Goal: Task Accomplishment & Management: Use online tool/utility

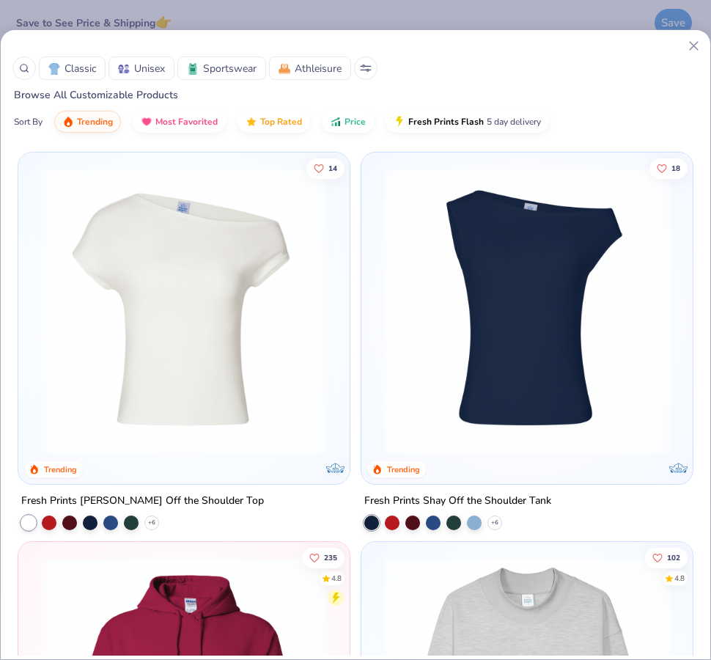
click at [531, 403] on img at bounding box center [527, 310] width 302 height 287
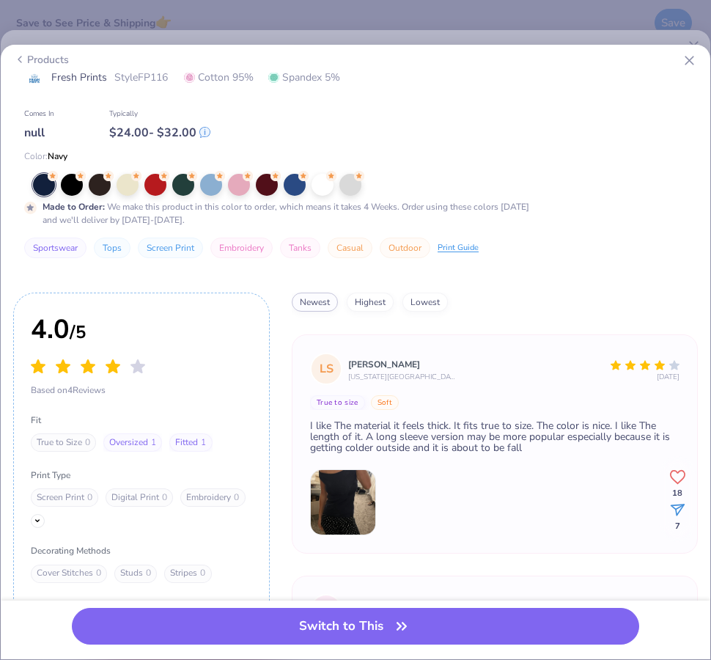
scroll to position [57, 0]
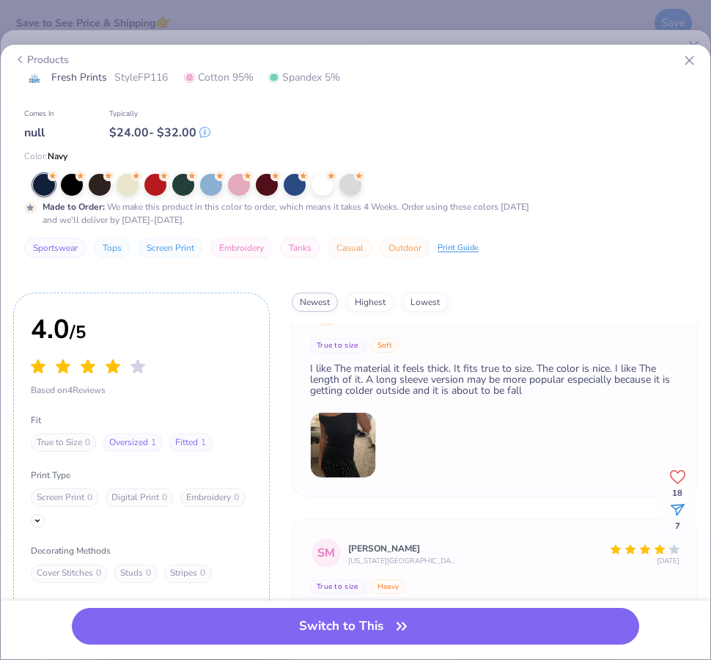
click at [347, 433] on div "LS Lizzy Sadorf Pennsylvania State University 6 Days Ago True to size Soft I li…" at bounding box center [495, 386] width 406 height 219
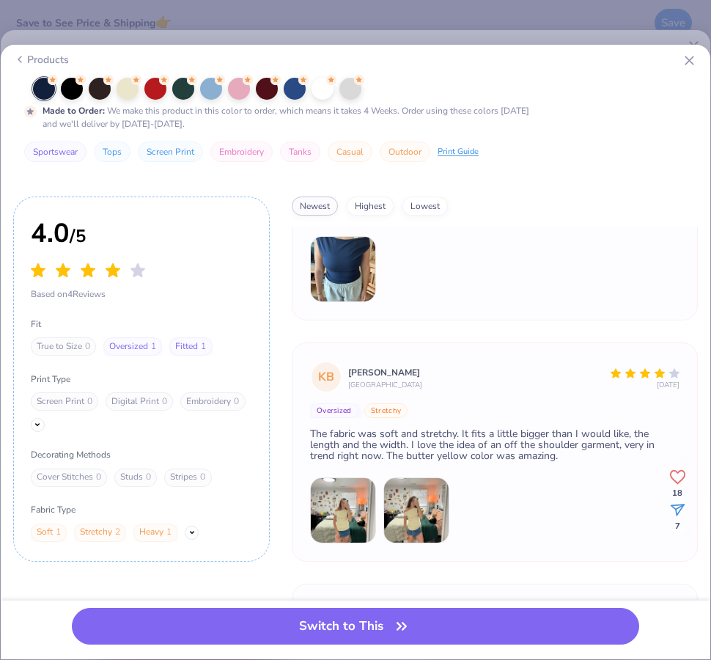
scroll to position [449, 0]
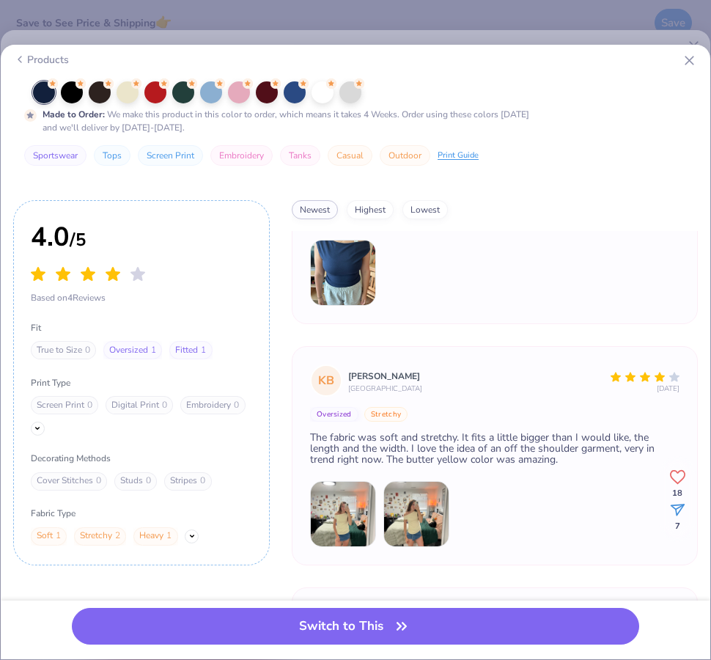
click at [337, 509] on img at bounding box center [343, 514] width 66 height 66
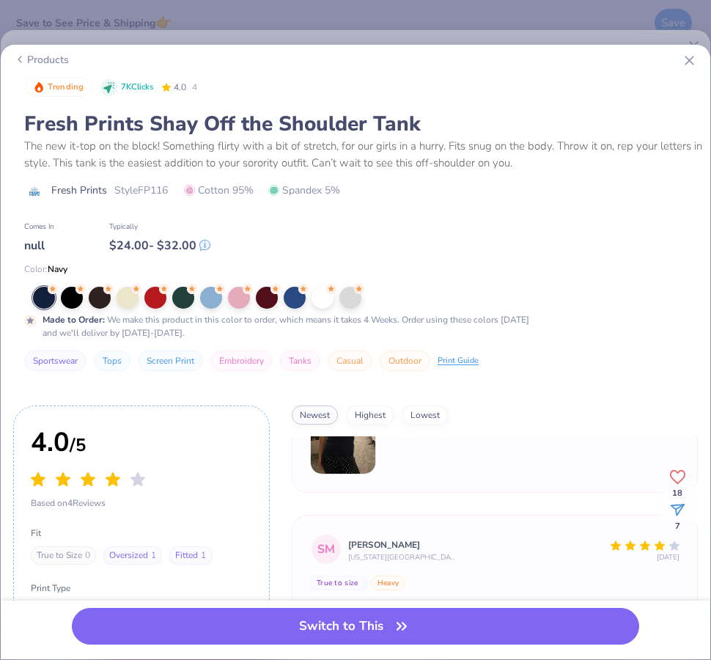
scroll to position [133, 0]
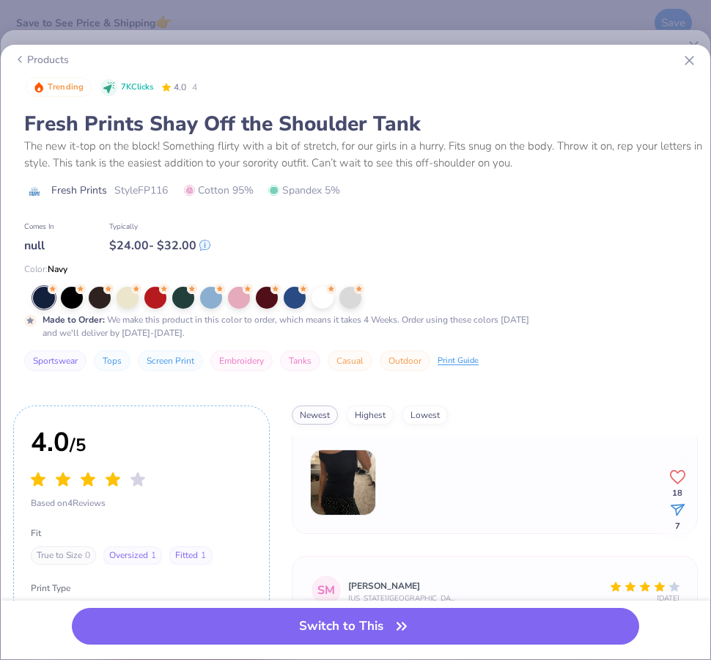
click at [333, 474] on img at bounding box center [343, 482] width 66 height 66
click at [337, 485] on img at bounding box center [343, 482] width 66 height 66
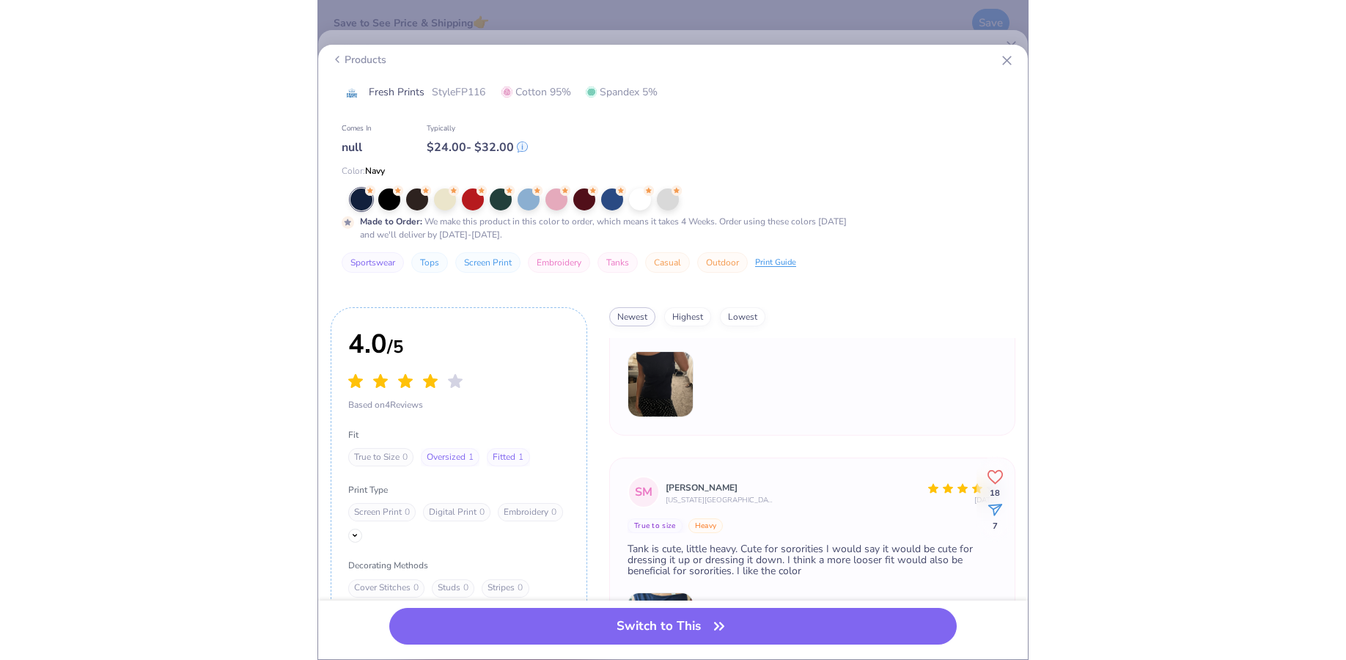
scroll to position [342, 0]
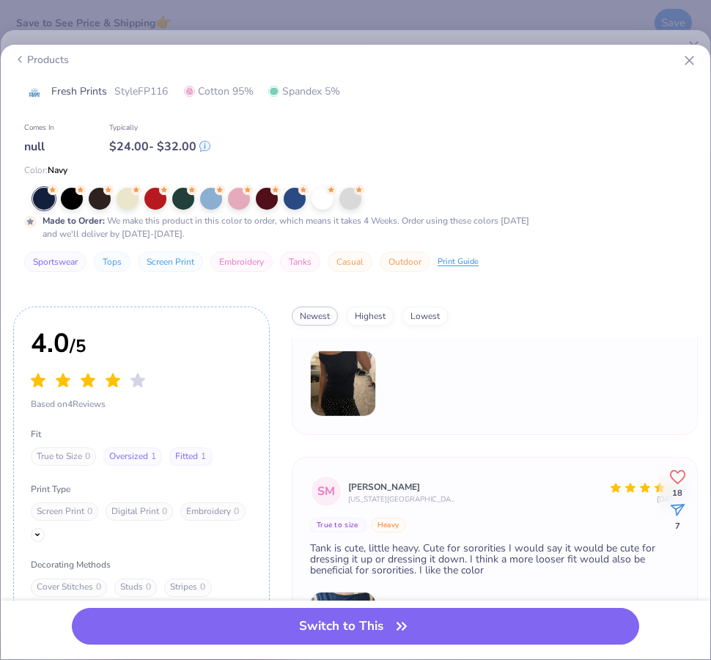
click at [8, 283] on div "Trending 7K Clicks 4.0 4 Fresh Prints Shay Off the Shoulder Tank The new it-top…" at bounding box center [355, 137] width 707 height 320
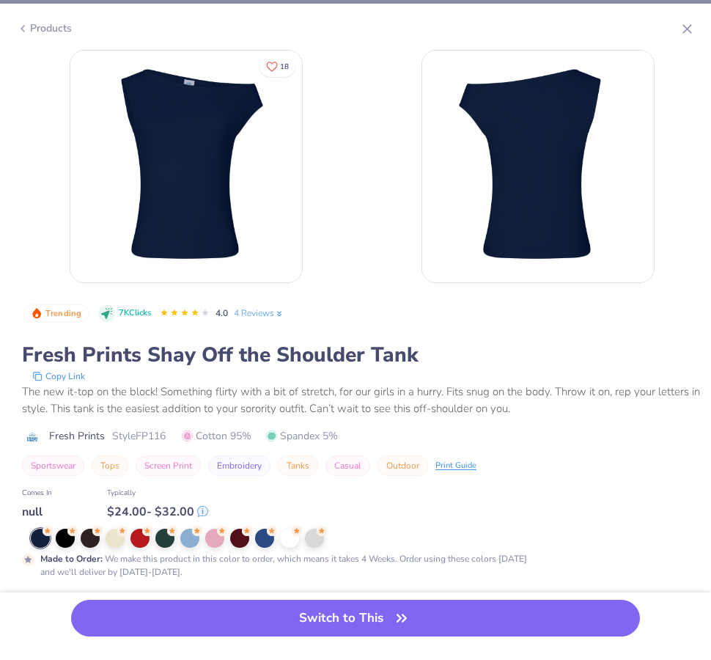
click at [473, 517] on div "18 Trending 7K Clicks 4.0 4 Reviews Fresh Prints Shay Off the Shoulder Tank Cop…" at bounding box center [355, 327] width 711 height 554
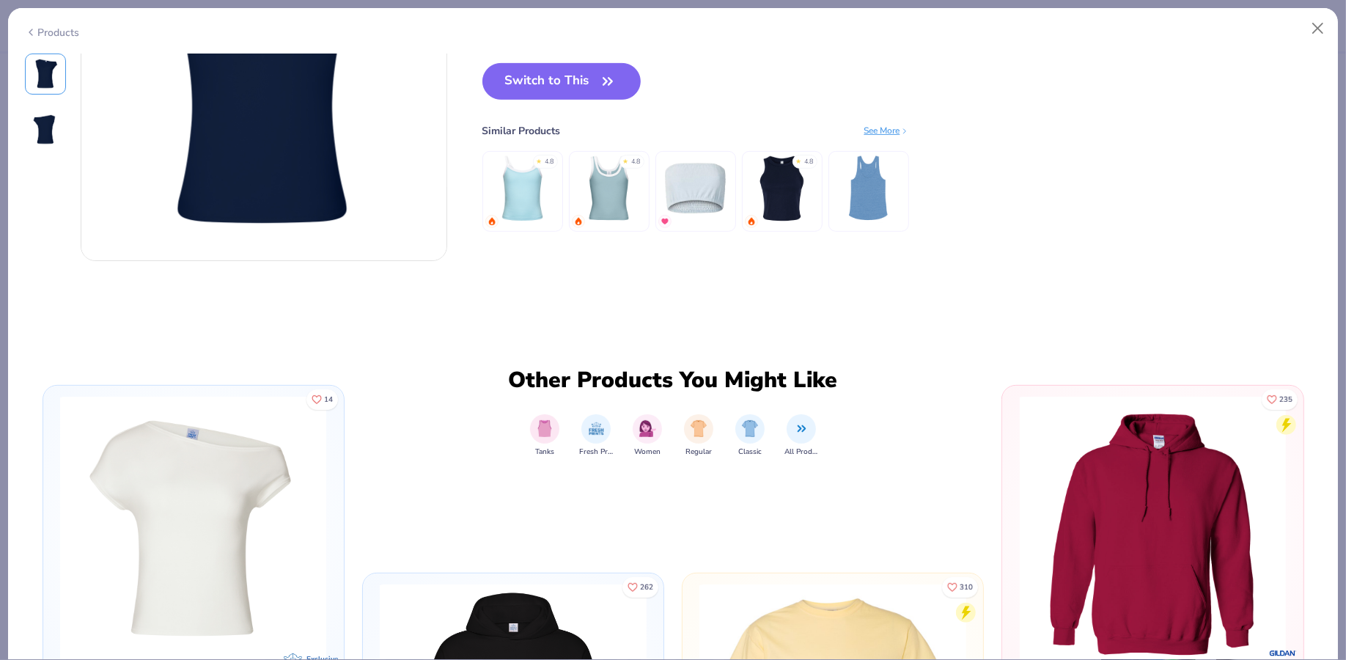
scroll to position [576, 0]
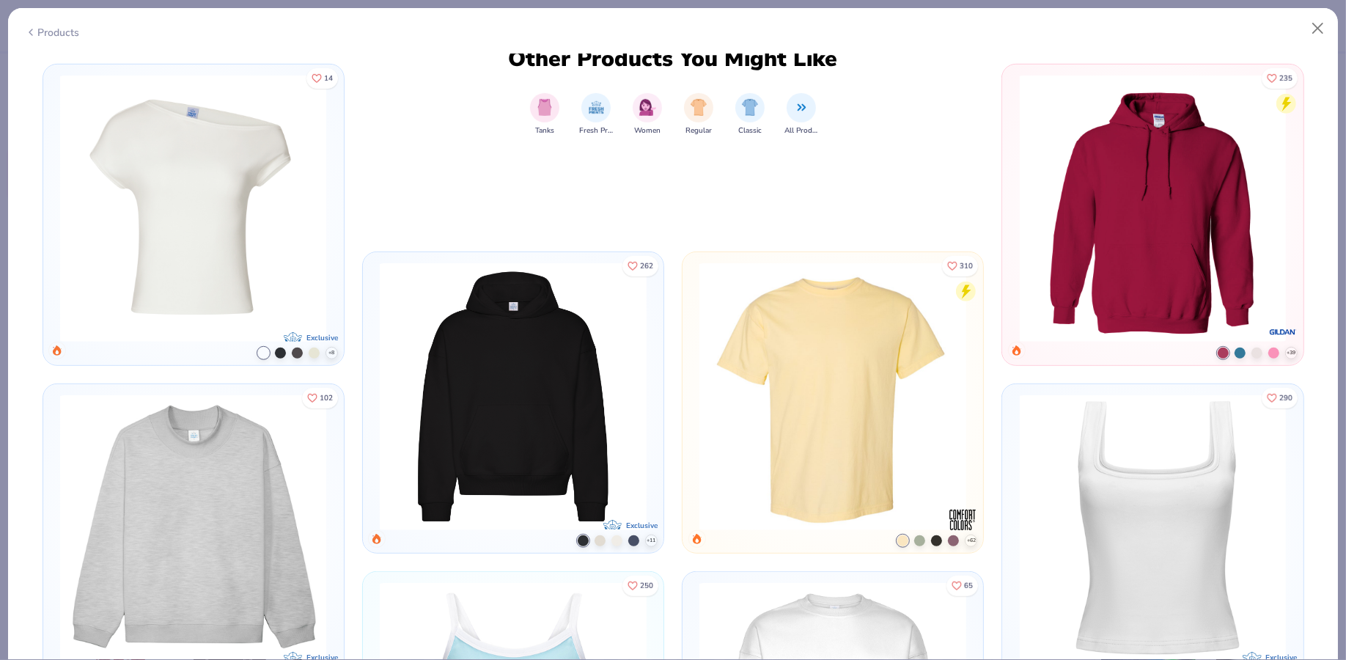
scroll to position [843, 0]
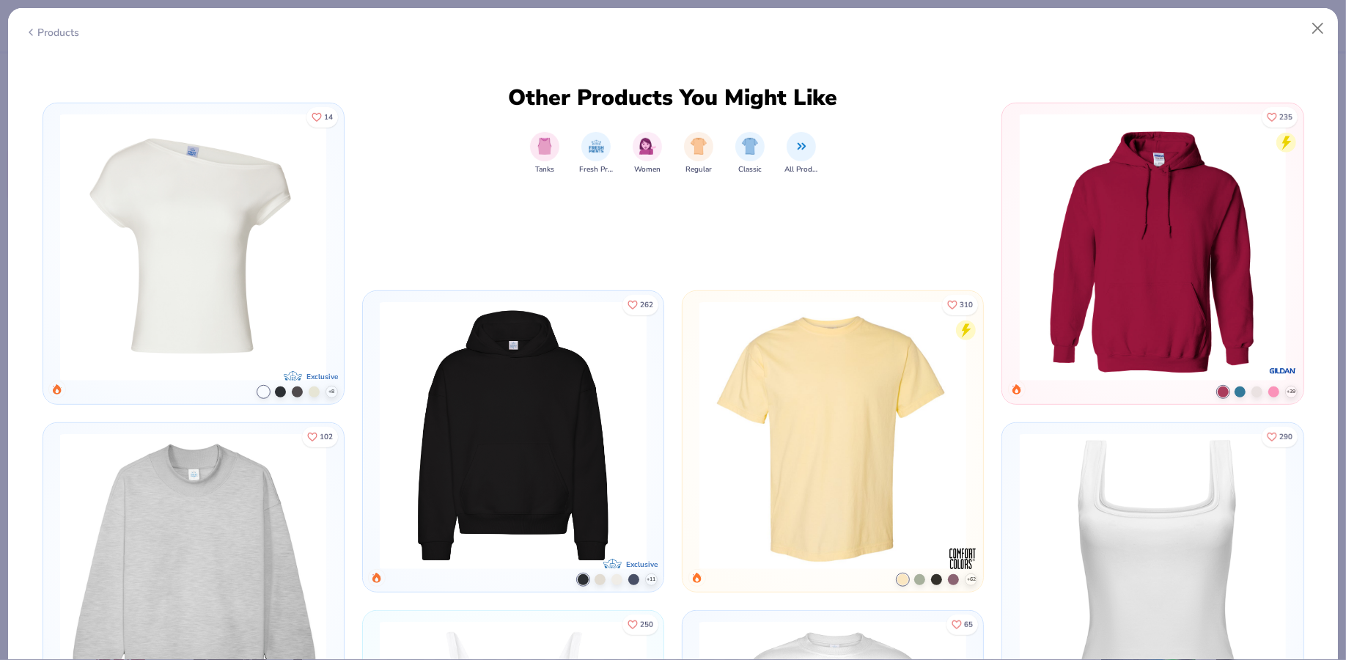
click at [191, 228] on img at bounding box center [194, 247] width 286 height 267
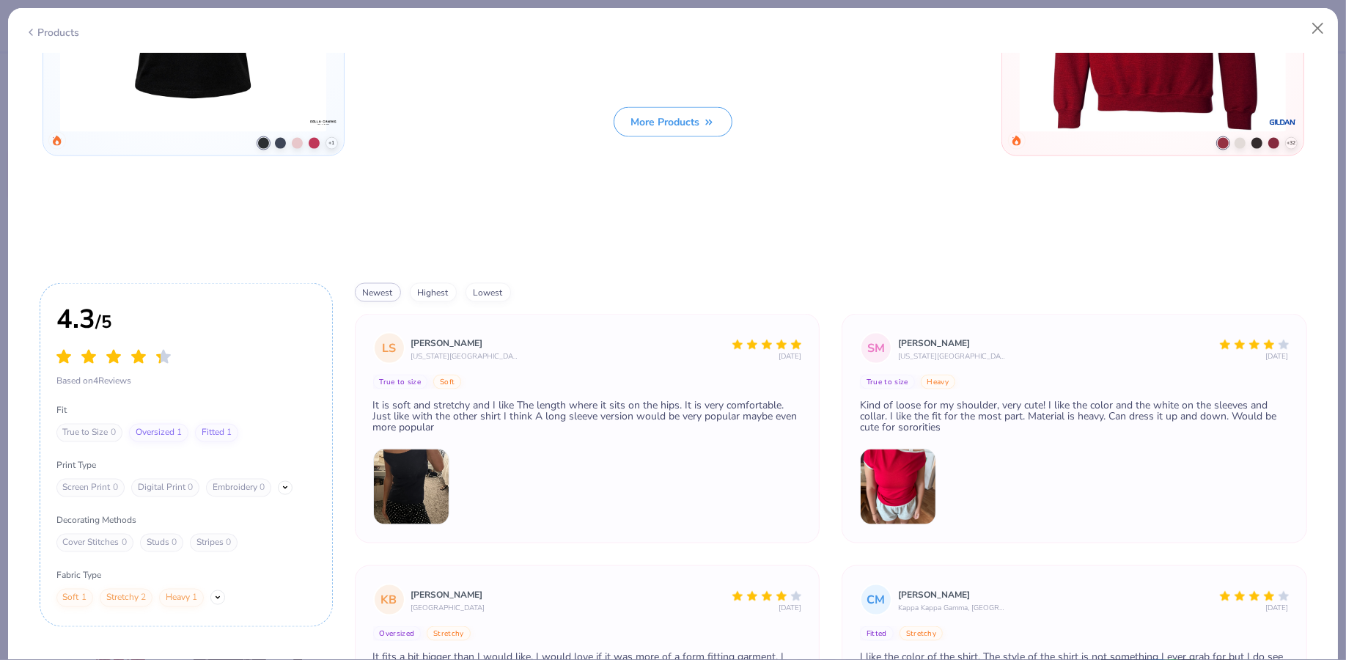
scroll to position [2273, 0]
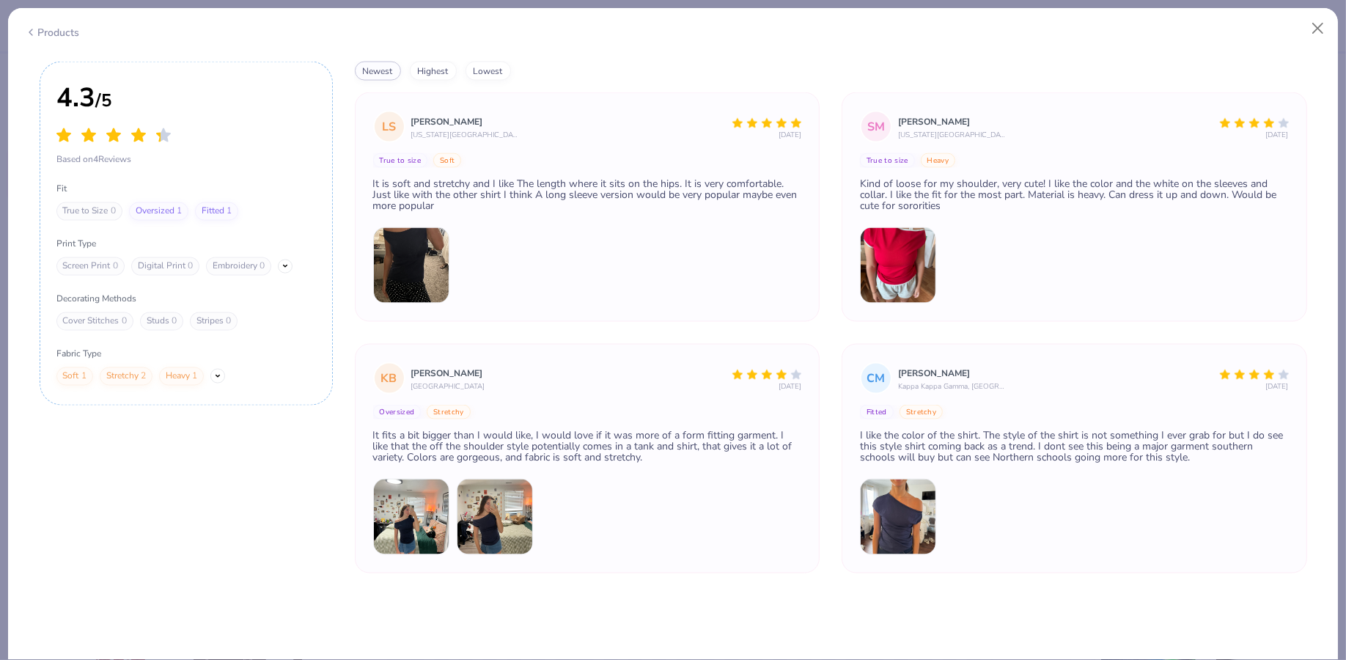
click at [55, 29] on div "Products" at bounding box center [52, 32] width 55 height 15
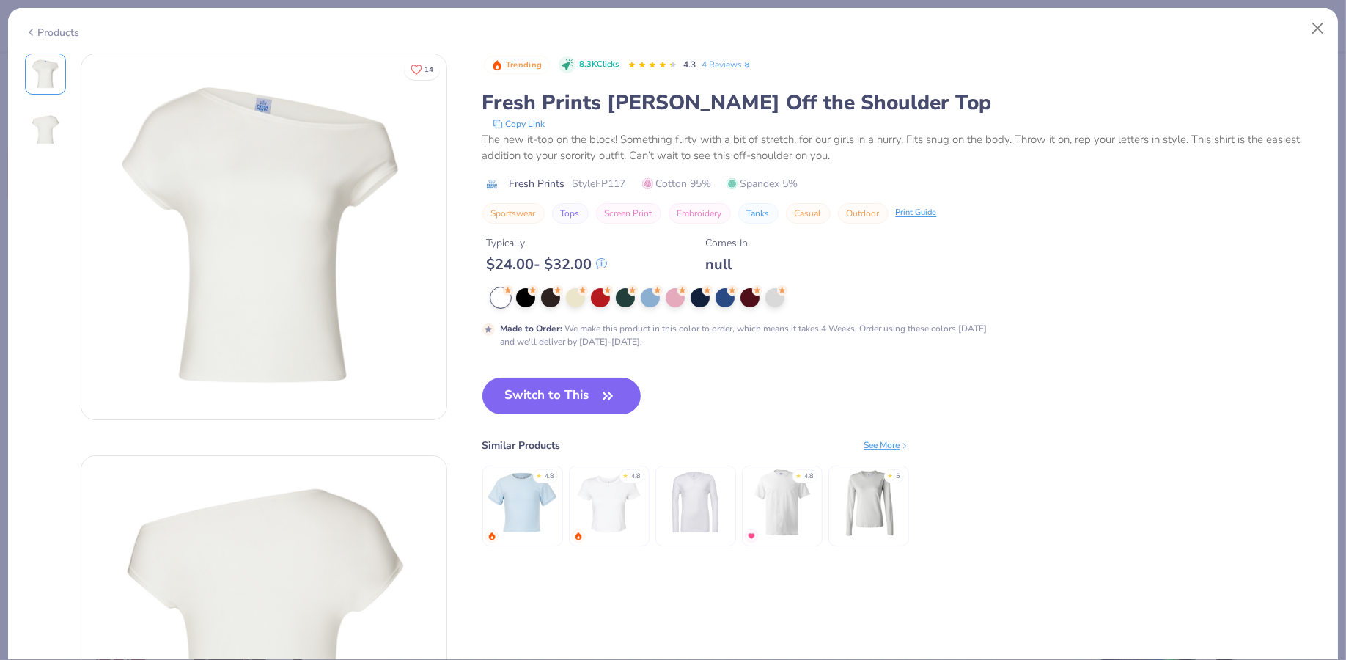
click at [43, 35] on div "Products" at bounding box center [52, 32] width 55 height 15
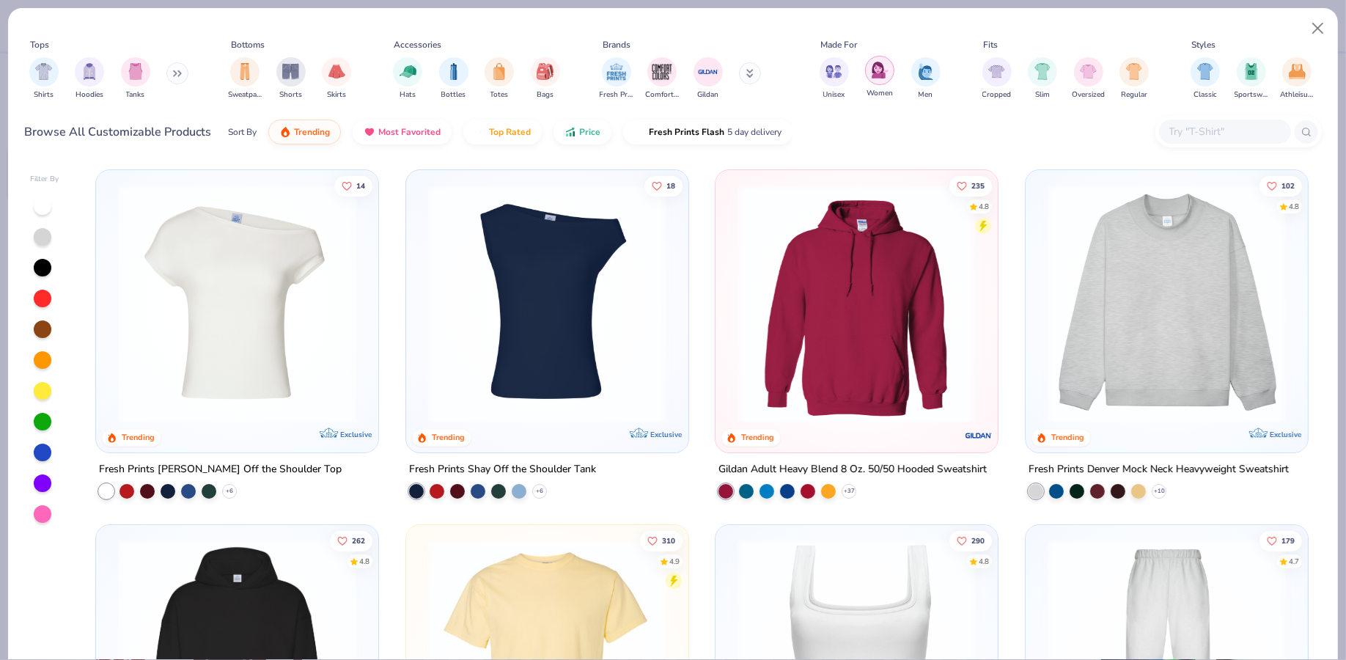
click at [883, 70] on img "filter for Women" at bounding box center [880, 70] width 17 height 17
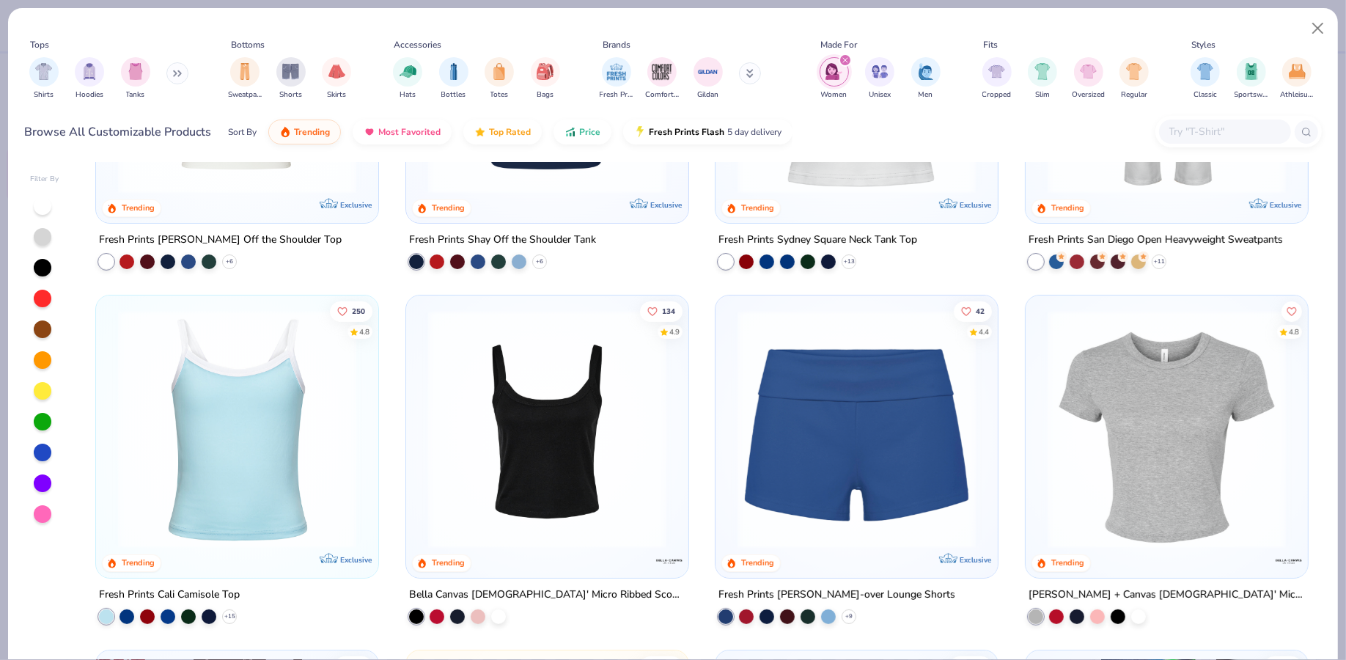
scroll to position [231, 0]
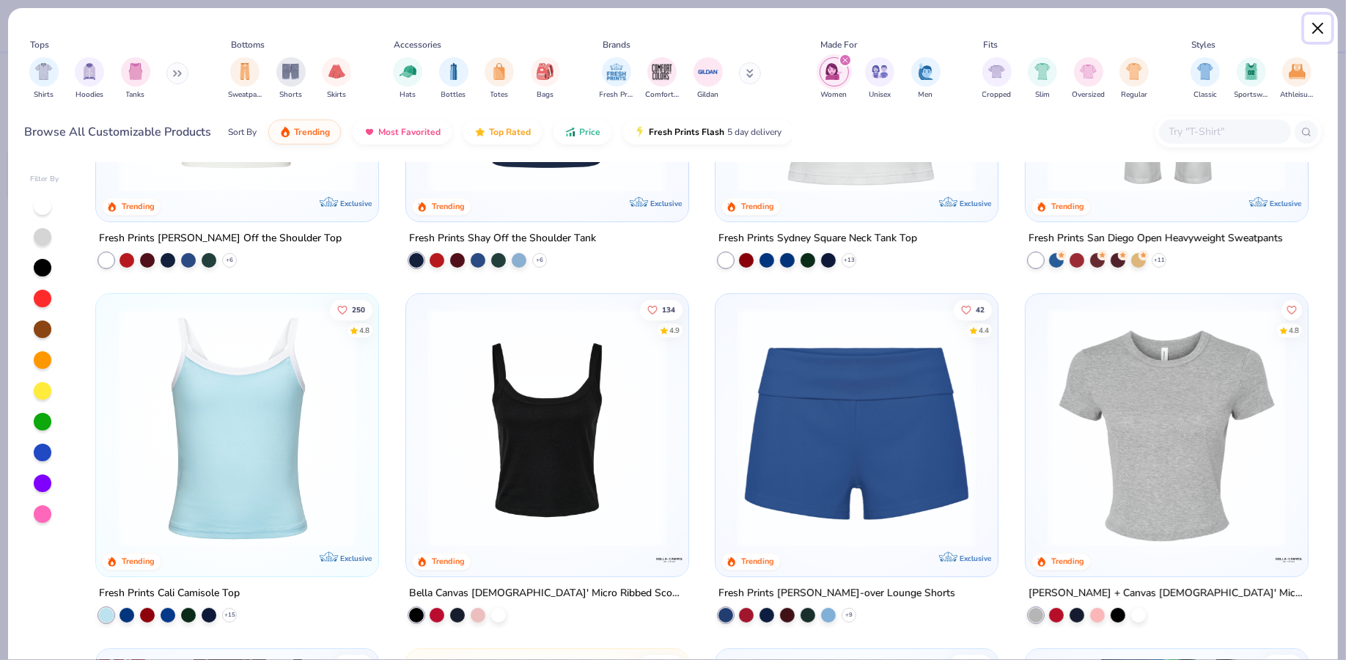
click at [1312, 27] on button "Close" at bounding box center [1318, 29] width 28 height 28
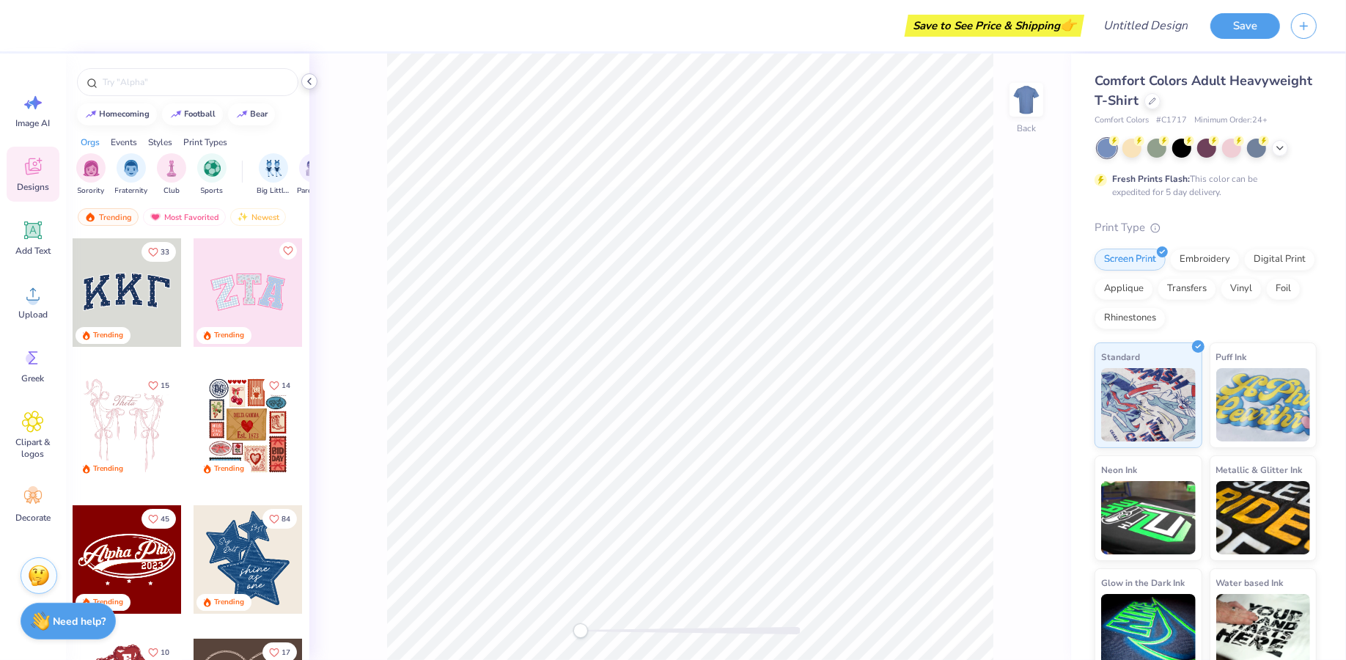
click at [312, 82] on icon at bounding box center [310, 82] width 12 height 12
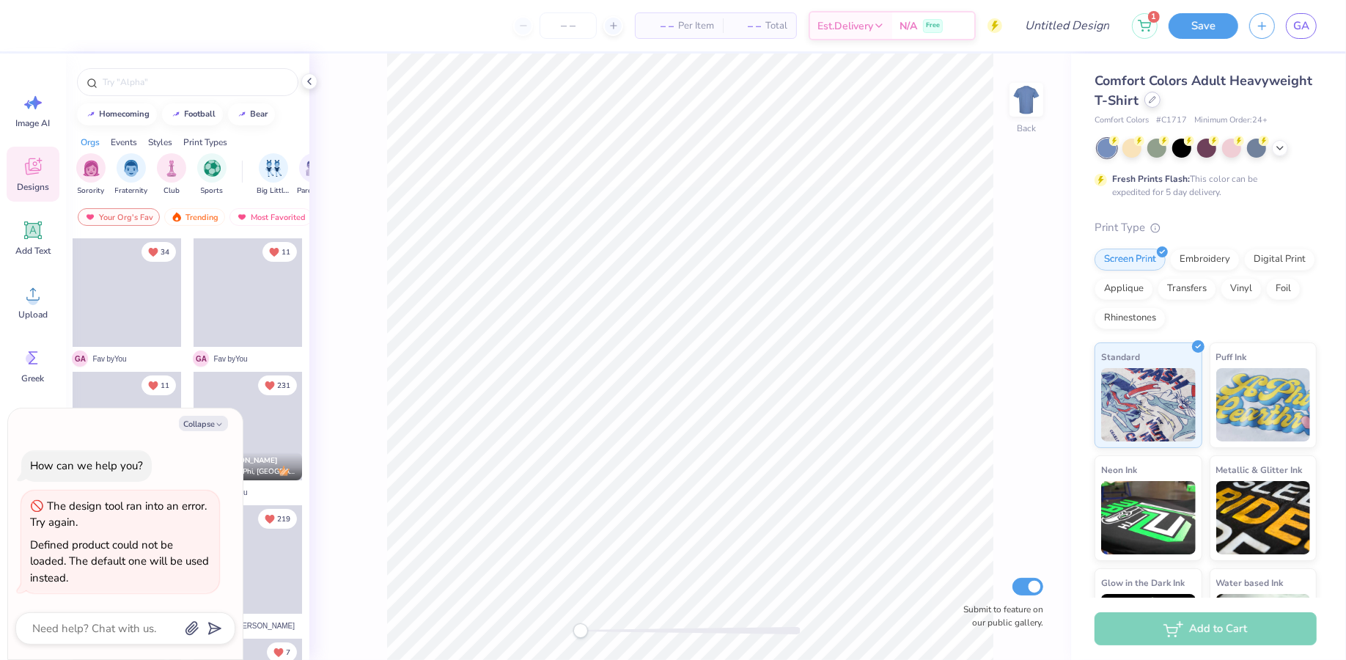
click at [1151, 103] on icon at bounding box center [1152, 99] width 7 height 7
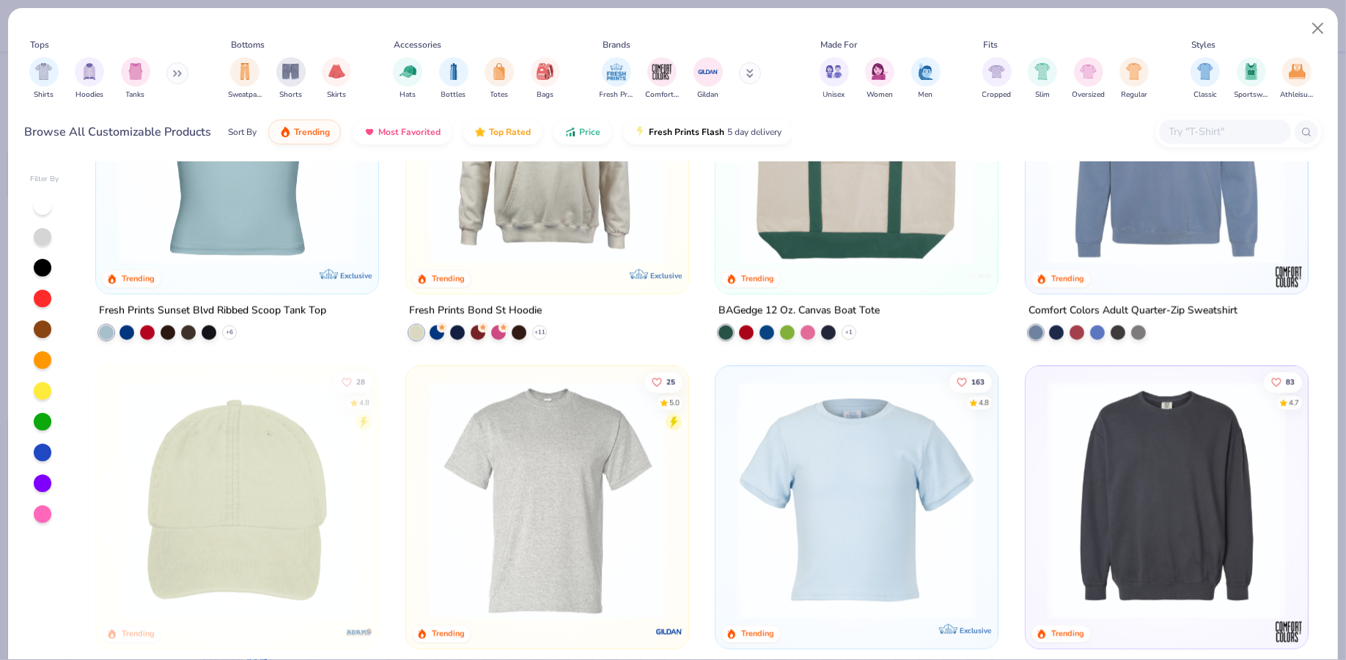
scroll to position [3513, 0]
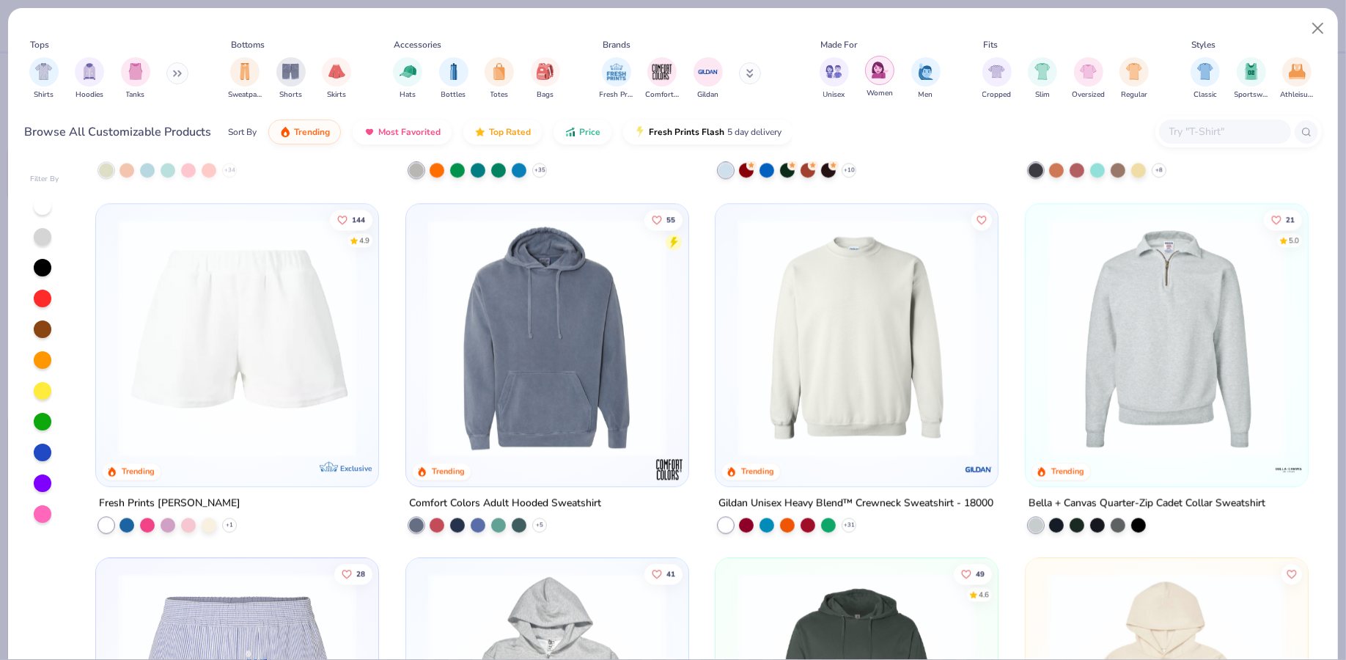
click at [879, 74] on img "filter for Women" at bounding box center [880, 70] width 17 height 17
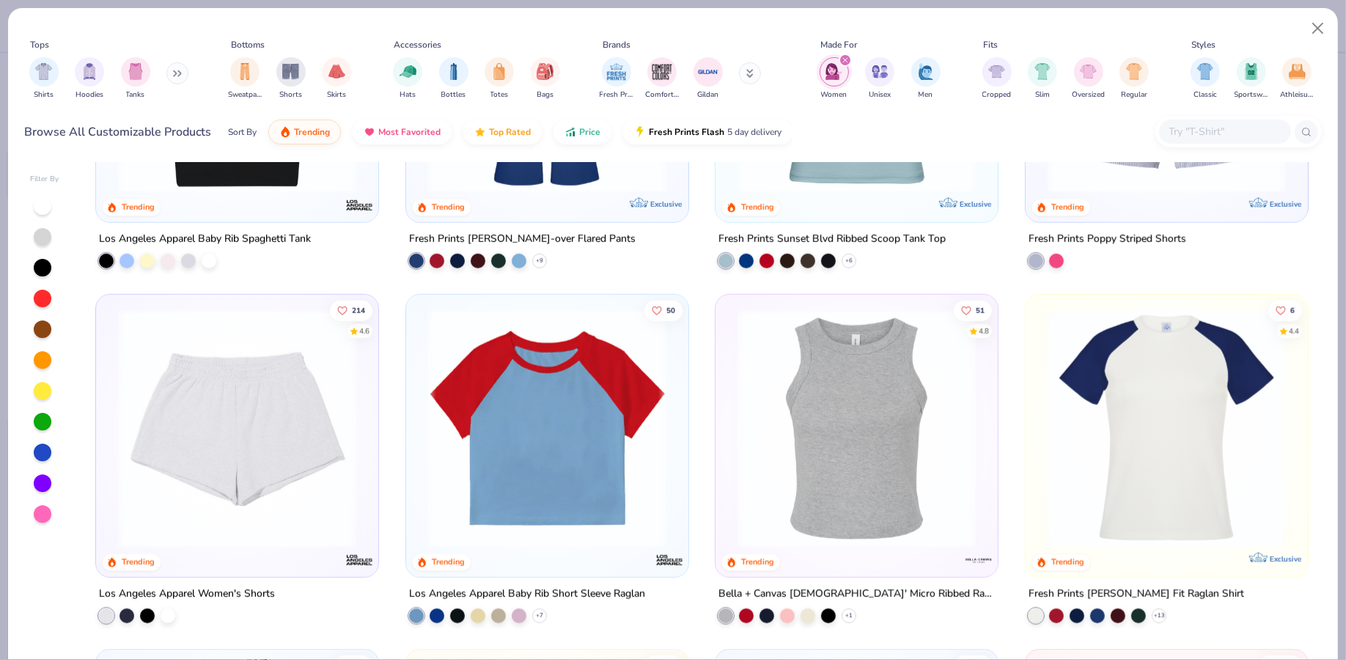
scroll to position [1688, 0]
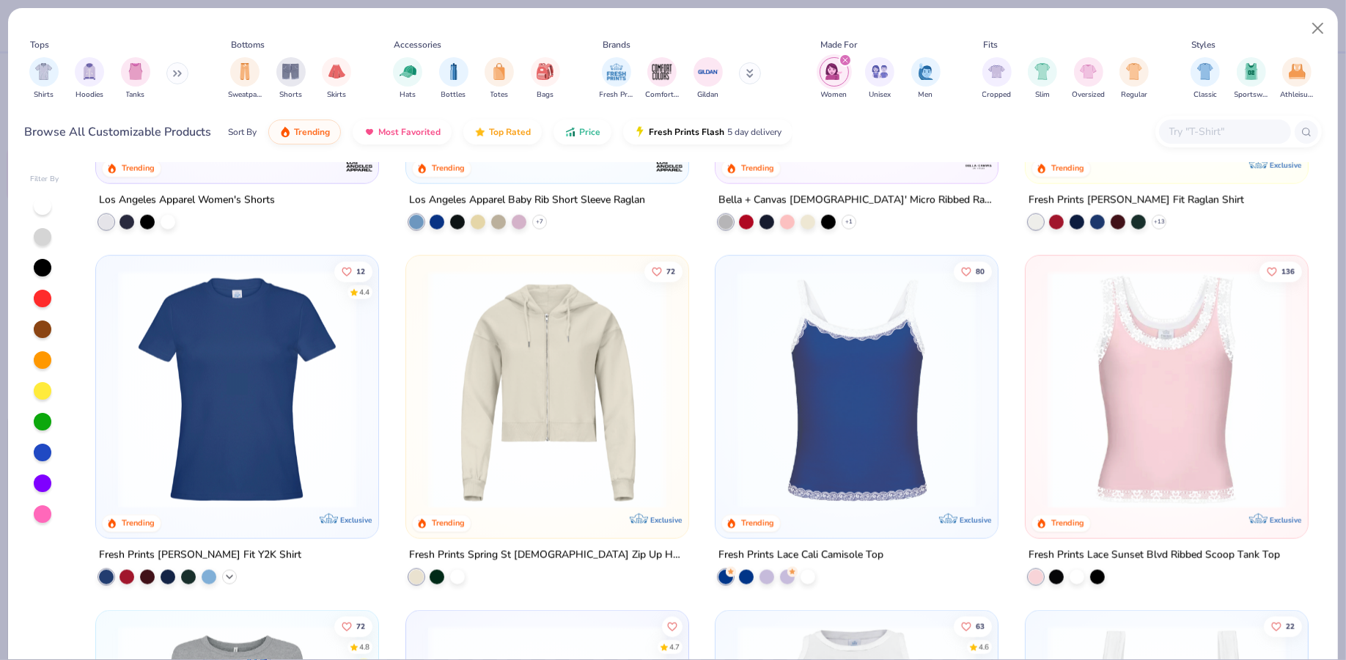
click at [229, 576] on icon at bounding box center [230, 576] width 12 height 12
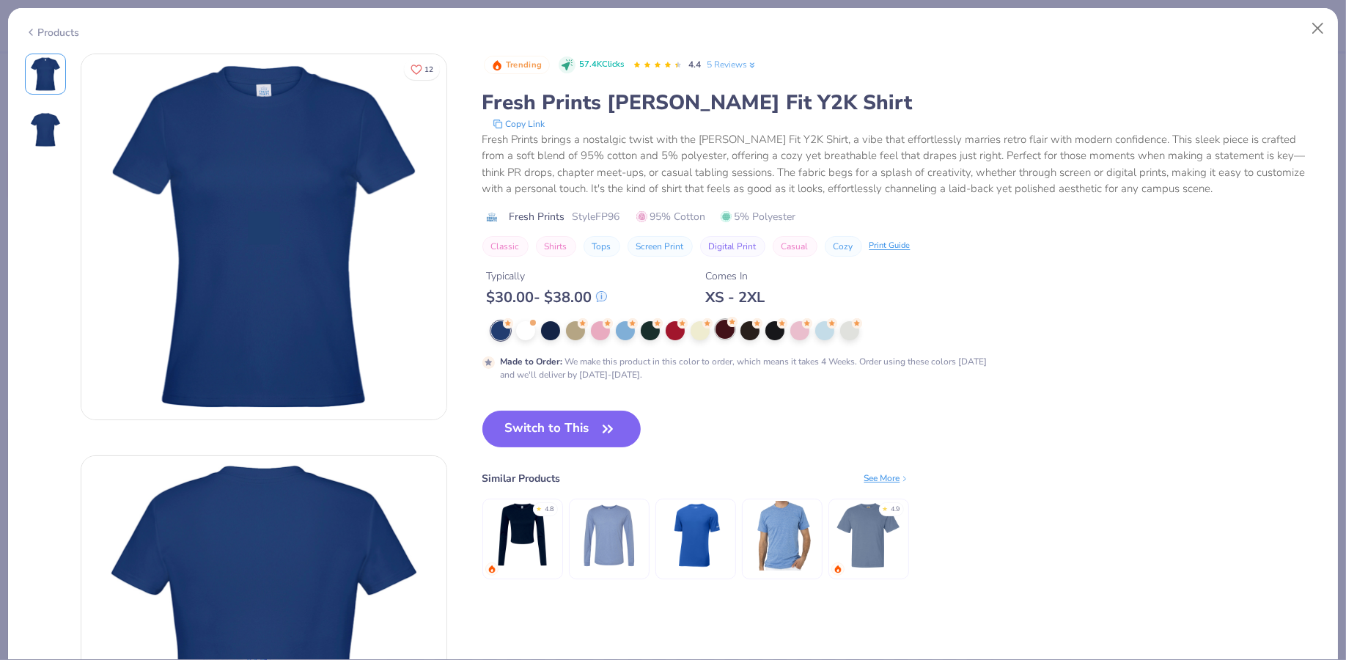
click at [727, 331] on div at bounding box center [725, 329] width 19 height 19
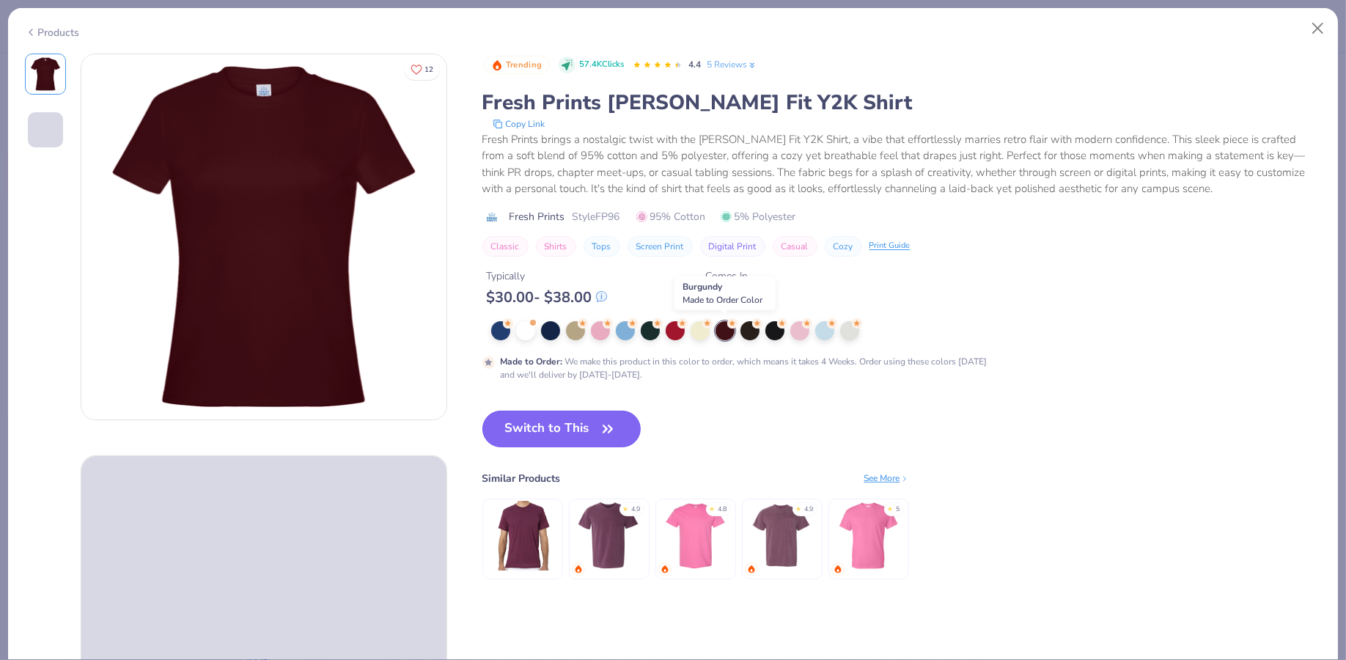
click at [587, 427] on button "Switch to This" at bounding box center [561, 429] width 159 height 37
click at [771, 326] on div at bounding box center [774, 330] width 19 height 19
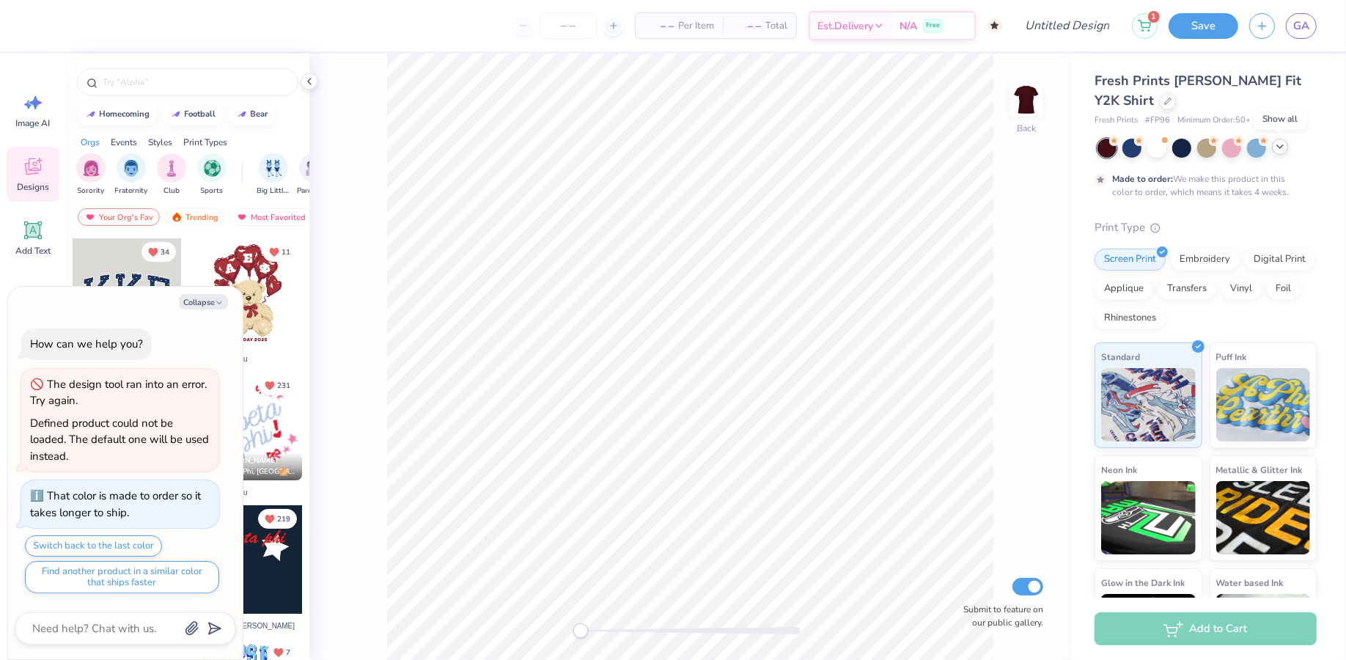
click at [1283, 150] on icon at bounding box center [1280, 147] width 12 height 12
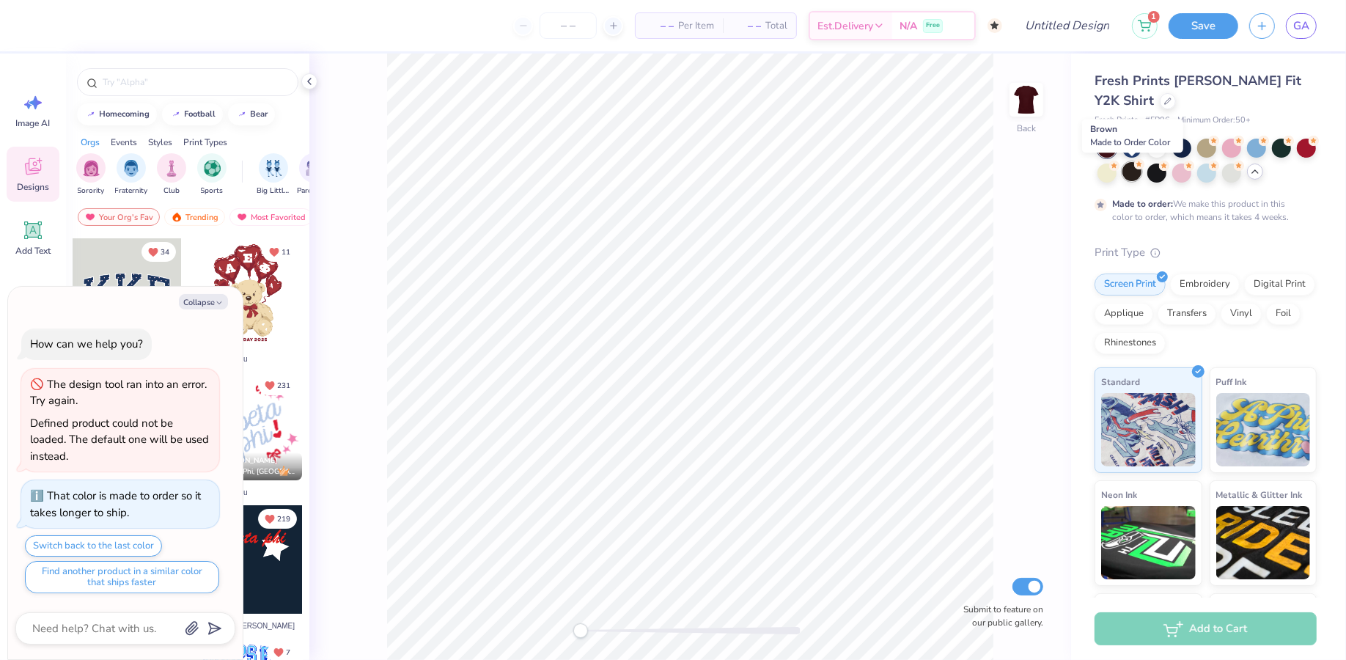
click at [1133, 177] on div at bounding box center [1131, 171] width 19 height 19
click at [1279, 147] on div at bounding box center [1281, 146] width 19 height 19
click at [204, 307] on button "Collapse" at bounding box center [203, 301] width 49 height 15
type textarea "x"
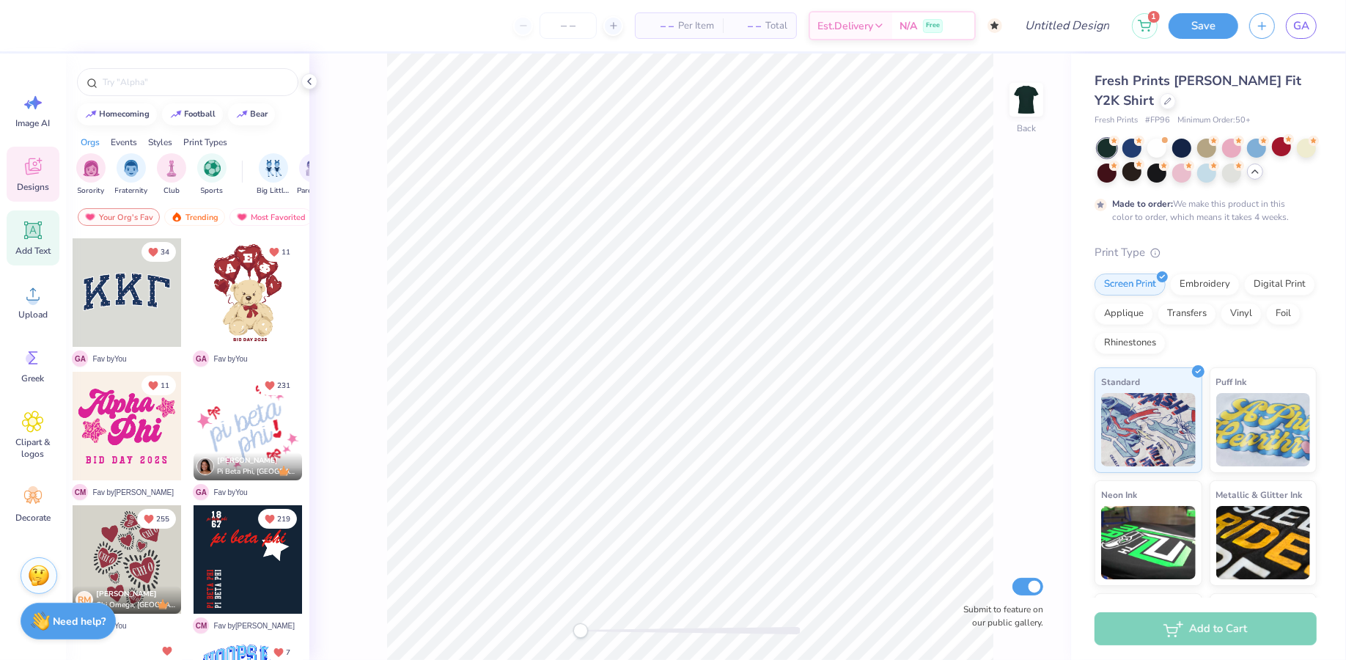
click at [32, 246] on span "Add Text" at bounding box center [32, 251] width 35 height 12
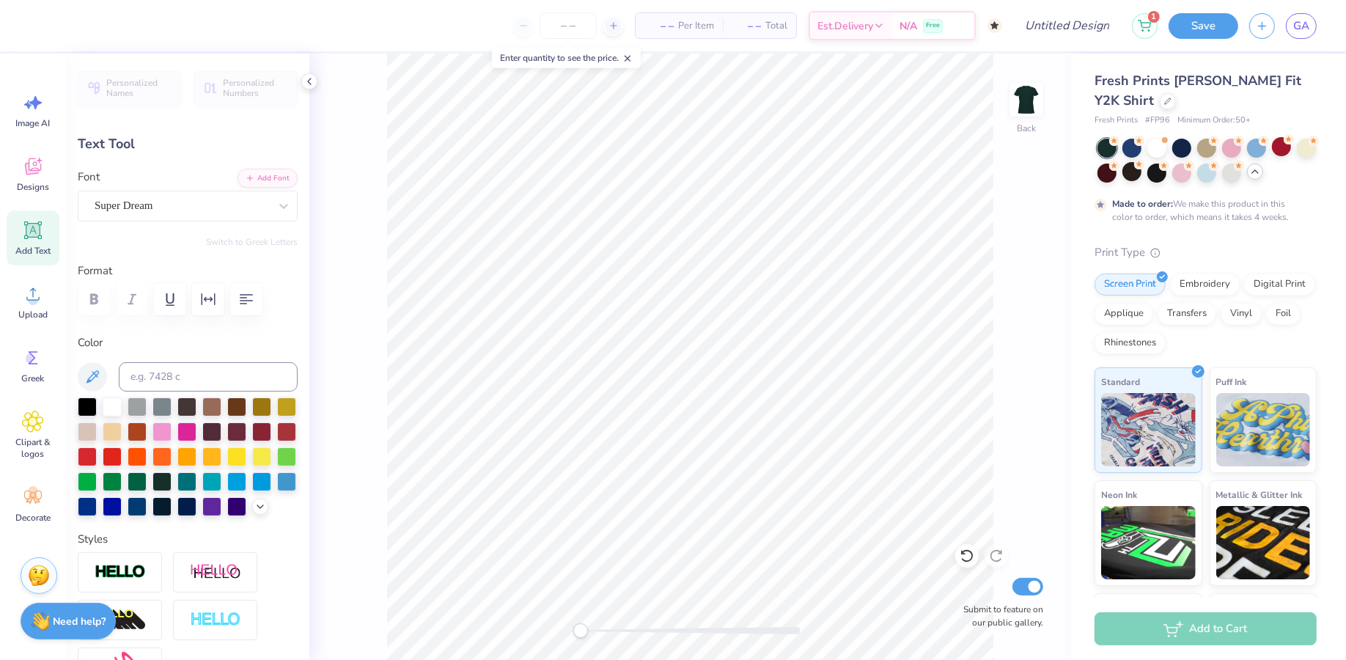
scroll to position [0, 4]
type textarea "Alpha Epsilon Phi"
click at [246, 213] on div "Super Dream" at bounding box center [181, 205] width 177 height 23
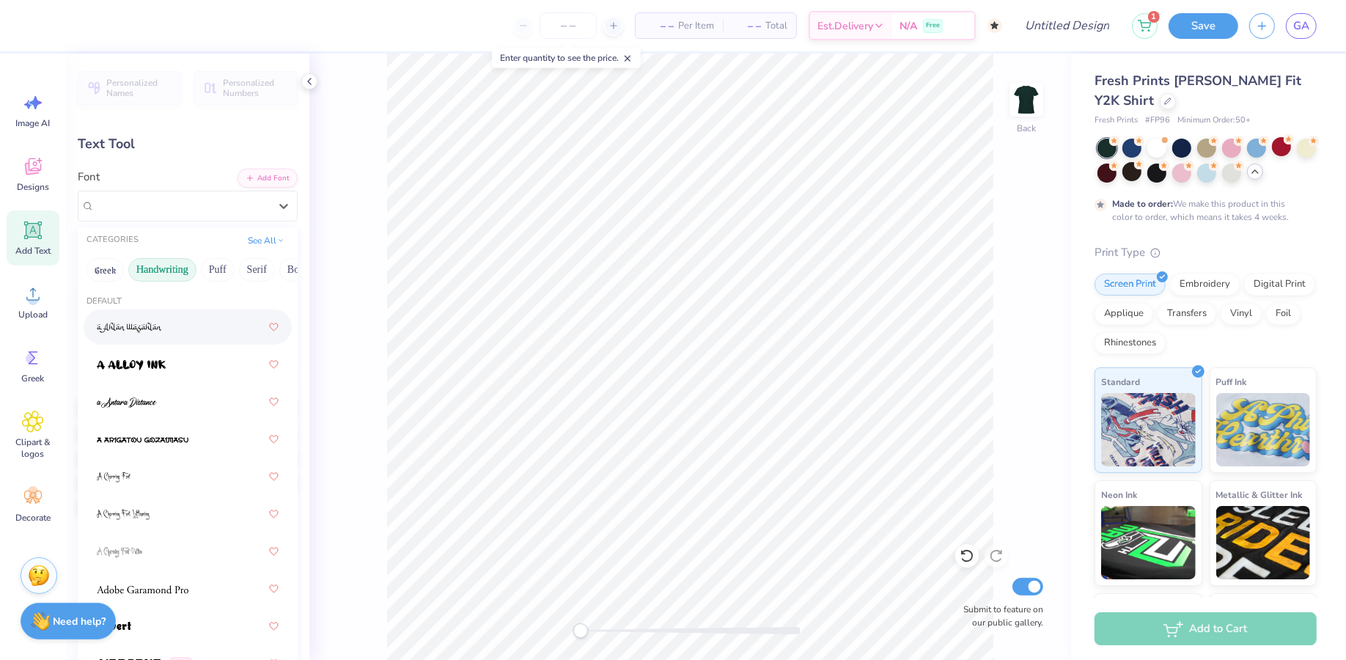
click at [154, 276] on button "Handwriting" at bounding box center [162, 269] width 68 height 23
click at [155, 434] on div at bounding box center [188, 439] width 182 height 26
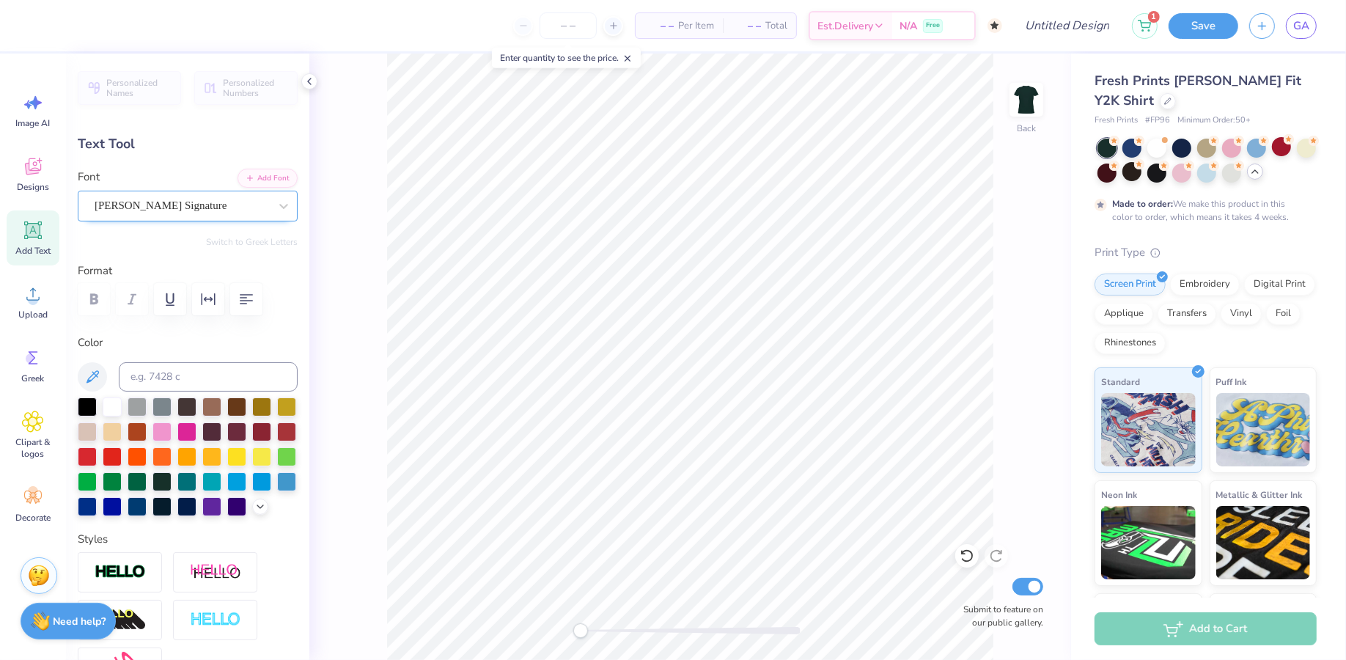
click at [198, 204] on div "Bettina Signature" at bounding box center [181, 205] width 177 height 23
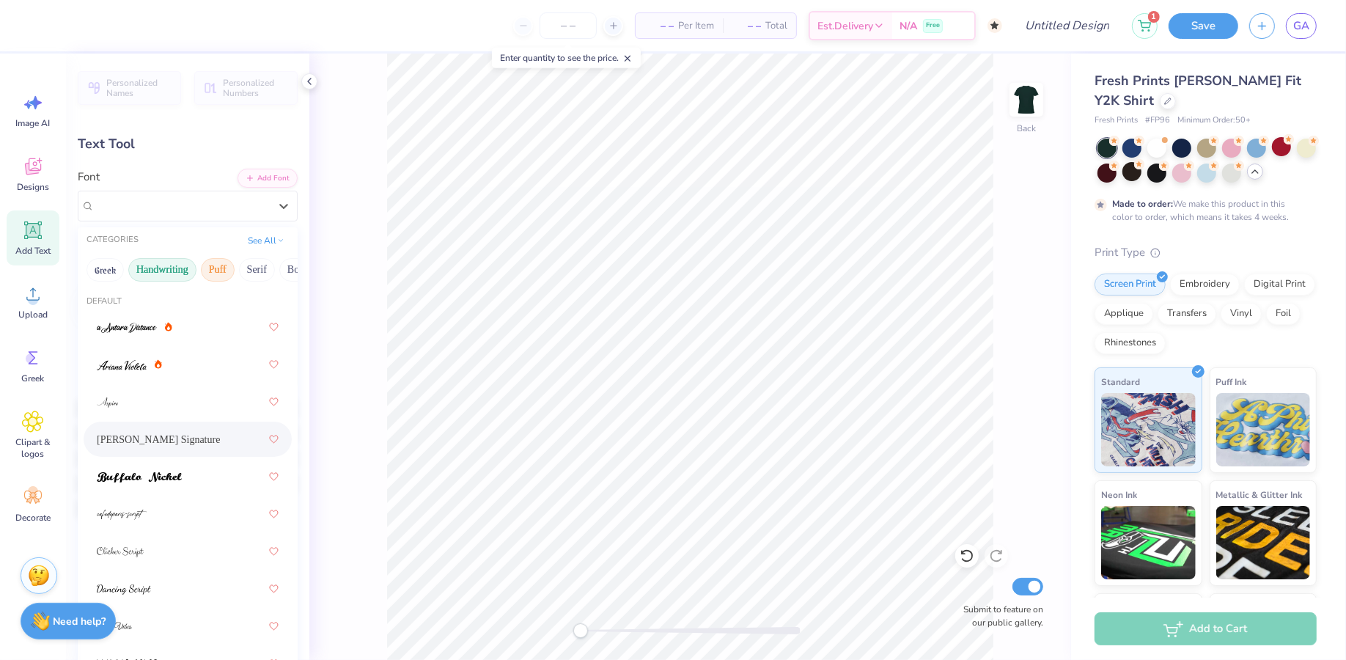
click at [213, 265] on button "Puff" at bounding box center [218, 269] width 34 height 23
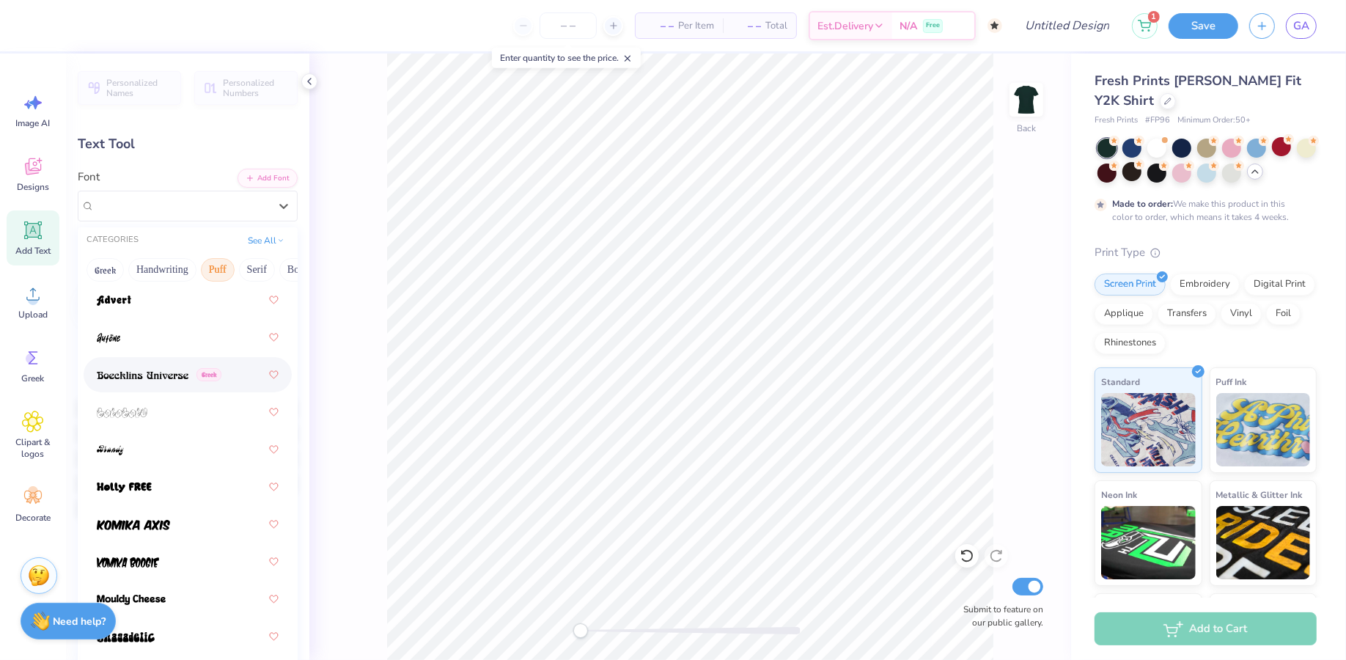
scroll to position [154, 0]
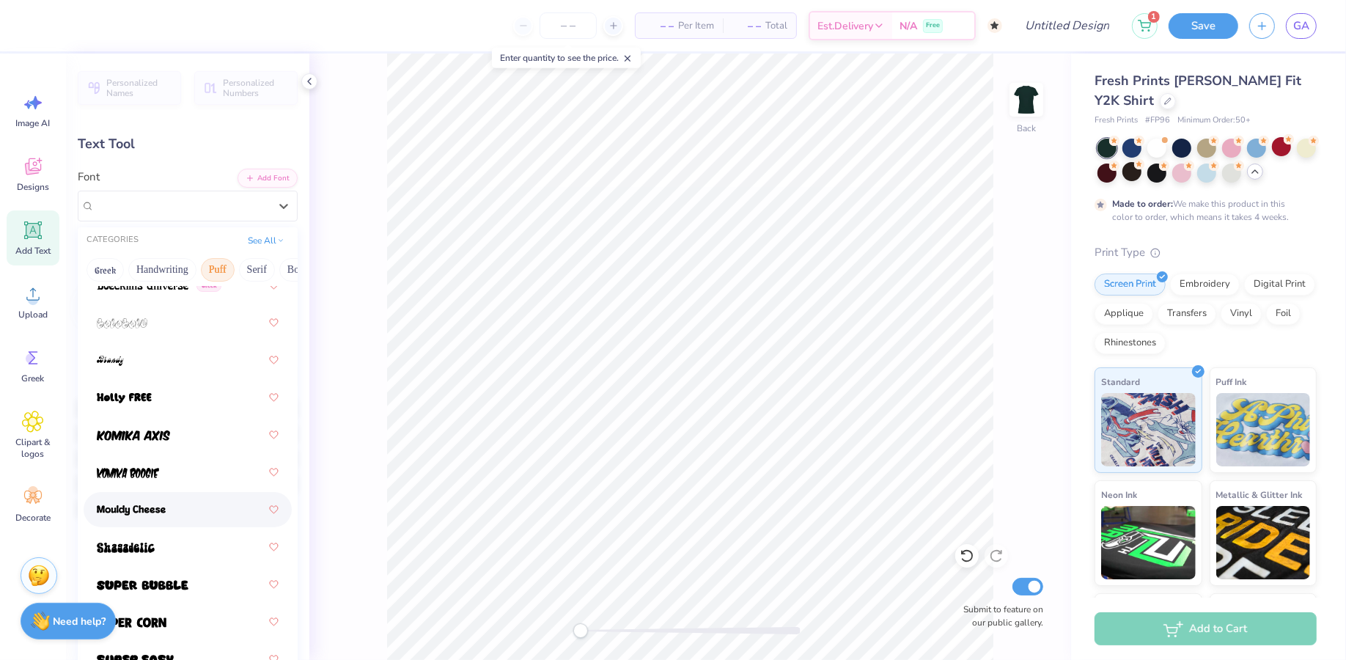
click at [159, 511] on img at bounding box center [131, 510] width 69 height 10
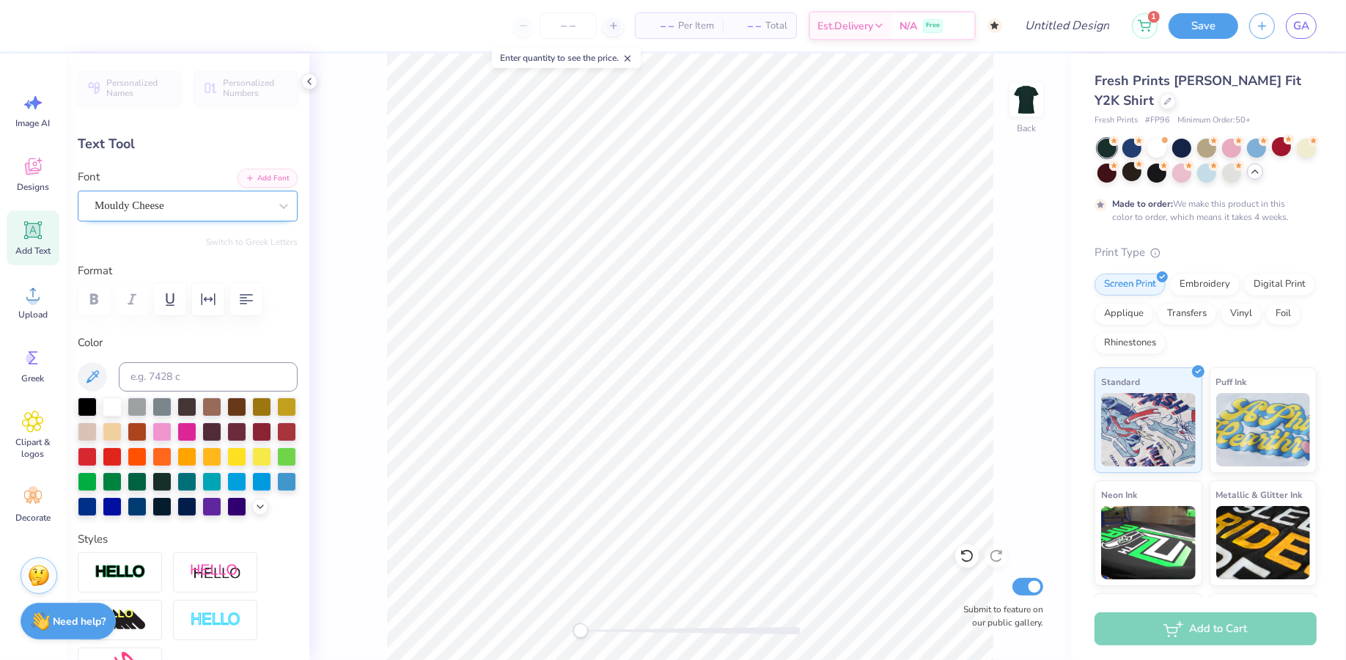
click at [196, 207] on div "Mouldy Cheese" at bounding box center [181, 205] width 177 height 23
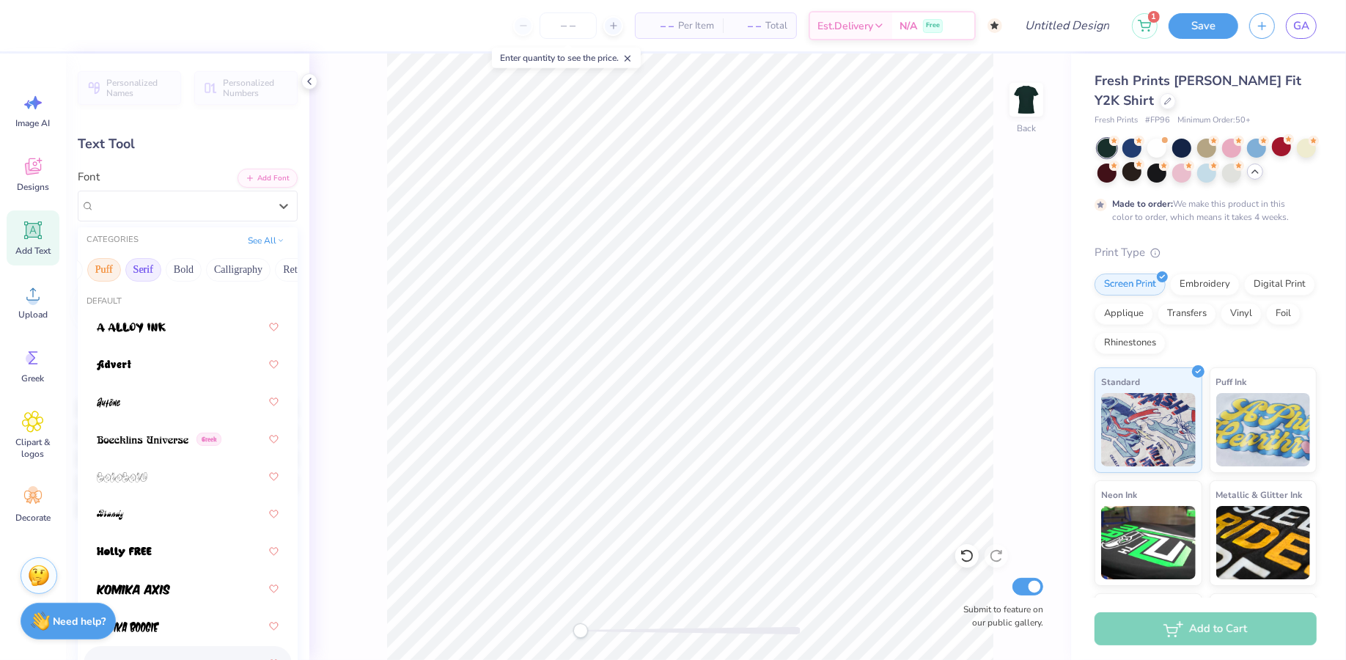
scroll to position [0, 114]
click at [236, 273] on button "Calligraphy" at bounding box center [237, 269] width 65 height 23
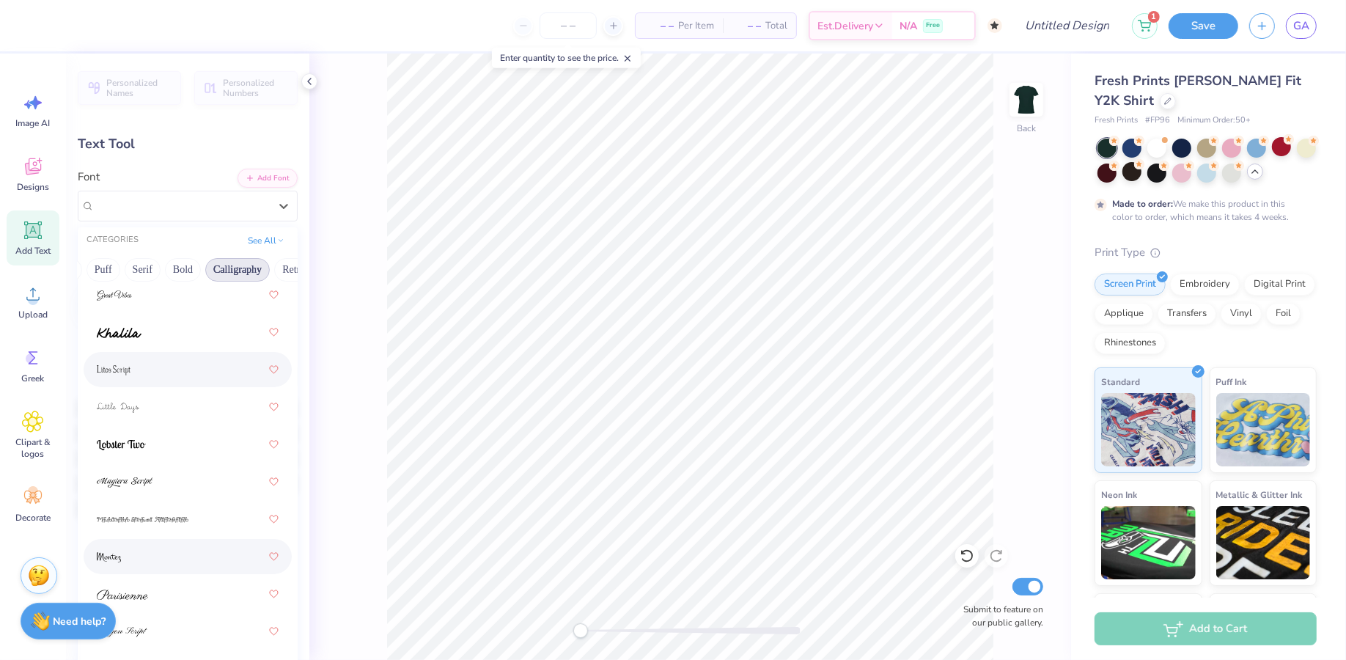
scroll to position [677, 0]
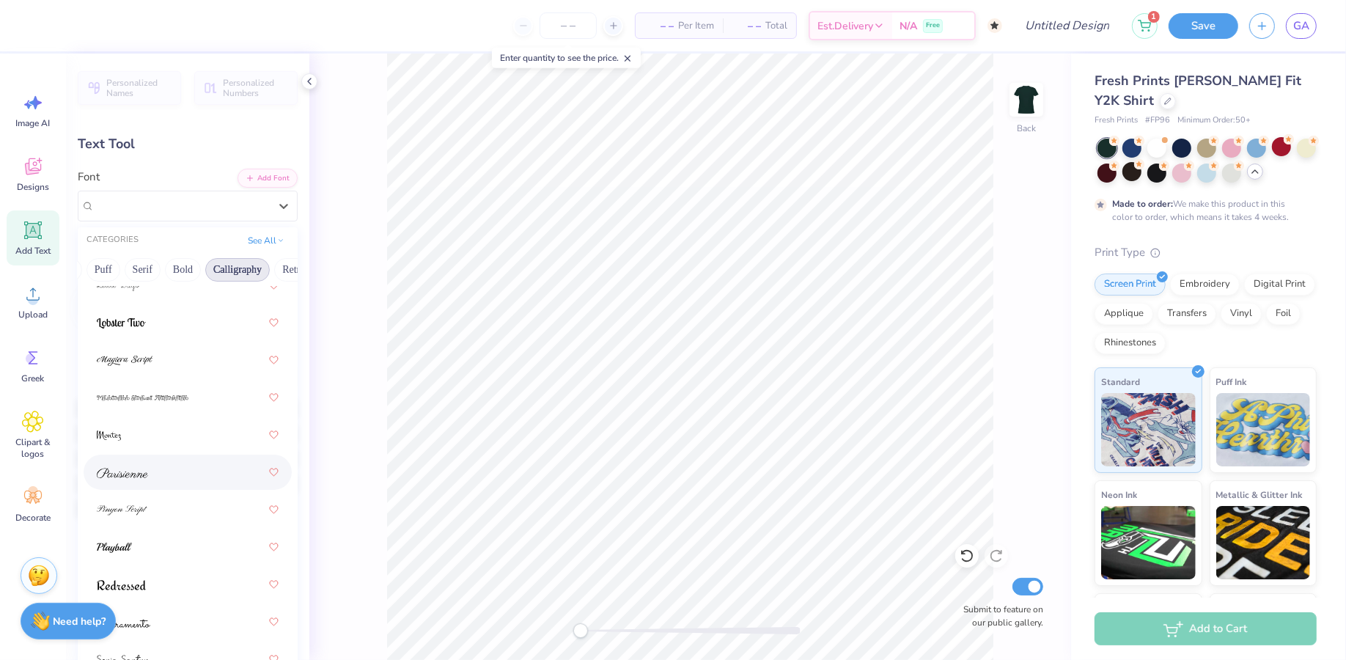
click at [159, 473] on div at bounding box center [188, 472] width 182 height 26
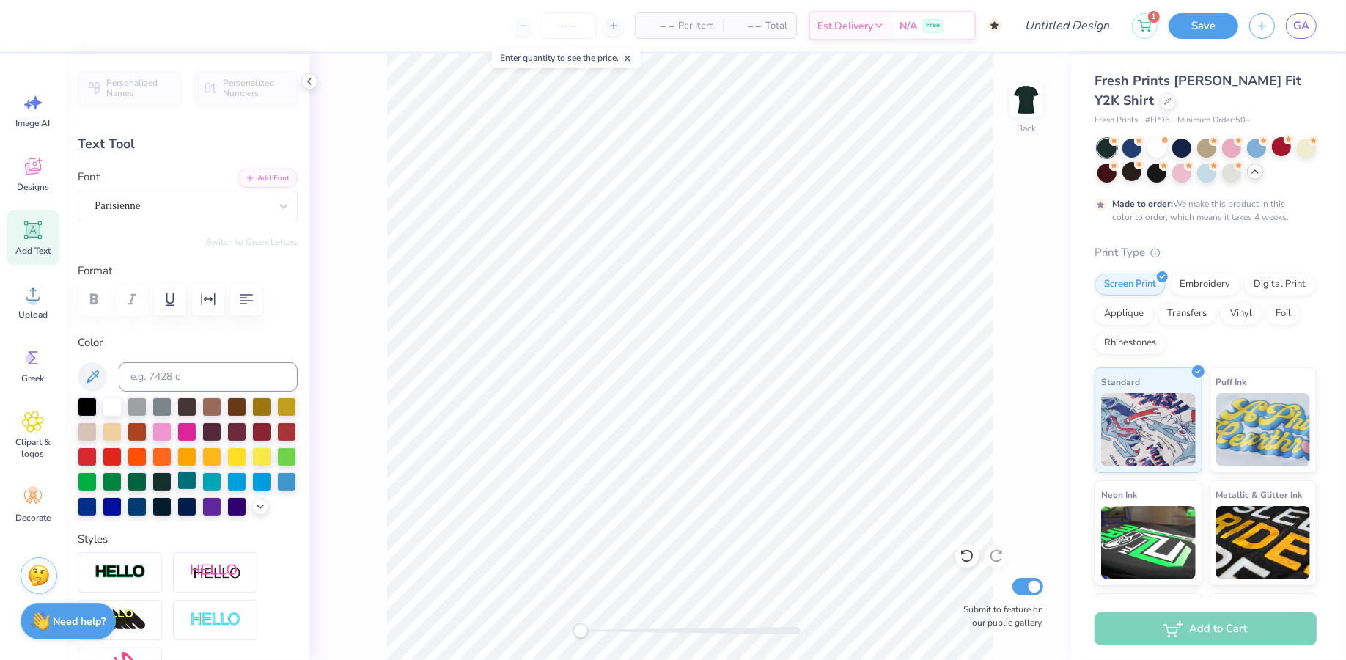
scroll to position [438, 0]
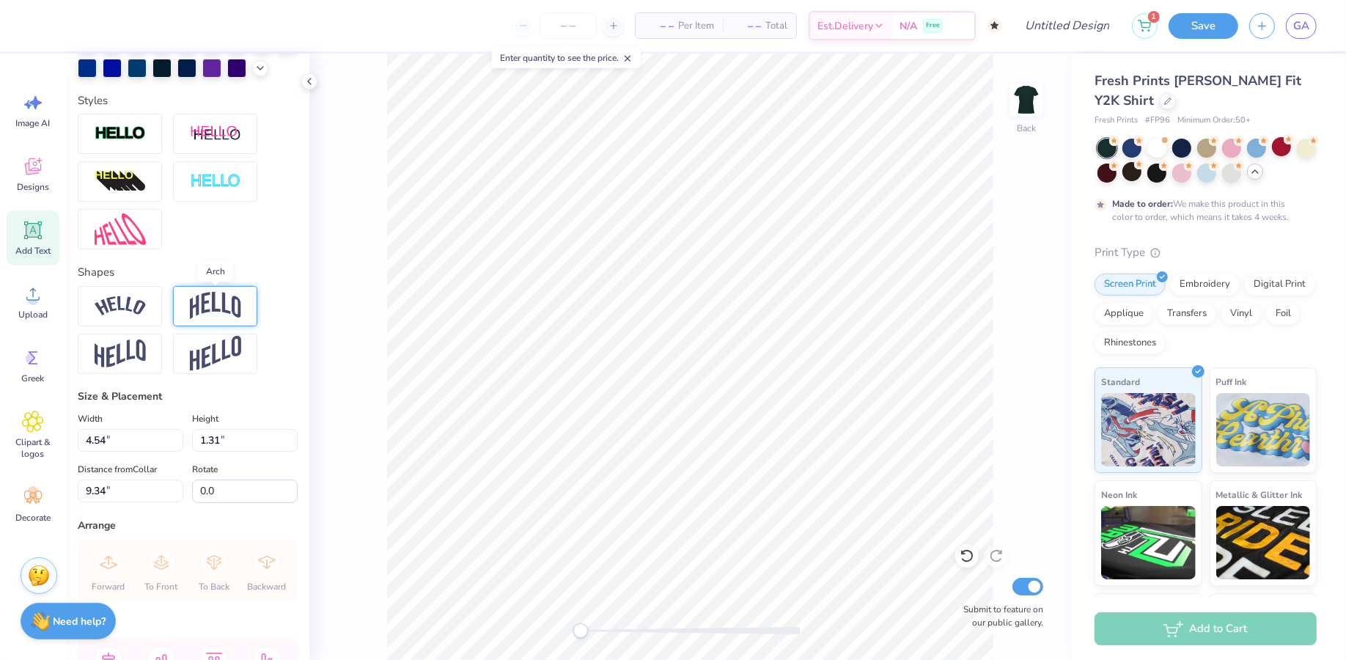
click at [211, 301] on img at bounding box center [215, 306] width 51 height 28
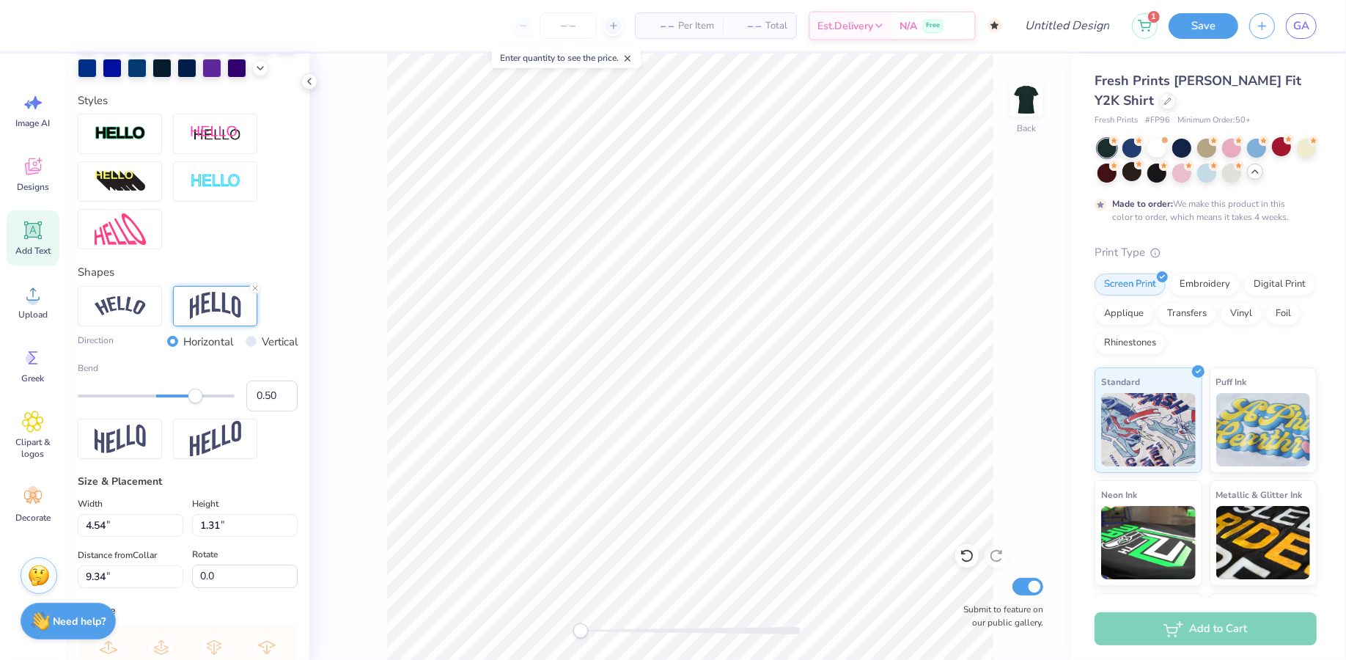
scroll to position [0, 1]
type input "0.59"
click at [202, 396] on div "Accessibility label" at bounding box center [202, 396] width 15 height 15
type input "0.61"
click at [204, 396] on div "Accessibility label" at bounding box center [203, 396] width 15 height 15
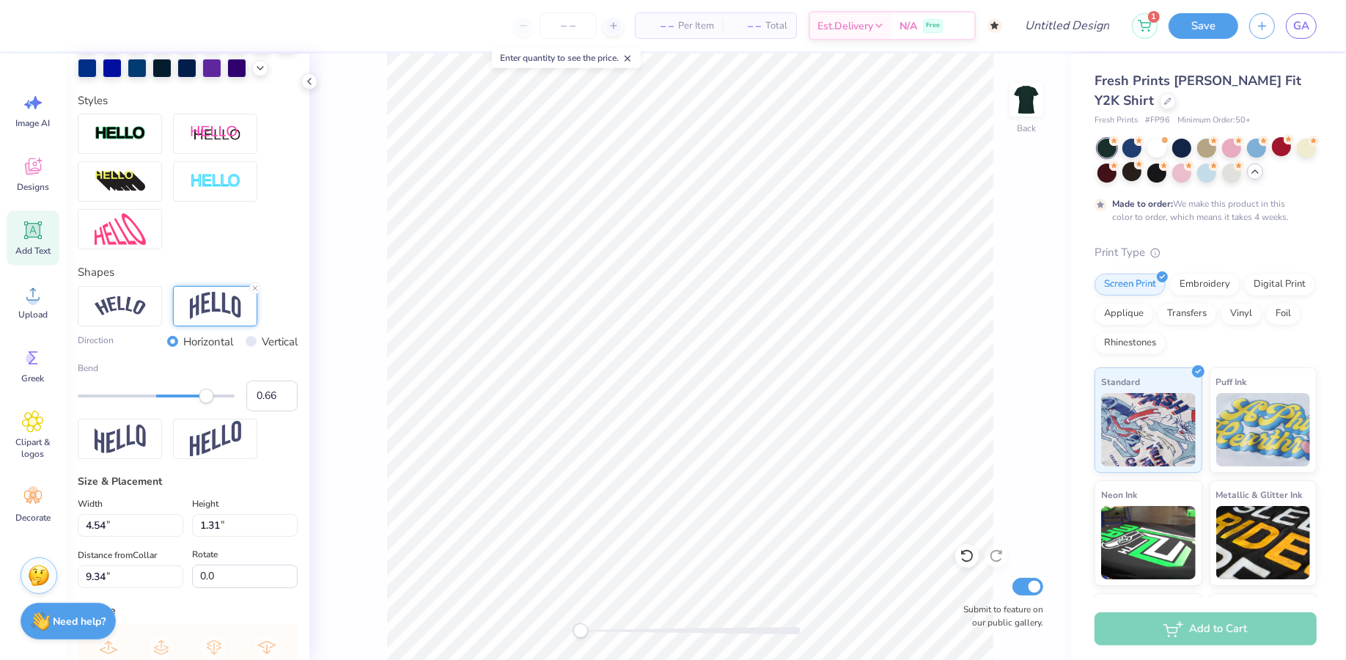
type input "0.67"
click at [209, 397] on div "Accessibility label" at bounding box center [206, 396] width 15 height 15
click at [383, 389] on div "Back Submit to feature on our public gallery." at bounding box center [690, 357] width 762 height 606
type input "11.65"
type input "4.28"
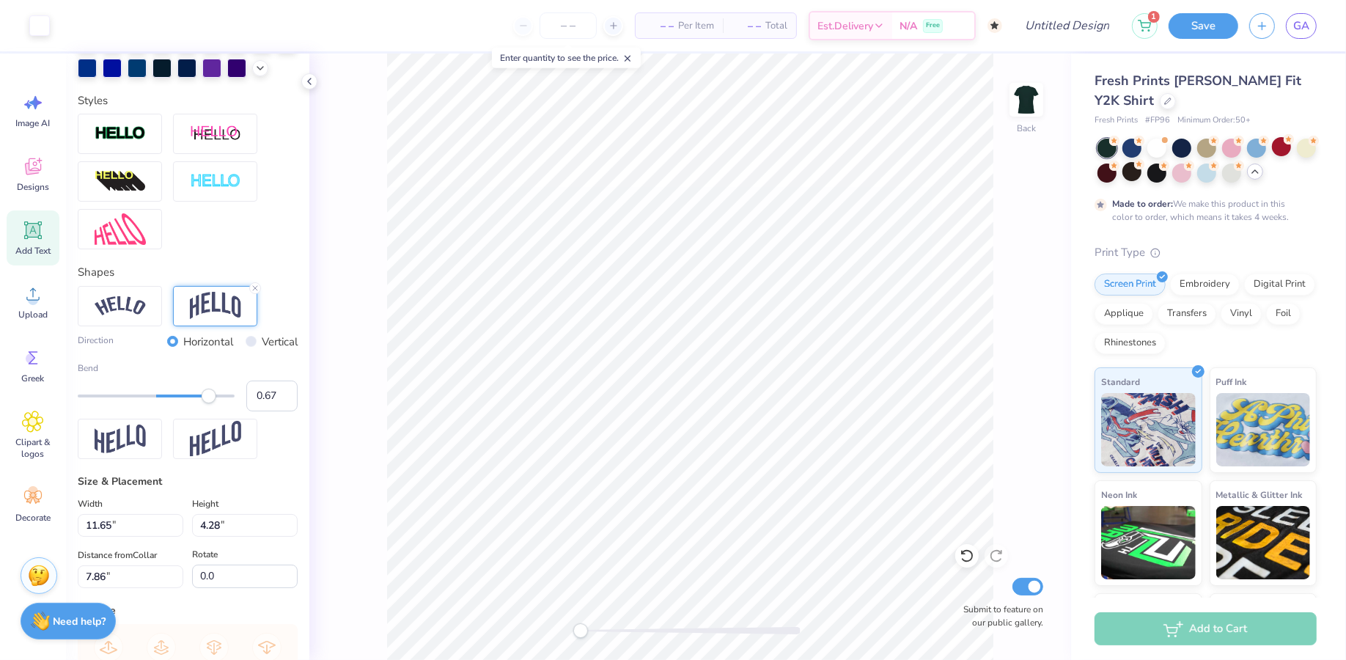
type input "7.86"
type input "0.62"
click at [205, 397] on div "Accessibility label" at bounding box center [204, 396] width 15 height 15
click at [302, 397] on div "Personalized Names Personalized Numbers Text Tool Add Font Font Parisienne Swit…" at bounding box center [187, 357] width 243 height 606
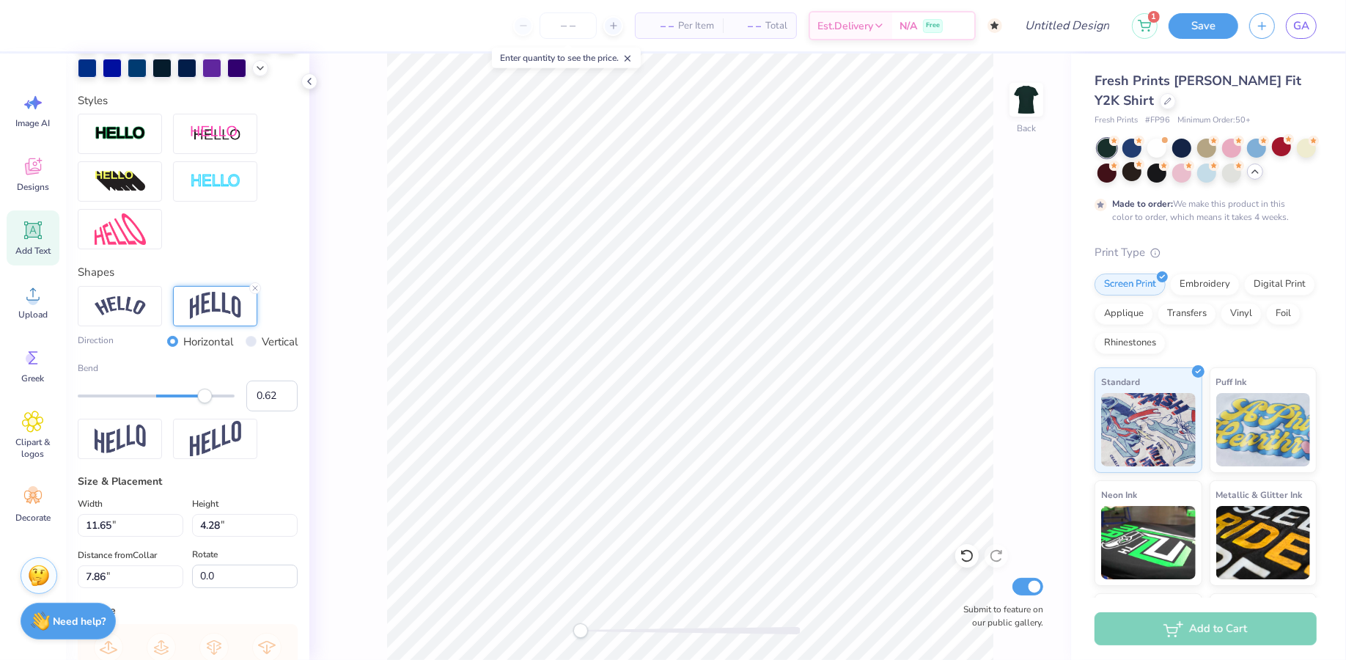
type input "8.94"
type input "3.06"
type input "8.00"
type input "0.61"
click at [204, 393] on div "Accessibility label" at bounding box center [203, 396] width 15 height 15
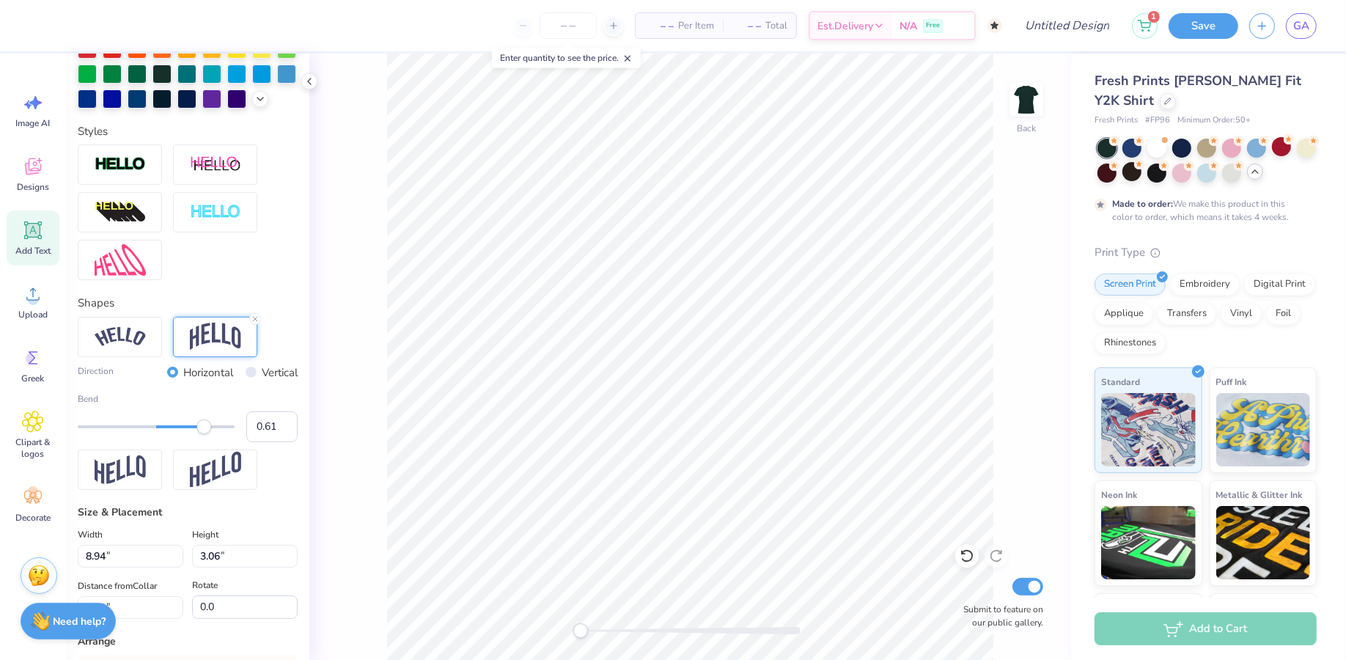
scroll to position [398, 0]
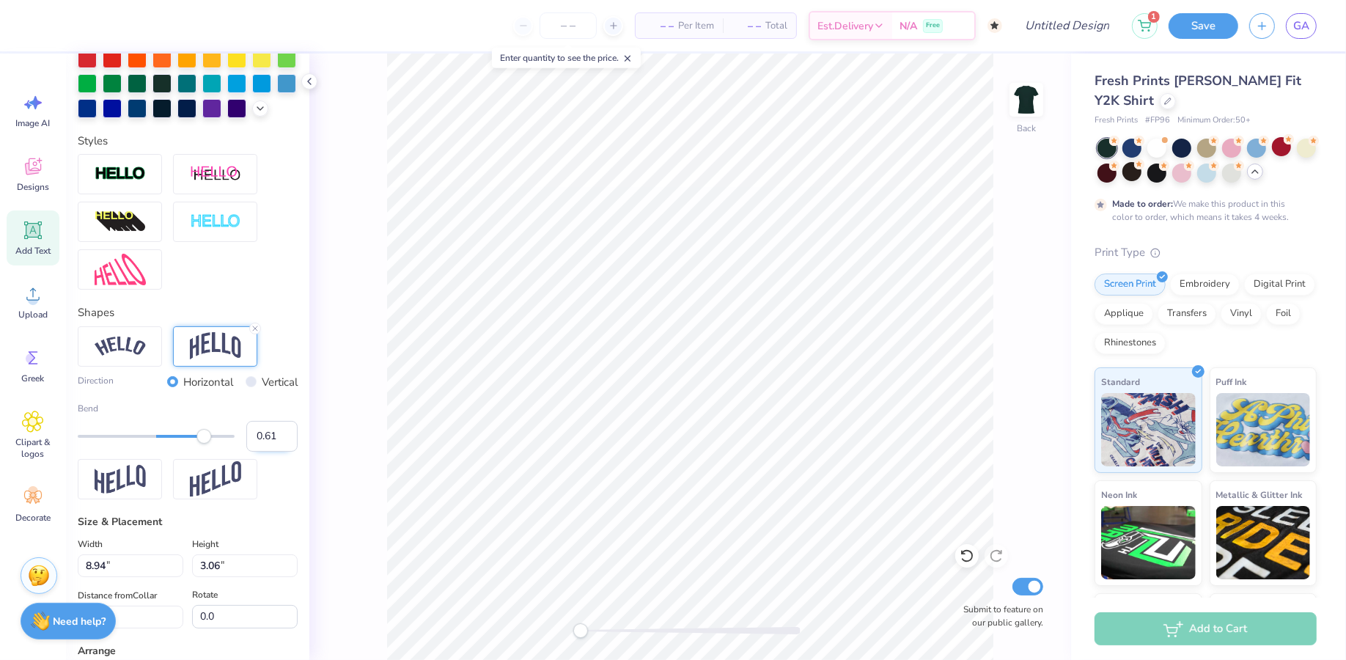
click at [277, 432] on input "0.61" at bounding box center [271, 436] width 51 height 31
click at [285, 440] on input "0.6" at bounding box center [271, 436] width 51 height 31
click at [285, 440] on input "0.59" at bounding box center [271, 436] width 51 height 31
click at [285, 440] on input "0.58" at bounding box center [271, 436] width 51 height 31
click at [285, 440] on input "0.57" at bounding box center [271, 436] width 51 height 31
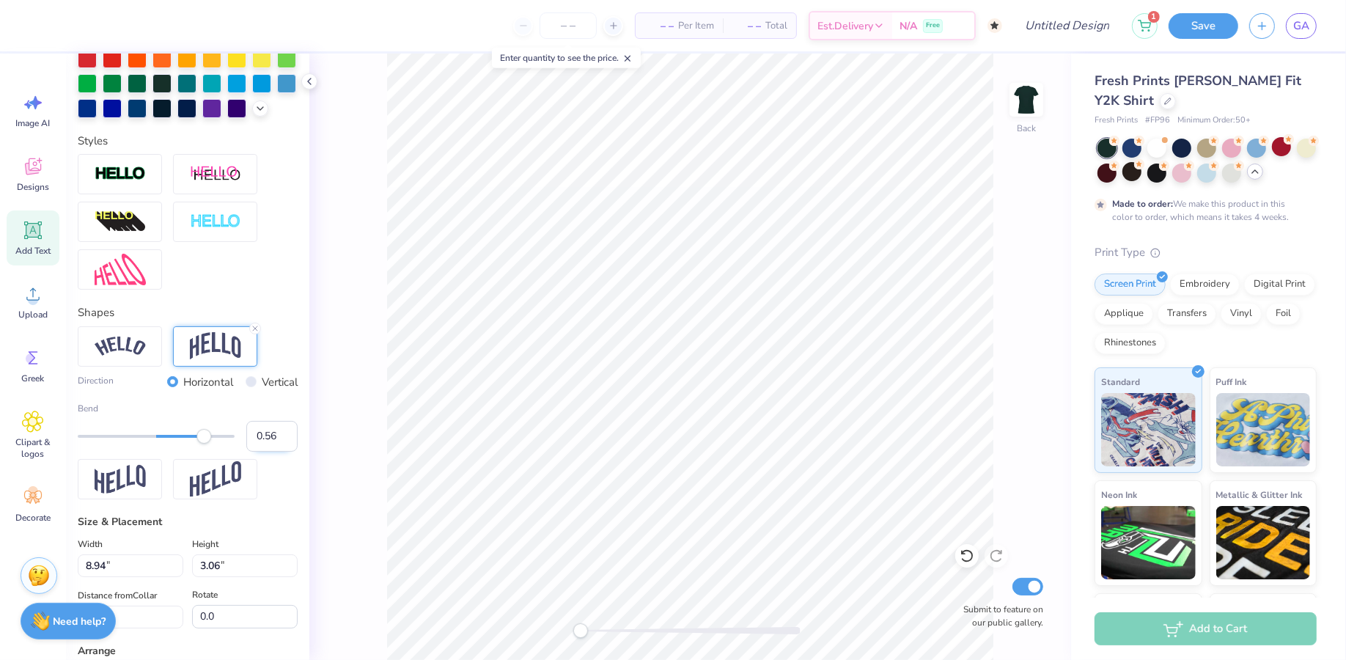
type input "0.56"
click at [285, 440] on input "0.56" at bounding box center [271, 436] width 51 height 31
click at [316, 440] on div "Back Submit to feature on our public gallery." at bounding box center [690, 357] width 762 height 606
type input "2.81"
type input "1.59"
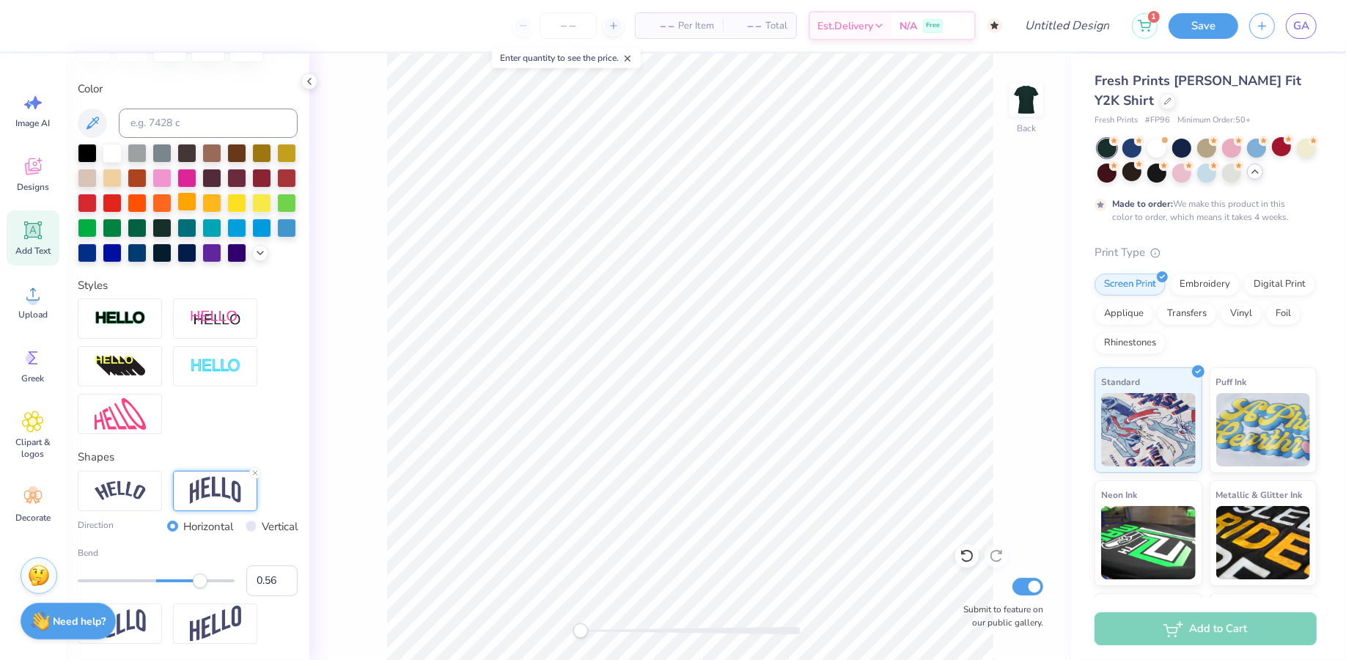
scroll to position [469, 0]
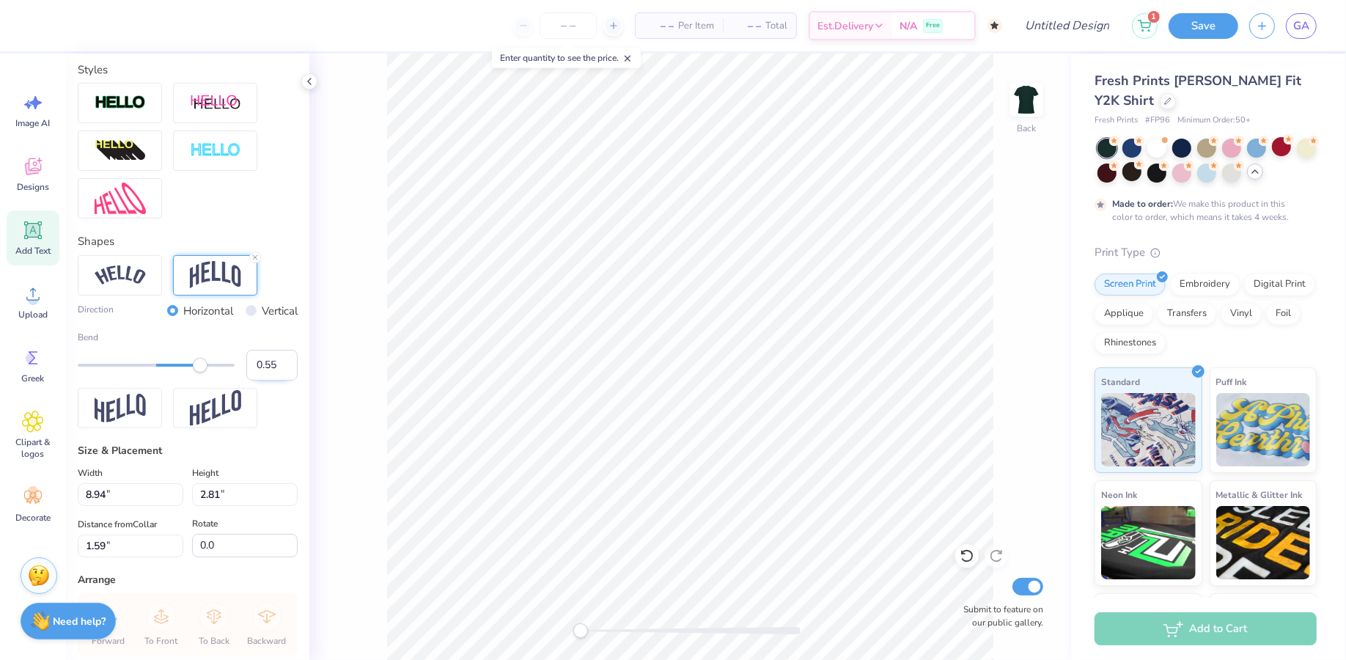
click at [289, 369] on input "0.55" at bounding box center [271, 365] width 51 height 31
click at [289, 369] on input "0.54" at bounding box center [271, 365] width 51 height 31
type input "0.53"
click at [289, 369] on input "0.53" at bounding box center [271, 365] width 51 height 31
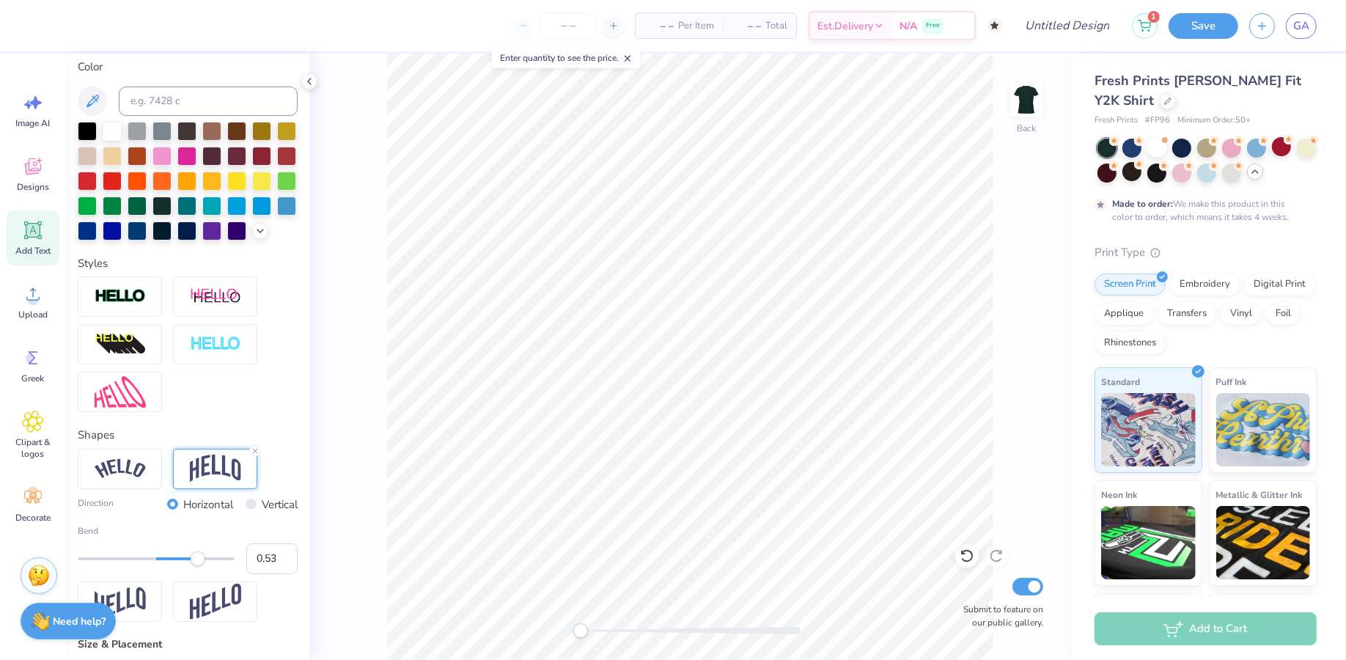
scroll to position [0, 0]
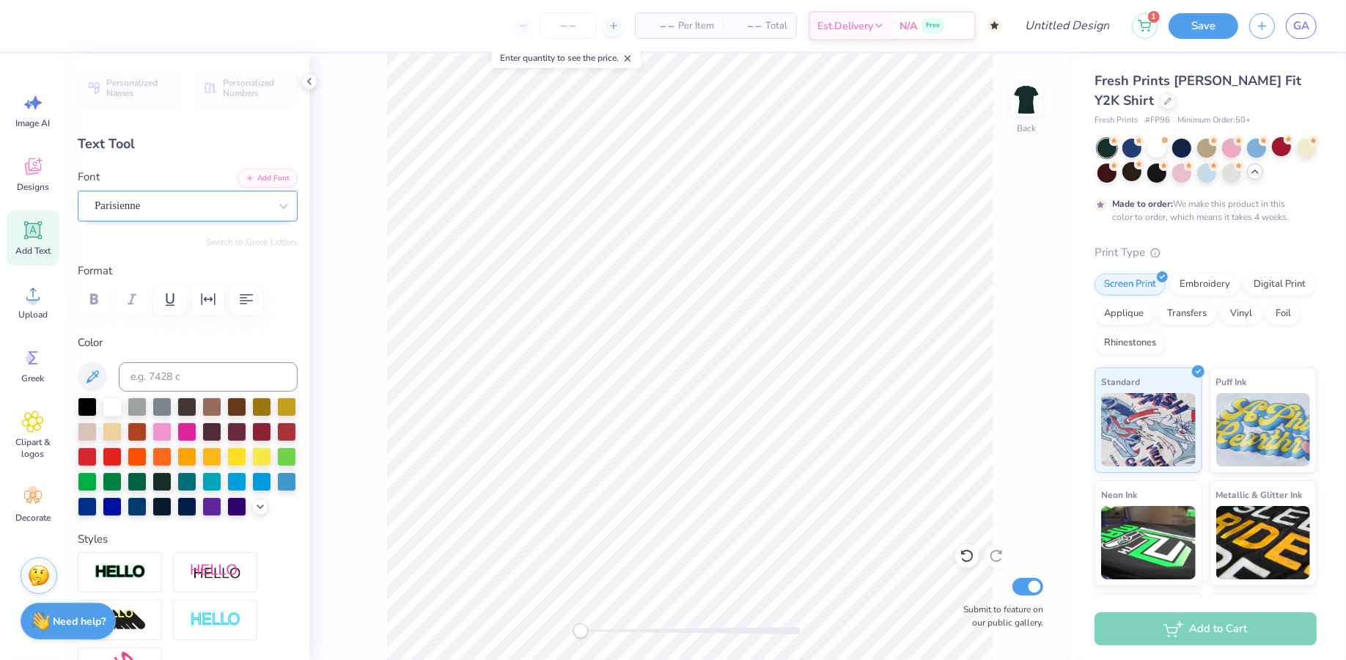
click at [155, 199] on div "Parisienne" at bounding box center [181, 205] width 177 height 23
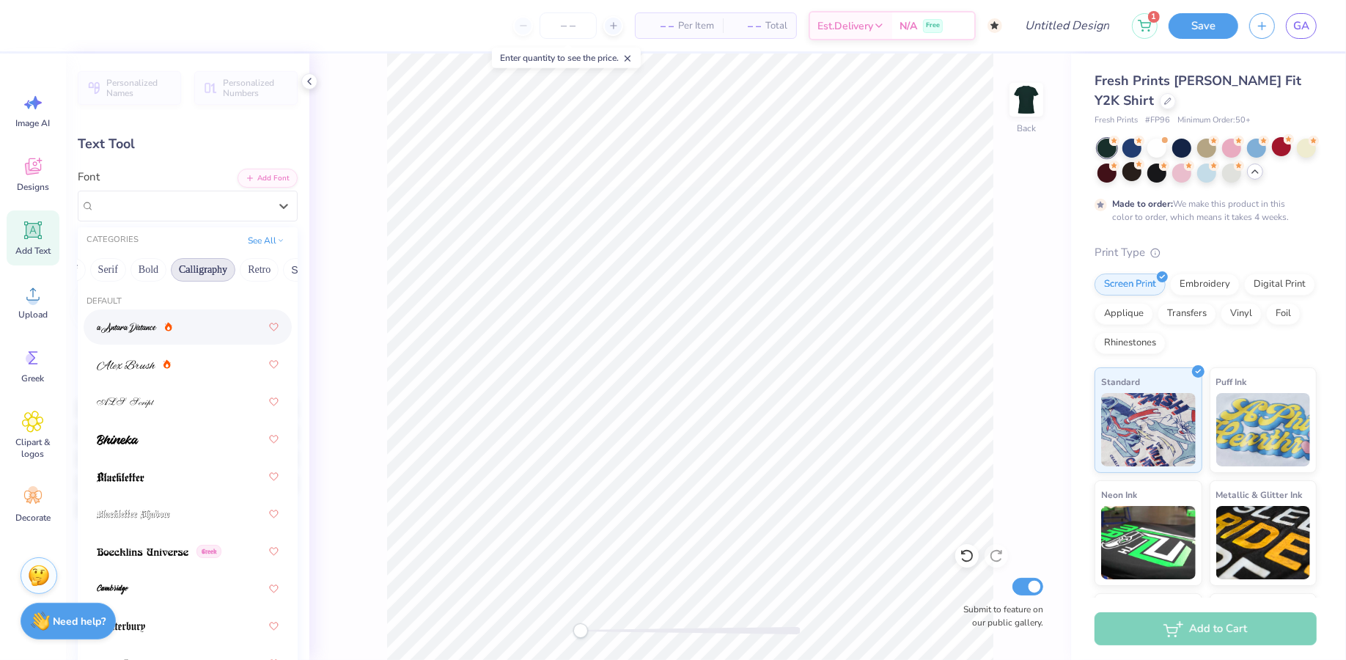
click at [196, 268] on button "Calligraphy" at bounding box center [203, 269] width 65 height 23
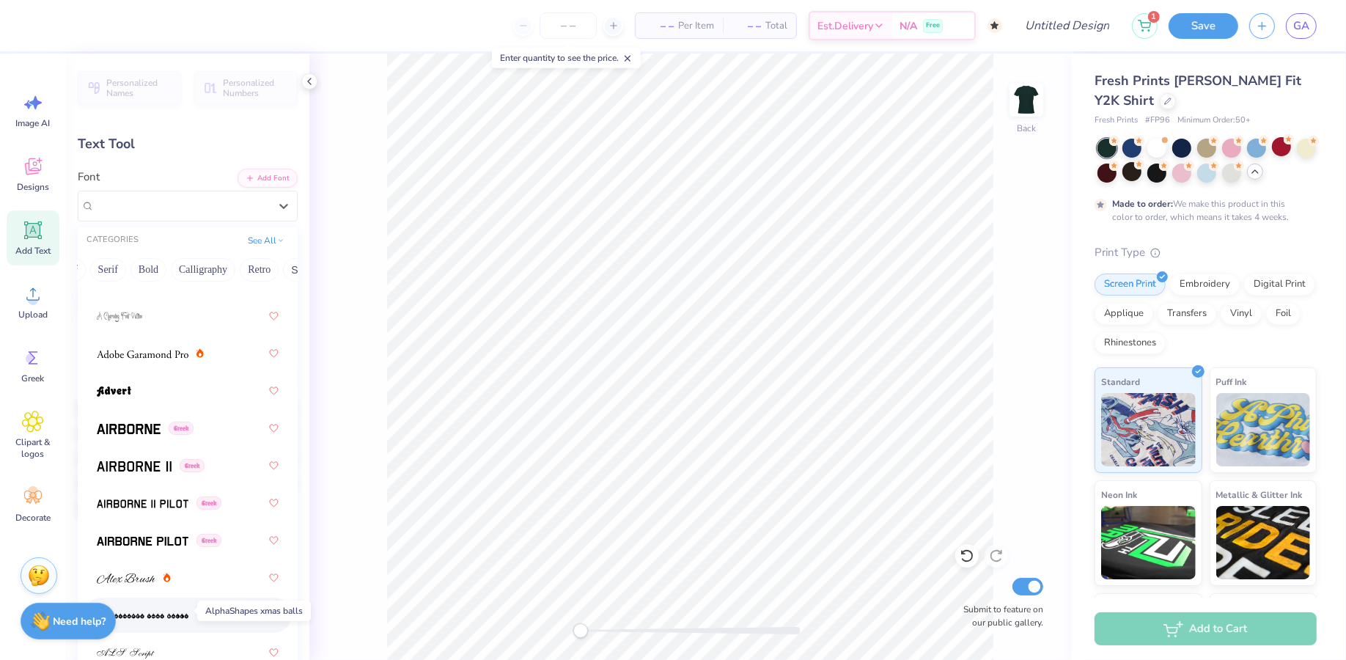
scroll to position [227, 0]
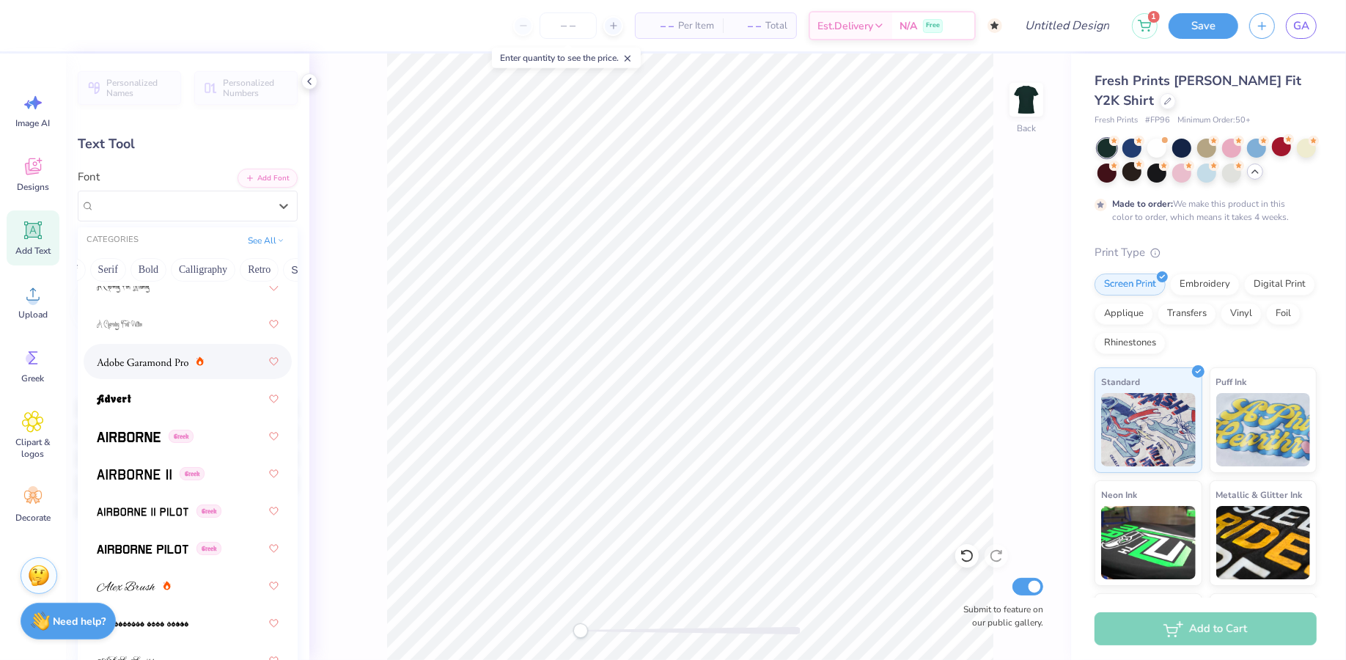
click at [160, 370] on div at bounding box center [188, 361] width 182 height 26
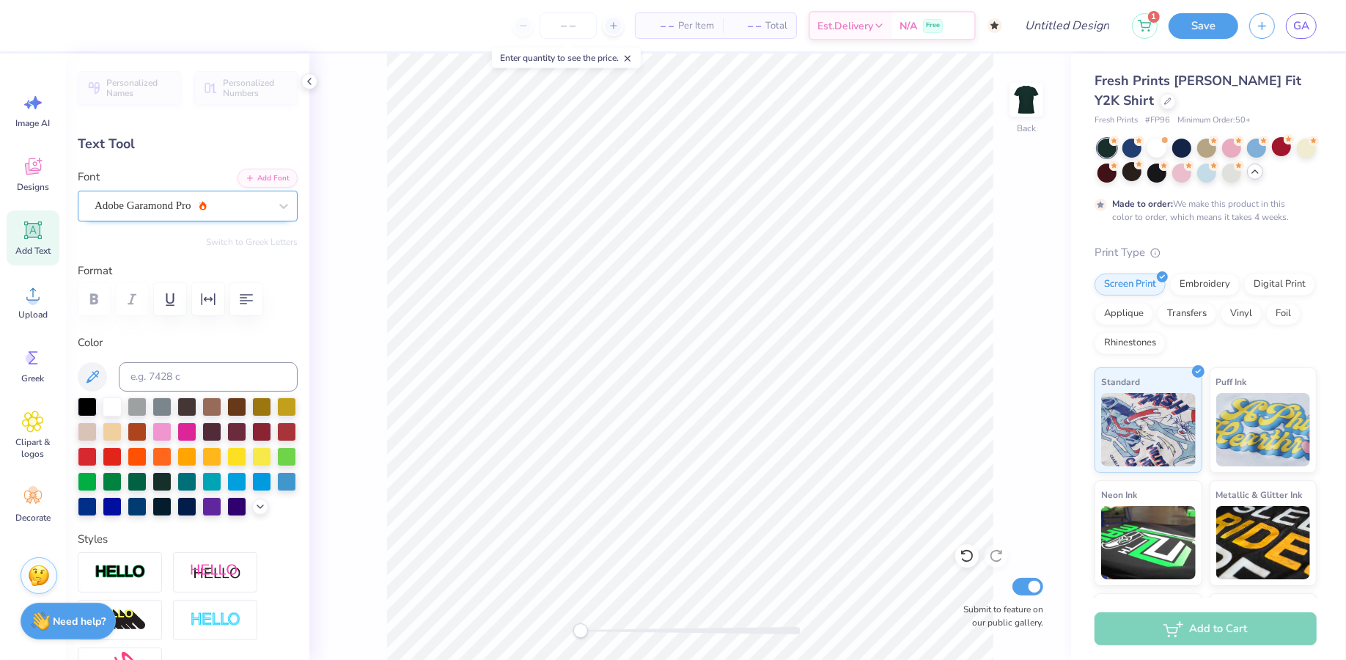
click at [211, 210] on div "Adobe Garamond Pro" at bounding box center [181, 205] width 177 height 23
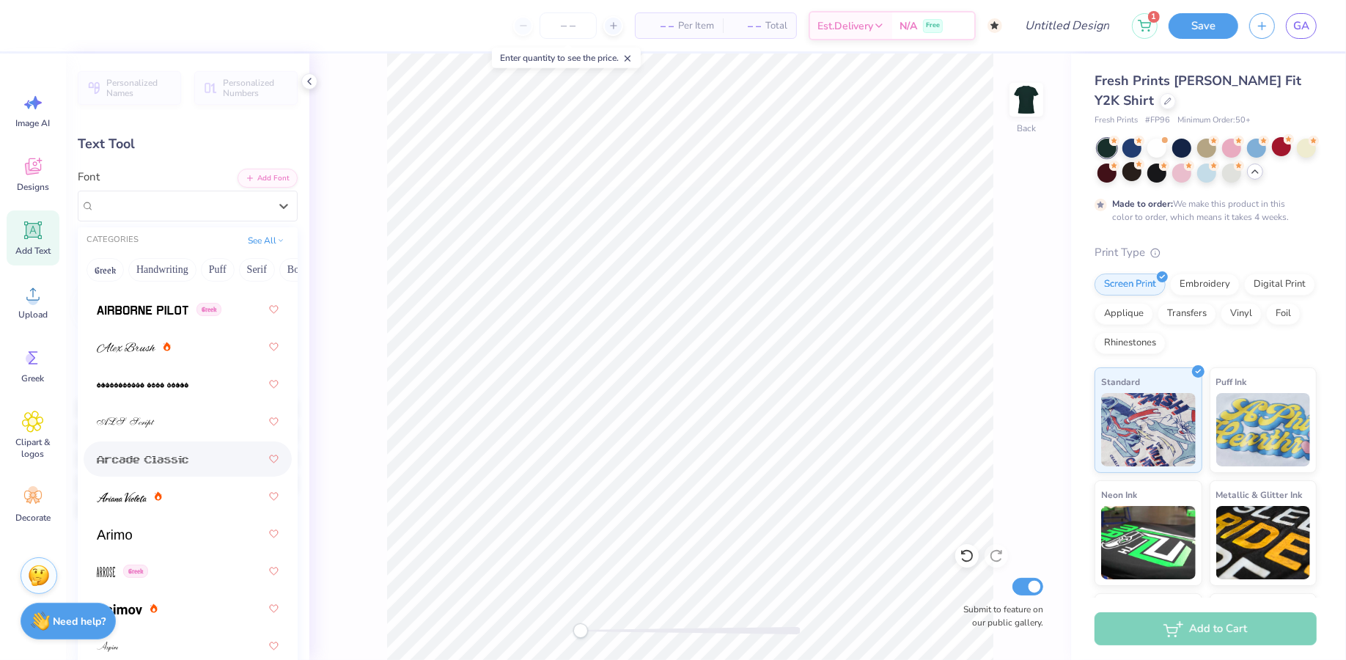
scroll to position [818, 0]
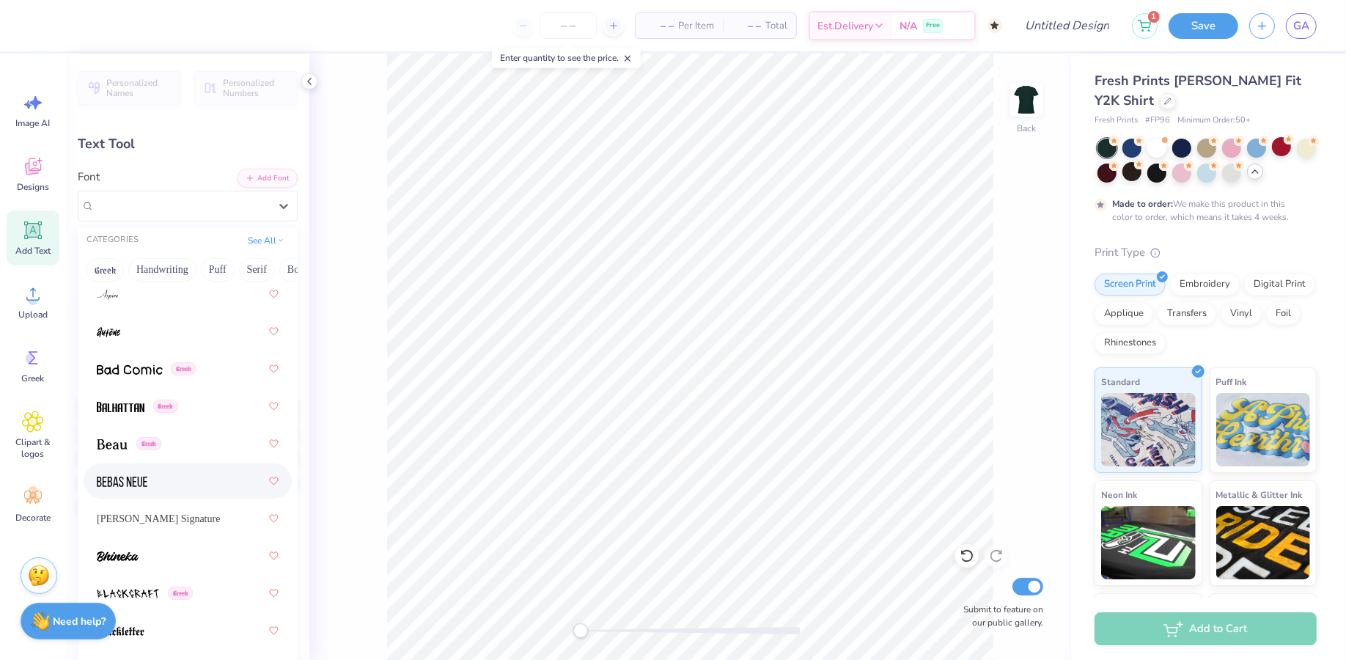
click at [164, 473] on div at bounding box center [188, 481] width 182 height 26
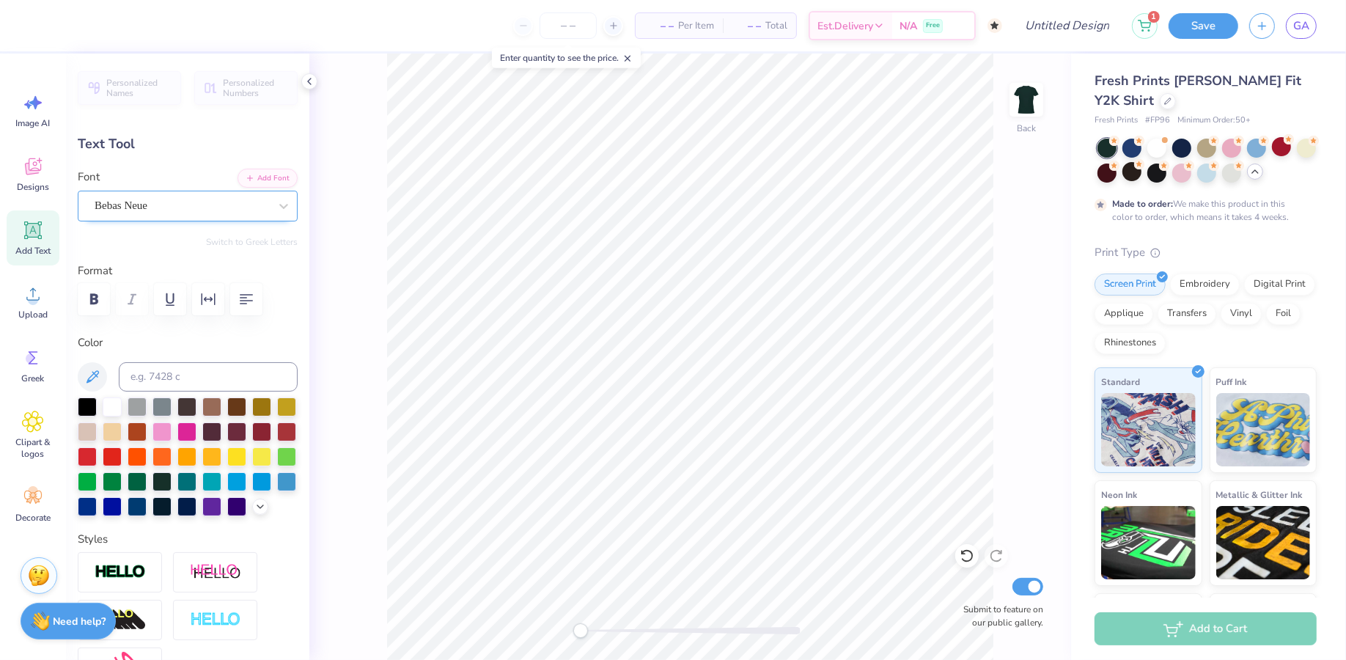
click at [226, 199] on div "Bebas Neue" at bounding box center [181, 205] width 177 height 23
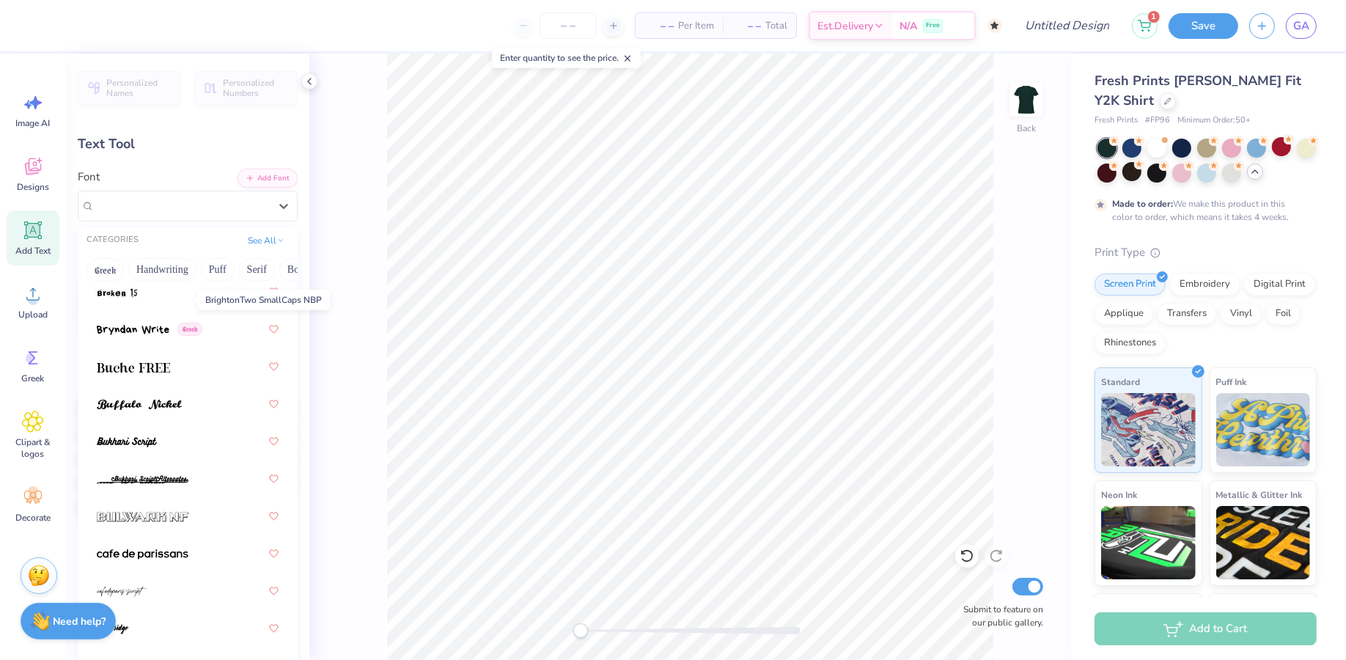
scroll to position [1974, 0]
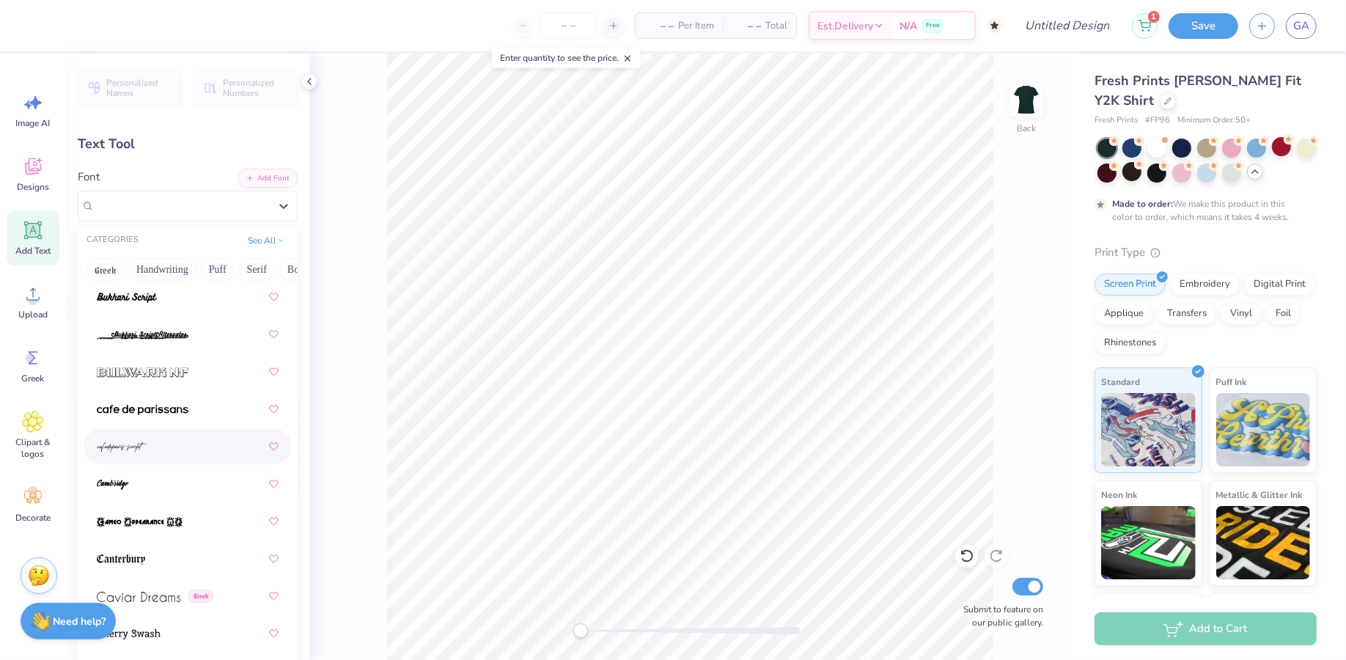
click at [133, 455] on div at bounding box center [188, 446] width 182 height 26
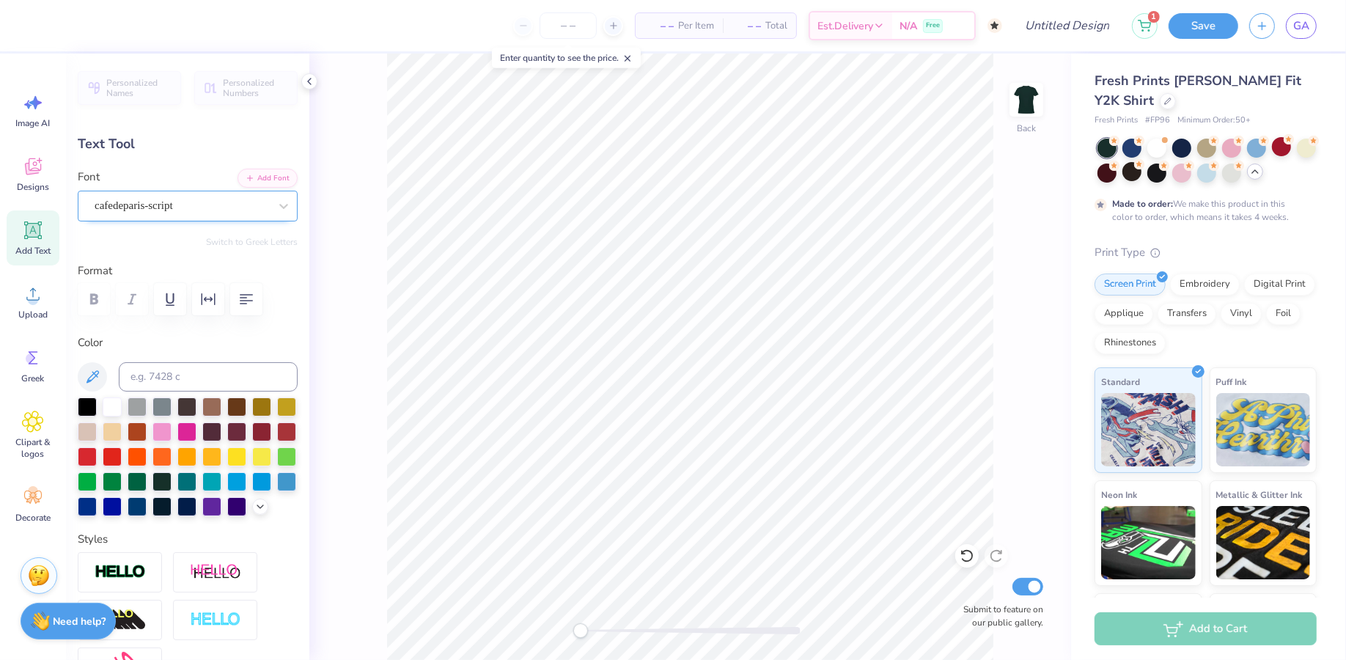
click at [171, 199] on div "cafedeparis-script" at bounding box center [181, 205] width 177 height 23
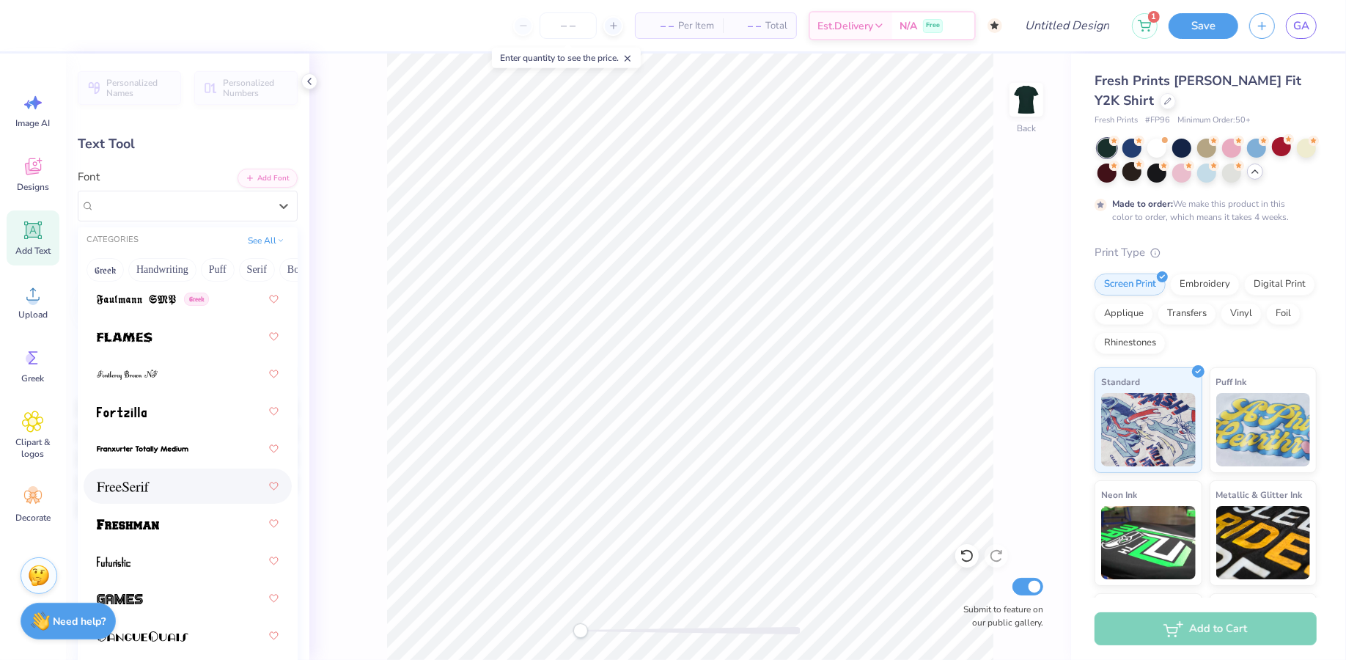
scroll to position [4451, 0]
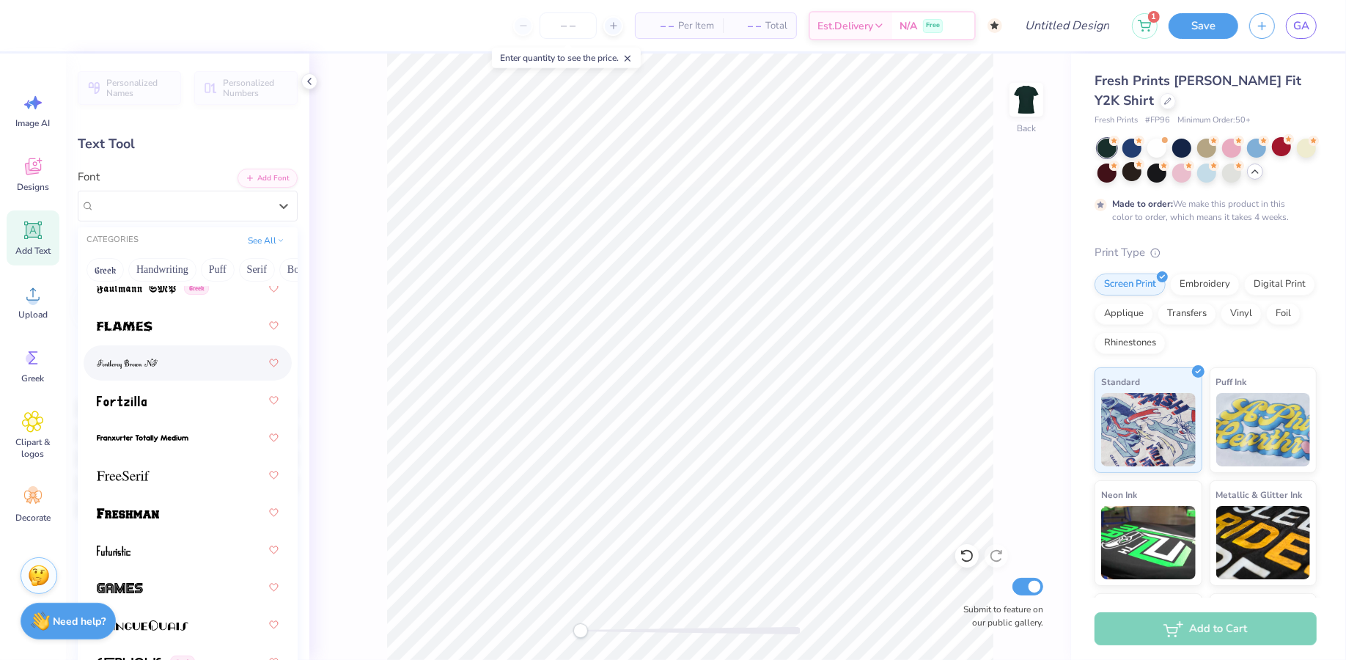
click at [158, 367] on div at bounding box center [188, 363] width 182 height 26
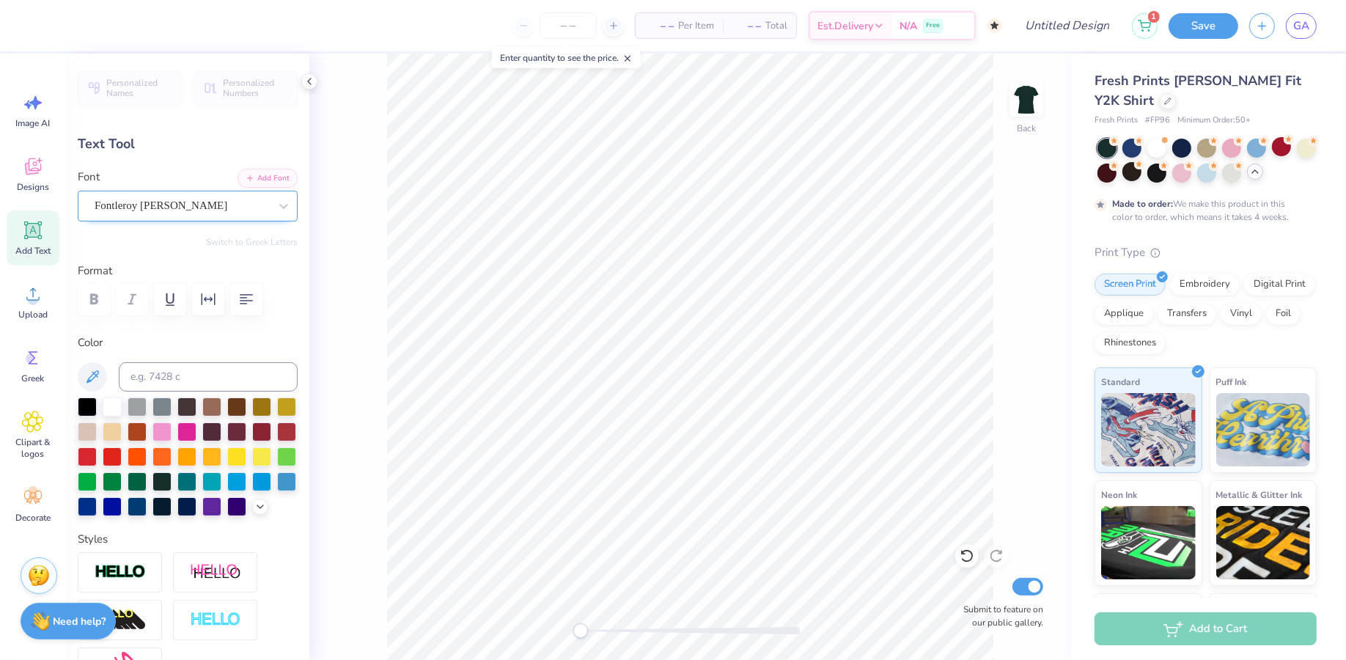
click at [191, 202] on div "Fontleroy Brown NF" at bounding box center [181, 205] width 177 height 23
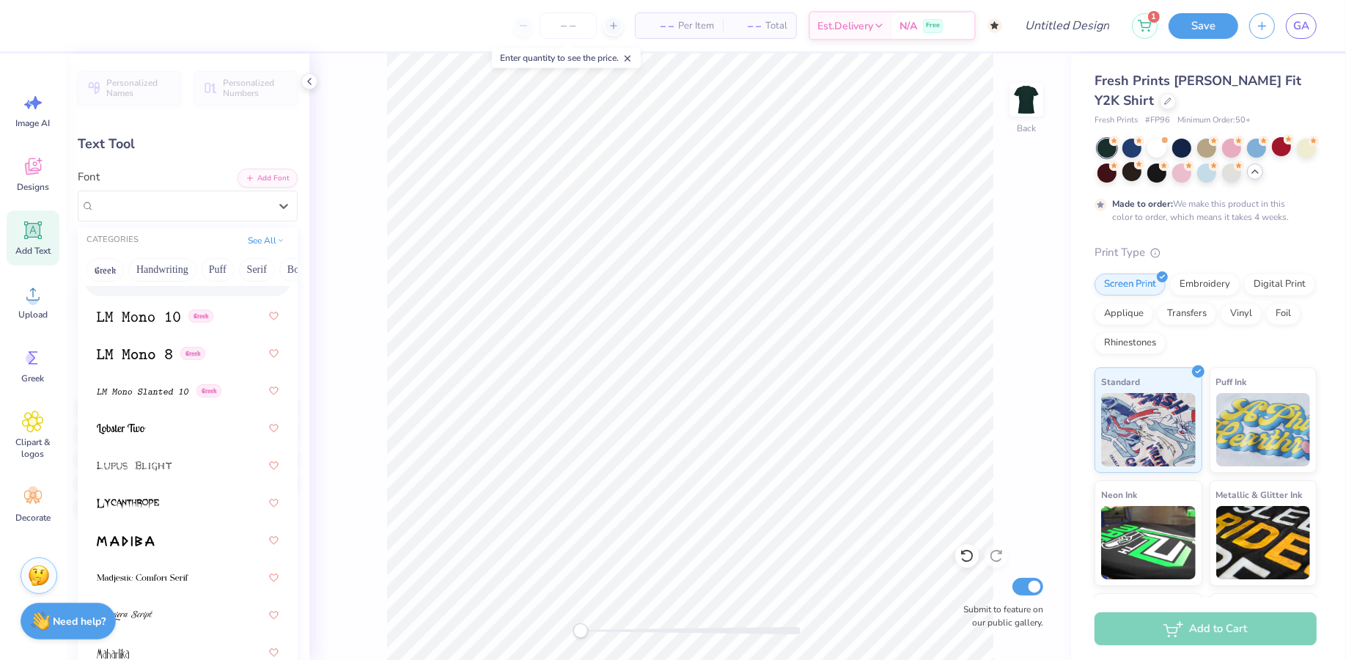
scroll to position [7220, 0]
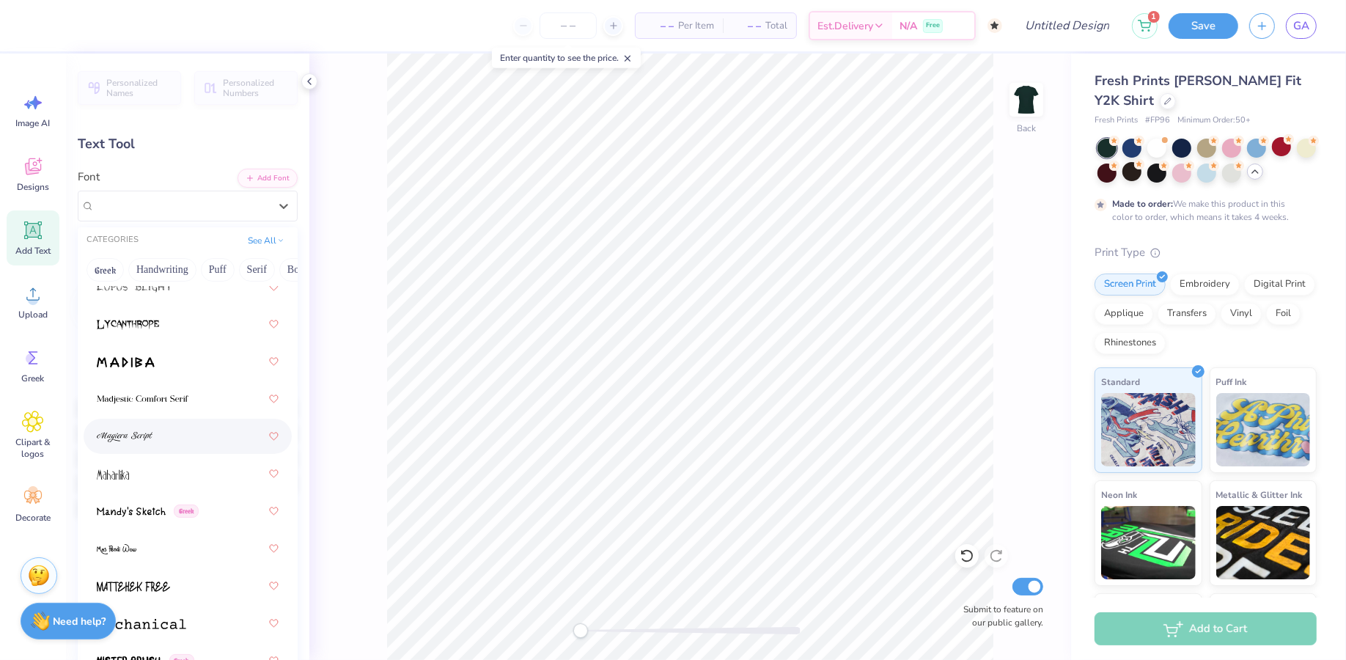
click at [194, 432] on div at bounding box center [188, 436] width 182 height 26
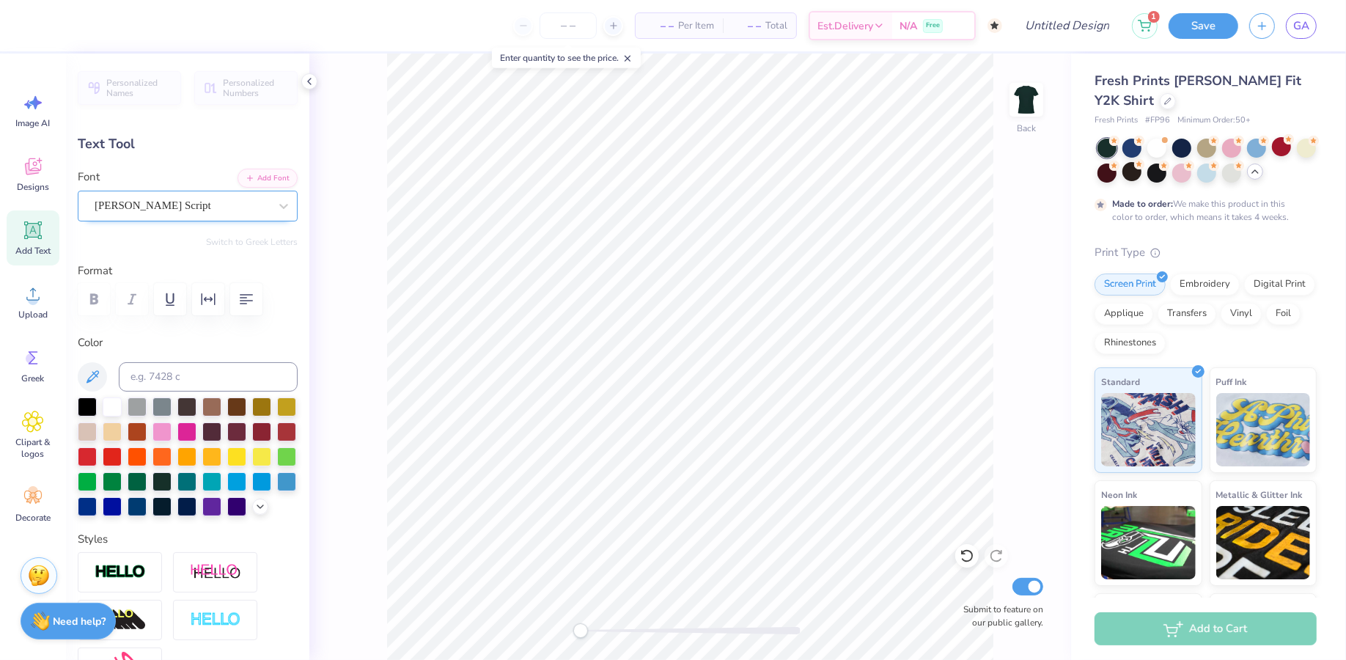
click at [188, 205] on div "Magiera Script" at bounding box center [181, 205] width 177 height 23
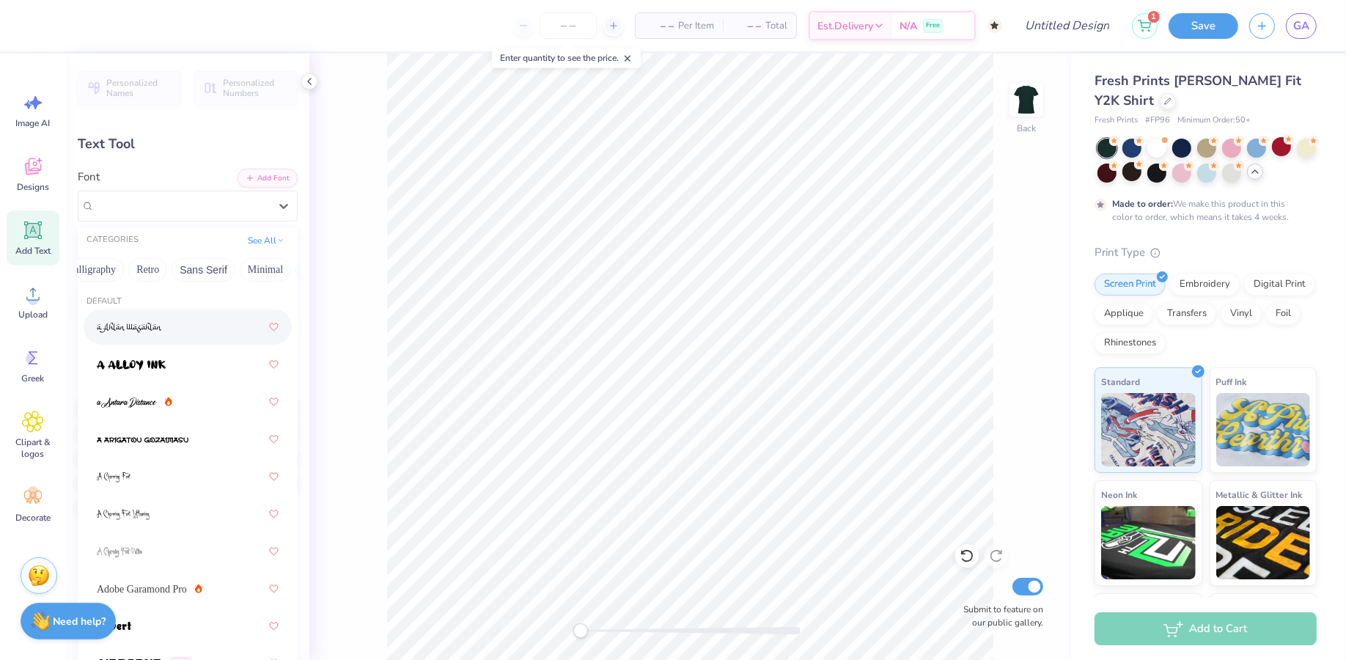
scroll to position [0, 287]
click at [166, 271] on button "Sans Serif" at bounding box center [177, 269] width 64 height 23
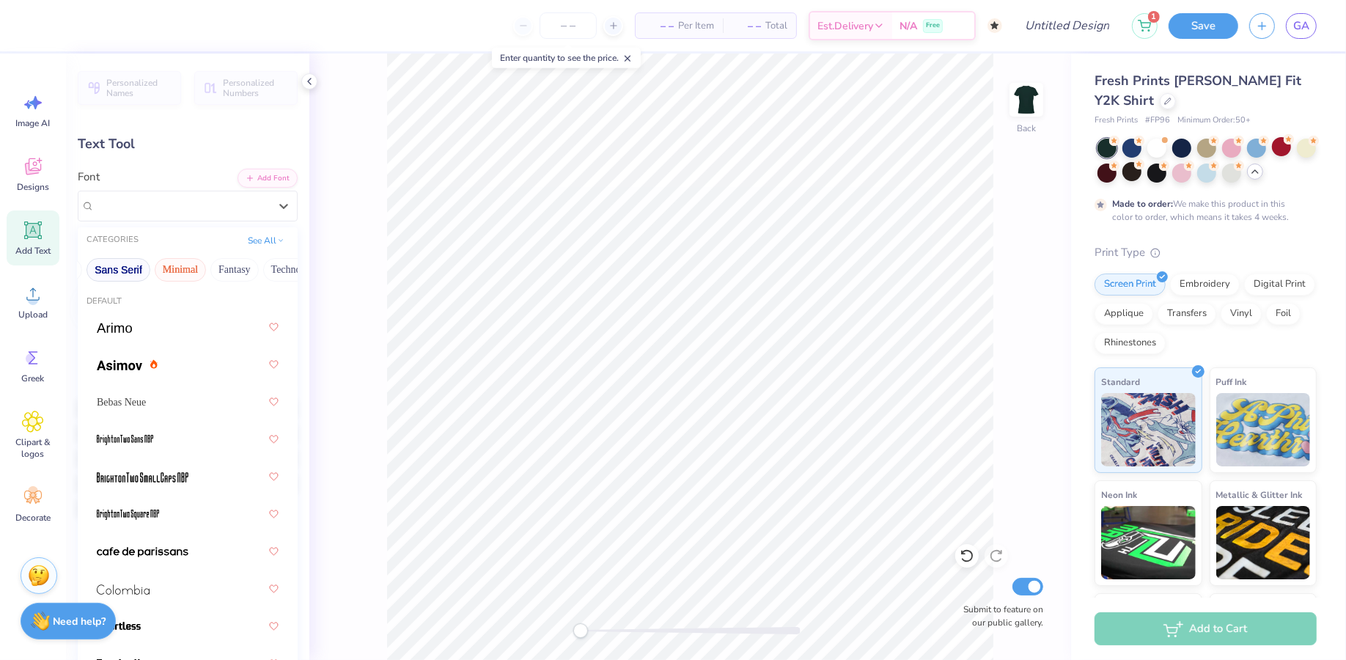
scroll to position [0, 394]
click at [231, 265] on button "Techno" at bounding box center [237, 269] width 46 height 23
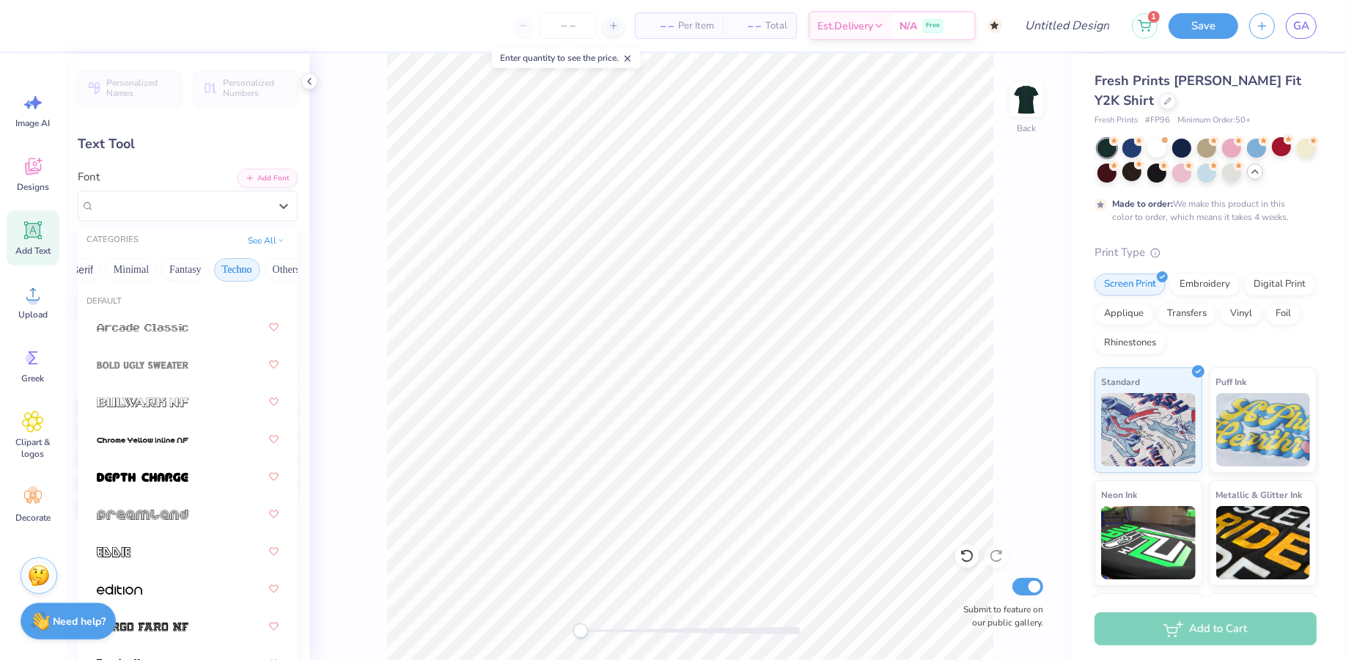
scroll to position [0, 401]
click at [270, 267] on button "Others" at bounding box center [279, 269] width 43 height 23
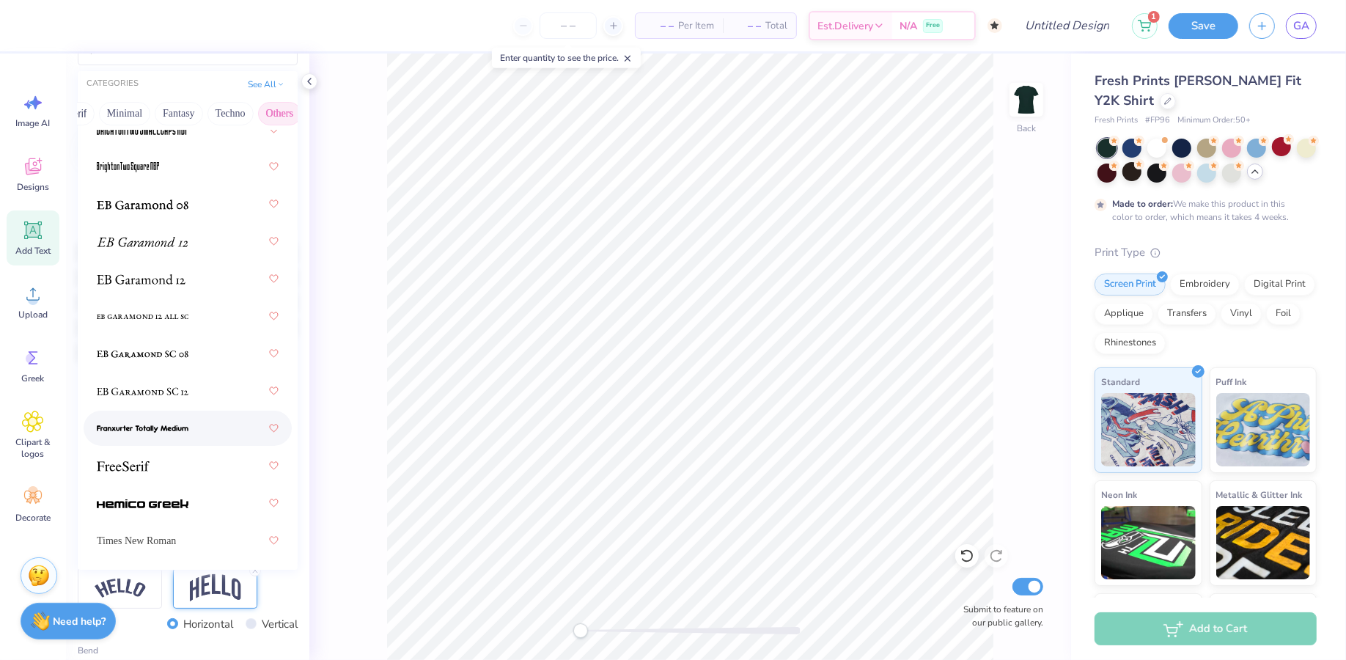
scroll to position [174, 0]
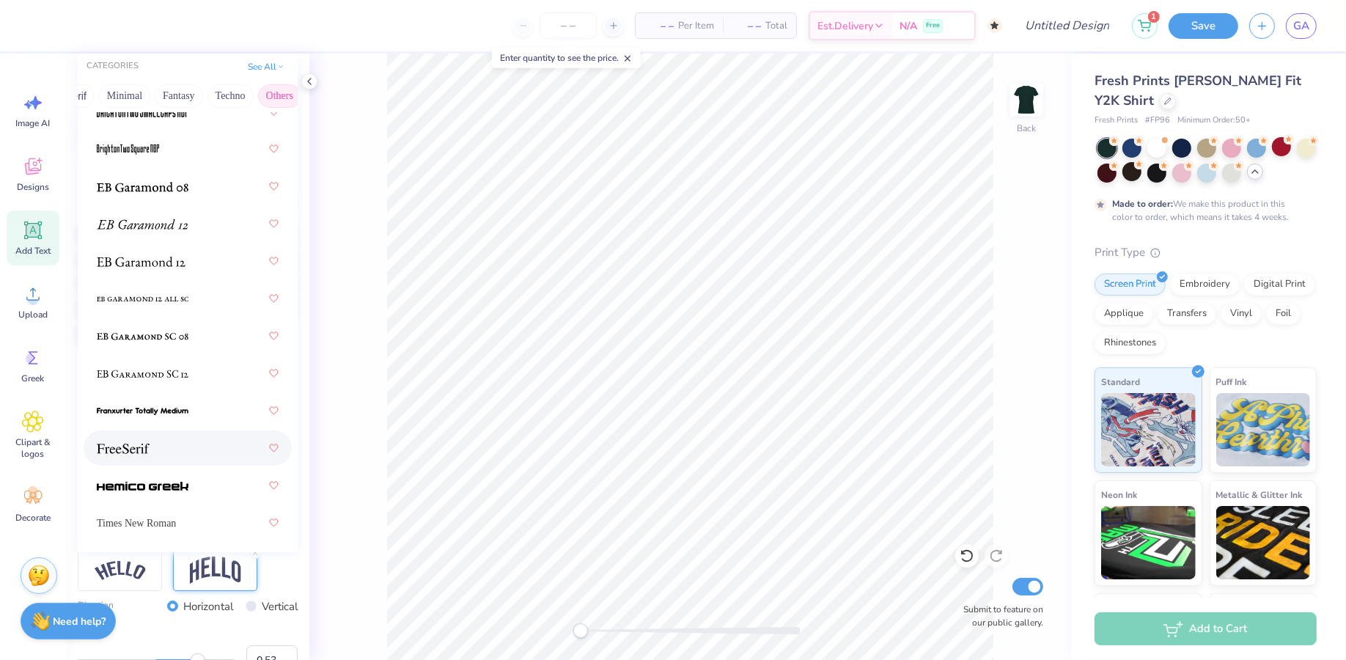
click at [183, 463] on div at bounding box center [188, 447] width 208 height 35
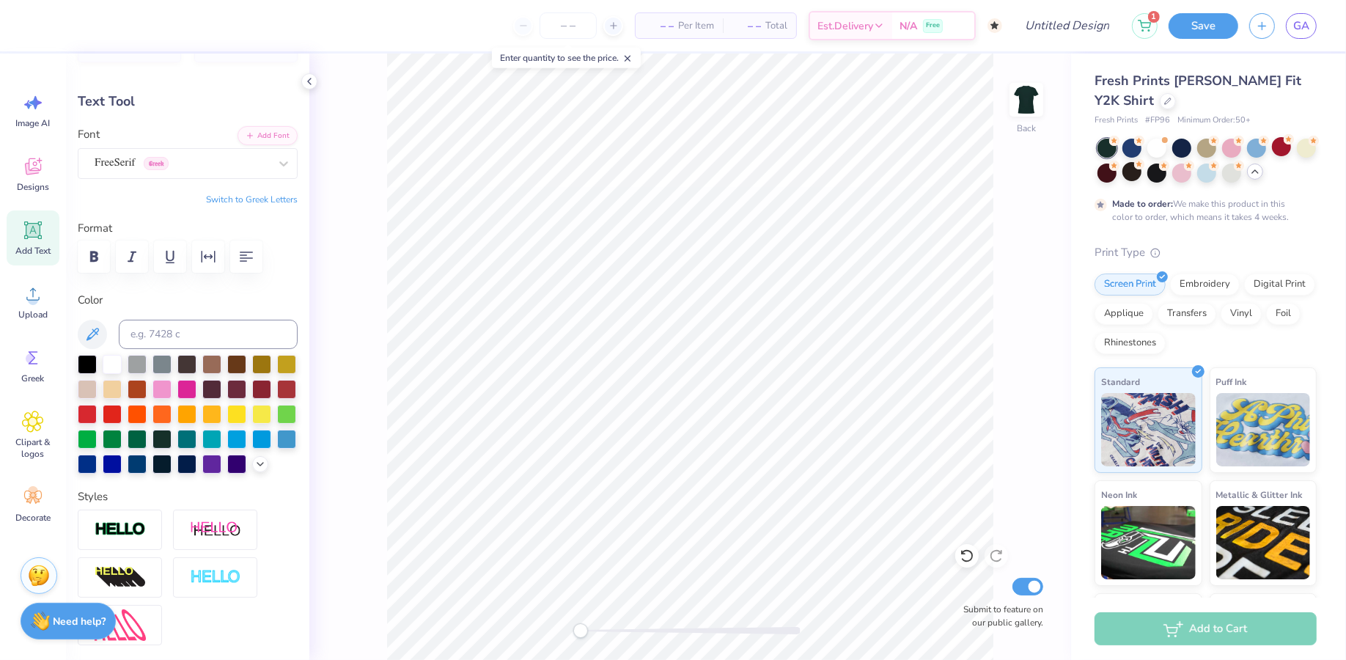
scroll to position [0, 0]
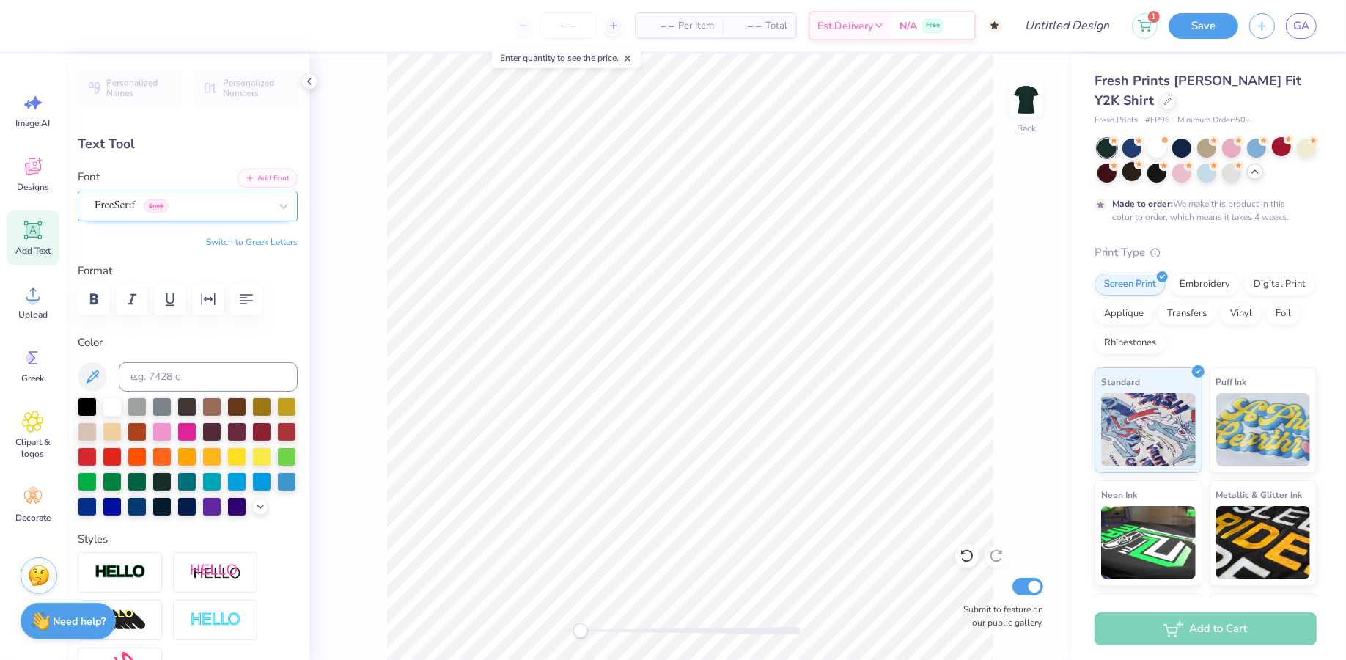
click at [182, 203] on div "FreeSerif Greek" at bounding box center [181, 205] width 177 height 23
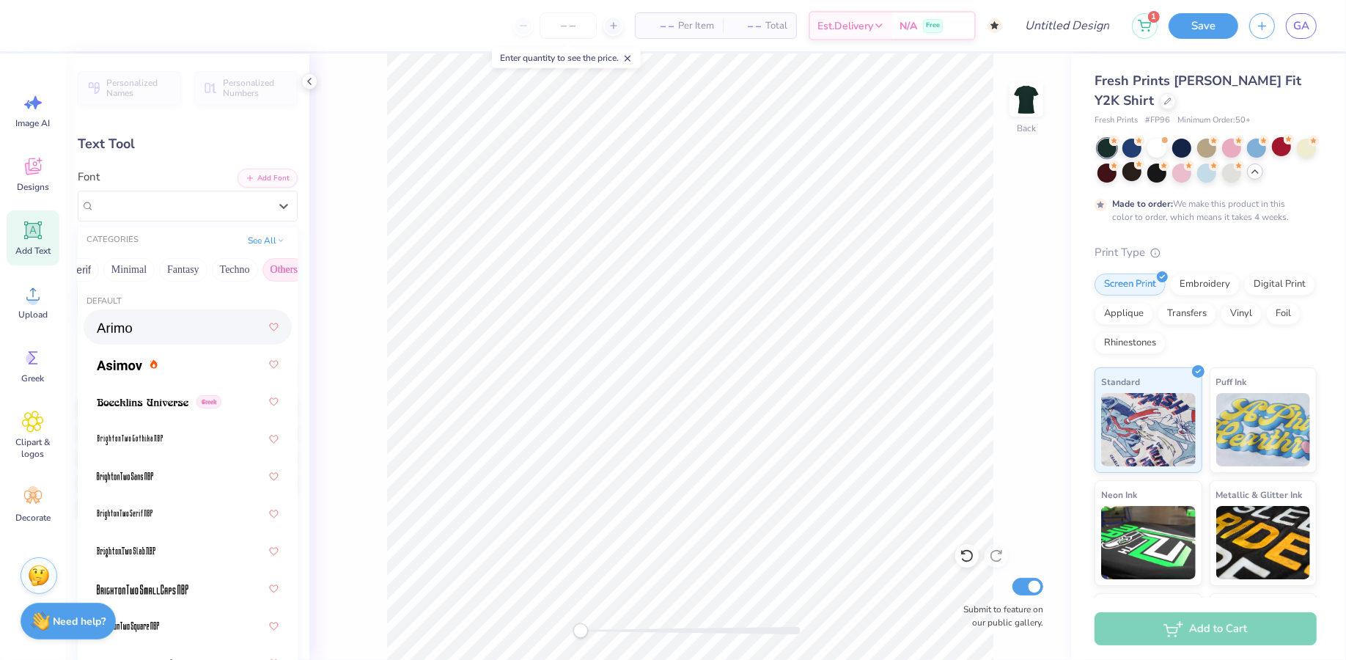
scroll to position [0, 401]
click at [275, 264] on button "Others" at bounding box center [279, 269] width 43 height 23
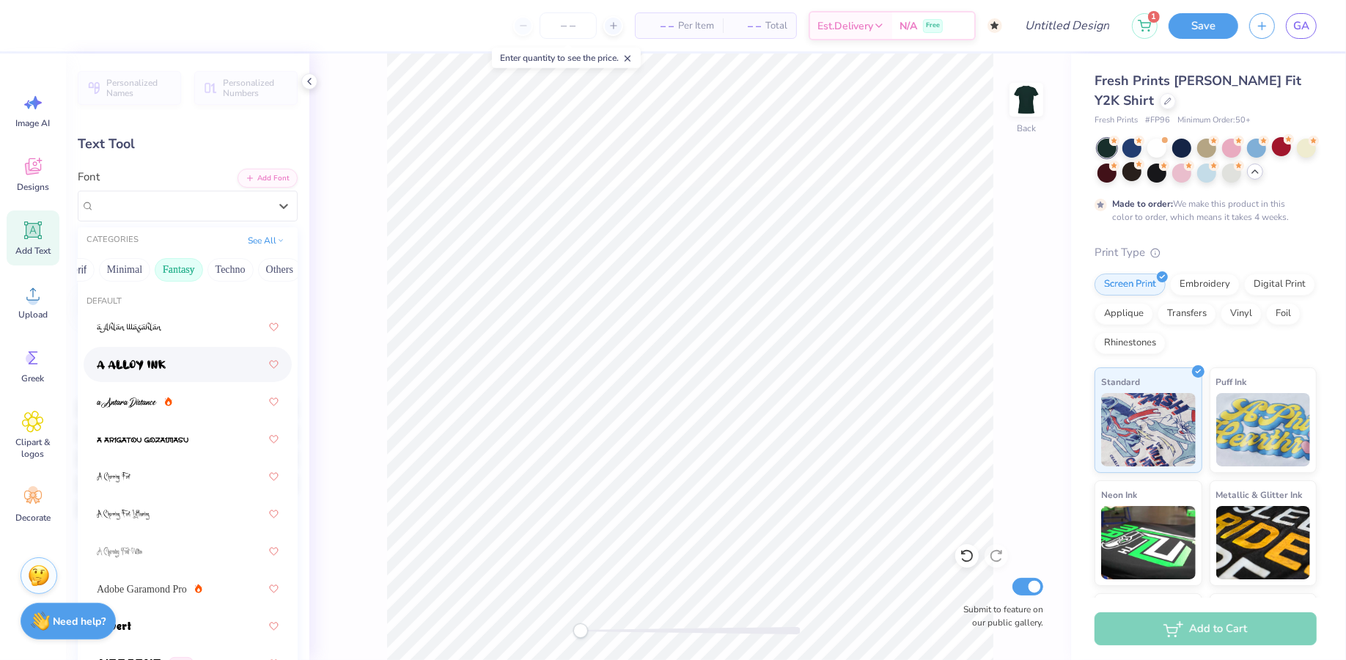
click at [169, 266] on button "Fantasy" at bounding box center [179, 269] width 48 height 23
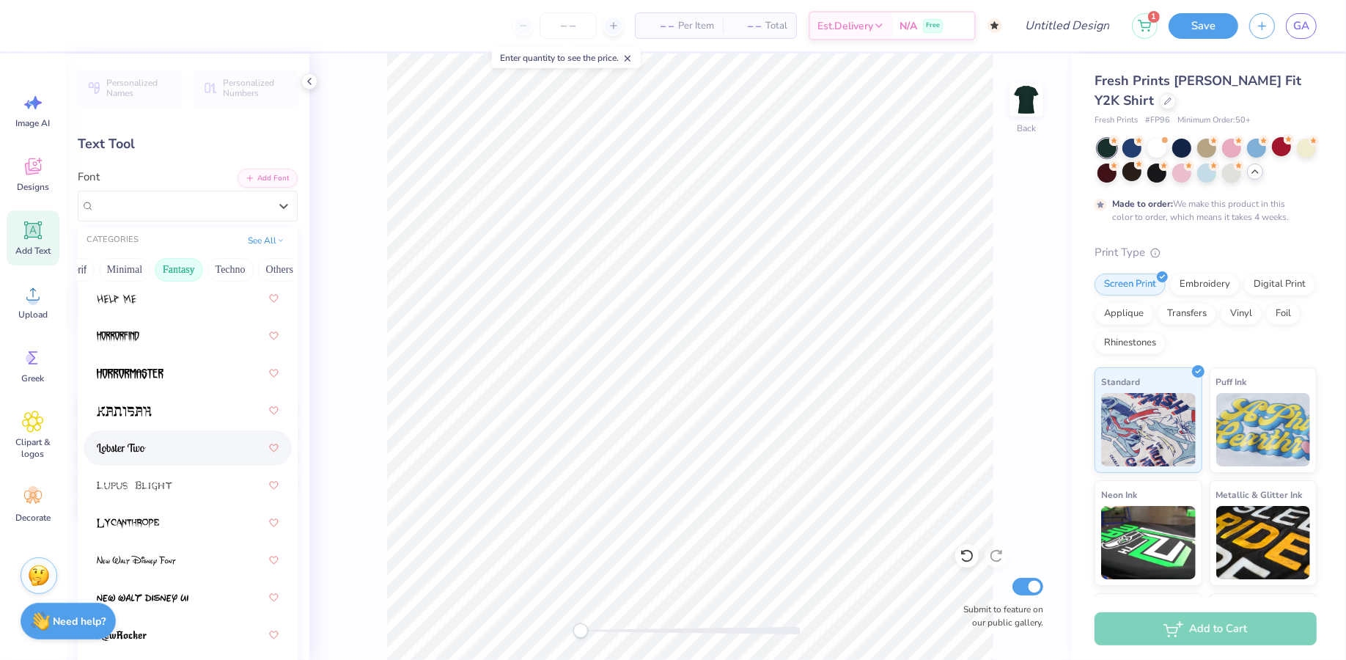
scroll to position [257, 0]
click at [142, 449] on img at bounding box center [121, 445] width 49 height 10
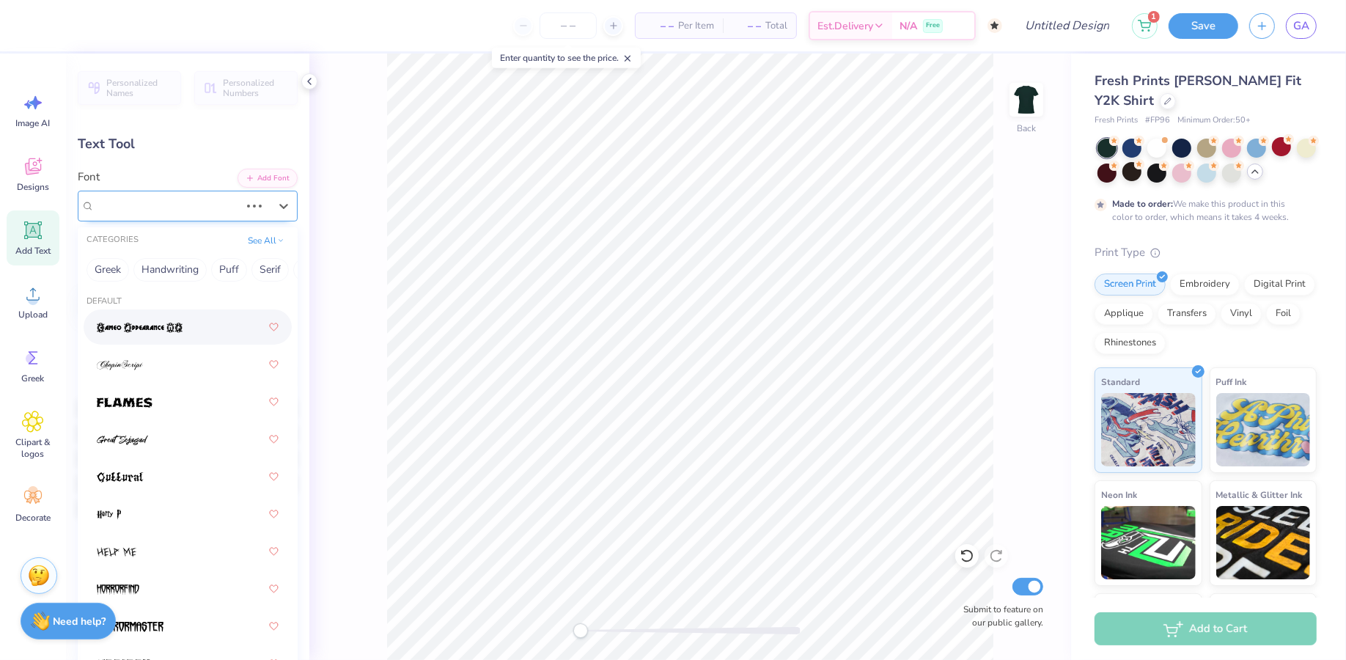
click at [188, 205] on div "FreeSerif Greek" at bounding box center [167, 205] width 148 height 23
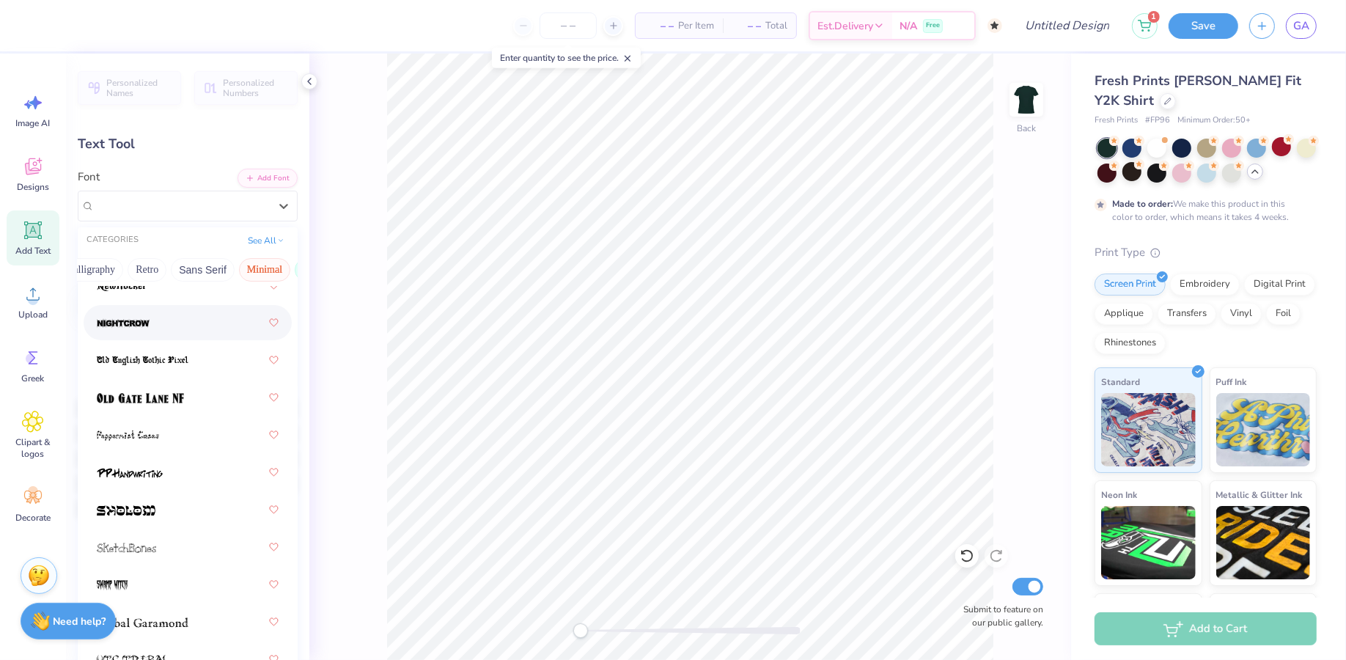
scroll to position [0, 400]
click at [161, 273] on button "Fantasy" at bounding box center [180, 269] width 48 height 23
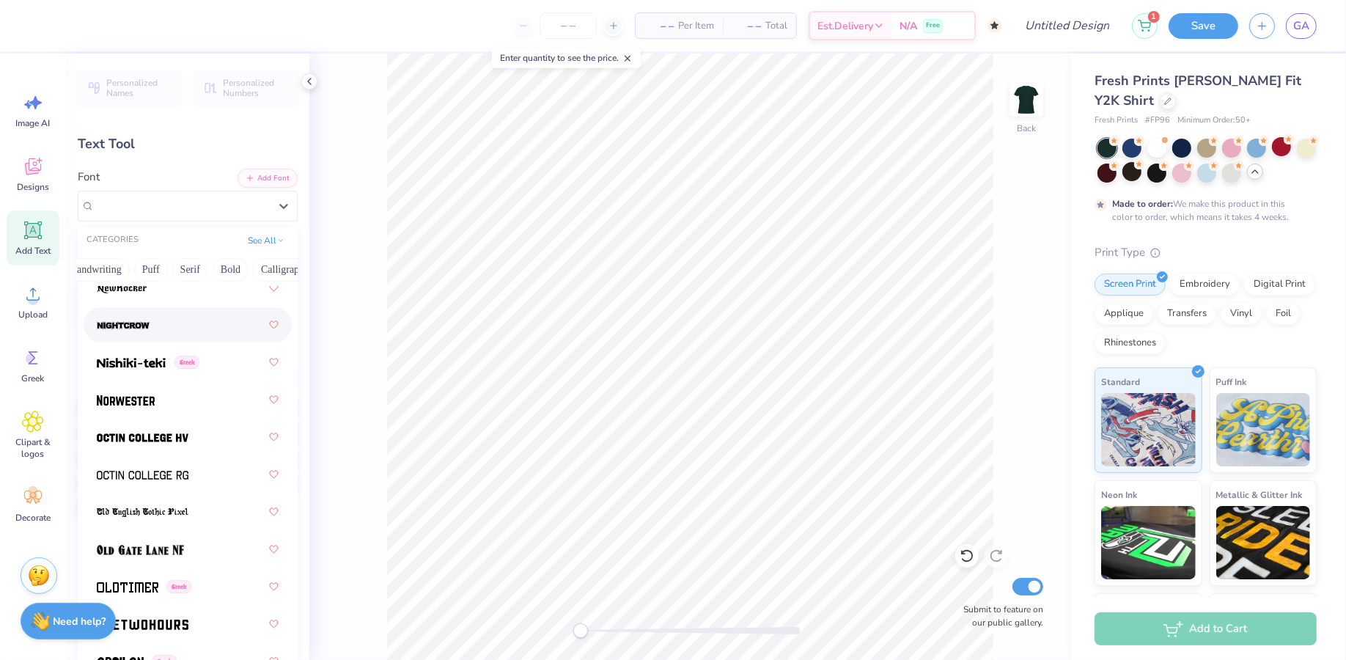
scroll to position [0, 0]
click at [164, 268] on button "Handwriting" at bounding box center [162, 269] width 68 height 23
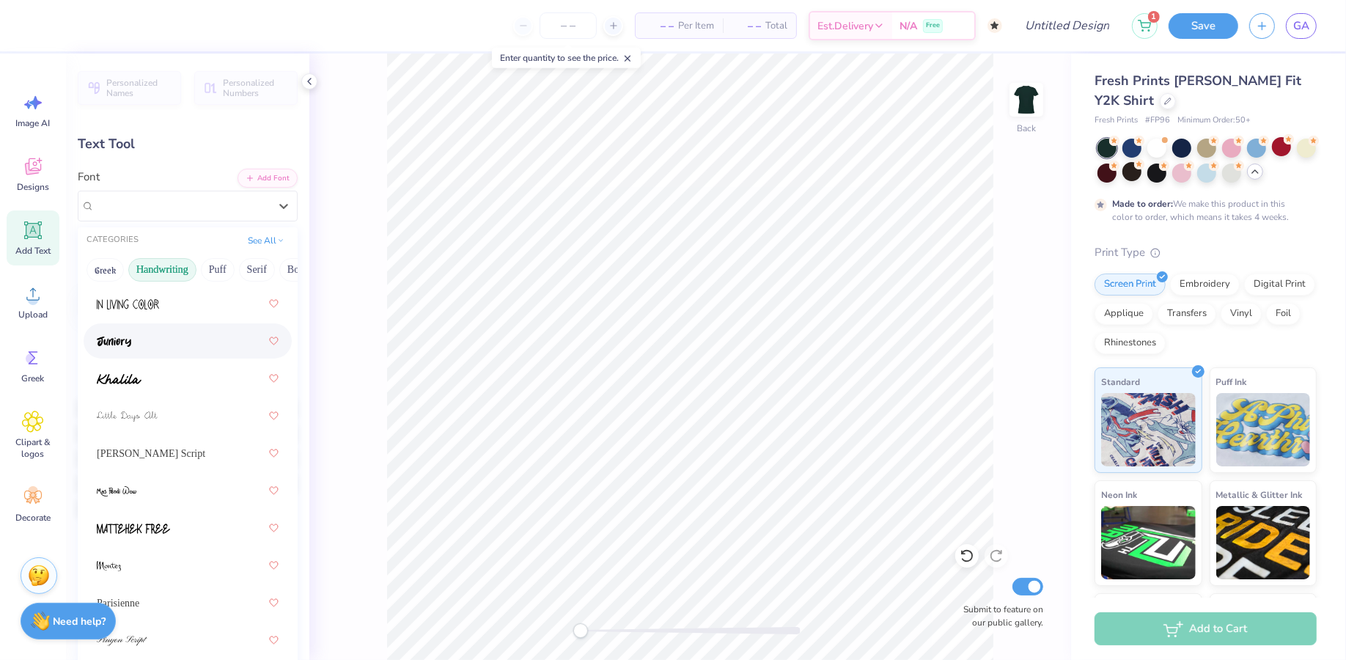
scroll to position [420, 0]
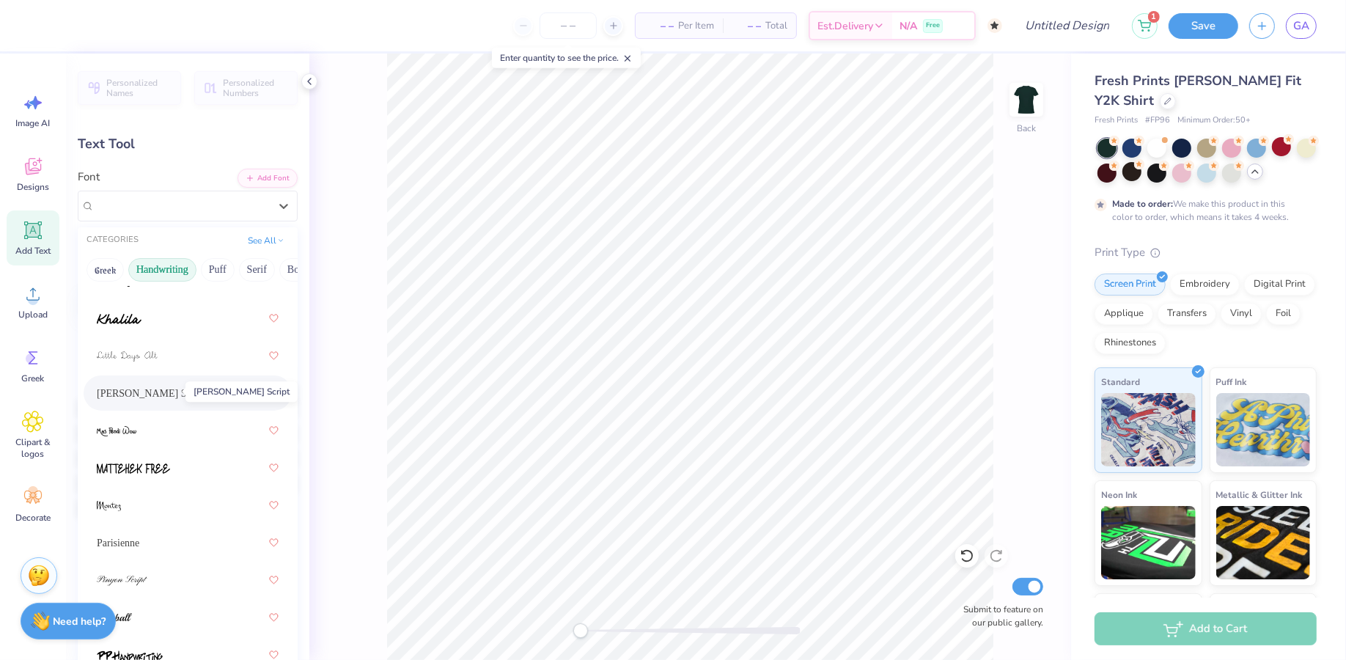
click at [167, 389] on span "Magiera Script" at bounding box center [151, 393] width 109 height 15
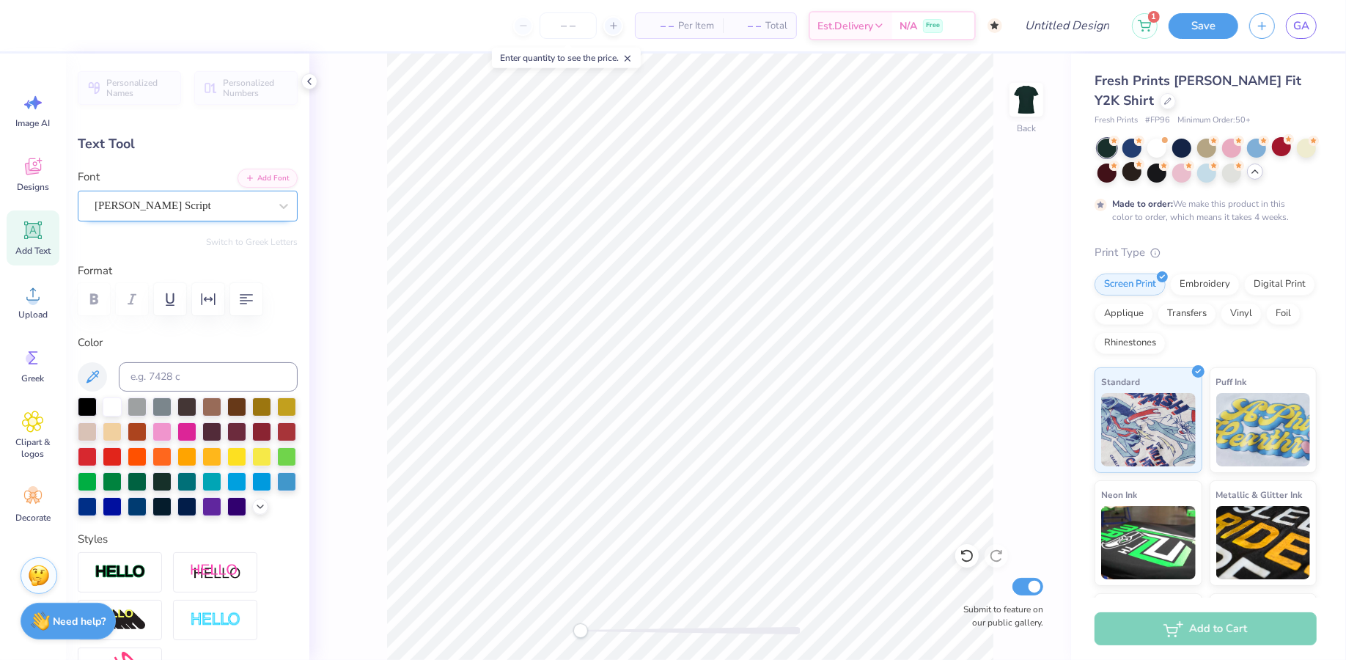
click at [197, 207] on div "Magiera Script" at bounding box center [181, 205] width 177 height 23
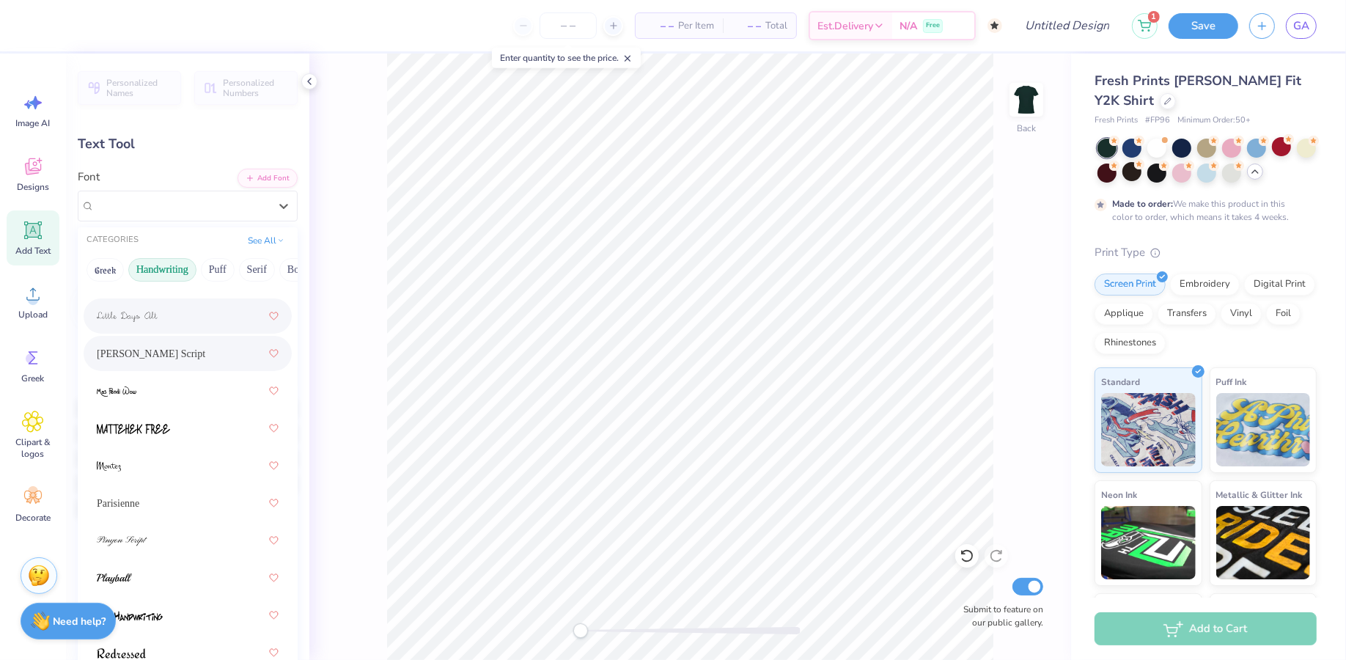
scroll to position [466, 0]
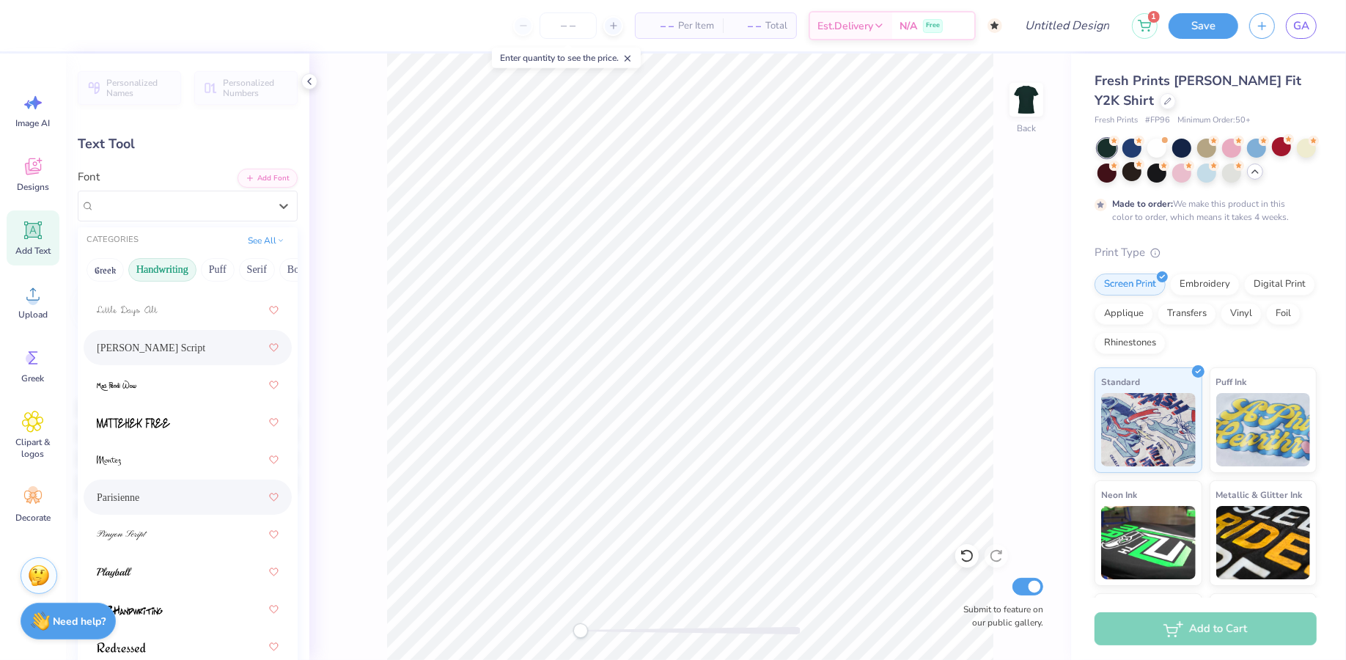
click at [159, 512] on div "Parisienne" at bounding box center [188, 496] width 208 height 35
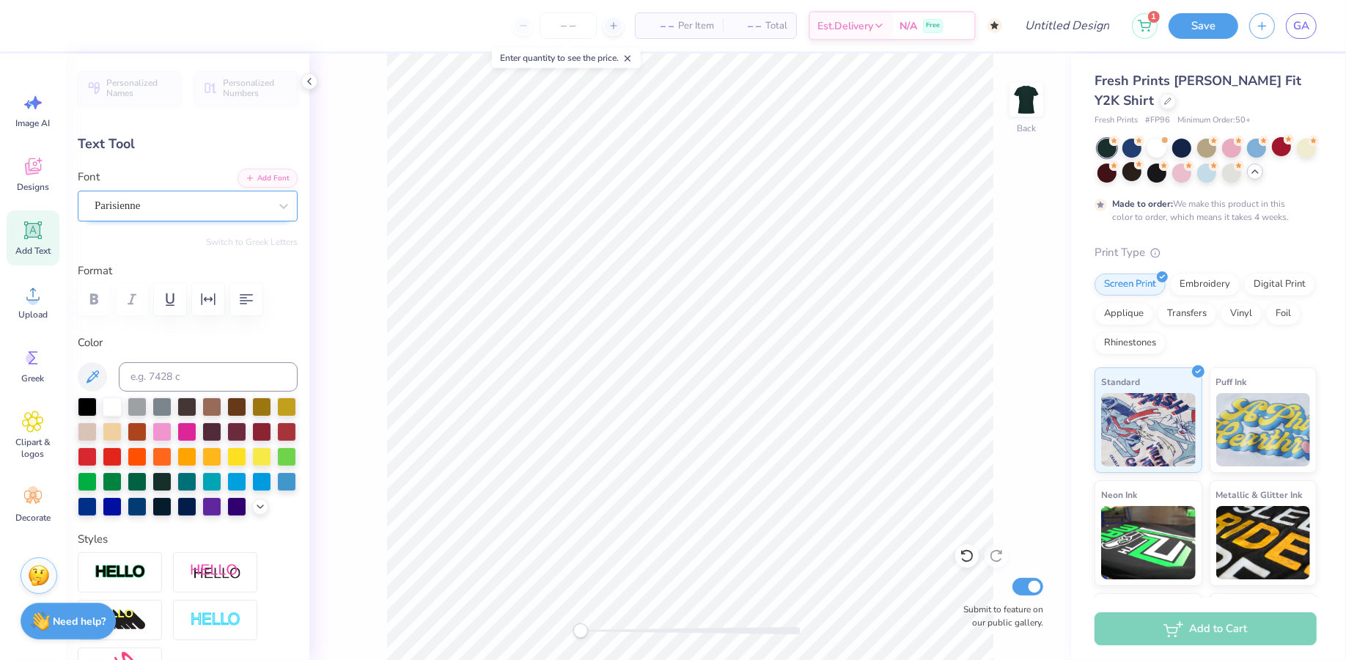
click at [177, 218] on div "Parisienne" at bounding box center [188, 206] width 220 height 31
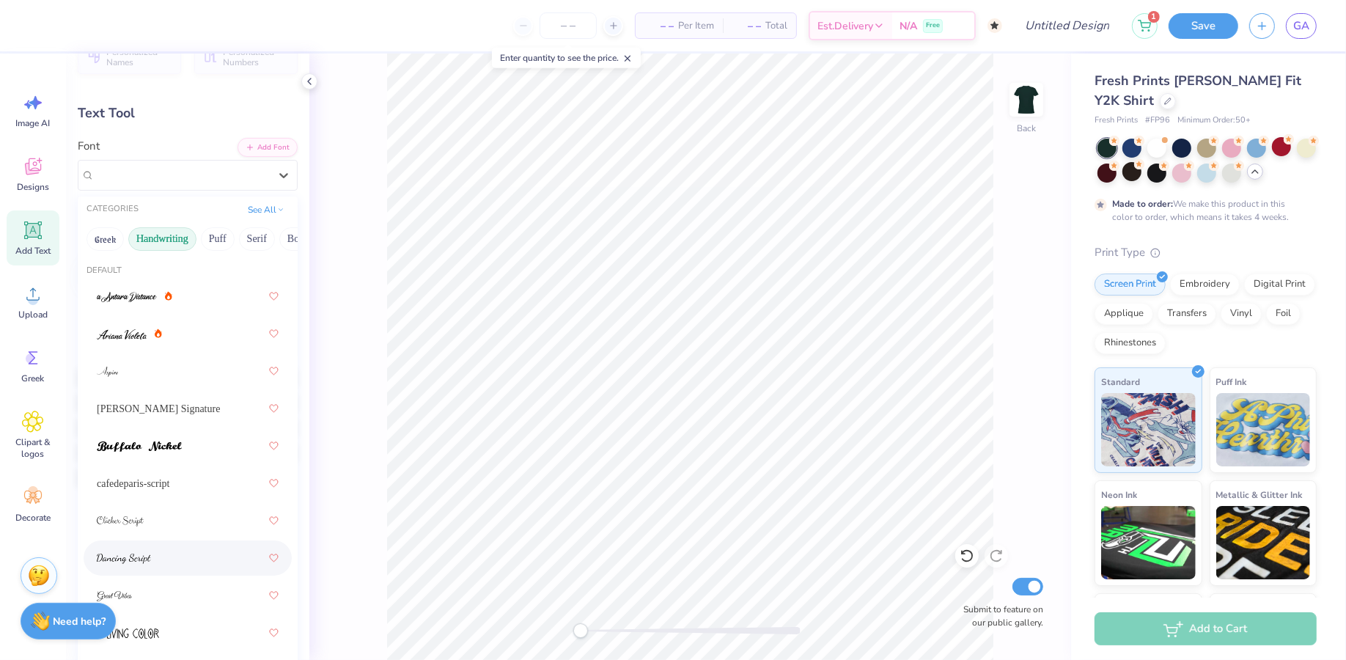
scroll to position [0, 0]
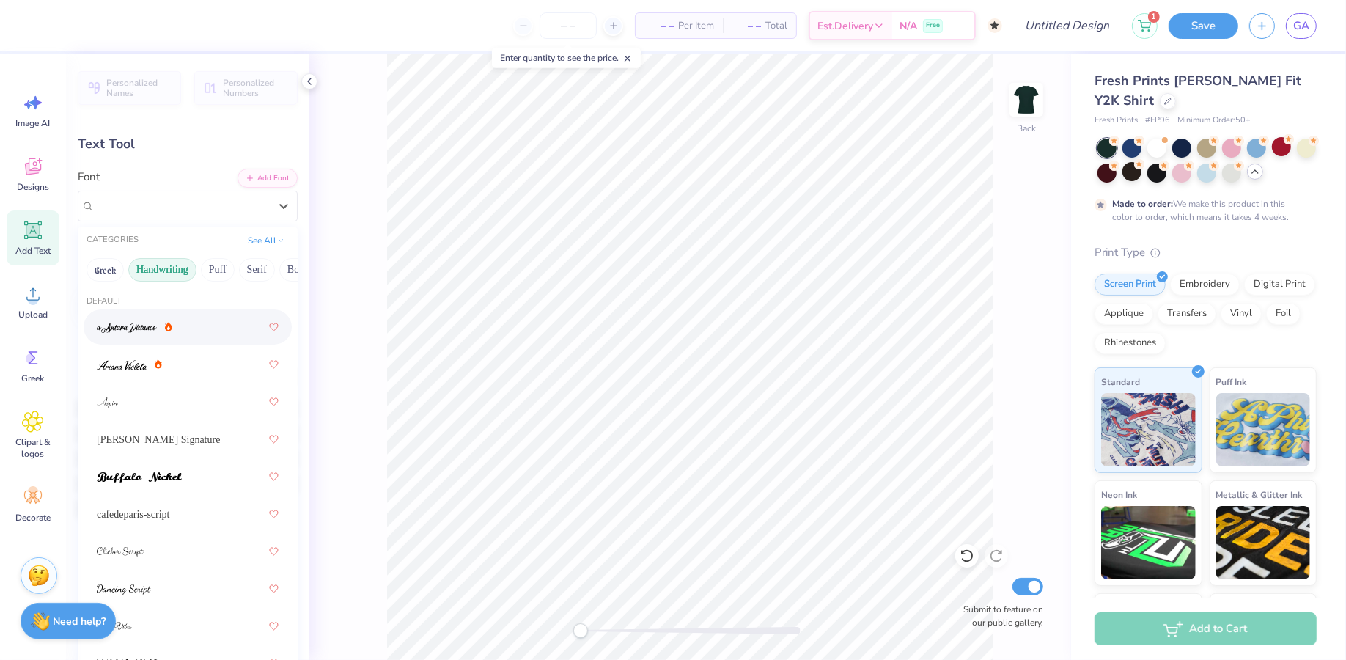
click at [163, 271] on button "Handwriting" at bounding box center [162, 269] width 68 height 23
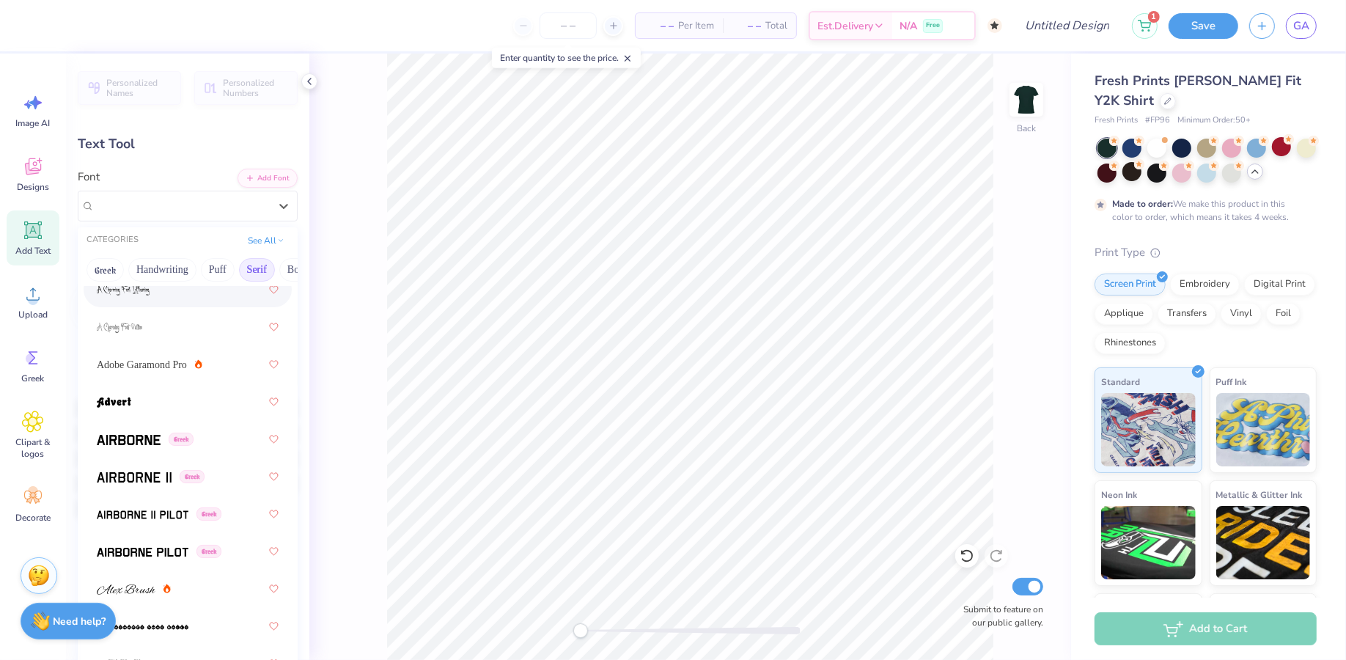
scroll to position [229, 0]
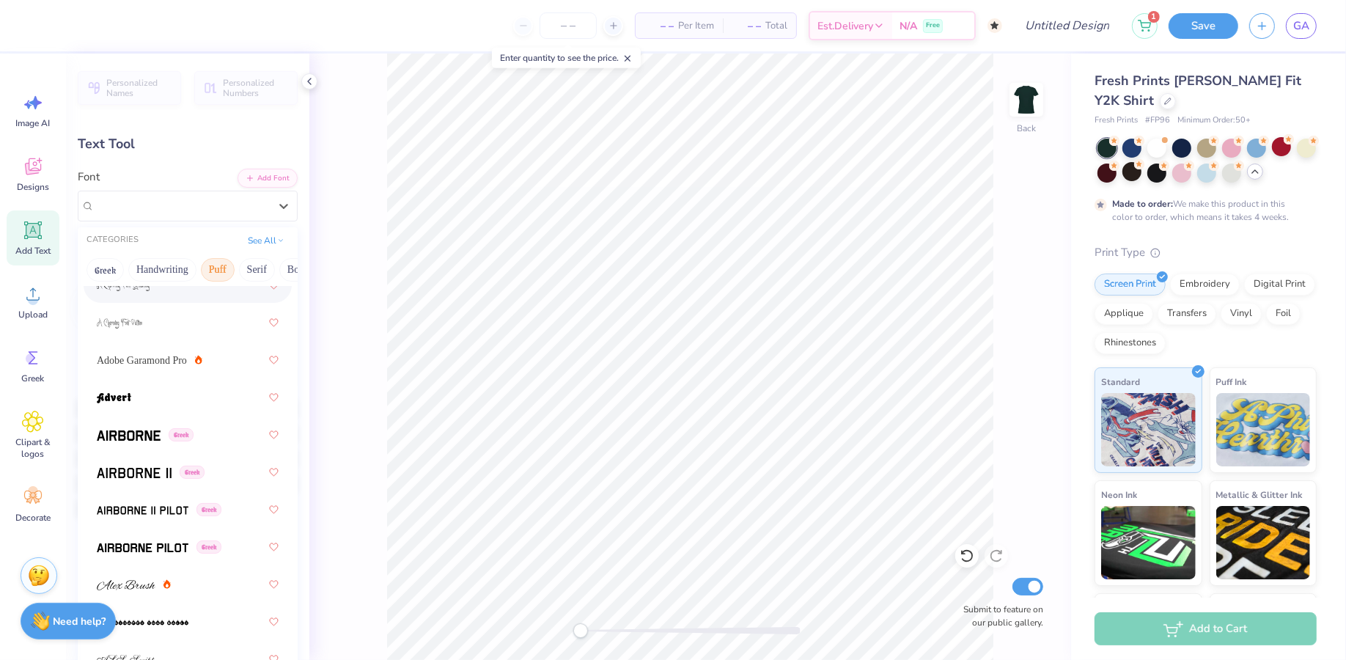
click at [212, 271] on button "Puff" at bounding box center [218, 269] width 34 height 23
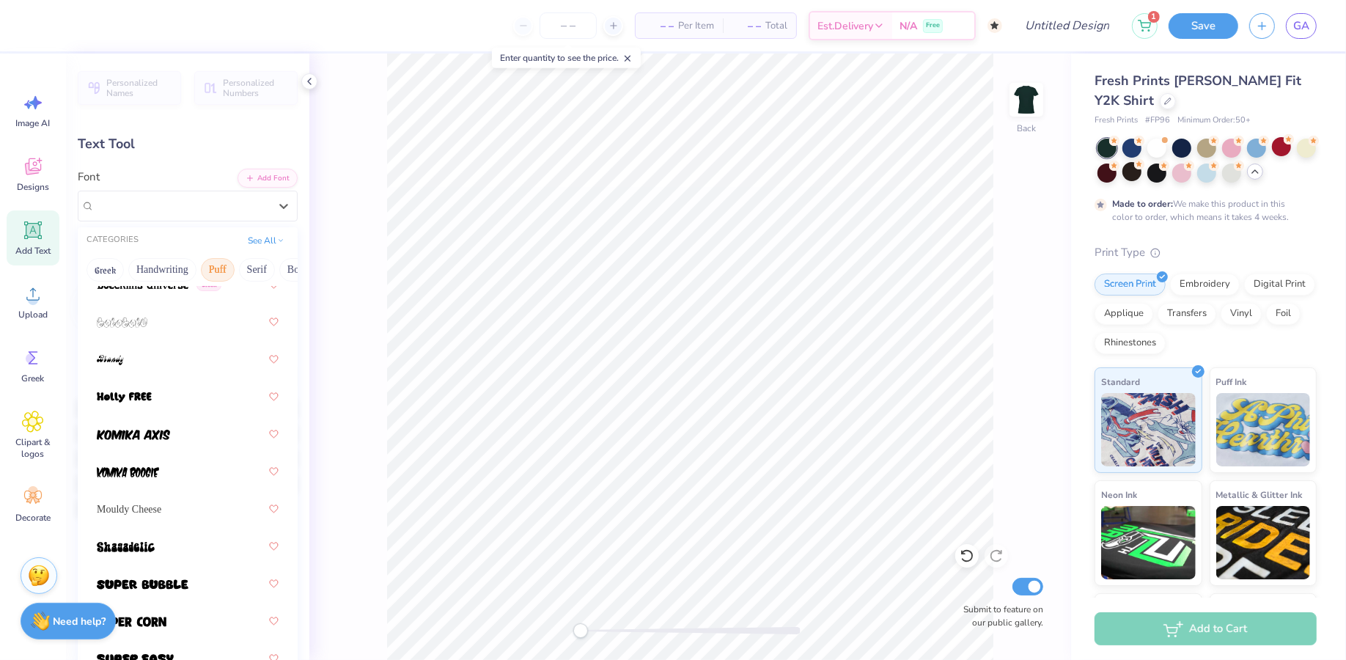
scroll to position [0, 0]
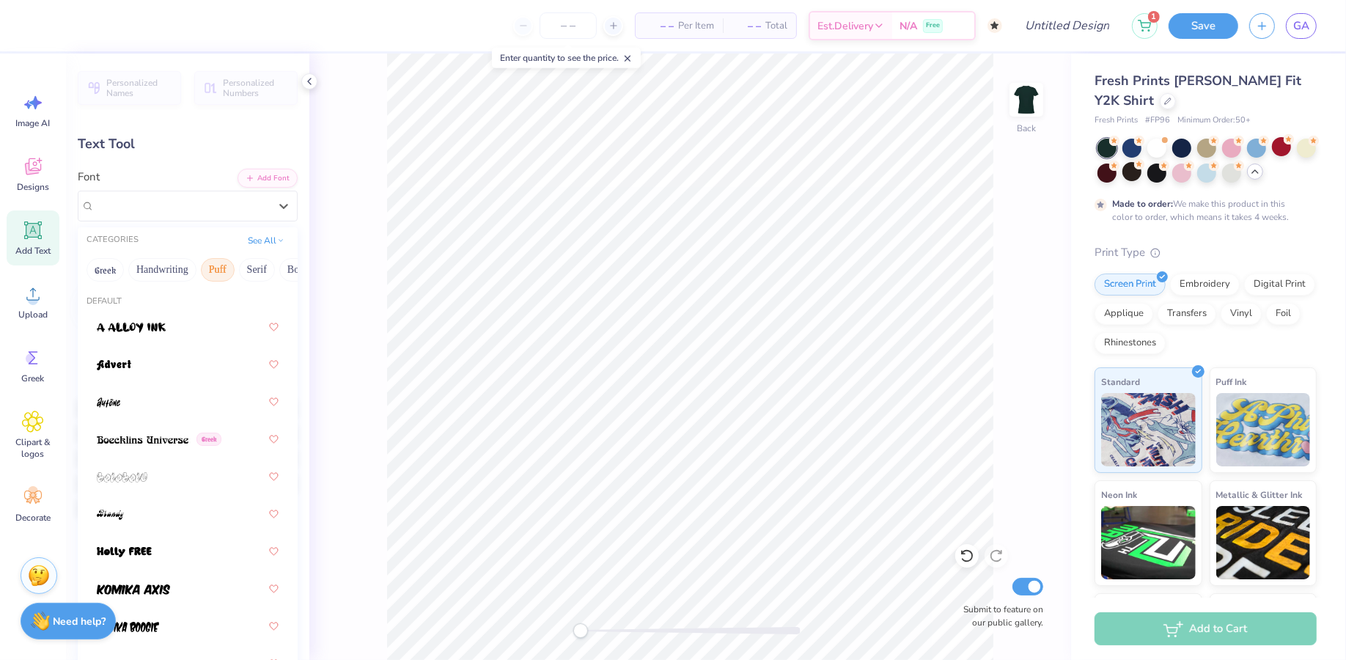
click at [210, 271] on button "Puff" at bounding box center [218, 269] width 34 height 23
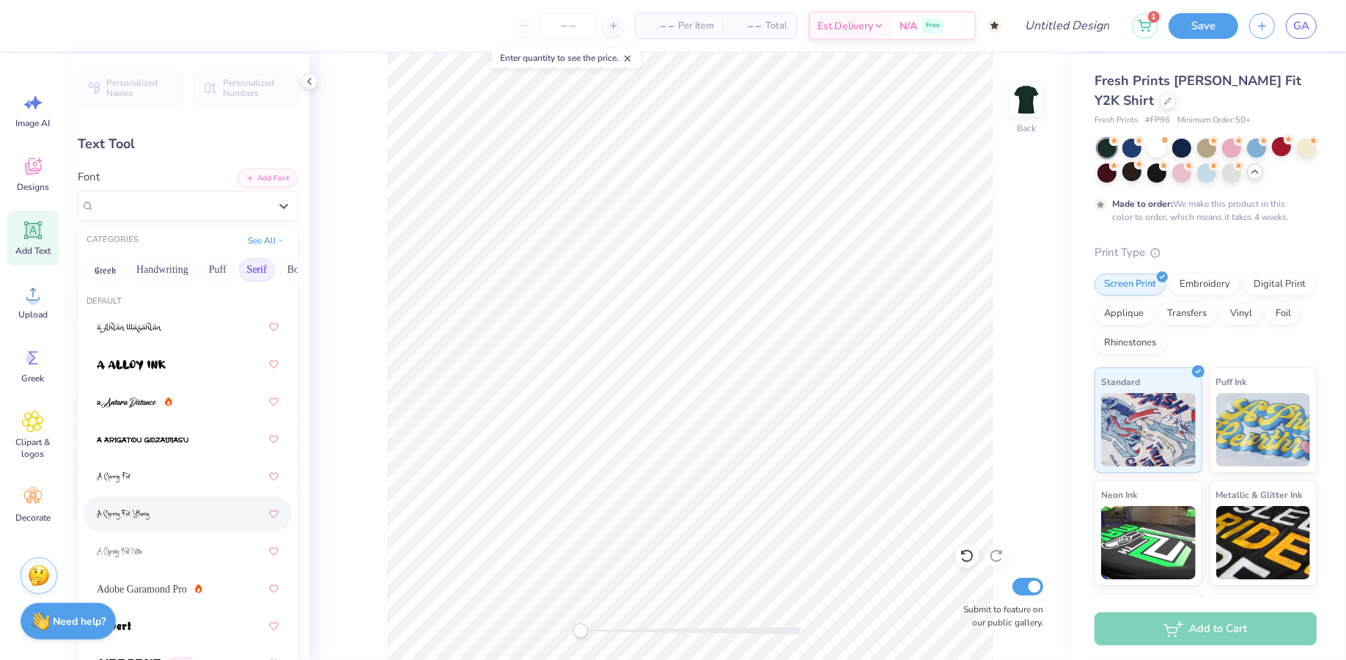
click at [246, 268] on button "Serif" at bounding box center [257, 269] width 36 height 23
click at [150, 509] on span at bounding box center [143, 514] width 92 height 15
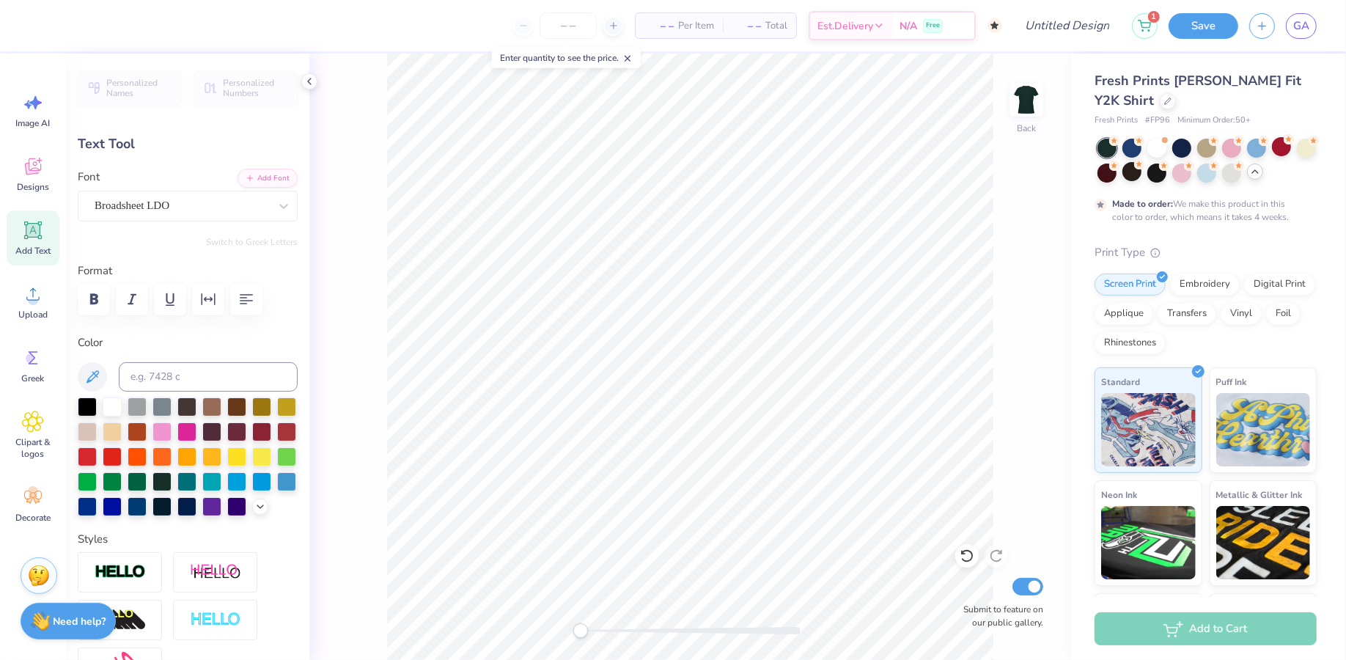
type input "7.09"
type input "2.11"
type input "1.43"
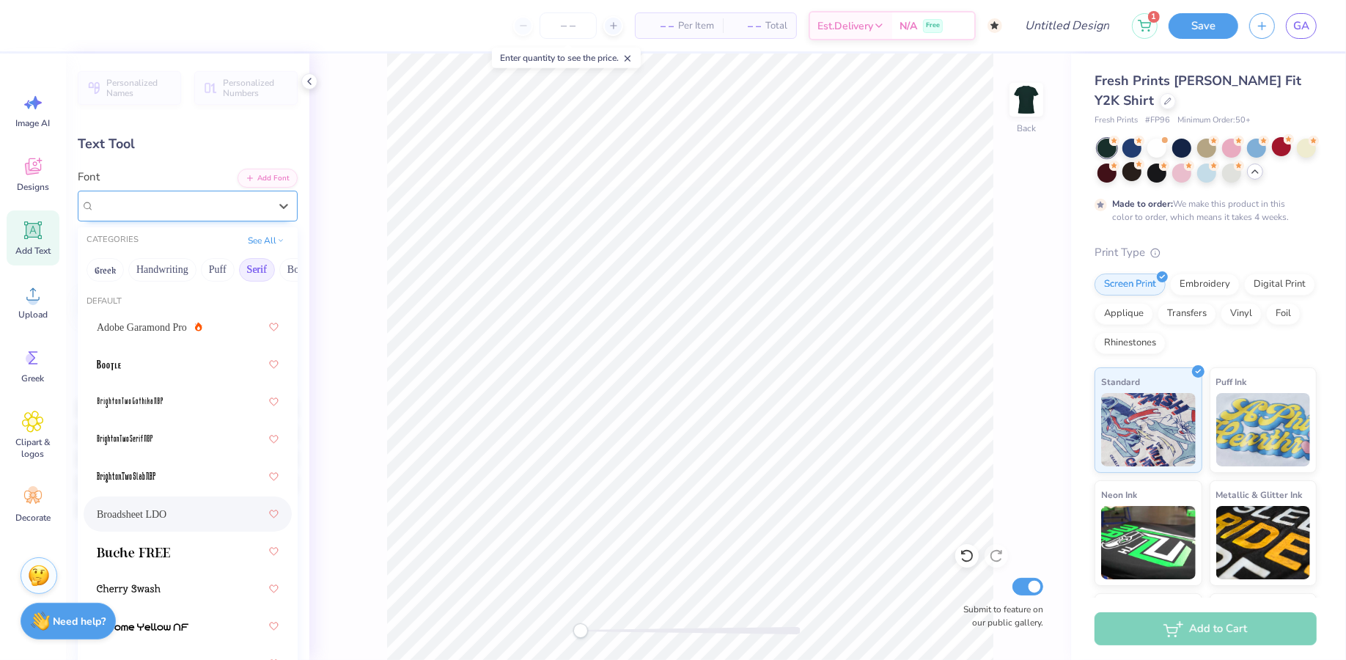
click at [208, 206] on div "Broadsheet LDO" at bounding box center [181, 205] width 177 height 23
click at [216, 276] on button "Puff" at bounding box center [218, 269] width 34 height 23
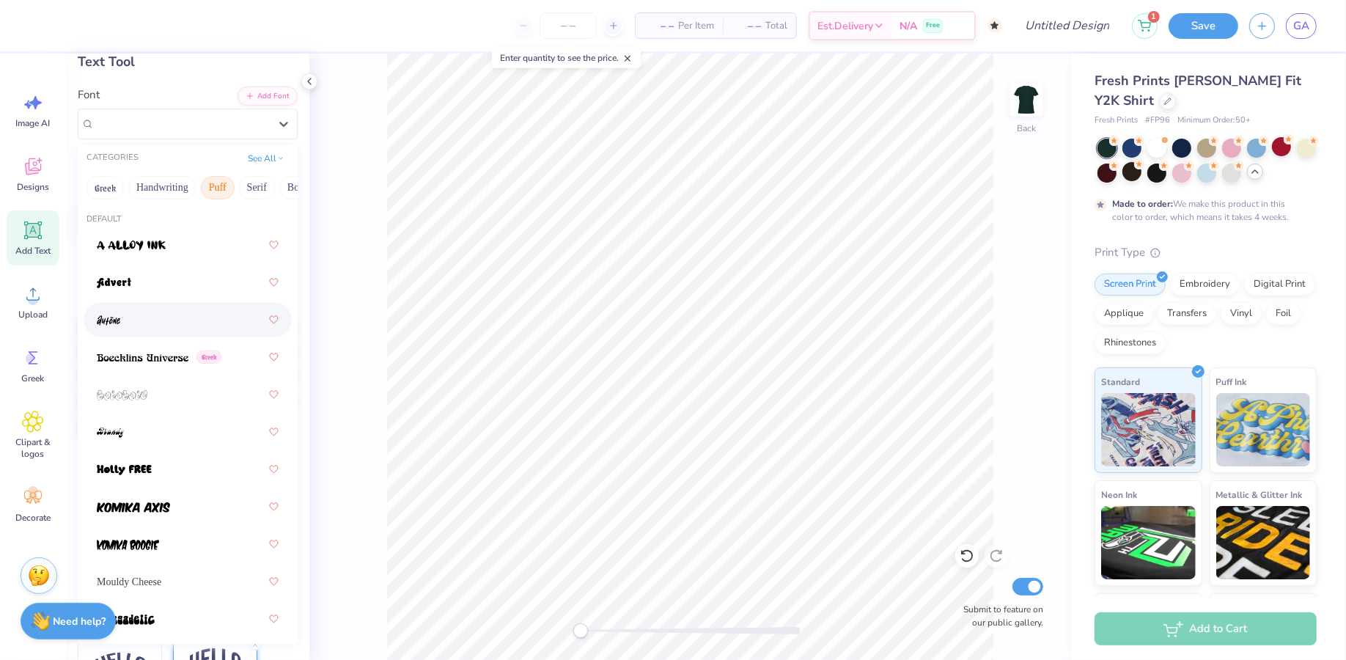
scroll to position [81, 0]
click at [218, 182] on button "Puff" at bounding box center [218, 188] width 34 height 23
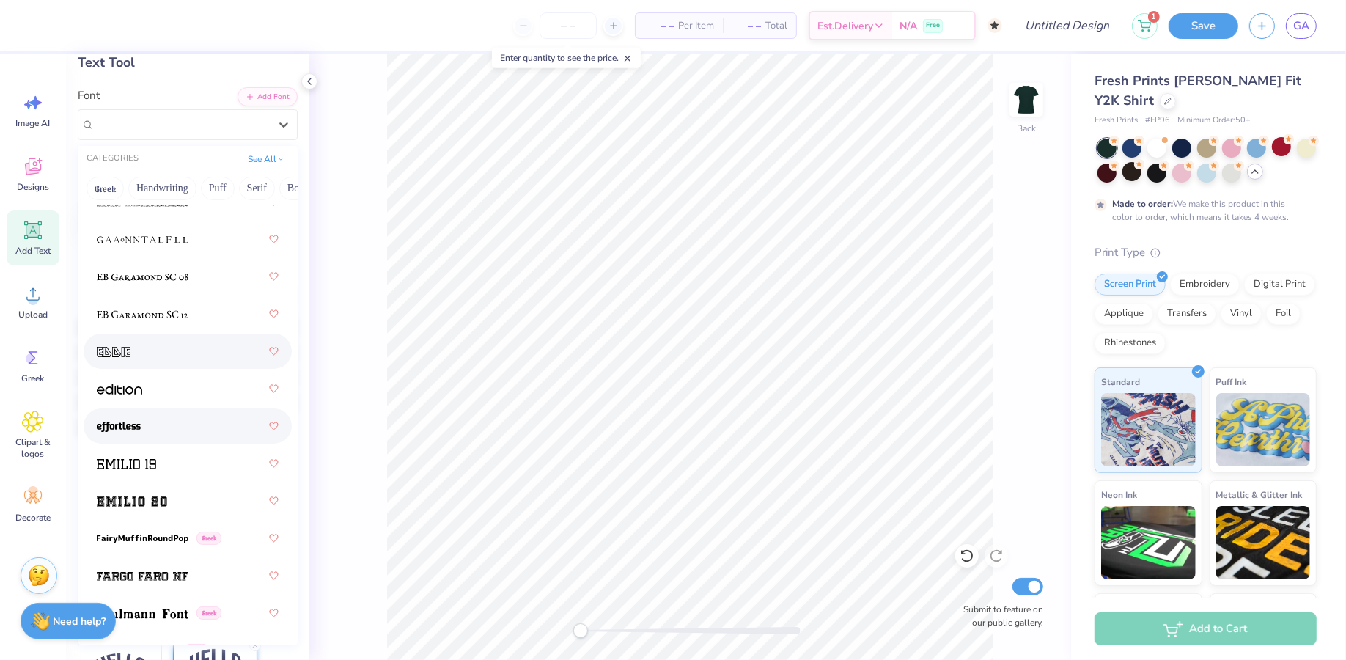
scroll to position [4043, 0]
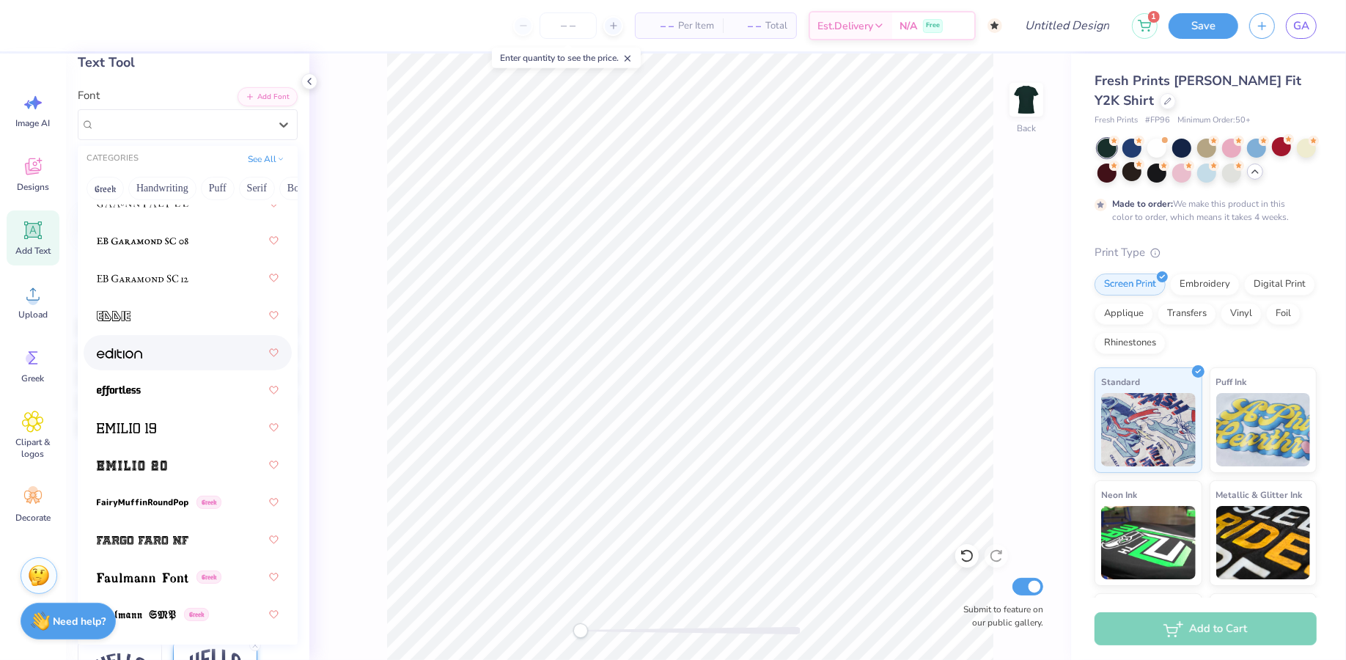
click at [153, 356] on div at bounding box center [188, 352] width 182 height 26
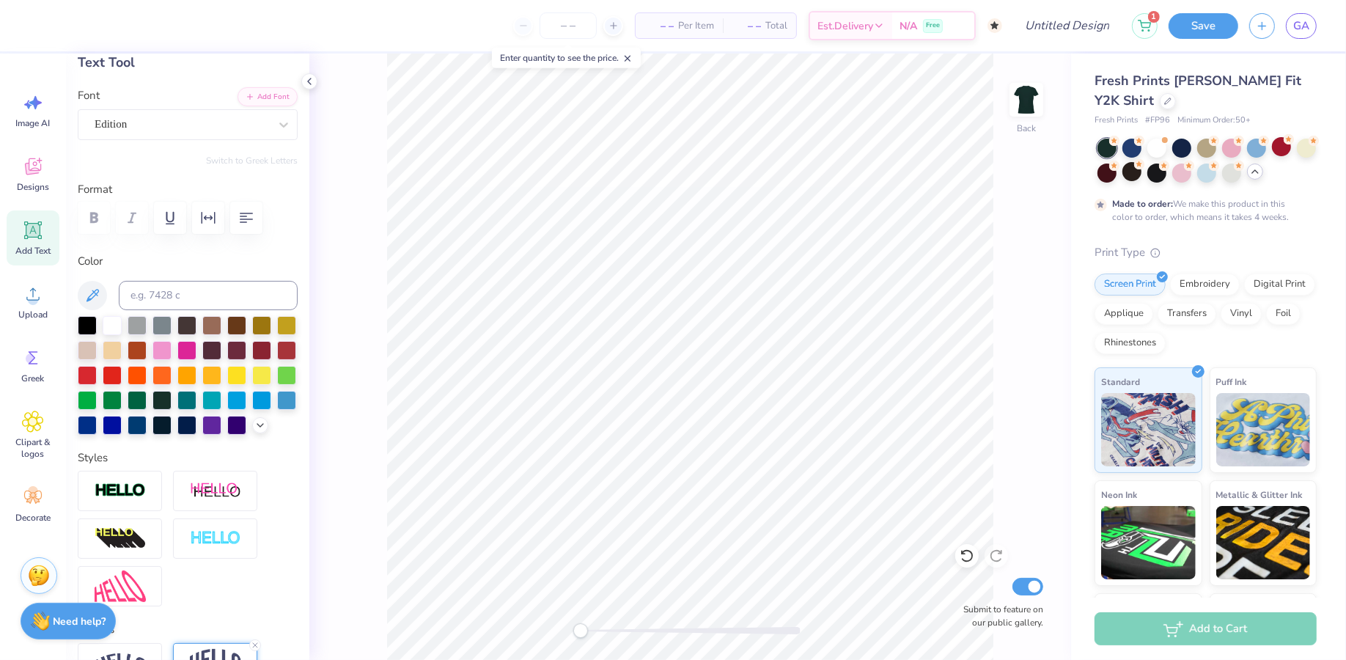
type textarea "Alpha Epsilon Phi"
type input "9.18"
type input "2.61"
type input "1.17"
type input "7.67"
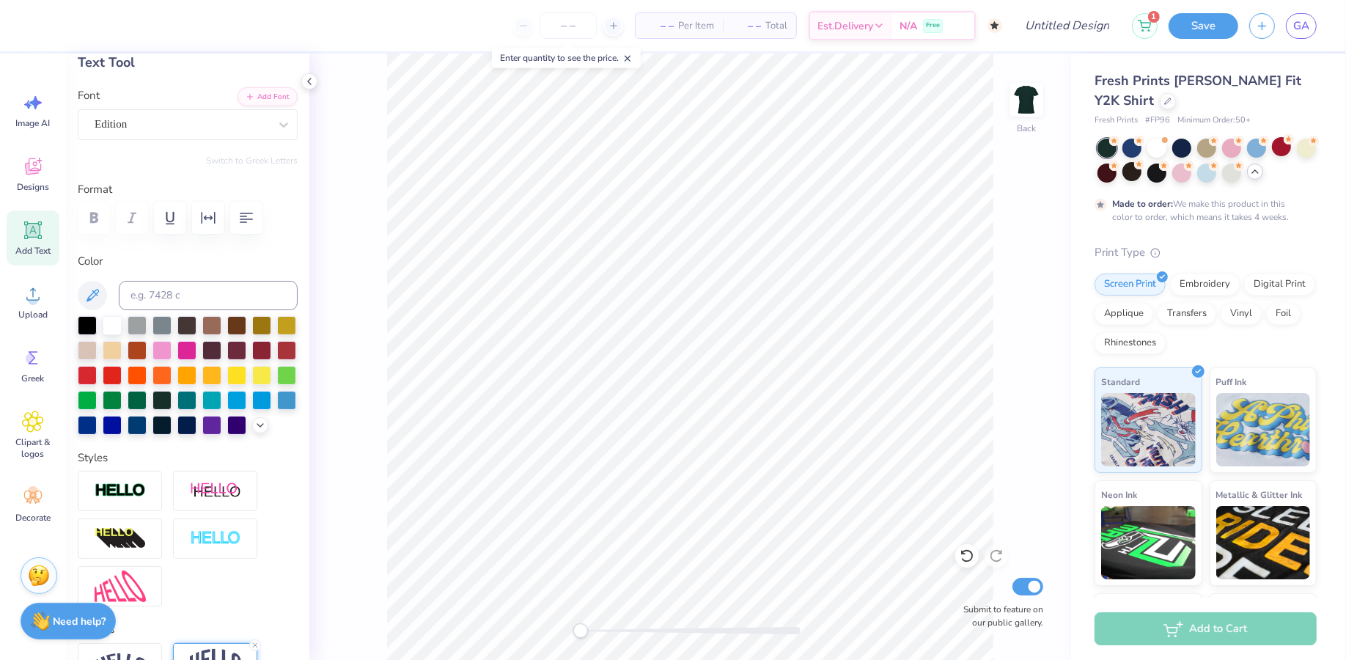
type input "2.18"
click at [35, 238] on icon at bounding box center [33, 230] width 22 height 22
type input "4.54"
type input "1.31"
type input "9.34"
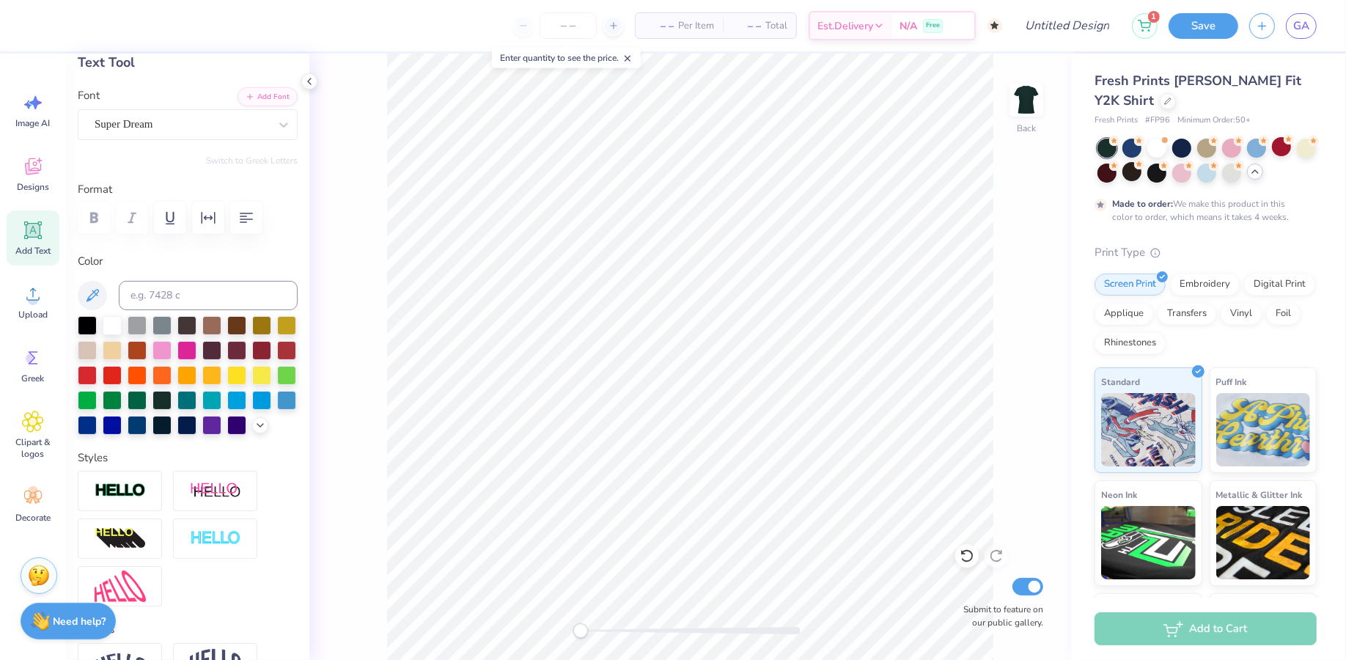
scroll to position [0, 0]
type textarea "1909"
click at [130, 221] on div at bounding box center [188, 218] width 220 height 32
click at [142, 128] on div "Super Dream" at bounding box center [181, 124] width 177 height 23
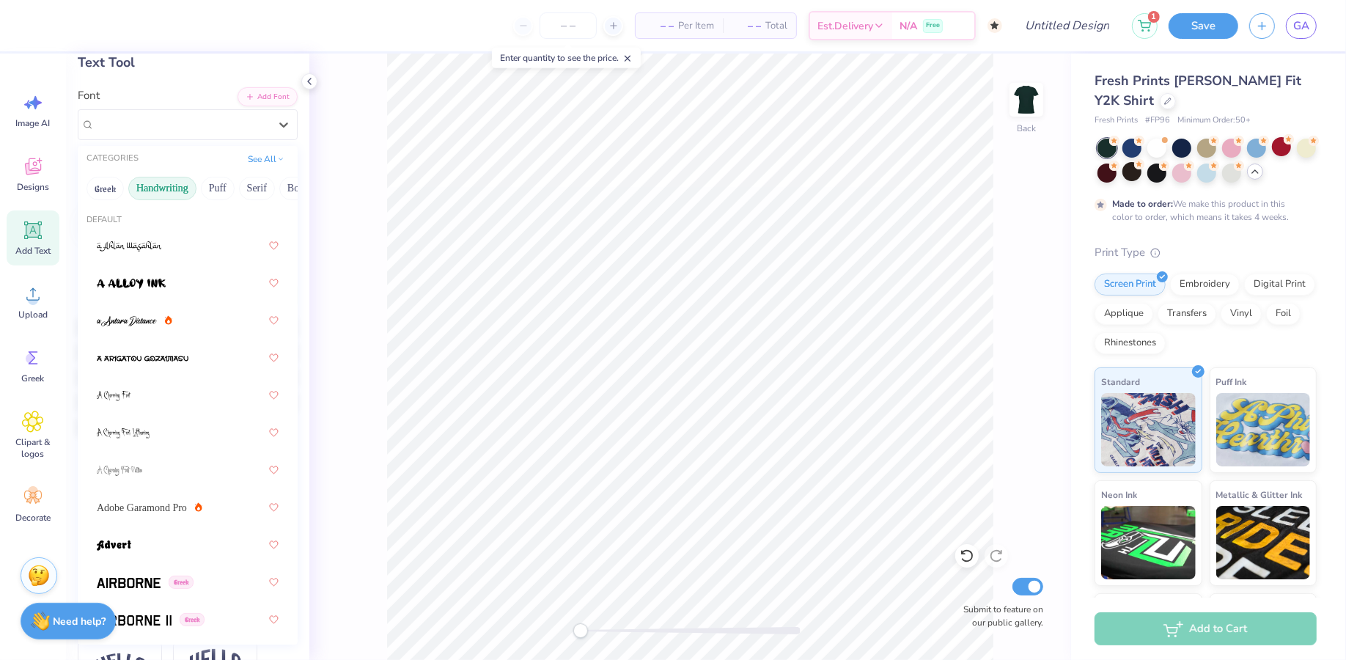
click at [166, 191] on button "Handwriting" at bounding box center [162, 188] width 68 height 23
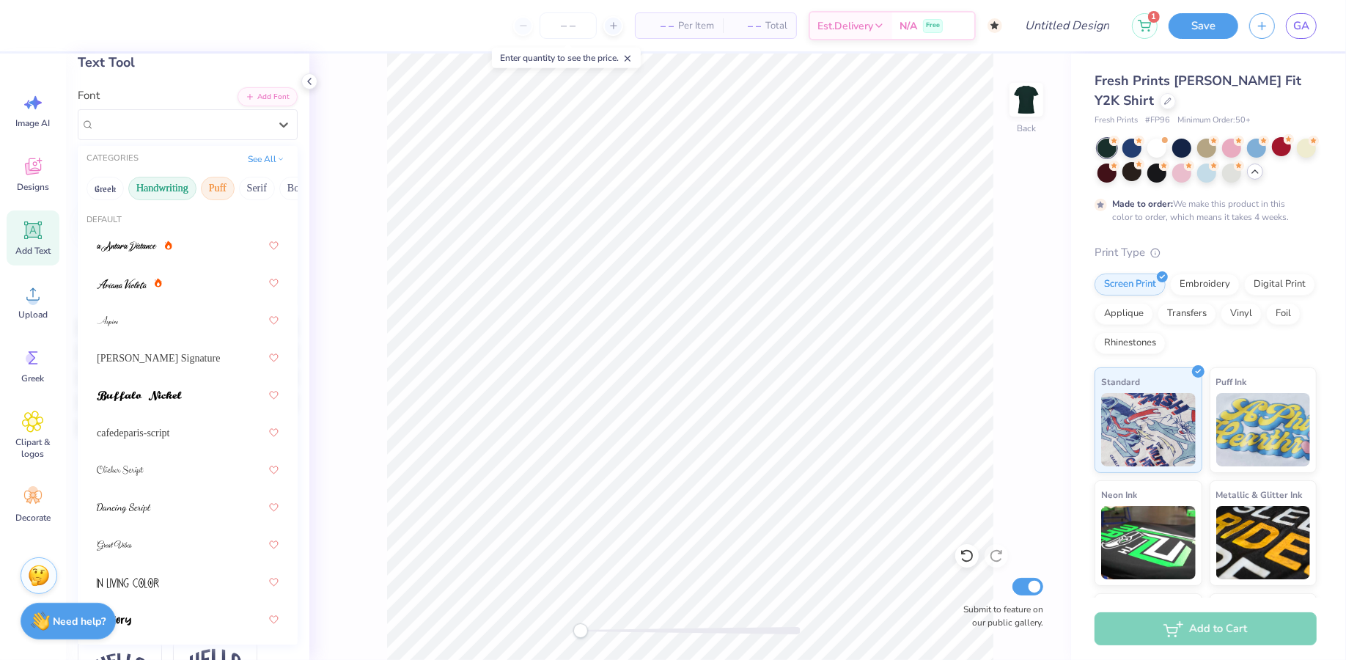
click at [205, 196] on button "Puff" at bounding box center [218, 188] width 34 height 23
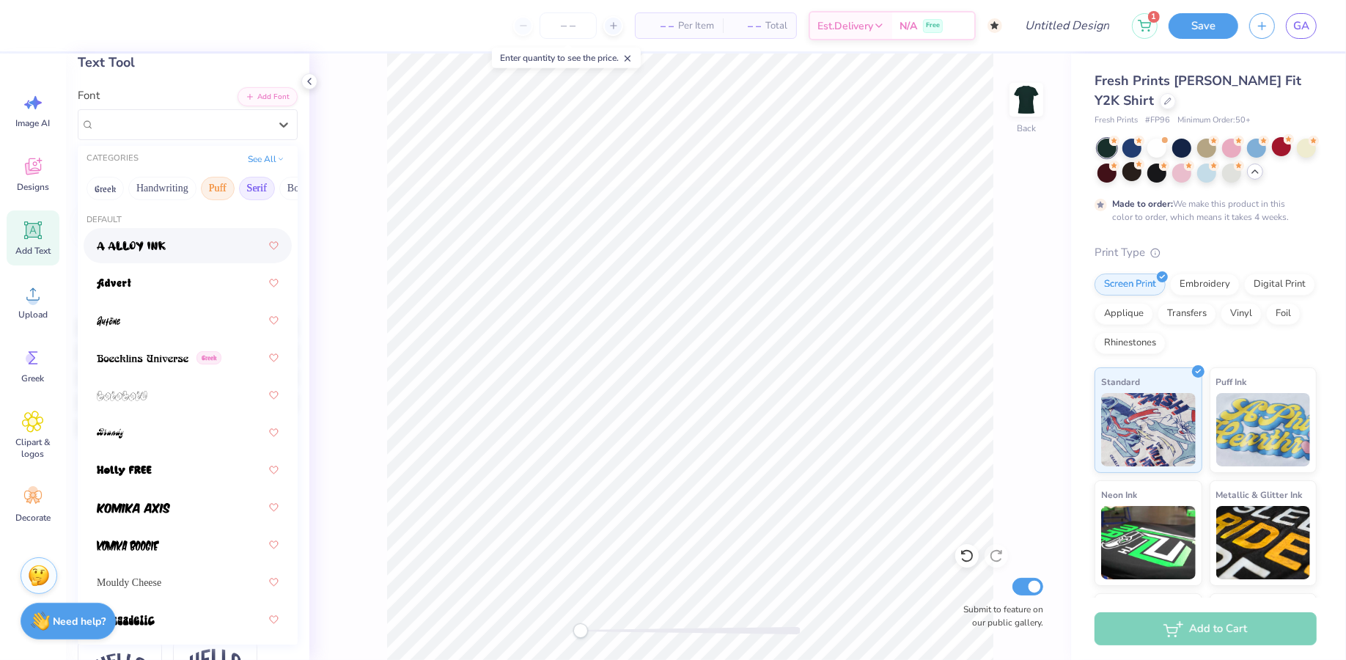
click at [252, 190] on button "Serif" at bounding box center [257, 188] width 36 height 23
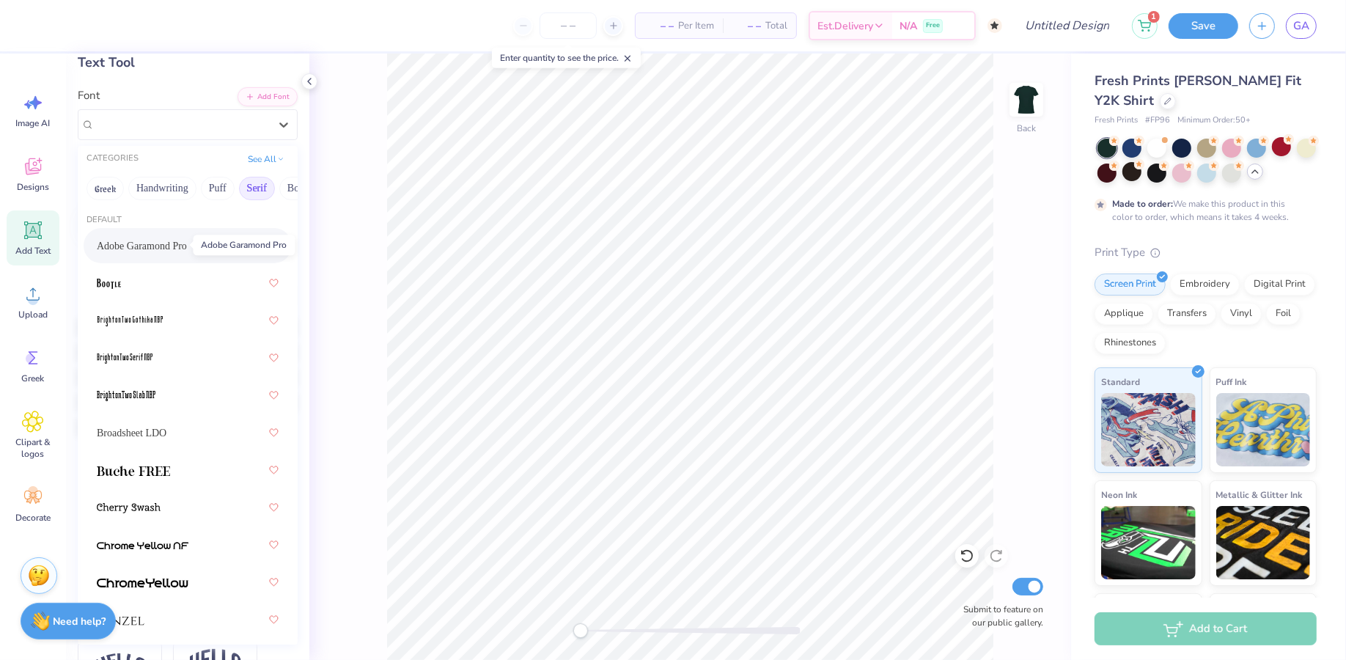
click at [137, 241] on span "Adobe Garamond Pro" at bounding box center [142, 245] width 90 height 15
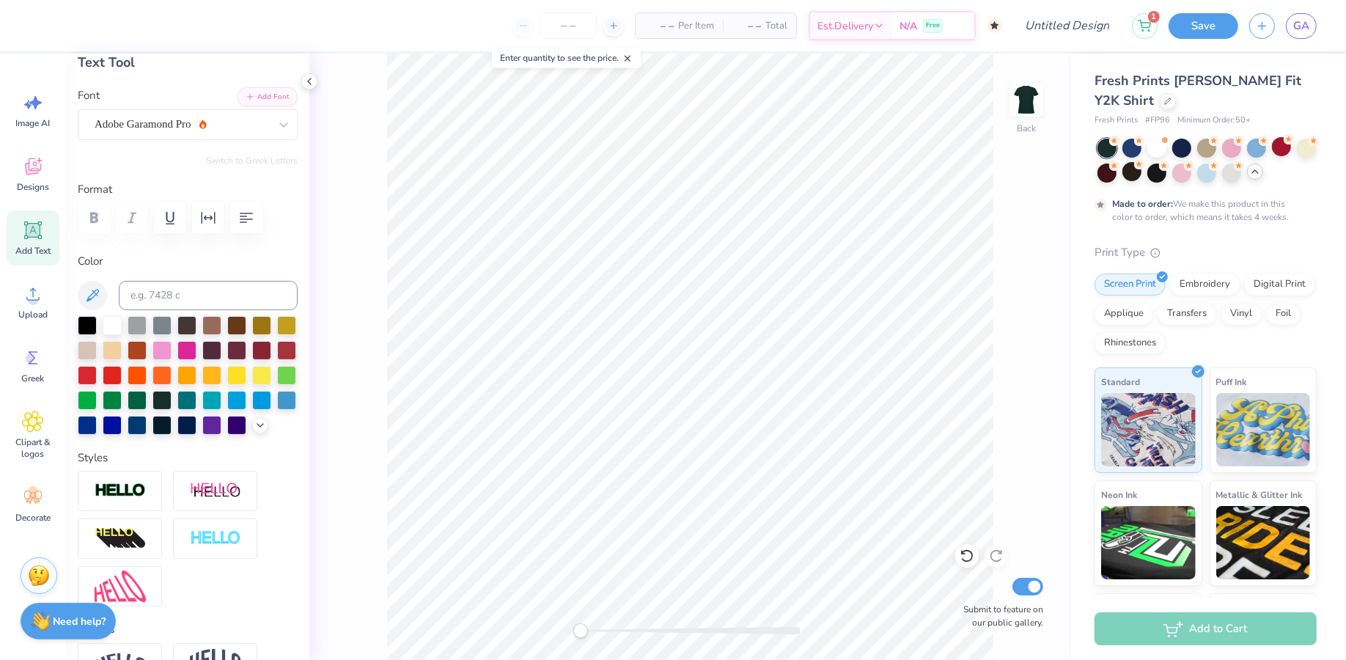
click at [131, 215] on div at bounding box center [188, 218] width 220 height 32
click at [186, 134] on div "Adobe Garamond Pro" at bounding box center [188, 124] width 220 height 31
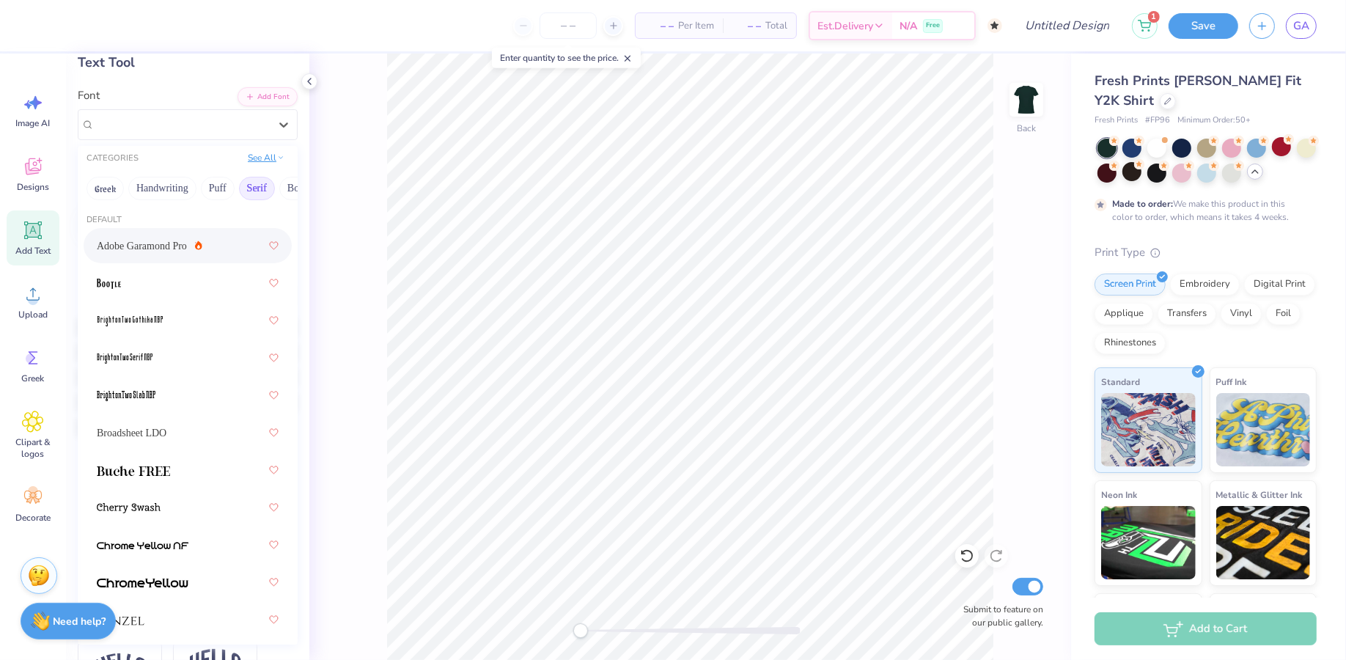
click at [264, 153] on button "See All" at bounding box center [265, 157] width 45 height 15
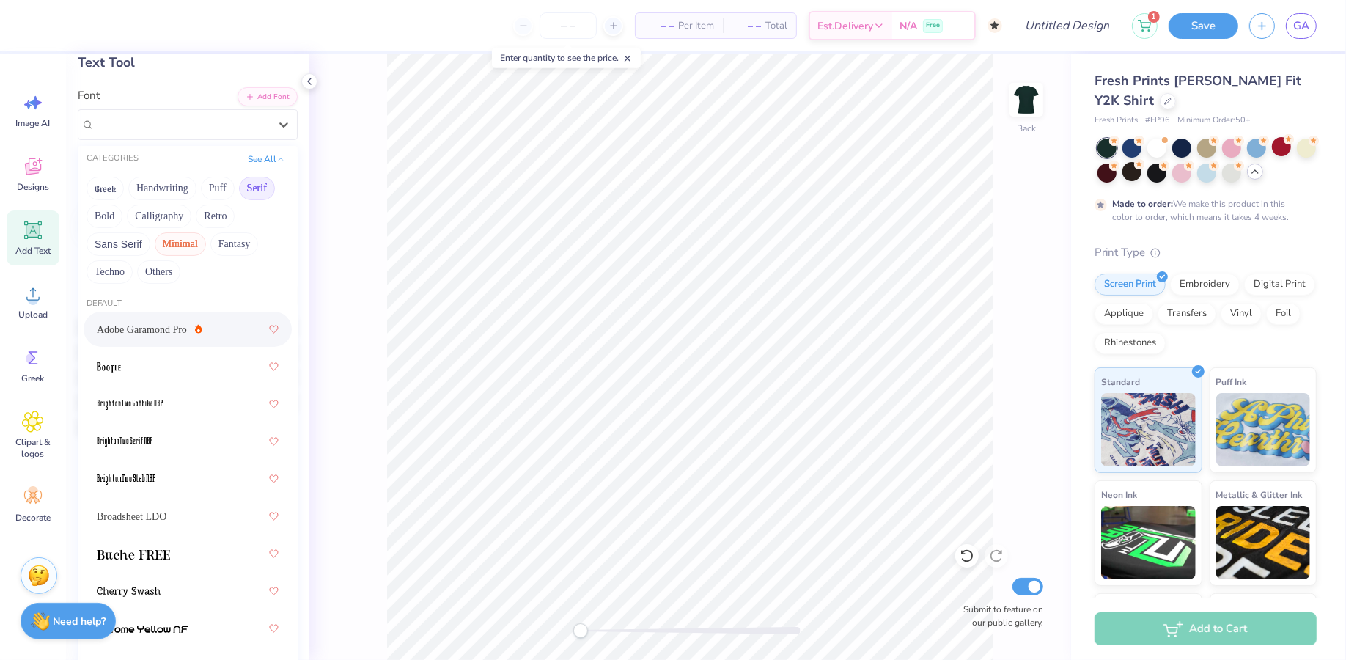
click at [177, 242] on button "Minimal" at bounding box center [180, 243] width 51 height 23
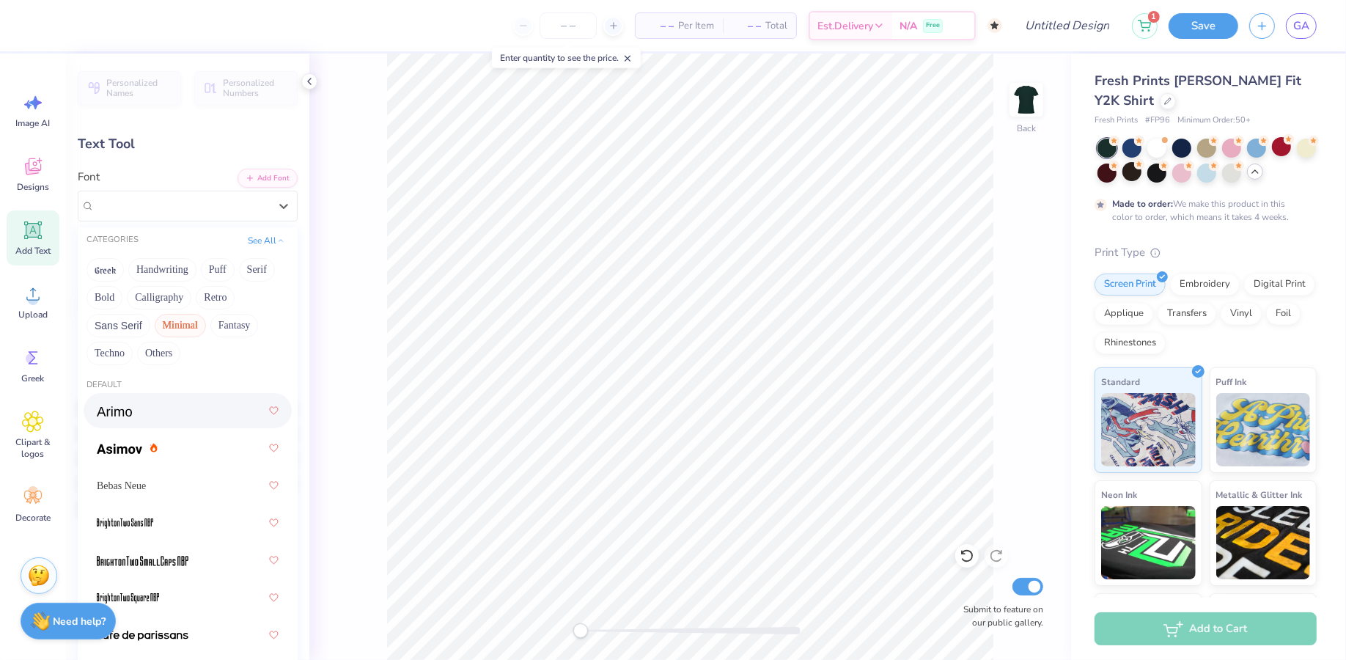
click at [350, 265] on div "Back Submit to feature on our public gallery." at bounding box center [690, 357] width 762 height 606
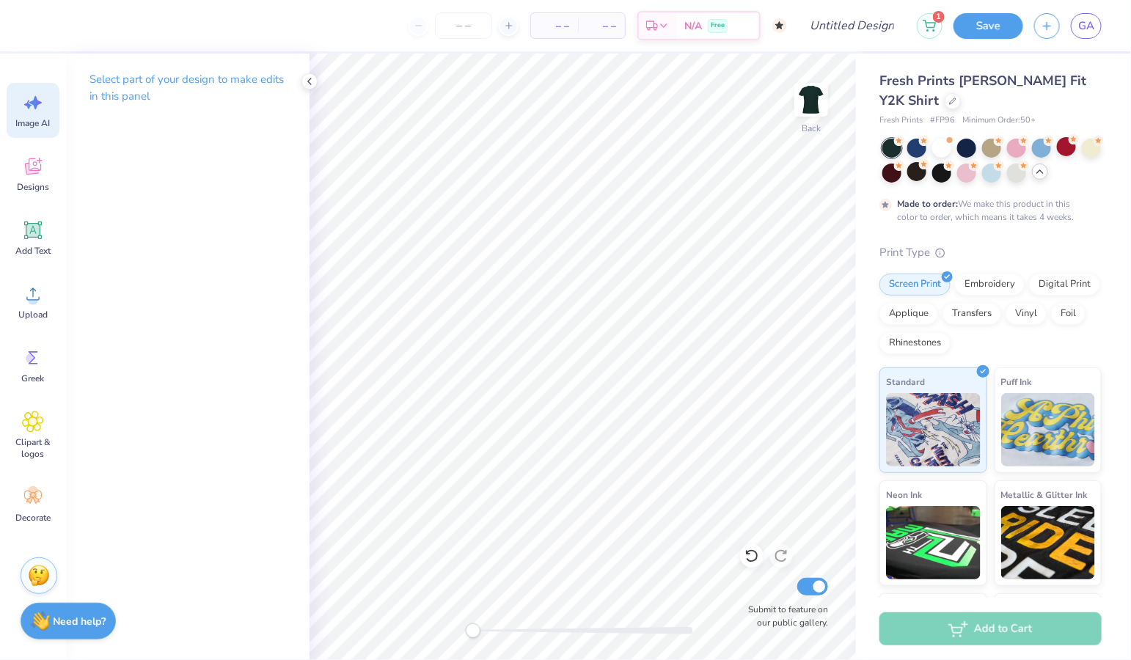
click at [27, 118] on span "Image AI" at bounding box center [33, 123] width 34 height 12
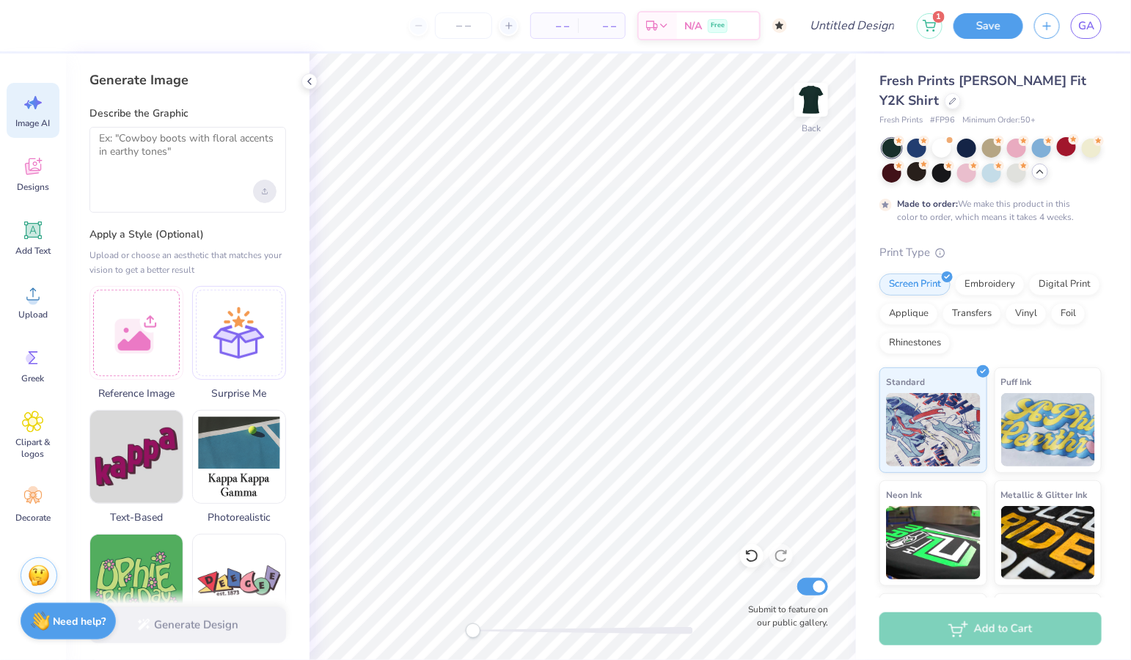
click at [263, 190] on icon "Upload image" at bounding box center [265, 191] width 6 height 6
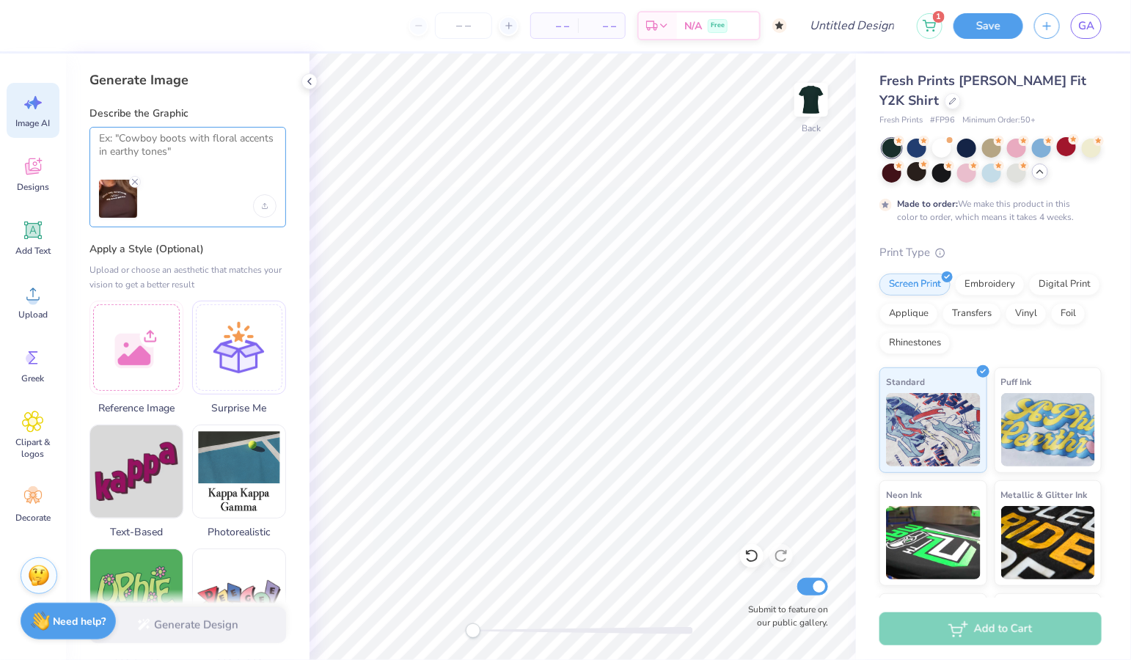
click at [180, 136] on textarea at bounding box center [187, 150] width 177 height 37
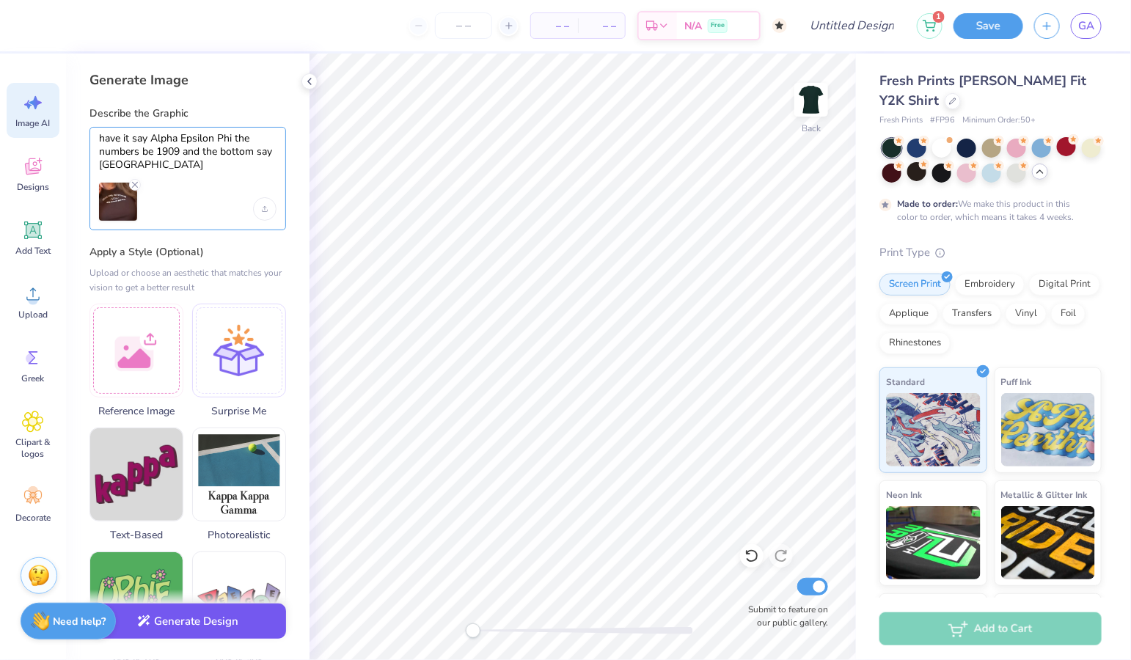
type textarea "have it say Alpha Epsilon Phi the numbers be 1909 and the bottom say university…"
click at [214, 630] on button "Generate Design" at bounding box center [187, 621] width 196 height 36
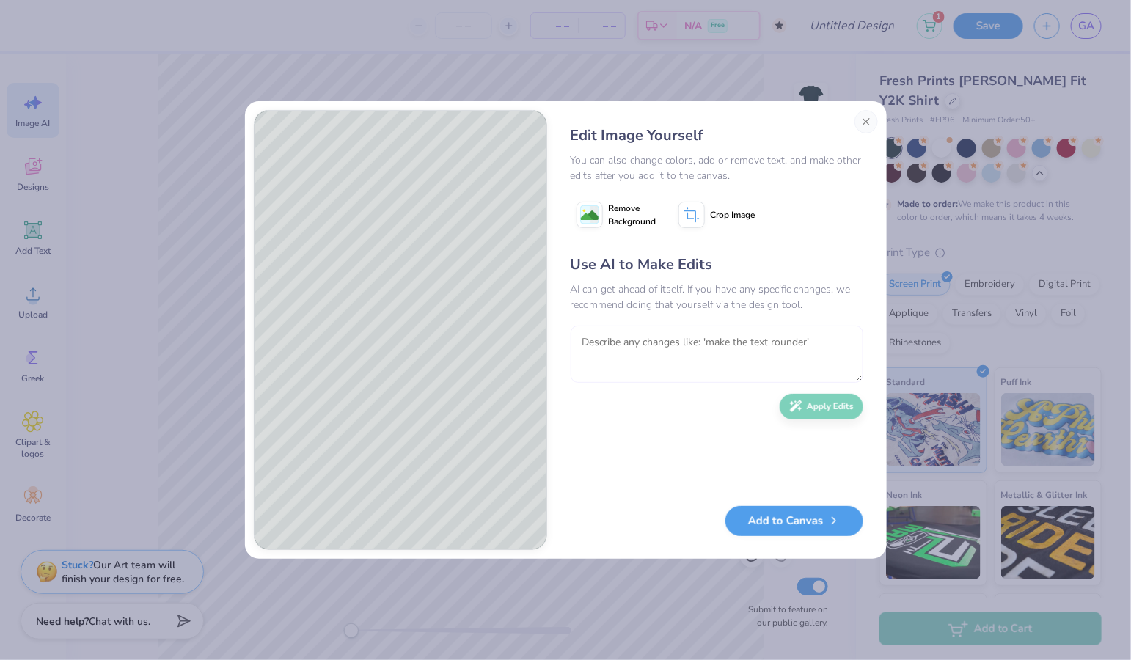
click at [613, 352] on textarea at bounding box center [716, 354] width 293 height 57
click at [629, 345] on textarea "can" at bounding box center [716, 354] width 293 height 57
type textarea "can you put the top"
click at [835, 406] on button "Apply Edits" at bounding box center [821, 403] width 84 height 26
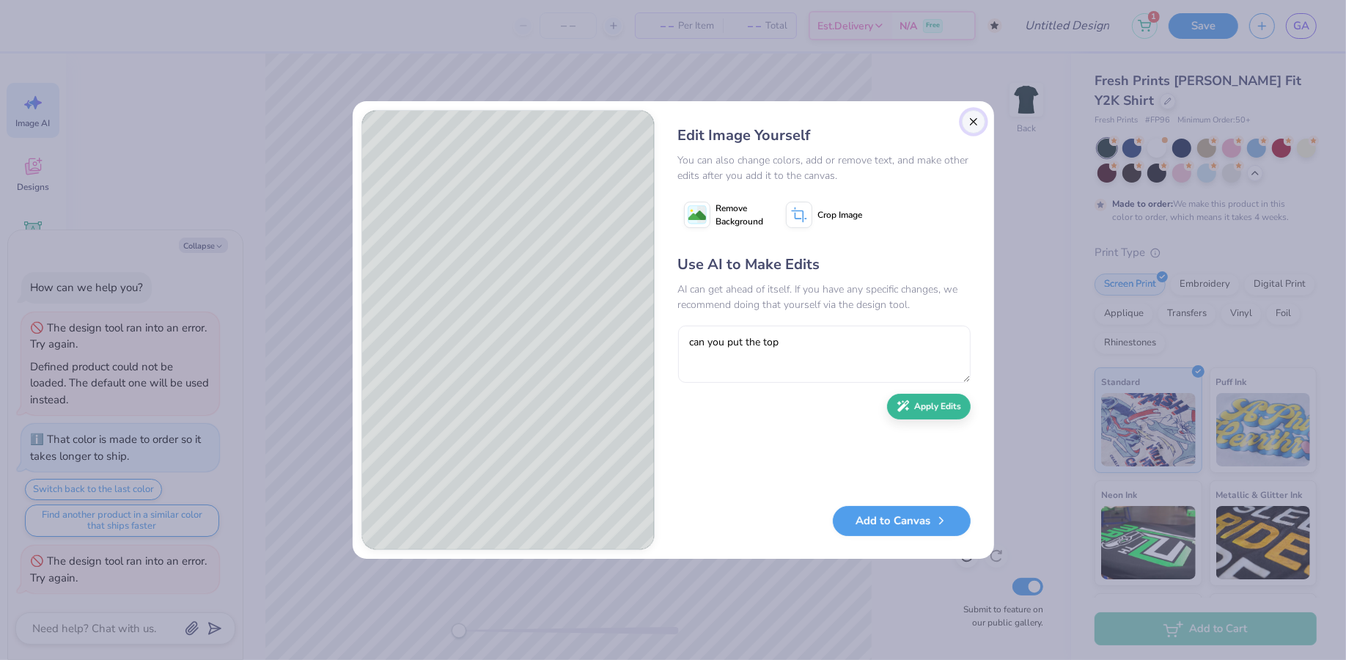
click at [977, 123] on button "Close" at bounding box center [973, 121] width 23 height 23
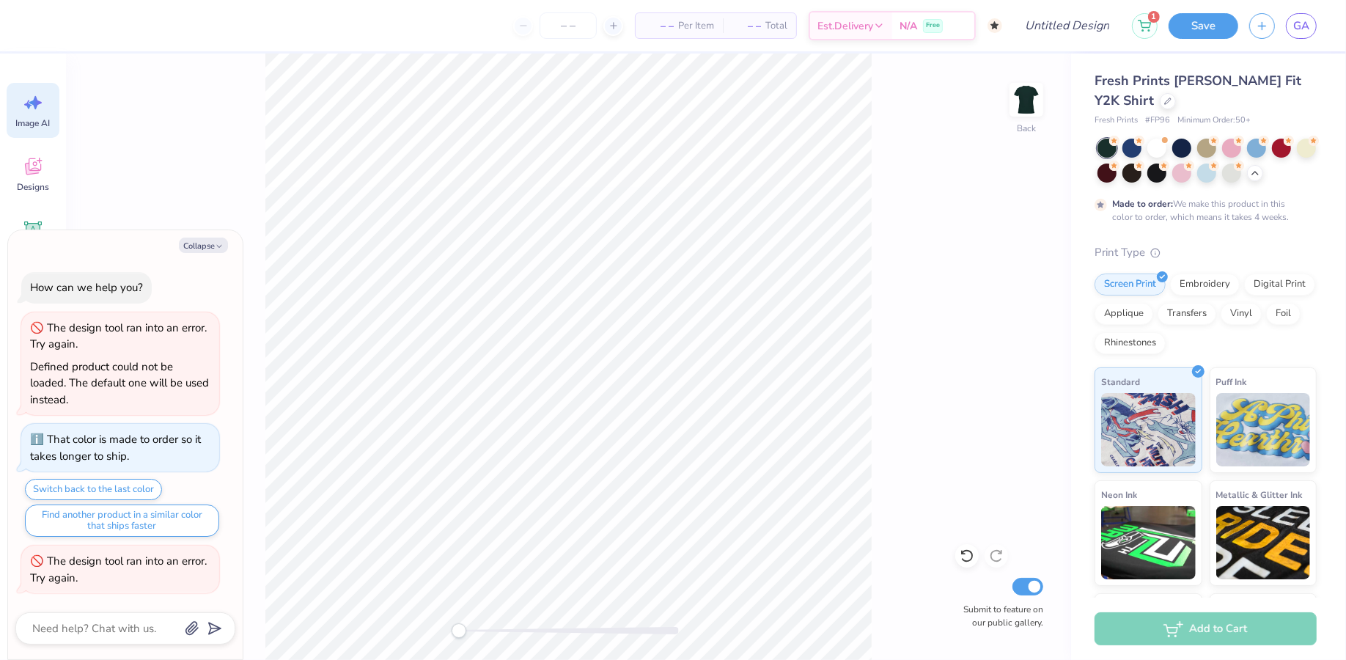
scroll to position [0, 32]
click at [199, 247] on button "Collapse" at bounding box center [203, 245] width 49 height 15
type textarea "x"
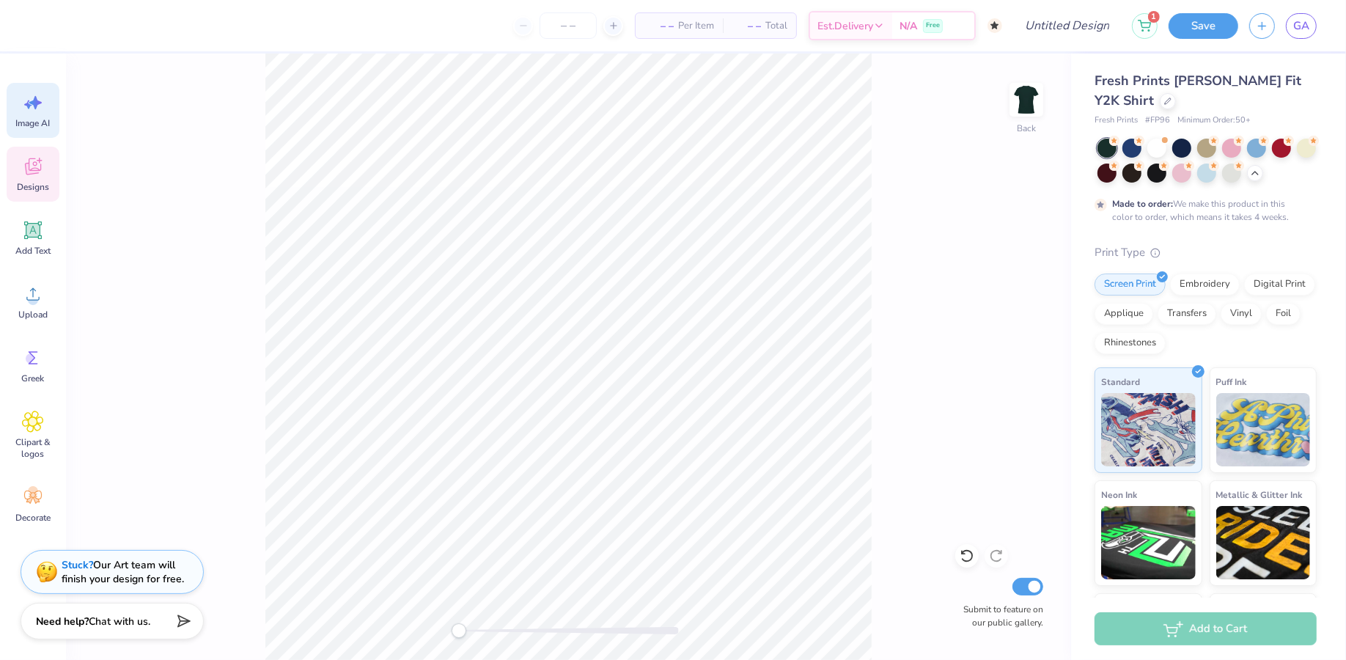
click at [40, 186] on span "Designs" at bounding box center [33, 187] width 32 height 12
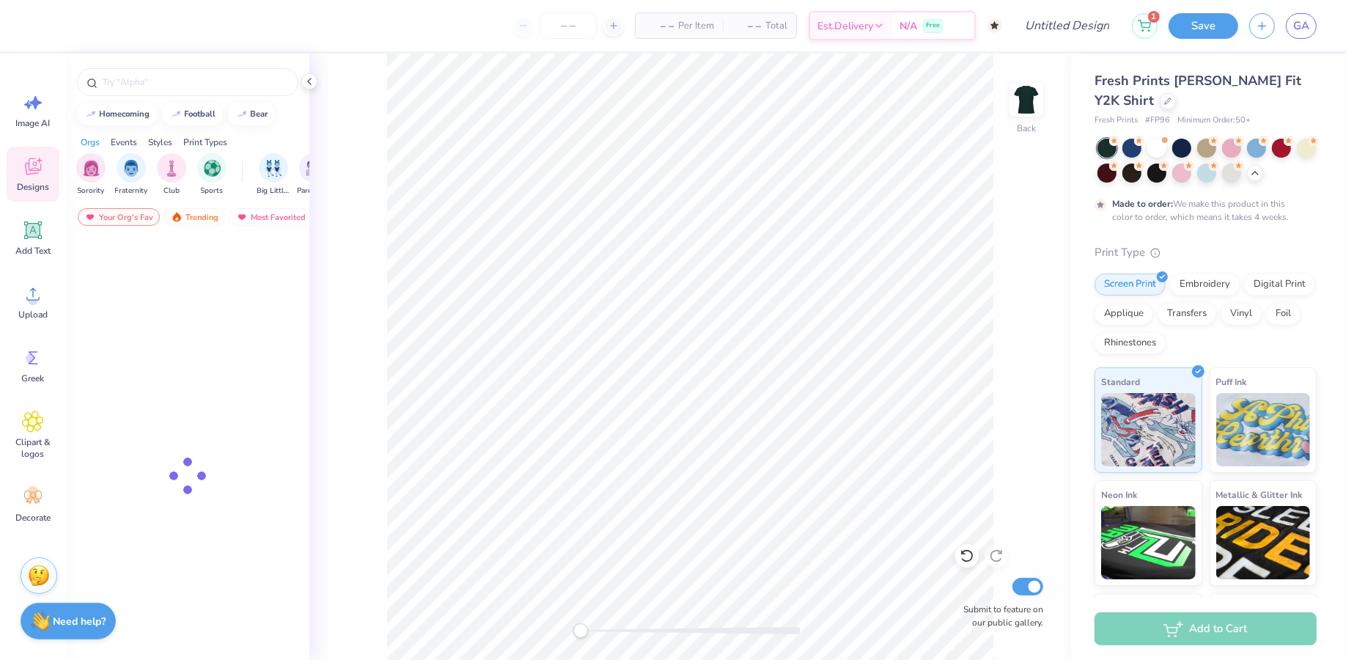
scroll to position [0, 0]
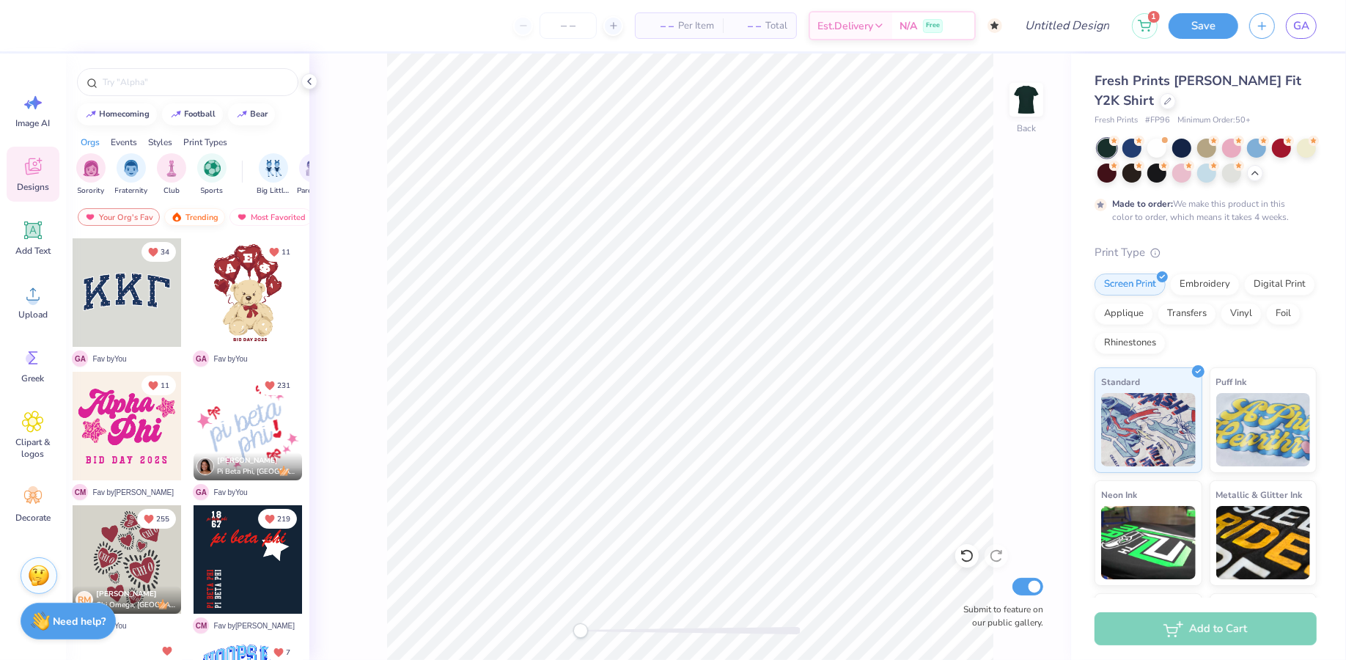
click at [185, 214] on div "Trending" at bounding box center [194, 217] width 61 height 18
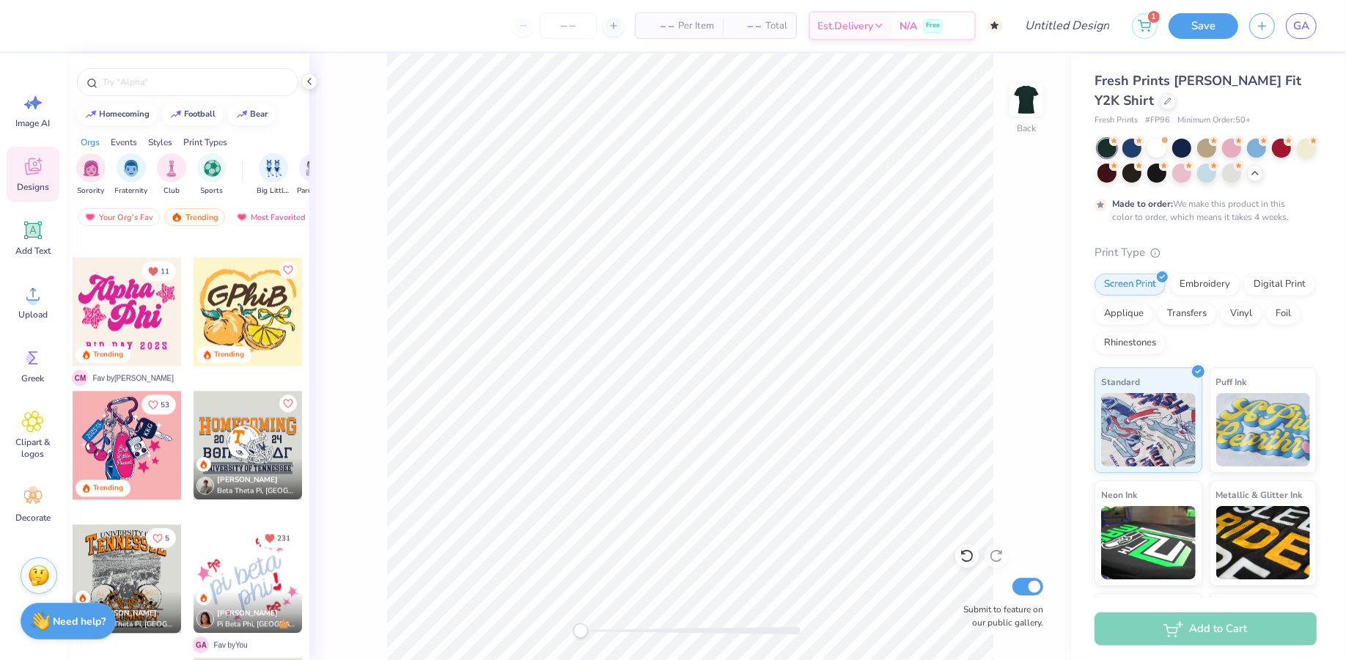
scroll to position [3601, 0]
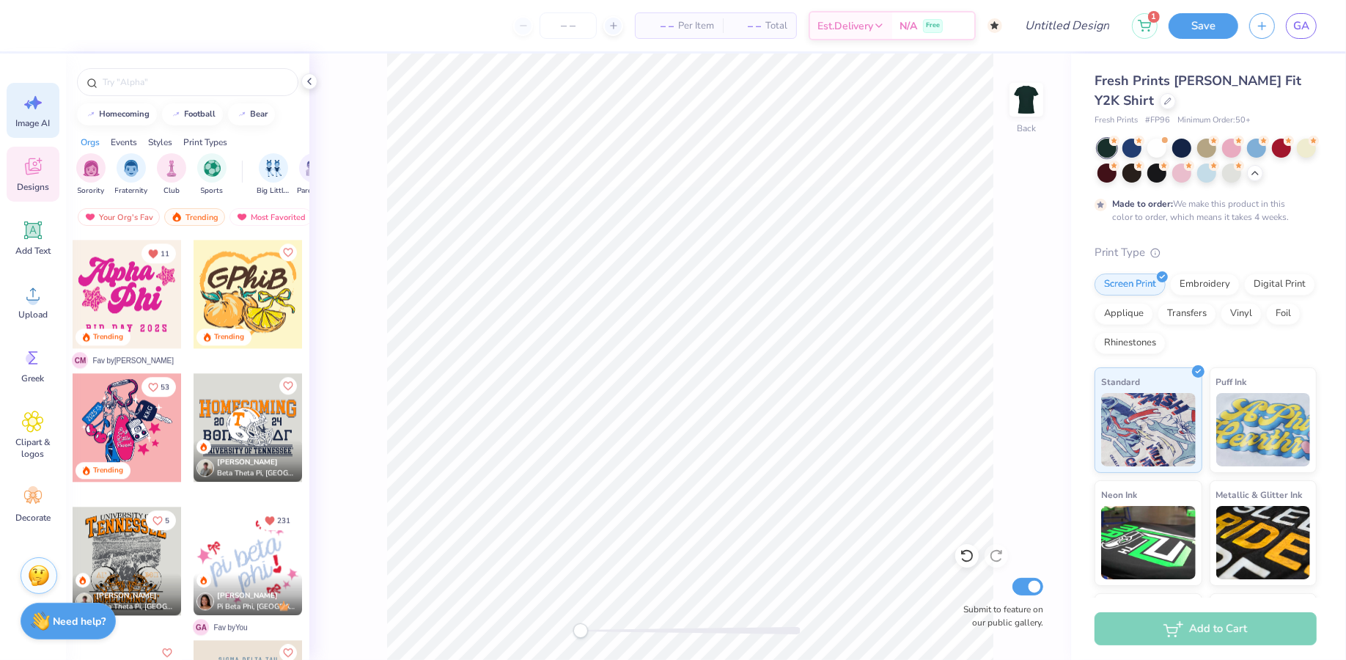
click at [29, 98] on icon at bounding box center [33, 103] width 22 height 22
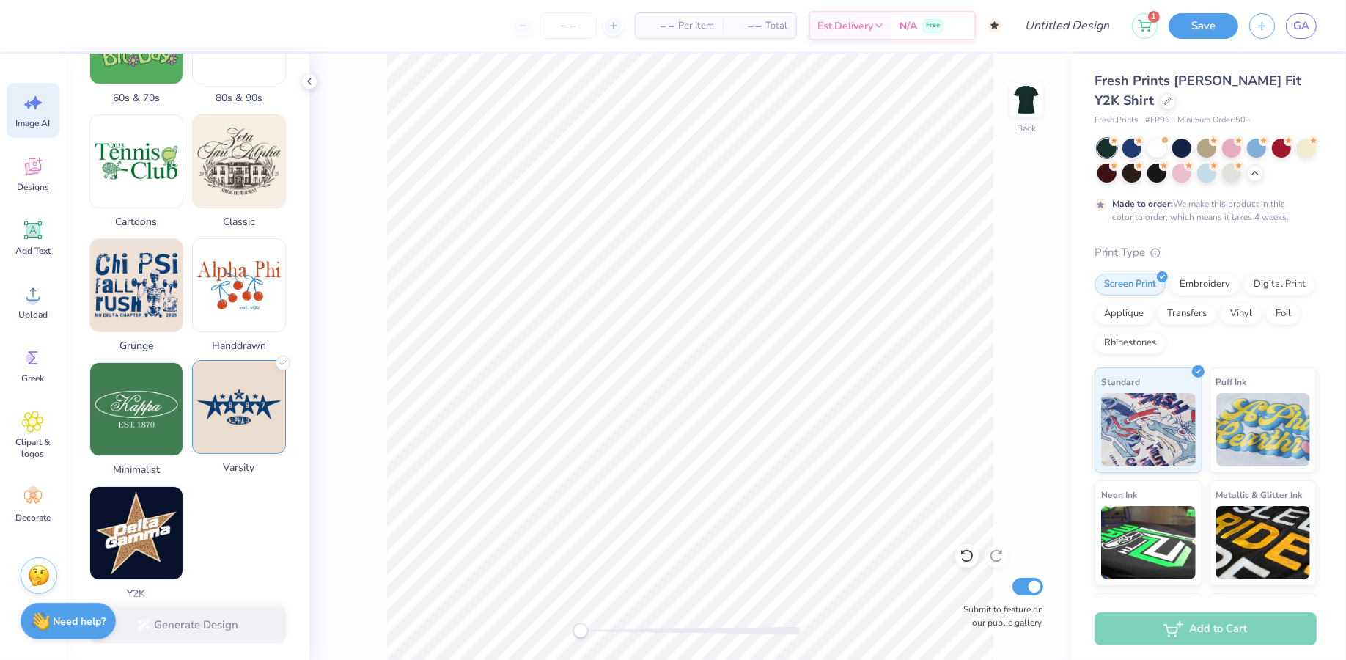
scroll to position [545, 0]
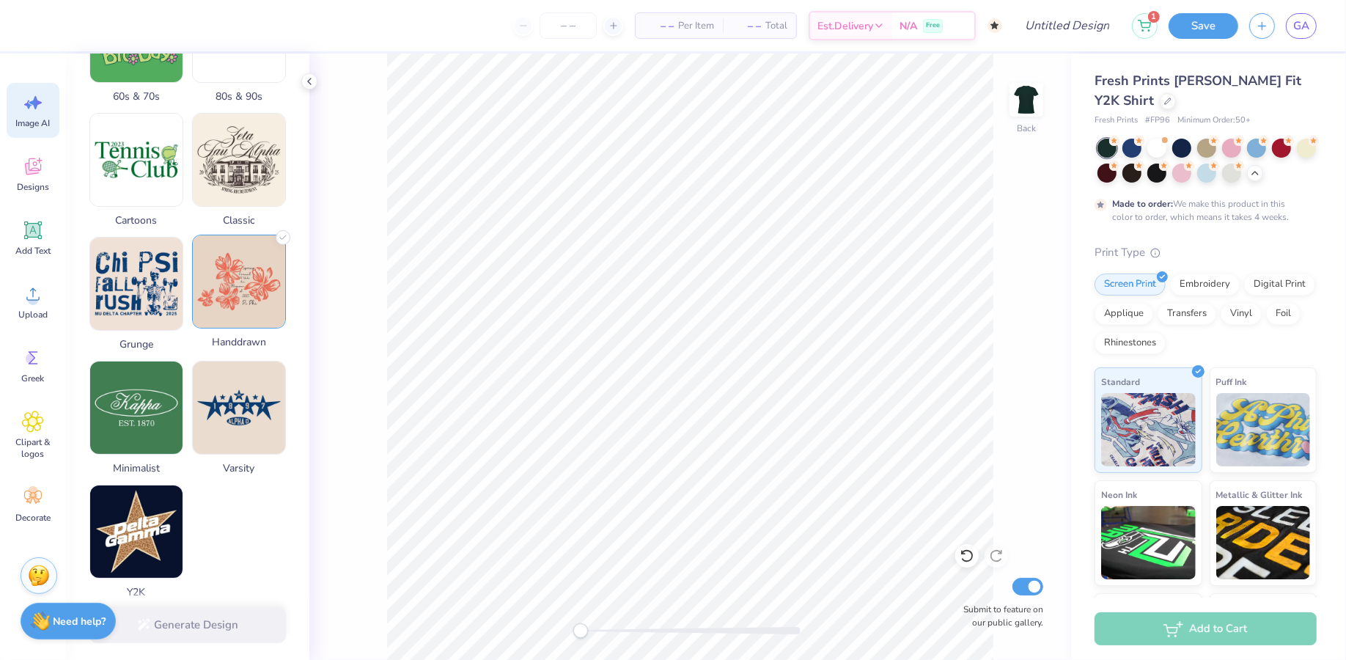
click at [242, 323] on img at bounding box center [239, 281] width 92 height 92
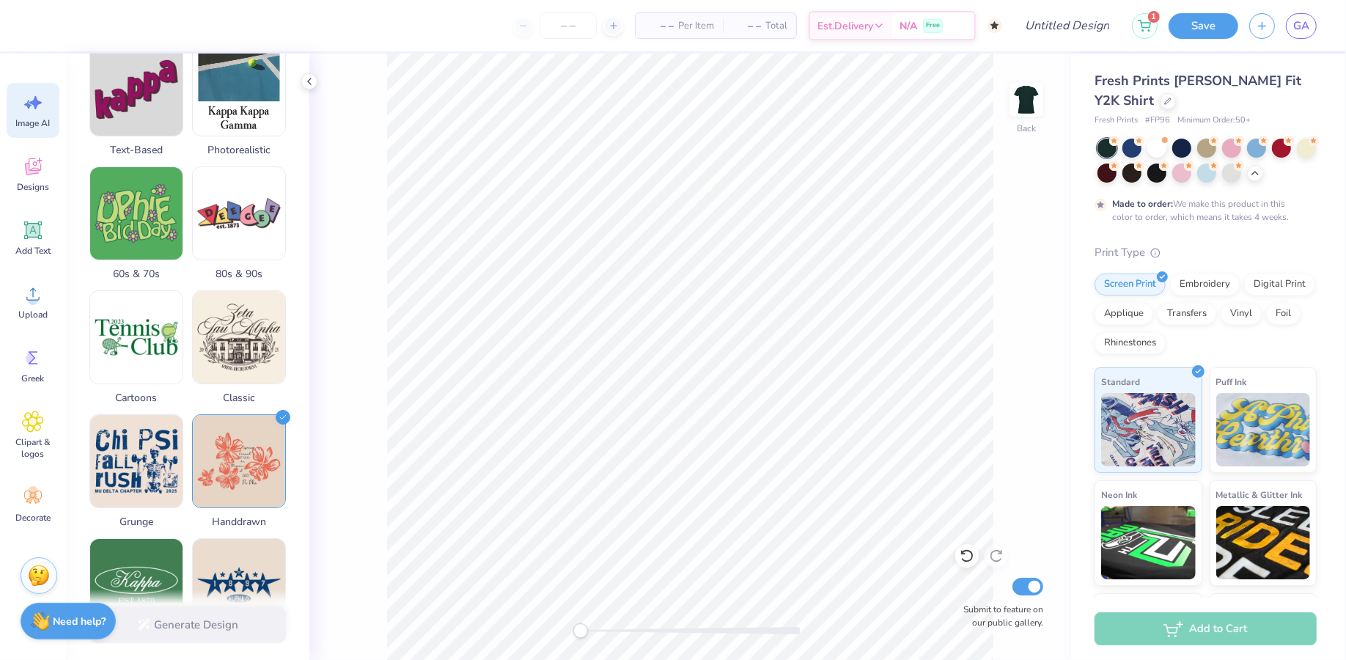
scroll to position [0, 0]
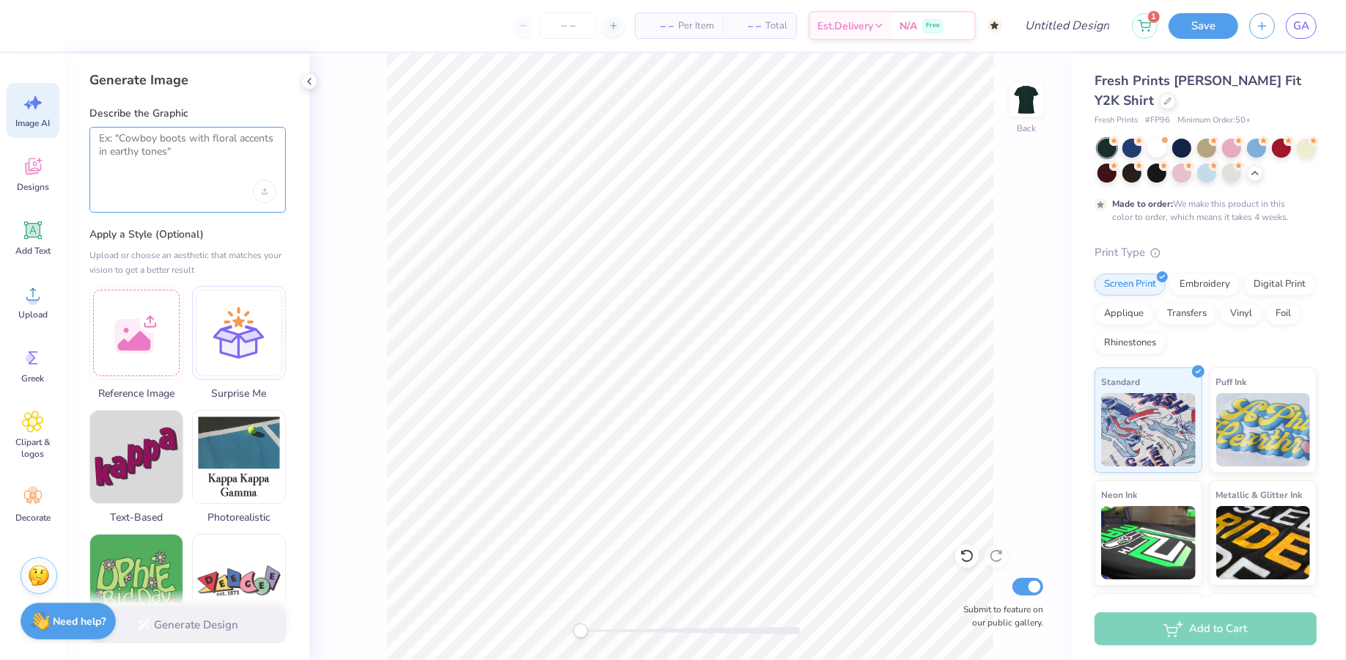
click at [181, 151] on textarea at bounding box center [187, 150] width 177 height 37
type textarea "Alpha Epsilon Phi"
click at [159, 630] on button "Generate Design" at bounding box center [187, 621] width 196 height 36
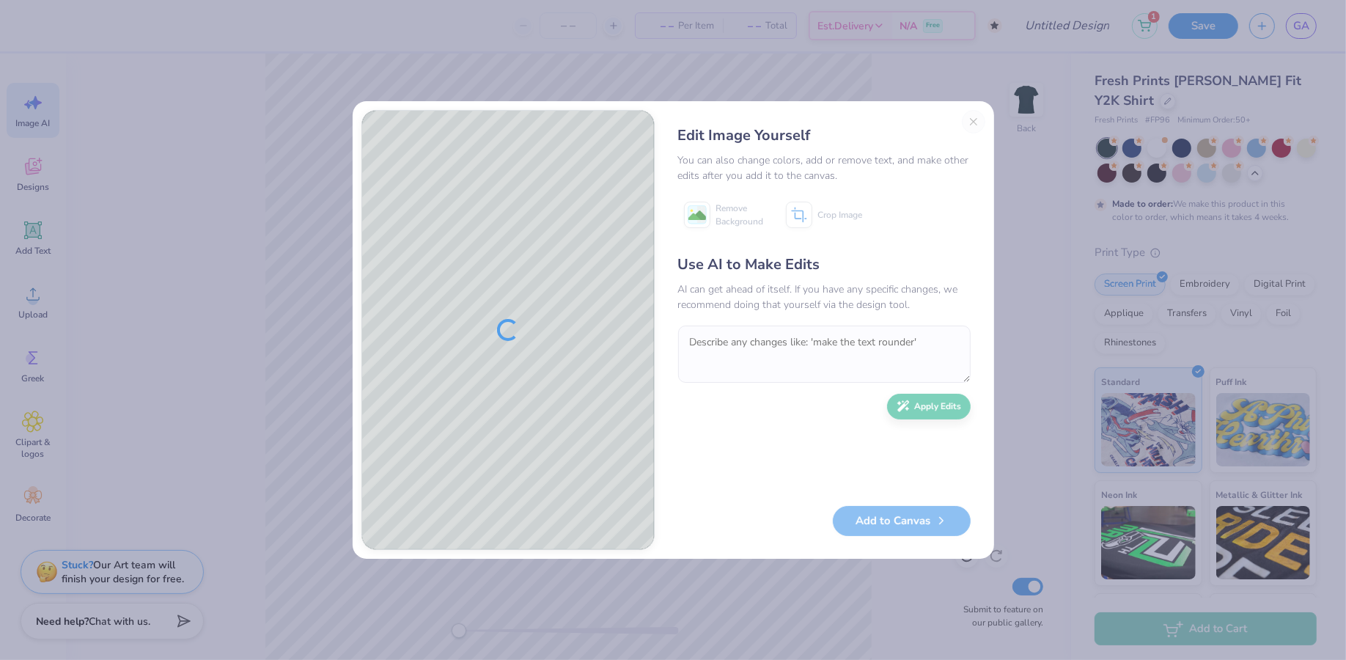
click at [971, 118] on div "Edit Image Yourself You can also change colors, add or remove text, and make ot…" at bounding box center [825, 330] width 322 height 440
click at [971, 126] on button "Close" at bounding box center [973, 121] width 23 height 23
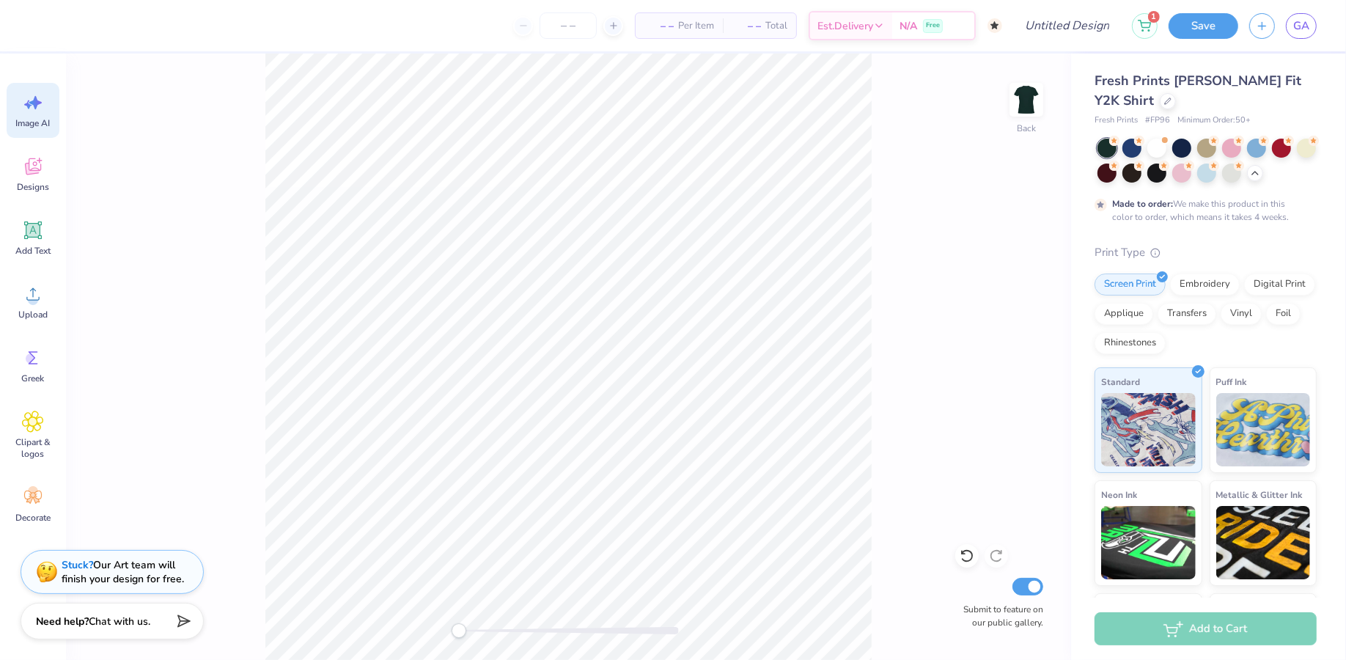
scroll to position [0, 32]
click at [22, 230] on icon at bounding box center [33, 230] width 22 height 22
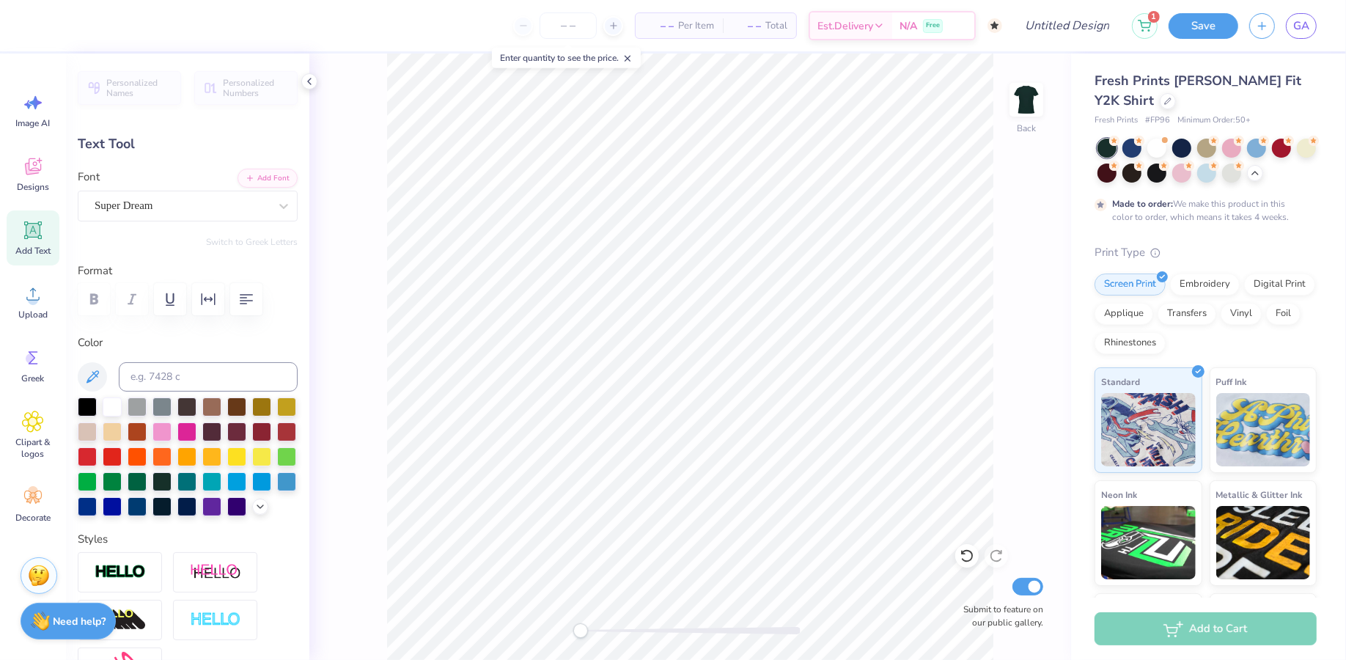
scroll to position [0, 4]
type textarea "Alpha Epsilon Phi"
click at [230, 206] on div "Super Dream" at bounding box center [181, 205] width 177 height 23
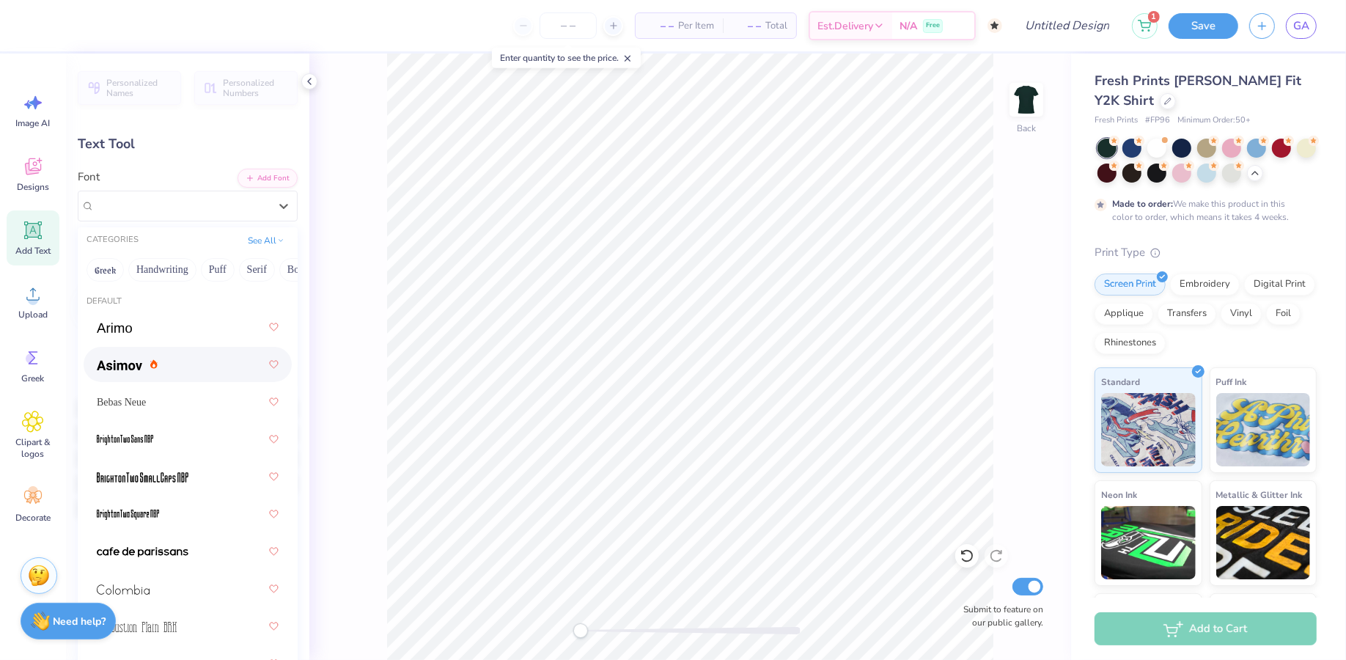
click at [202, 371] on div at bounding box center [188, 364] width 182 height 26
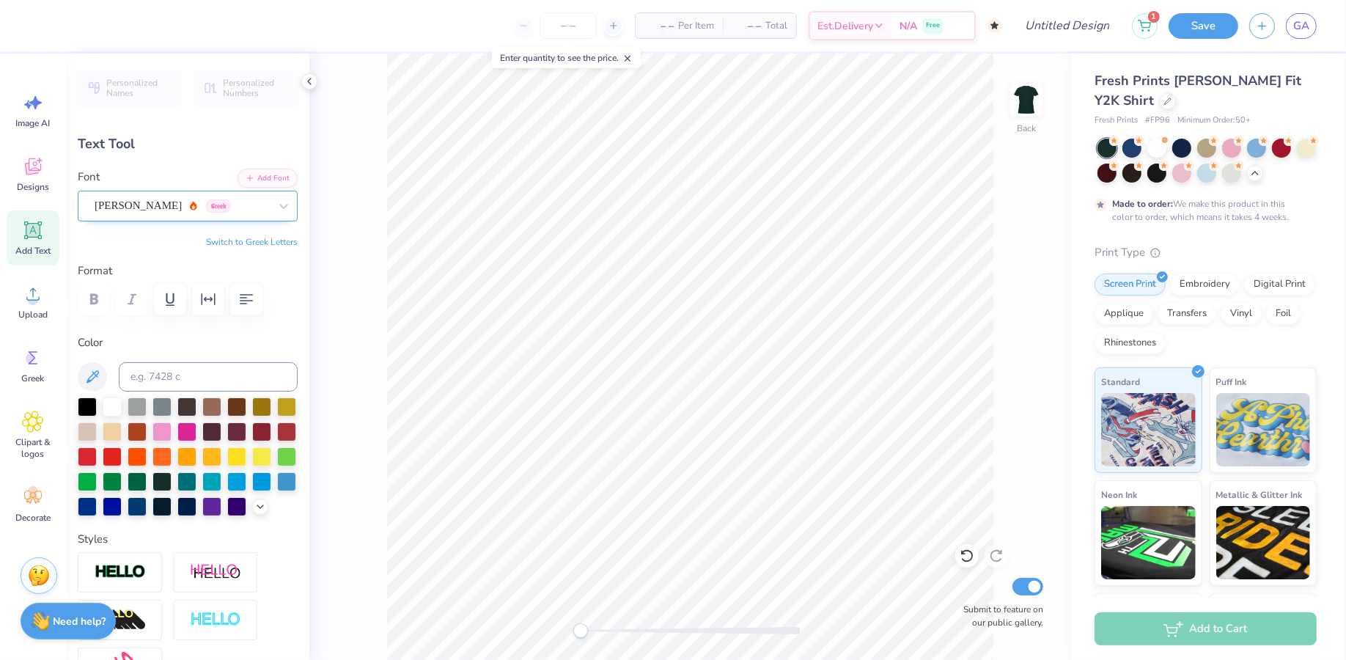
click at [179, 207] on div "[PERSON_NAME] Greek" at bounding box center [181, 205] width 177 height 23
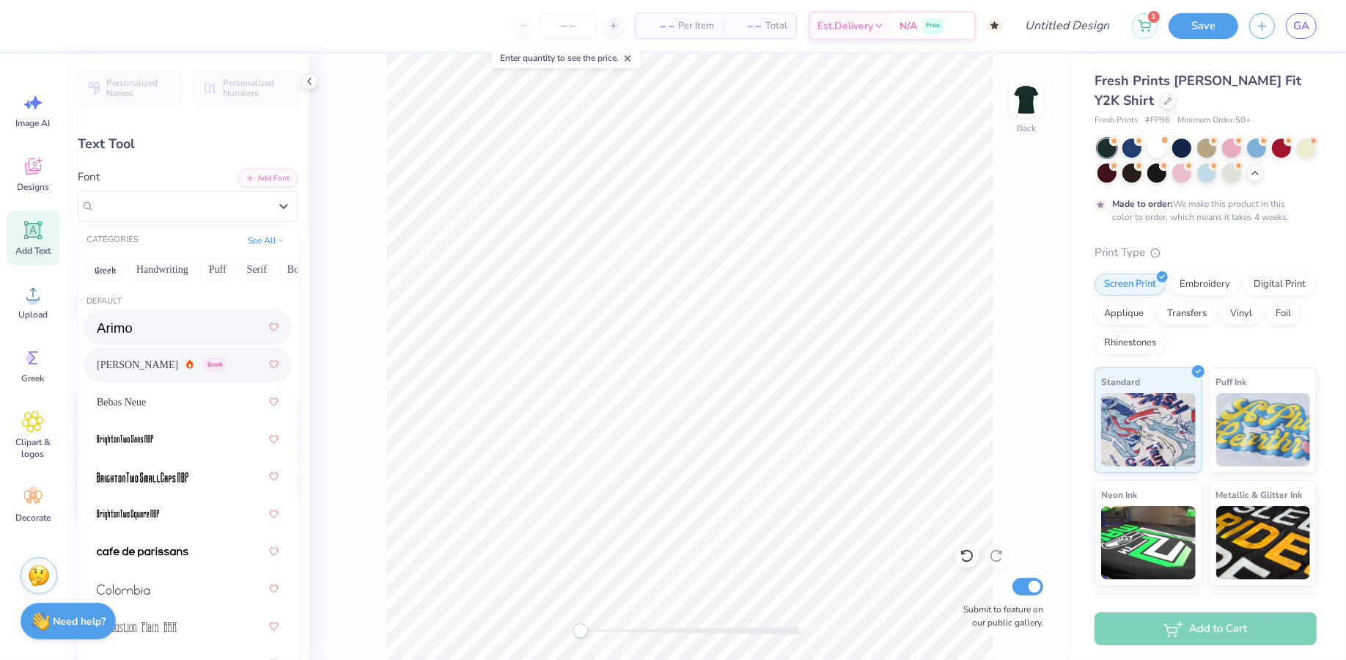
click at [155, 323] on div at bounding box center [188, 327] width 182 height 26
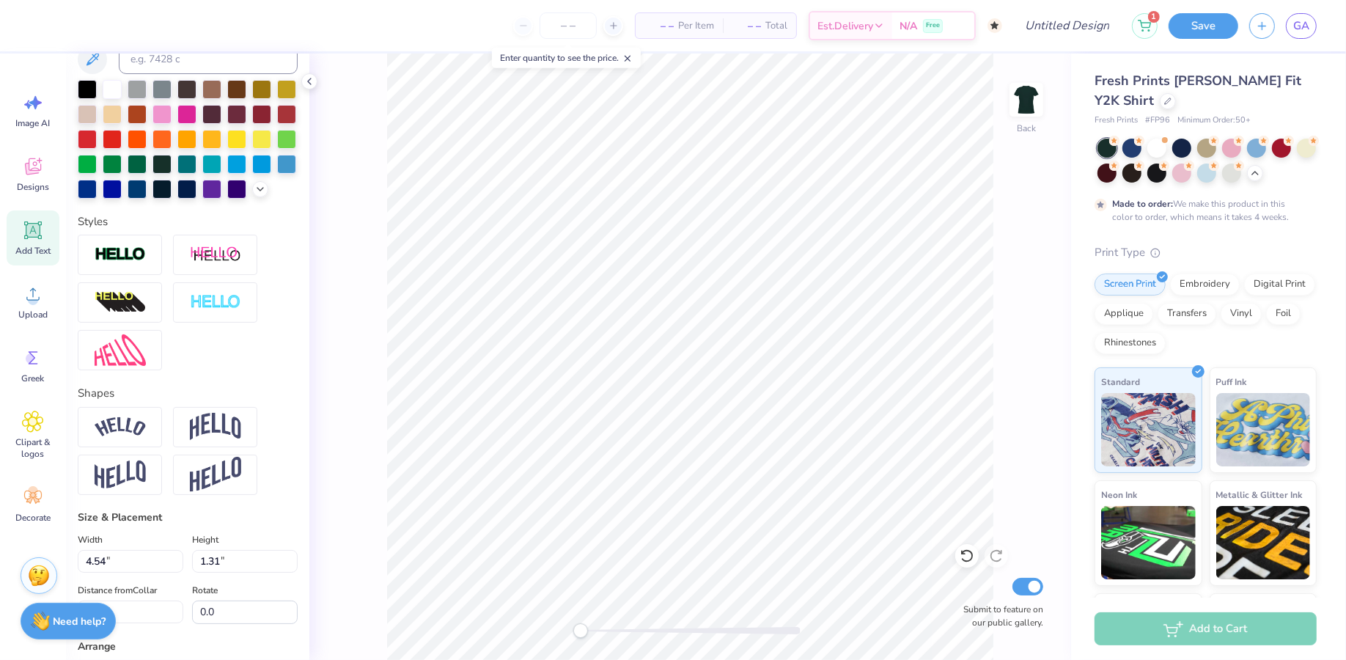
scroll to position [549, 0]
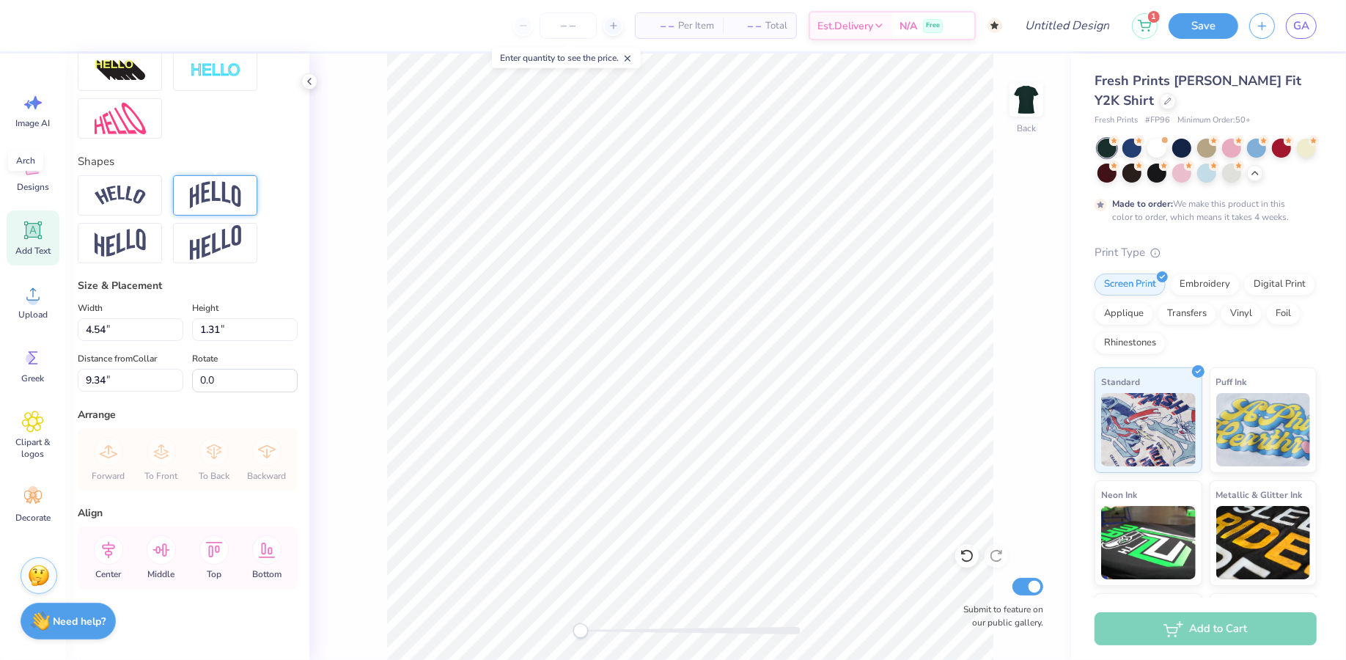
click at [219, 195] on img at bounding box center [215, 195] width 51 height 28
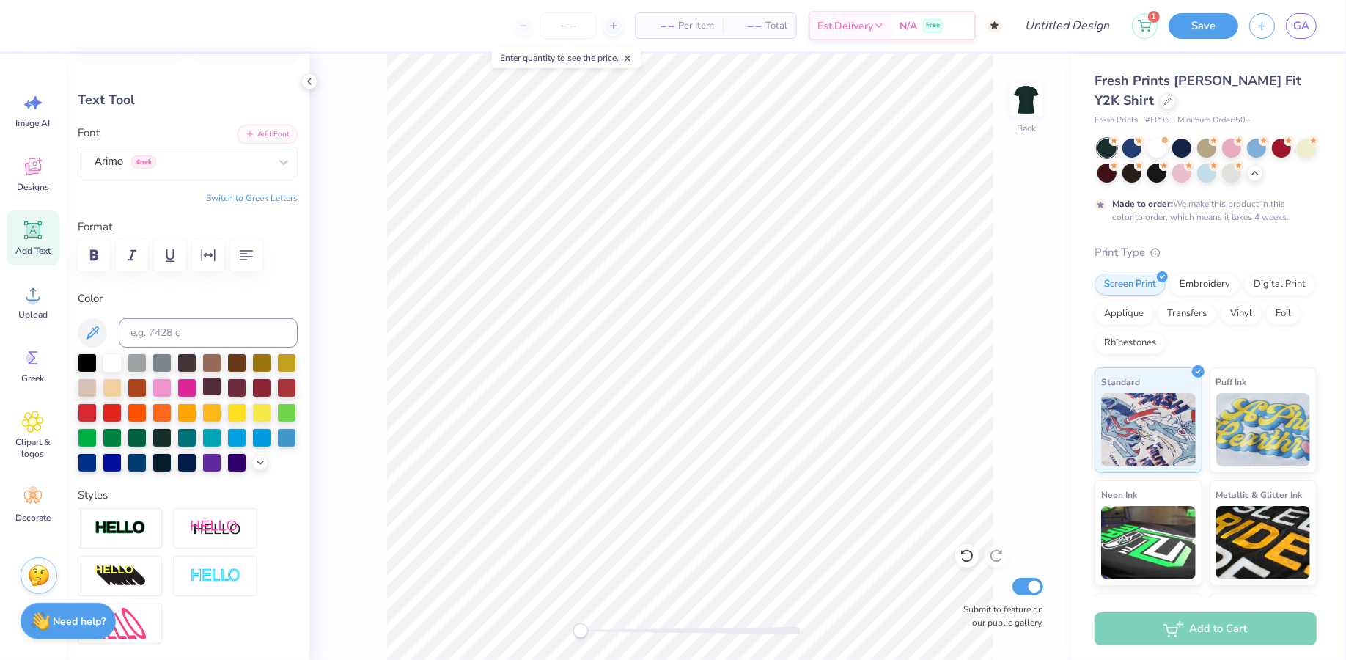
scroll to position [2, 0]
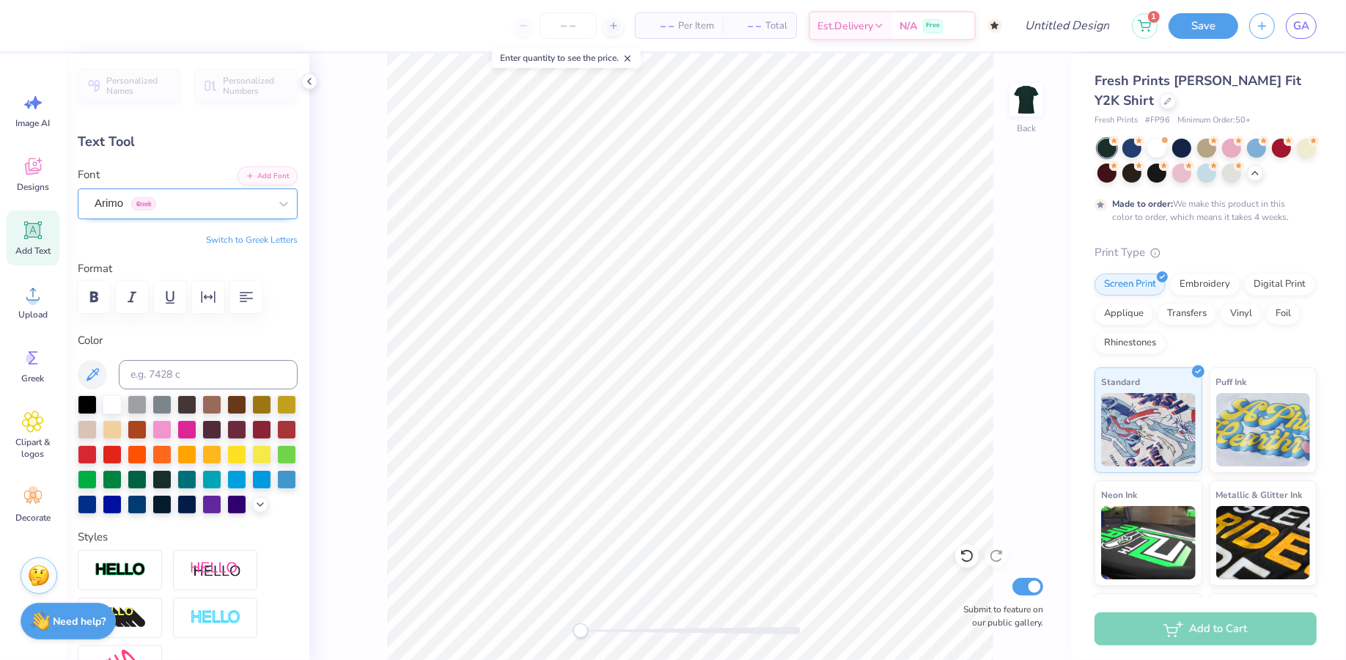
click at [187, 205] on div "Arimo Greek" at bounding box center [181, 203] width 177 height 23
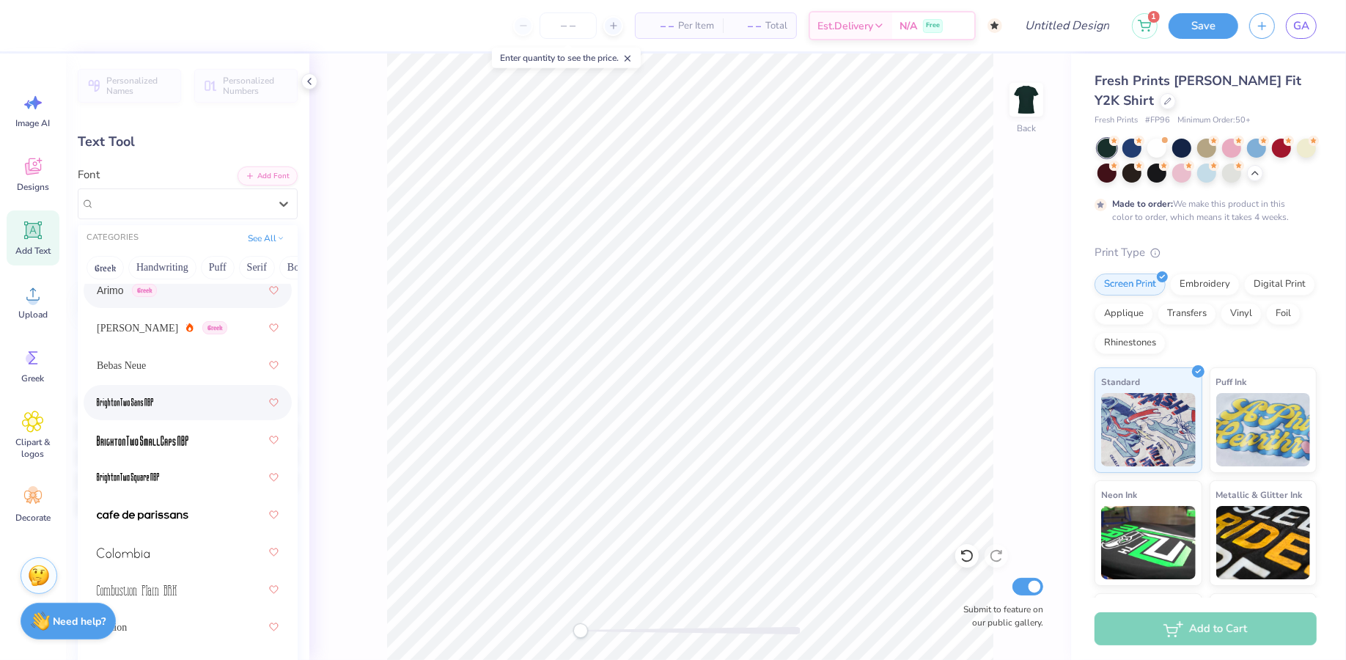
scroll to position [37, 0]
click at [155, 369] on div "Bebas Neue" at bounding box center [188, 363] width 182 height 26
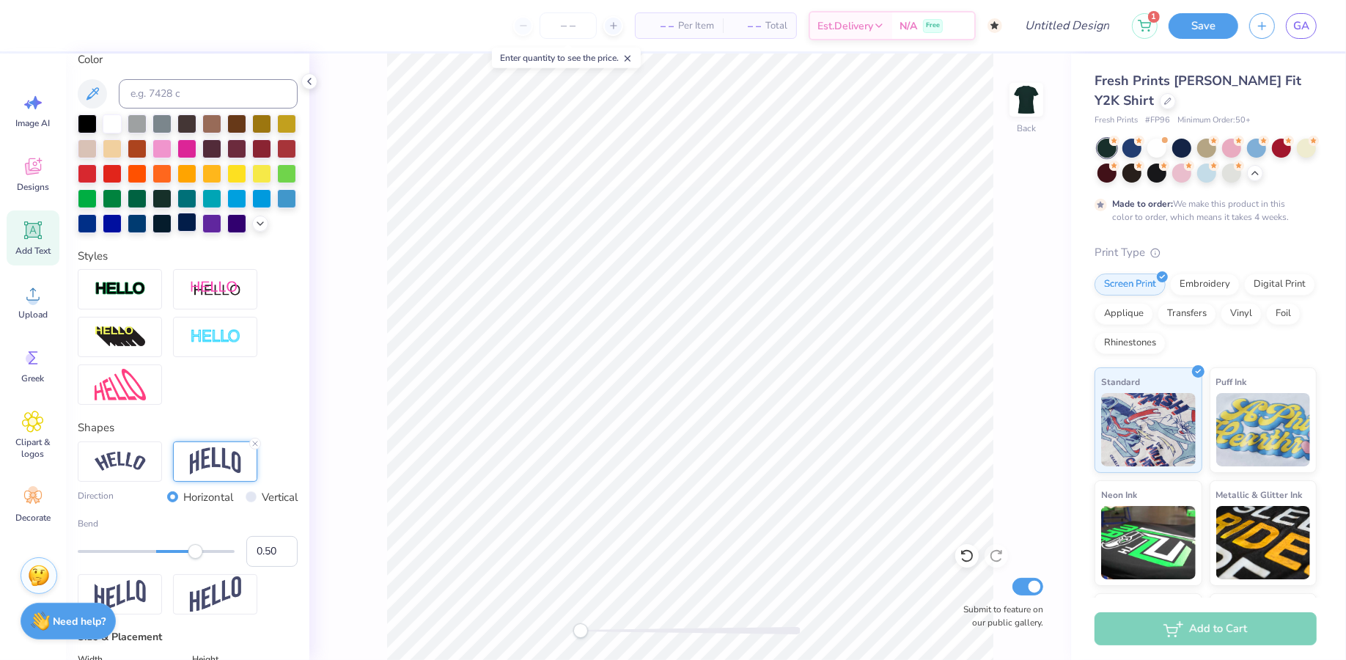
scroll to position [377, 0]
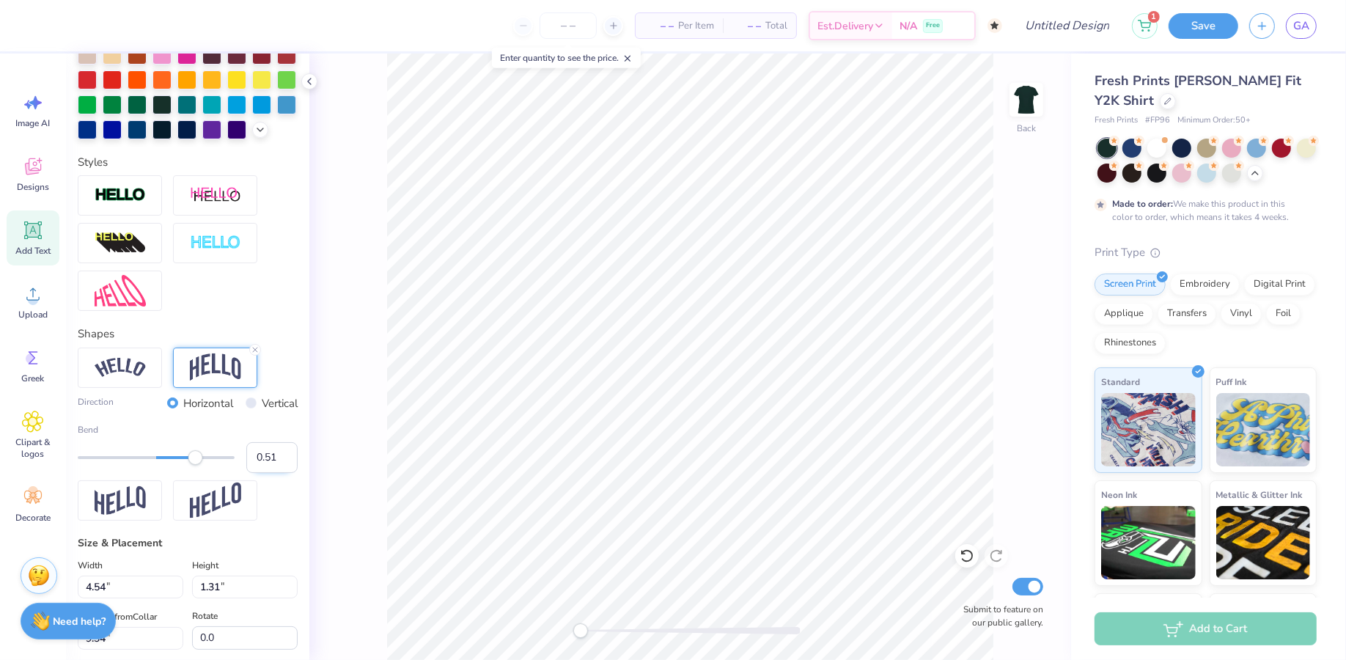
click at [286, 450] on input "0.51" at bounding box center [271, 457] width 51 height 31
click at [286, 450] on input "0.52" at bounding box center [271, 457] width 51 height 31
type input "0.55"
type textarea "Alpha Epsilon Phi"
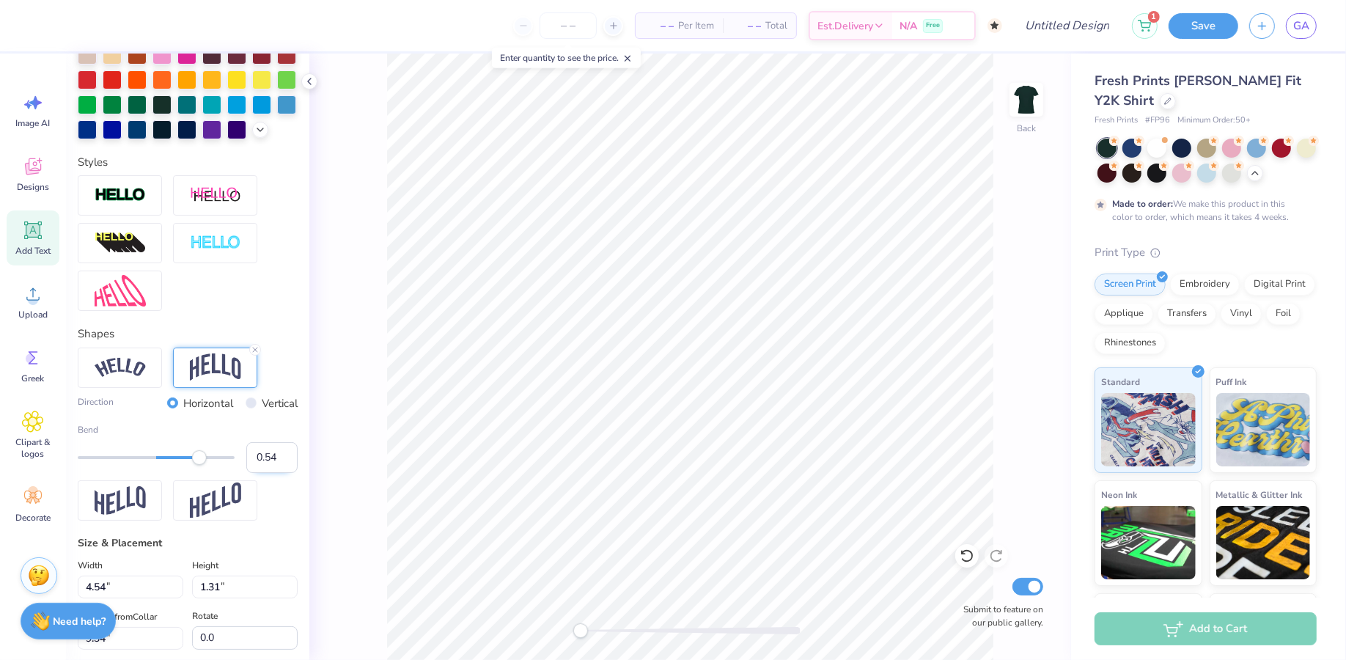
click at [287, 462] on input "0.54" at bounding box center [271, 457] width 51 height 31
click at [287, 462] on input "0.53" at bounding box center [271, 457] width 51 height 31
type input "0.52"
click at [287, 462] on input "0.52" at bounding box center [271, 457] width 51 height 31
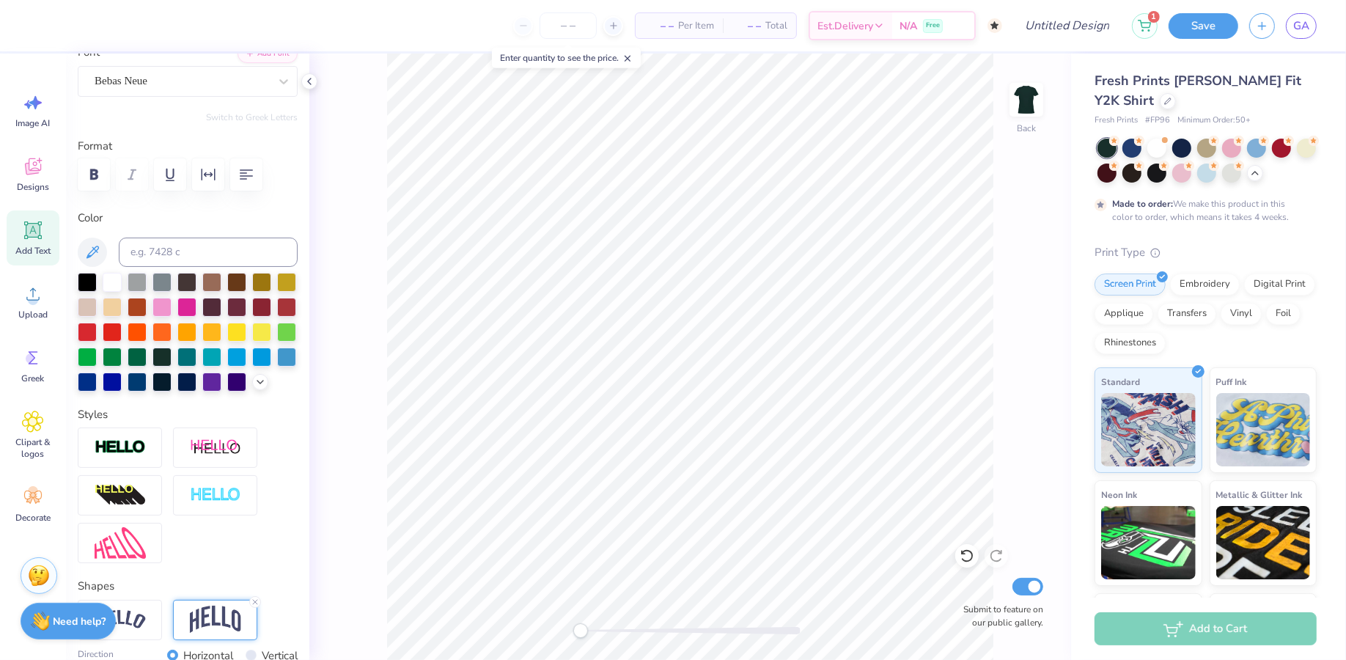
scroll to position [8, 0]
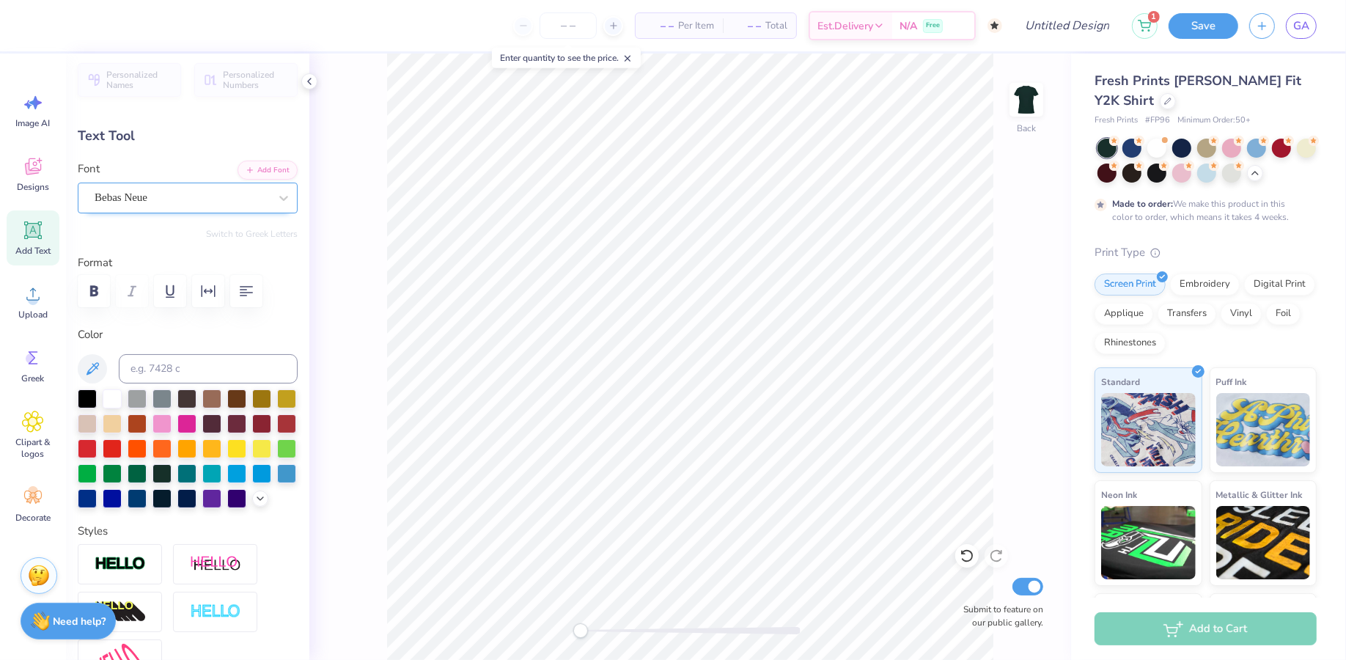
type textarea "Alpha Epsilon Phi"
click at [165, 196] on div "Bebas Neue" at bounding box center [181, 197] width 177 height 23
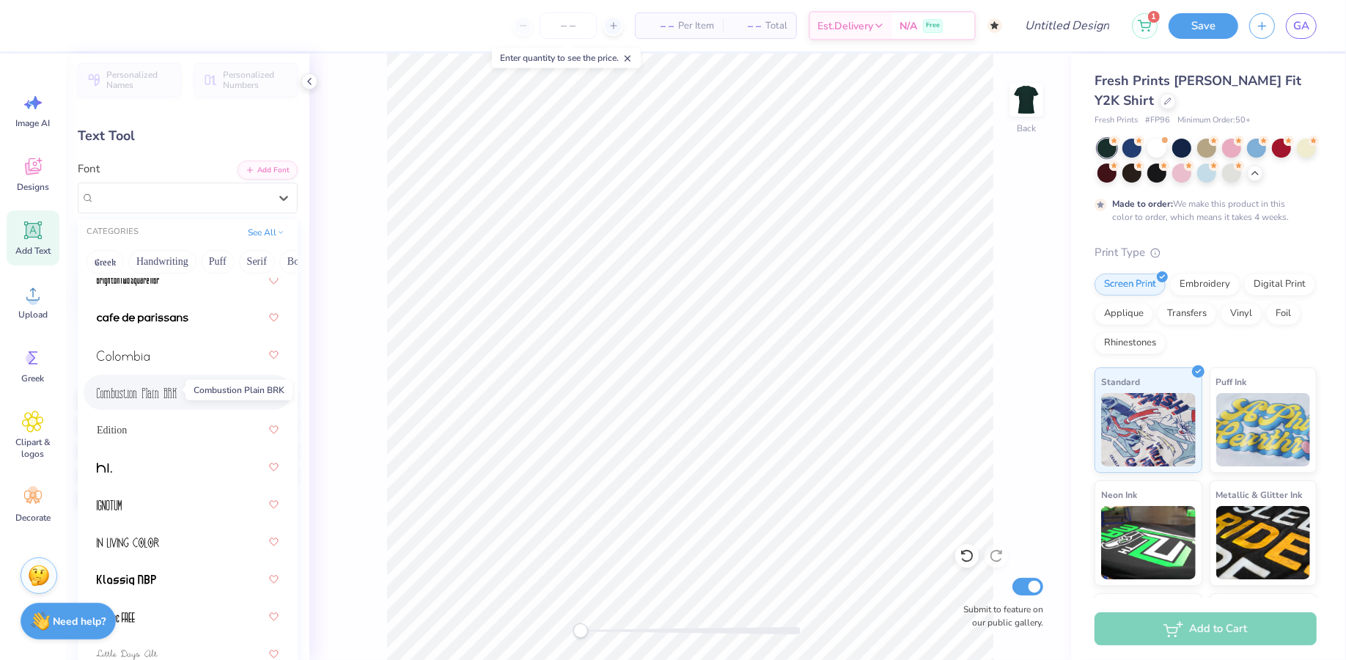
scroll to position [228, 0]
click at [155, 395] on span at bounding box center [137, 390] width 80 height 15
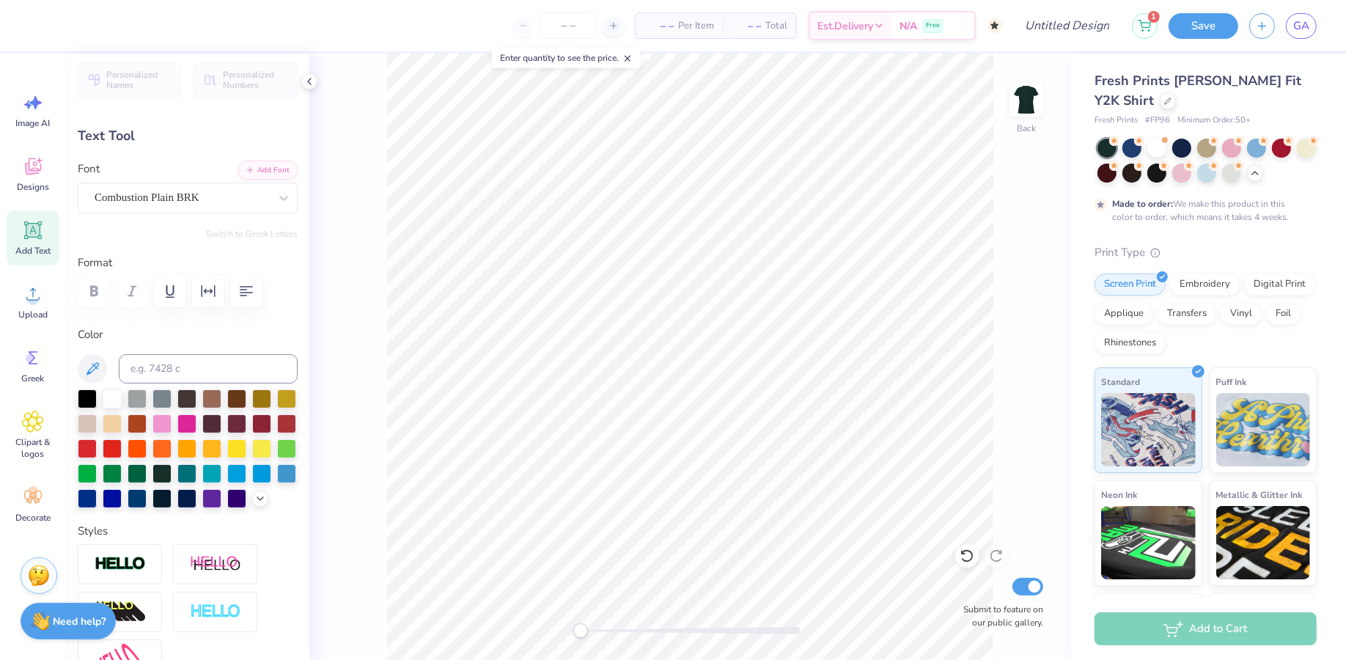
click at [368, 212] on div "Back Submit to feature on our public gallery." at bounding box center [690, 357] width 762 height 606
type input "8.45"
type input "3.14"
type input "1.59"
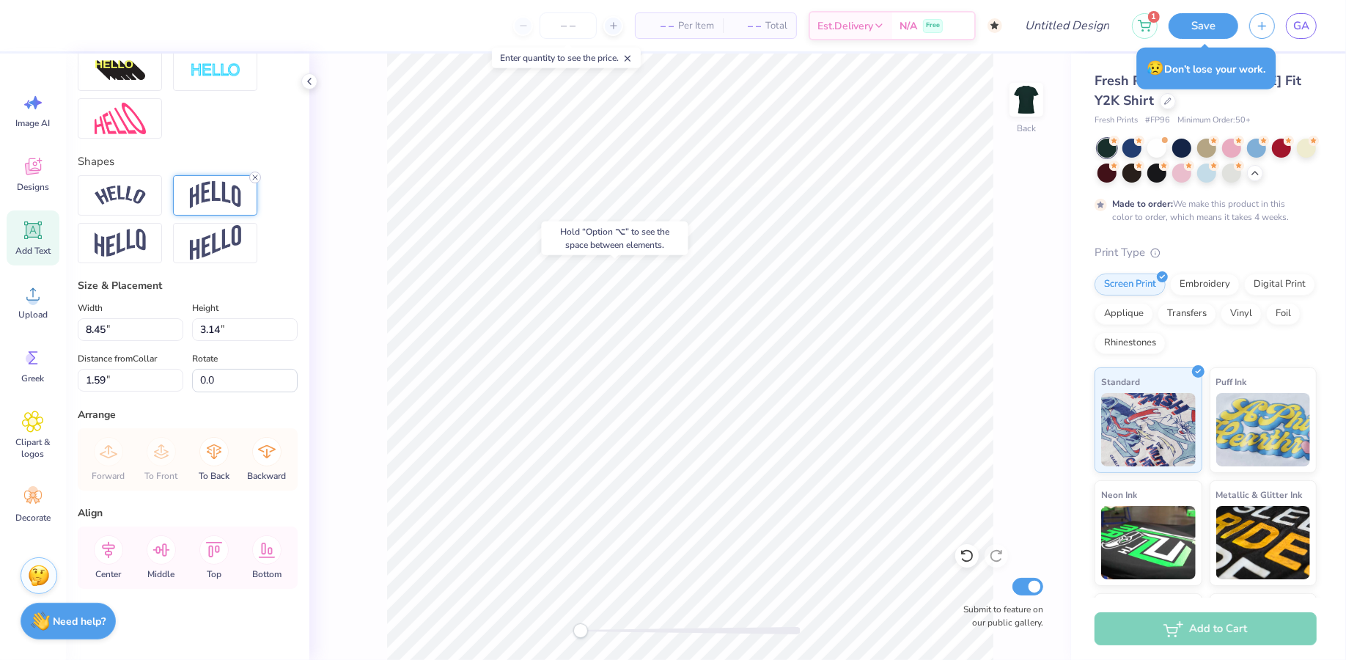
click at [258, 175] on icon at bounding box center [255, 177] width 9 height 9
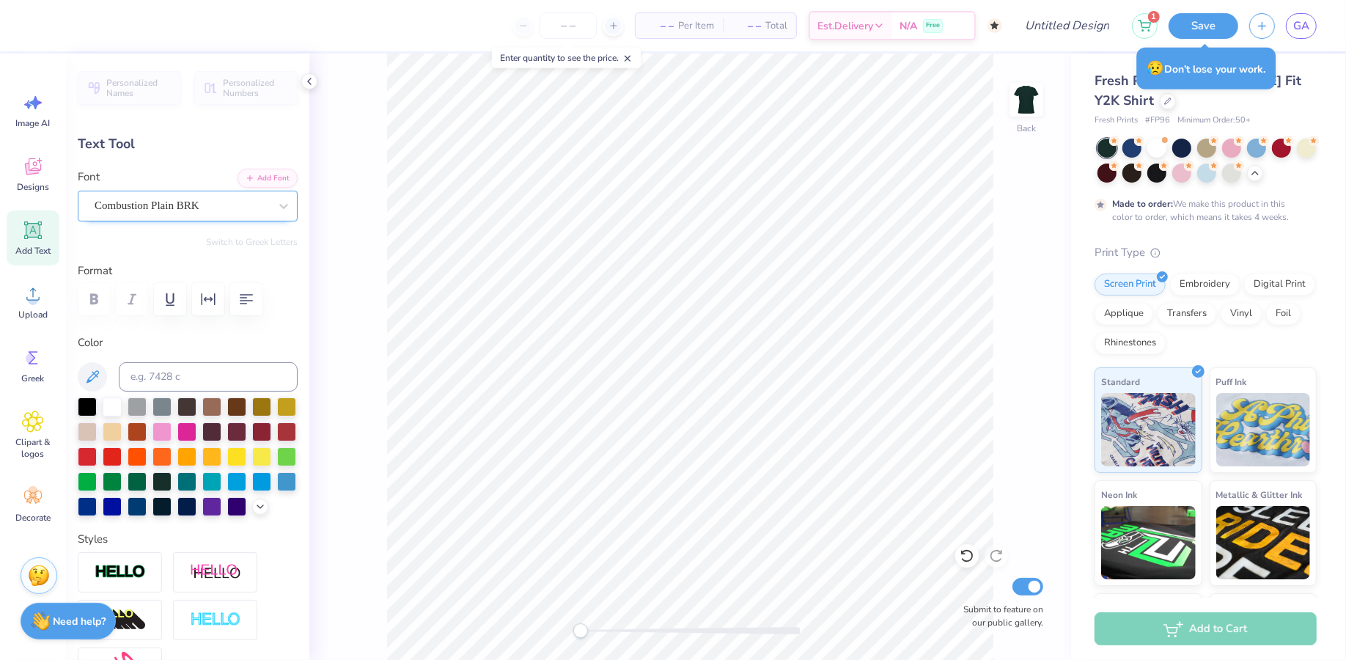
click at [148, 213] on div "Combustion Plain BRK" at bounding box center [181, 205] width 177 height 23
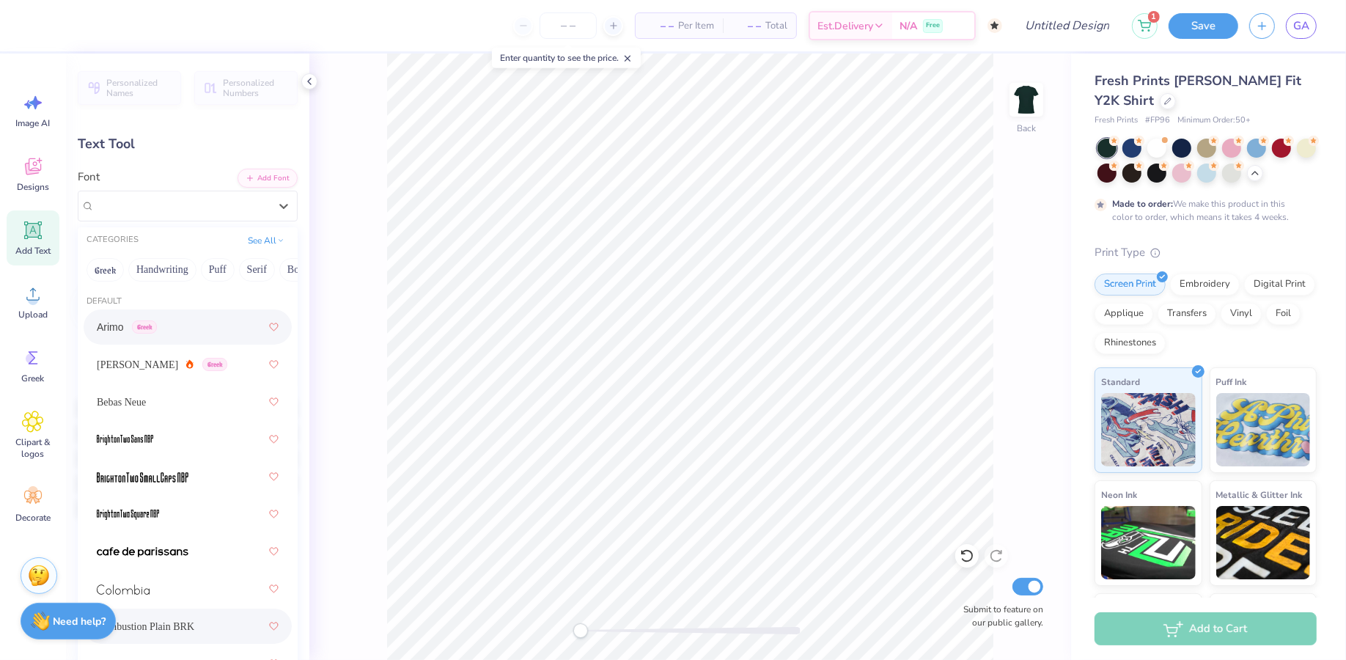
click at [177, 335] on div "Arimo Greek" at bounding box center [188, 327] width 182 height 26
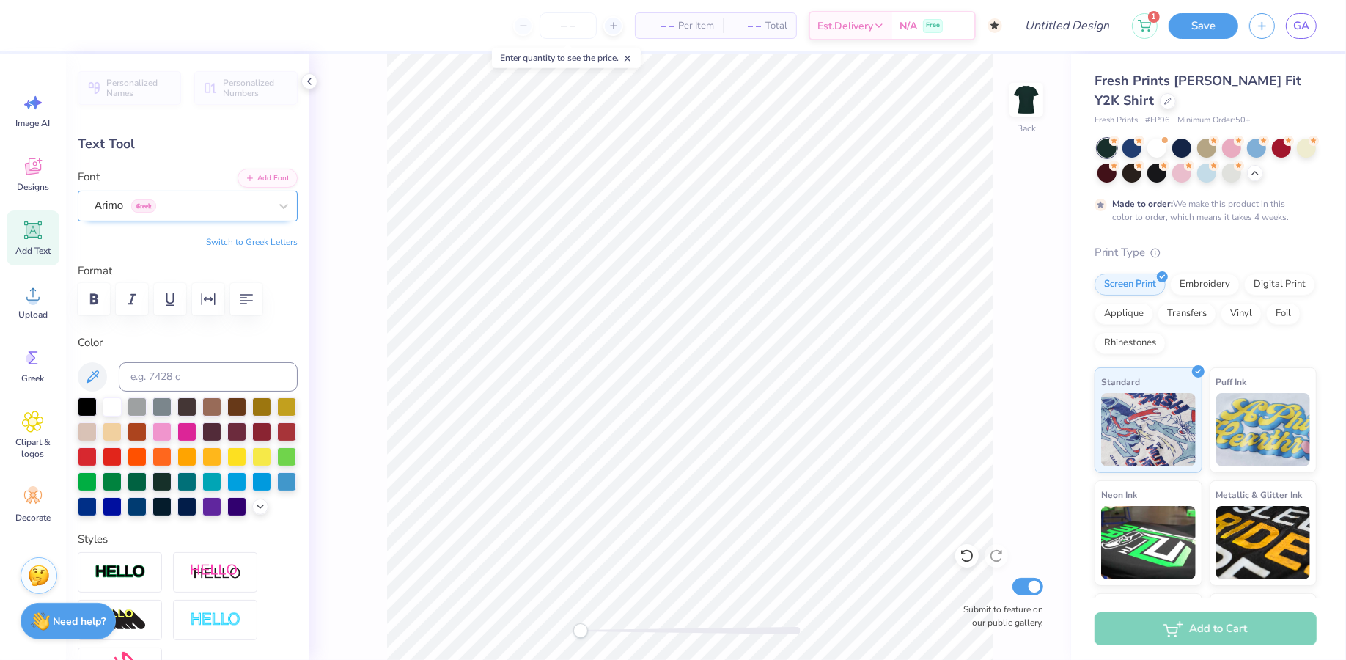
click at [170, 207] on div "Arimo Greek" at bounding box center [181, 205] width 177 height 23
type input "11.65"
type input "1.40"
type input "6.12"
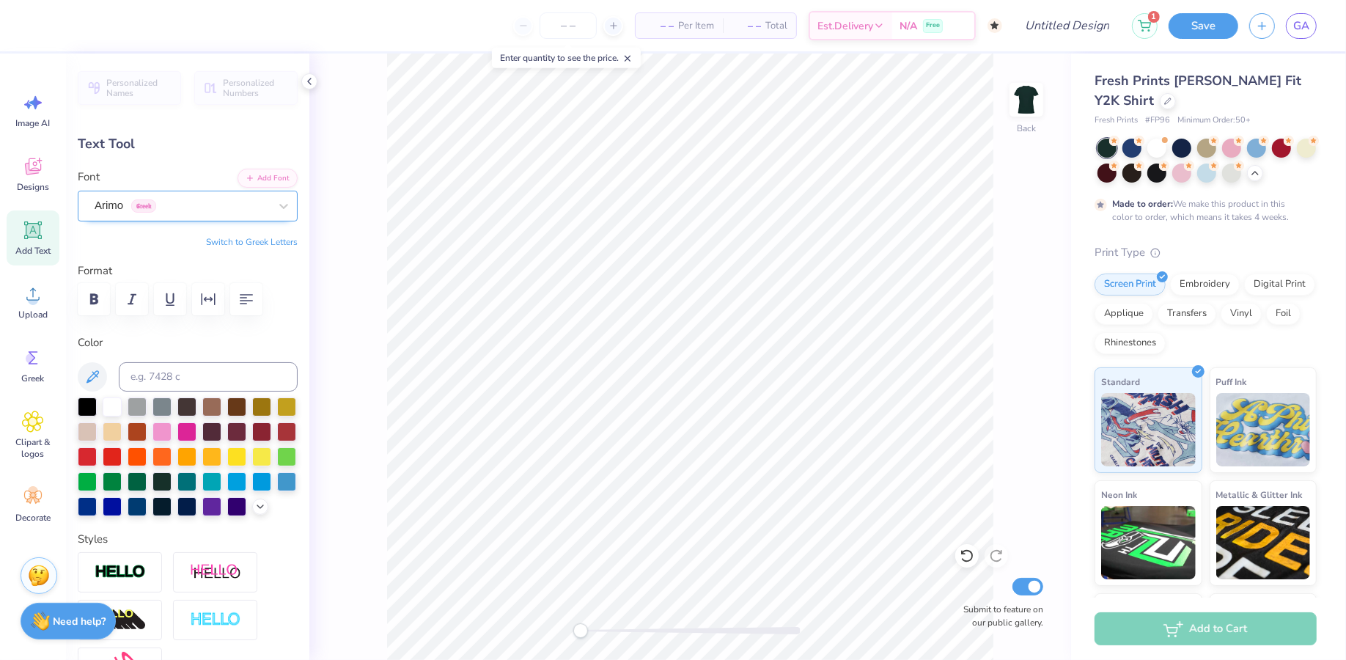
click at [240, 213] on div at bounding box center [182, 206] width 174 height 20
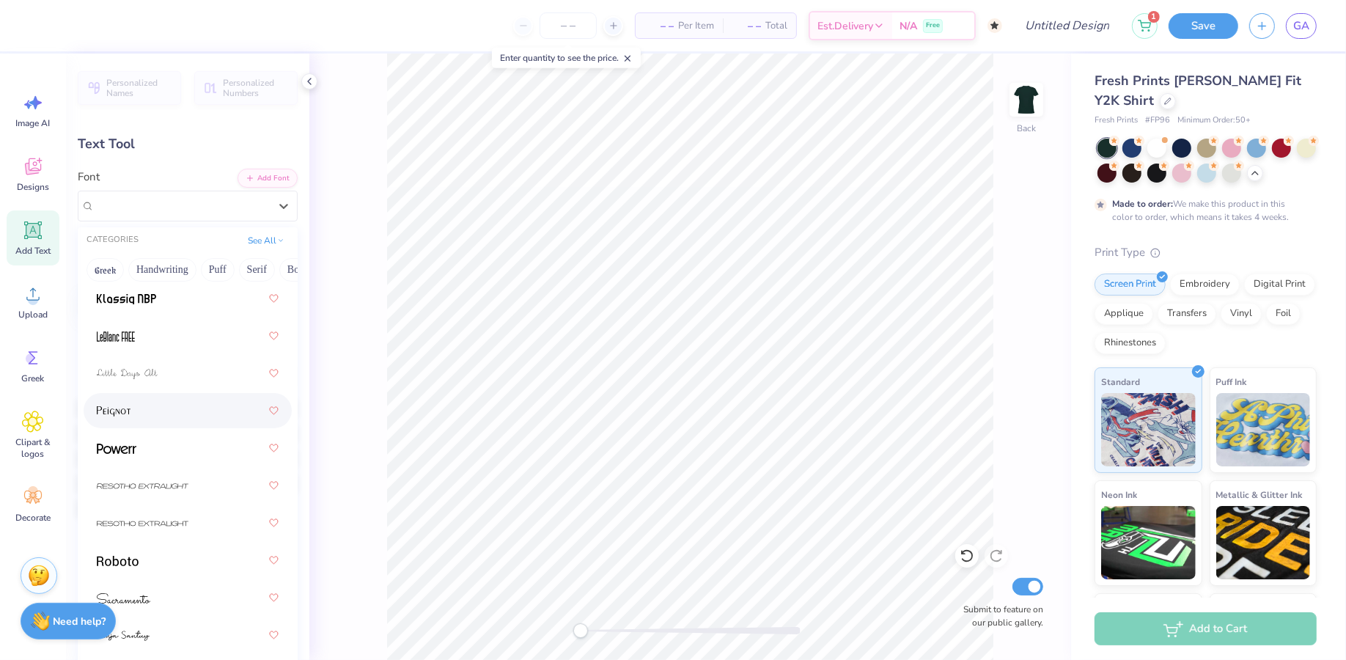
scroll to position [525, 0]
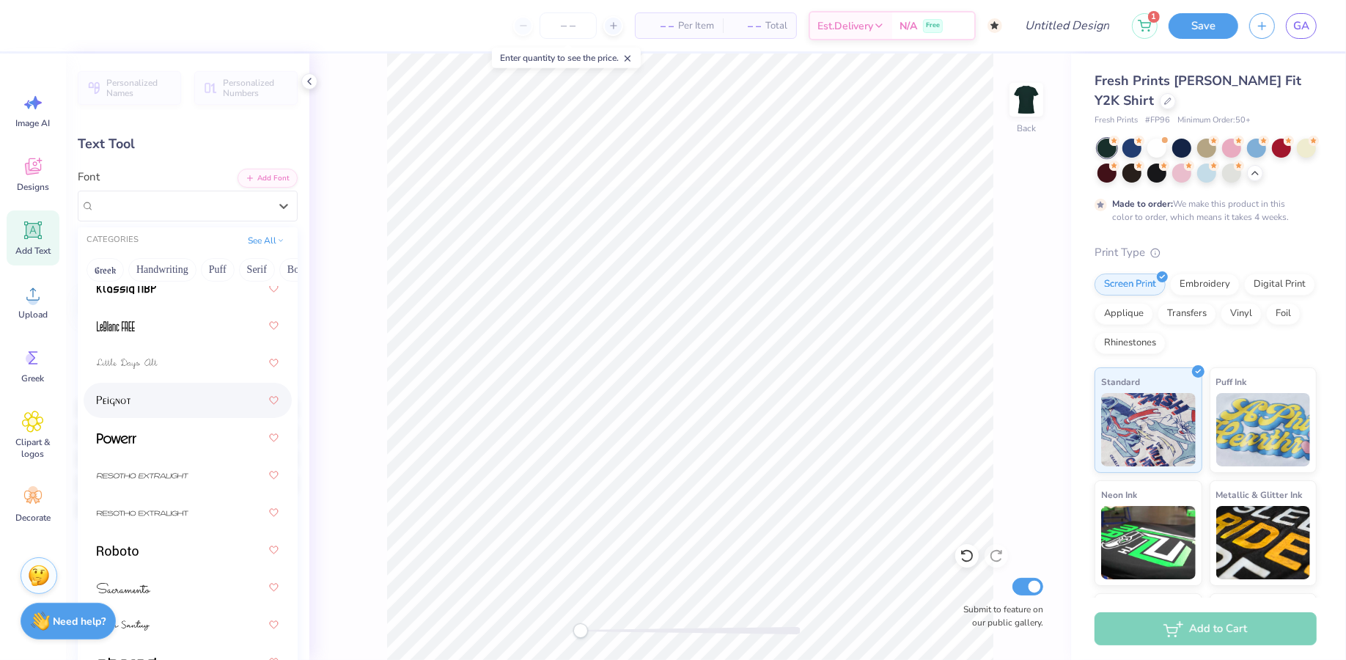
click at [169, 397] on div at bounding box center [188, 400] width 182 height 26
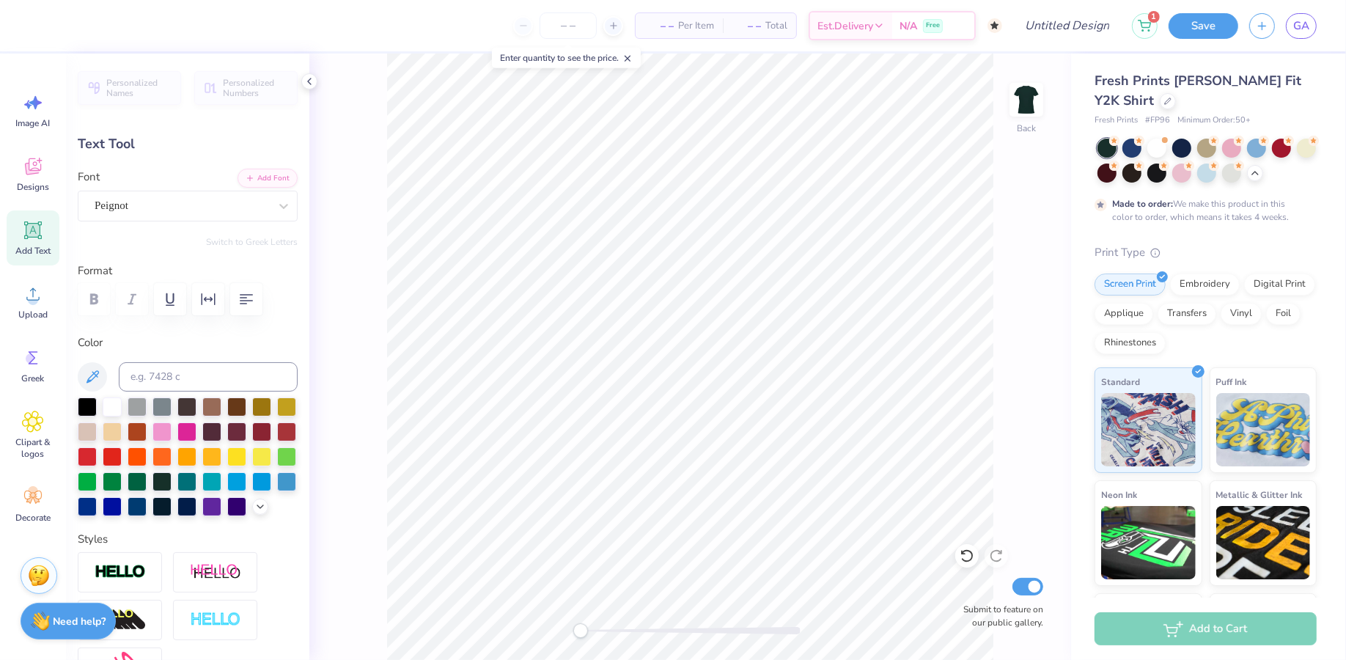
scroll to position [1, 0]
type input "9.66"
type input "1.33"
type input "6.16"
click at [34, 236] on icon at bounding box center [33, 230] width 18 height 18
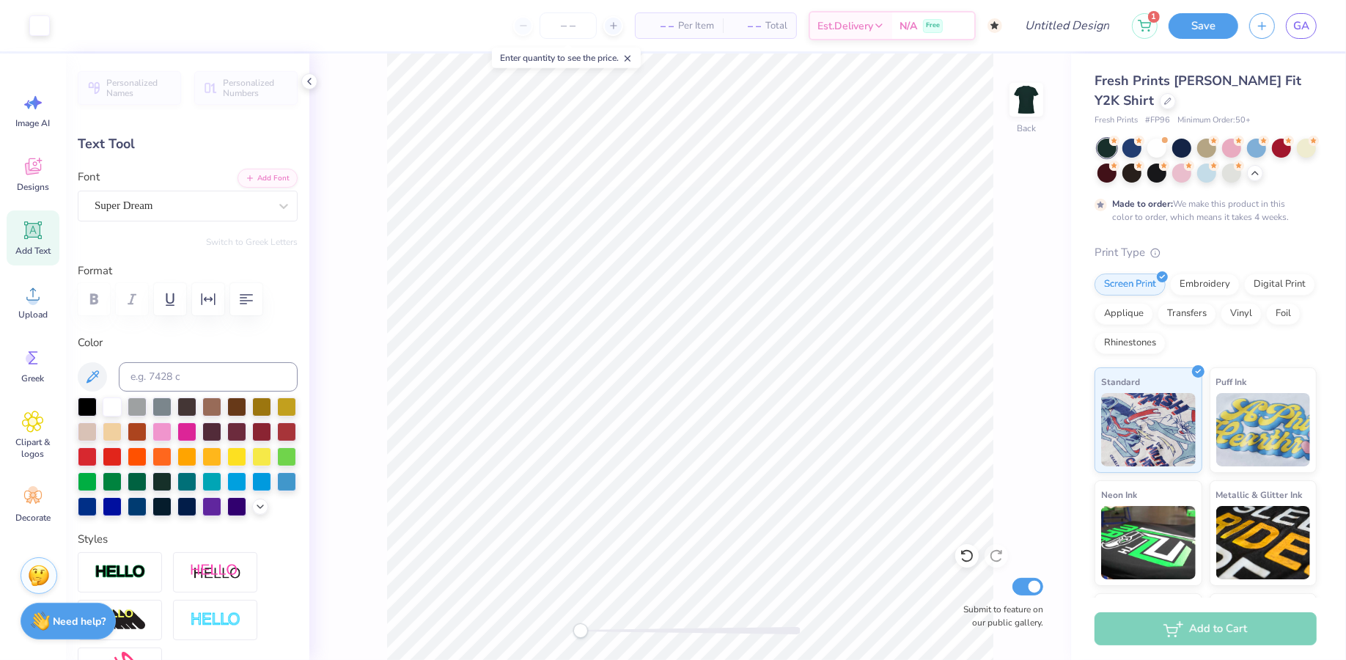
type input "4.54"
type input "1.31"
type input "9.34"
type textarea "1909"
click at [236, 205] on div "Super Dream" at bounding box center [181, 205] width 177 height 23
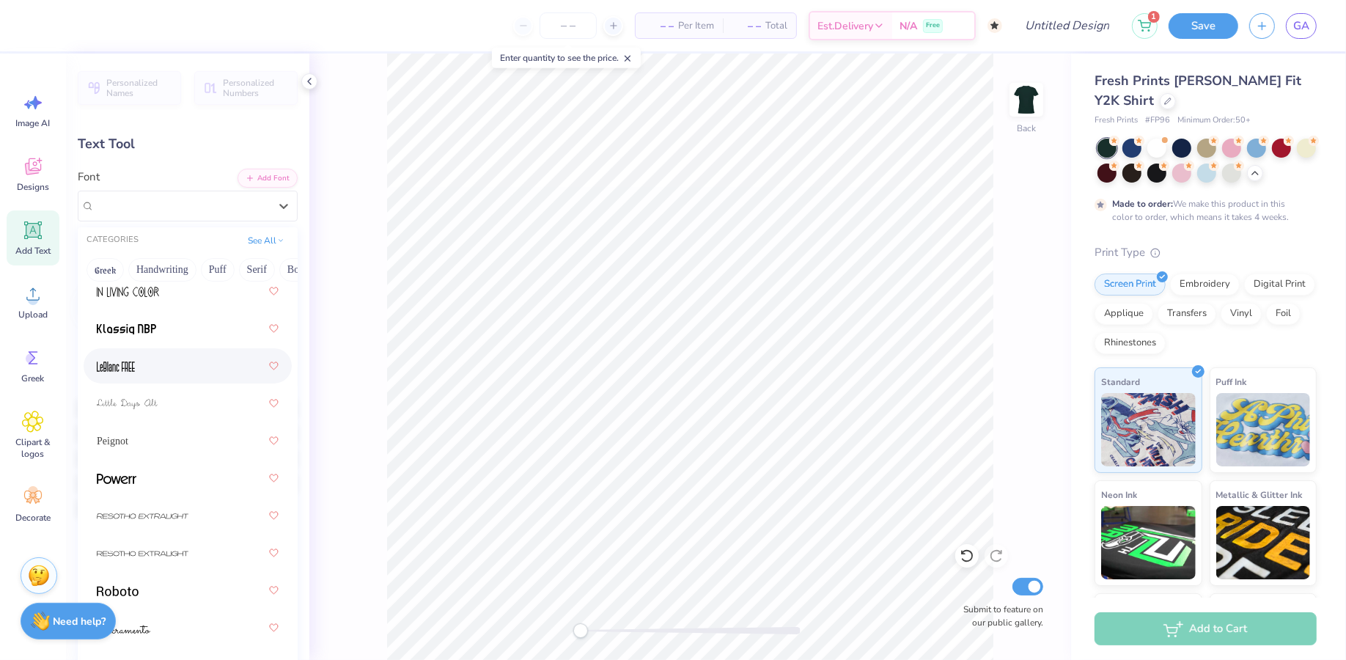
scroll to position [504, 0]
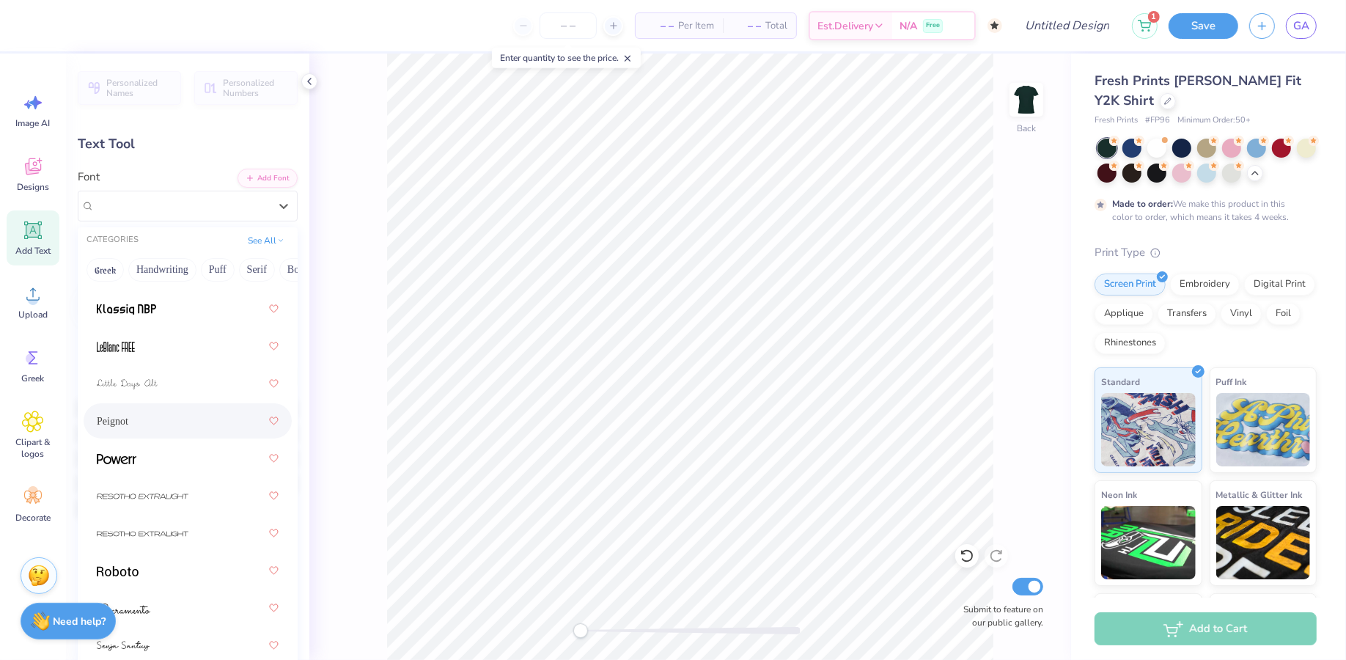
click at [131, 420] on div "Peignot" at bounding box center [188, 421] width 182 height 26
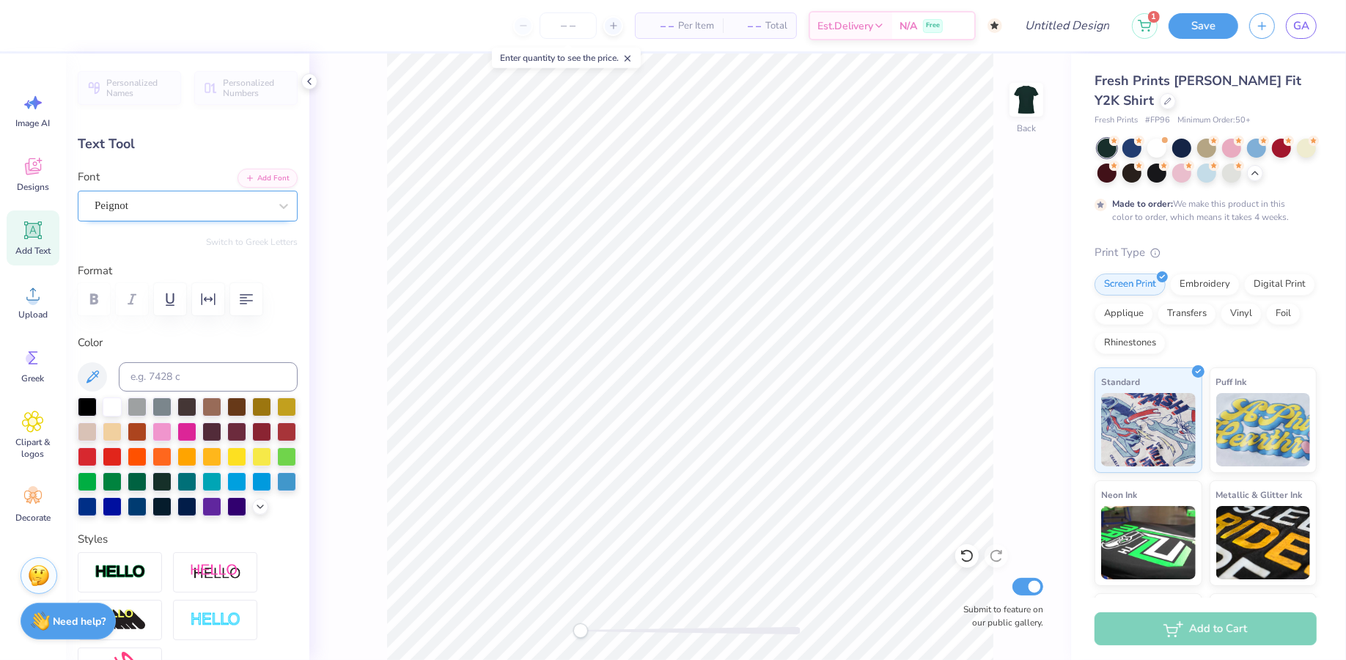
click at [126, 209] on div "Peignot" at bounding box center [181, 205] width 177 height 23
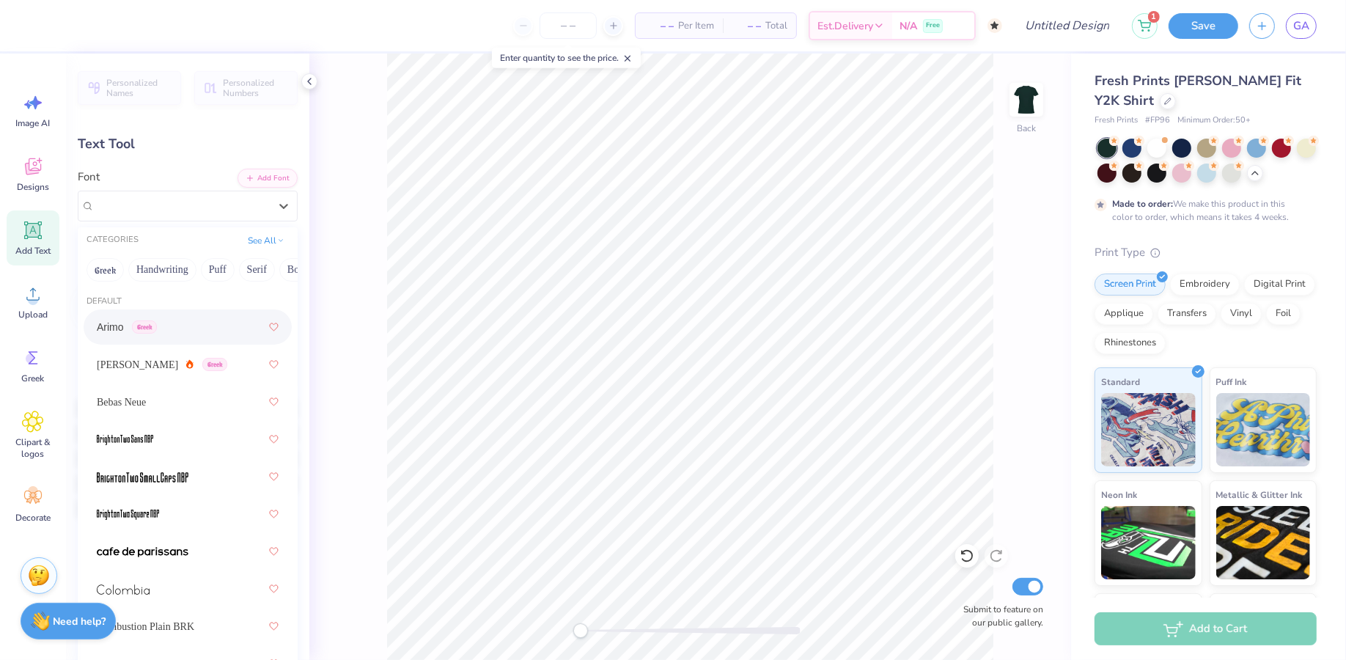
click at [142, 331] on span "Greek" at bounding box center [144, 326] width 25 height 13
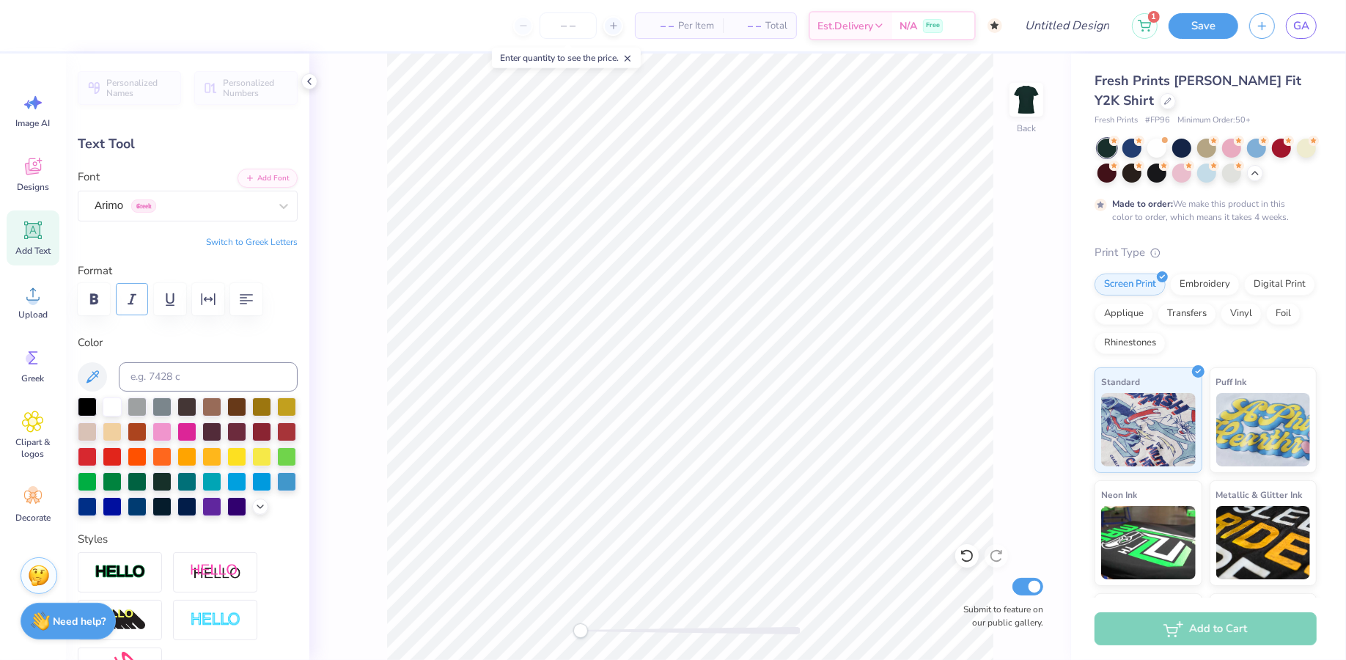
click at [129, 301] on icon "button" at bounding box center [132, 299] width 18 height 18
click at [136, 214] on div at bounding box center [182, 206] width 174 height 20
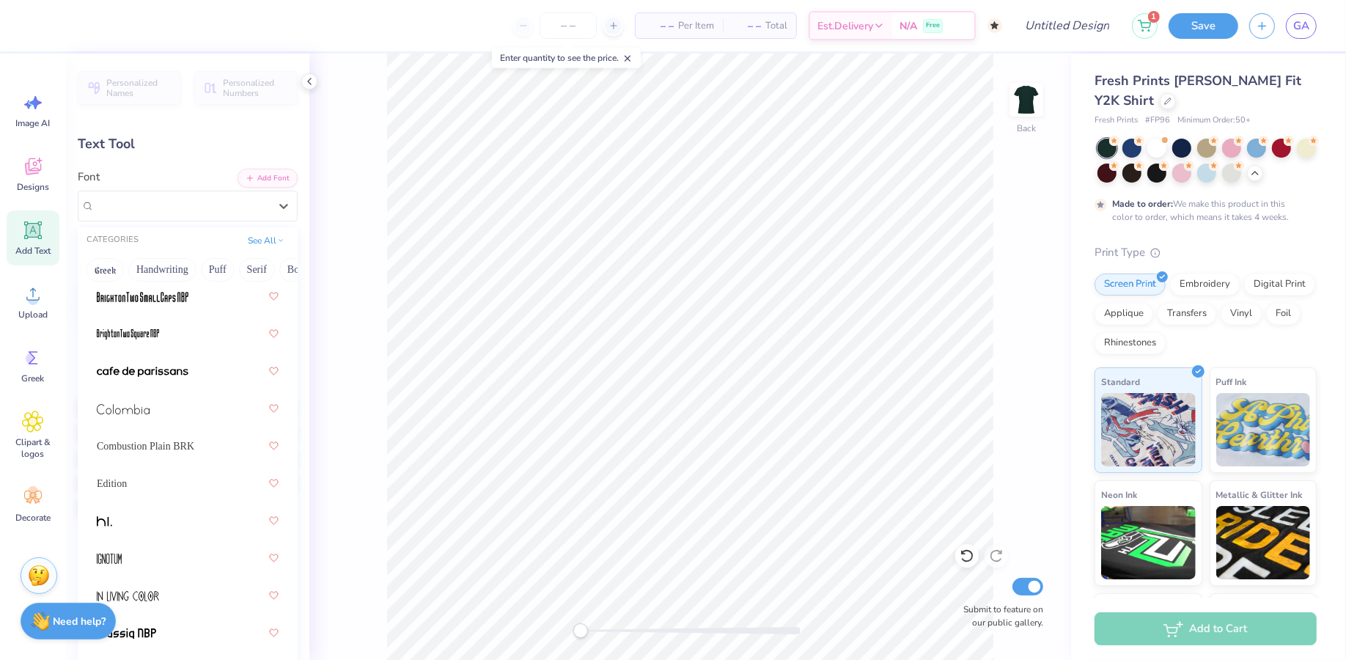
scroll to position [182, 0]
click at [128, 410] on img at bounding box center [123, 408] width 53 height 10
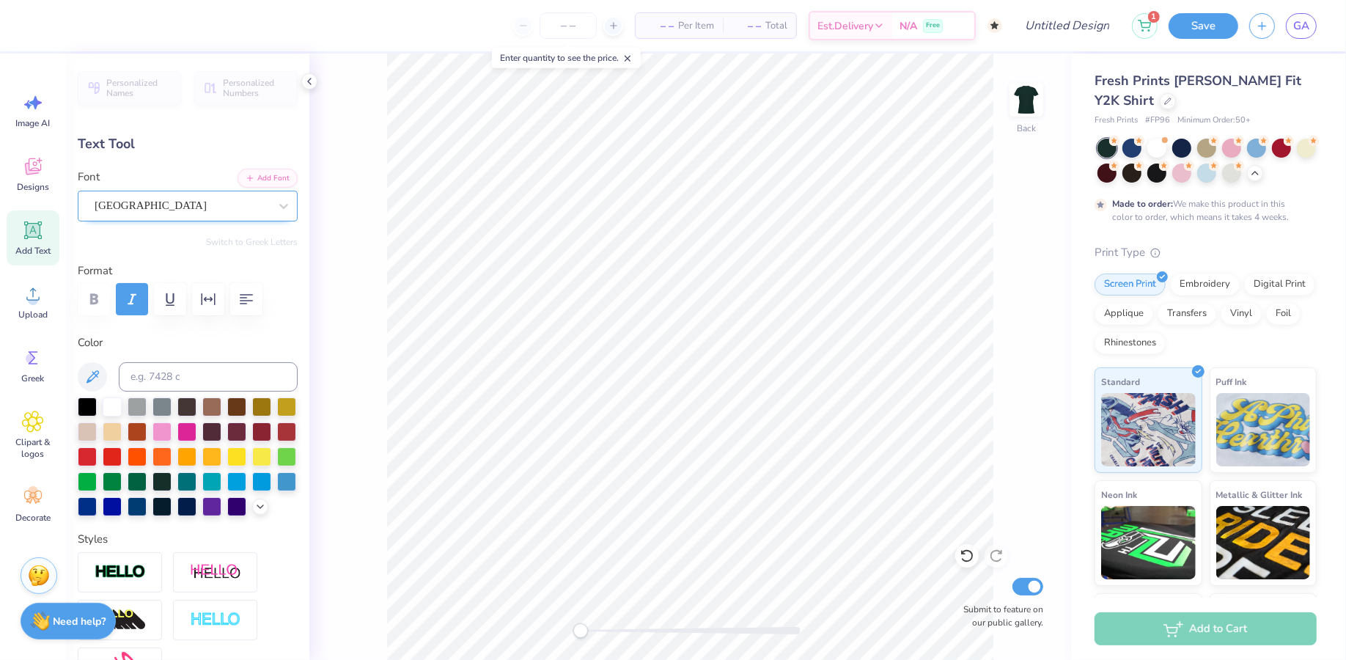
click at [136, 207] on div "[GEOGRAPHIC_DATA]" at bounding box center [181, 205] width 177 height 23
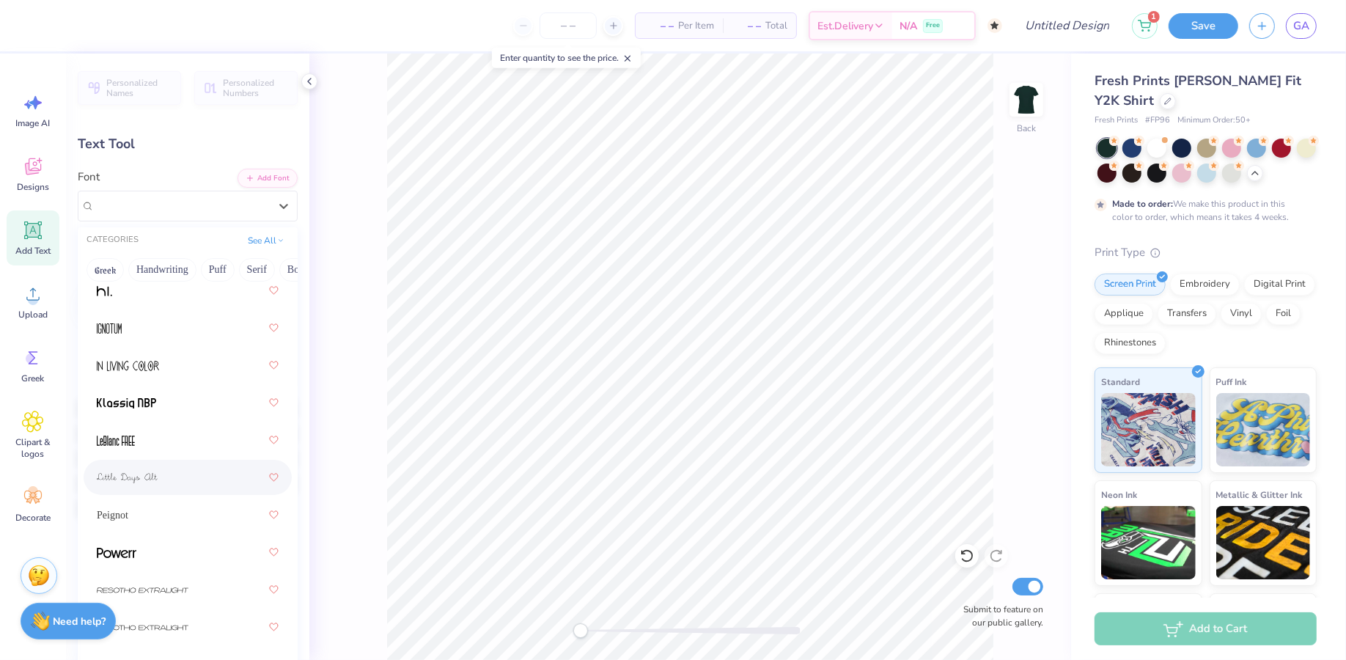
scroll to position [411, 0]
click at [121, 508] on span "Peignot" at bounding box center [113, 514] width 32 height 15
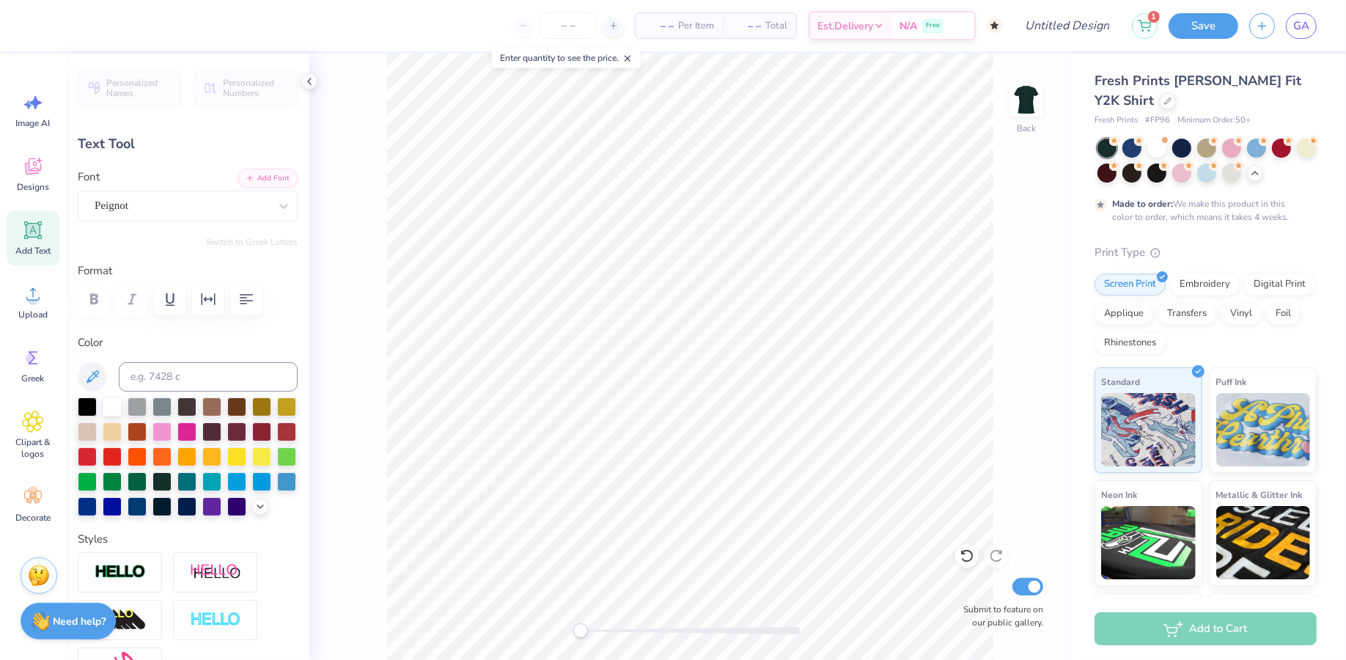
click at [132, 301] on div at bounding box center [188, 299] width 220 height 32
click at [118, 205] on div "Peignot" at bounding box center [181, 205] width 177 height 23
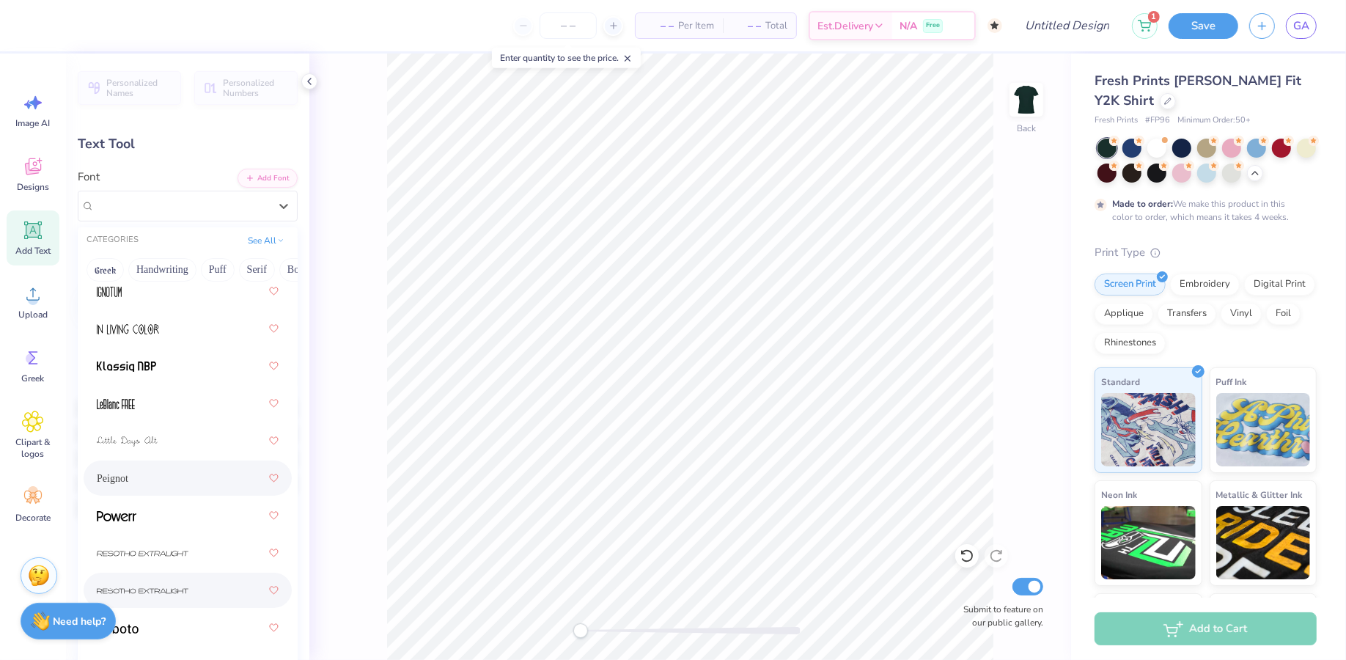
scroll to position [376, 0]
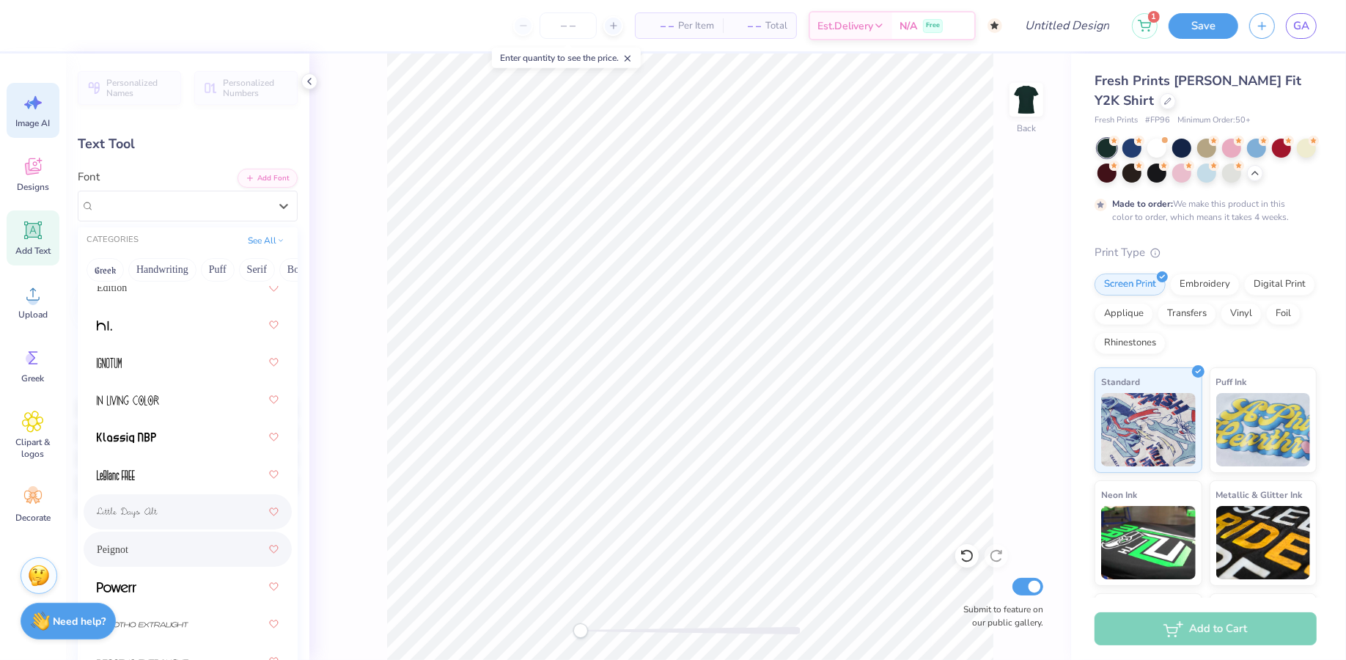
click at [34, 109] on icon at bounding box center [33, 103] width 22 height 22
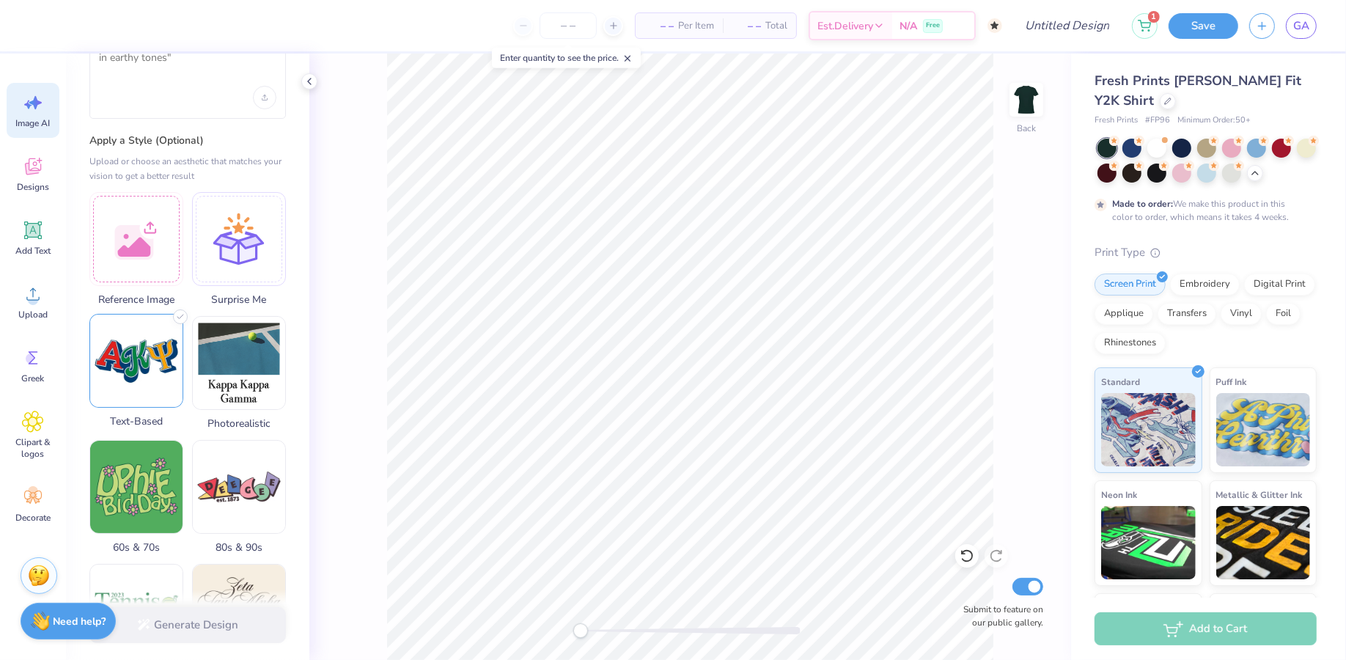
scroll to position [98, 0]
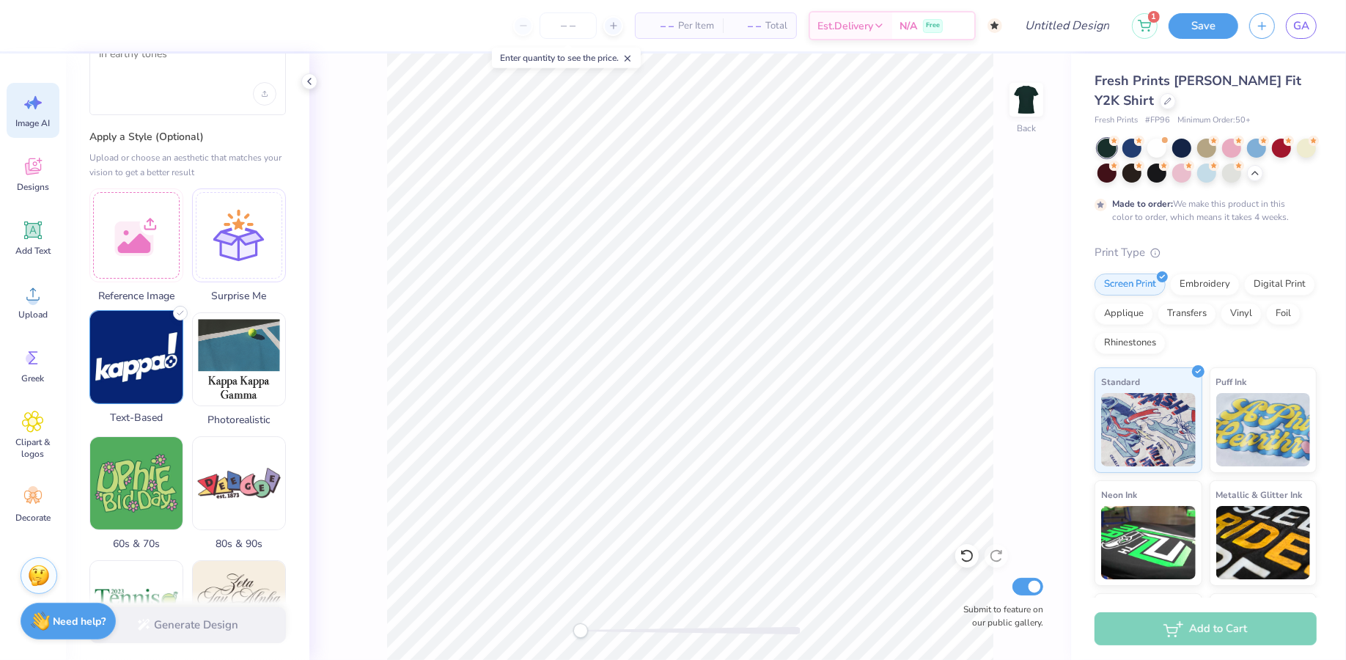
click at [153, 381] on img at bounding box center [136, 357] width 92 height 92
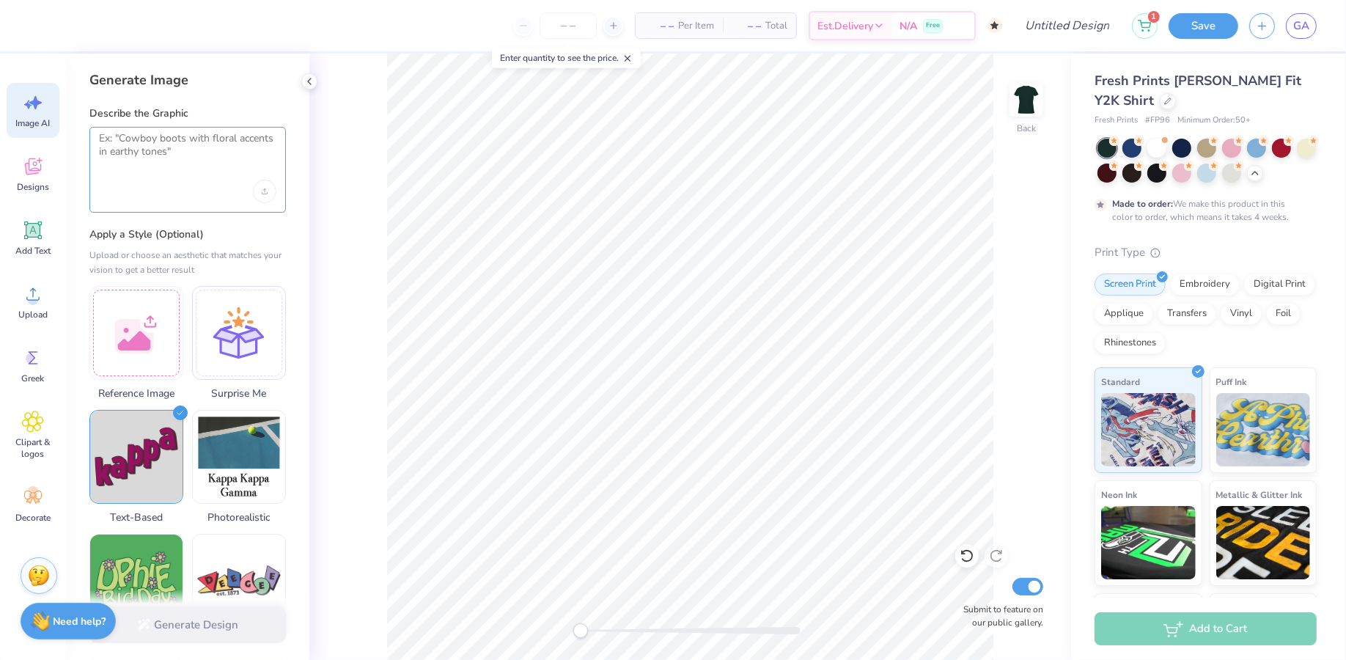
click at [156, 148] on textarea at bounding box center [187, 150] width 177 height 37
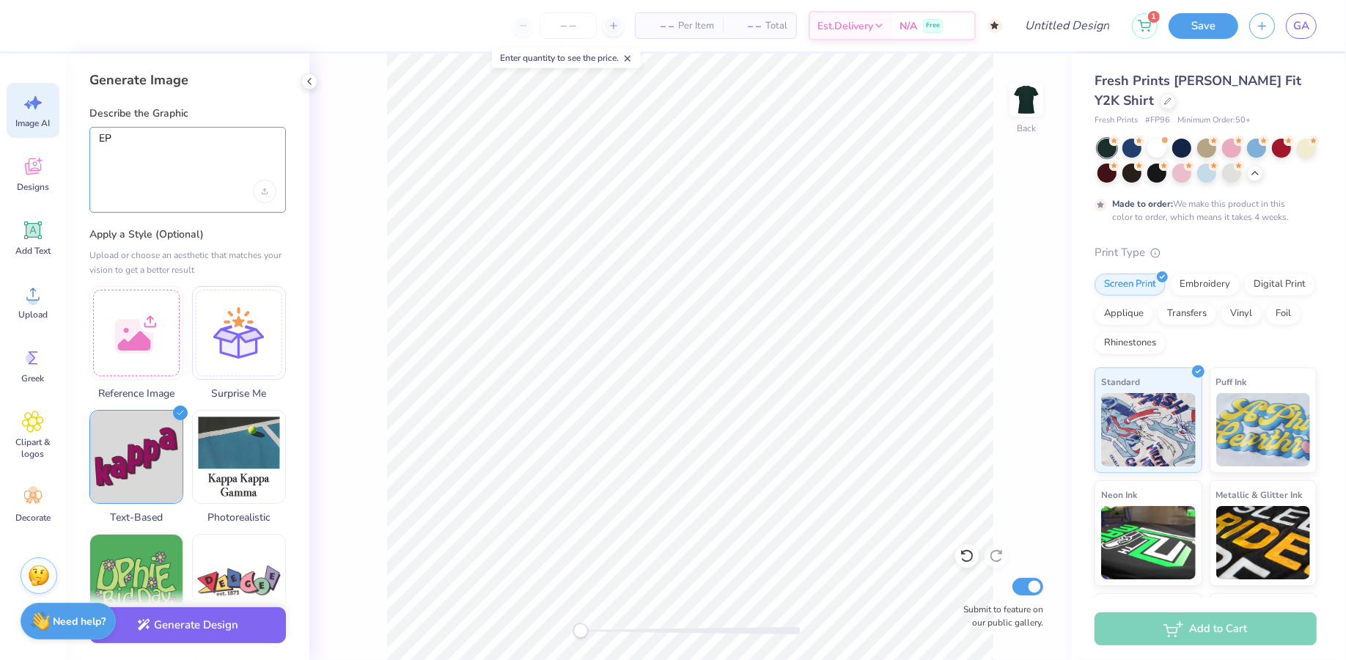
type textarea "E"
type textarea "A"
type textarea "1"
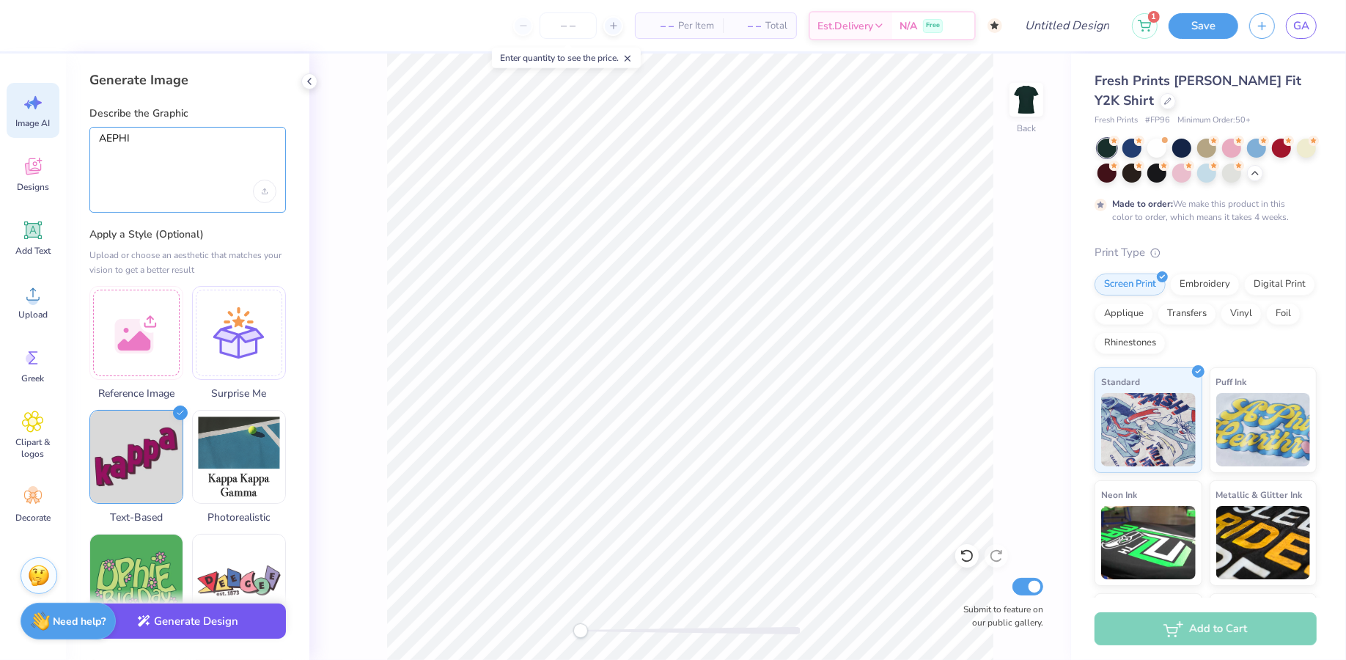
type textarea "AEPHI"
click at [209, 620] on button "Generate Design" at bounding box center [187, 621] width 196 height 36
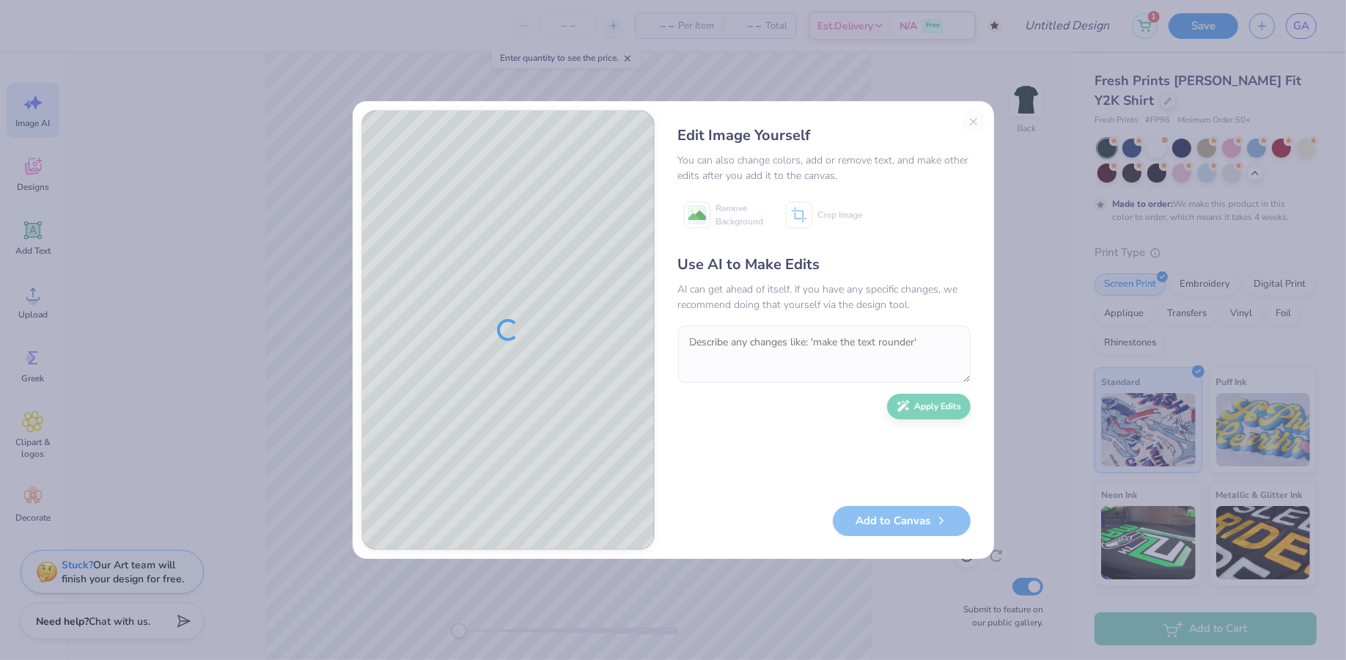
click at [971, 120] on div "Edit Image Yourself You can also change colors, add or remove text, and make ot…" at bounding box center [825, 330] width 322 height 440
click at [970, 122] on div "Edit Image Yourself You can also change colors, add or remove text, and make ot…" at bounding box center [825, 330] width 322 height 440
click at [974, 119] on div "Edit Image Yourself You can also change colors, add or remove text, and make ot…" at bounding box center [825, 330] width 322 height 440
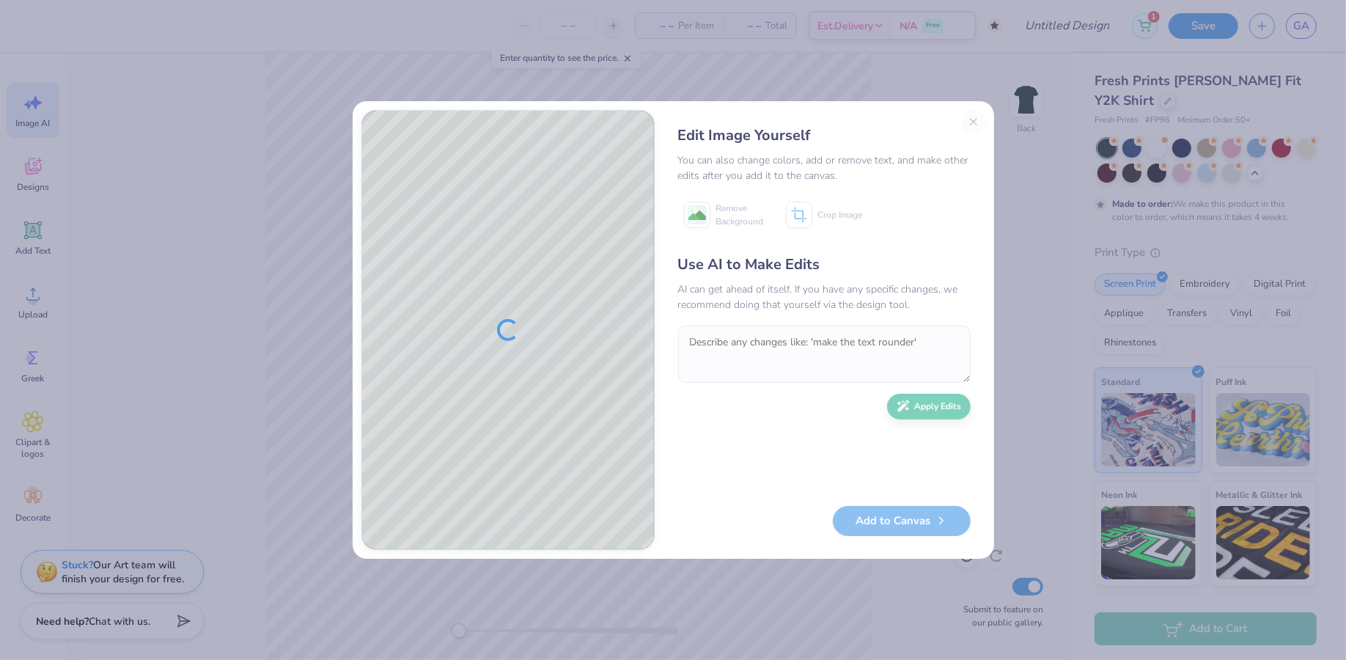
click at [974, 119] on div "Edit Image Yourself You can also change colors, add or remove text, and make ot…" at bounding box center [825, 330] width 322 height 440
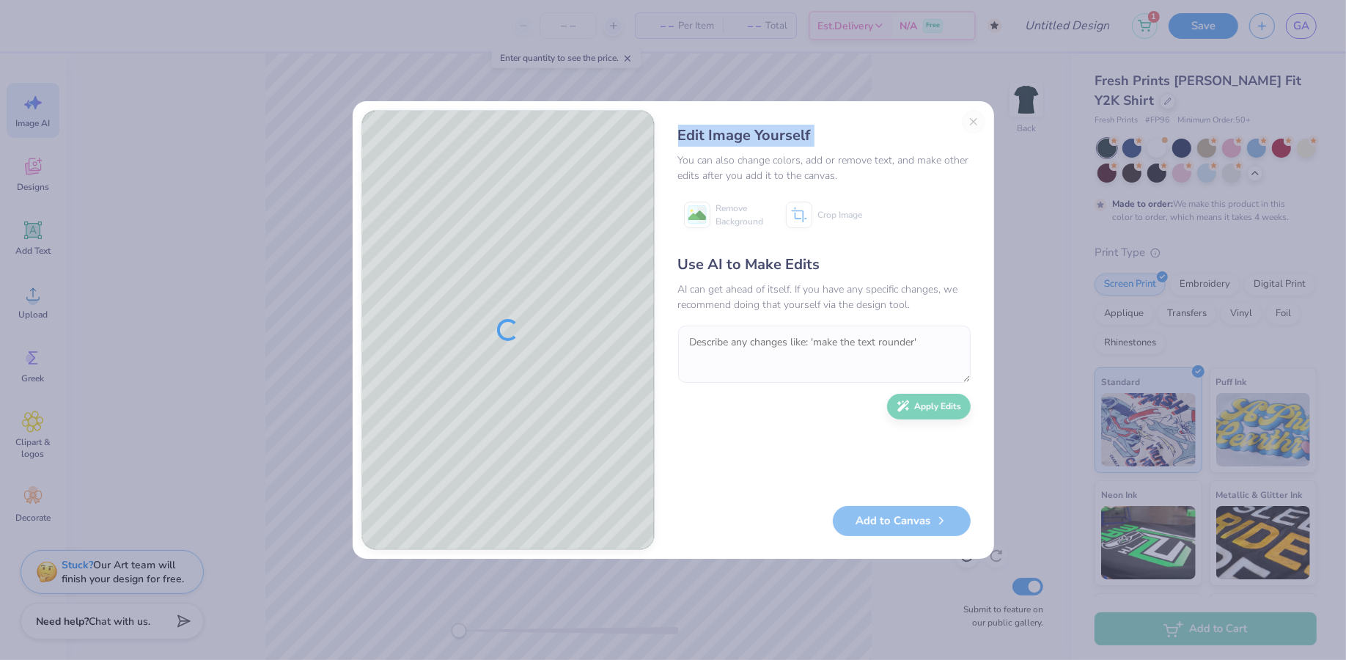
click at [974, 119] on div "Edit Image Yourself You can also change colors, add or remove text, and make ot…" at bounding box center [825, 330] width 322 height 440
click at [974, 119] on button "Close" at bounding box center [973, 121] width 23 height 23
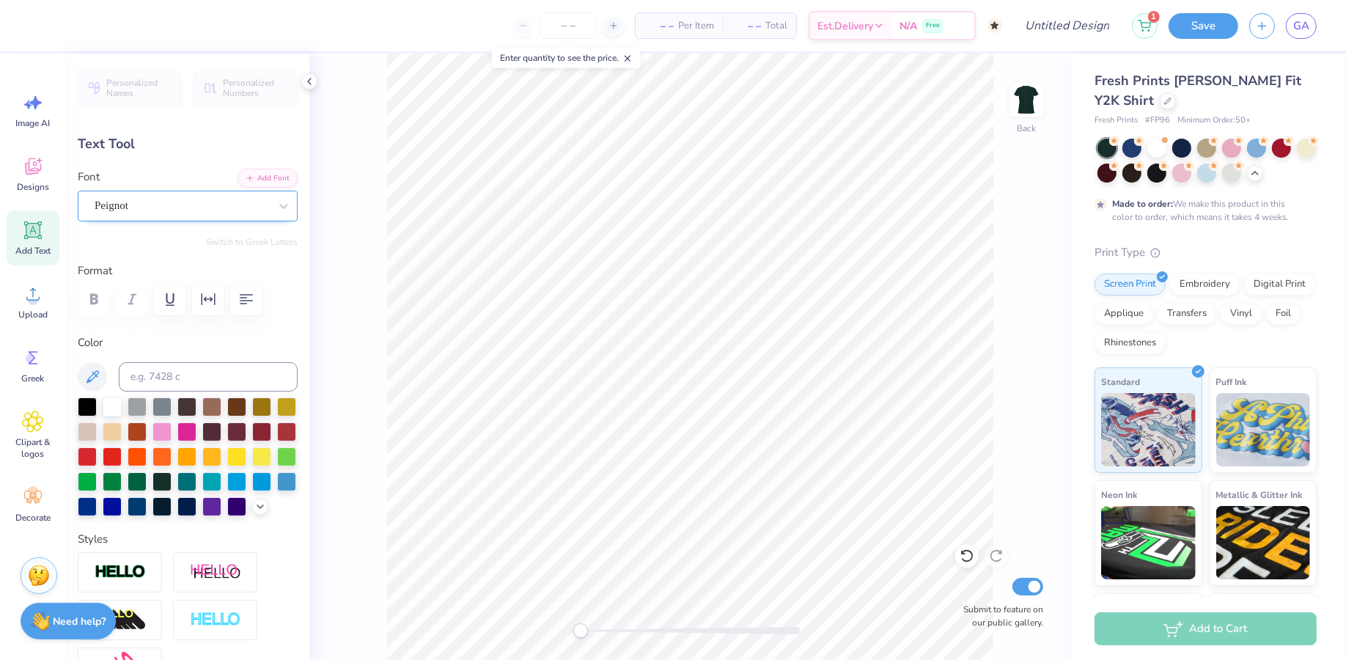
click at [125, 207] on div "Peignot" at bounding box center [181, 205] width 177 height 23
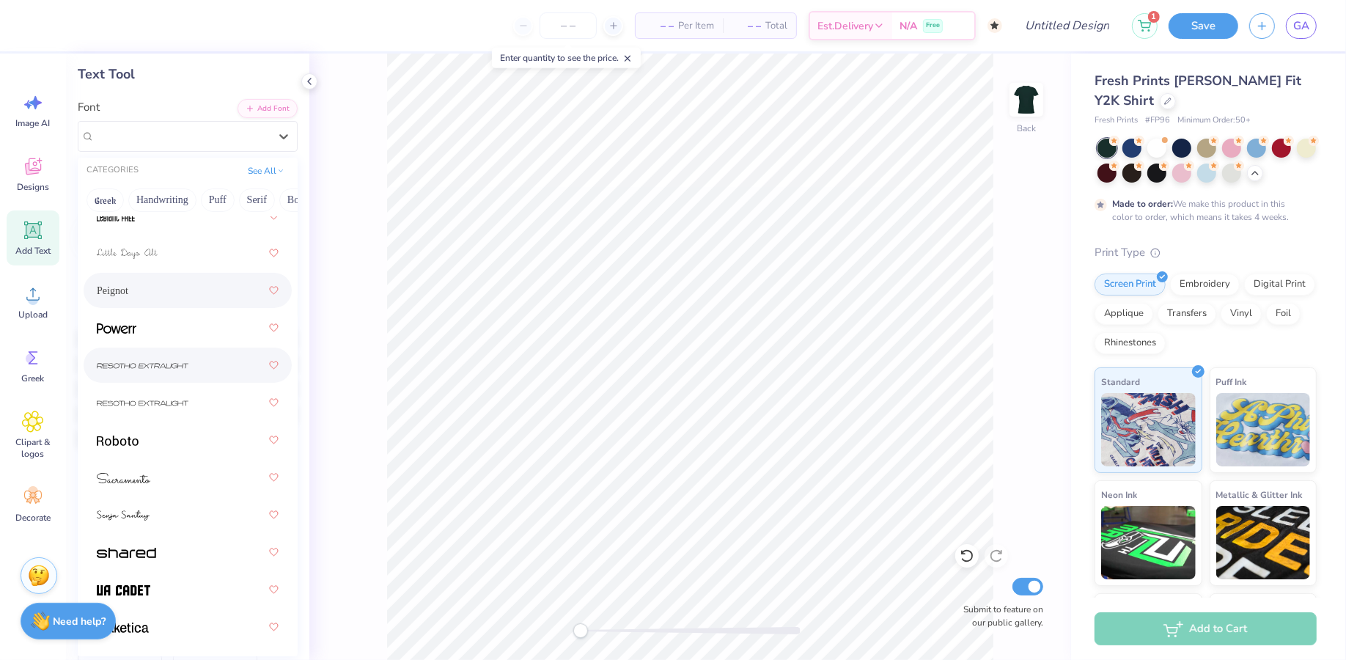
scroll to position [74, 0]
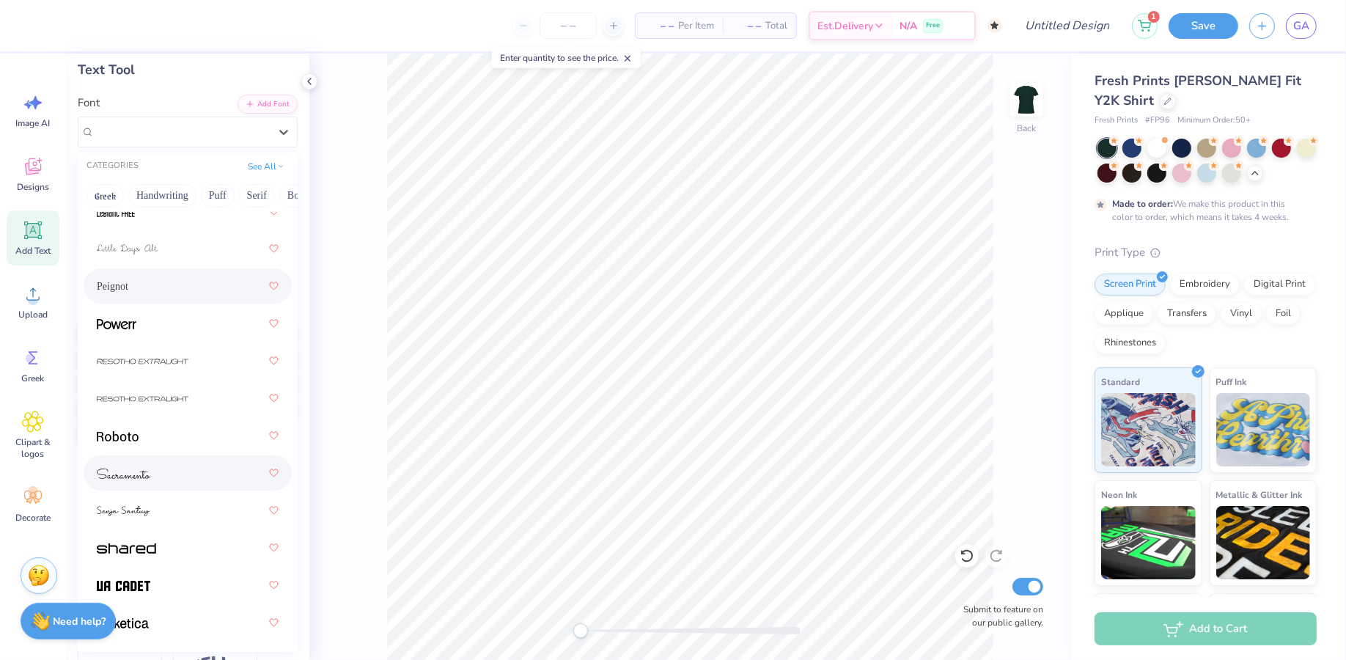
click at [174, 481] on div at bounding box center [188, 473] width 182 height 26
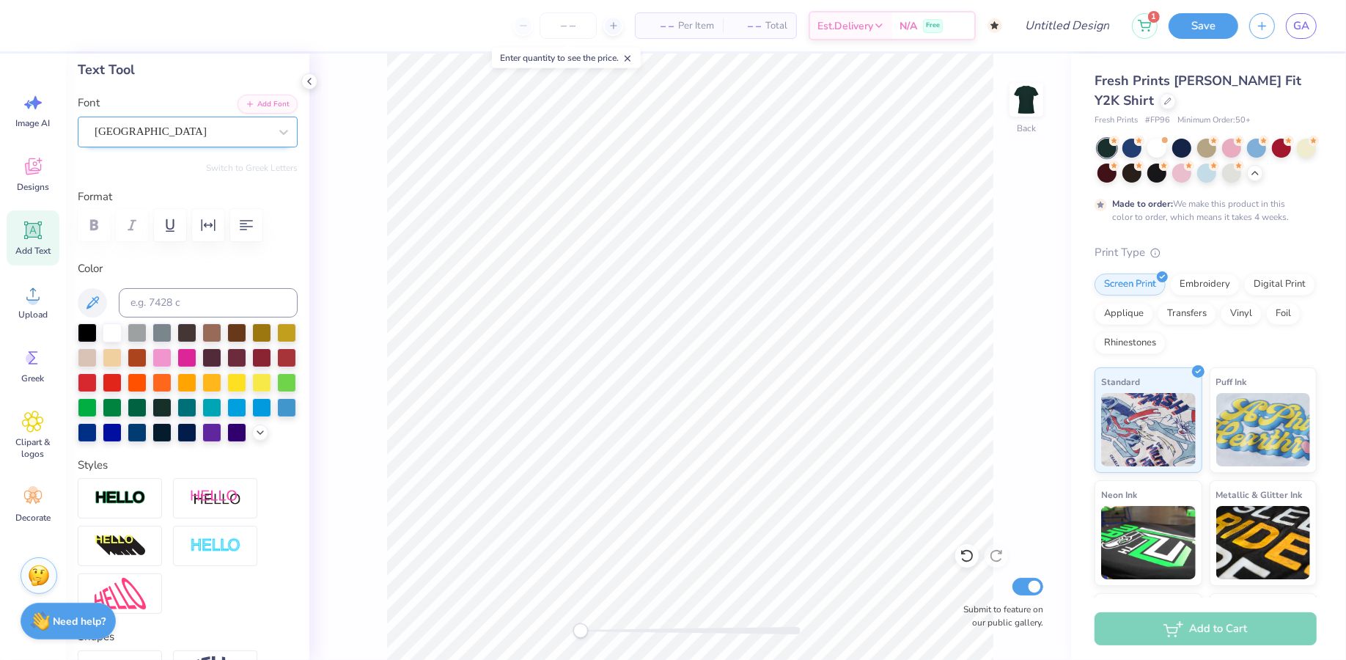
click at [129, 117] on div "[GEOGRAPHIC_DATA]" at bounding box center [188, 132] width 220 height 31
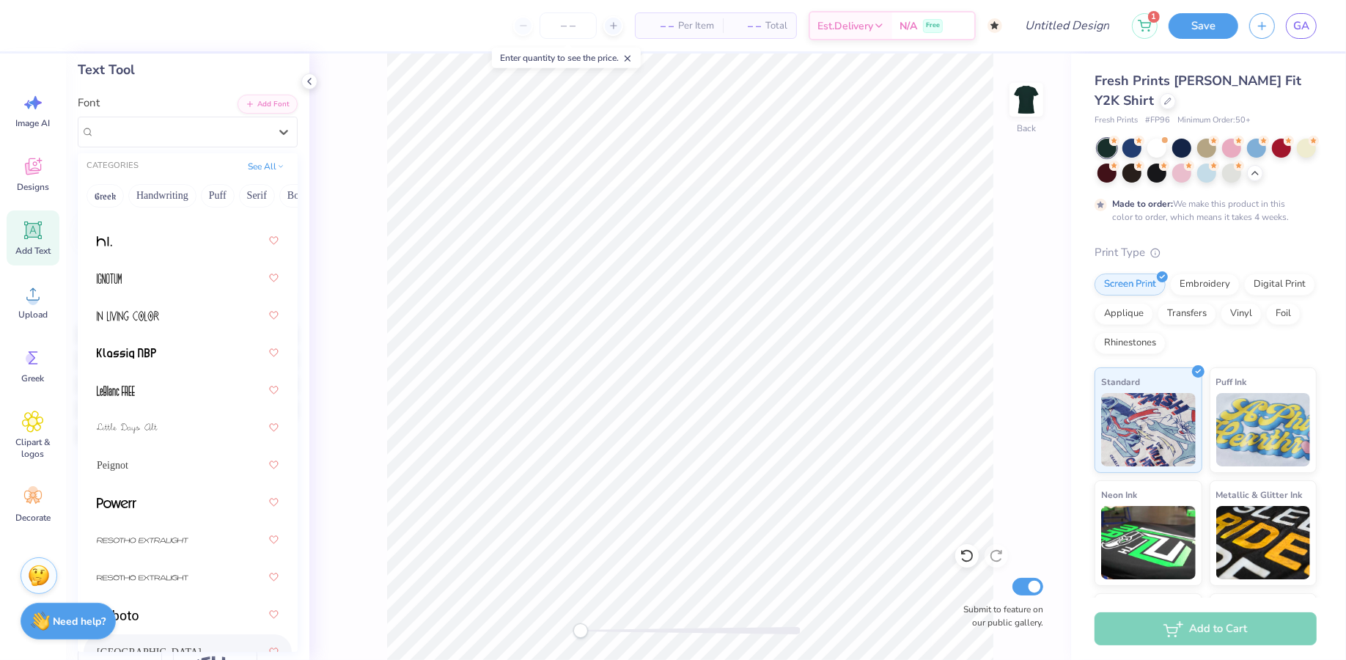
scroll to position [533, 0]
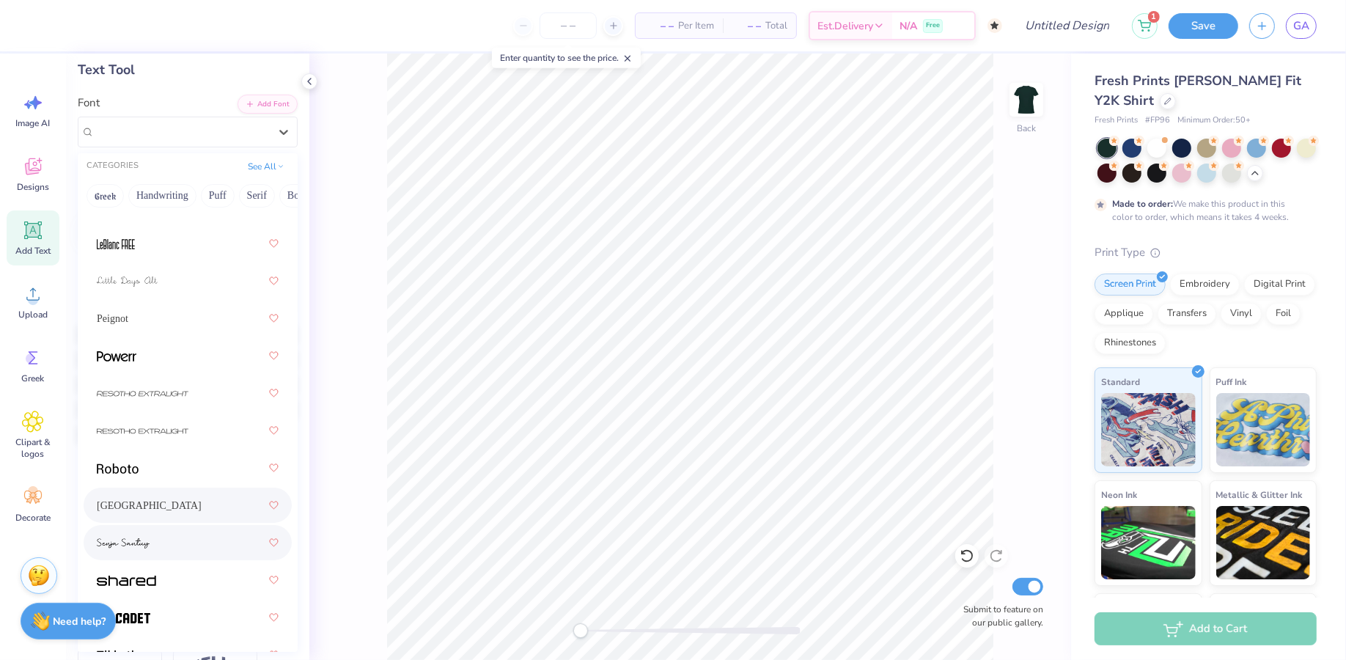
click at [138, 540] on img at bounding box center [123, 543] width 53 height 10
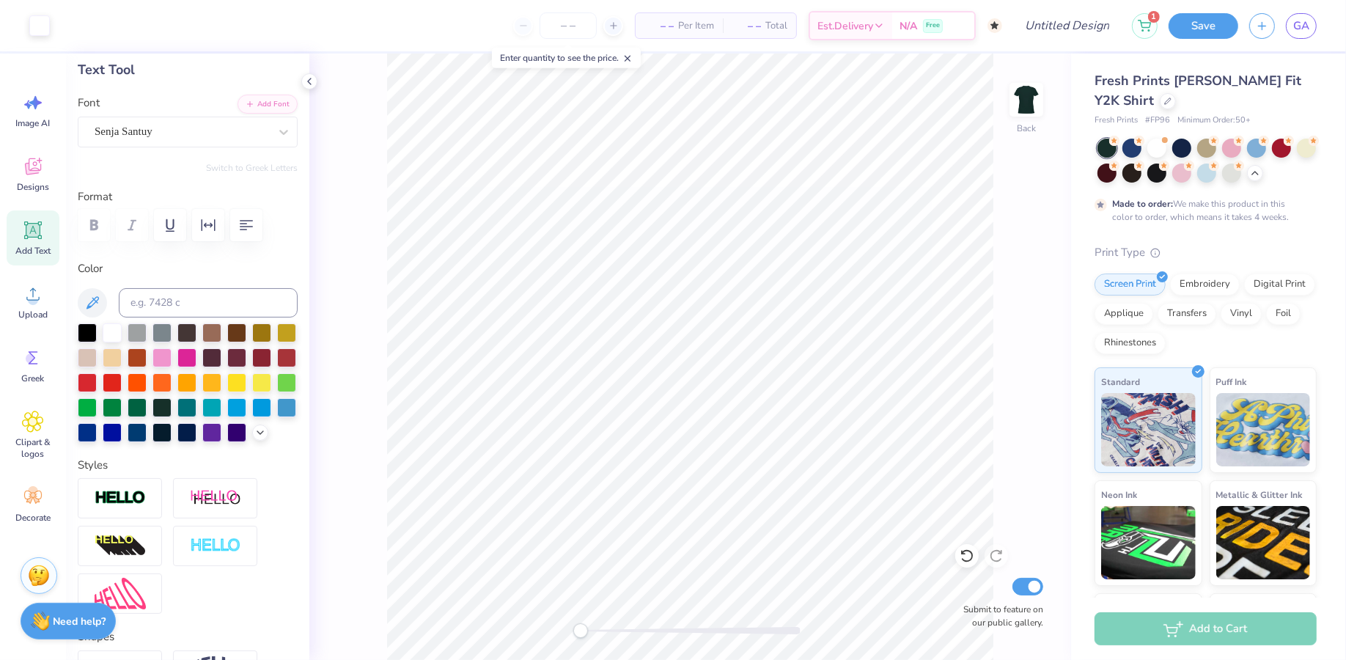
type input "2.01"
type input "1.33"
type input "9.33"
type input "8.45"
type input "3.14"
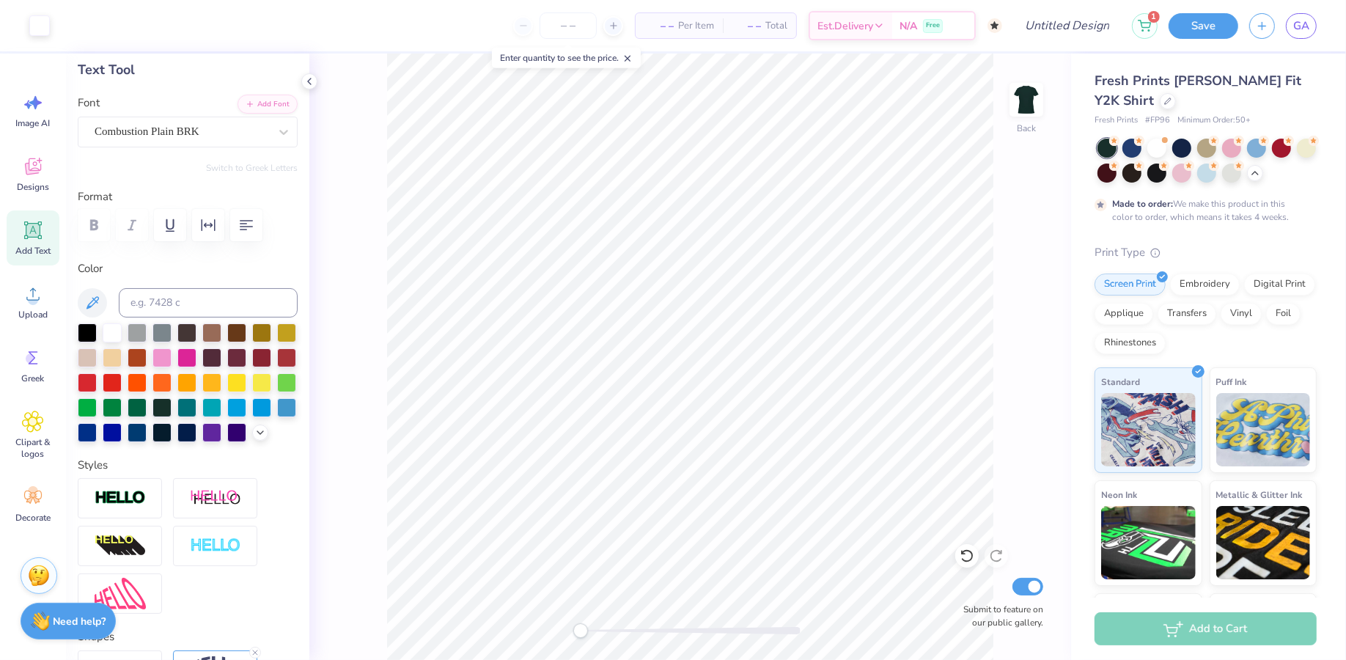
type input "1.59"
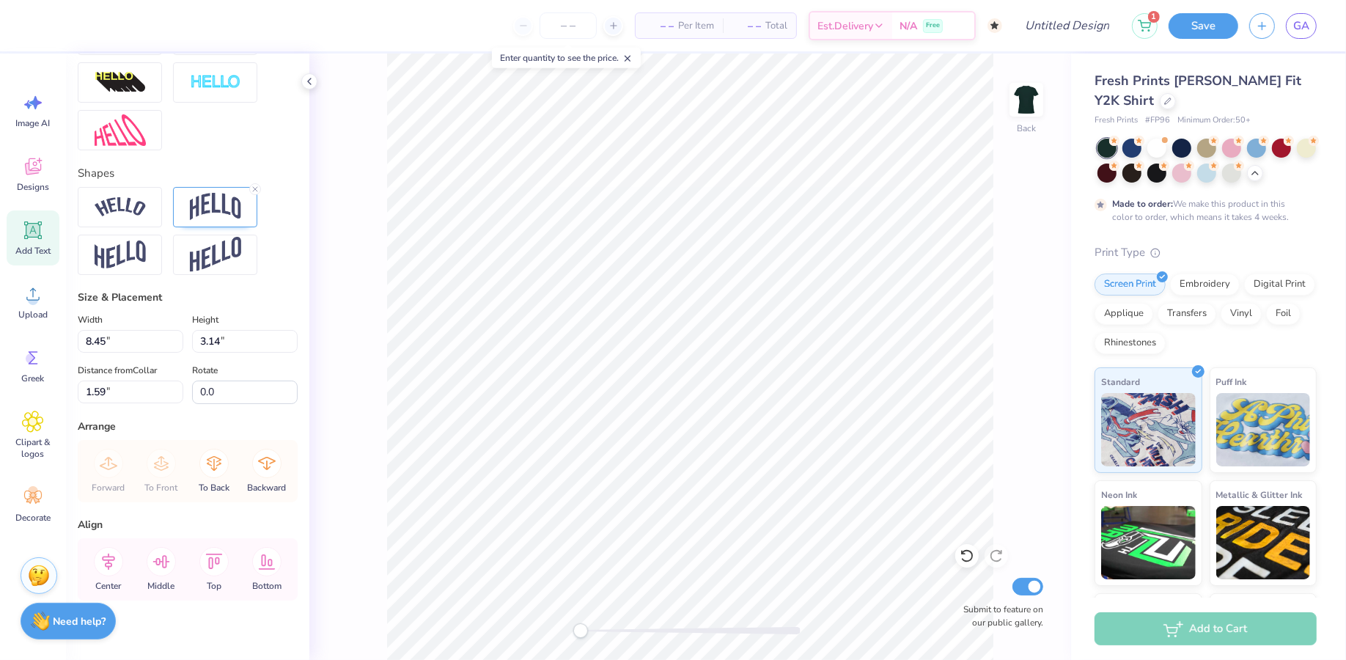
scroll to position [549, 0]
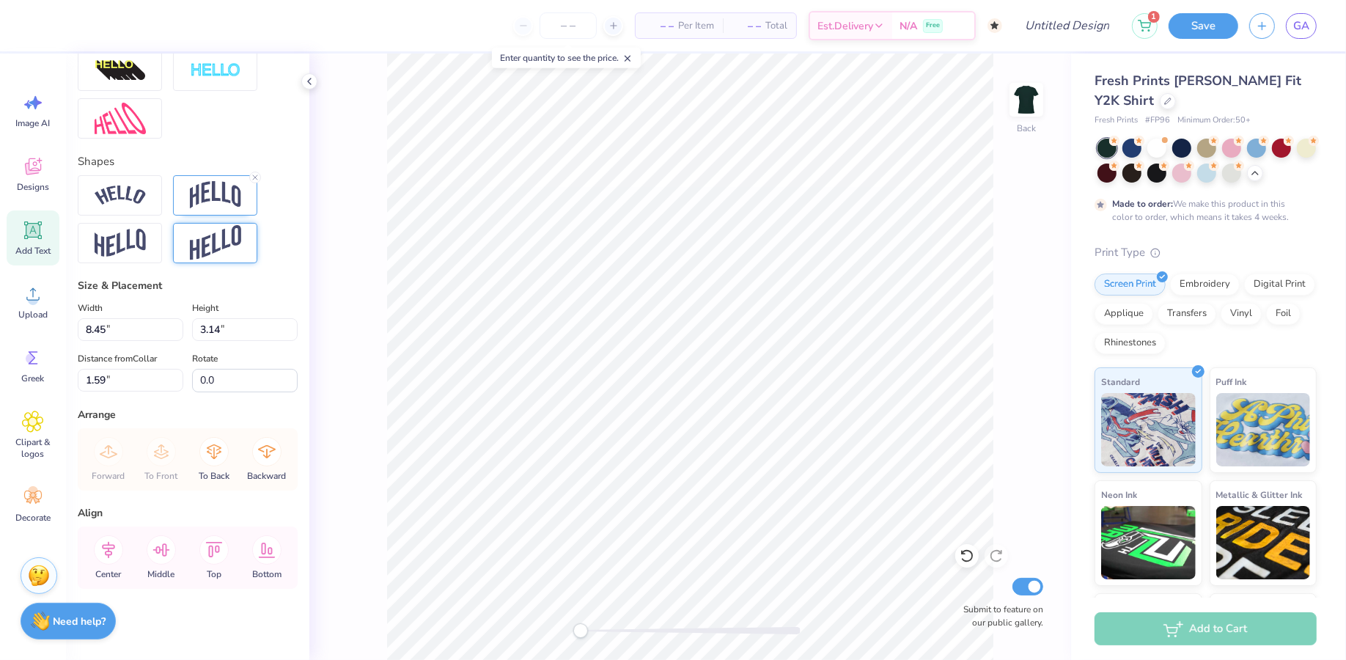
click at [257, 173] on icon at bounding box center [255, 177] width 9 height 9
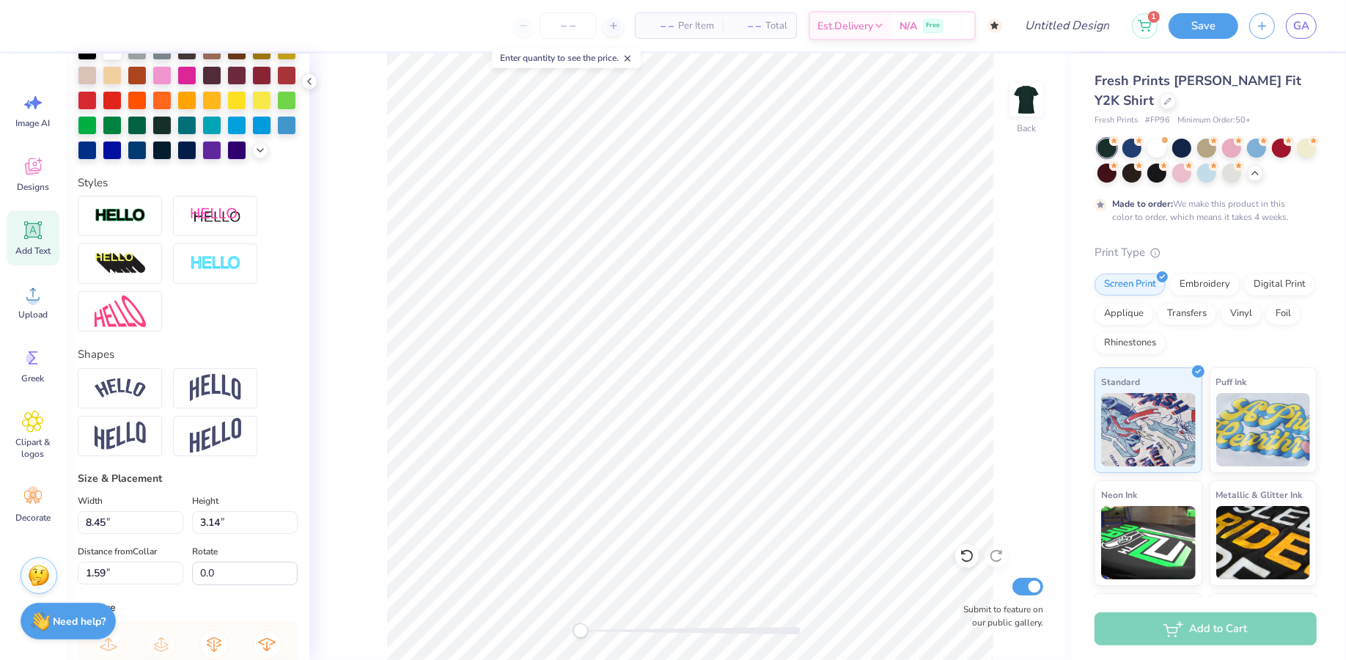
scroll to position [0, 0]
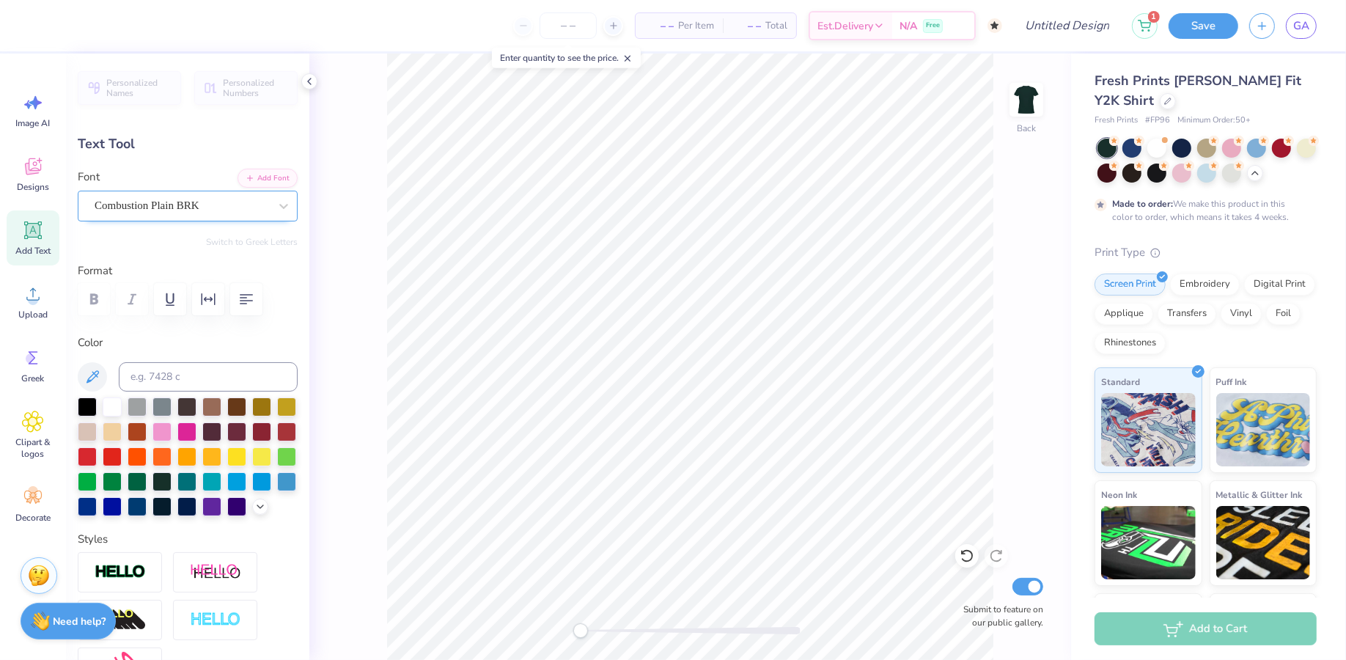
click at [153, 211] on div "Combustion Plain BRK" at bounding box center [181, 205] width 177 height 23
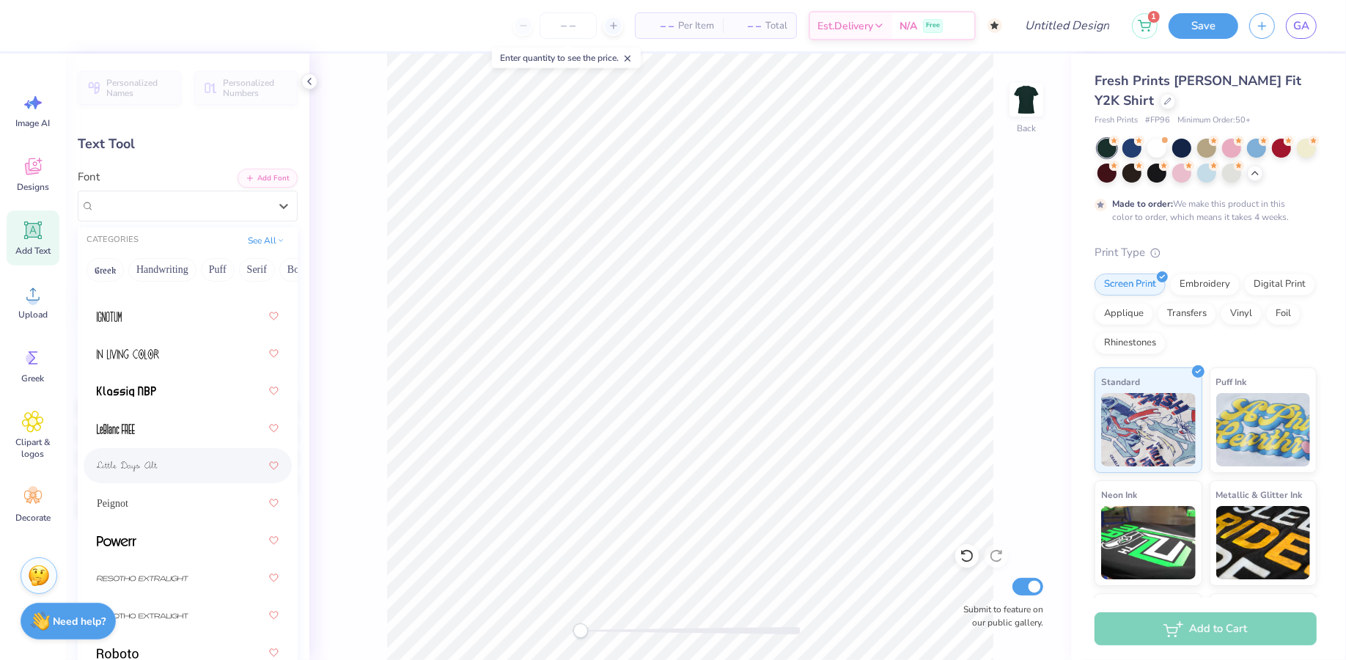
scroll to position [422, 0]
click at [150, 266] on button "Handwriting" at bounding box center [162, 269] width 68 height 23
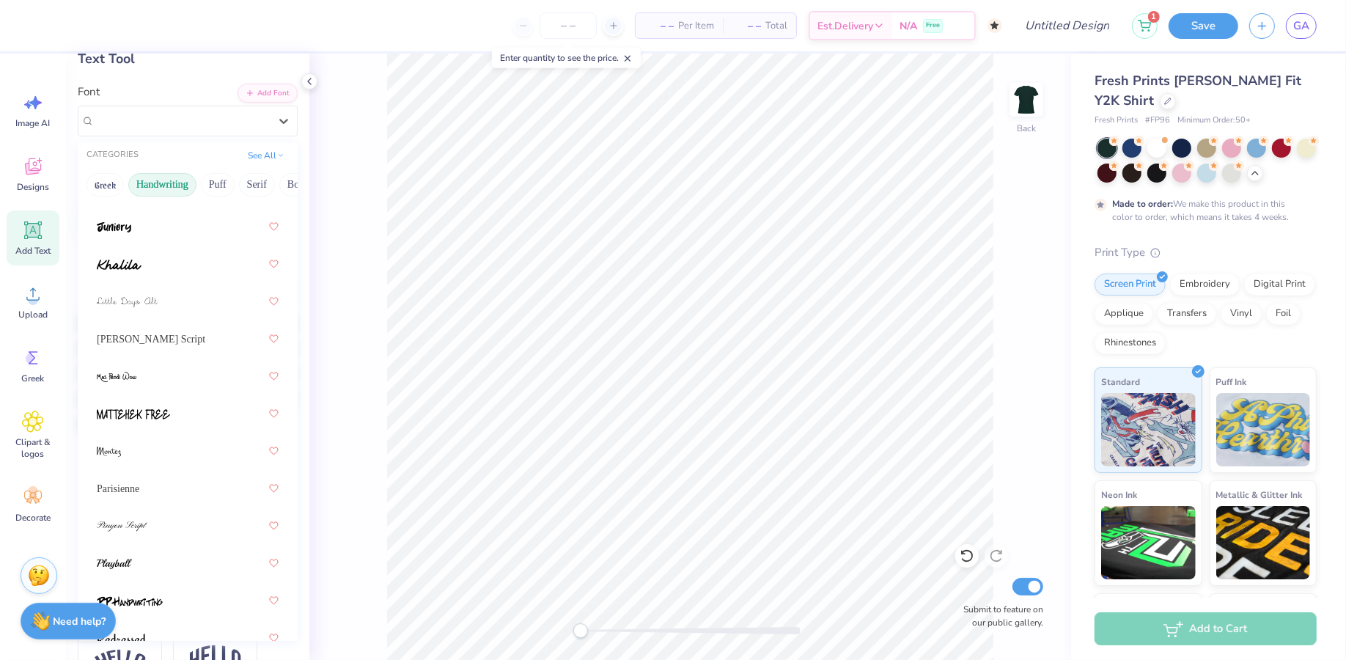
scroll to position [0, 0]
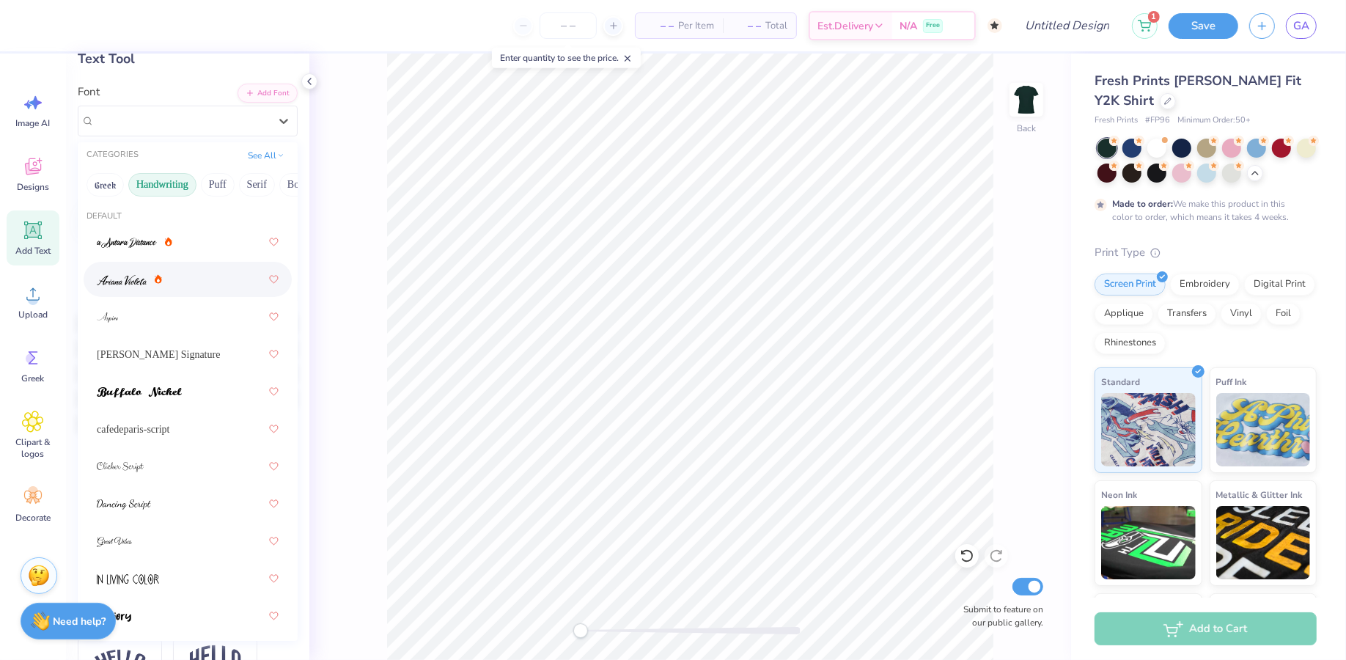
click at [180, 181] on button "Handwriting" at bounding box center [162, 184] width 68 height 23
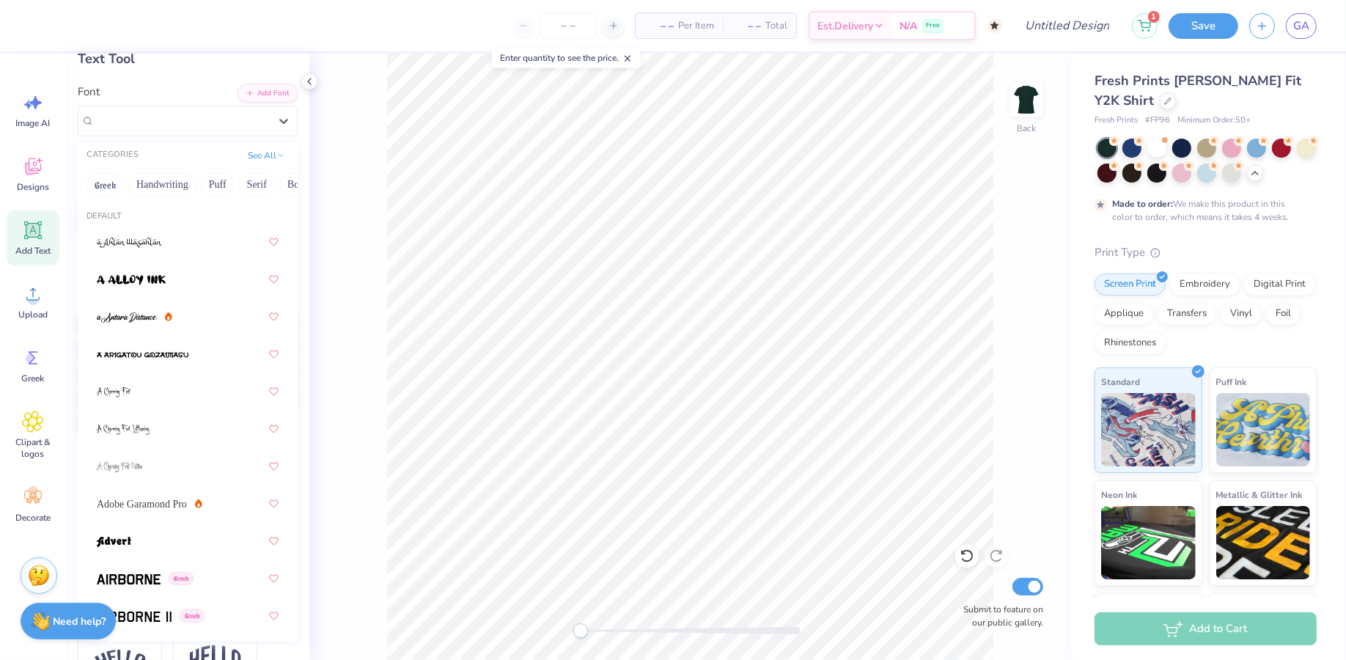
scroll to position [612, 0]
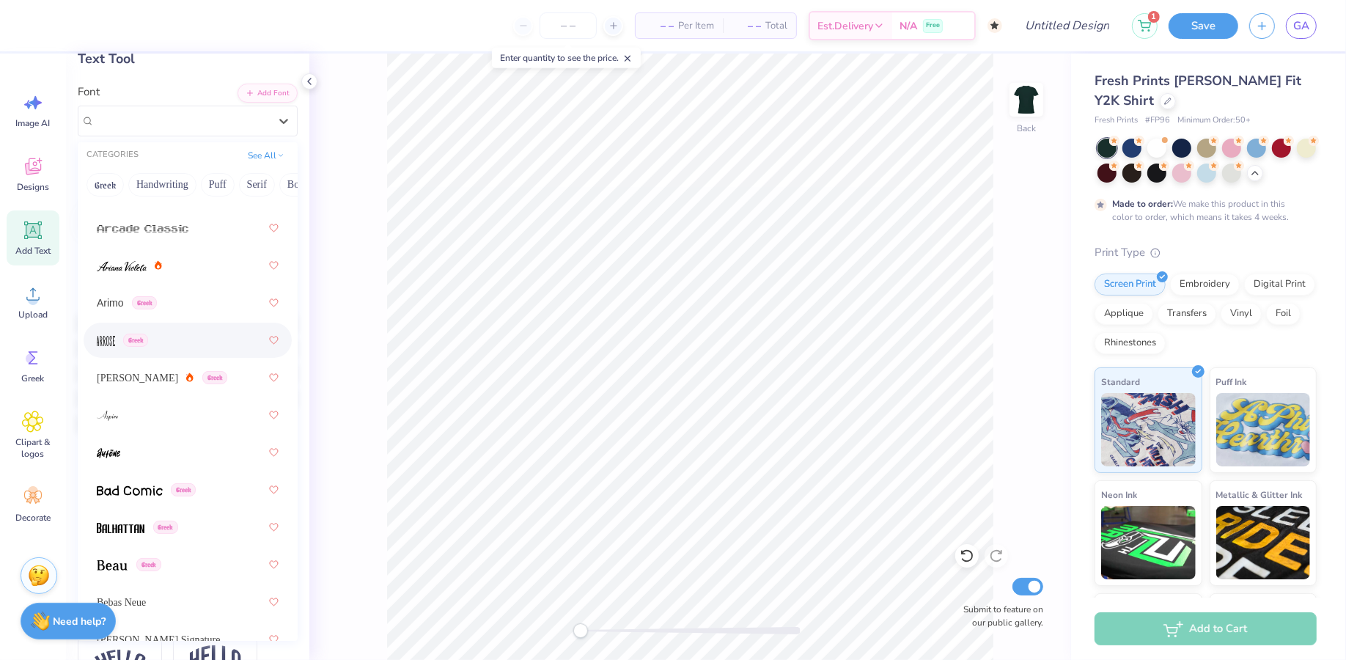
click at [191, 347] on div "Greek" at bounding box center [188, 340] width 182 height 26
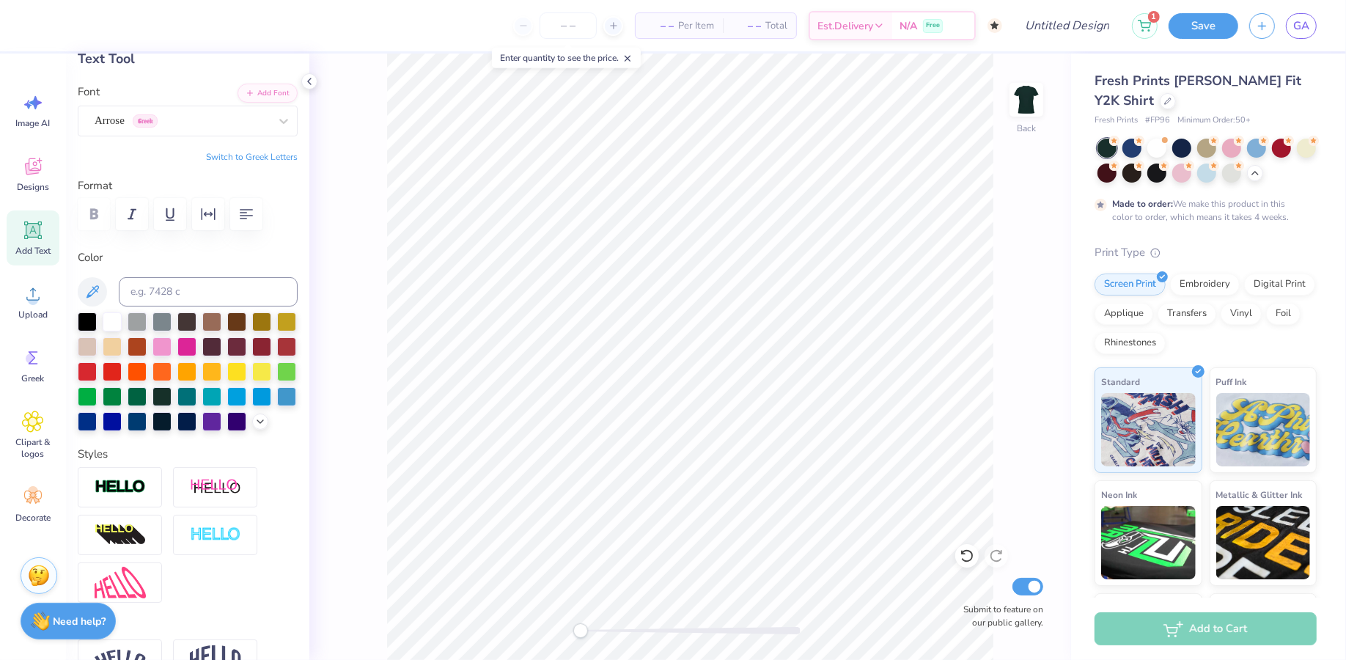
click at [172, 124] on div "Arrose Greek" at bounding box center [181, 120] width 177 height 23
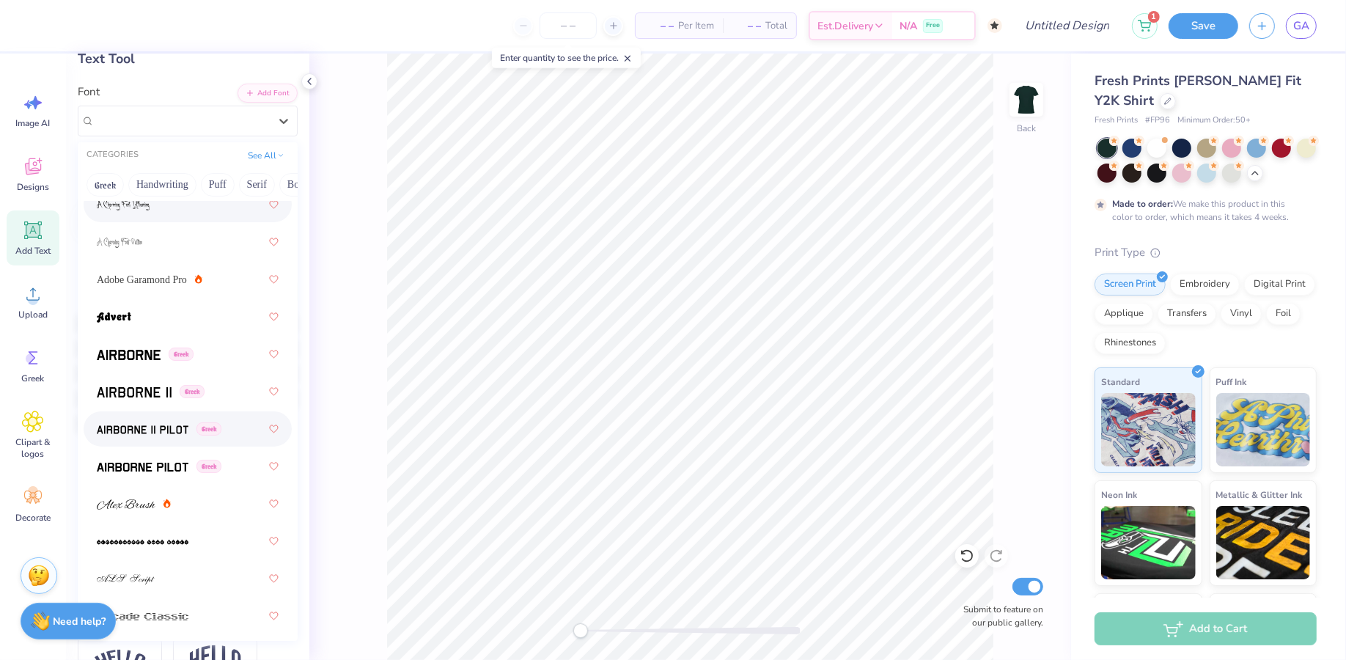
scroll to position [240, 0]
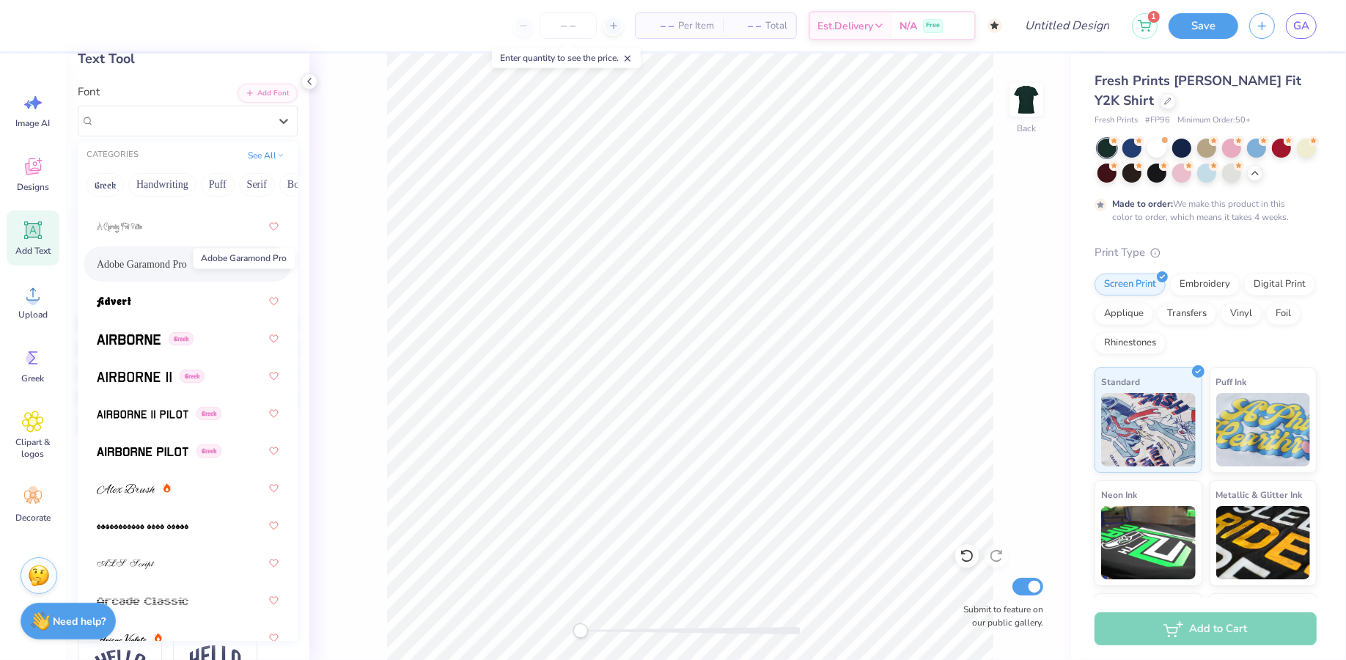
click at [139, 257] on span "Adobe Garamond Pro" at bounding box center [142, 264] width 90 height 15
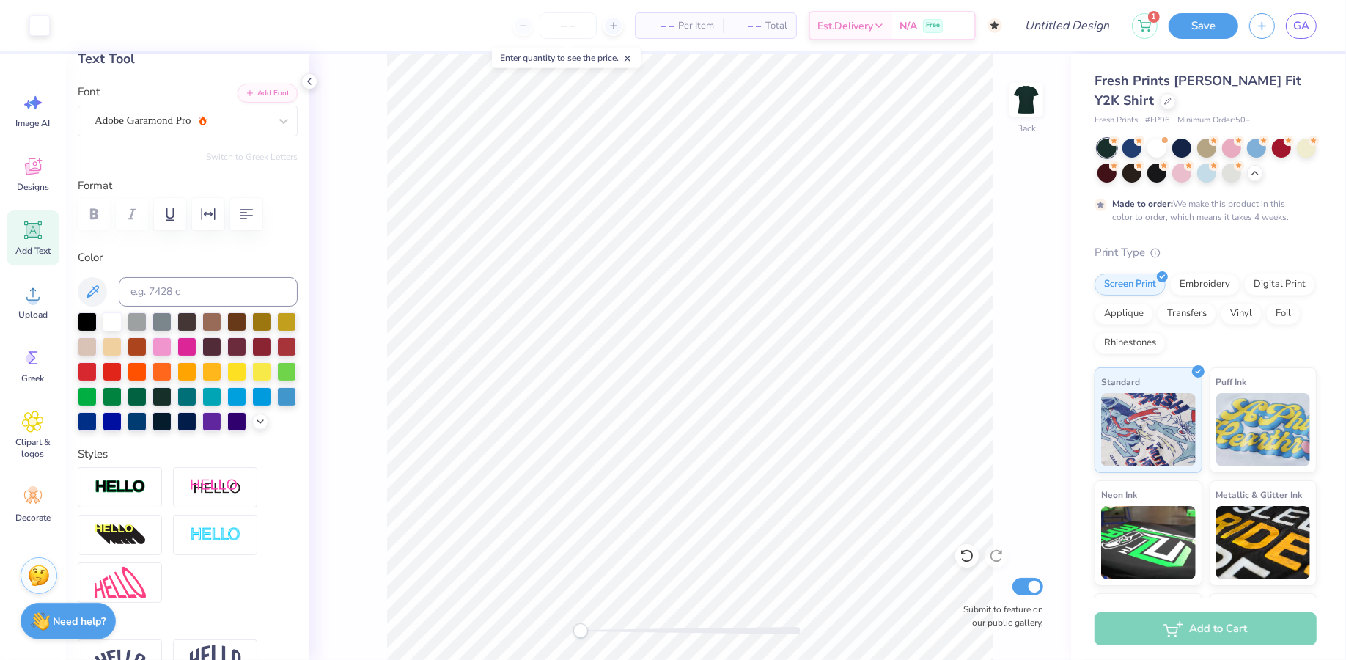
type input "11.65"
type input "1.61"
type input "6.22"
type textarea "A"
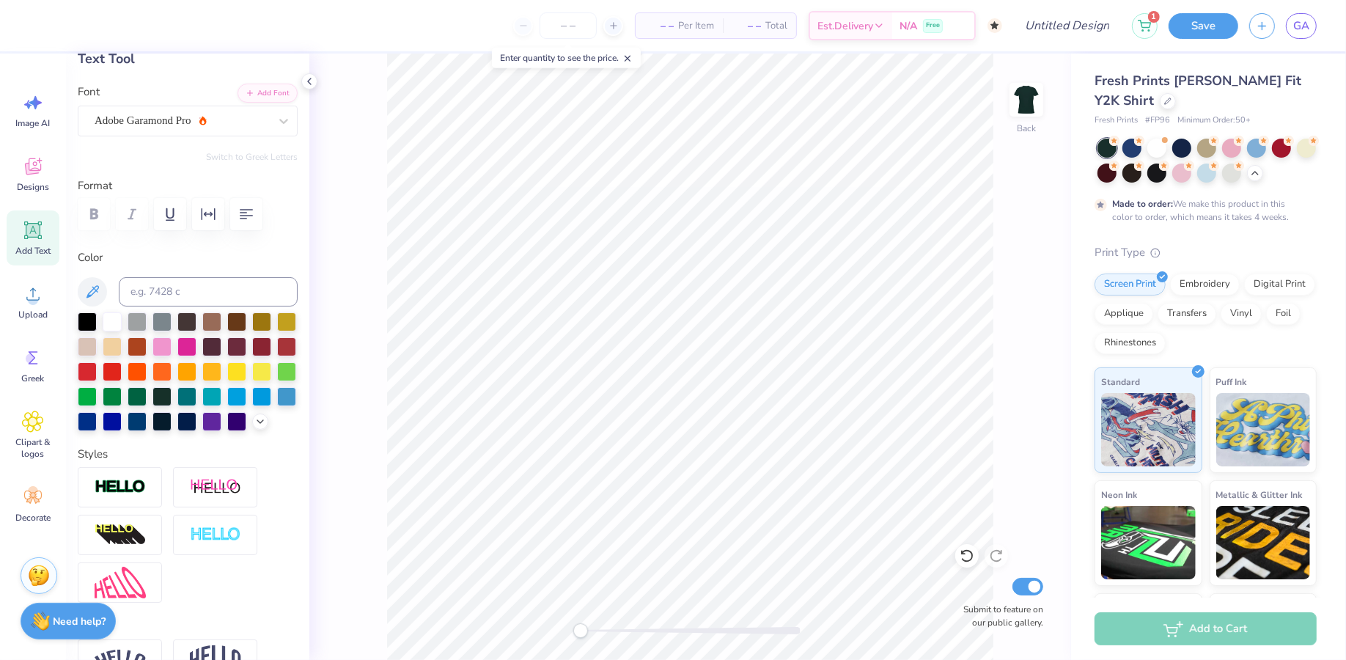
scroll to position [1, 3]
type textarea "University of Pittsburgh"
type input "11.64"
type input "1.24"
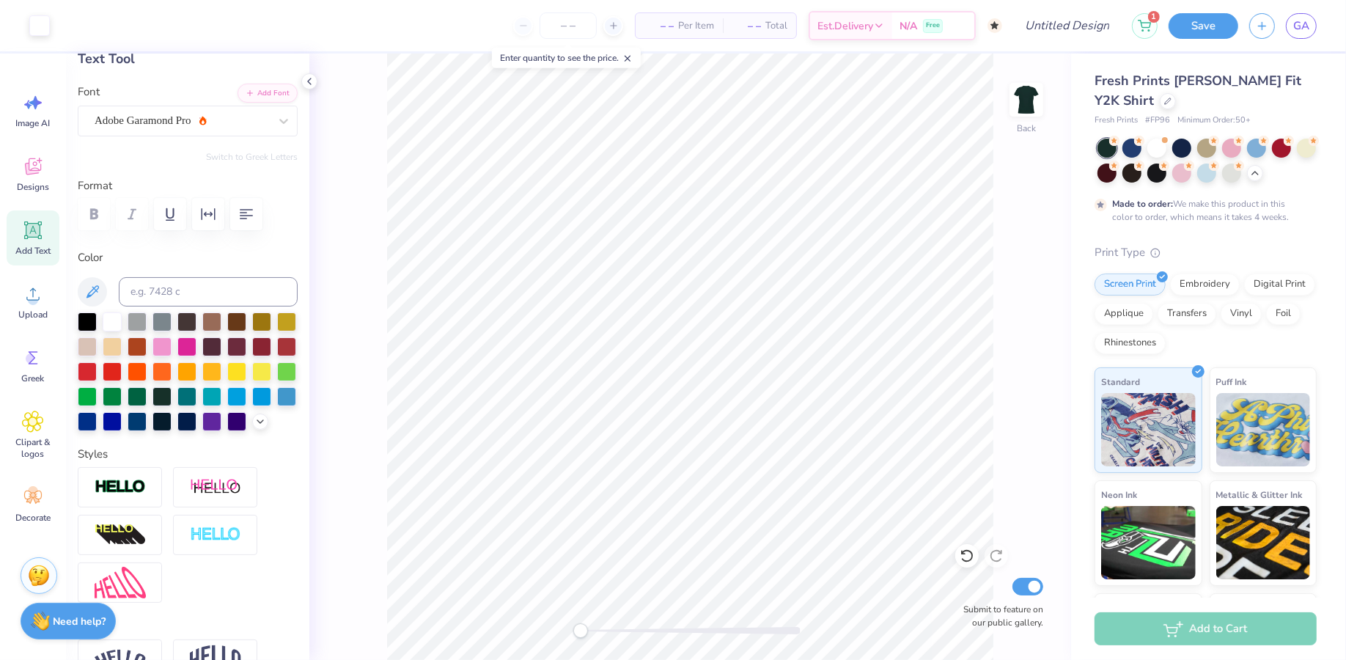
type input "6.41"
type input "8.24"
type input "0.88"
type input "6.77"
type input "2.01"
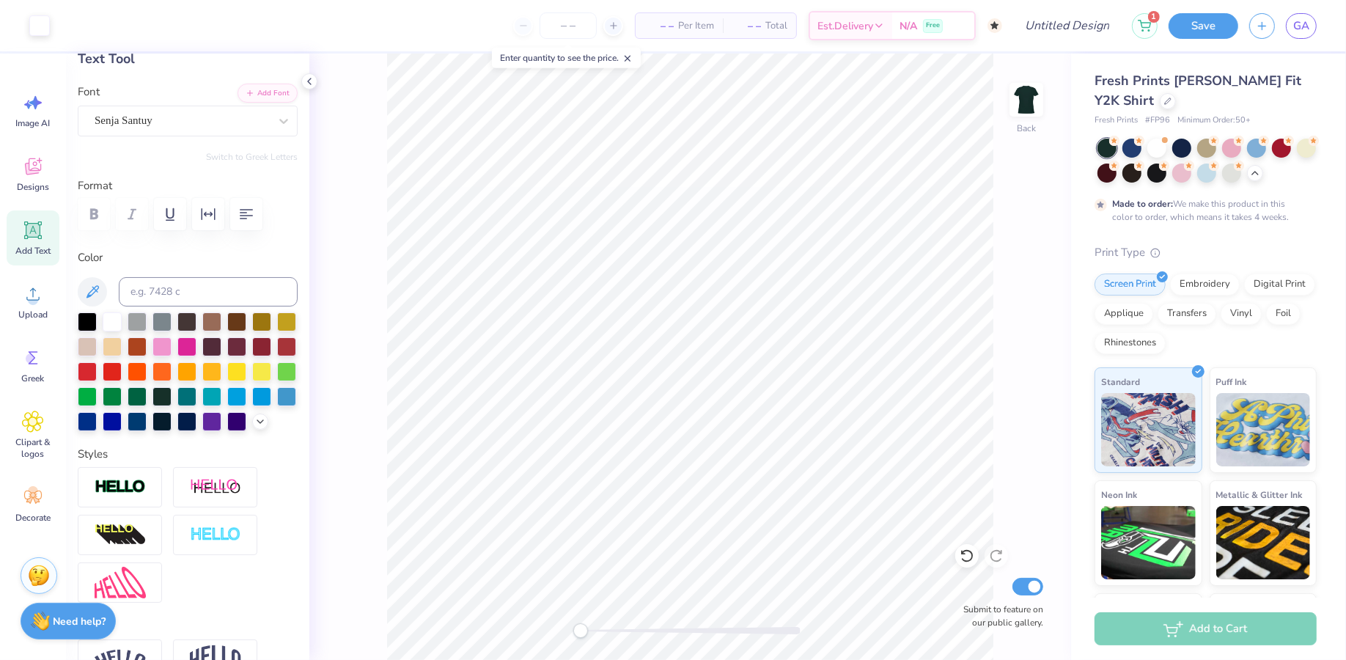
type input "1.33"
type input "3.40"
type input "1.36"
type input "0.90"
type input "8.45"
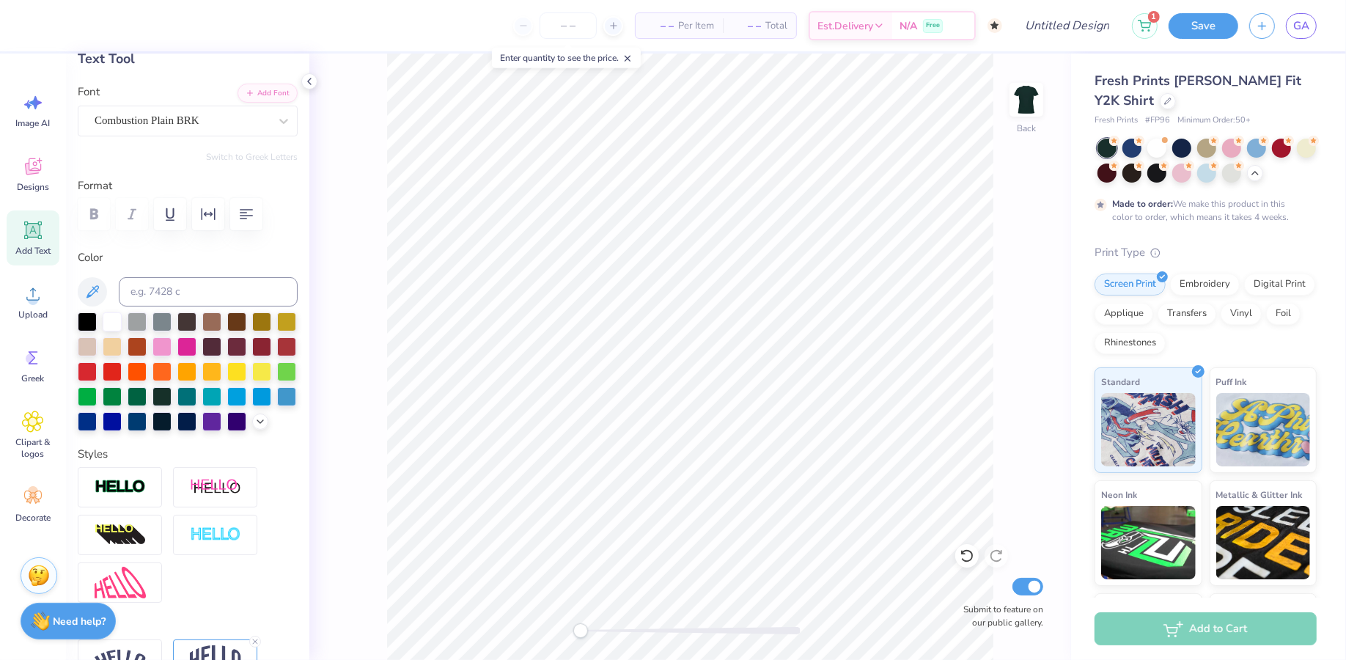
type input "3.14"
type input "1.59"
click at [127, 112] on div "Combustion Plain BRK" at bounding box center [181, 120] width 177 height 23
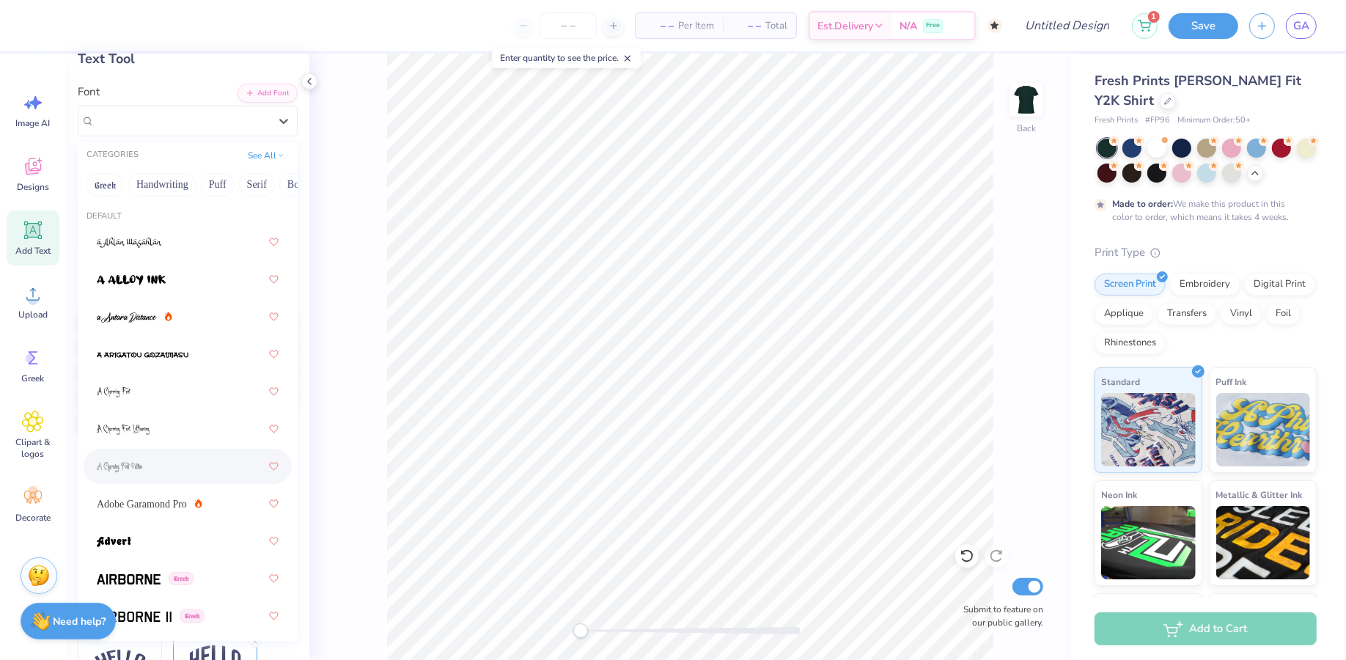
click at [167, 456] on div at bounding box center [188, 466] width 182 height 26
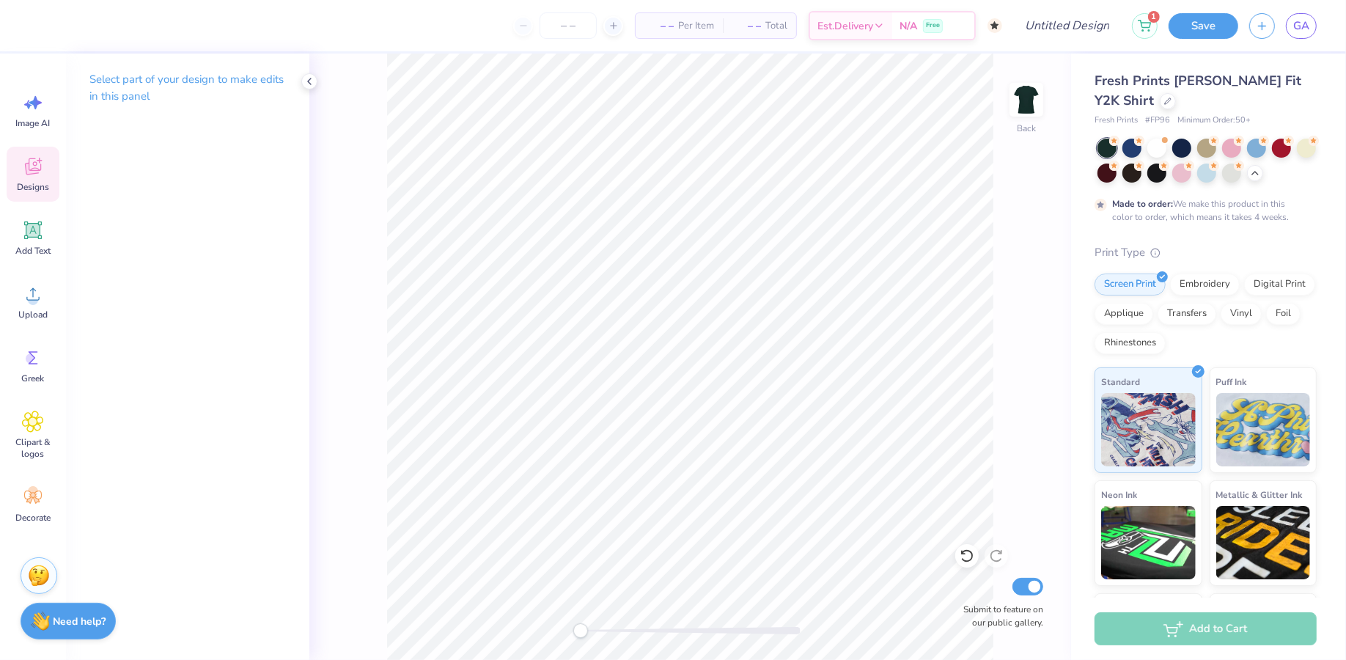
click at [34, 185] on span "Designs" at bounding box center [33, 187] width 32 height 12
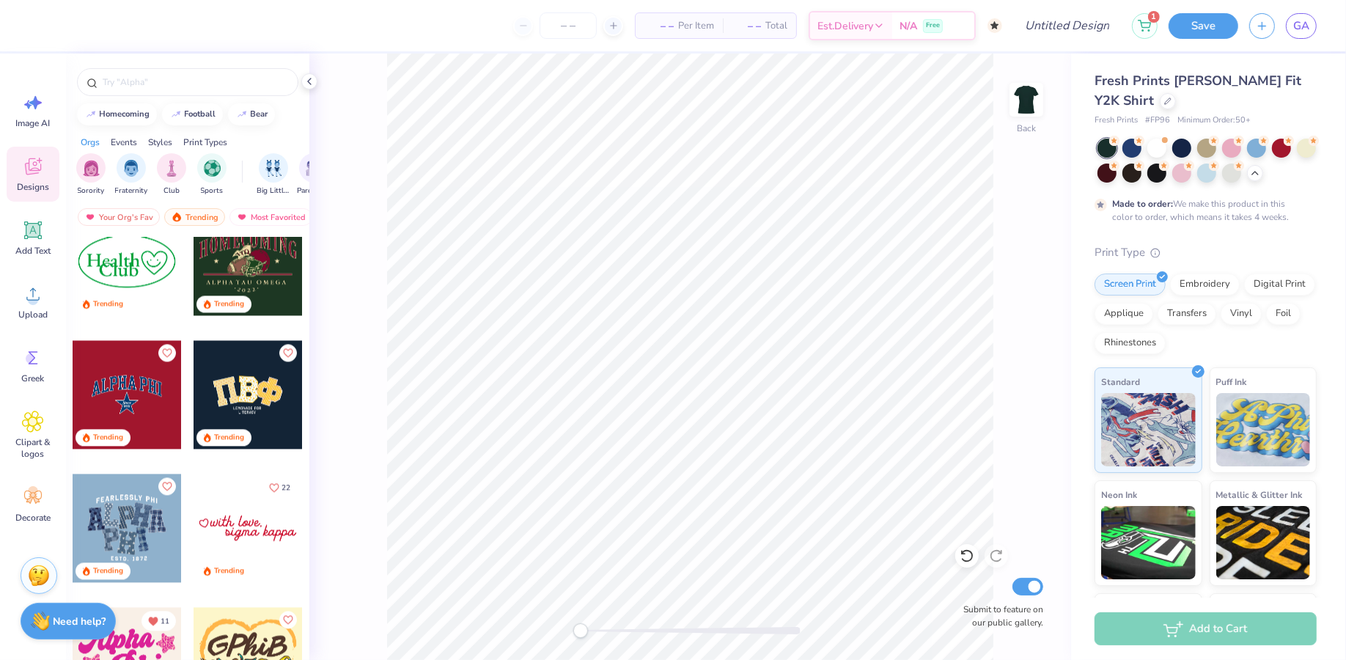
scroll to position [3336, 0]
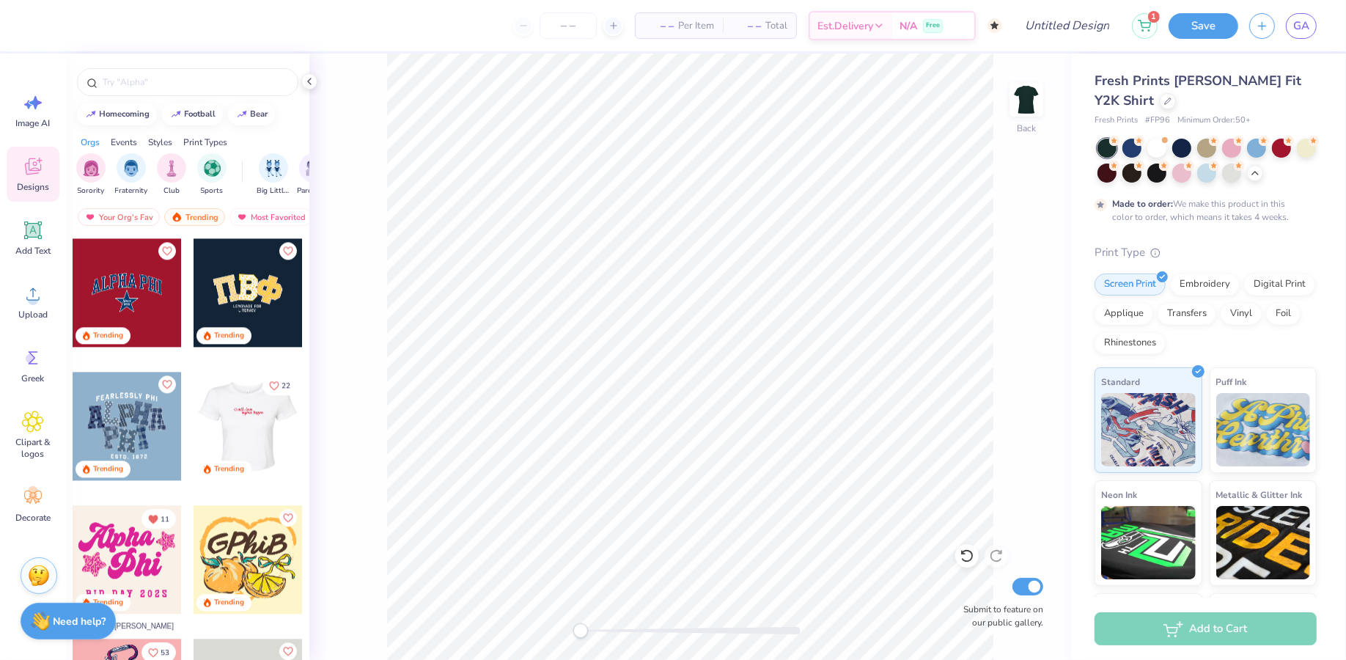
click at [246, 429] on div at bounding box center [248, 426] width 326 height 109
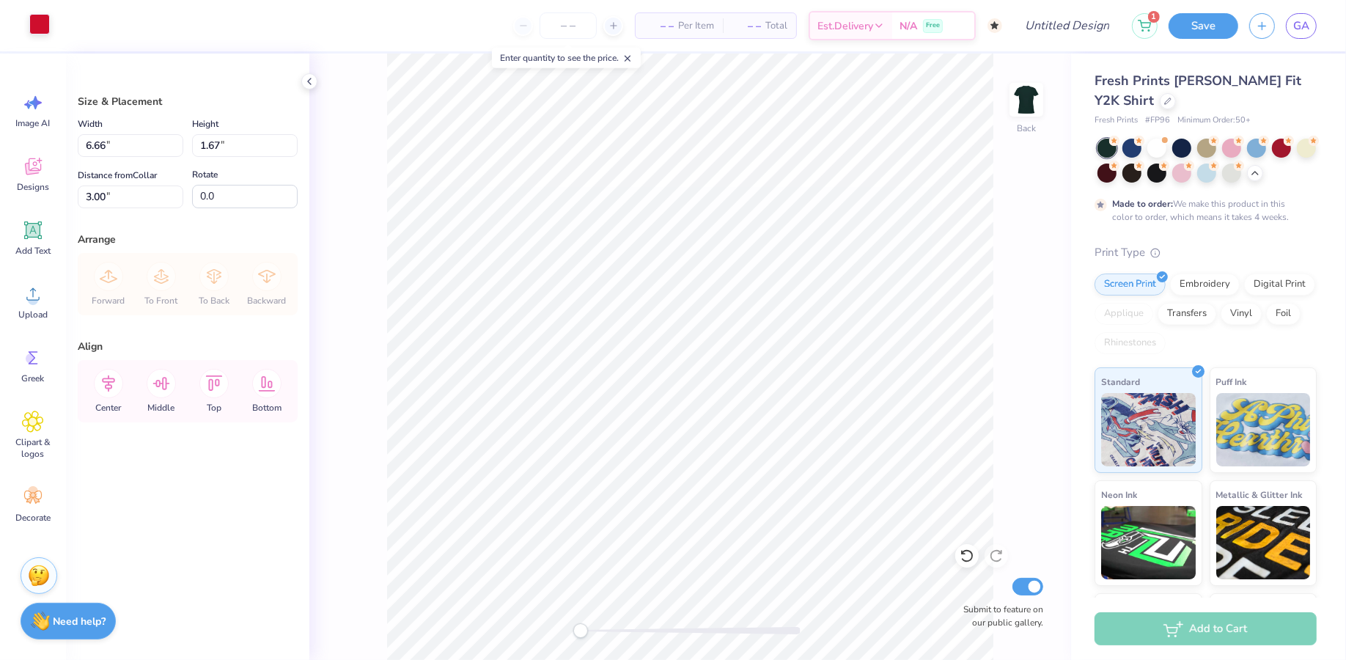
click at [43, 28] on div at bounding box center [39, 24] width 21 height 21
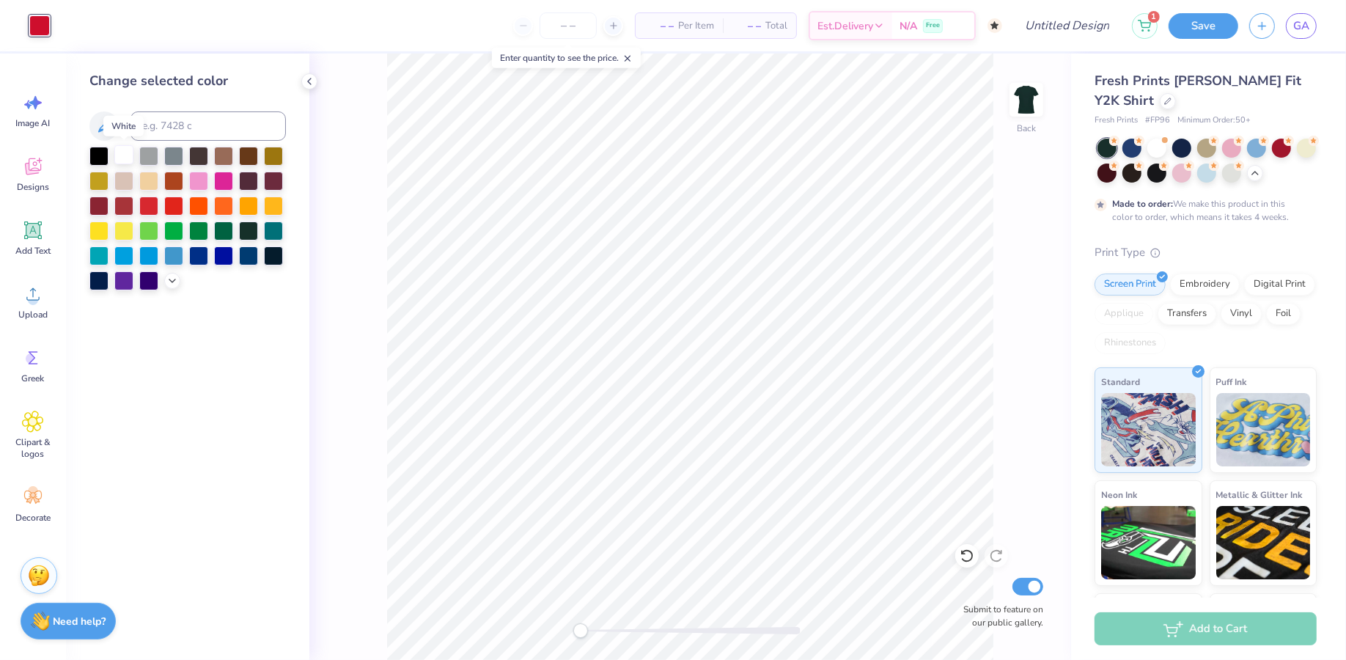
click at [123, 160] on div at bounding box center [123, 154] width 19 height 19
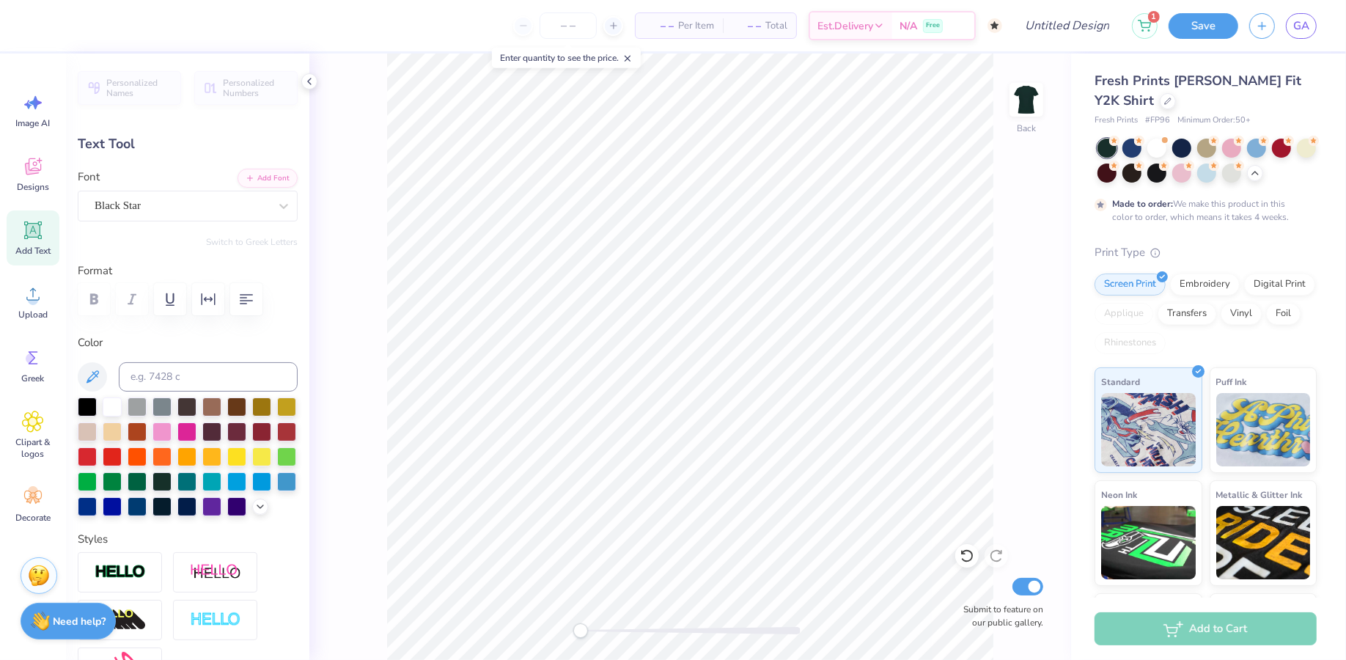
scroll to position [0, 0]
type textarea "s"
type textarea "alpha epsilon pho"
type input "6.89"
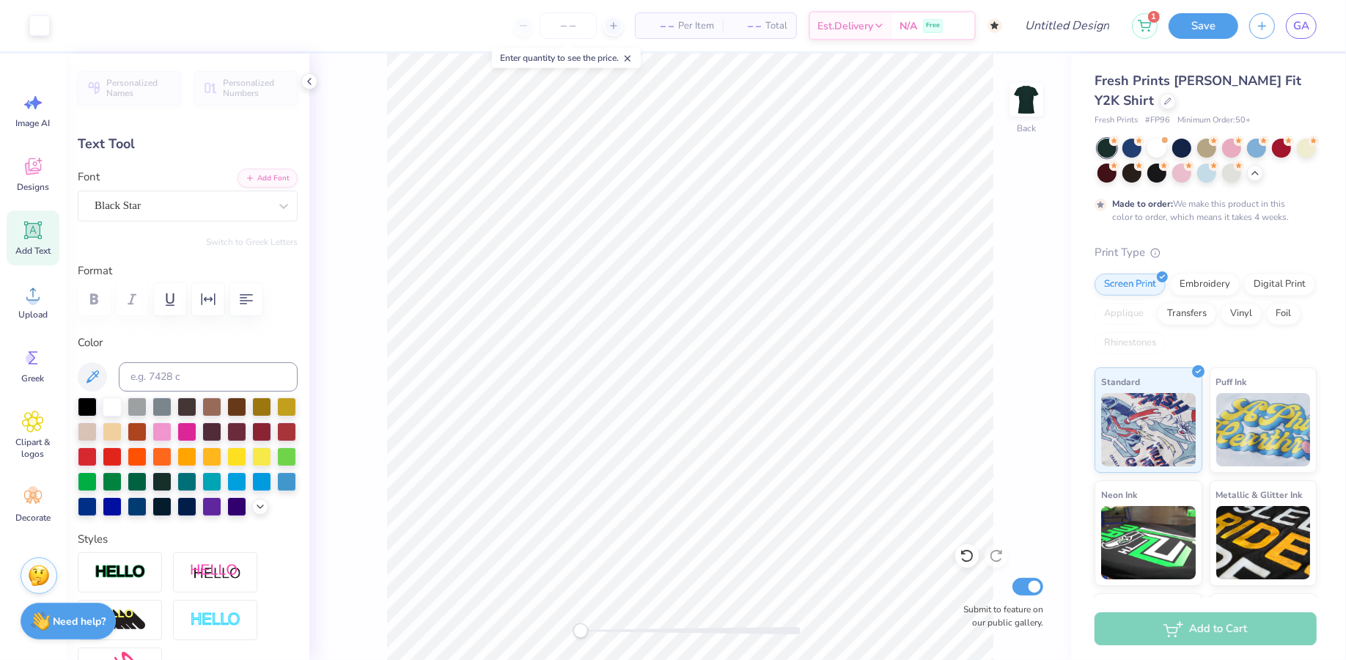
type input "1.12"
type input "3.51"
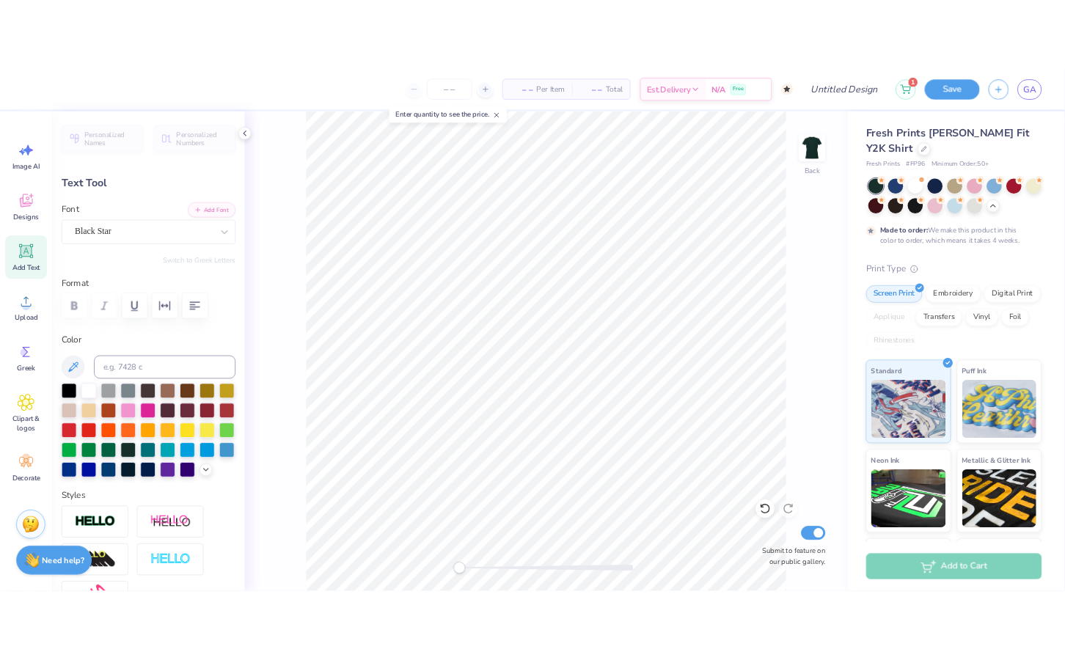
scroll to position [0, 4]
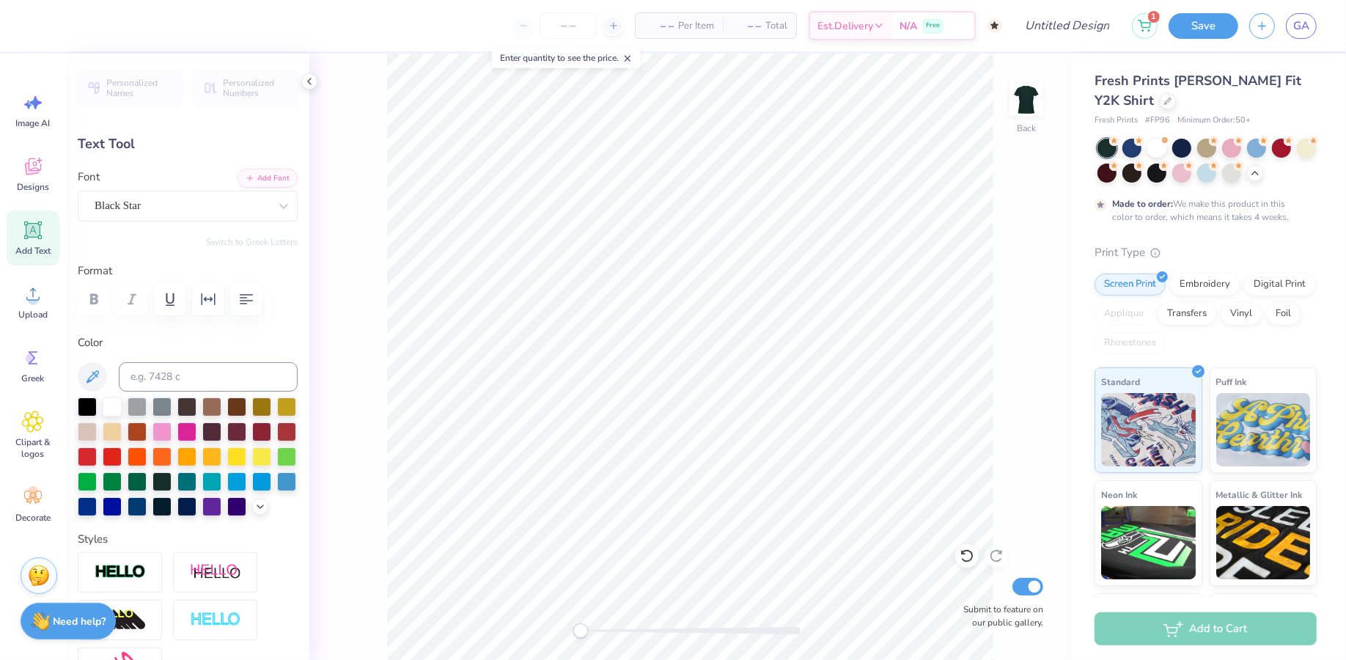
type textarea "alpha epsilon phi"
click at [1058, 30] on input "Design Title" at bounding box center [1049, 25] width 144 height 29
type input "vpr"
click at [1216, 32] on button "Save" at bounding box center [1204, 24] width 70 height 26
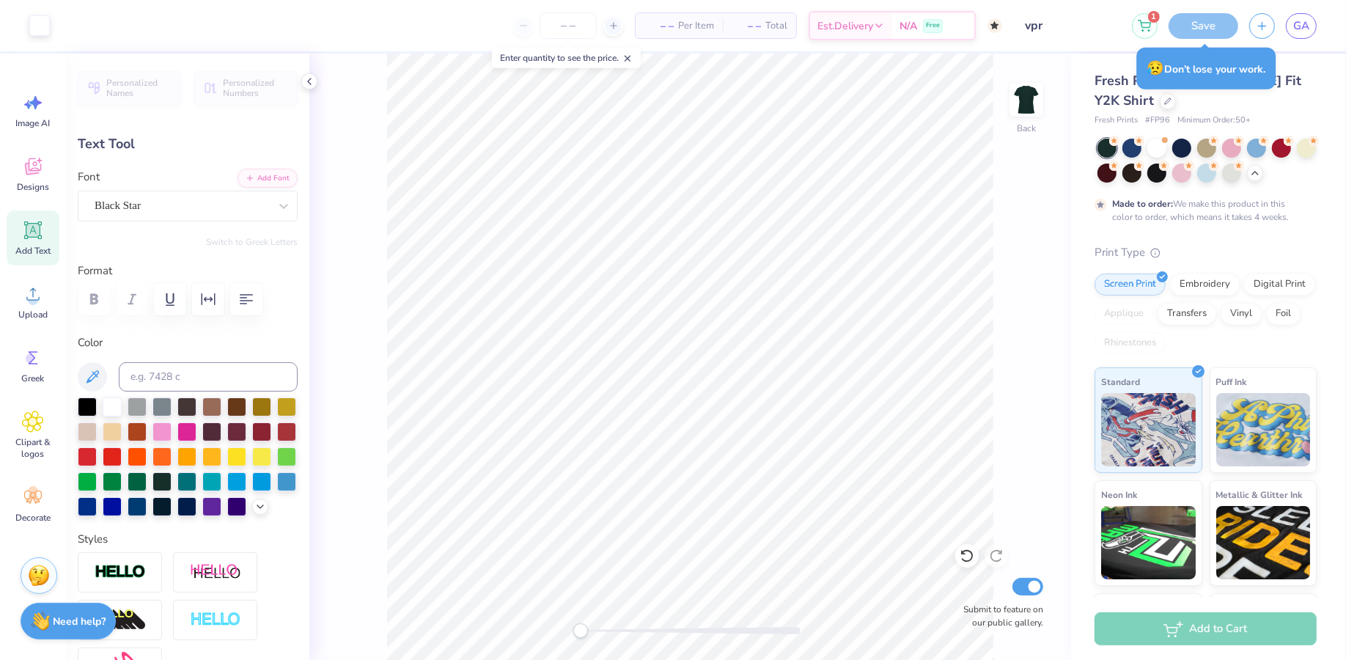
click at [1204, 29] on div "Save" at bounding box center [1204, 26] width 70 height 26
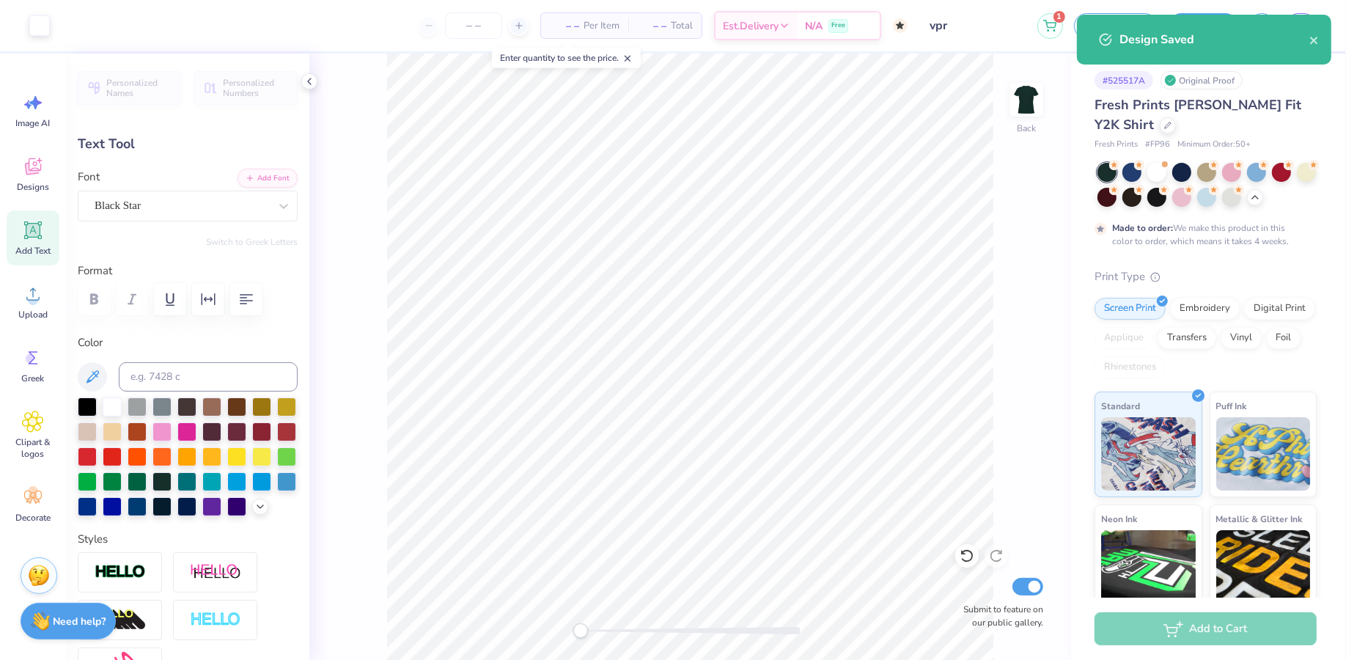
type input "6.76"
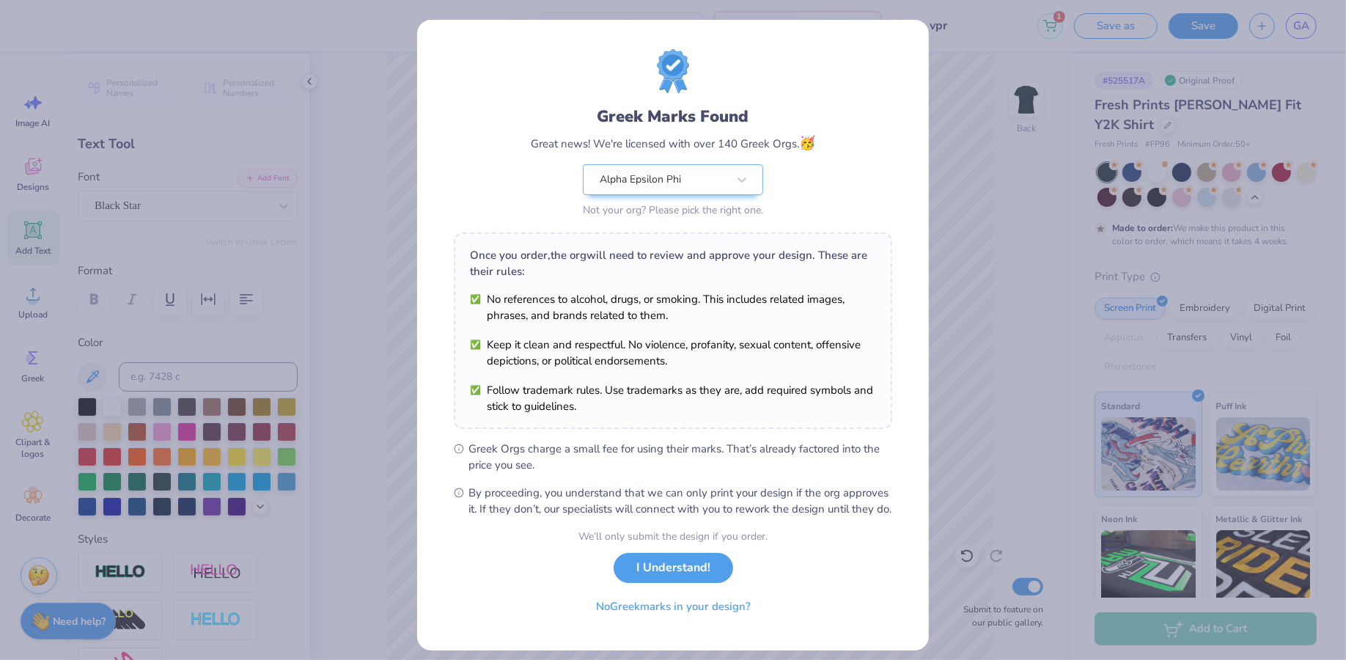
click at [707, 241] on body "– – Per Item – – Total Est. Delivery N/A Free Design Title vpr 1 Save as Save G…" at bounding box center [673, 330] width 1346 height 660
click at [702, 578] on button "I Understand!" at bounding box center [674, 564] width 120 height 30
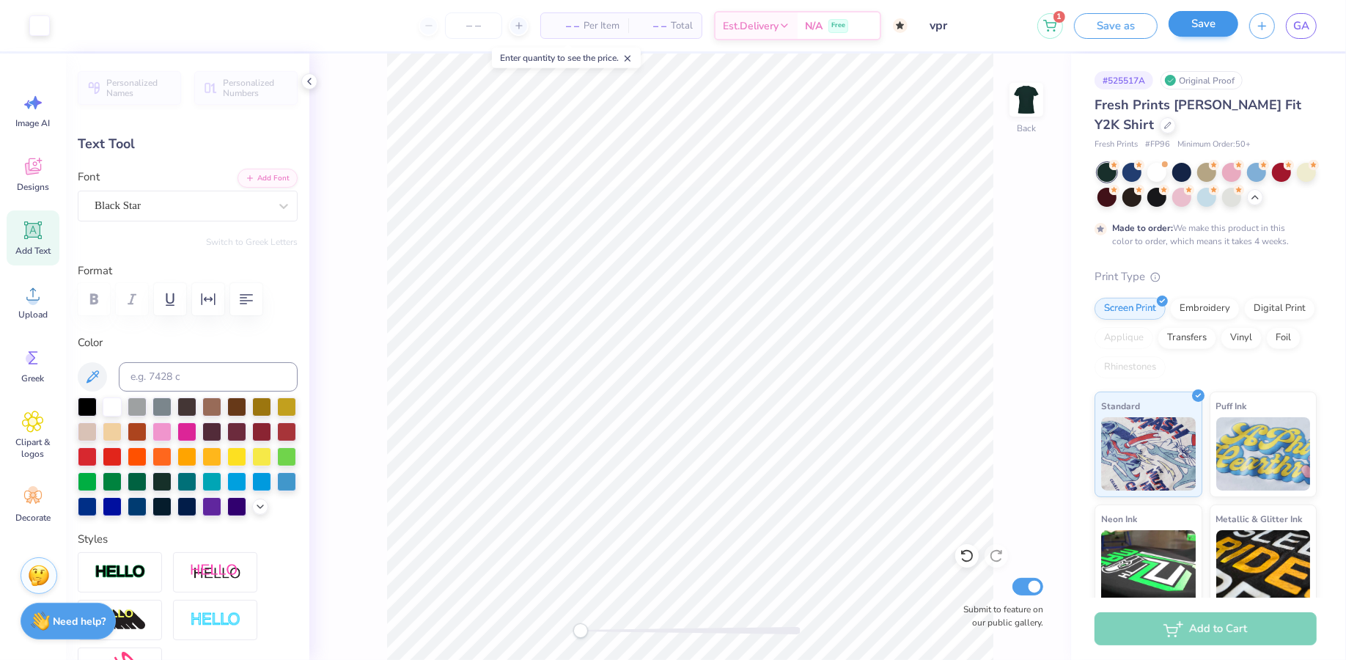
drag, startPoint x: 1129, startPoint y: 29, endPoint x: 1210, endPoint y: 27, distance: 81.4
click at [1210, 27] on div "Save as Save" at bounding box center [1156, 26] width 164 height 26
click at [1210, 27] on button "Save" at bounding box center [1204, 24] width 70 height 26
click at [1261, 23] on icon "button" at bounding box center [1262, 24] width 12 height 12
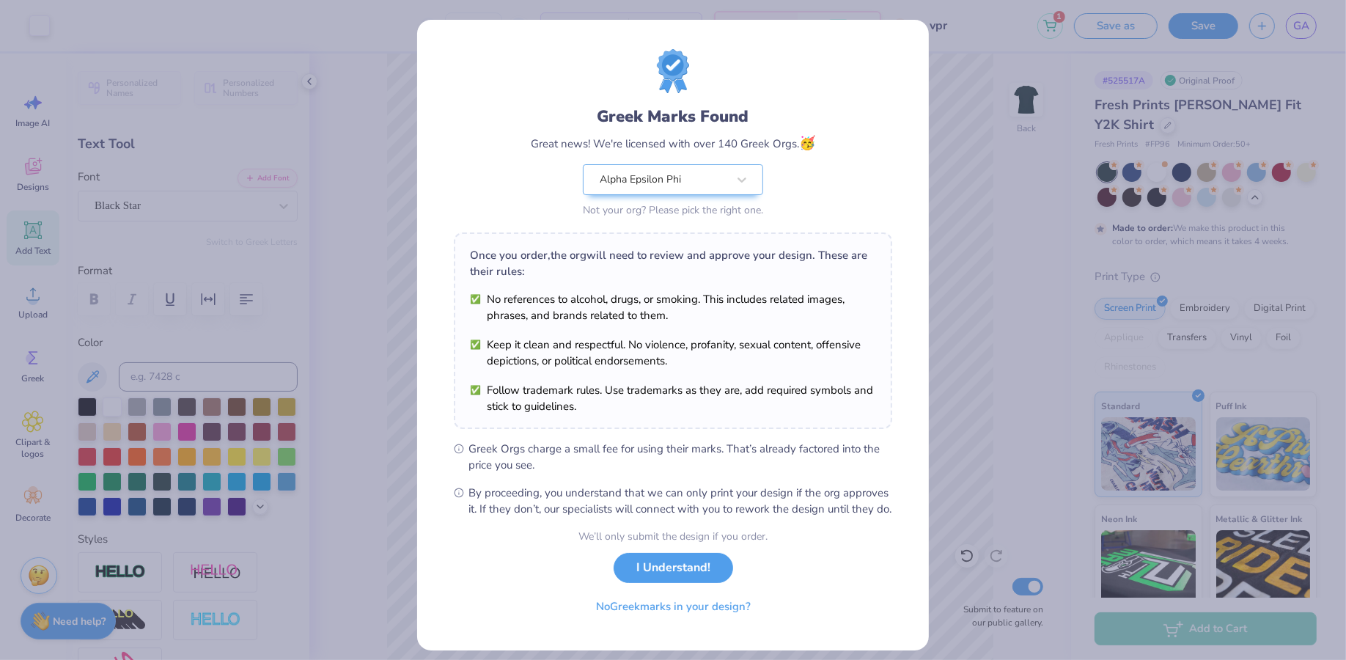
click at [684, 583] on button "I Understand!" at bounding box center [674, 568] width 120 height 30
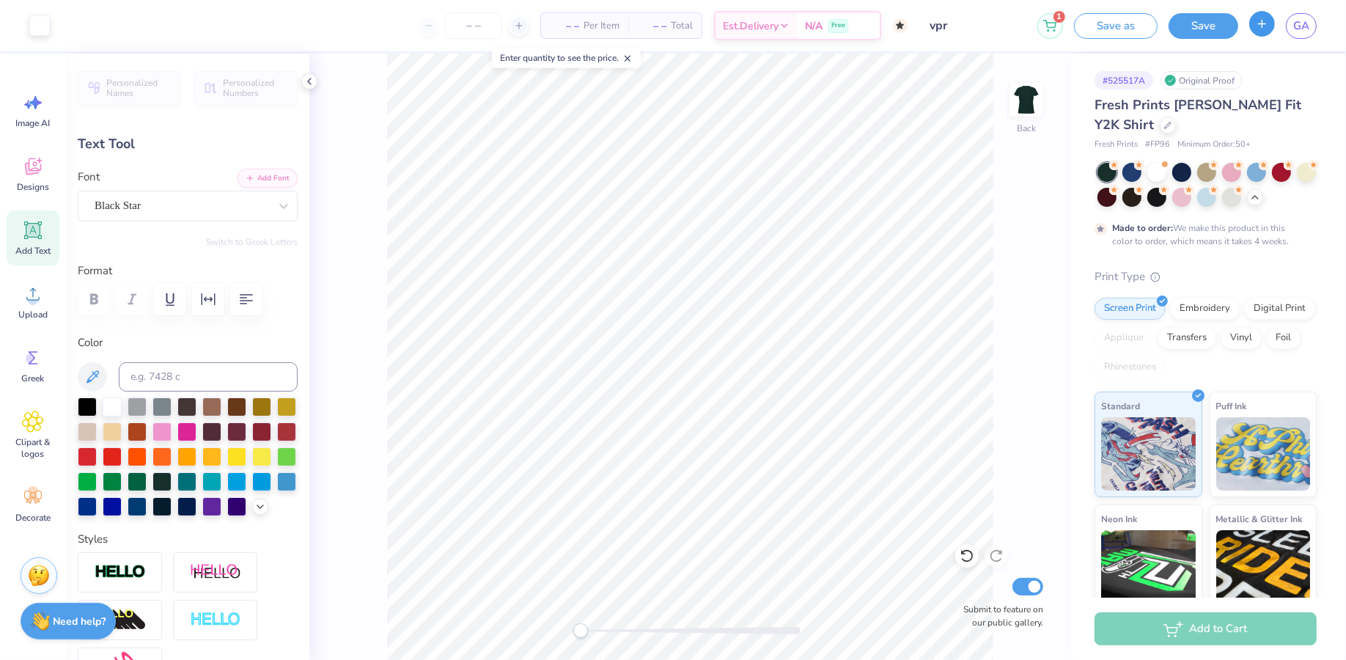
click at [1262, 29] on icon "button" at bounding box center [1262, 24] width 12 height 12
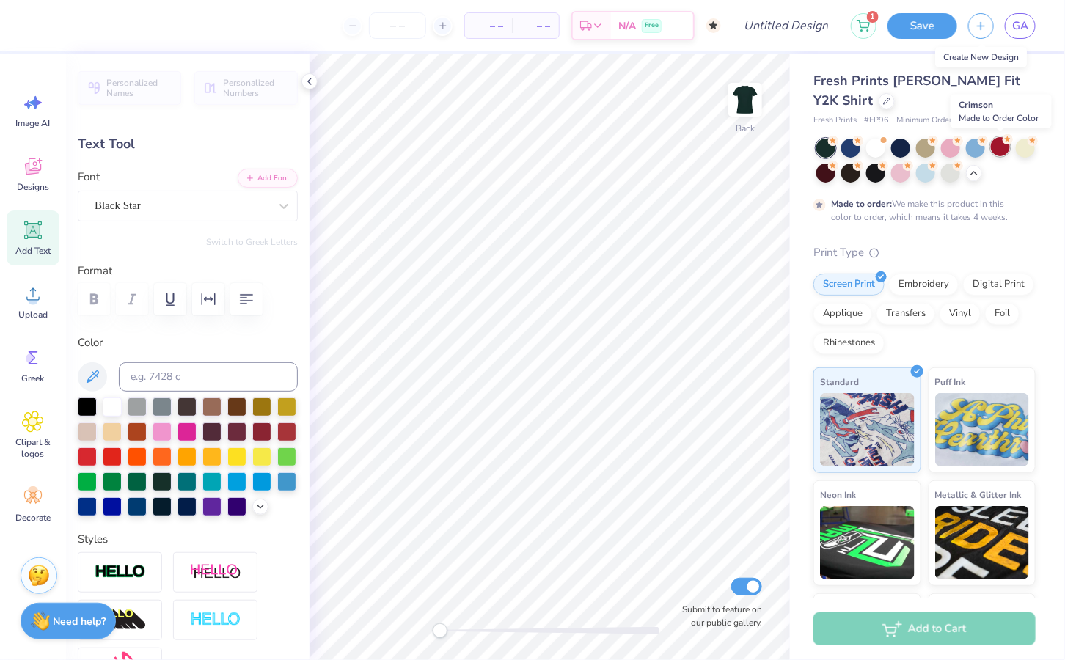
click at [991, 147] on div at bounding box center [1000, 146] width 19 height 19
click at [36, 172] on icon at bounding box center [33, 169] width 14 height 12
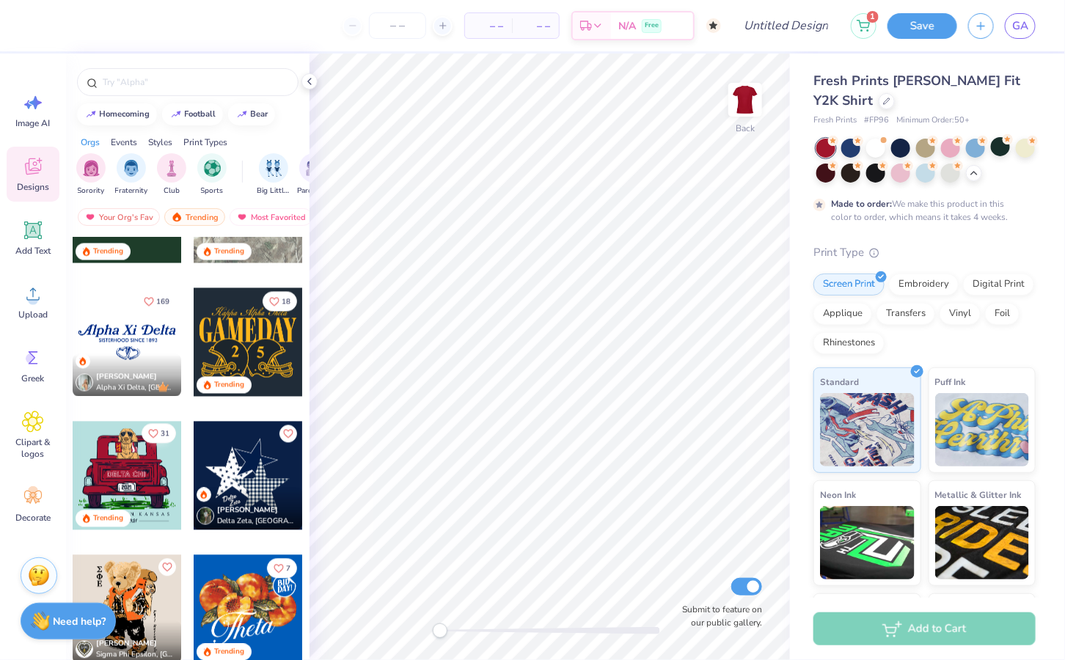
scroll to position [1182, 0]
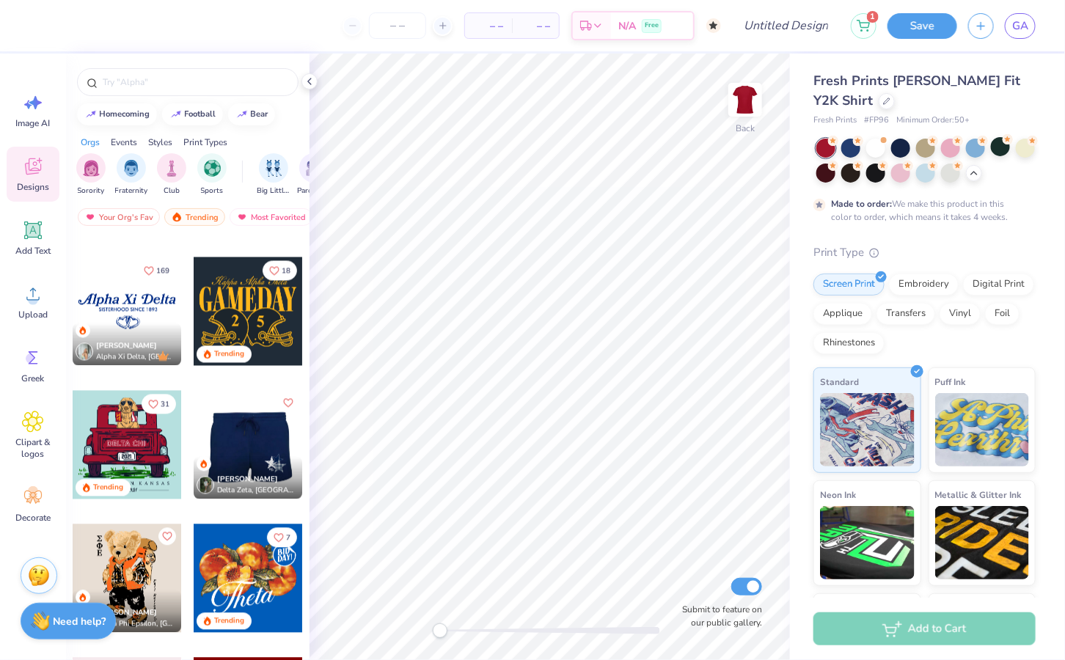
click at [239, 442] on div at bounding box center [248, 445] width 326 height 109
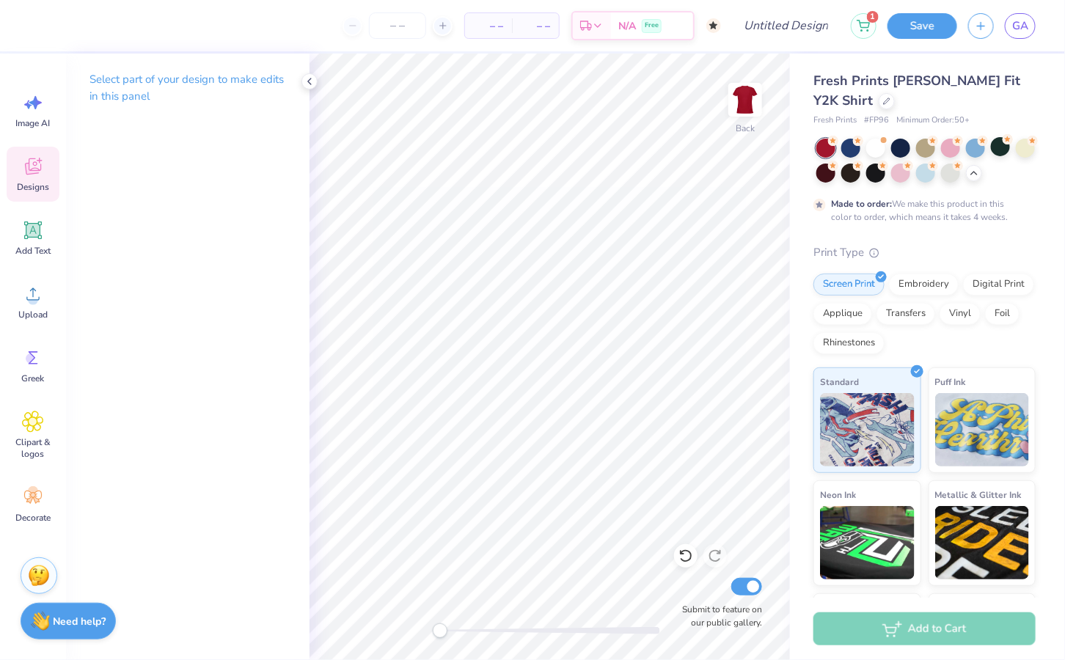
click at [34, 180] on div "Designs" at bounding box center [33, 174] width 53 height 55
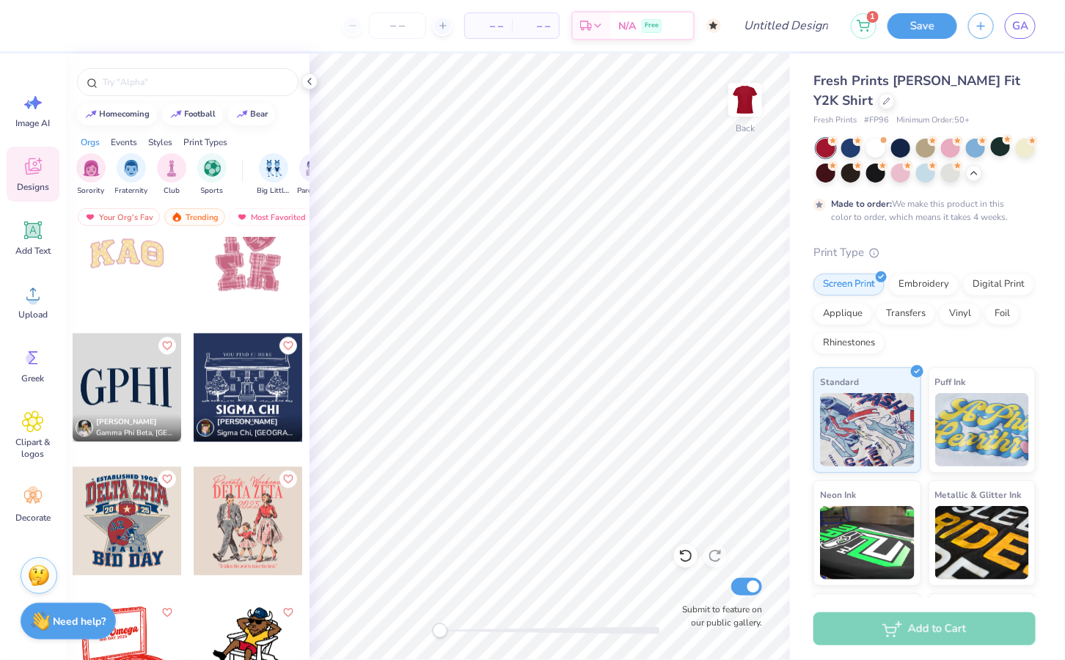
scroll to position [9784, 0]
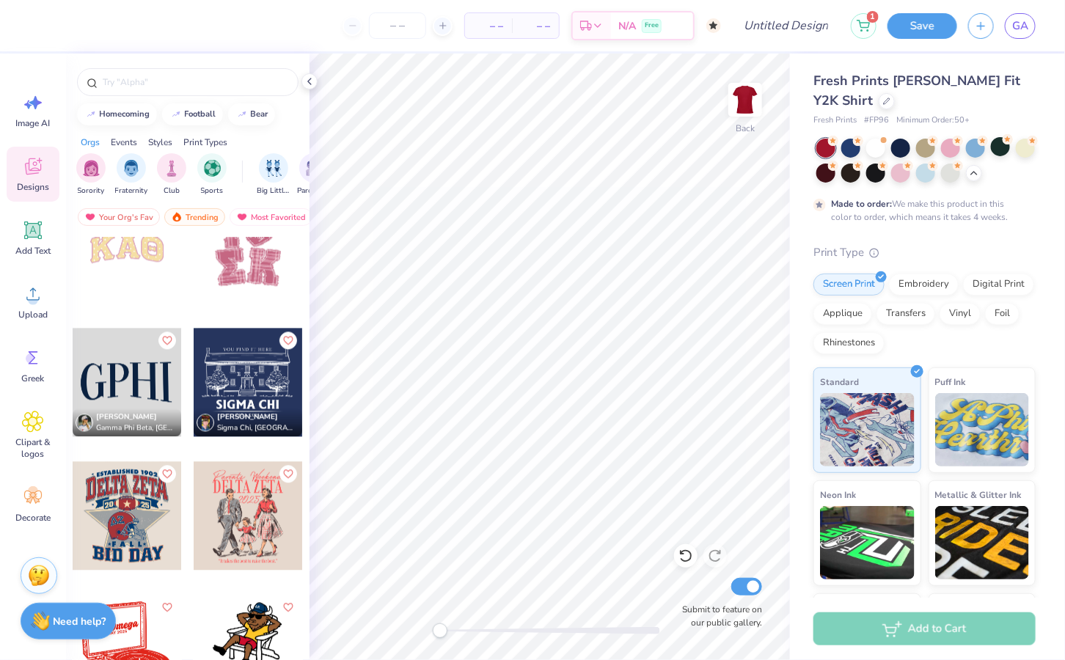
click at [140, 372] on div at bounding box center [127, 382] width 109 height 109
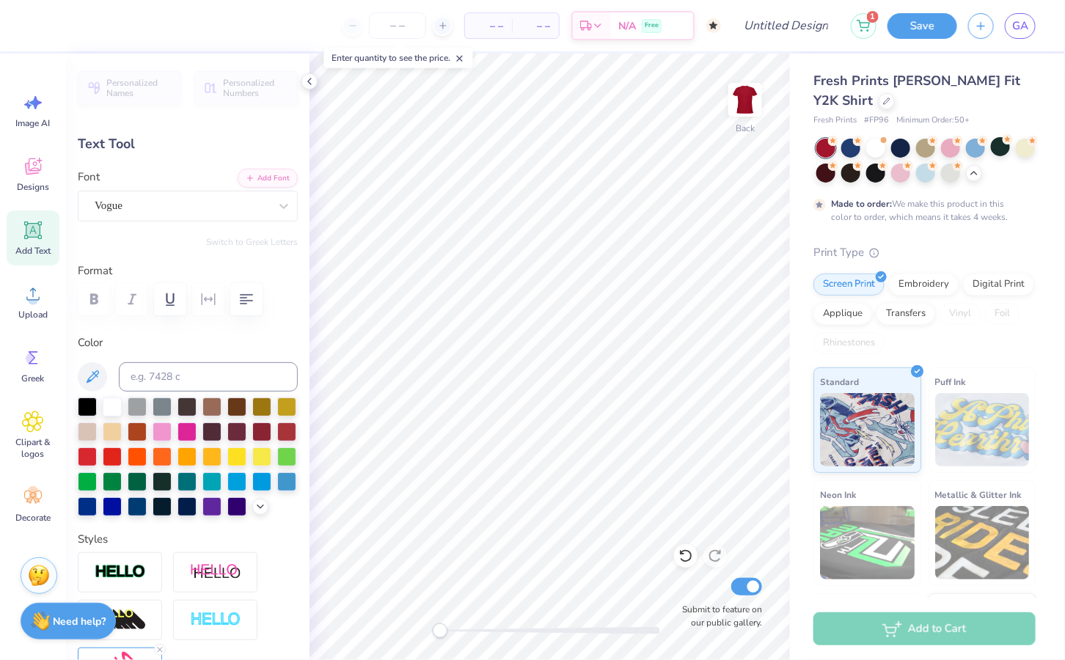
type input "6.12"
type input "4.67"
type input "3.17"
type textarea "AEP"
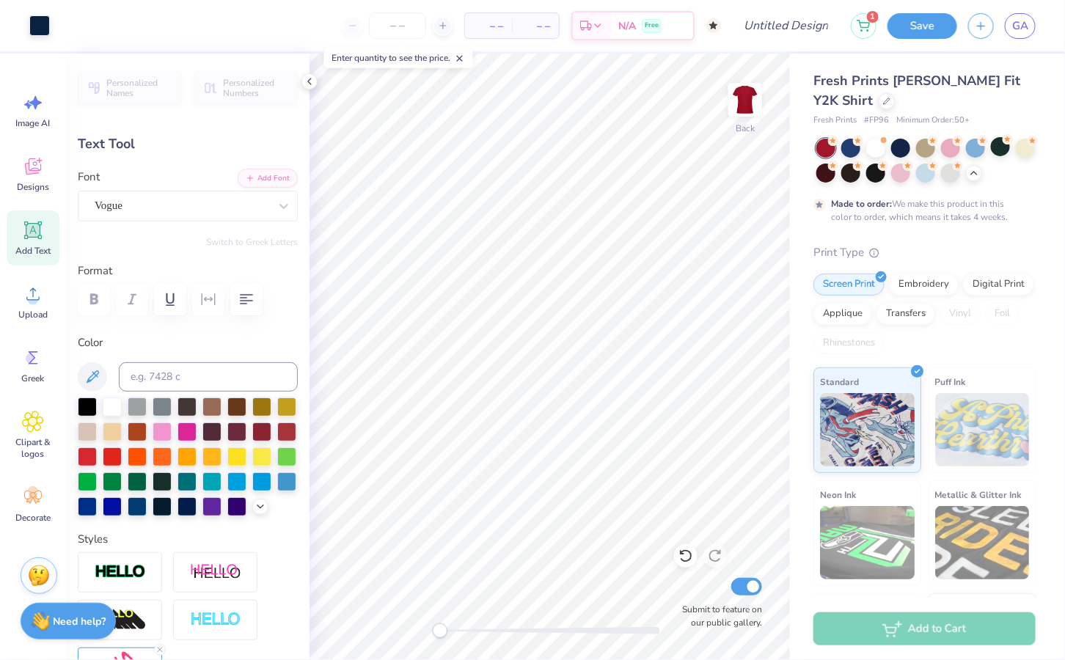
type input "6.09"
type input "4.83"
type input "3.09"
type input "5.35"
type input "5.16"
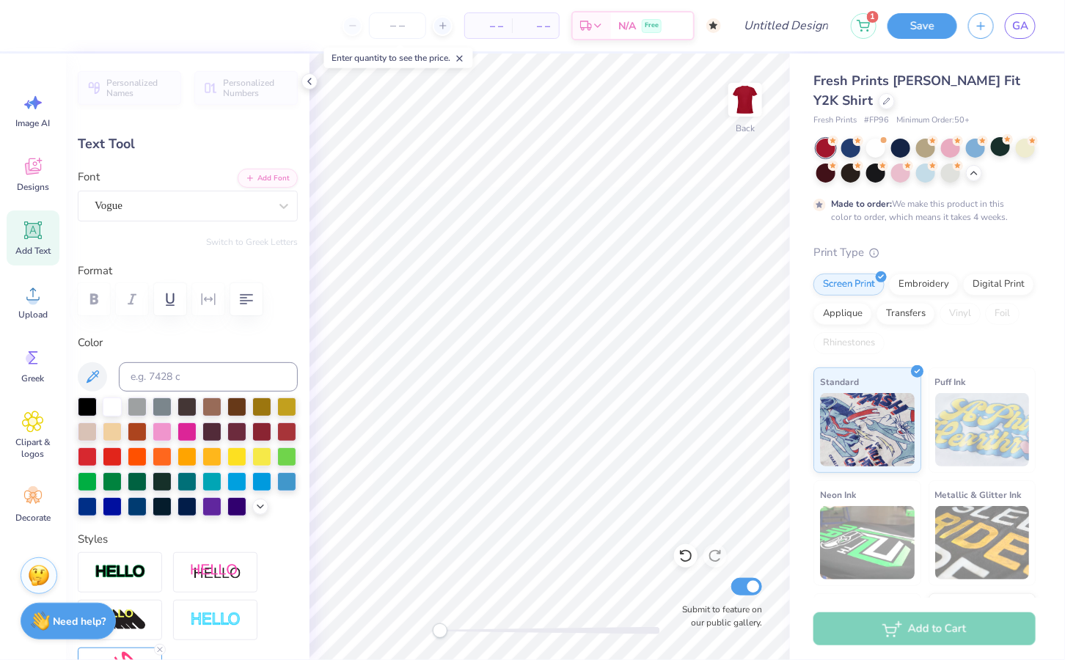
type input "3.00"
type input "6.09"
type input "4.83"
type input "1.14"
type input "4.47"
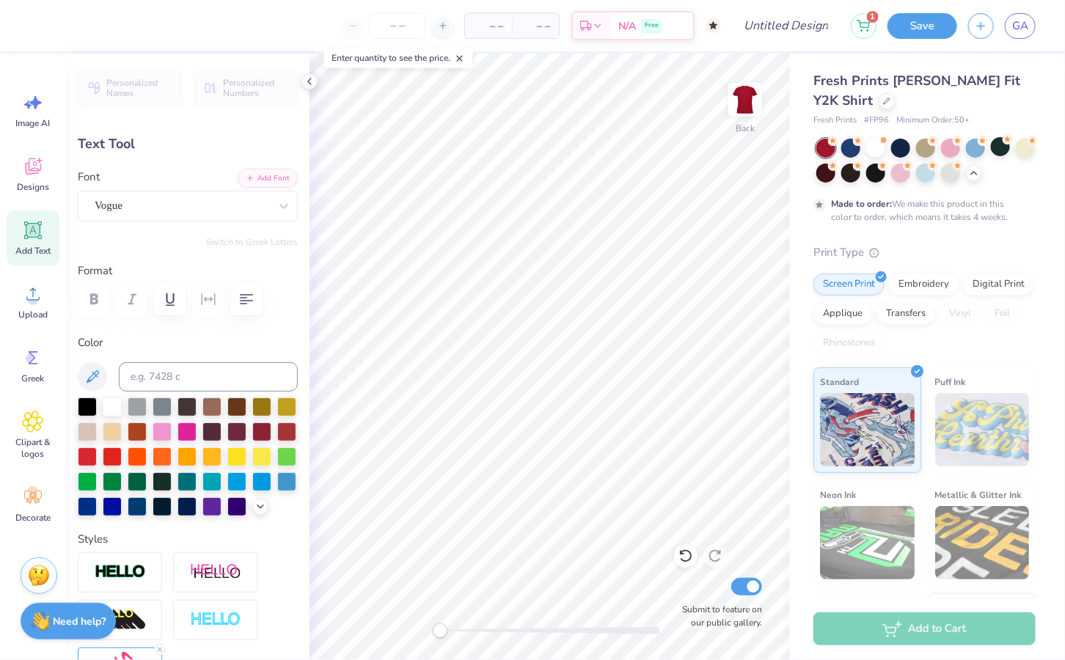
type input "3.54"
type input "2.43"
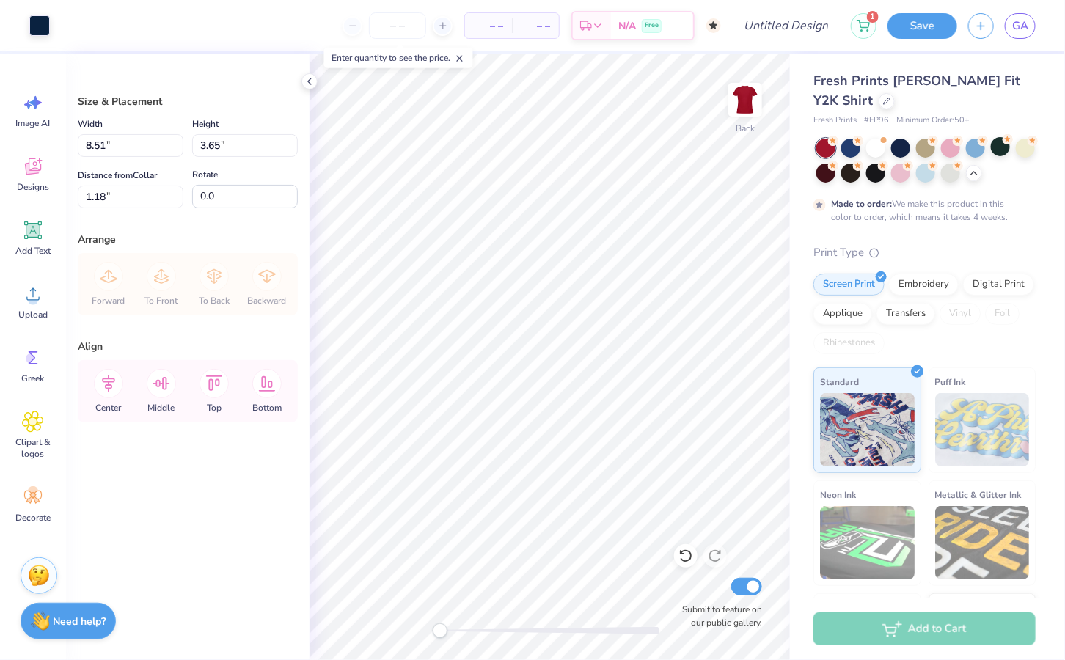
type input "1.18"
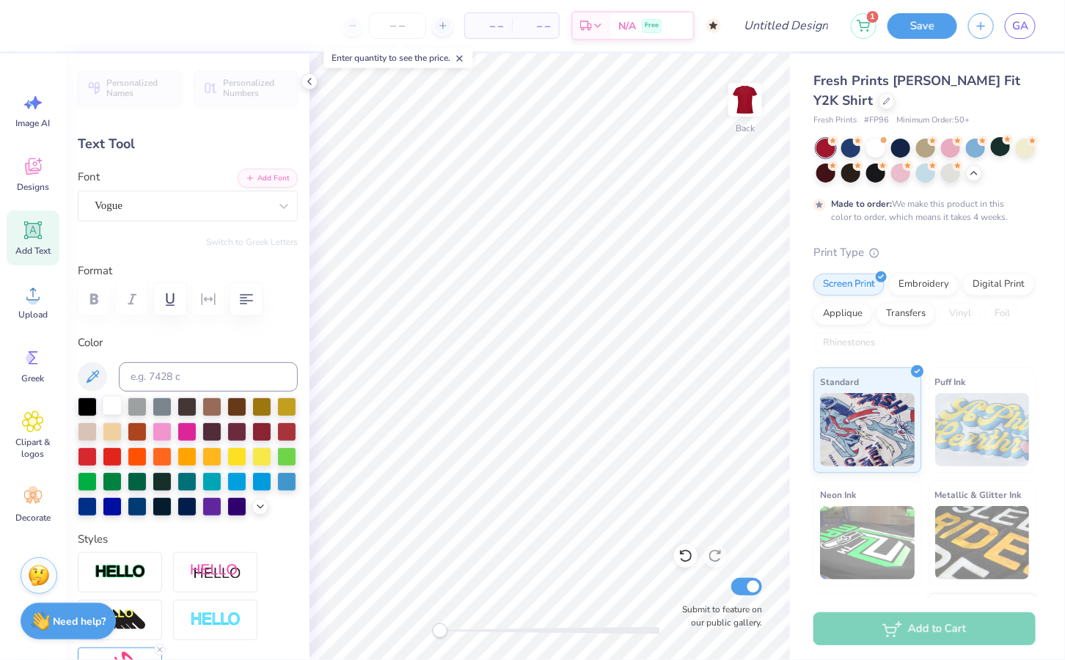
click at [106, 403] on div at bounding box center [112, 405] width 19 height 19
type input "4.47"
type input "3.54"
click at [113, 406] on div at bounding box center [112, 405] width 19 height 19
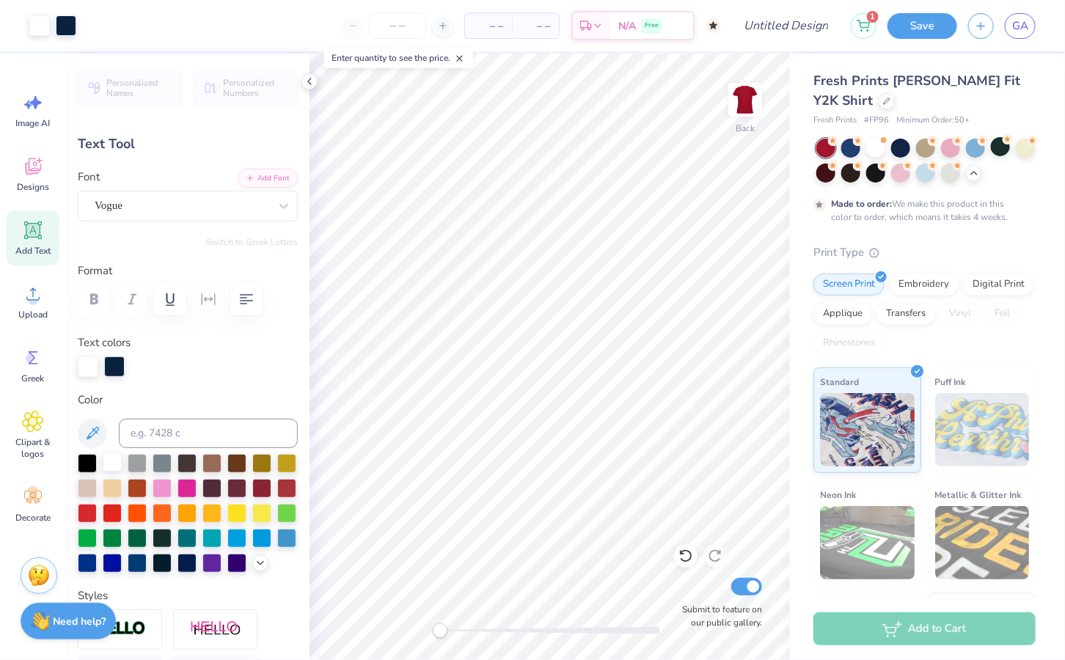
type input "1.23"
type input "3.71"
type input "2.94"
type input "3.79"
type input "3.65"
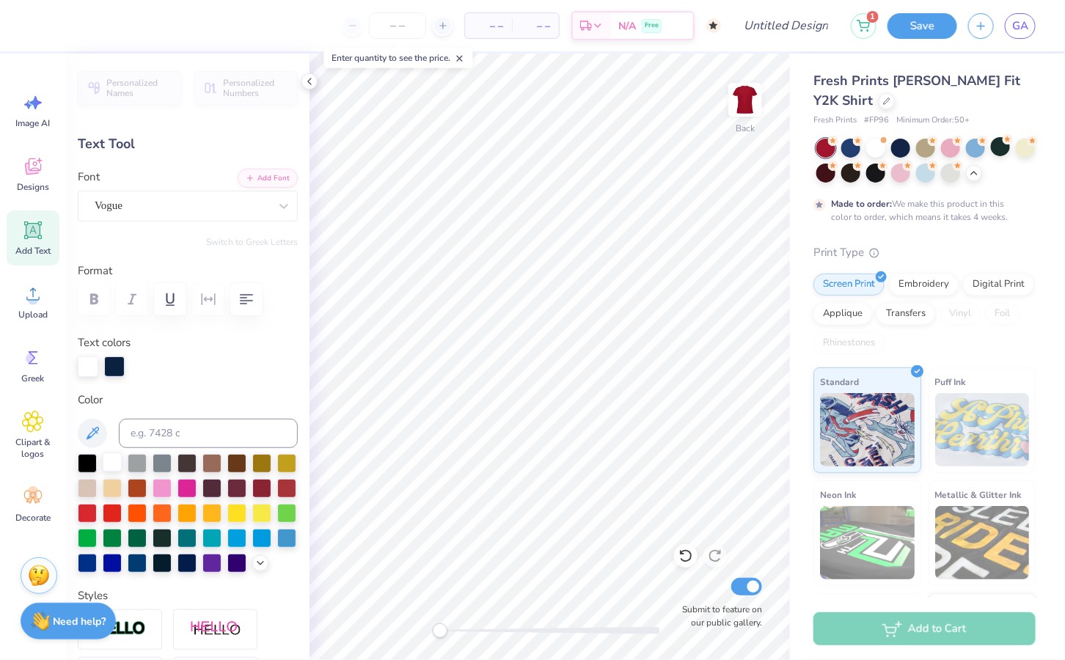
type input "1.18"
type input "3.05"
type input "2.94"
type input "3.71"
type input "1.23"
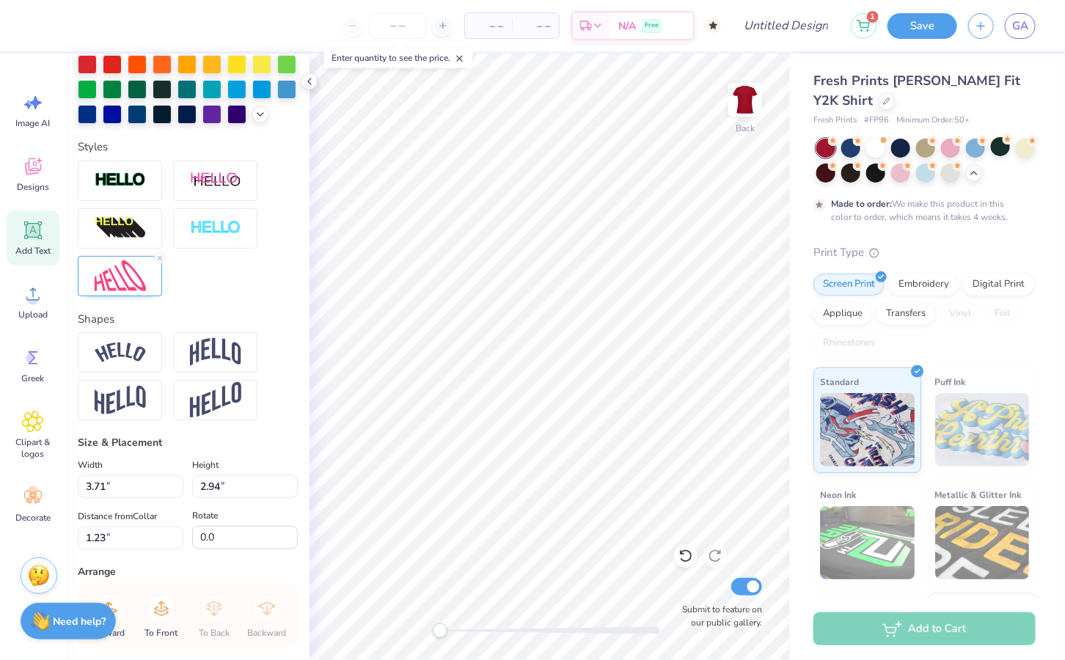
scroll to position [606, 0]
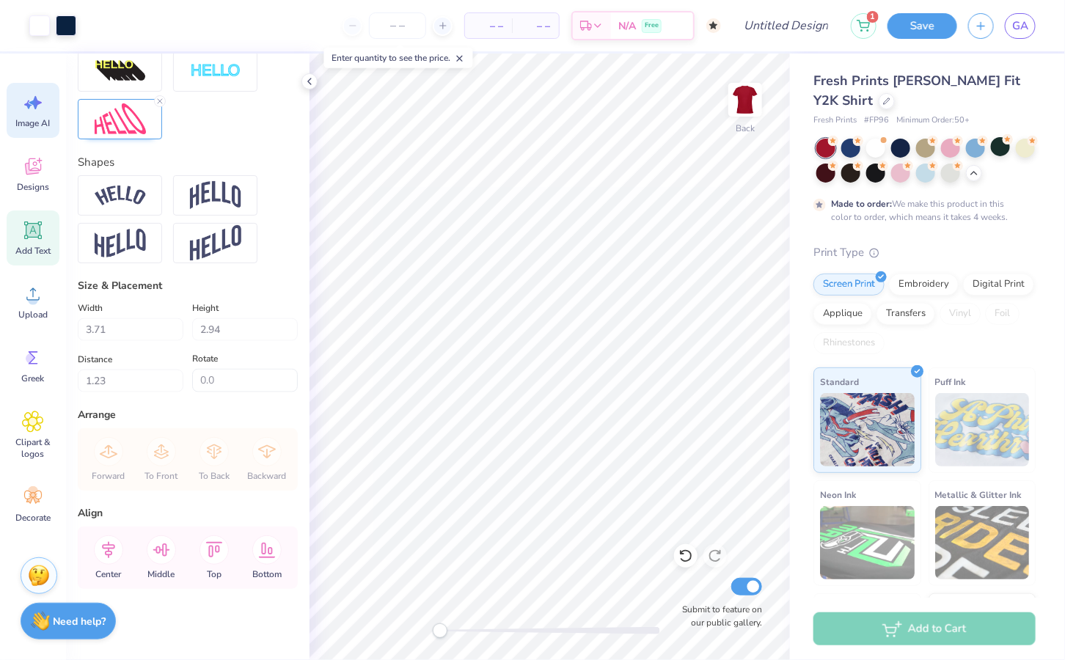
click at [34, 118] on span "Image AI" at bounding box center [33, 123] width 34 height 12
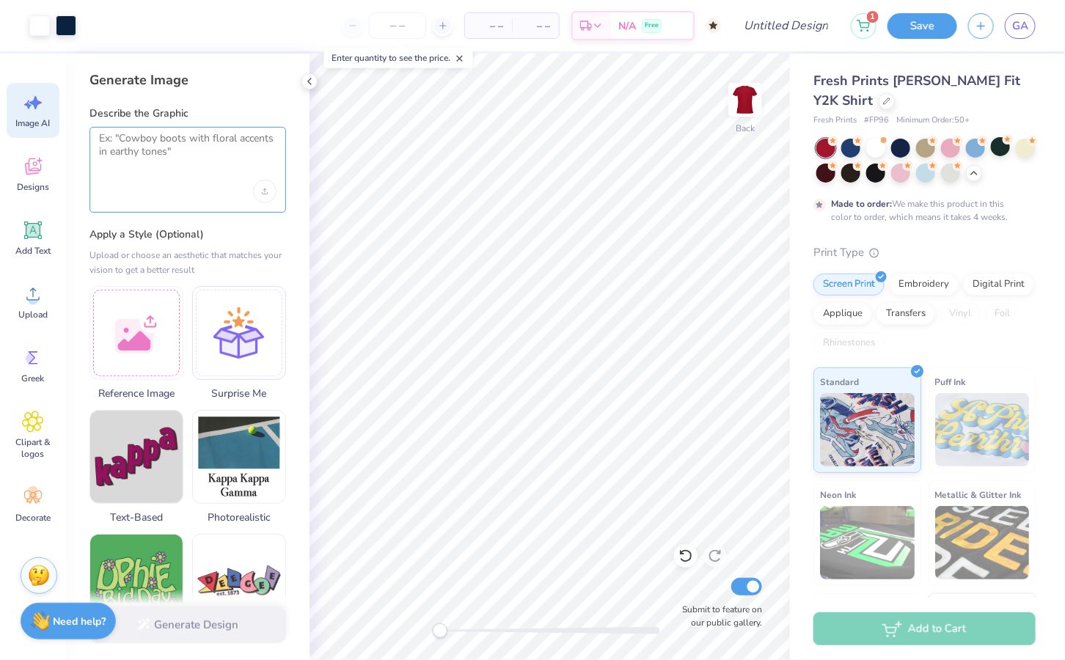
click at [136, 166] on textarea at bounding box center [187, 150] width 177 height 37
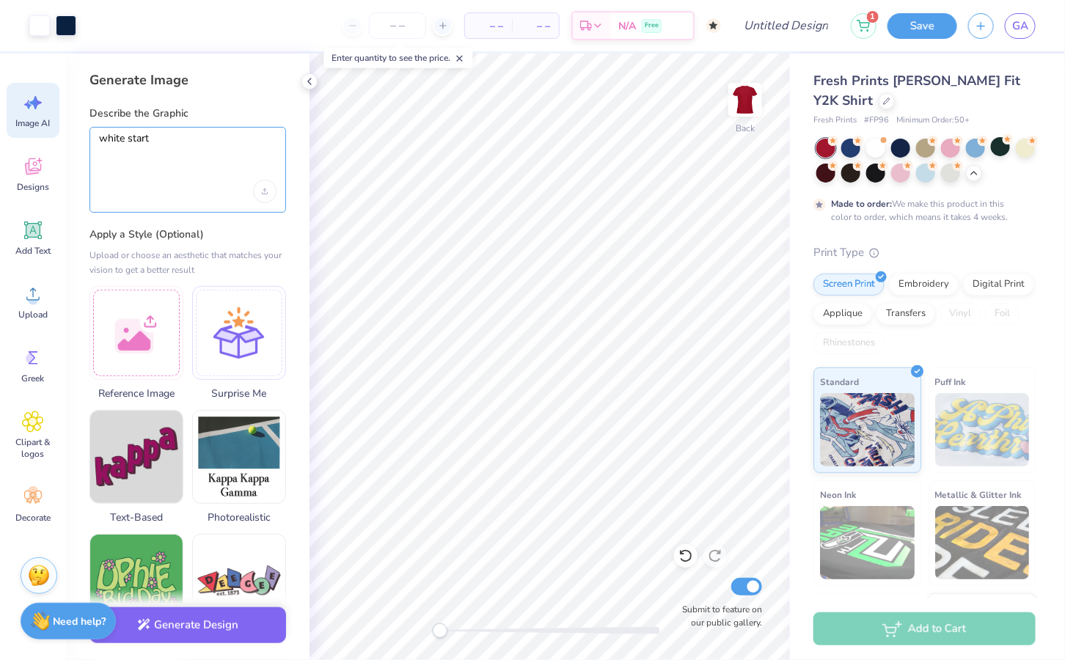
type textarea "white star"
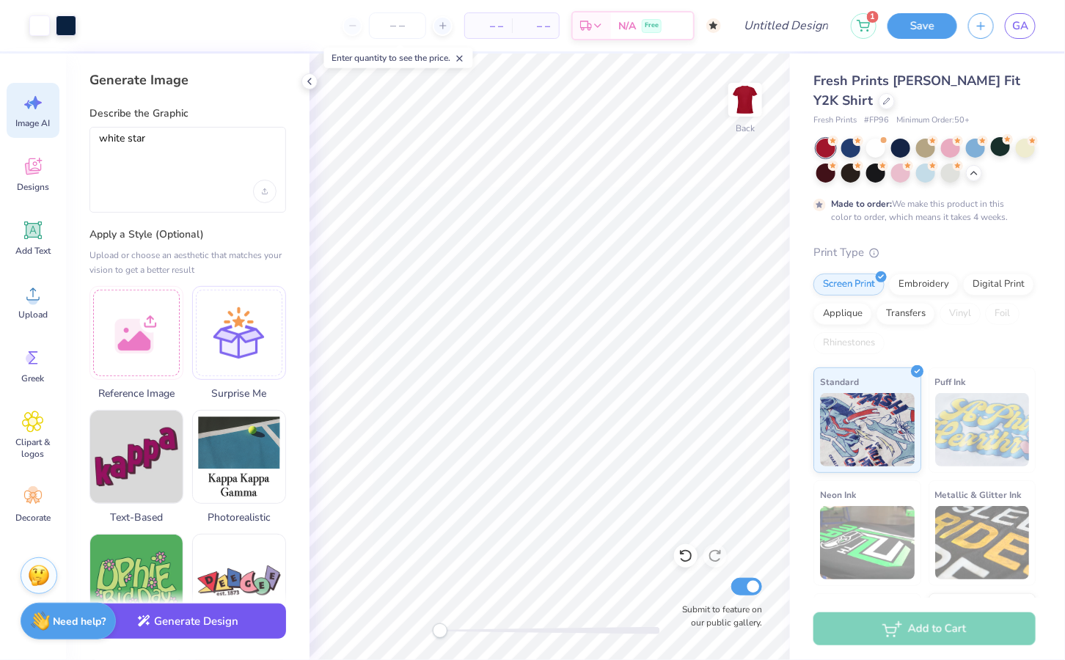
click at [182, 630] on button "Generate Design" at bounding box center [187, 621] width 196 height 36
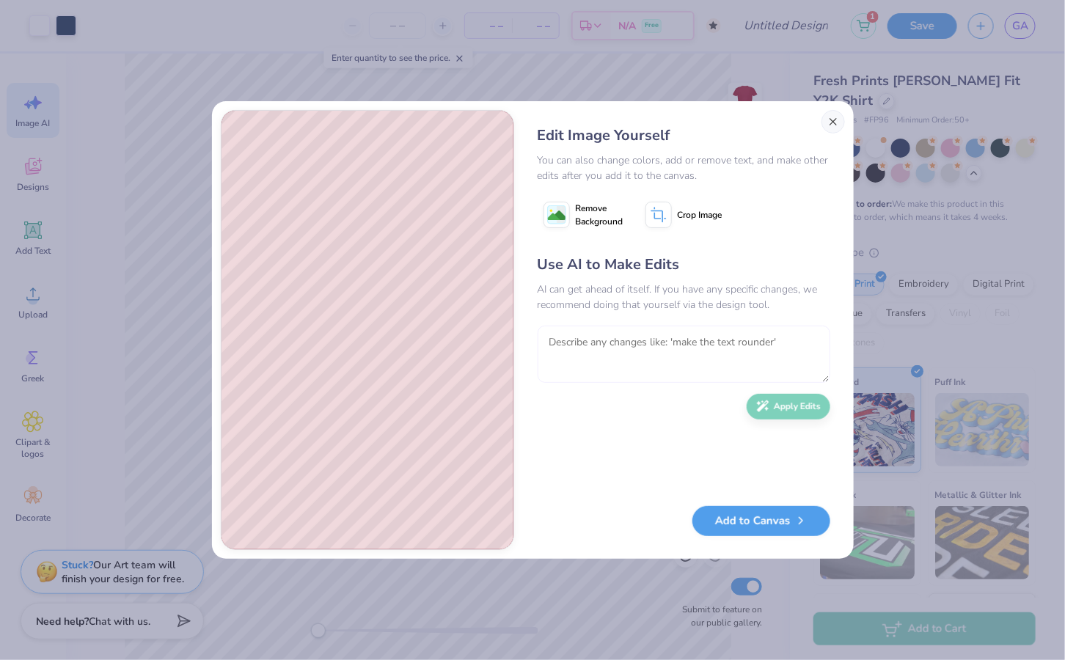
click at [671, 375] on textarea at bounding box center [683, 354] width 293 height 57
click at [642, 348] on textarea at bounding box center [683, 354] width 293 height 57
click at [644, 346] on textarea at bounding box center [683, 354] width 293 height 57
click at [634, 348] on textarea at bounding box center [683, 354] width 293 height 57
click at [639, 334] on textarea at bounding box center [683, 354] width 293 height 57
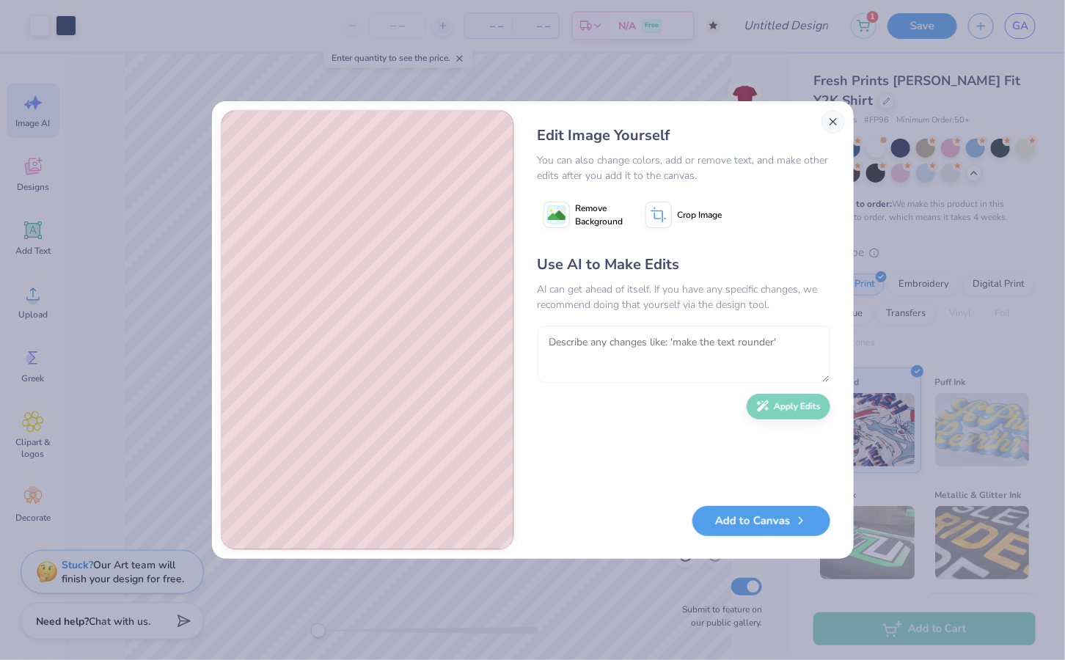
click at [710, 349] on textarea at bounding box center [683, 354] width 293 height 57
click at [768, 345] on textarea at bounding box center [683, 354] width 293 height 57
type textarea "wh"
click at [832, 122] on button "Close" at bounding box center [832, 121] width 23 height 23
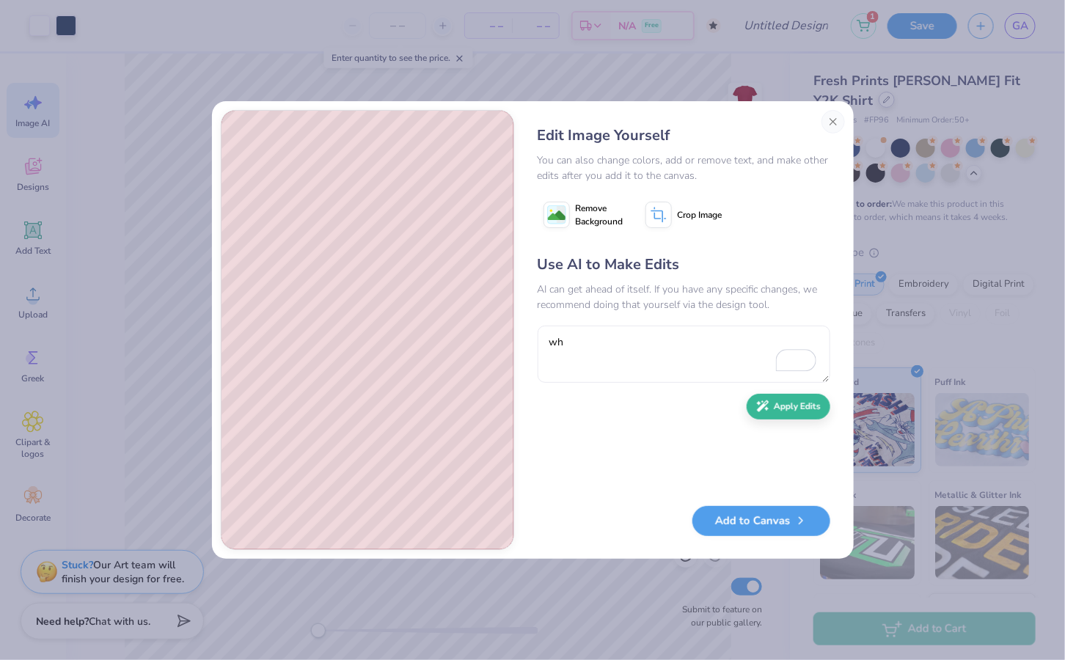
click at [834, 118] on span "Fresh Prints" at bounding box center [834, 120] width 43 height 12
click at [828, 117] on span "Fresh Prints" at bounding box center [834, 120] width 43 height 12
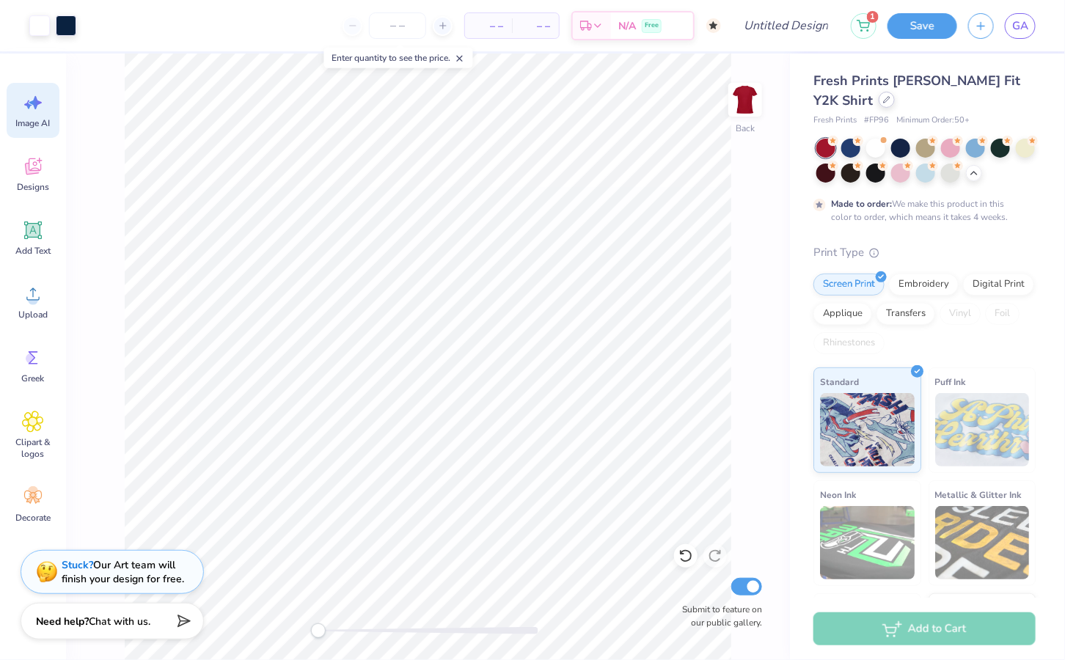
scroll to position [0, 32]
click at [31, 438] on span "Clipart & logos" at bounding box center [33, 447] width 48 height 23
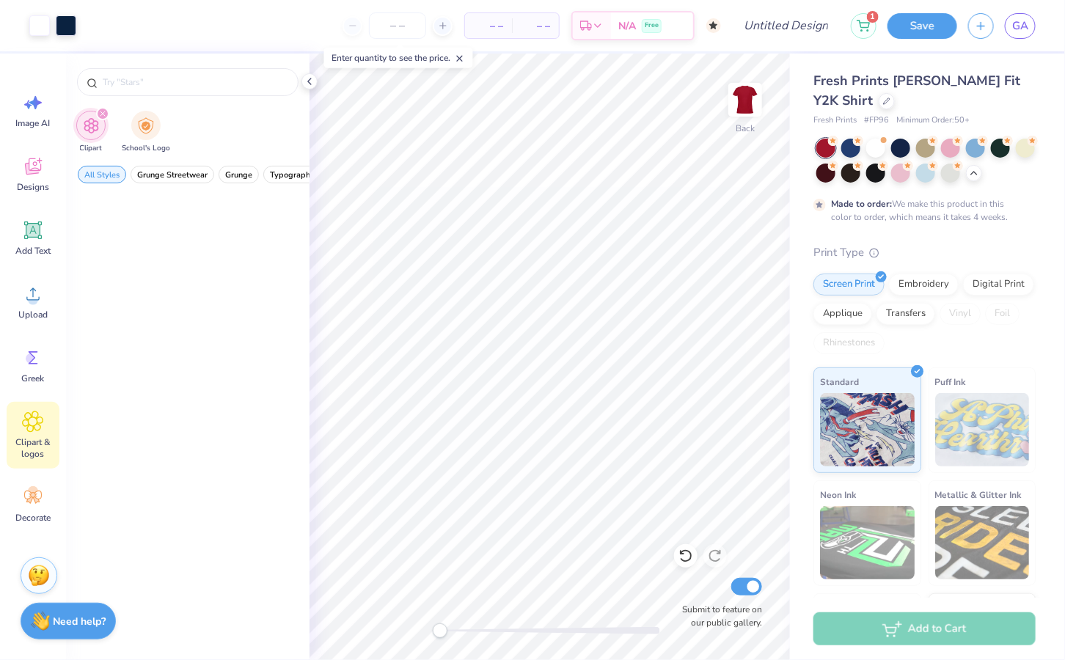
scroll to position [0, 0]
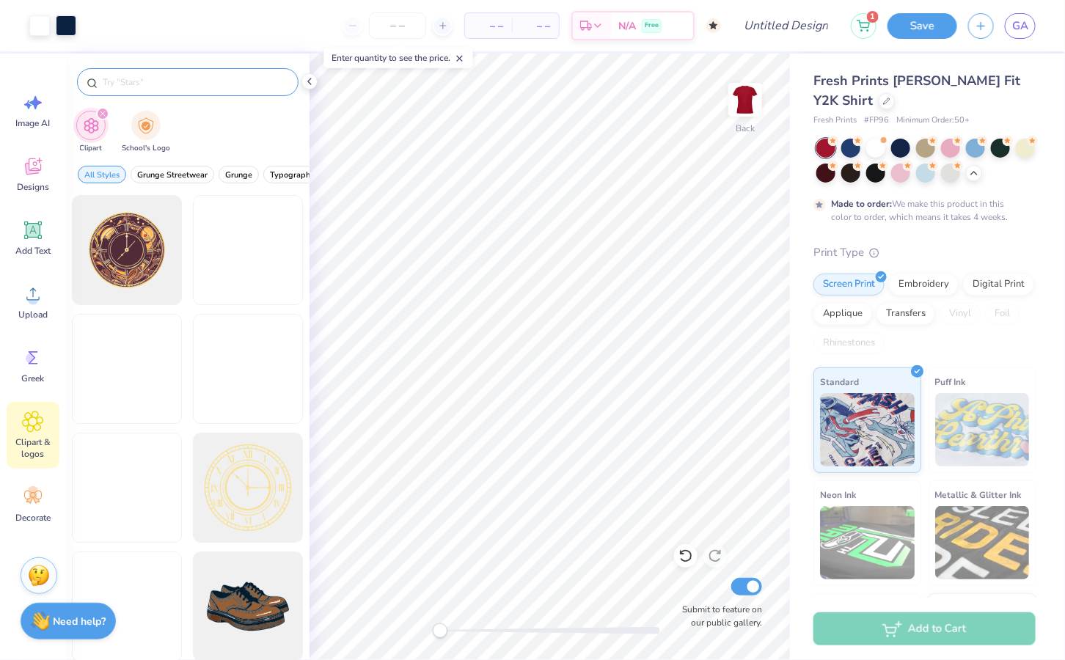
click at [140, 84] on input "text" at bounding box center [195, 82] width 188 height 15
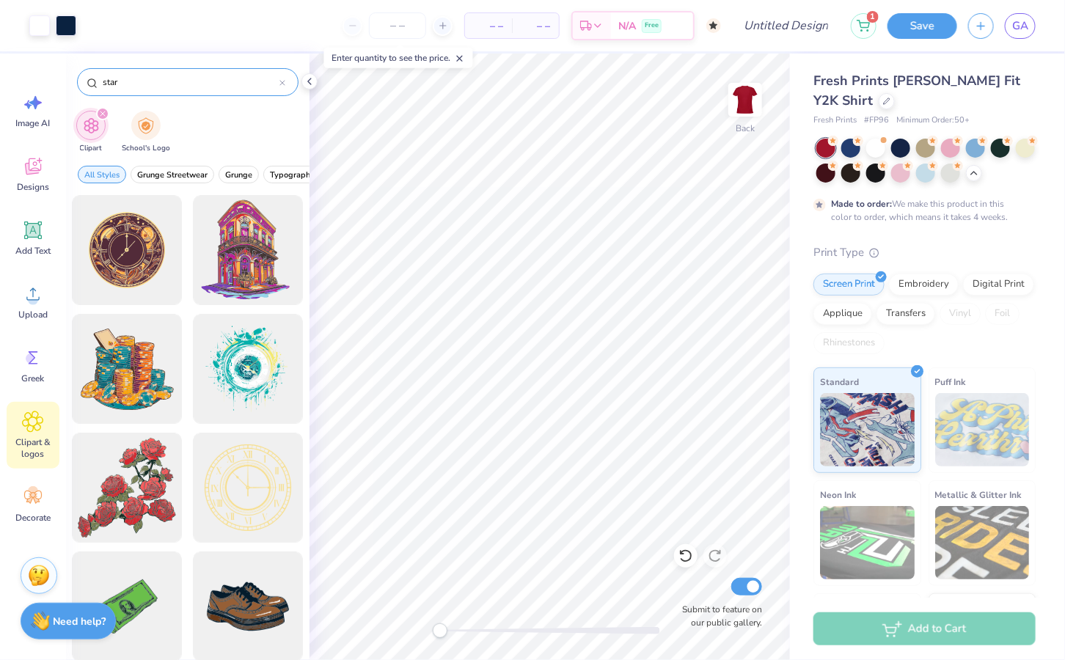
type input "star"
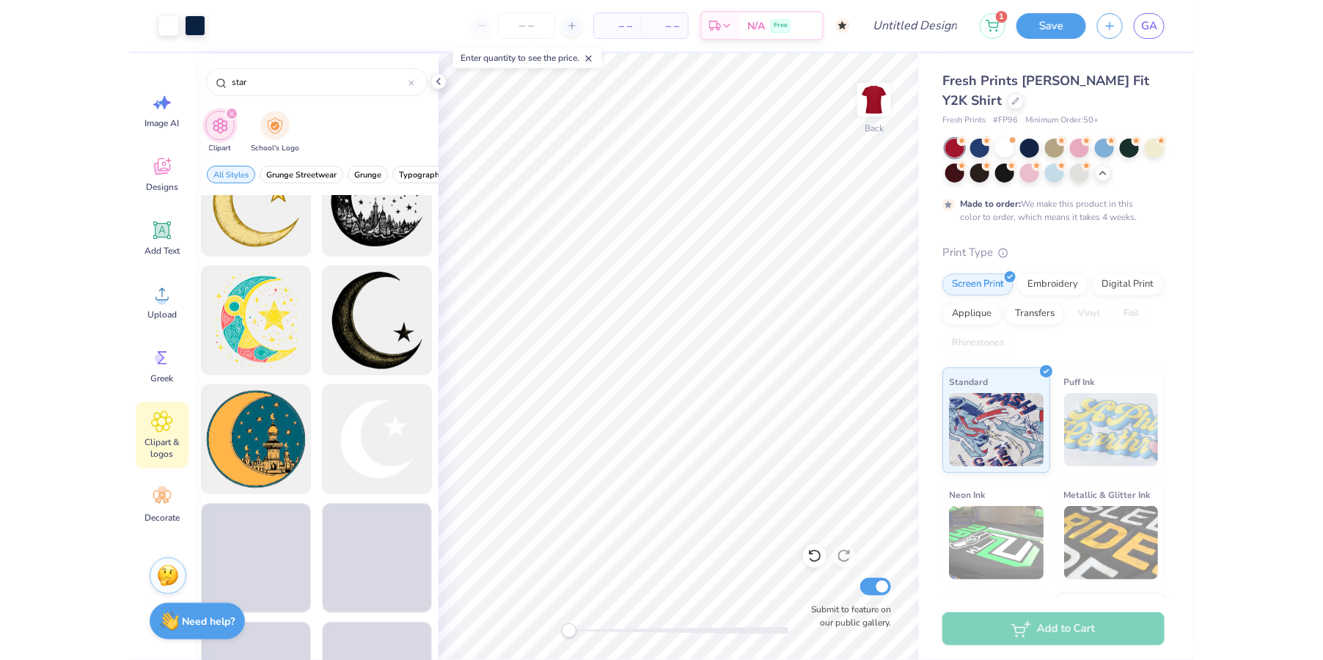
scroll to position [603, 0]
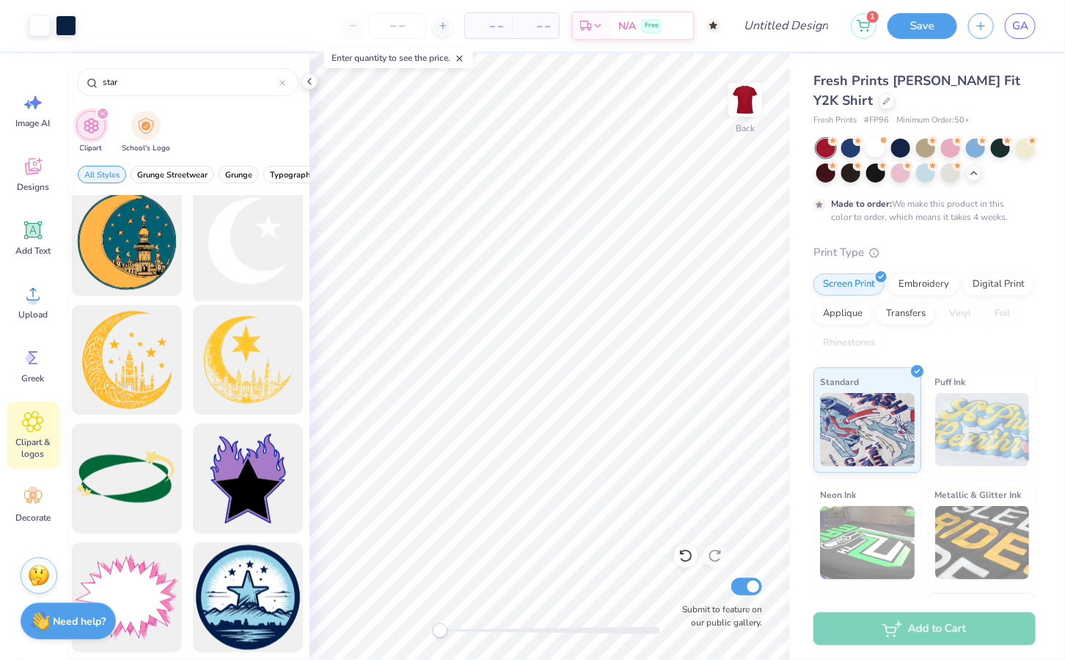
click at [247, 271] on div at bounding box center [248, 241] width 121 height 121
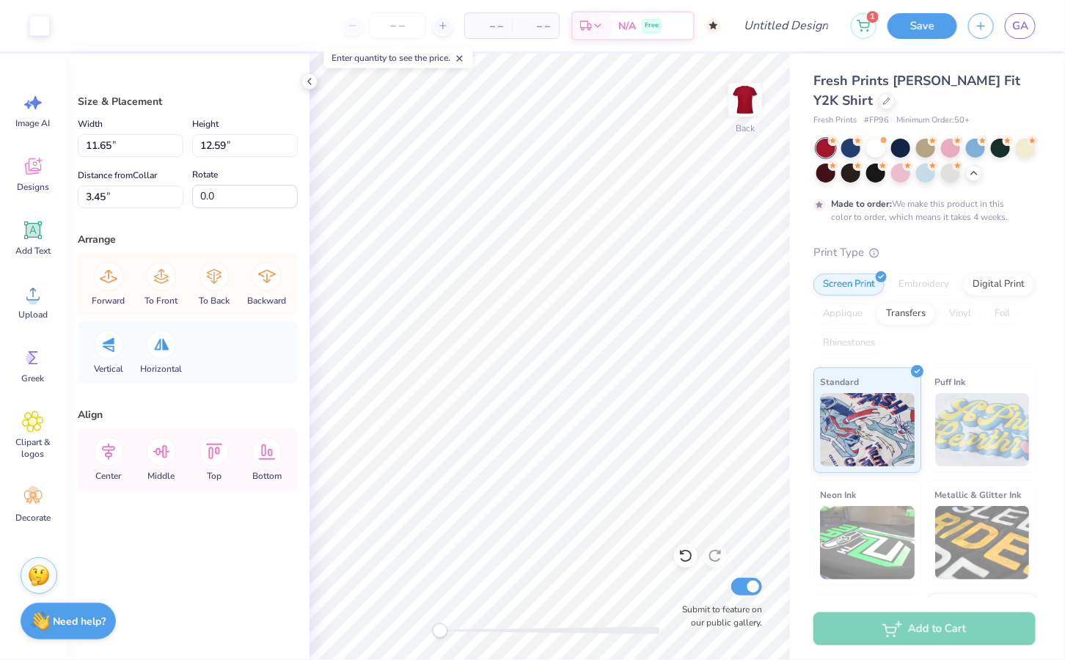
type input "11.65"
type input "12.59"
type input "3.45"
type input "1.57"
type input "1.44"
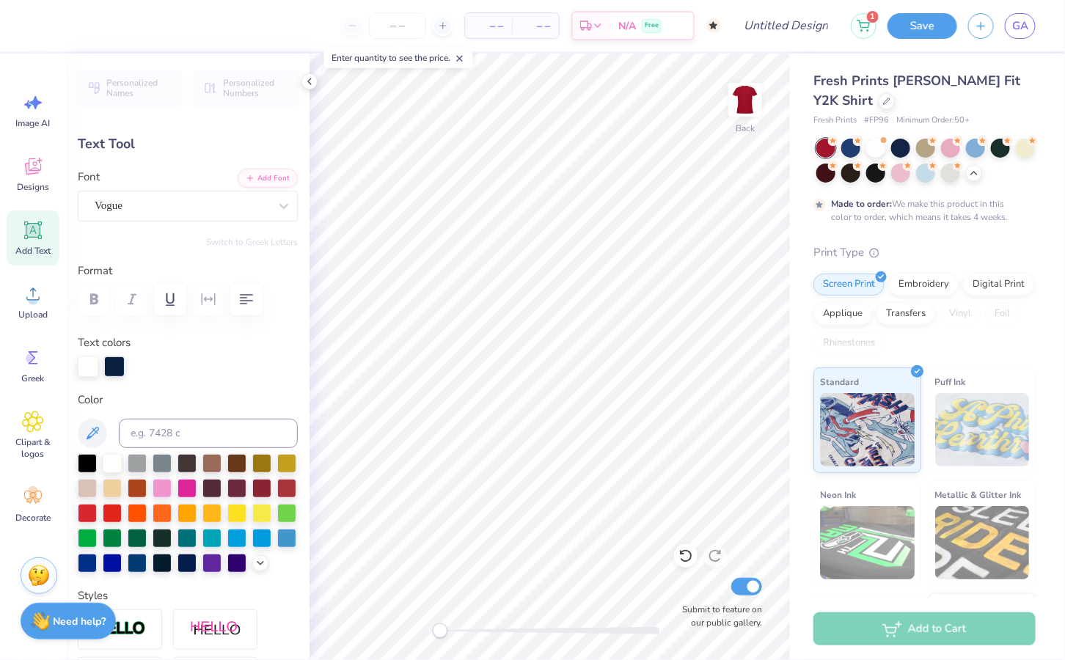
type input "3.05"
type input "1.92"
type input "2.46"
type input "2.37"
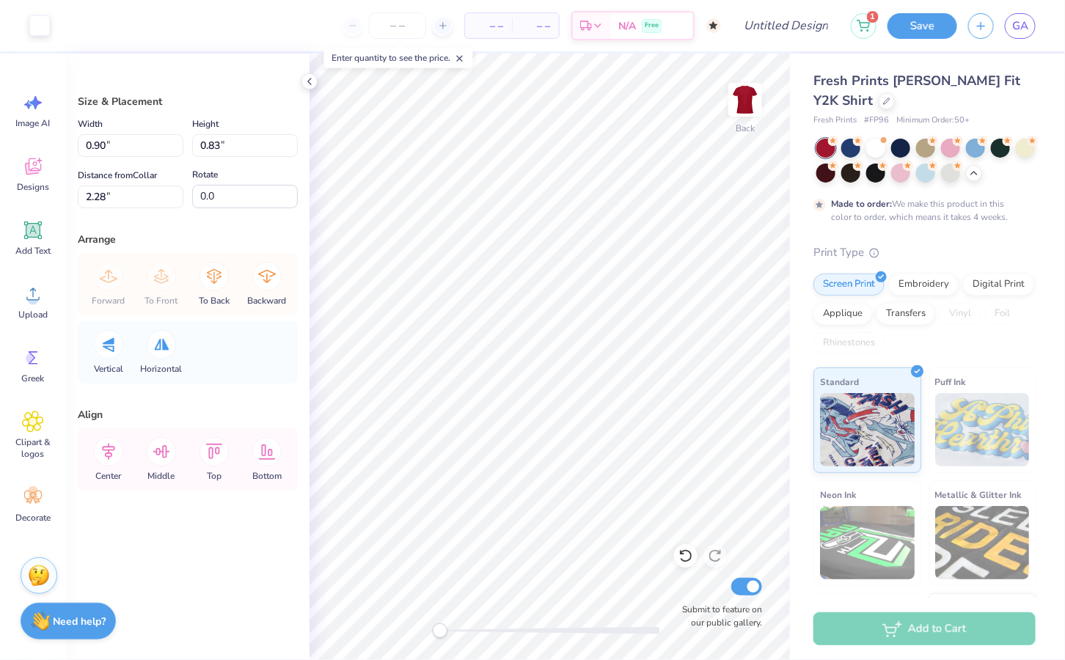
type input "0.90"
type input "0.83"
type input "2.59"
type input "0.52"
type input "0.47"
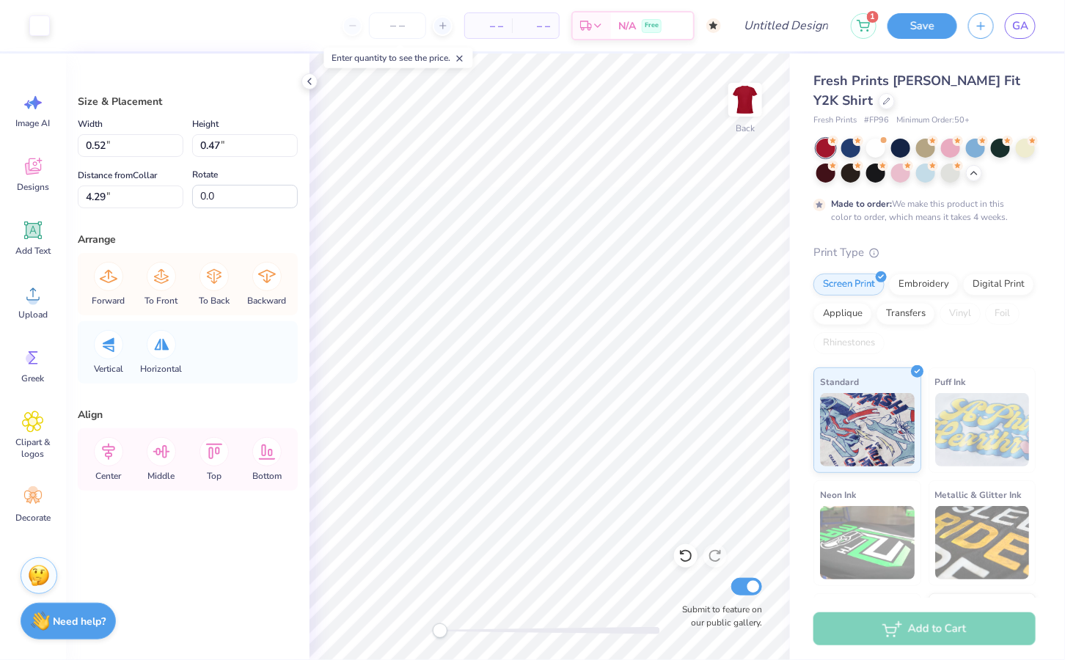
type input "4.29"
type input "0.90"
type input "0.83"
type input "3.94"
type input "0.52"
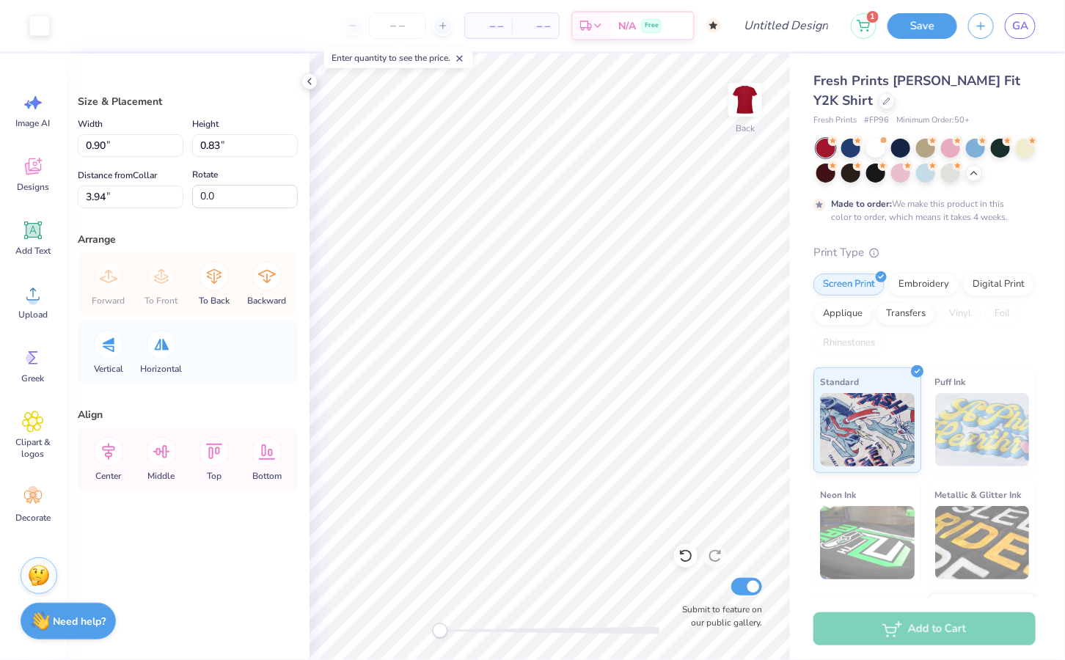
type input "0.47"
type input "4.29"
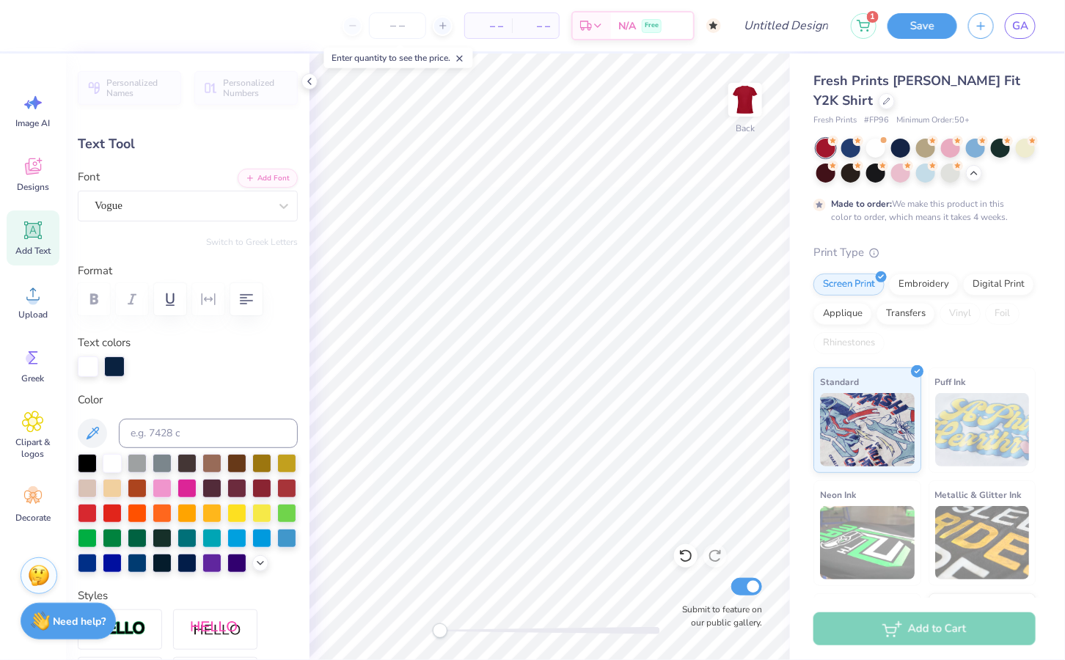
type input "2.37"
type input "2.28"
type input "2.01"
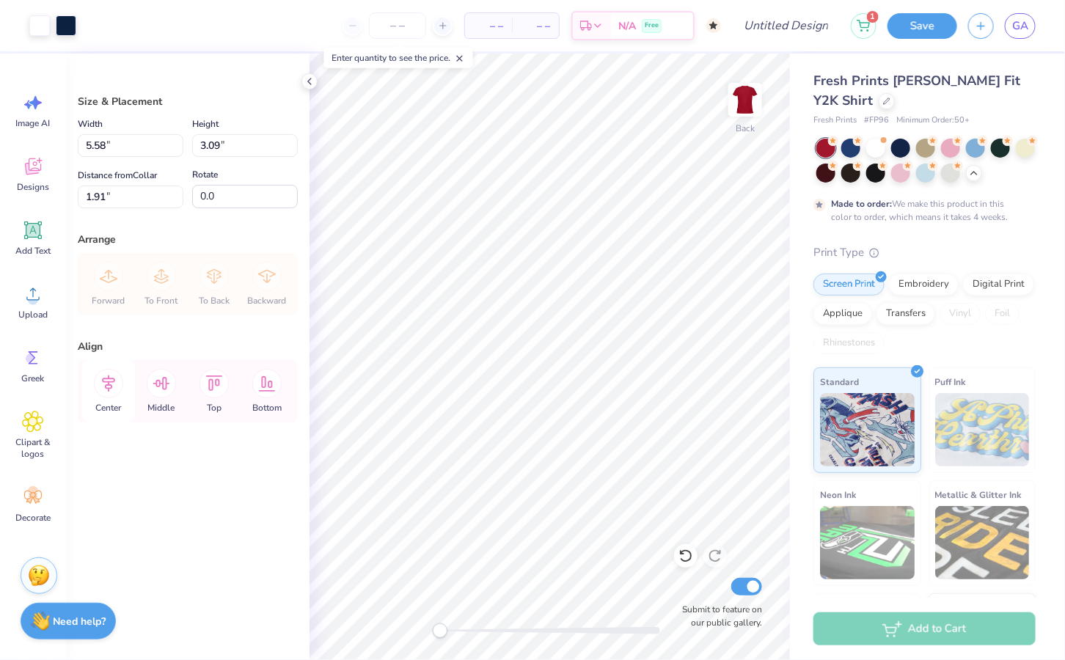
click at [103, 378] on icon at bounding box center [108, 383] width 13 height 17
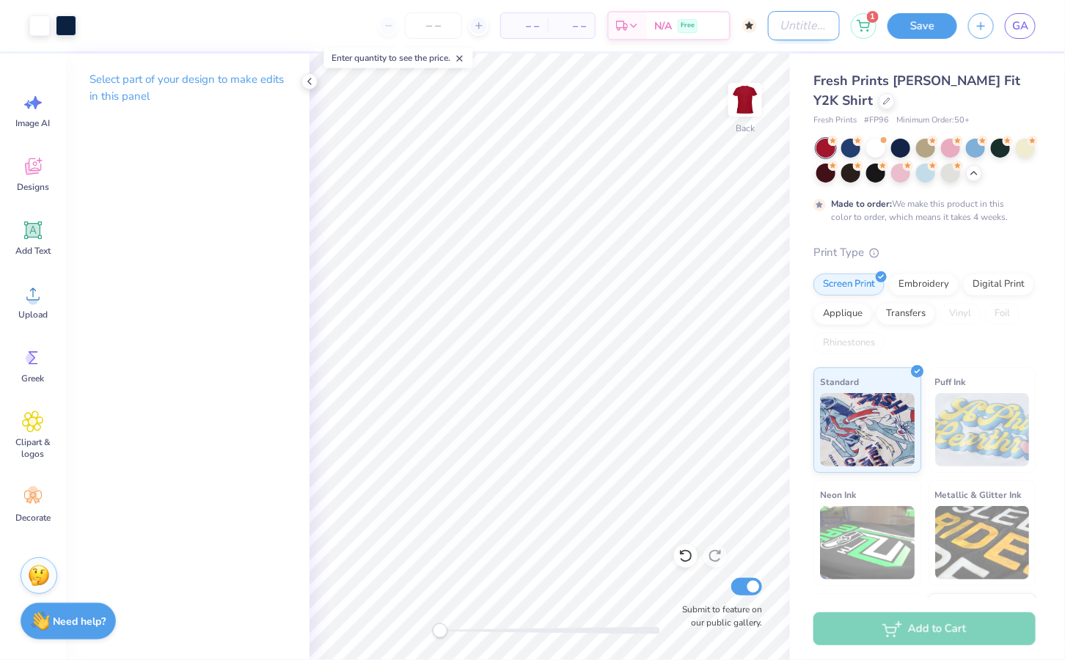
click at [786, 28] on input "Design Title" at bounding box center [804, 25] width 72 height 29
type input "vpr2"
click at [906, 28] on button "Save" at bounding box center [922, 24] width 70 height 26
click at [905, 29] on div "Save" at bounding box center [922, 26] width 70 height 26
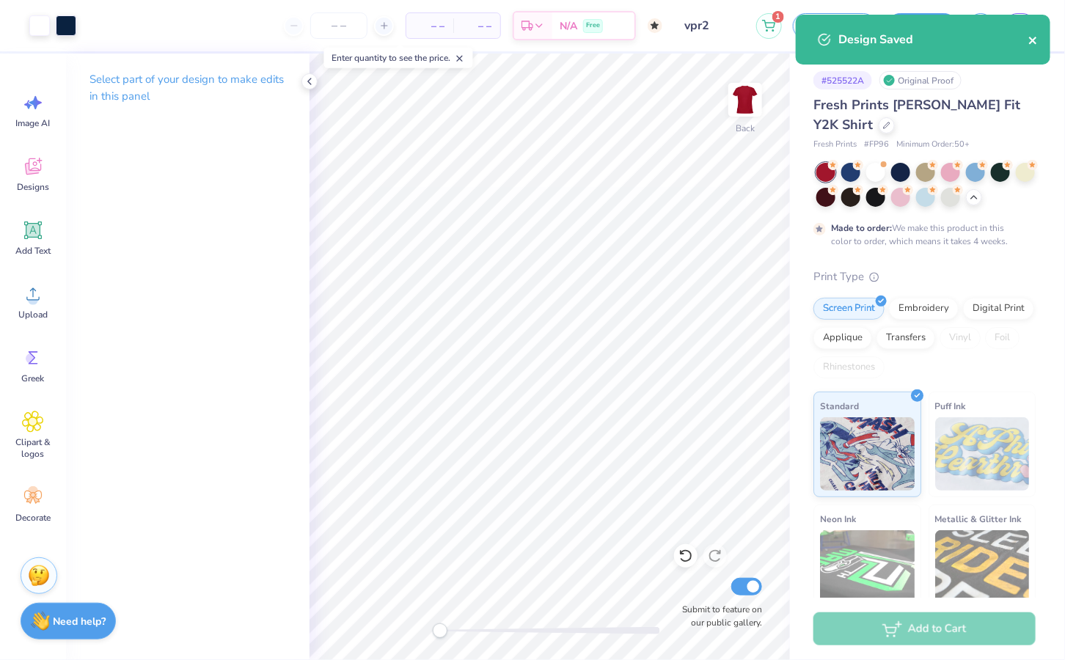
click at [1035, 40] on icon "close" at bounding box center [1033, 40] width 10 height 12
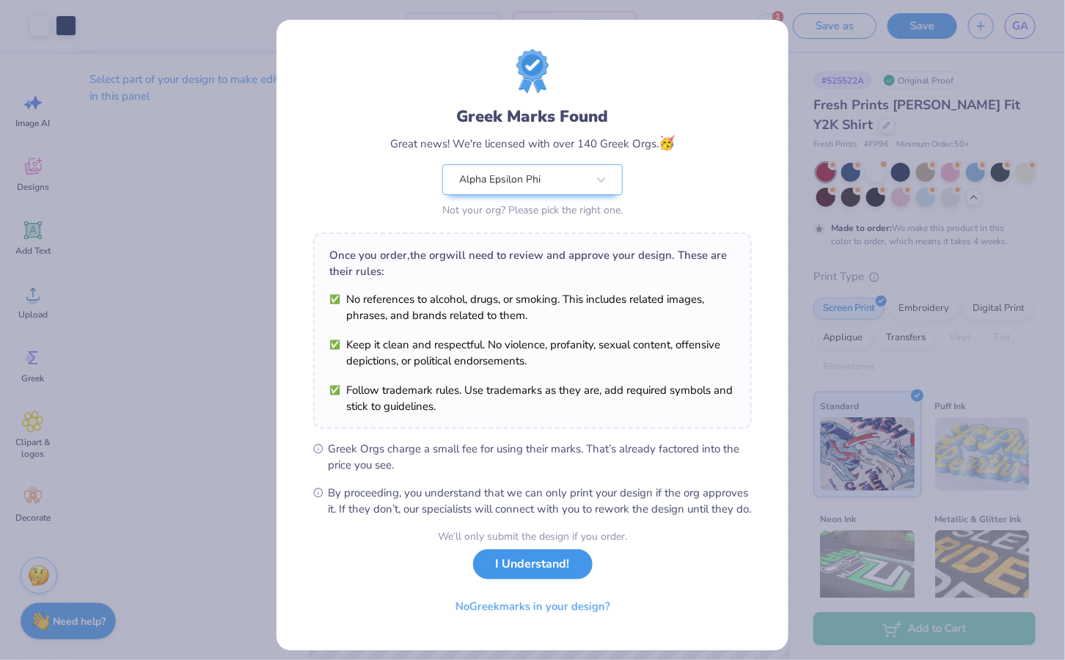
click at [534, 578] on button "I Understand!" at bounding box center [533, 564] width 120 height 30
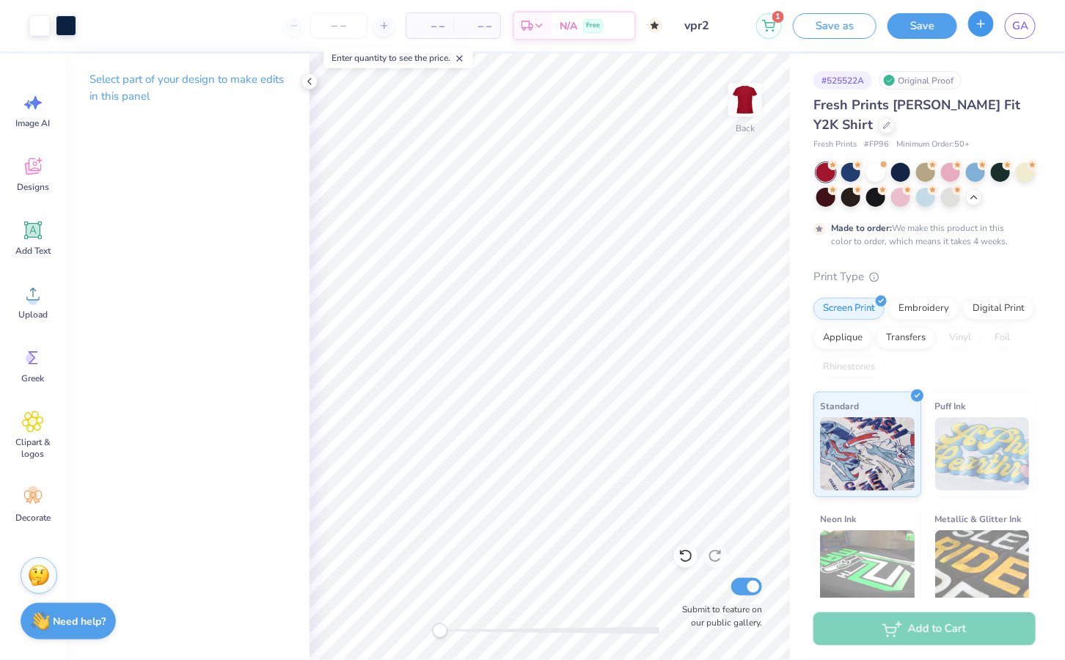
click at [984, 29] on icon "button" at bounding box center [980, 24] width 12 height 12
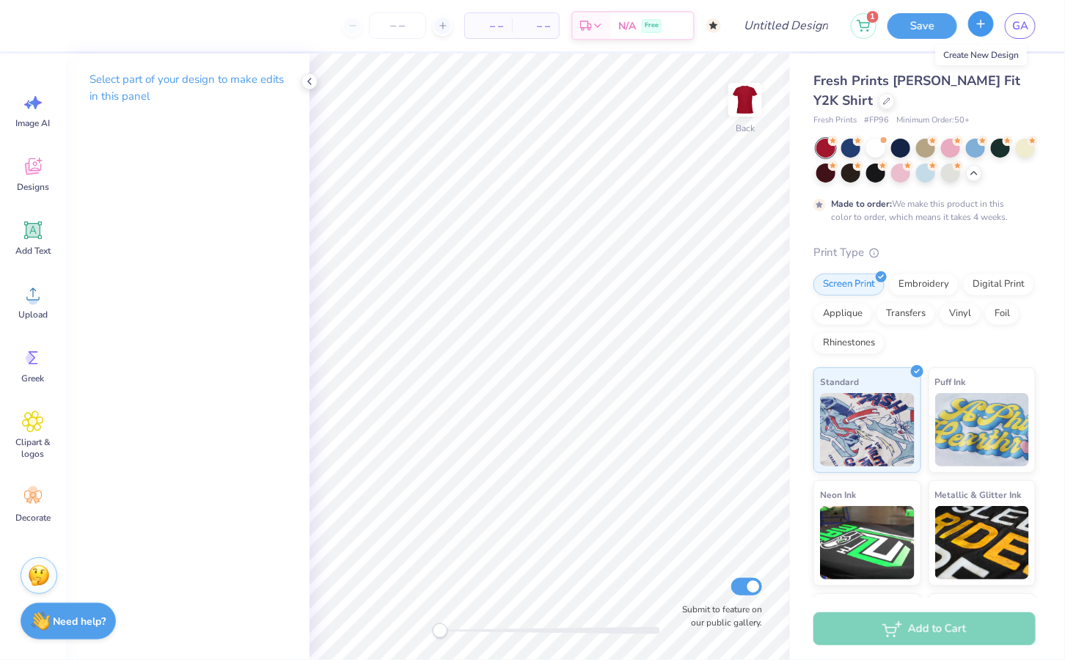
click at [980, 26] on icon "button" at bounding box center [980, 24] width 12 height 12
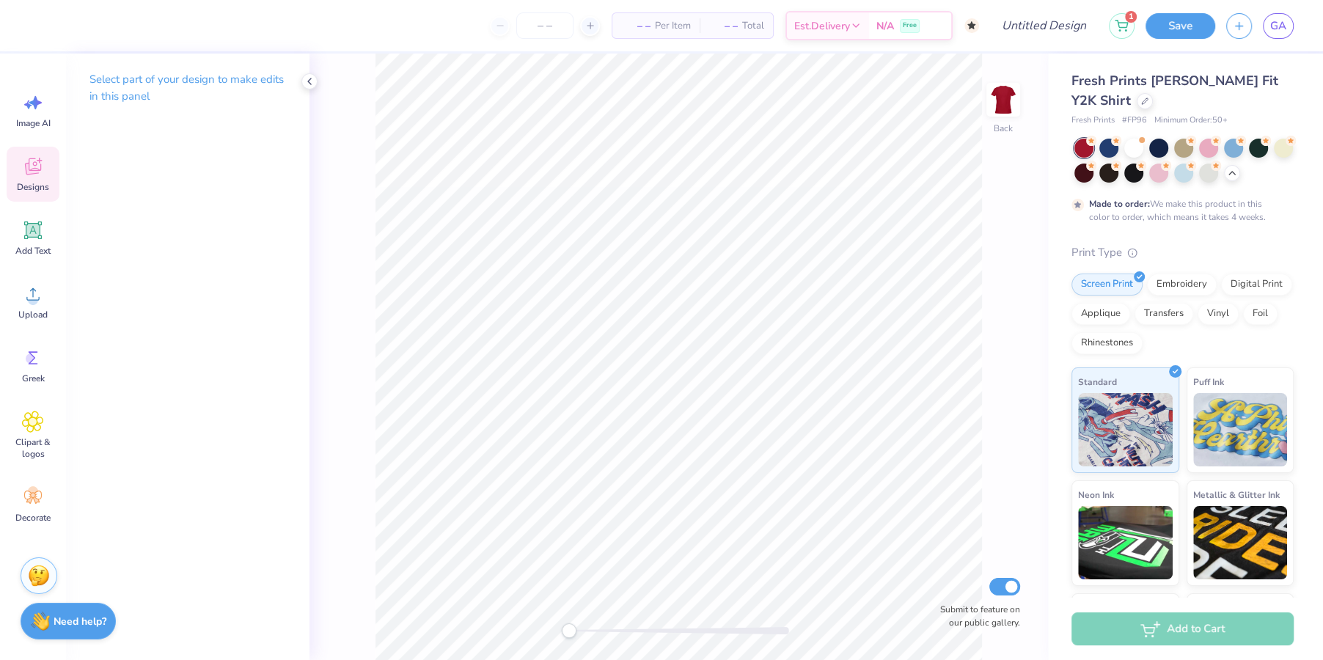
click at [33, 177] on div "Designs" at bounding box center [33, 174] width 53 height 55
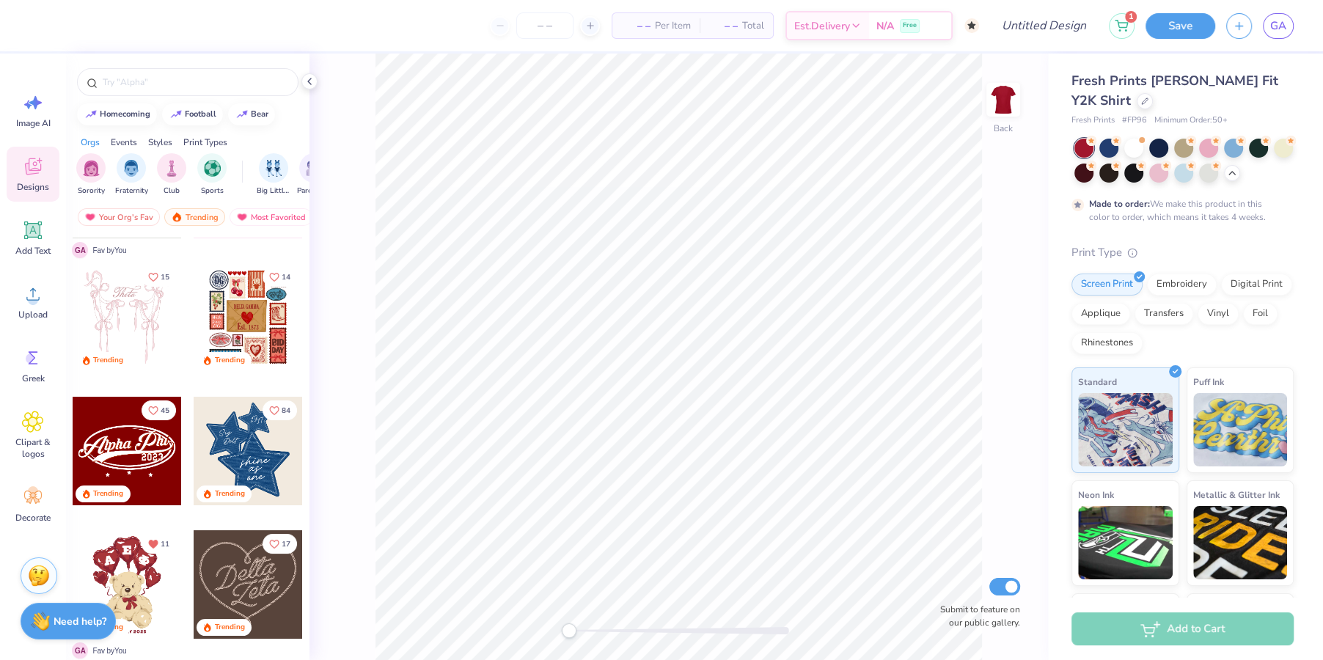
scroll to position [111, 0]
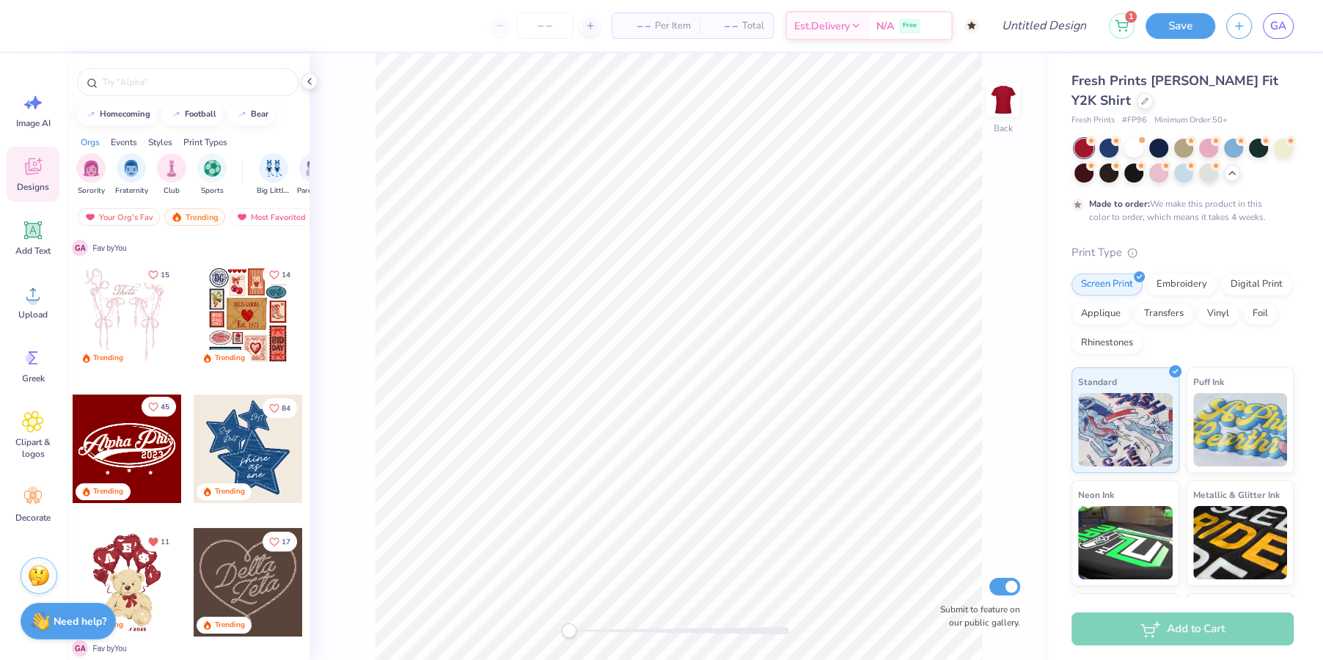
click at [154, 405] on icon "Like" at bounding box center [153, 407] width 10 height 10
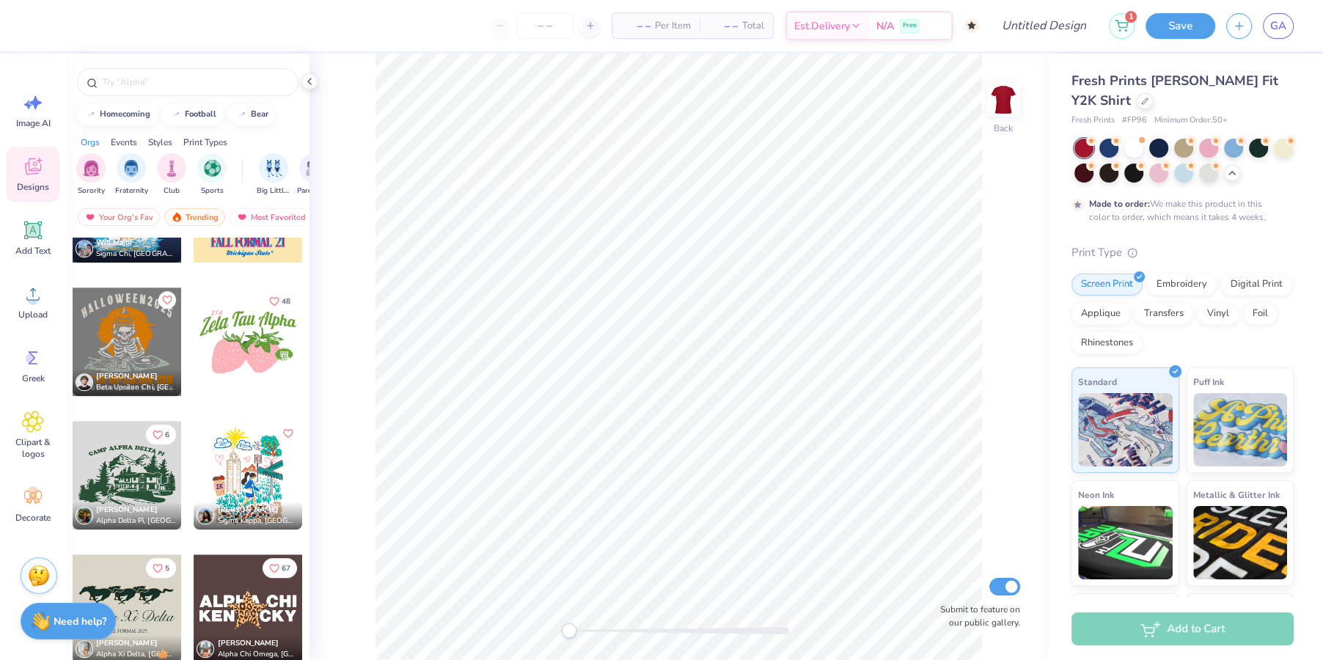
scroll to position [16912, 0]
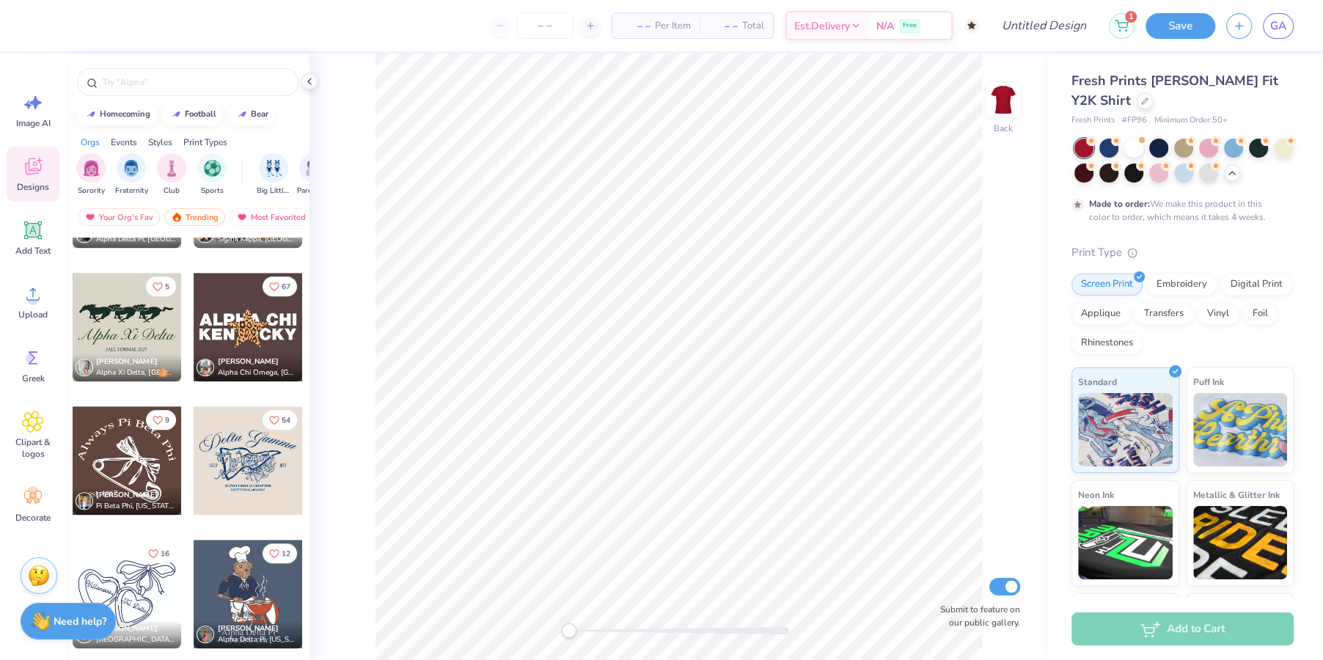
click at [135, 461] on div at bounding box center [127, 460] width 109 height 109
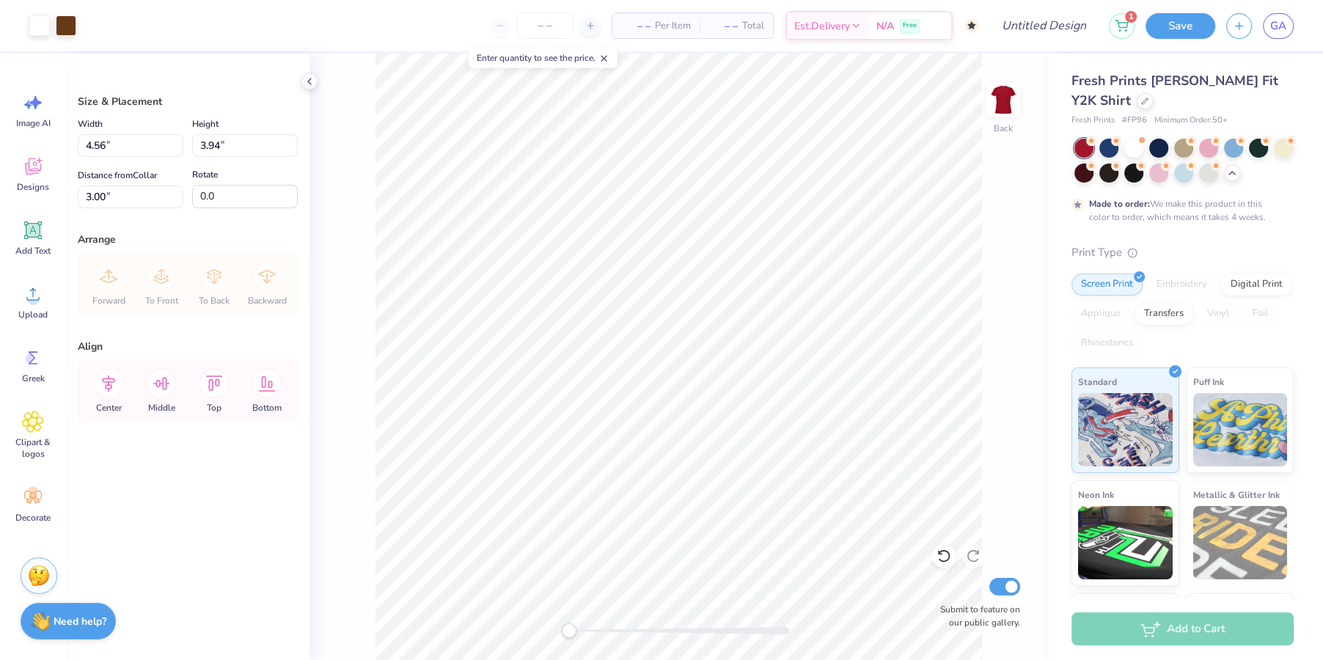
type input "4.56"
type input "3.94"
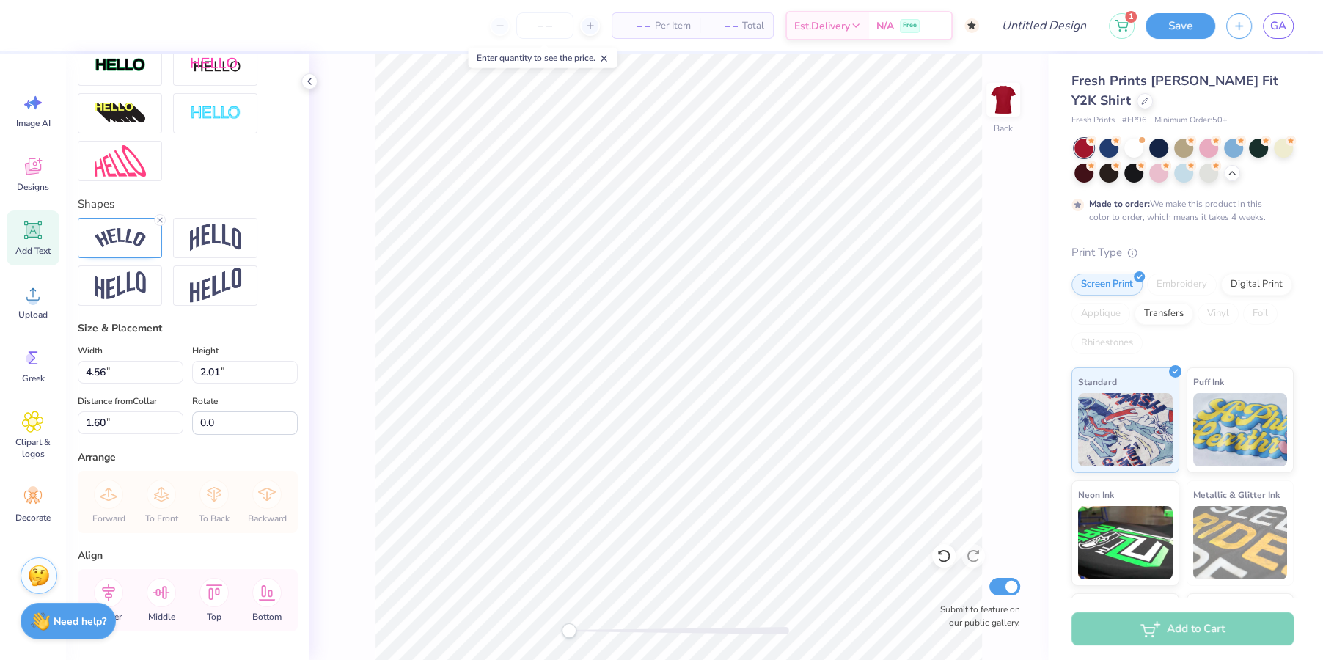
scroll to position [549, 0]
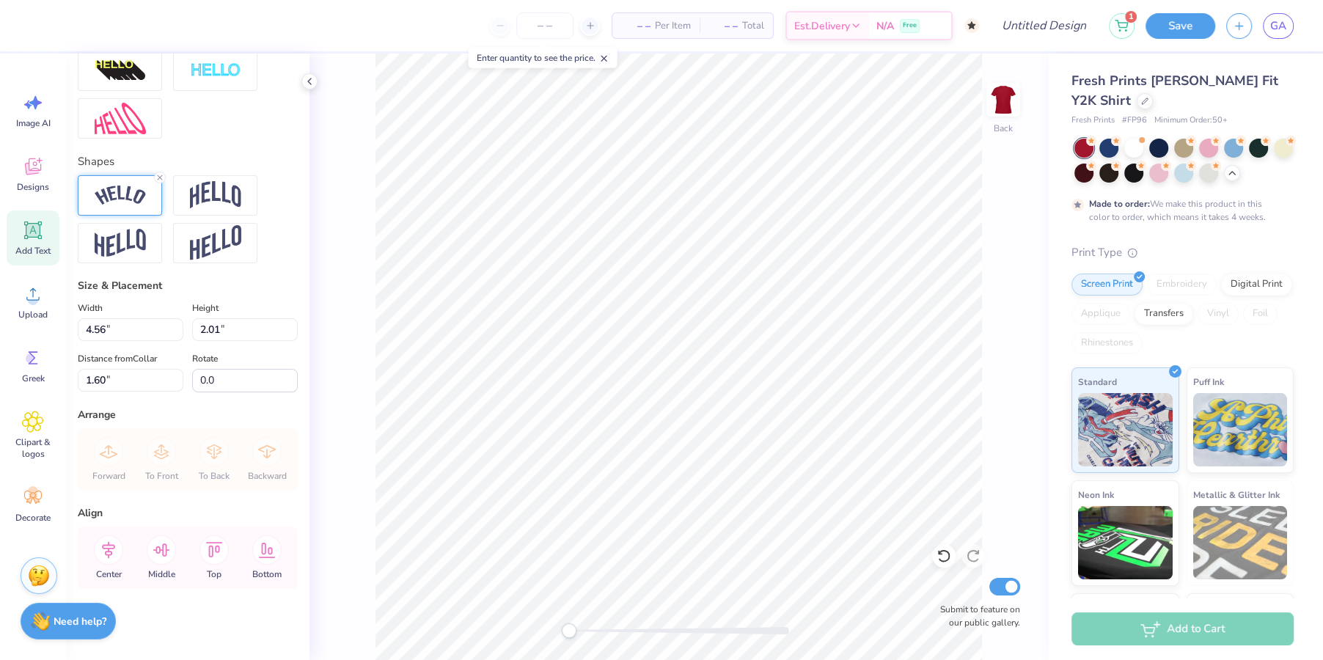
type textarea "Alwlpha Epsilon Phi"
click at [110, 188] on img at bounding box center [120, 195] width 51 height 20
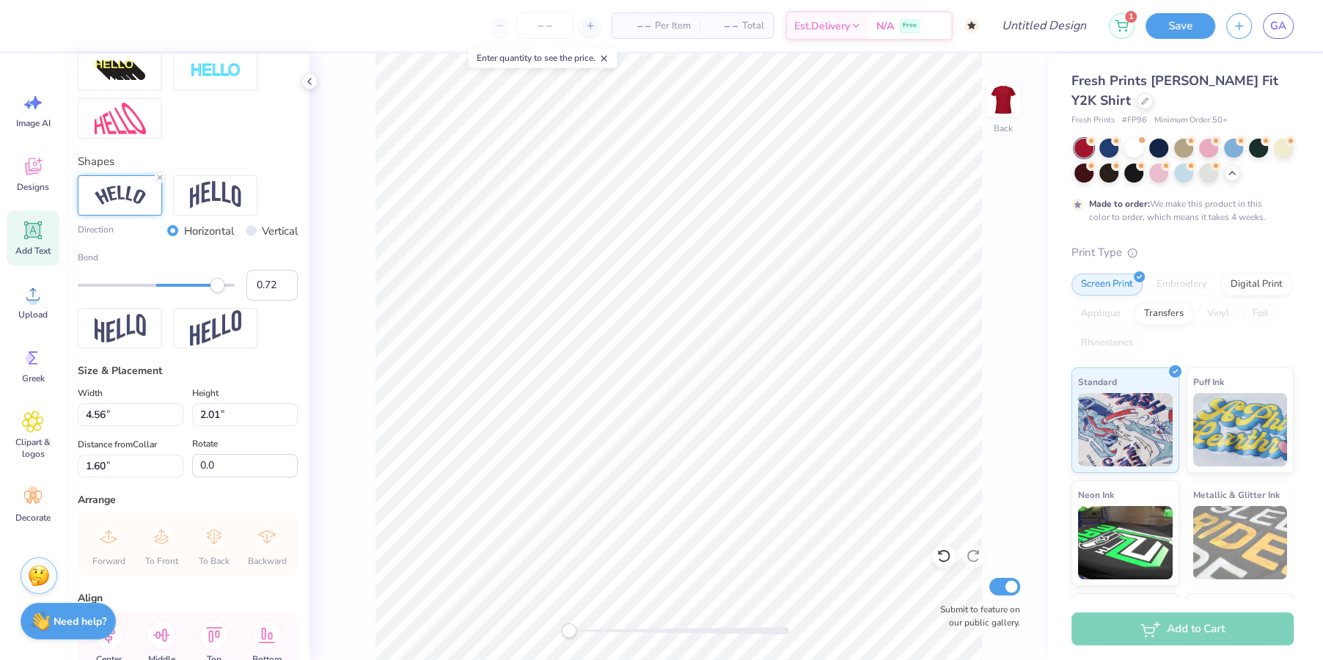
type input "0.71"
click at [212, 284] on div "Accessibility label" at bounding box center [212, 285] width 15 height 15
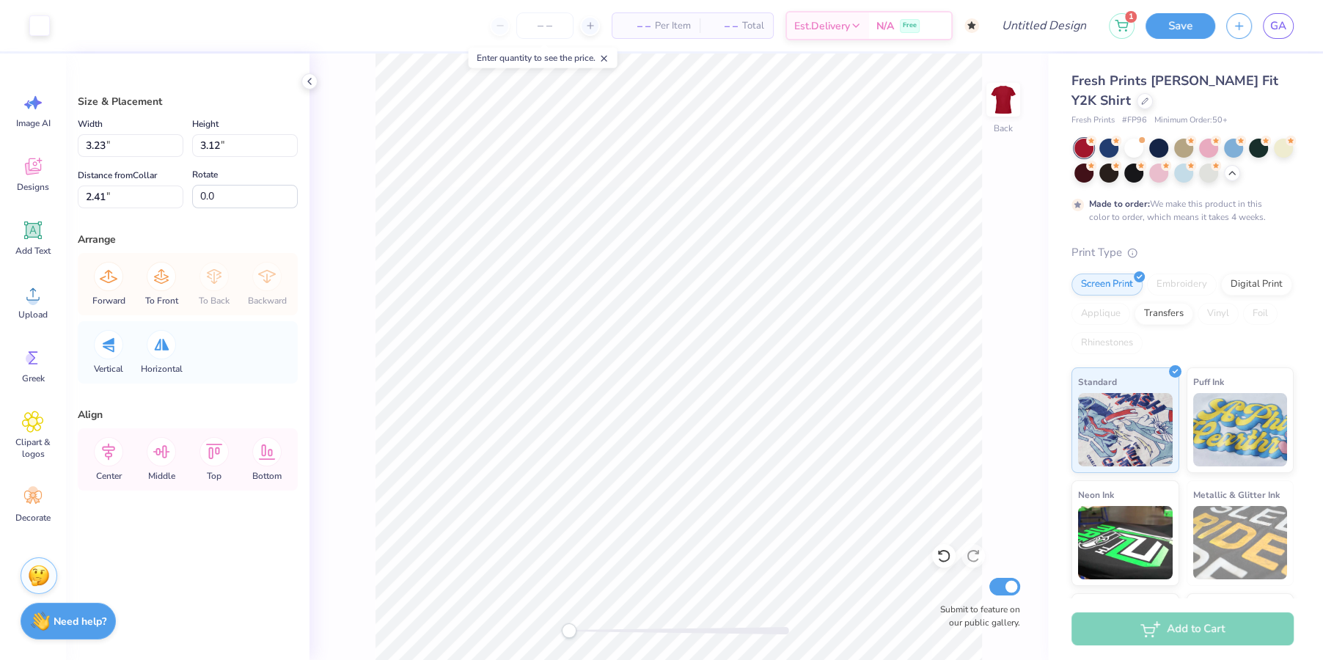
type input "1.52"
type input "1.47"
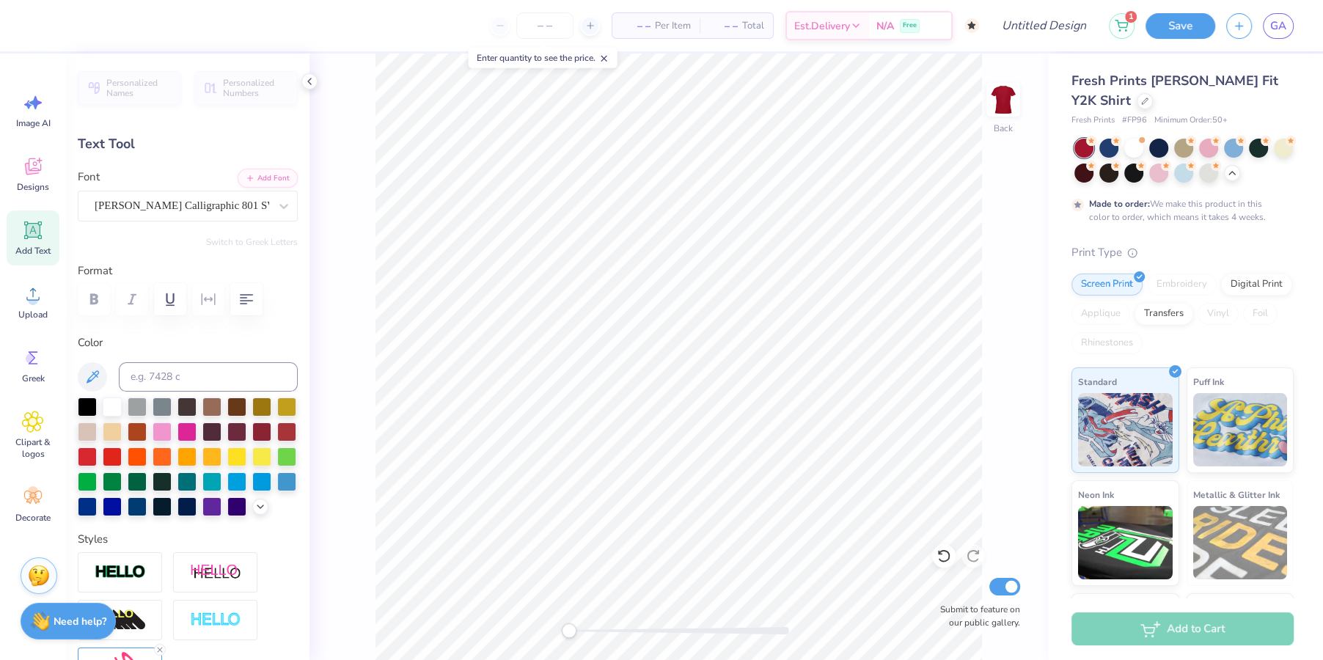
scroll to position [0, 1]
type textarea "est. 1909"
type input "1.35"
type input "3.45"
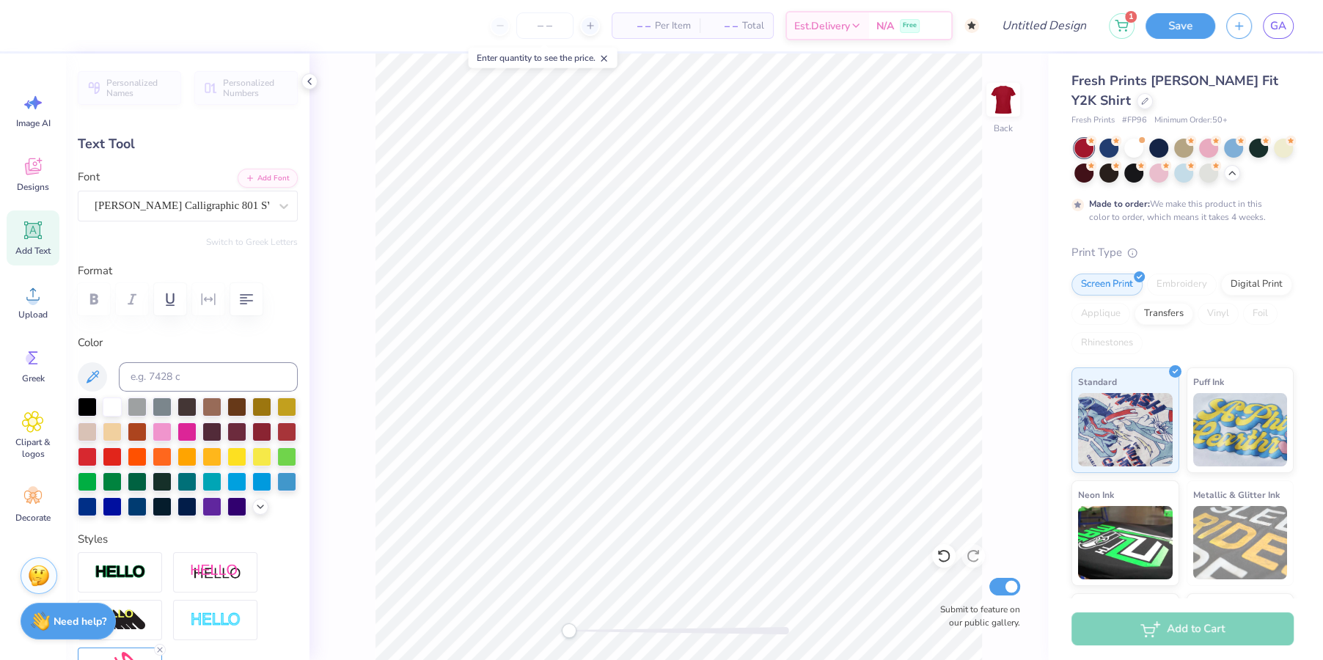
type input "0.74"
type input "0.16"
type input "3.41"
type input "4.76"
type input "1.54"
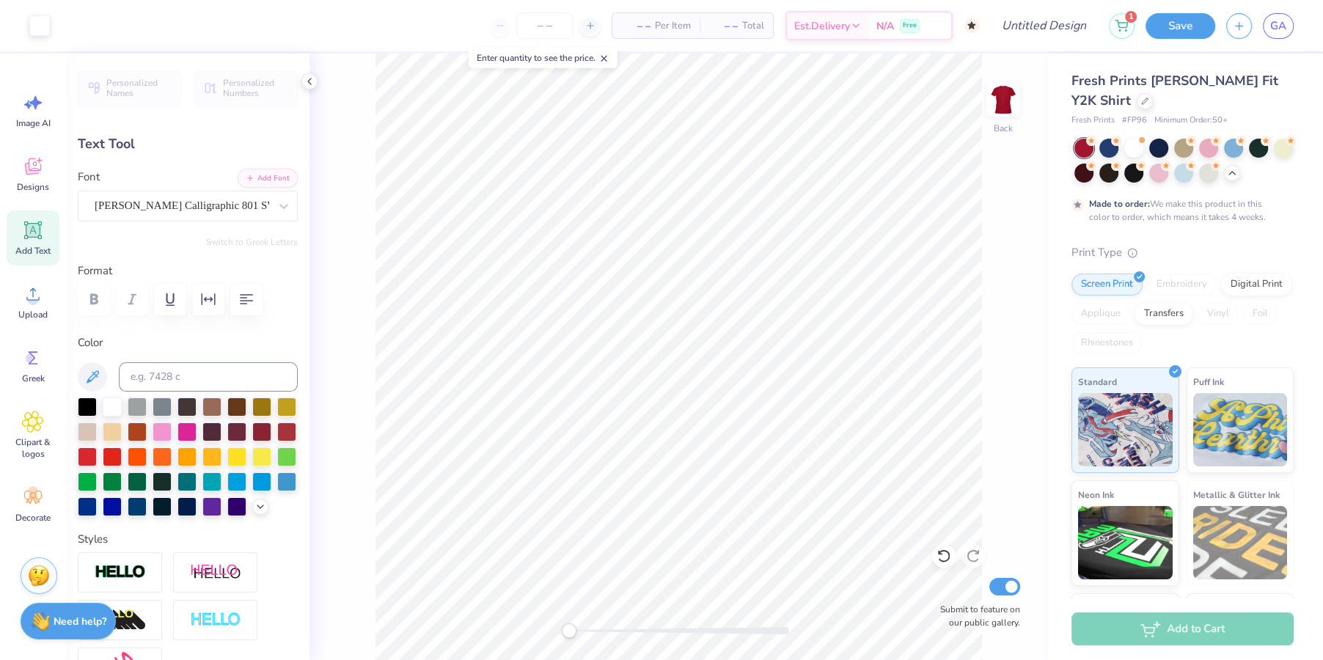
type input "1.46"
type input "5.47"
type input "1.77"
type input "1.22"
type textarea "Alpha Epsilon Phi"
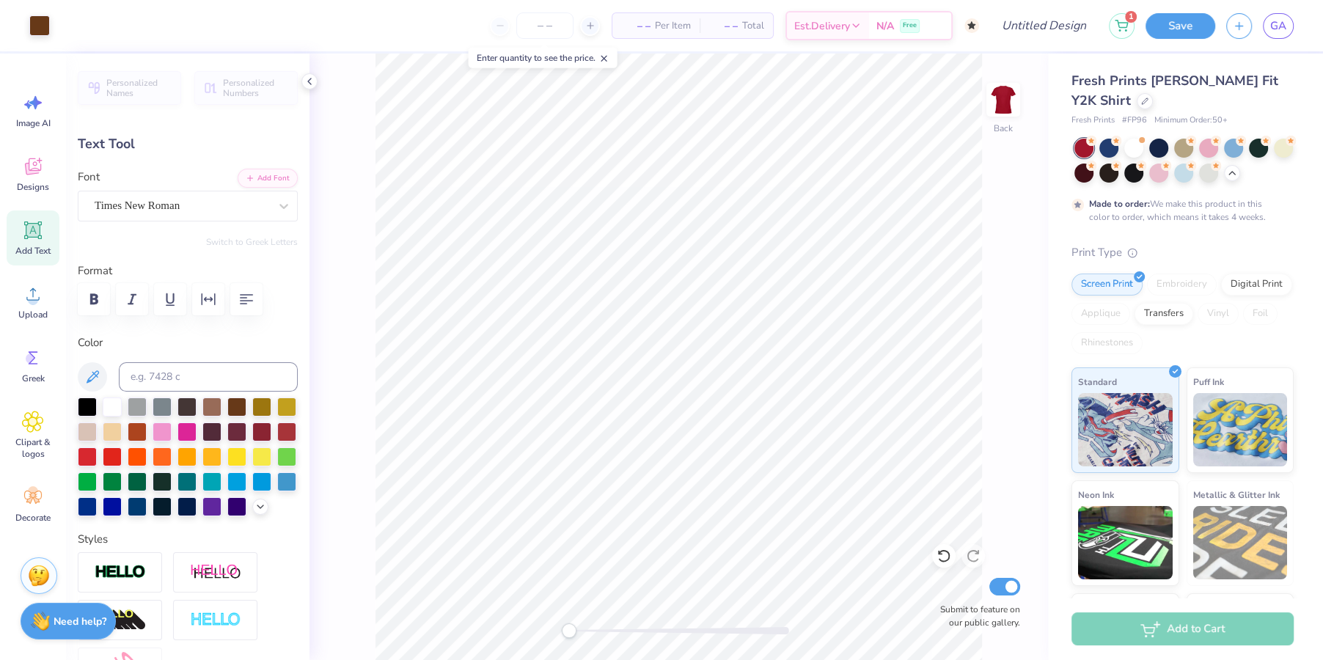
type input "0.37"
type input "0.33"
type input "2.81"
type input "43.4"
type input "4.89"
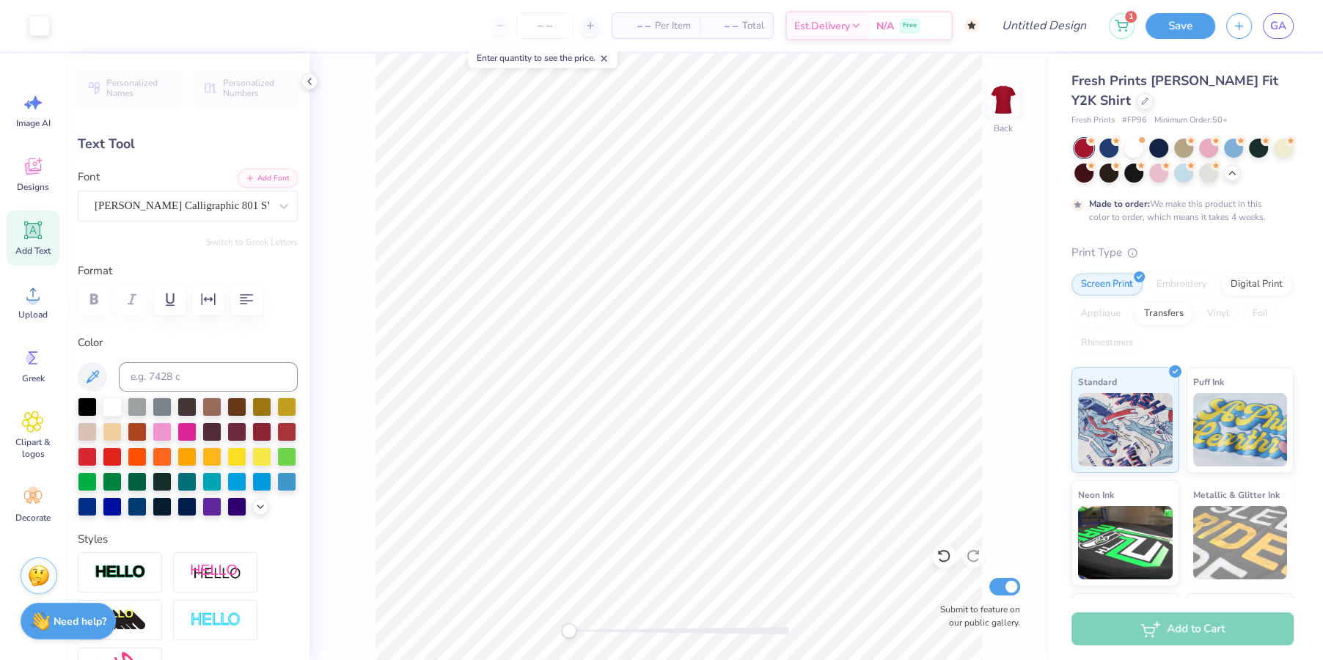
type input "1.58"
type input "1.31"
type input "0.0"
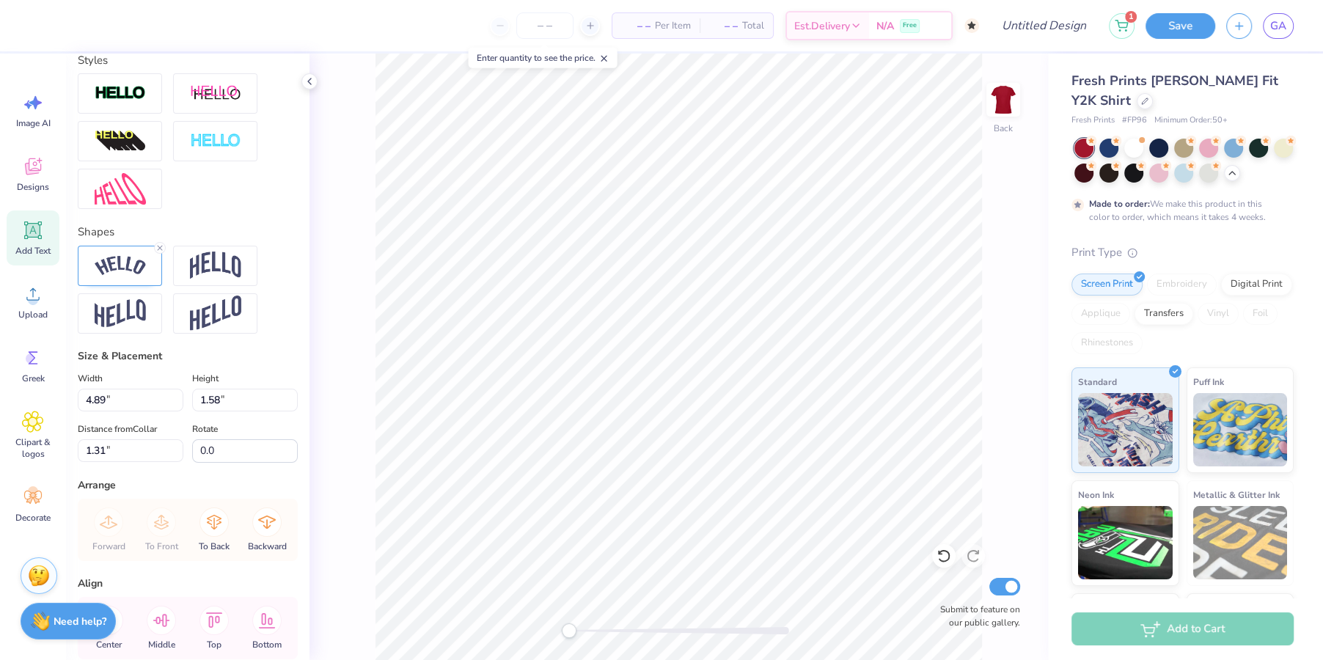
scroll to position [522, 0]
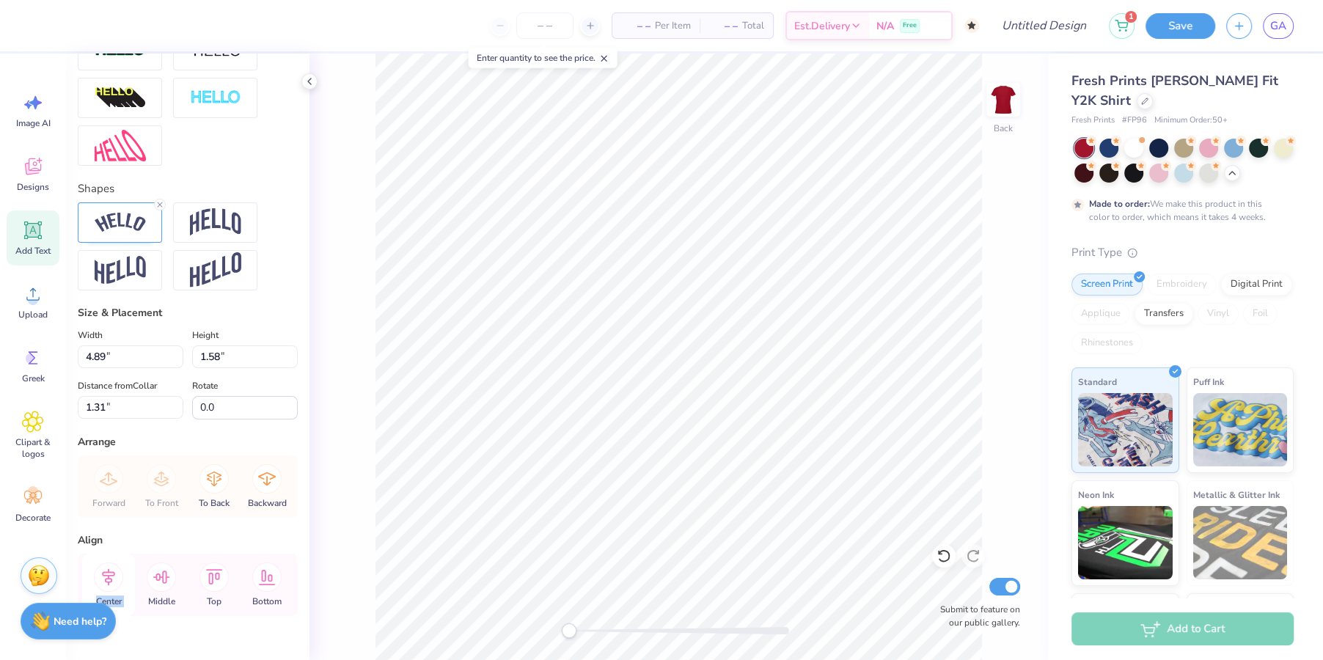
drag, startPoint x: 162, startPoint y: 585, endPoint x: 110, endPoint y: 573, distance: 53.5
click at [110, 573] on div "Center Middle Top Bottom" at bounding box center [187, 585] width 211 height 62
click at [110, 573] on icon at bounding box center [108, 576] width 13 height 17
click at [102, 570] on icon at bounding box center [108, 576] width 29 height 29
type input "0.74"
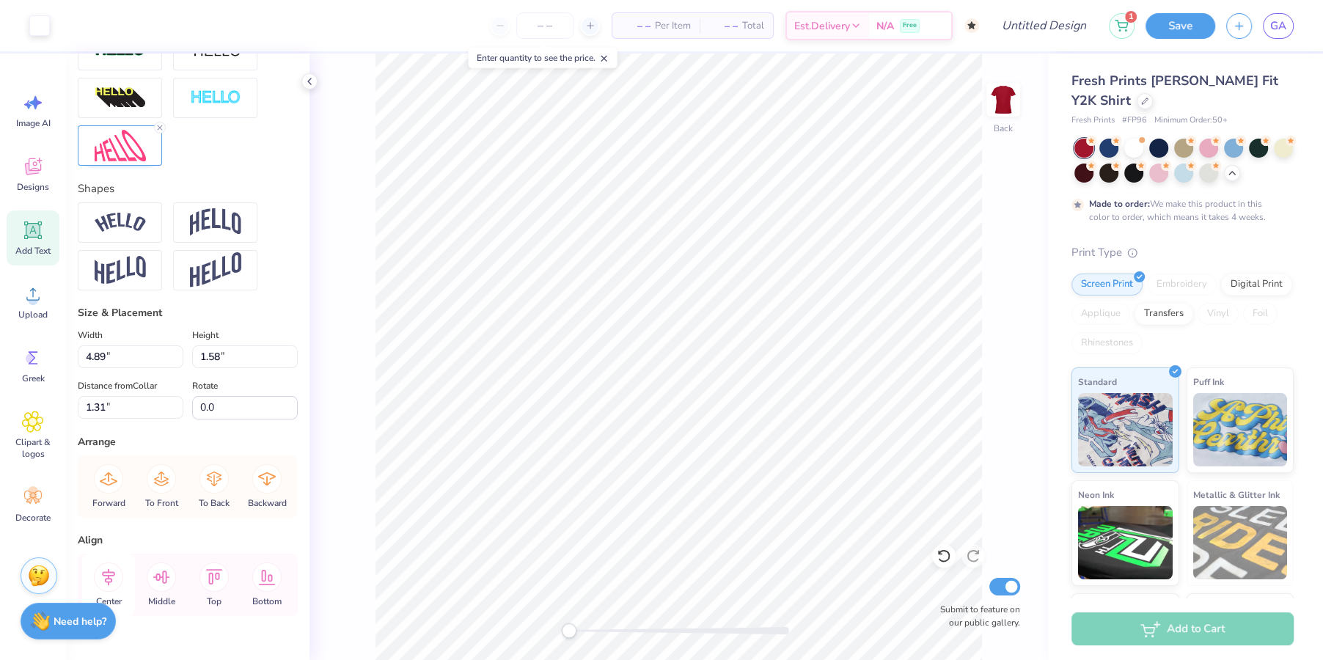
type input "0.16"
type input "3.66"
type input "0.0"
click at [1055, 34] on input "Design Title" at bounding box center [1026, 25] width 144 height 29
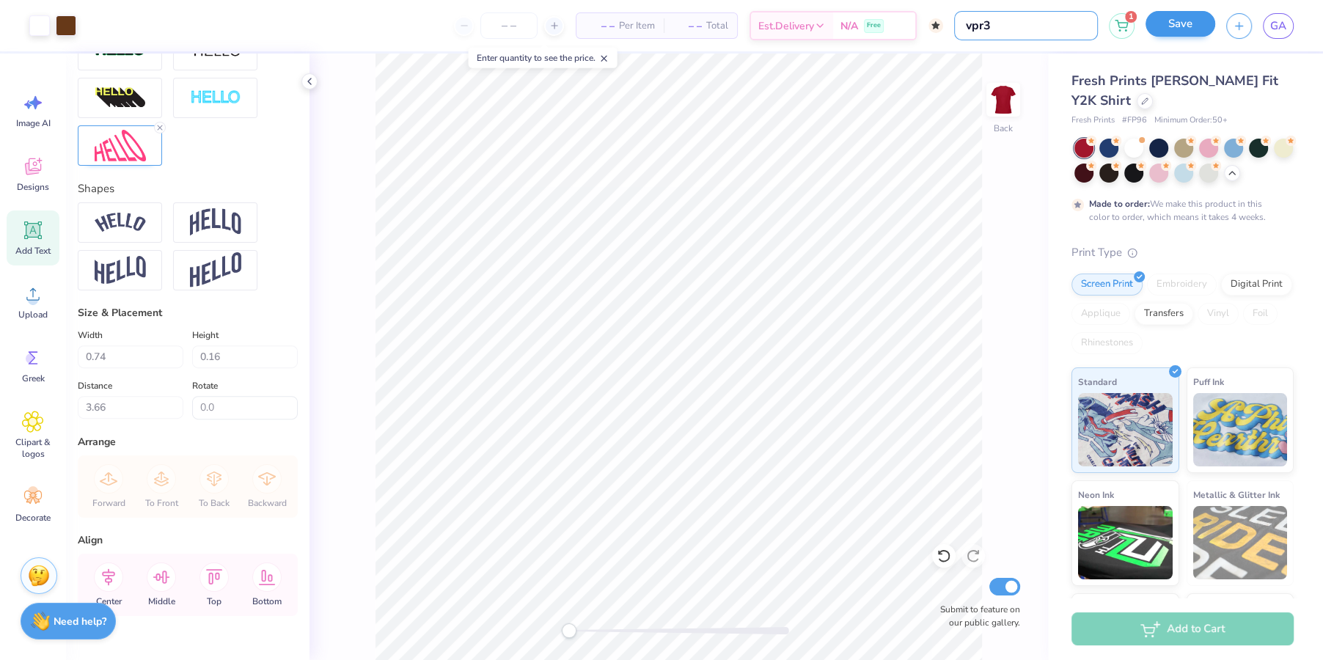
type input "vpr3"
click at [1064, 31] on button "Save" at bounding box center [1180, 24] width 70 height 26
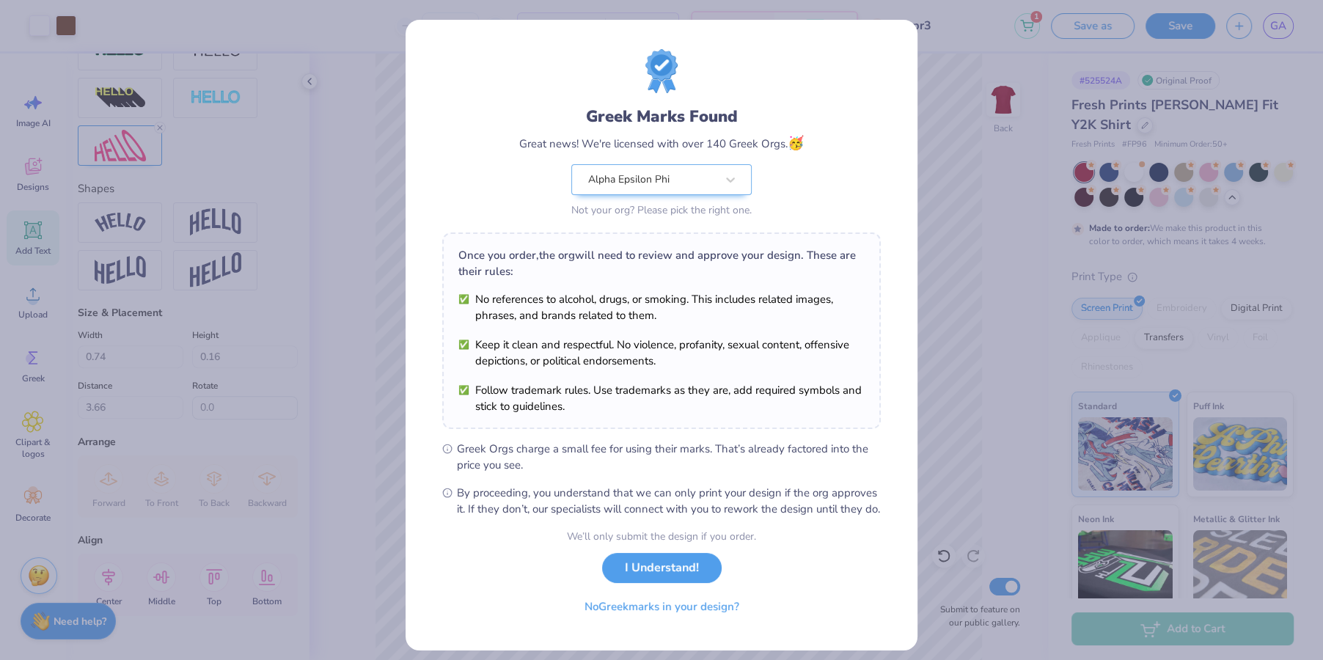
click at [655, 578] on button "I Understand!" at bounding box center [662, 568] width 120 height 30
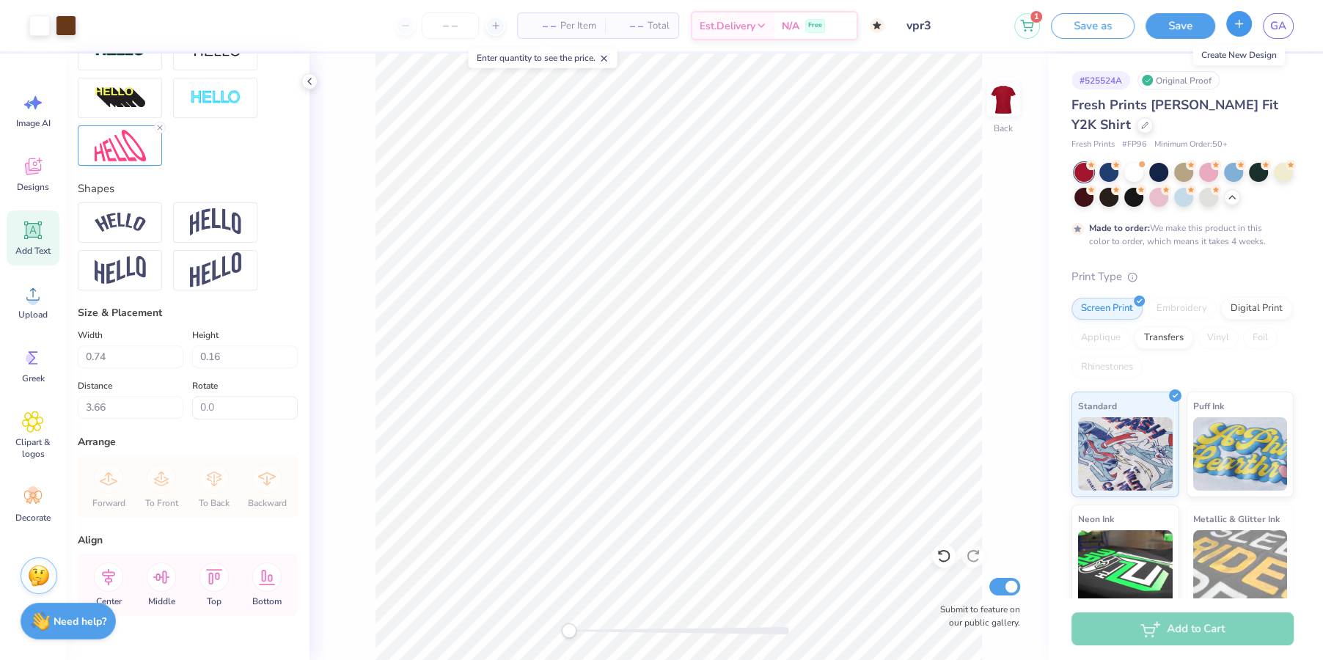
click at [1064, 31] on button "button" at bounding box center [1239, 24] width 26 height 26
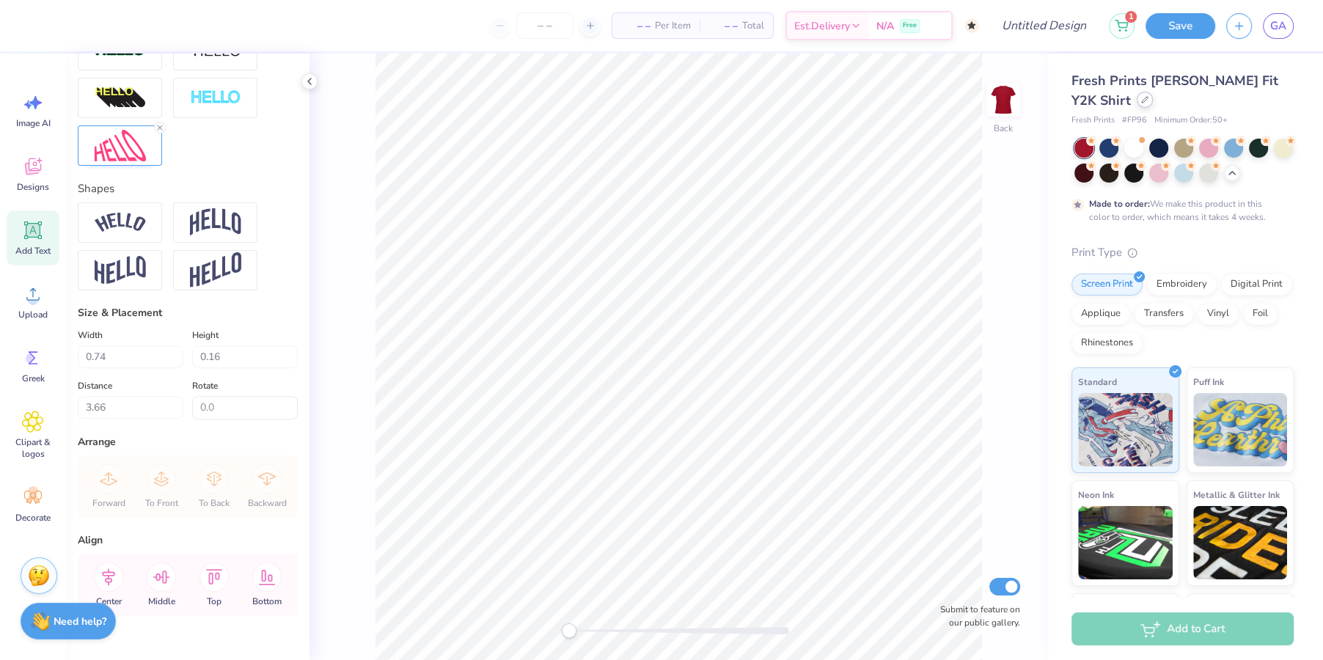
click at [1064, 100] on div at bounding box center [1144, 100] width 16 height 16
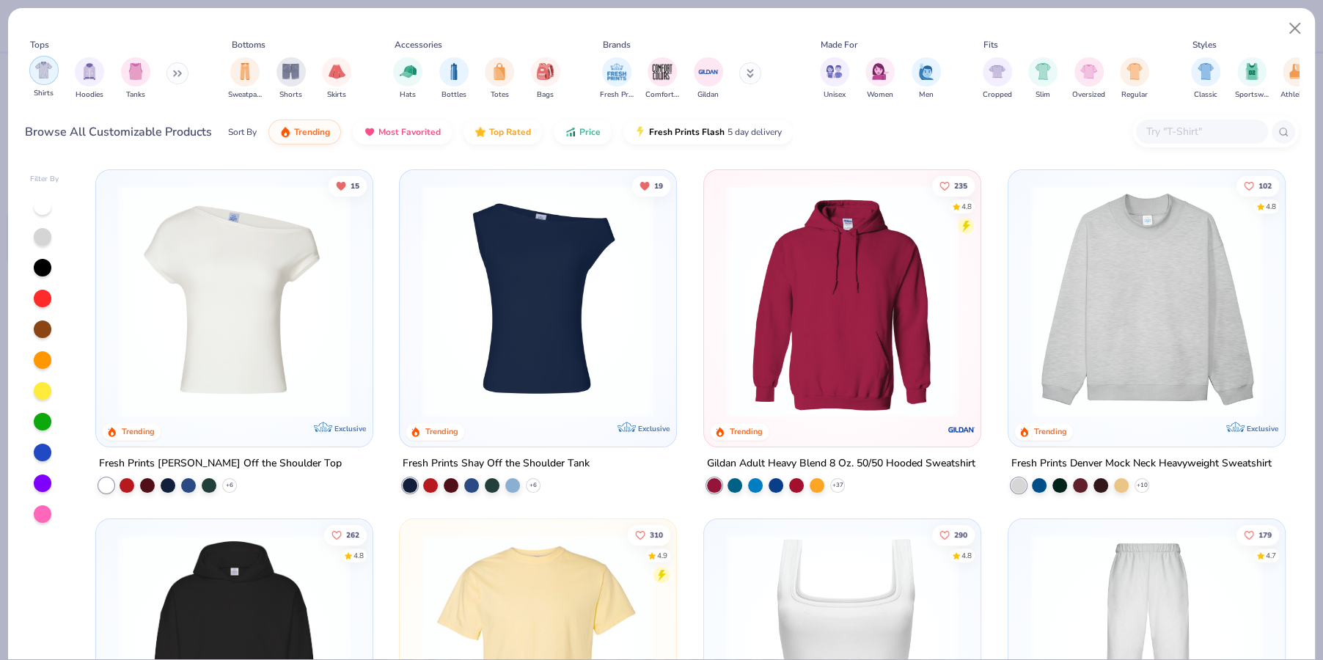
click at [52, 70] on div "filter for Shirts" at bounding box center [43, 70] width 29 height 29
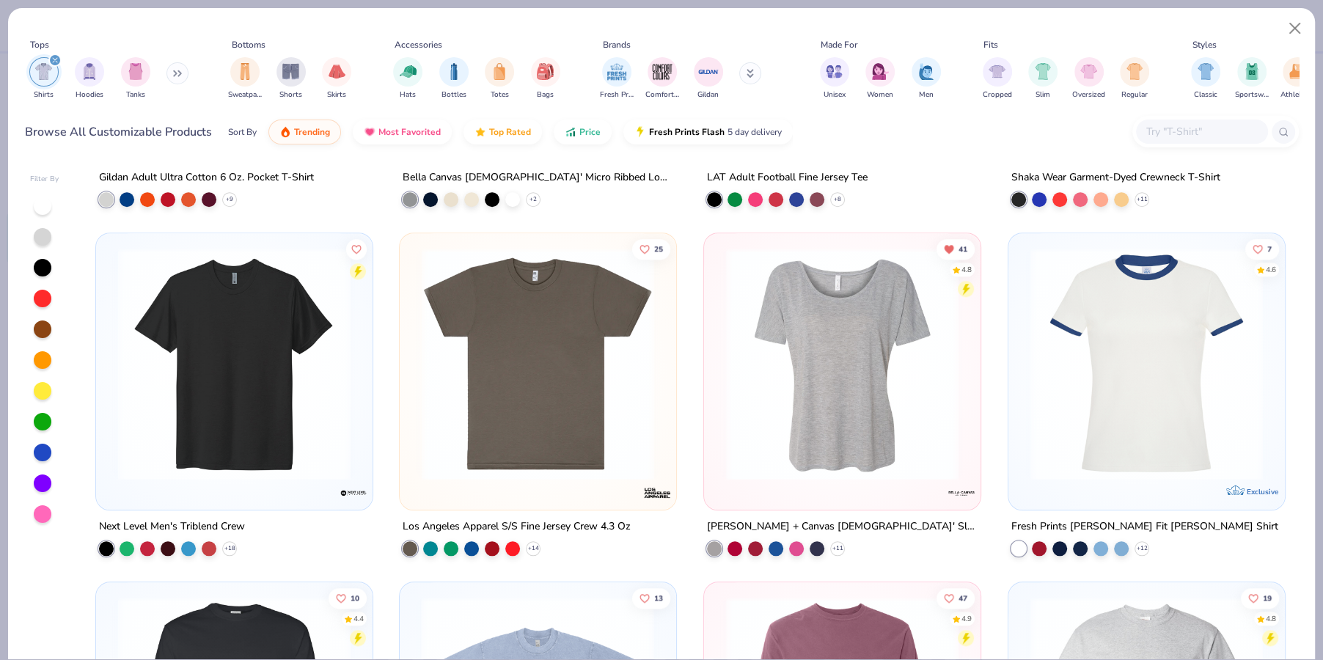
scroll to position [1387, 0]
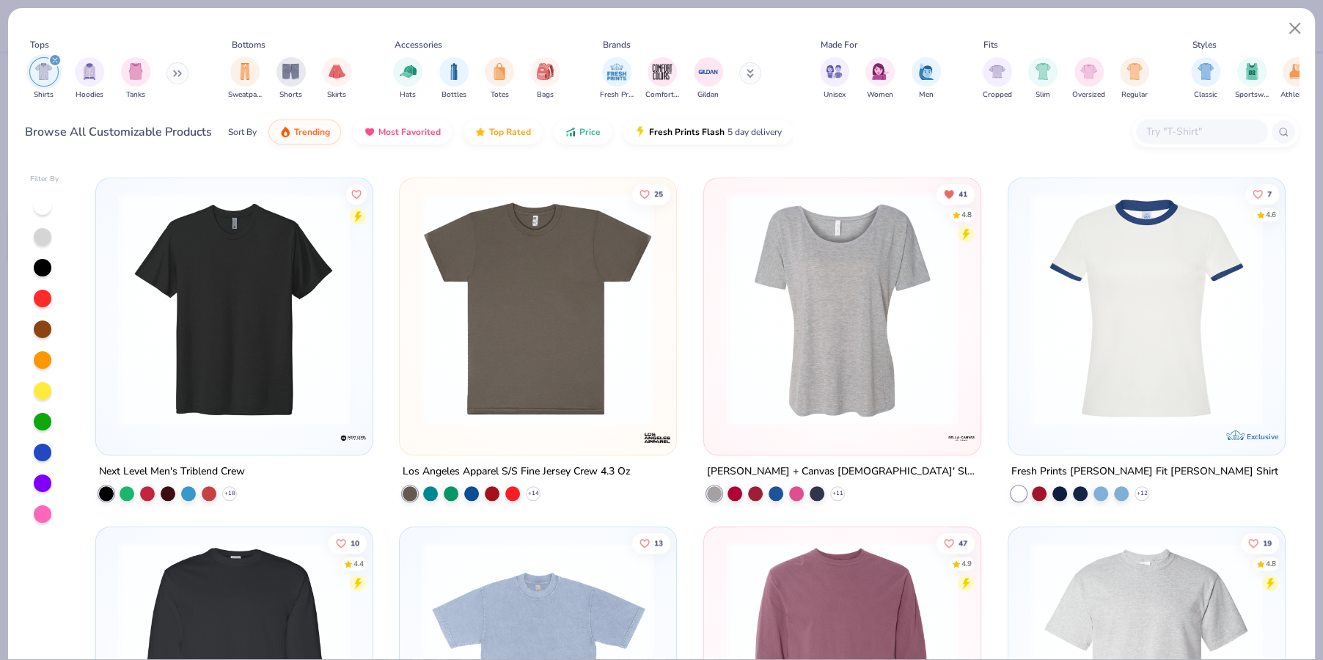
click at [846, 383] on img at bounding box center [842, 309] width 247 height 232
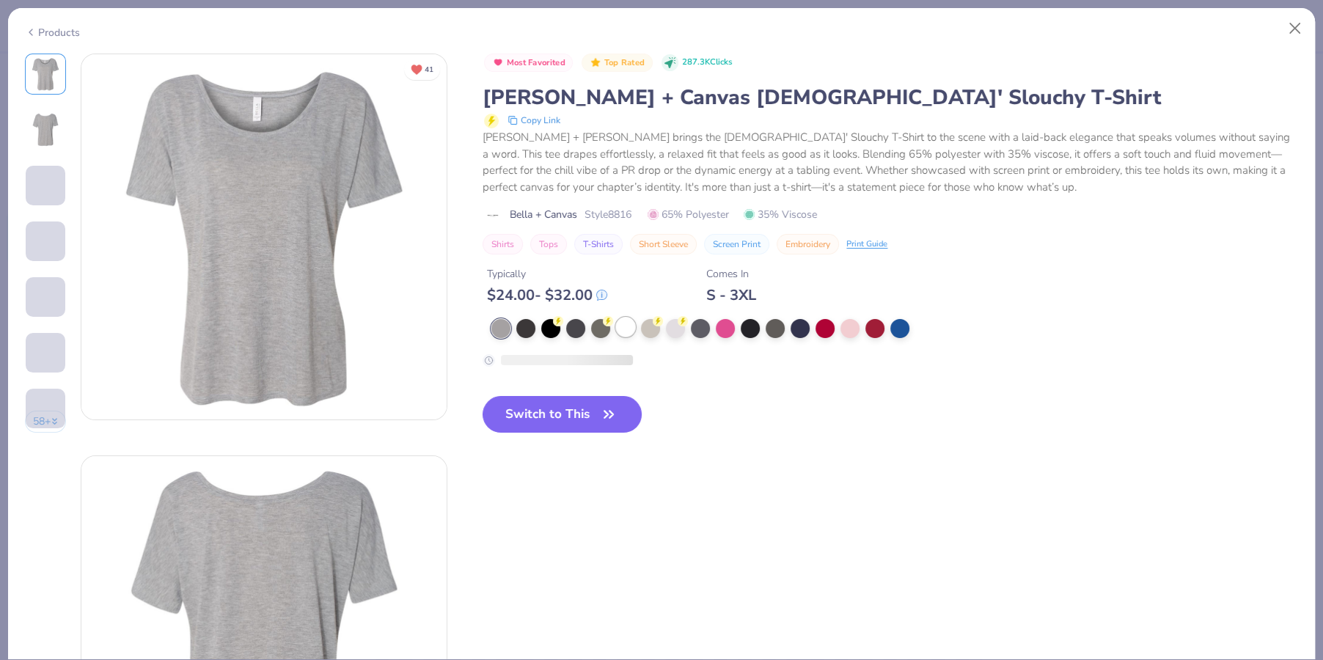
click at [623, 330] on div at bounding box center [625, 326] width 19 height 19
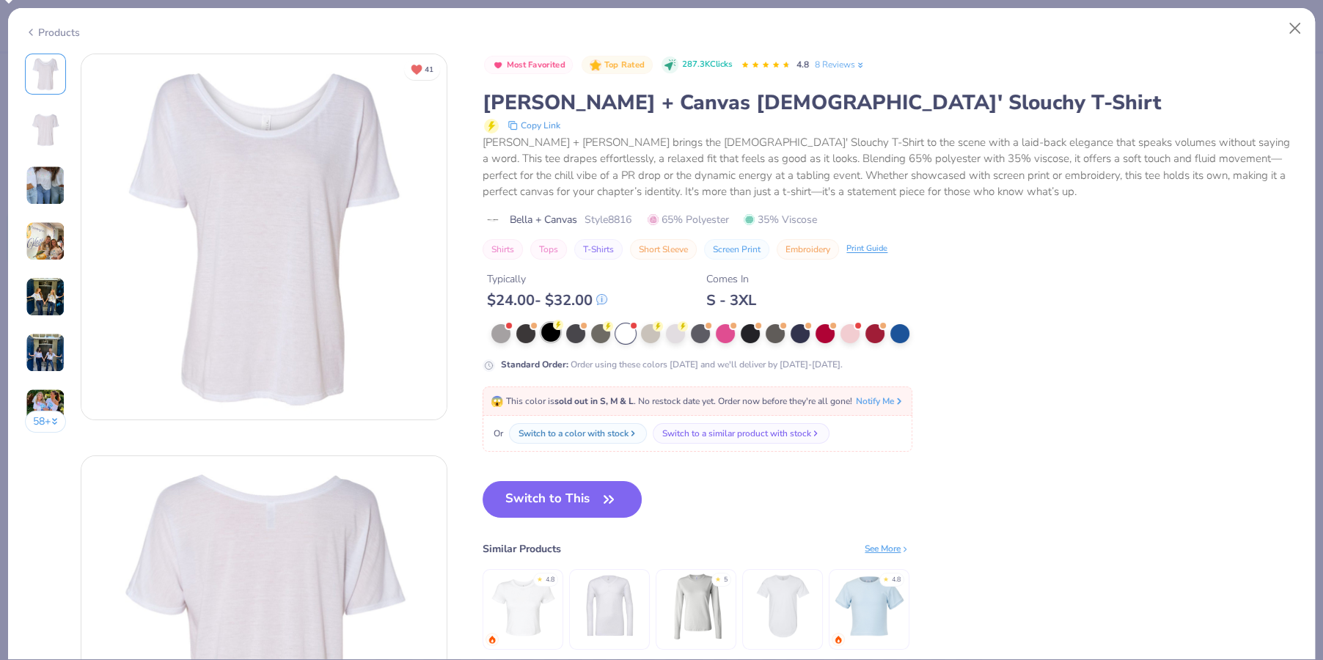
click at [550, 328] on div at bounding box center [550, 332] width 19 height 19
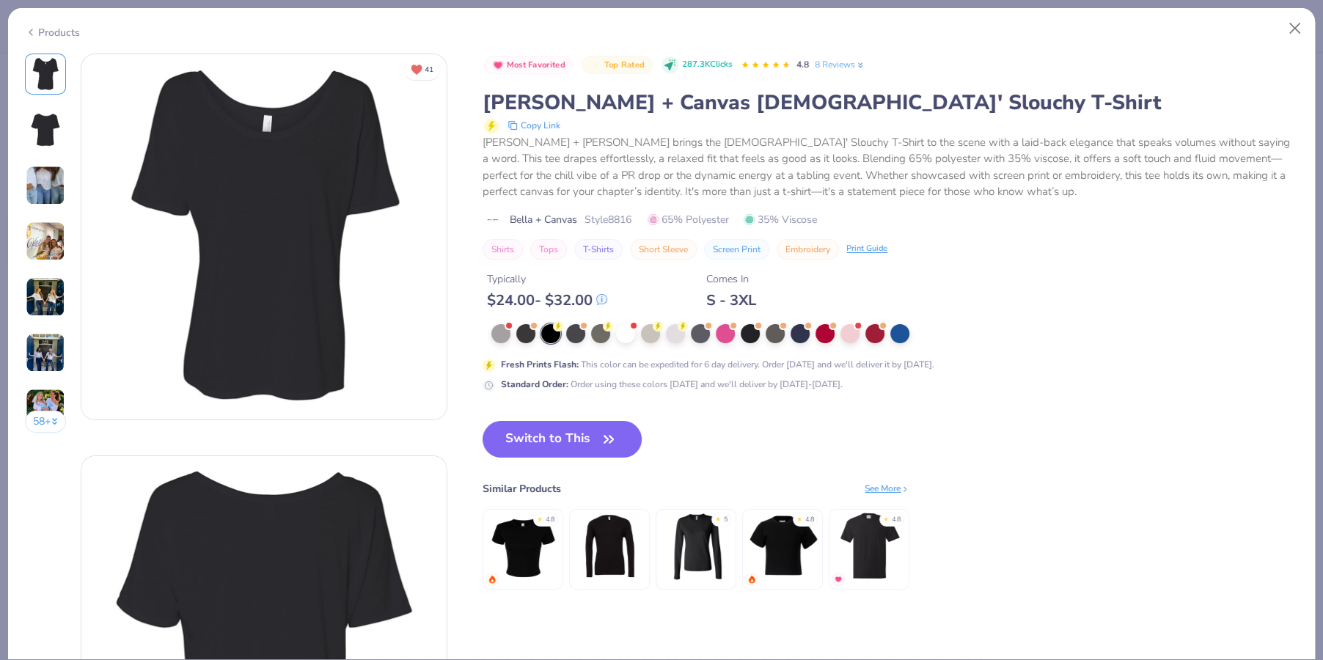
click at [560, 443] on button "Switch to This" at bounding box center [561, 439] width 159 height 37
click at [582, 434] on button "Switch to This" at bounding box center [561, 439] width 159 height 37
click at [600, 441] on icon "button" at bounding box center [608, 439] width 21 height 21
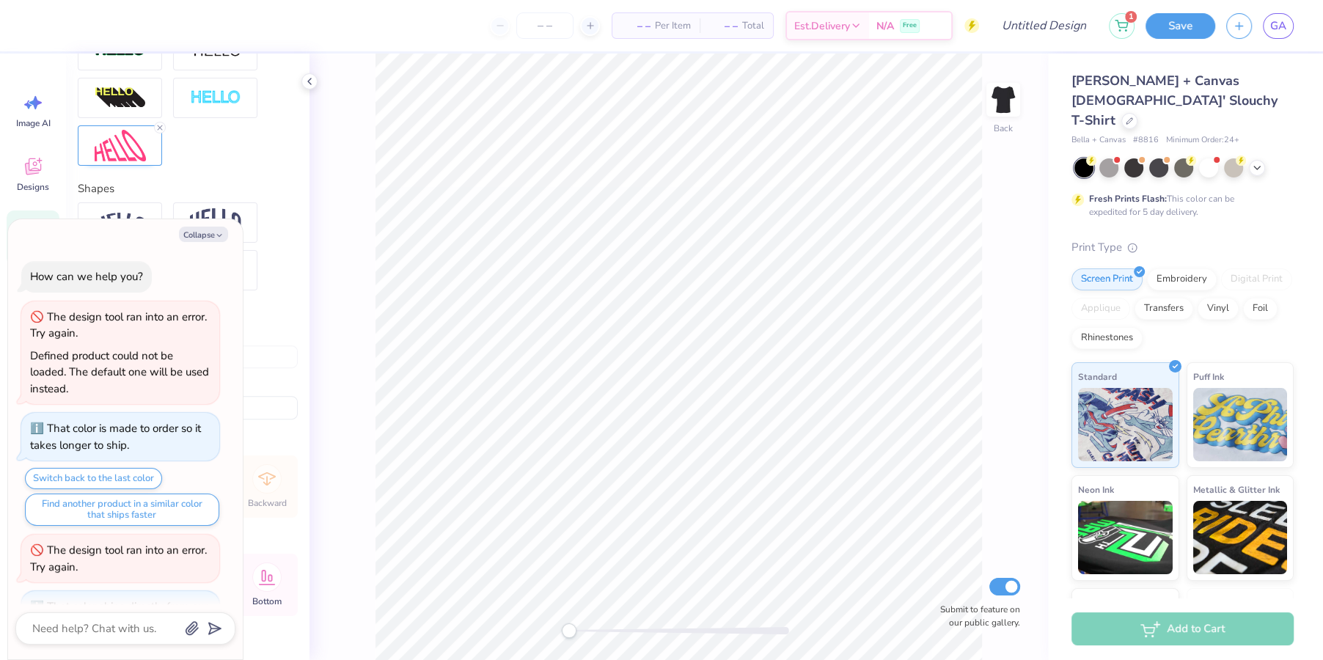
scroll to position [60, 0]
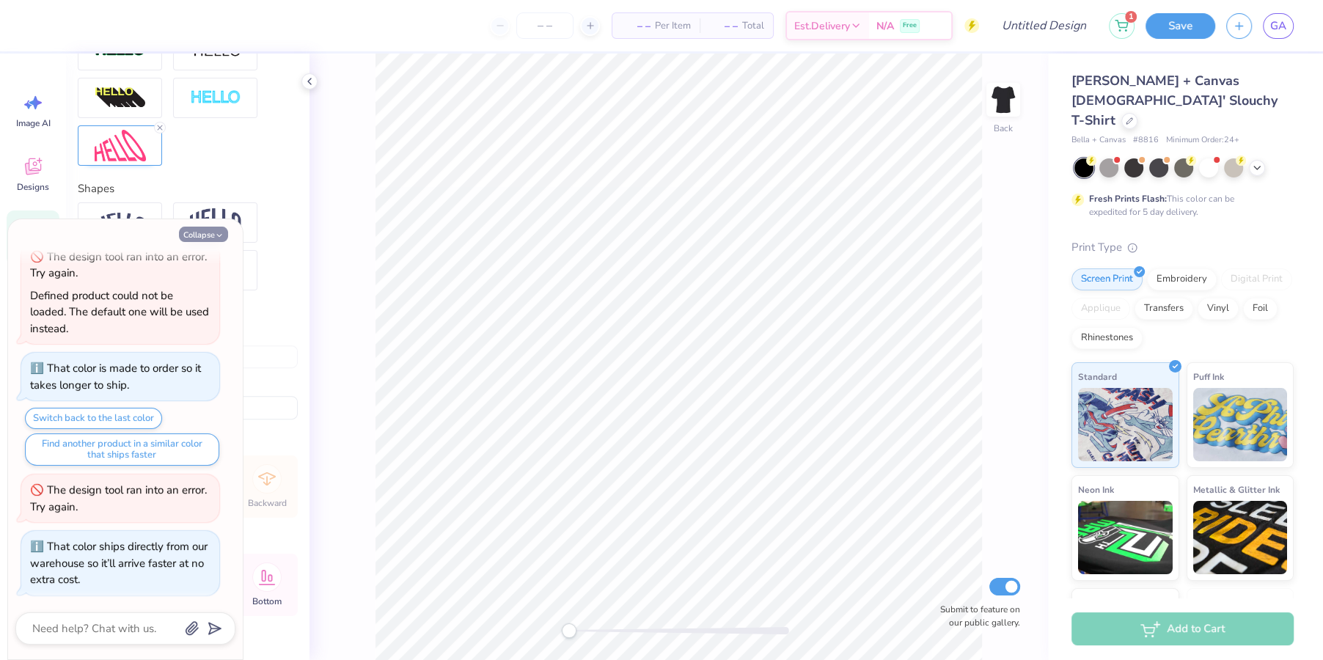
click at [208, 233] on button "Collapse" at bounding box center [203, 234] width 49 height 15
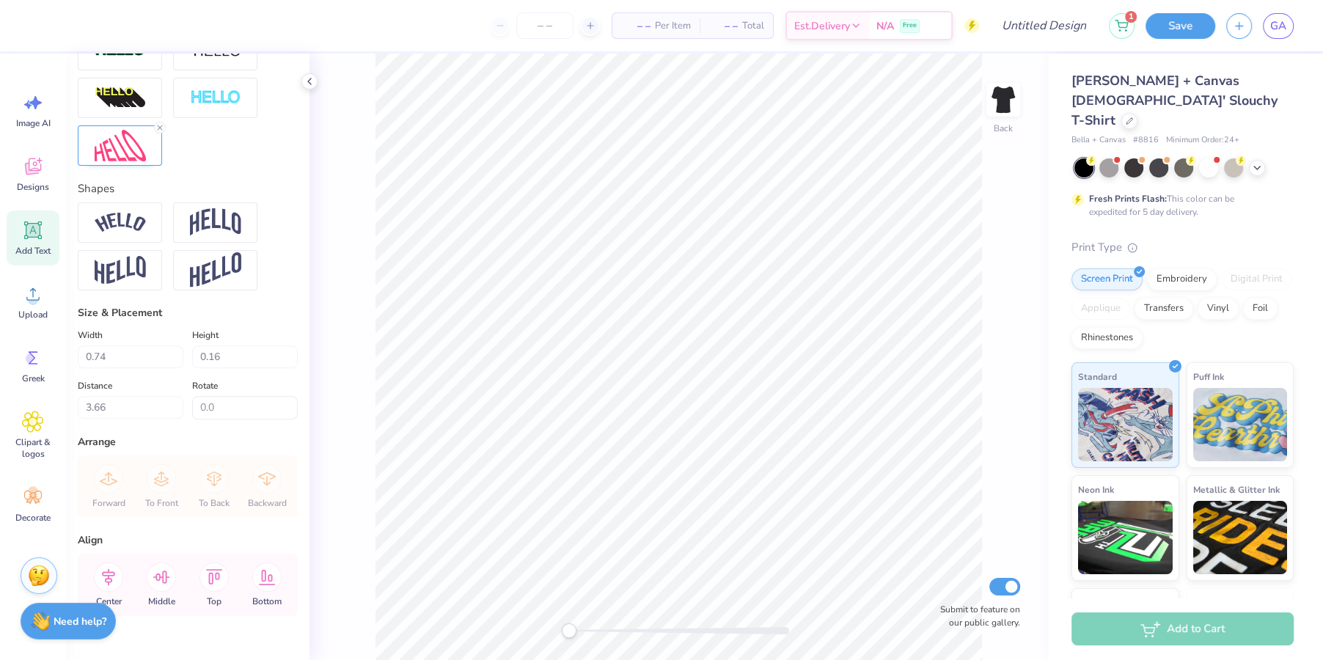
type textarea "x"
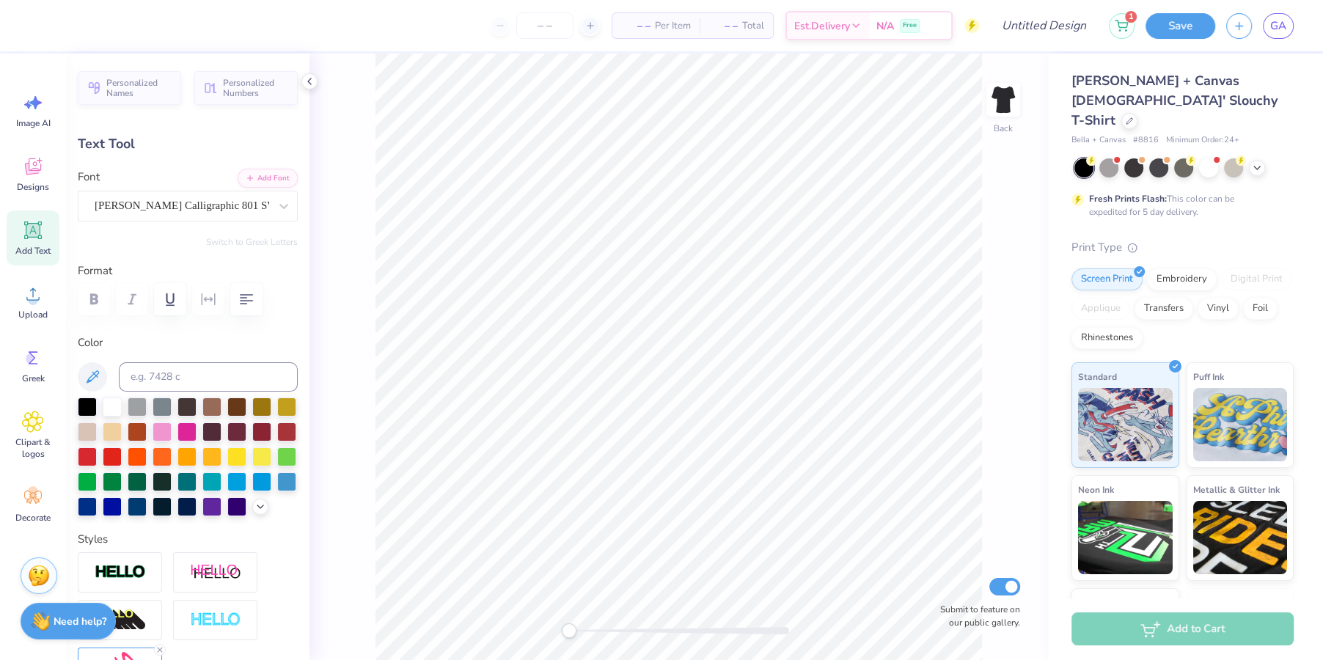
click at [36, 235] on icon at bounding box center [33, 231] width 14 height 14
type input "5.33"
type input "1.54"
type input "9.23"
click at [42, 179] on div "Designs" at bounding box center [33, 174] width 53 height 55
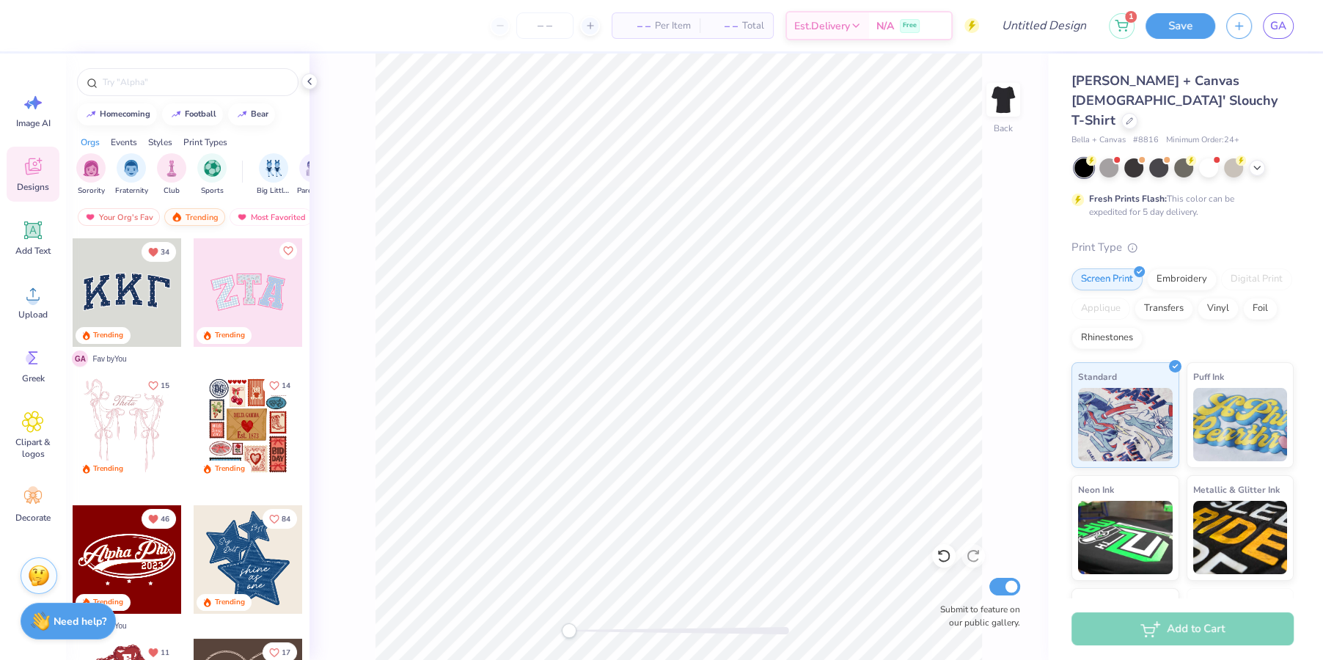
click at [194, 216] on div "Trending" at bounding box center [194, 217] width 61 height 18
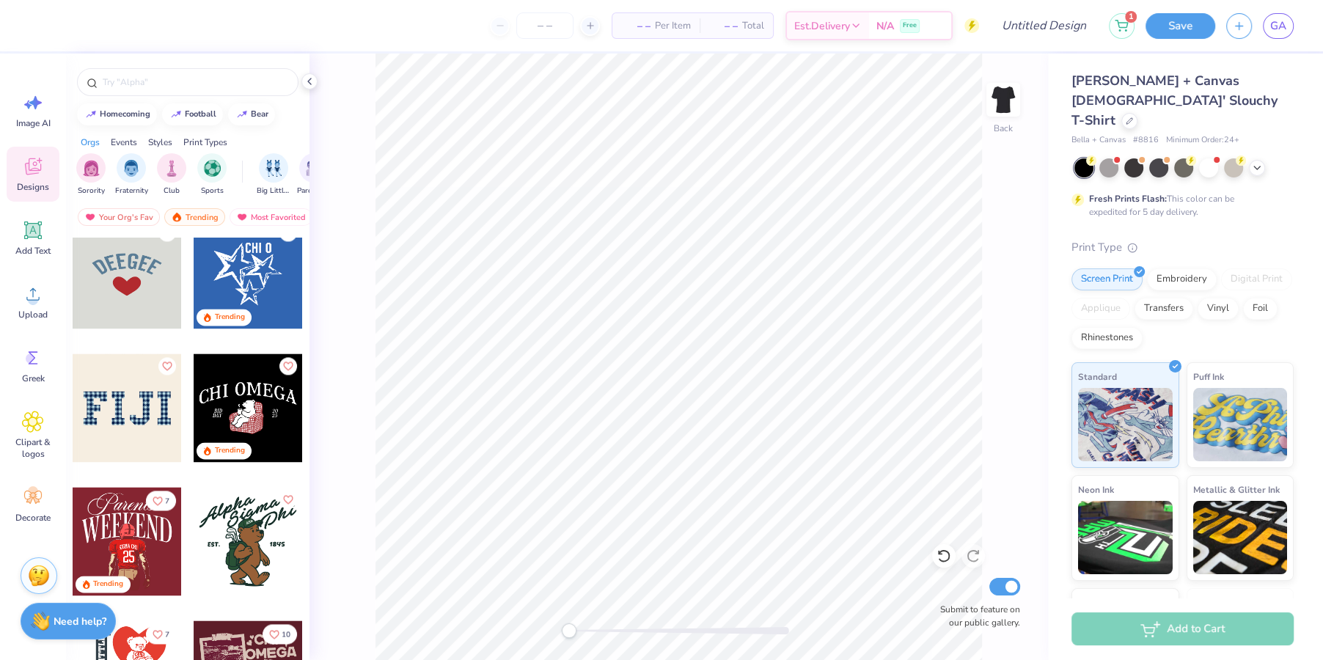
scroll to position [7333, 0]
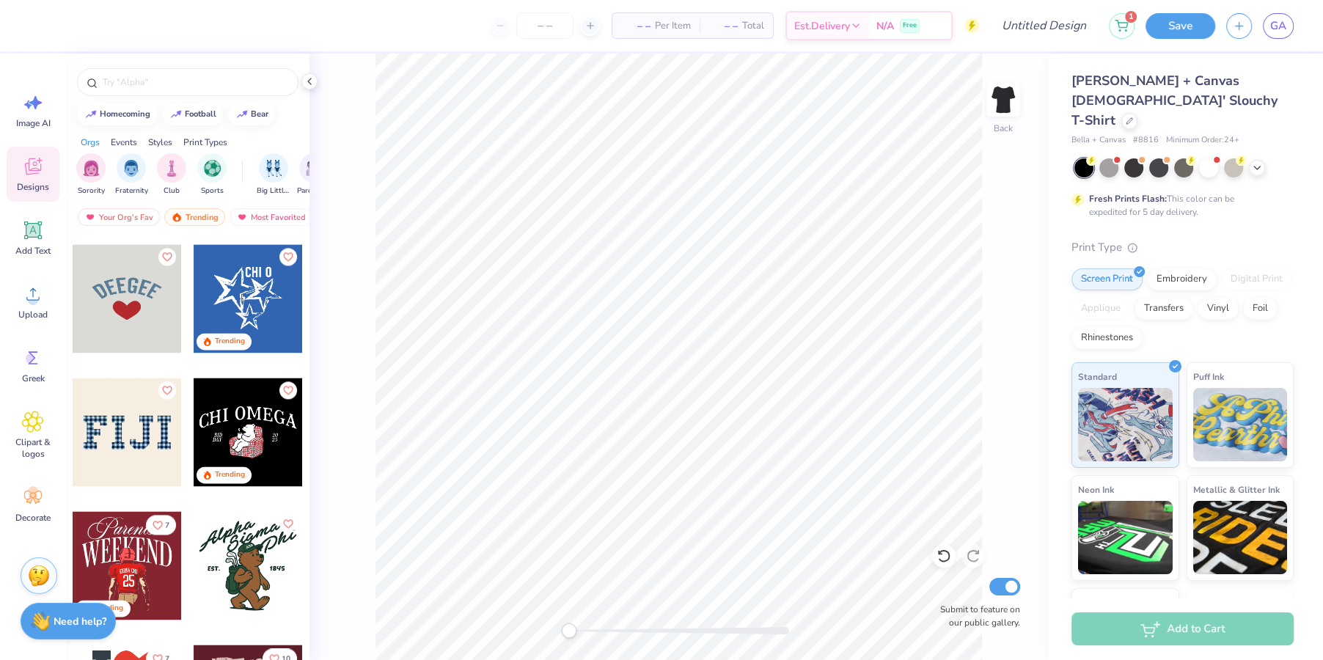
click at [120, 316] on div at bounding box center [127, 298] width 109 height 109
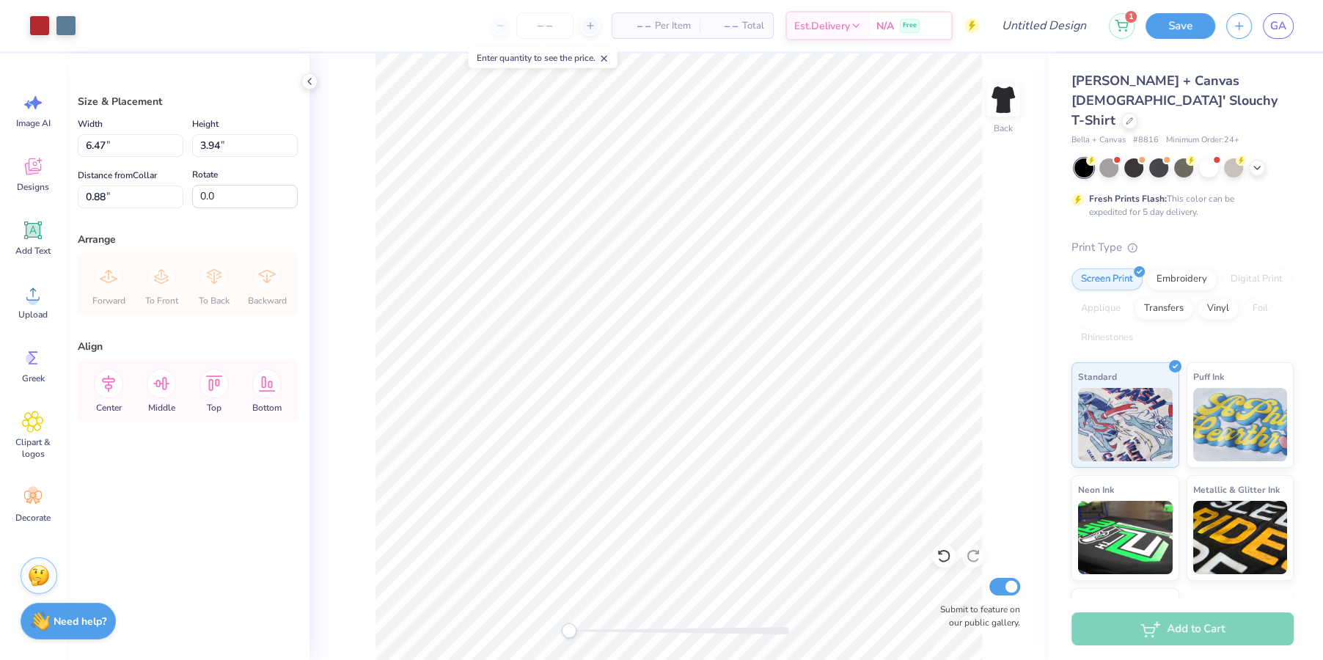
type input "6.47"
type input "3.94"
type input "0.88"
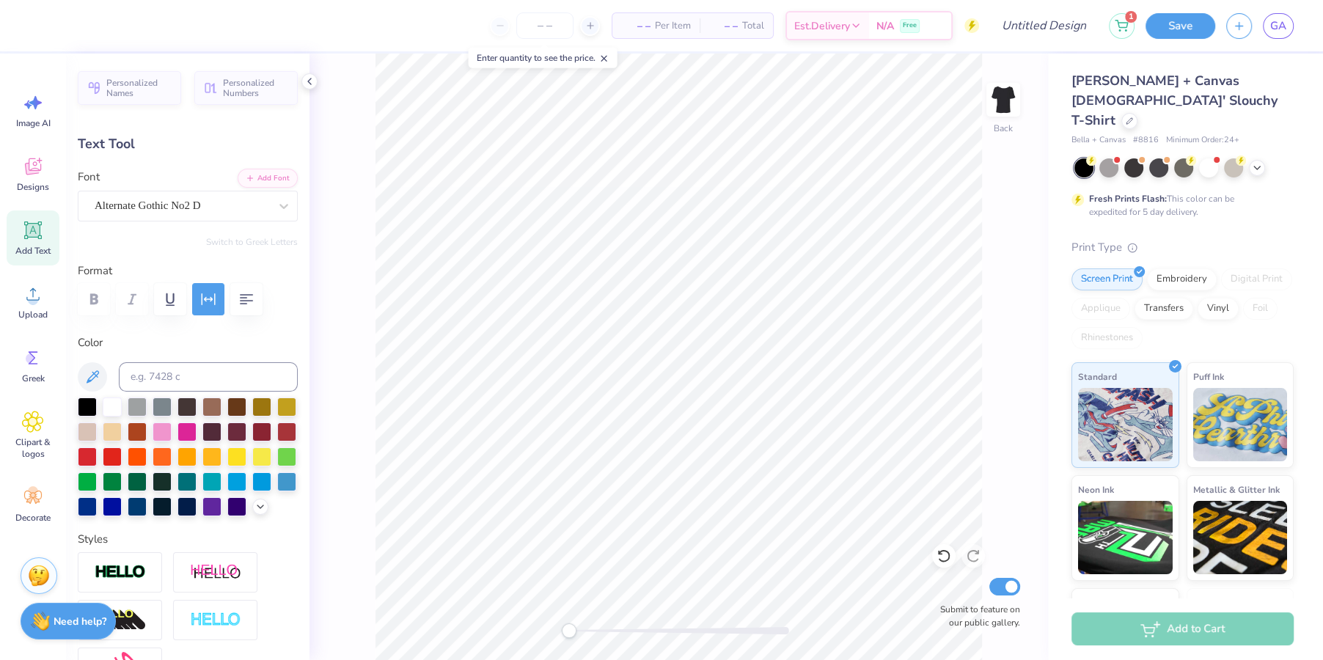
scroll to position [0, 1]
type textarea "AEPHI"
type input "5.15"
type input "1.85"
type input "1.55"
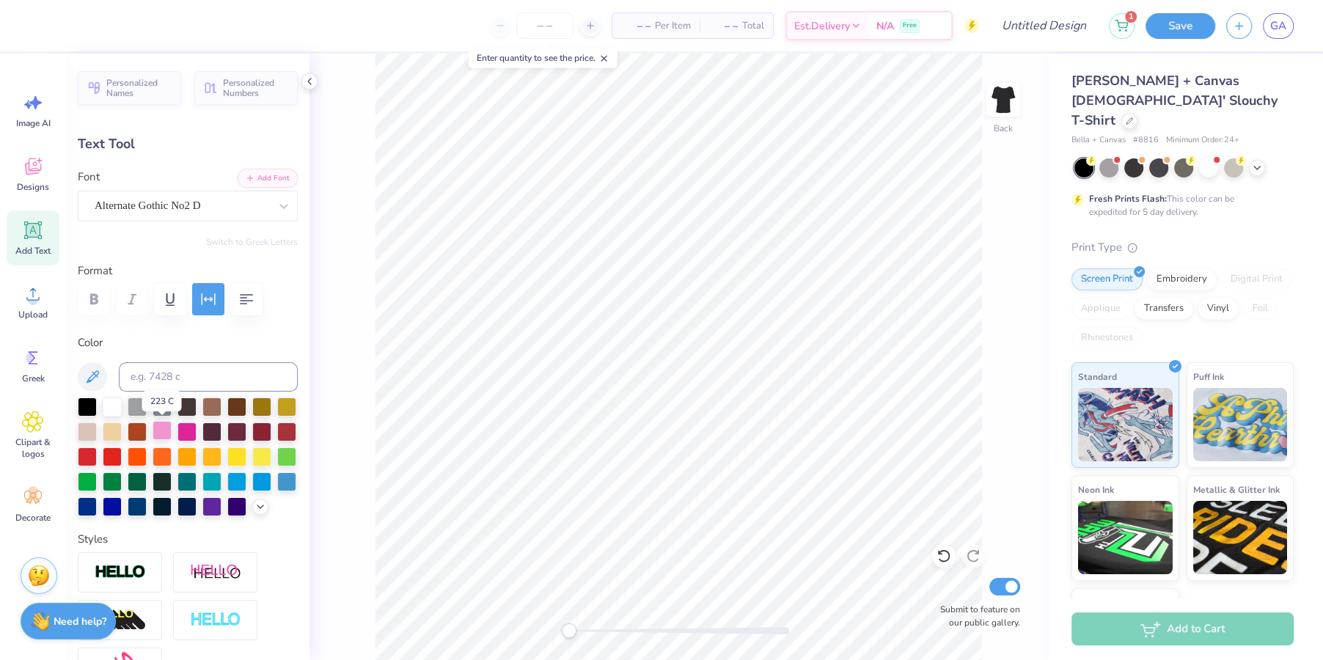
click at [154, 432] on div at bounding box center [162, 430] width 19 height 19
type textarea "Alpha Epsilon Phi"
type input "11.99"
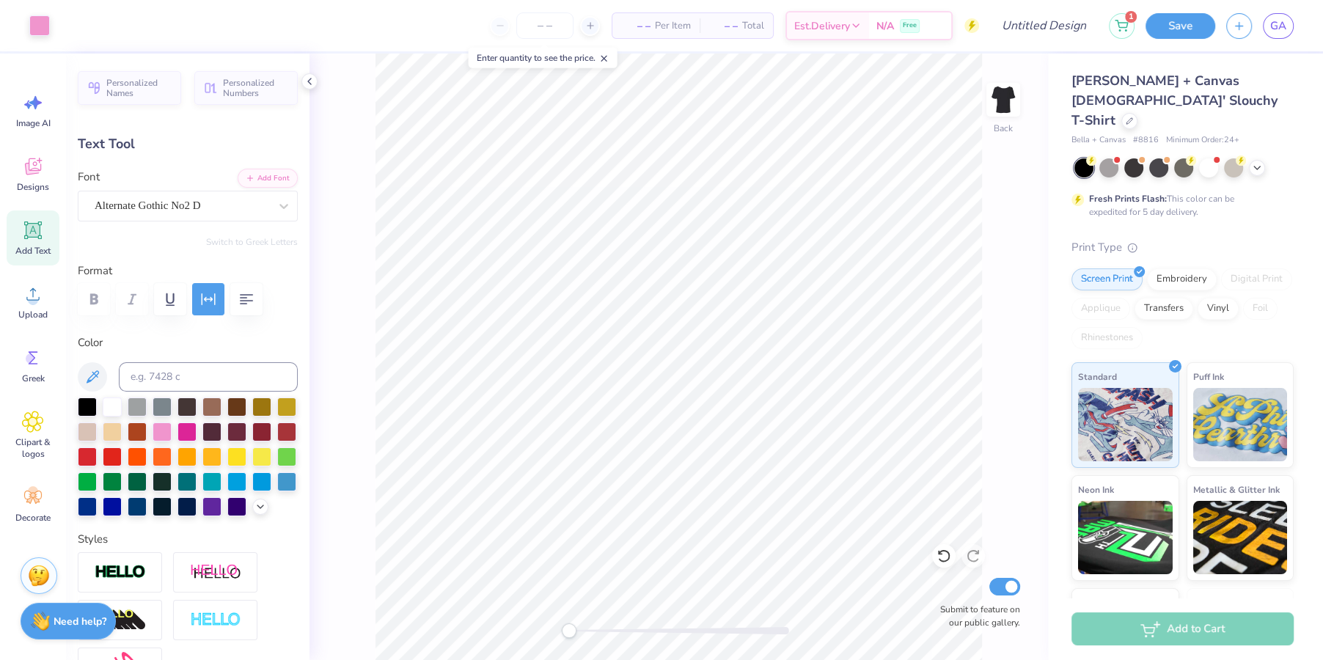
type input "2.60"
type input "1.18"
click at [174, 202] on div "Alternate Gothic No2 D" at bounding box center [181, 205] width 177 height 23
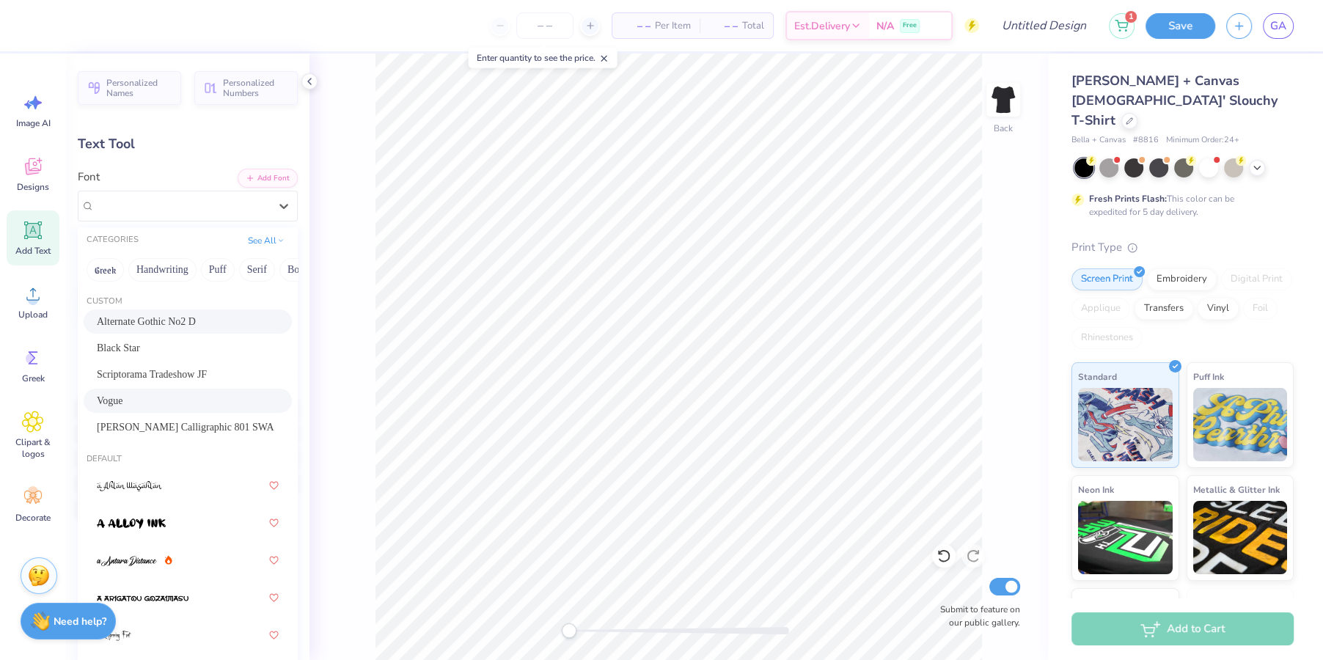
click at [144, 400] on div "Vogue" at bounding box center [188, 400] width 182 height 15
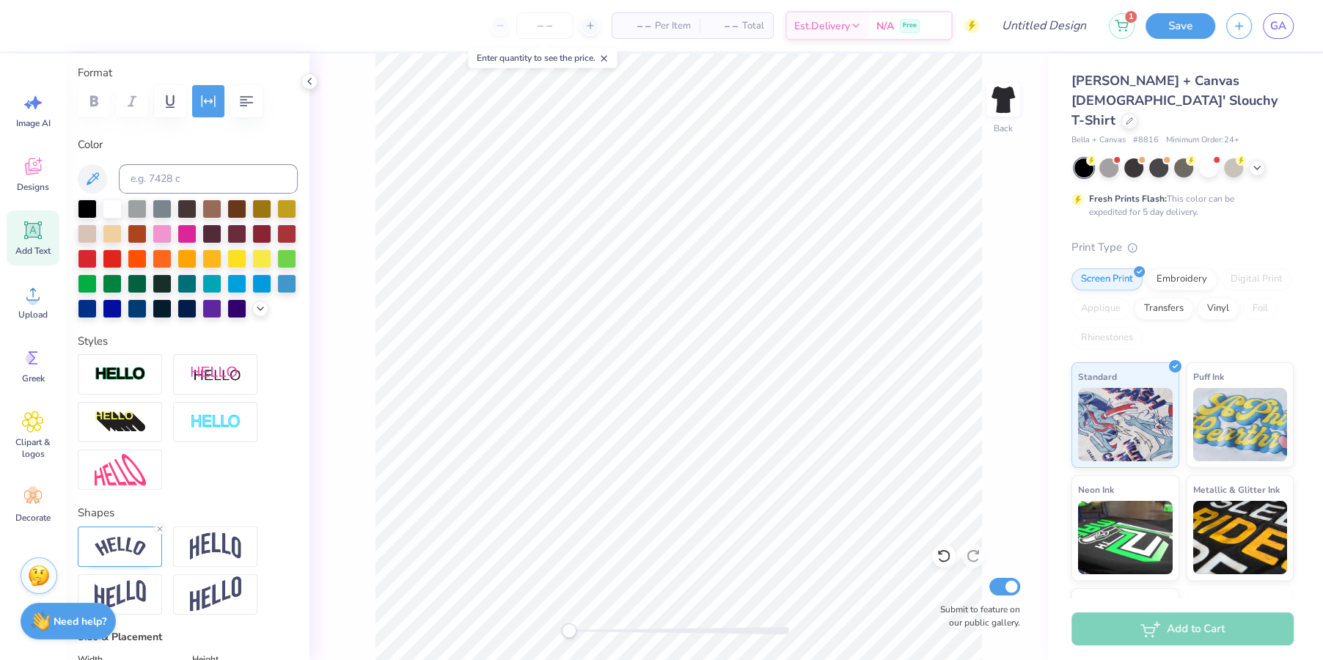
scroll to position [159, 0]
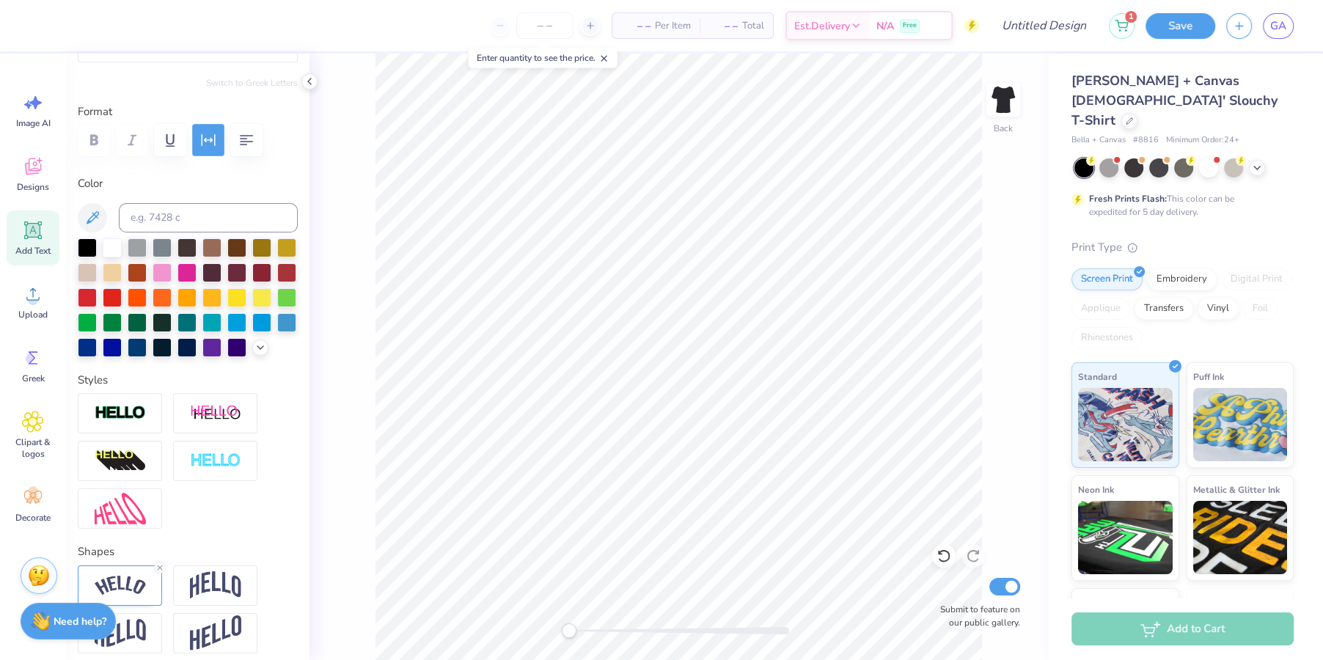
click at [207, 142] on icon "button" at bounding box center [208, 140] width 18 height 18
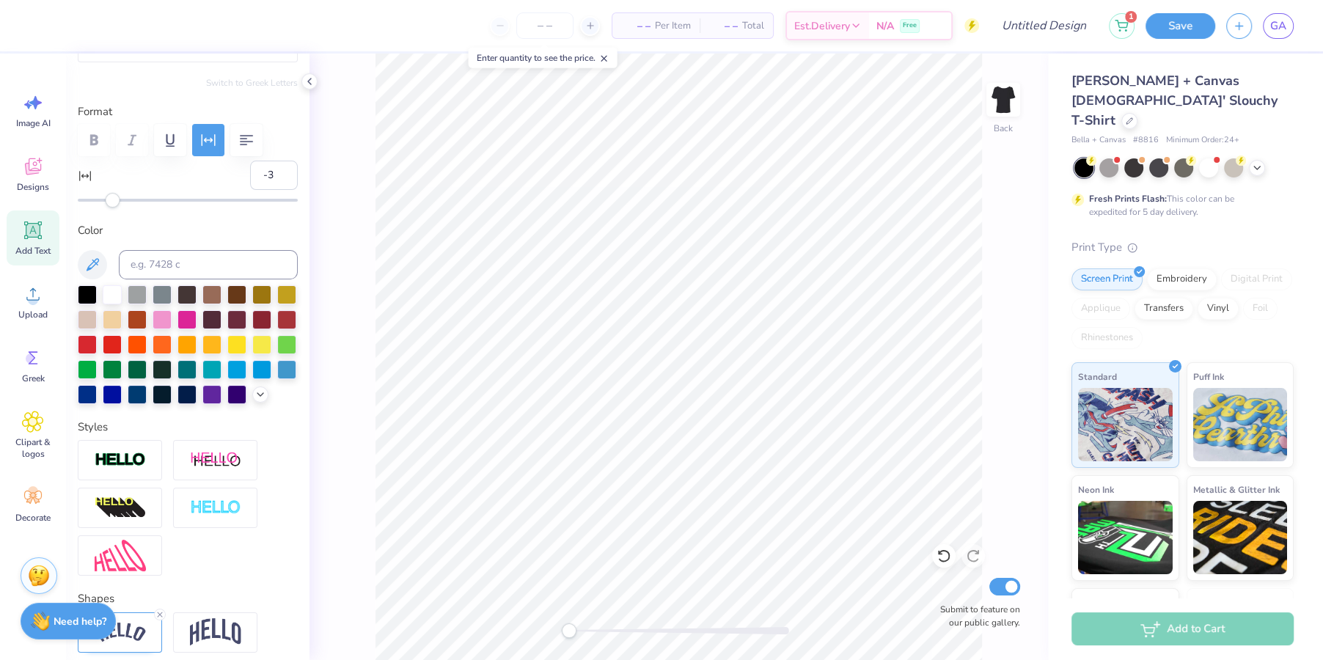
type input "-4"
click at [108, 198] on div "Accessibility label" at bounding box center [107, 200] width 15 height 15
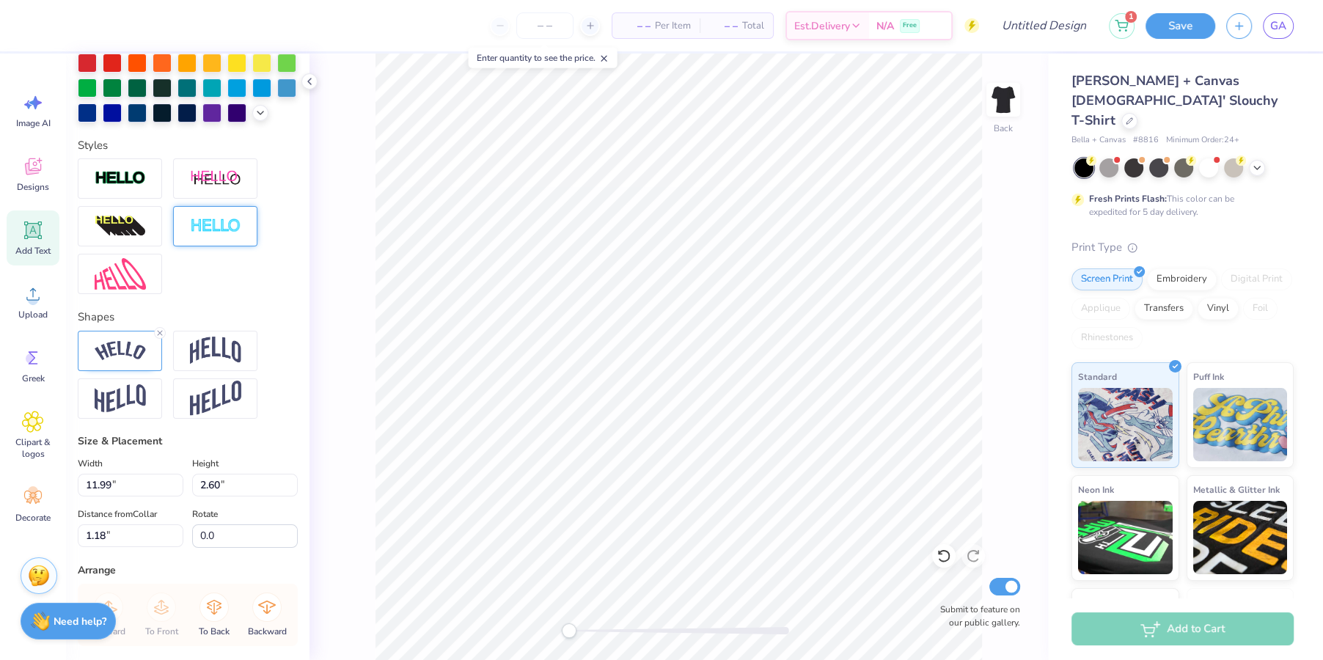
scroll to position [595, 0]
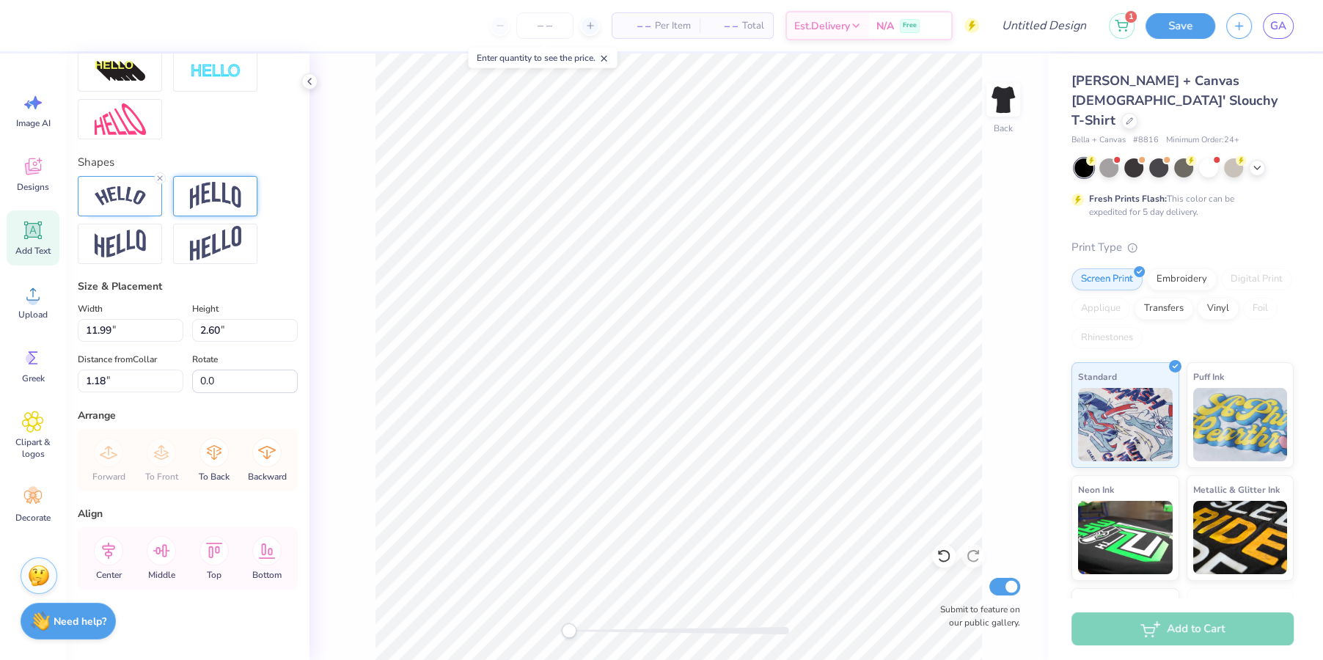
click at [204, 213] on div at bounding box center [215, 196] width 84 height 40
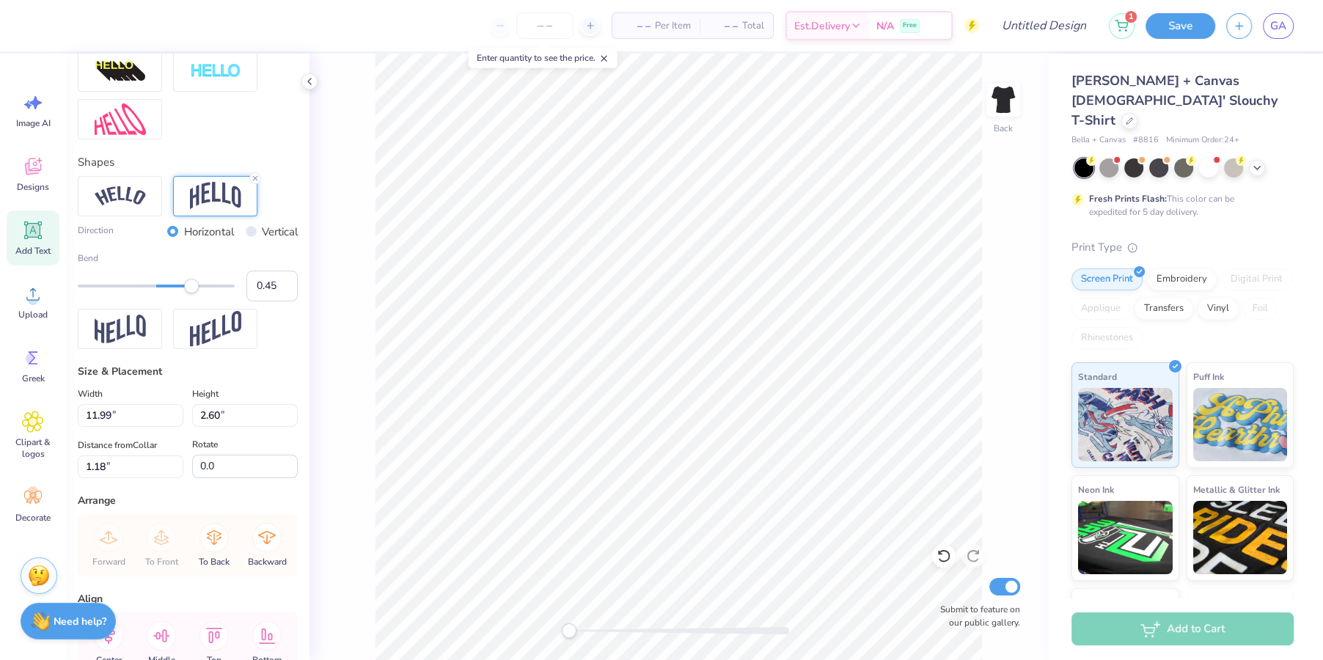
click at [202, 204] on img at bounding box center [215, 196] width 51 height 28
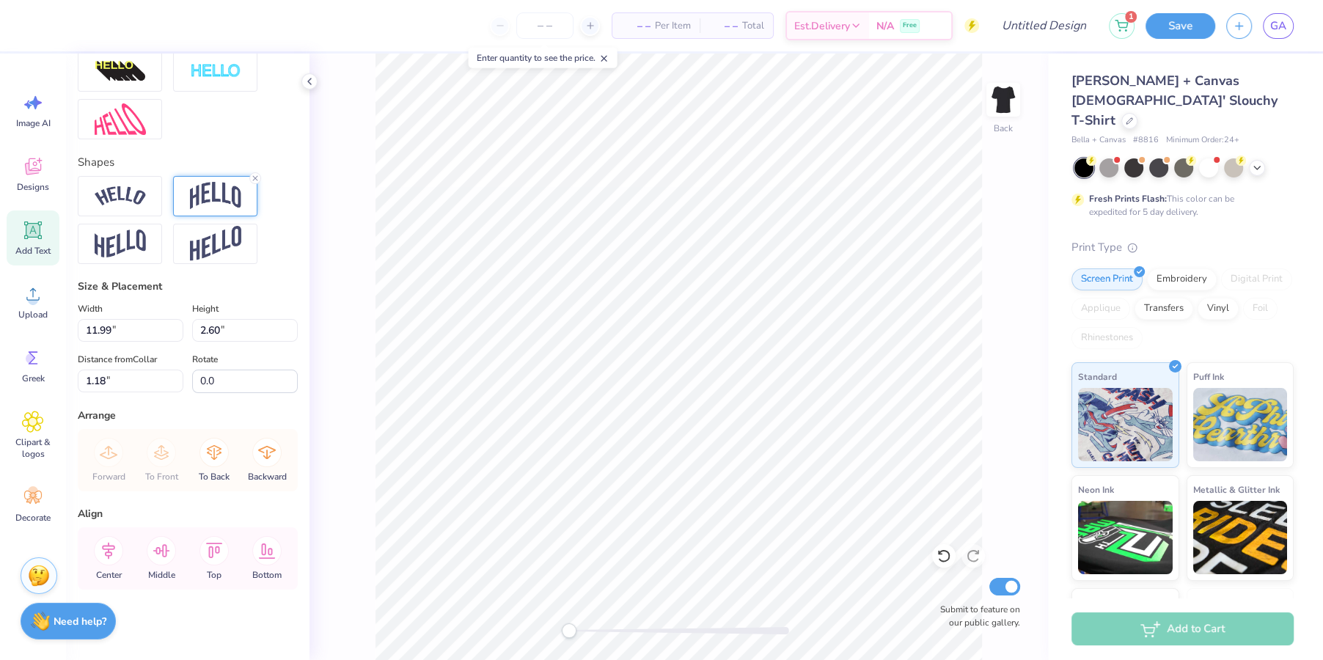
click at [208, 198] on img at bounding box center [215, 196] width 51 height 28
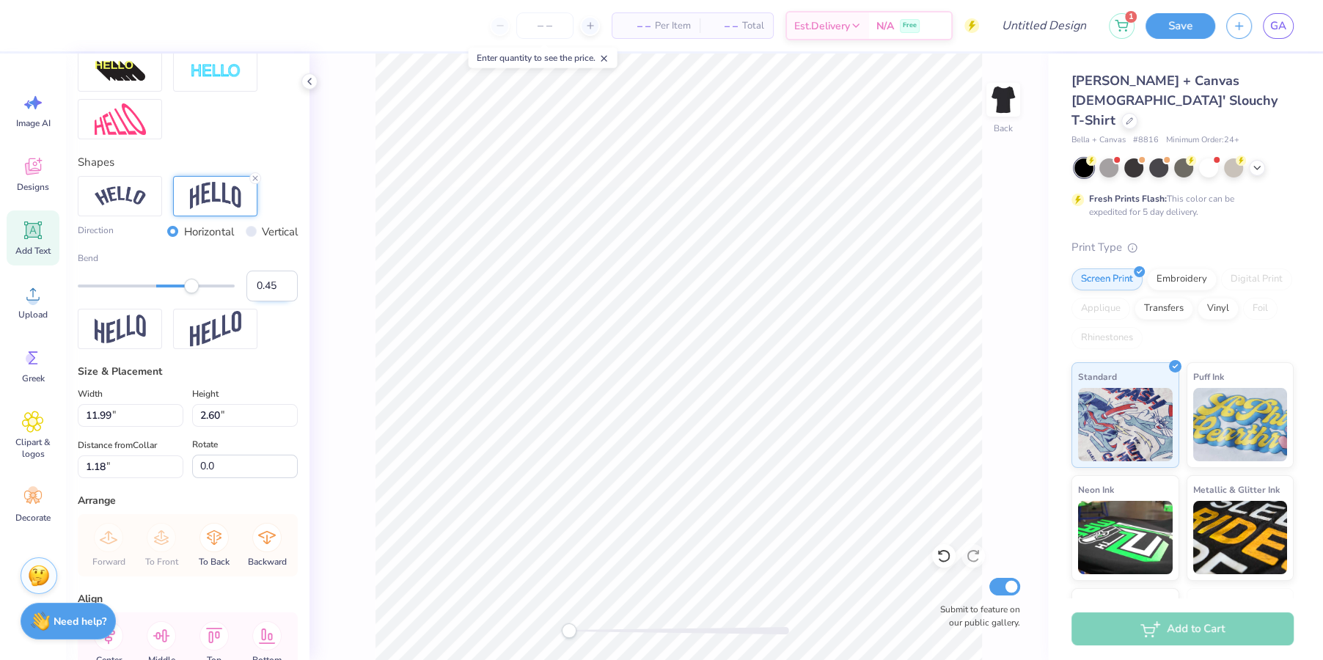
click at [275, 286] on input "0.45" at bounding box center [271, 286] width 51 height 31
type input "0.4"
click at [276, 289] on input "0.40" at bounding box center [271, 286] width 51 height 31
type input "0.50"
click at [268, 283] on input "0.50" at bounding box center [271, 286] width 51 height 31
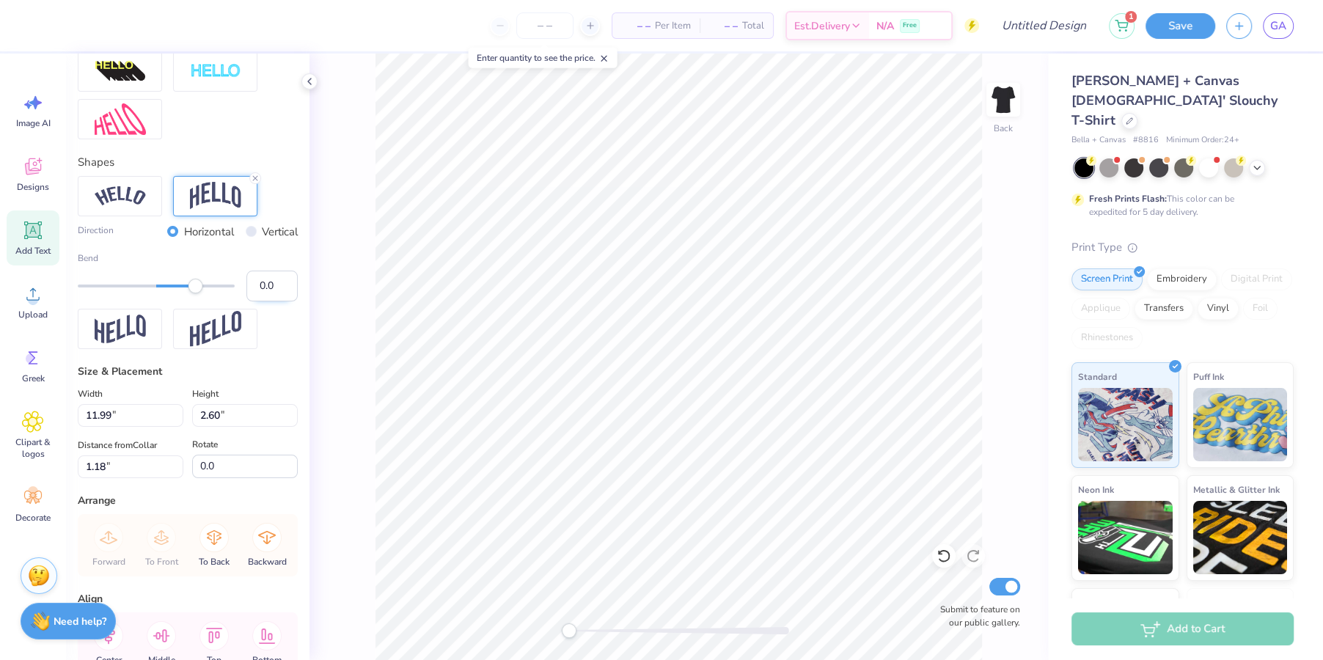
type input "0.60"
type input "10.16"
type input "3.44"
type input "1.28"
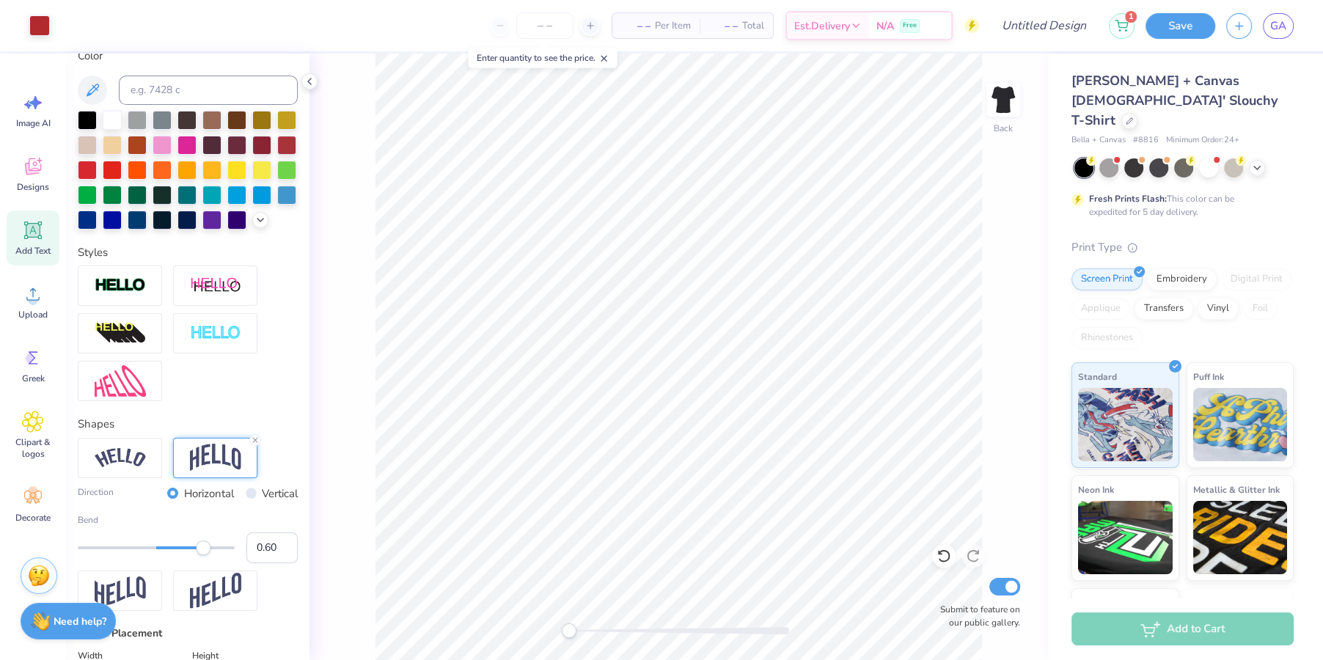
scroll to position [308, 0]
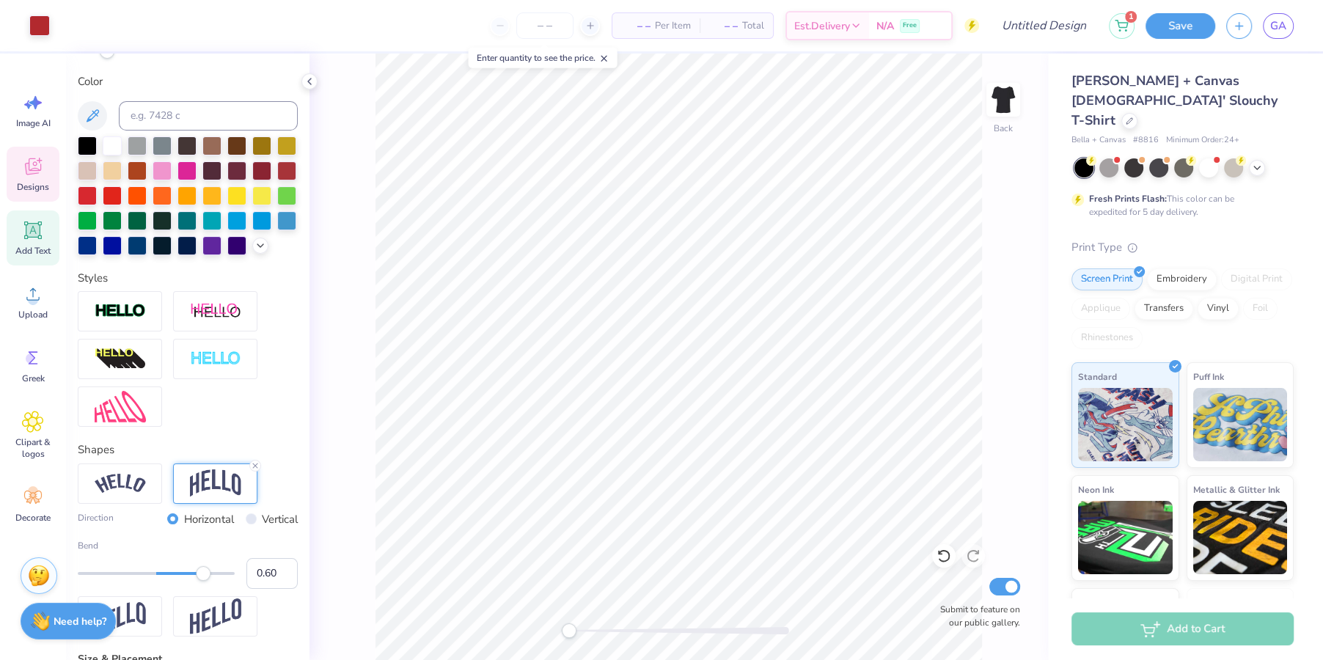
click at [37, 171] on icon at bounding box center [33, 169] width 14 height 12
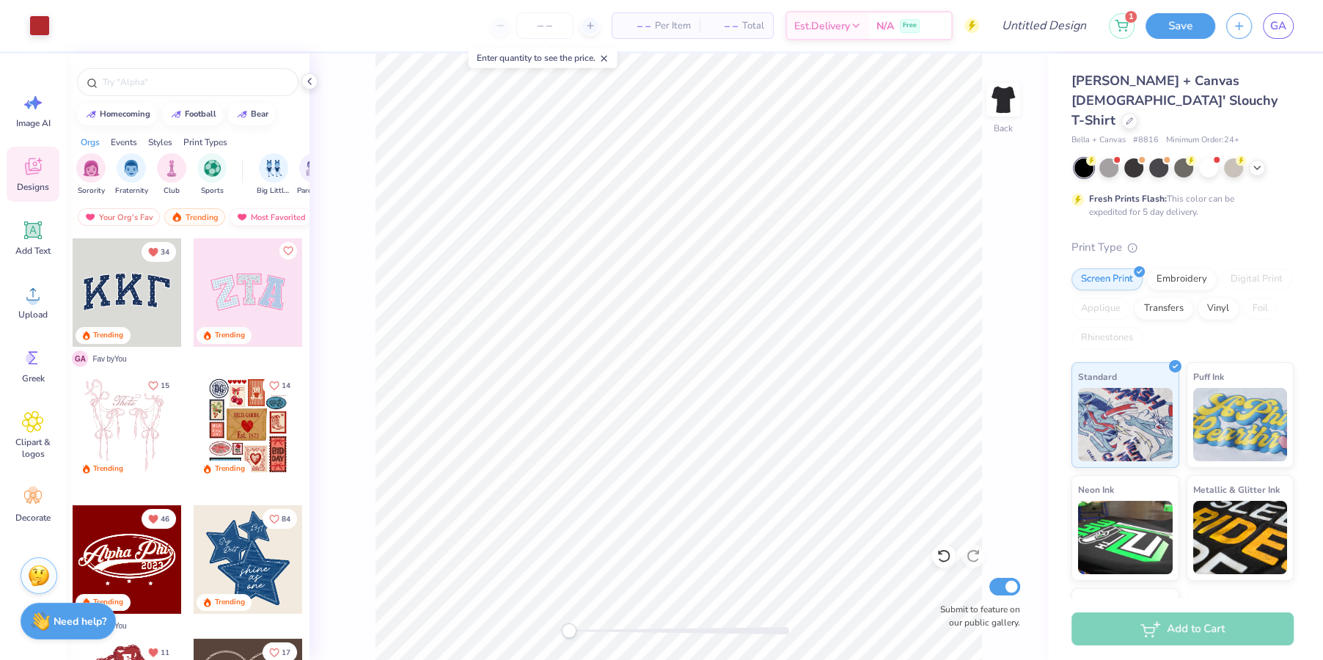
click at [252, 220] on div "Most Favorited" at bounding box center [270, 217] width 83 height 18
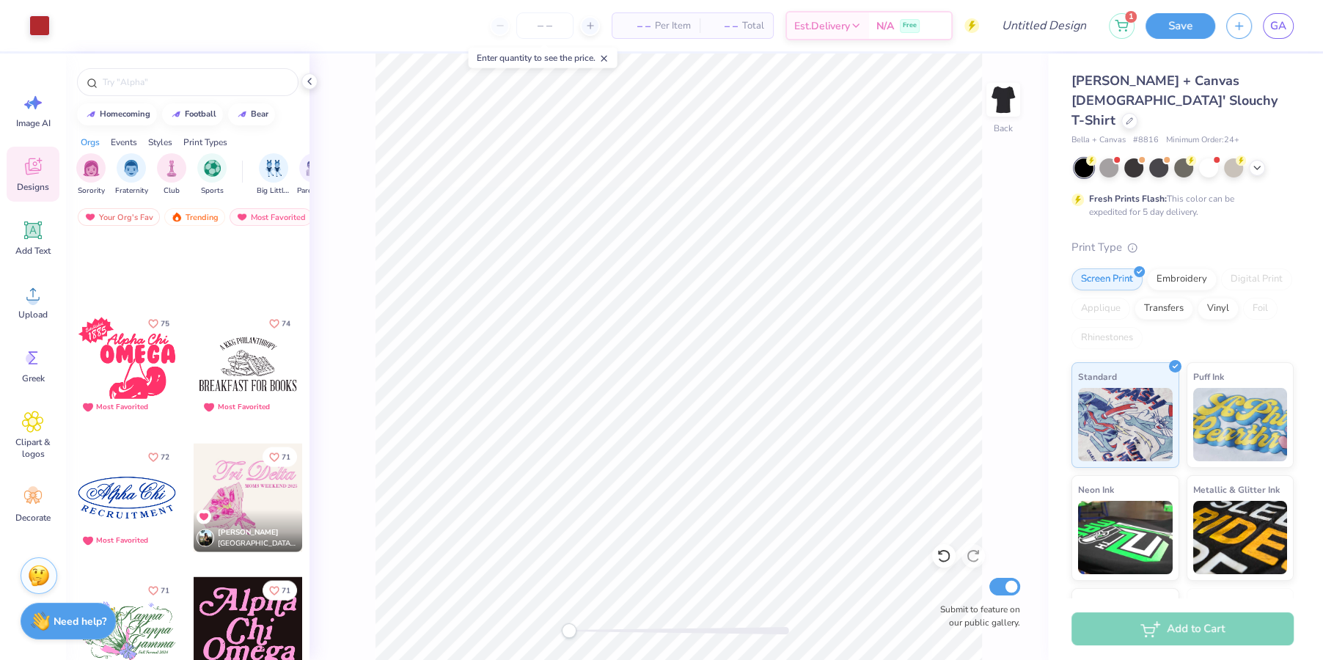
scroll to position [3077, 0]
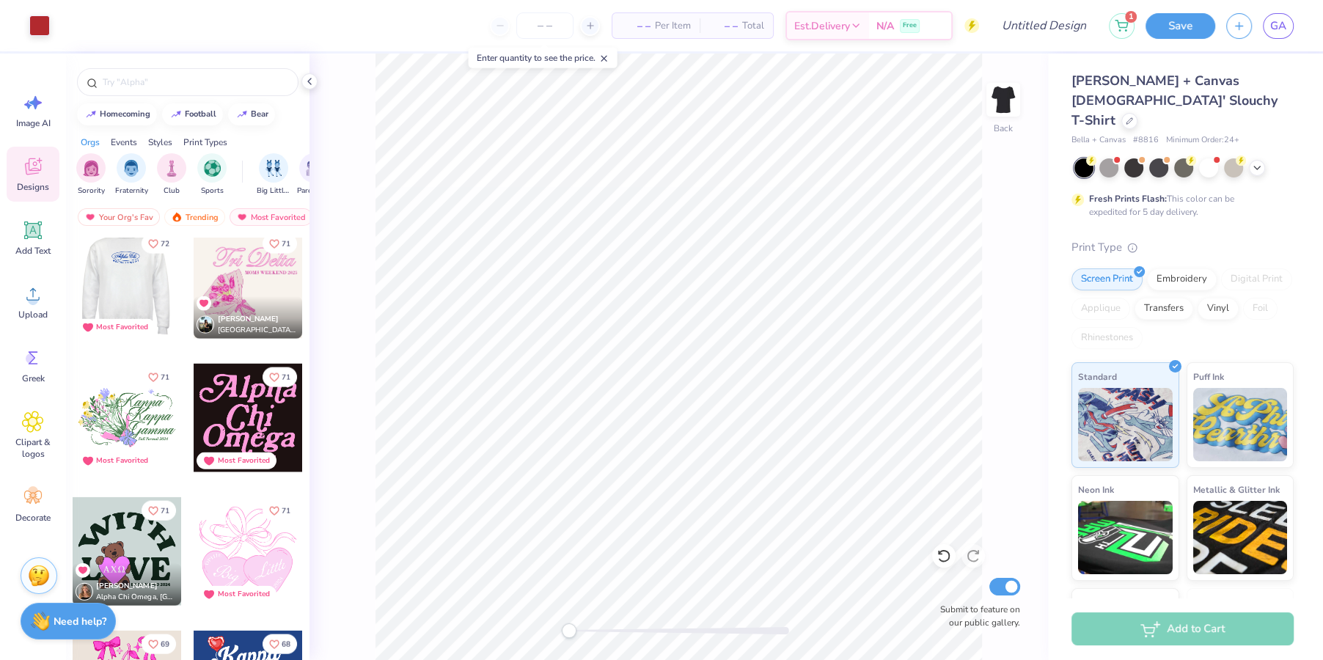
click at [124, 282] on div at bounding box center [127, 284] width 109 height 109
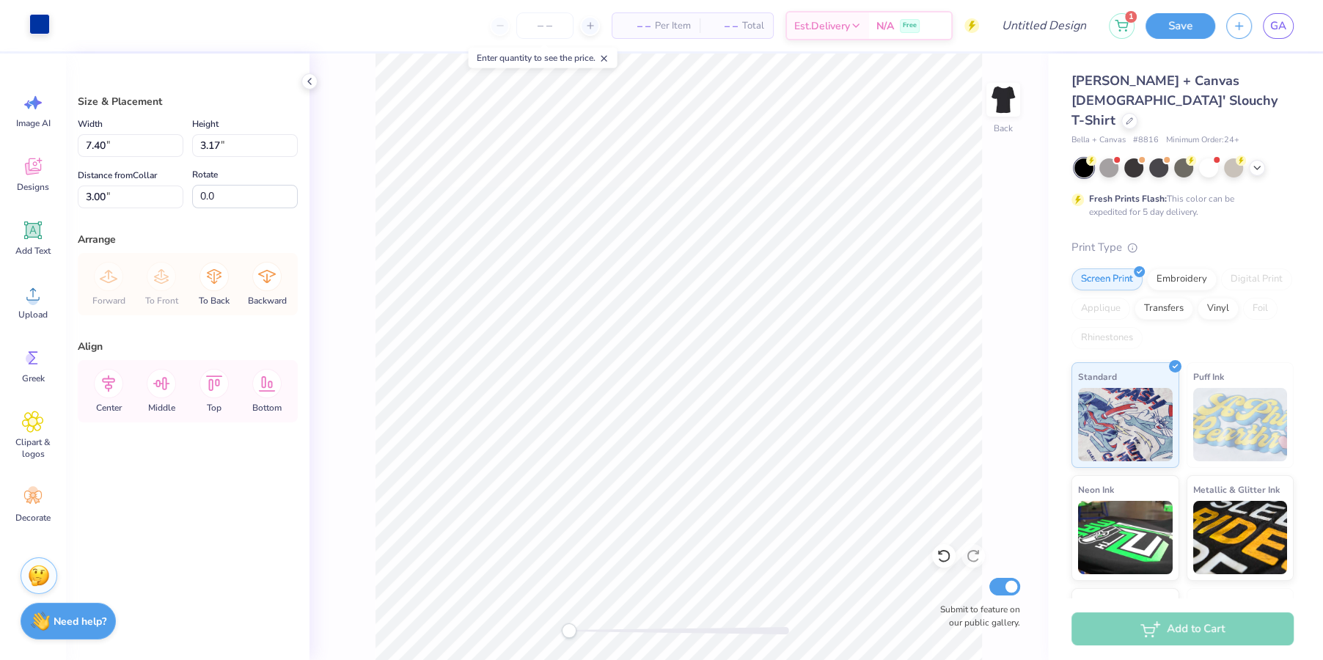
click at [34, 23] on div at bounding box center [39, 24] width 21 height 21
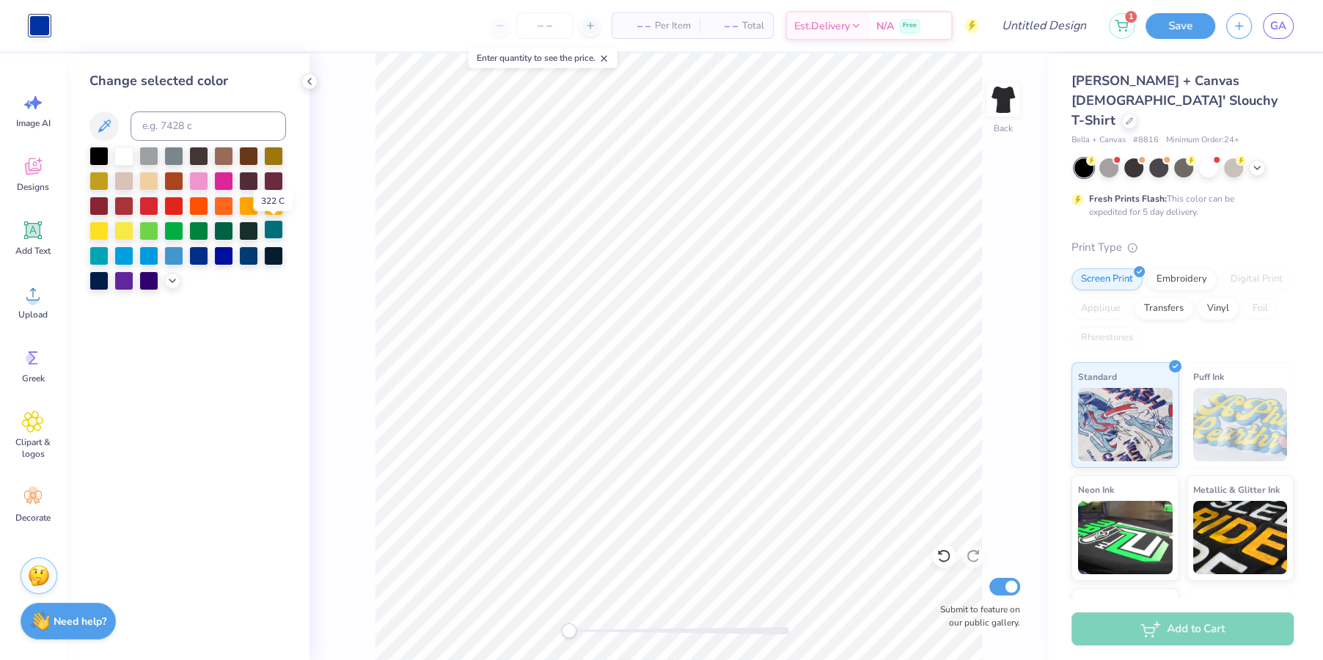
click at [267, 236] on div at bounding box center [273, 229] width 19 height 19
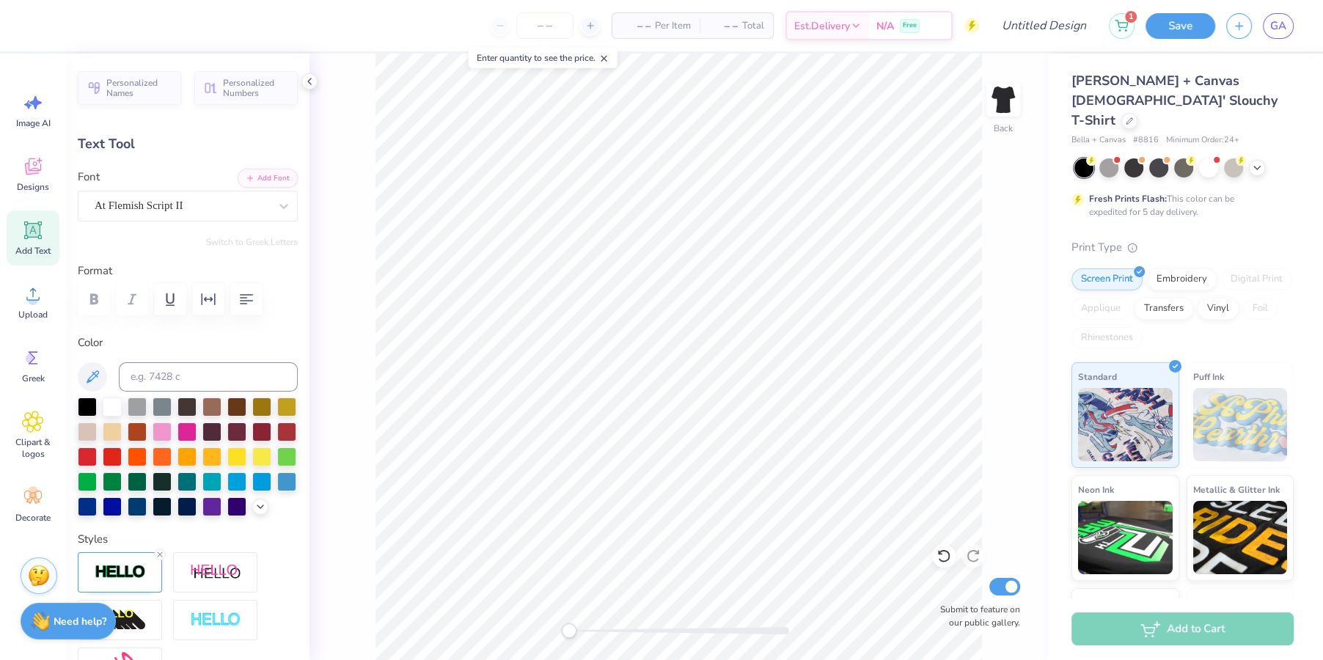
scroll to position [0, 0]
type textarea "Aephi"
type input "7.04"
type input "1.03"
type input "8.23"
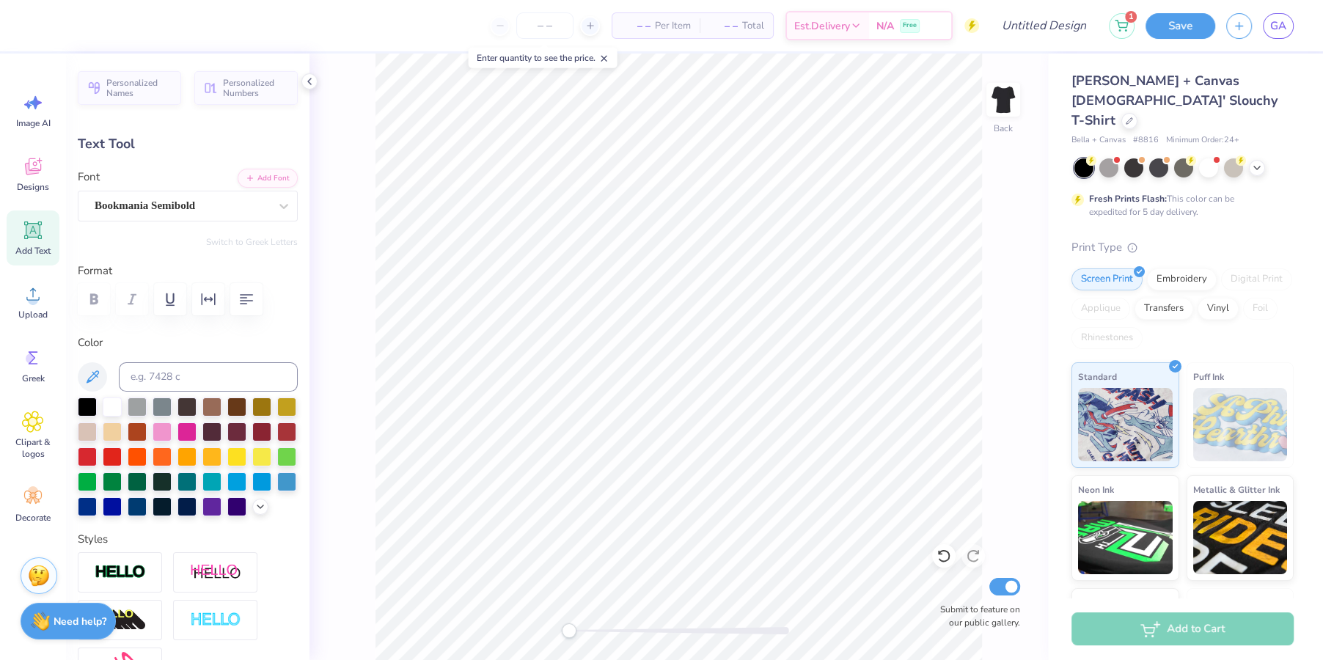
type textarea "R"
type textarea "DATE PARTY"
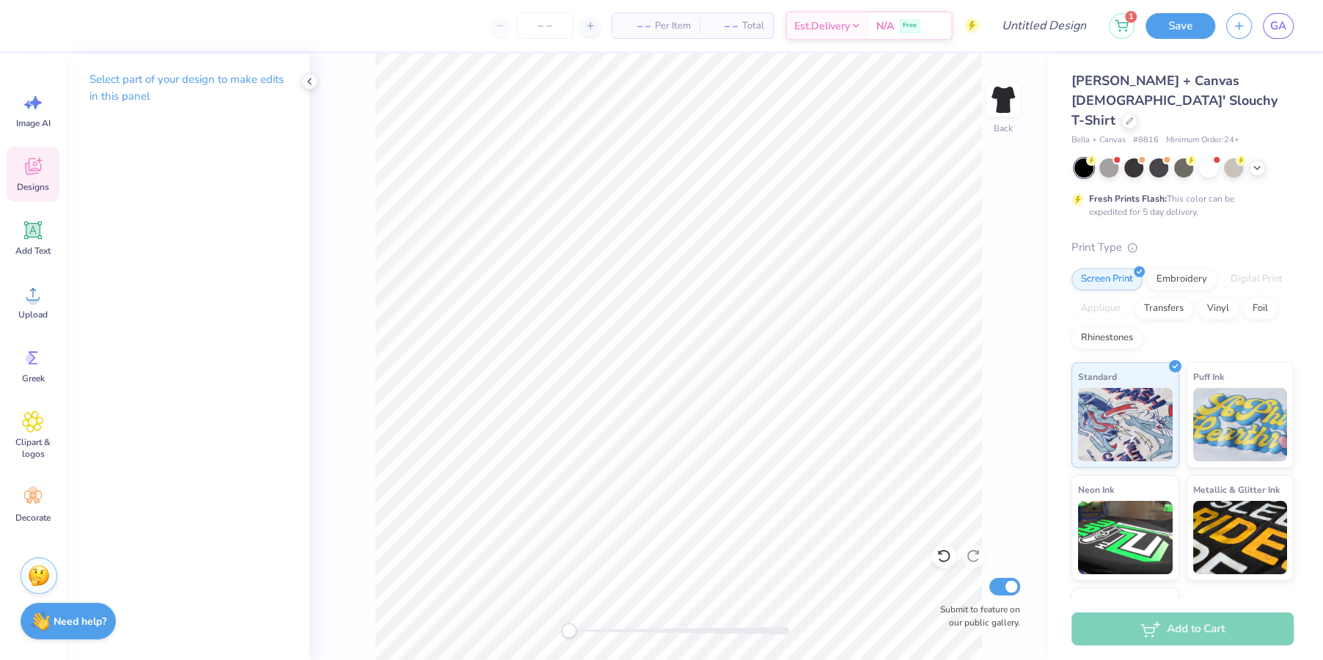
click at [29, 166] on icon at bounding box center [33, 166] width 22 height 22
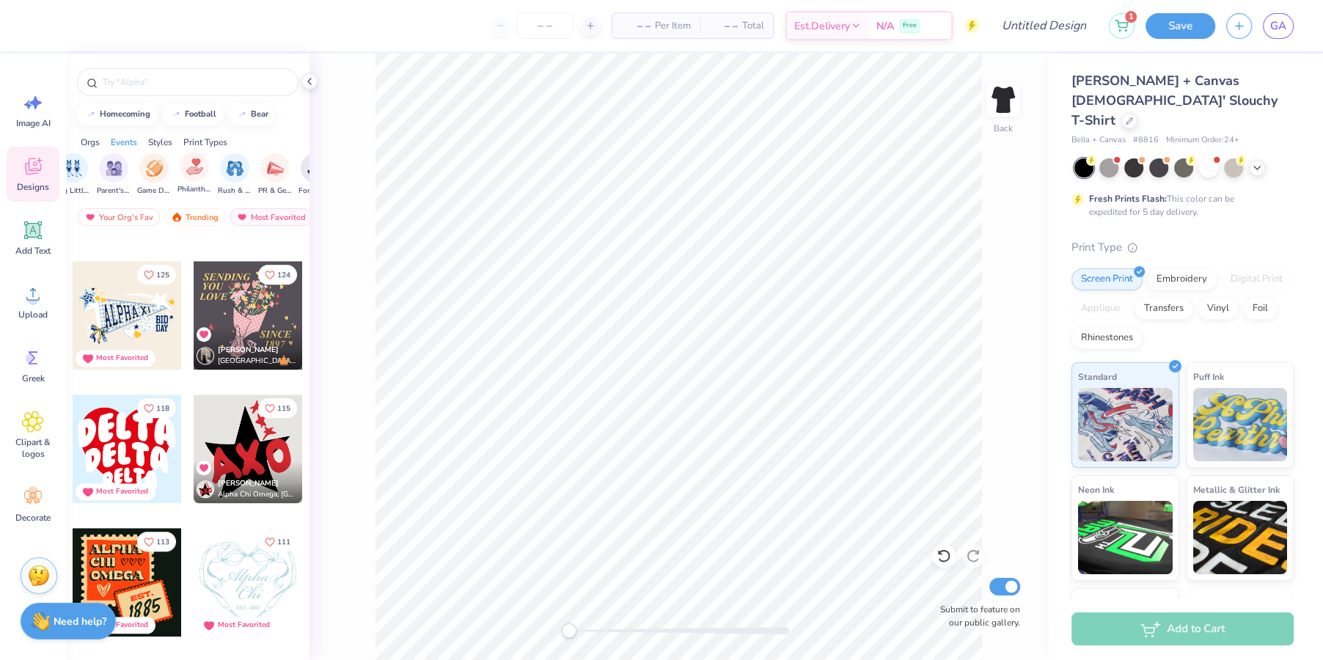
scroll to position [0, 204]
click at [224, 169] on img "filter for Rush & Bid" at bounding box center [231, 166] width 17 height 17
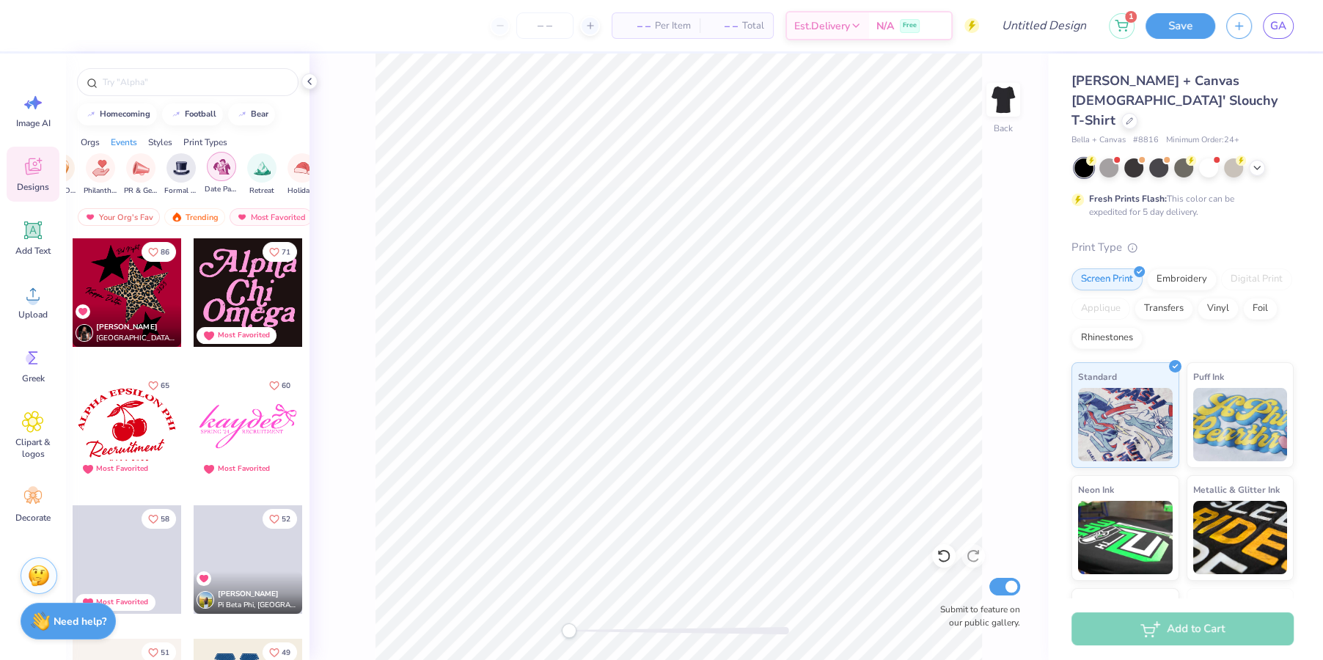
scroll to position [0, 358]
click at [186, 166] on div "filter for Date Parties & Socials" at bounding box center [197, 166] width 29 height 29
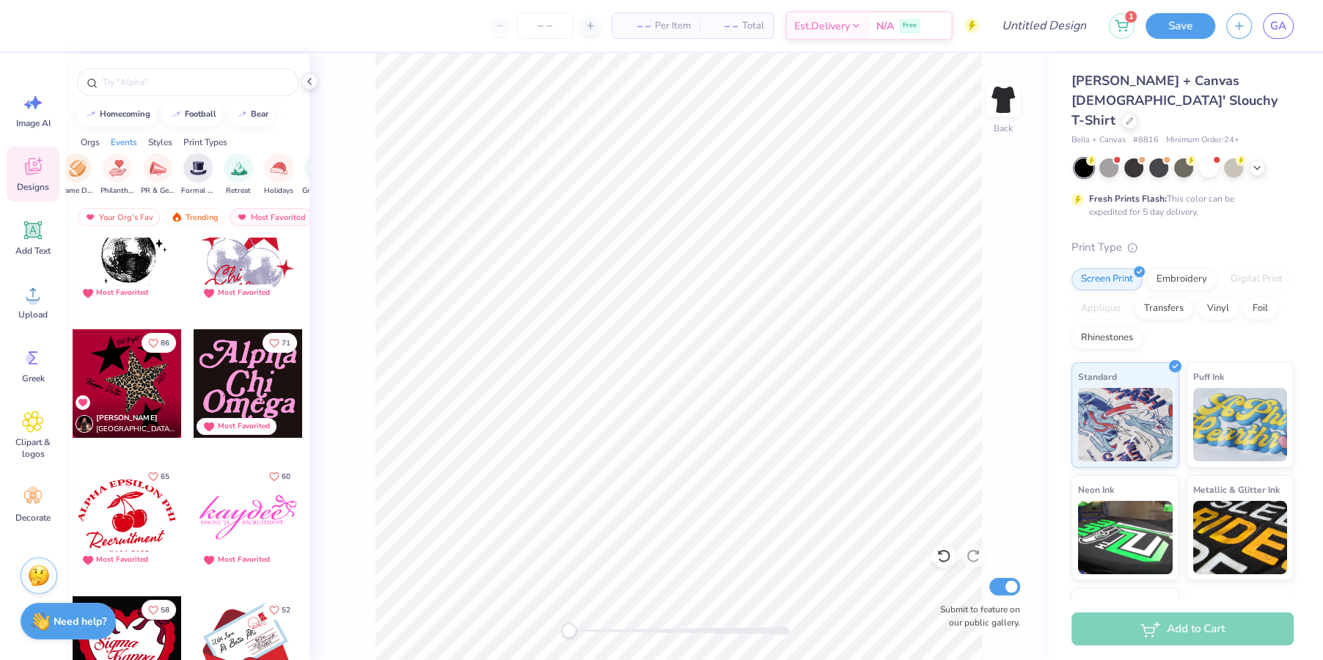
scroll to position [51, 0]
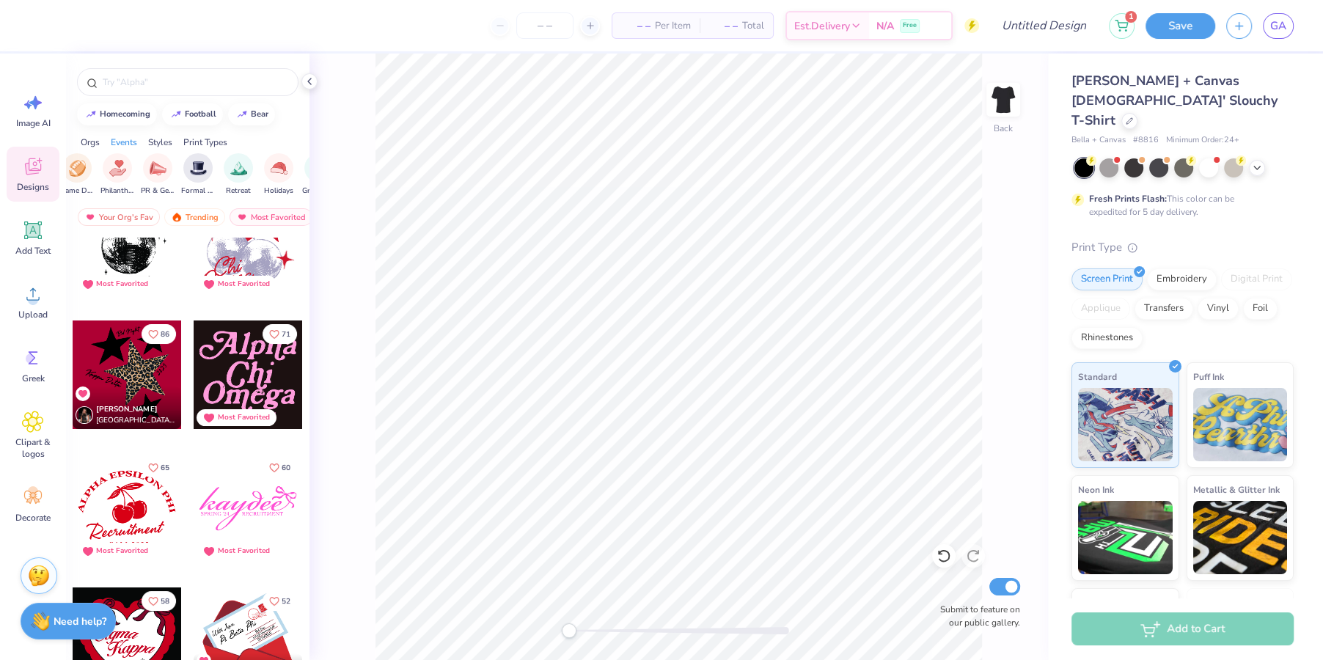
click at [136, 513] on div at bounding box center [127, 508] width 109 height 109
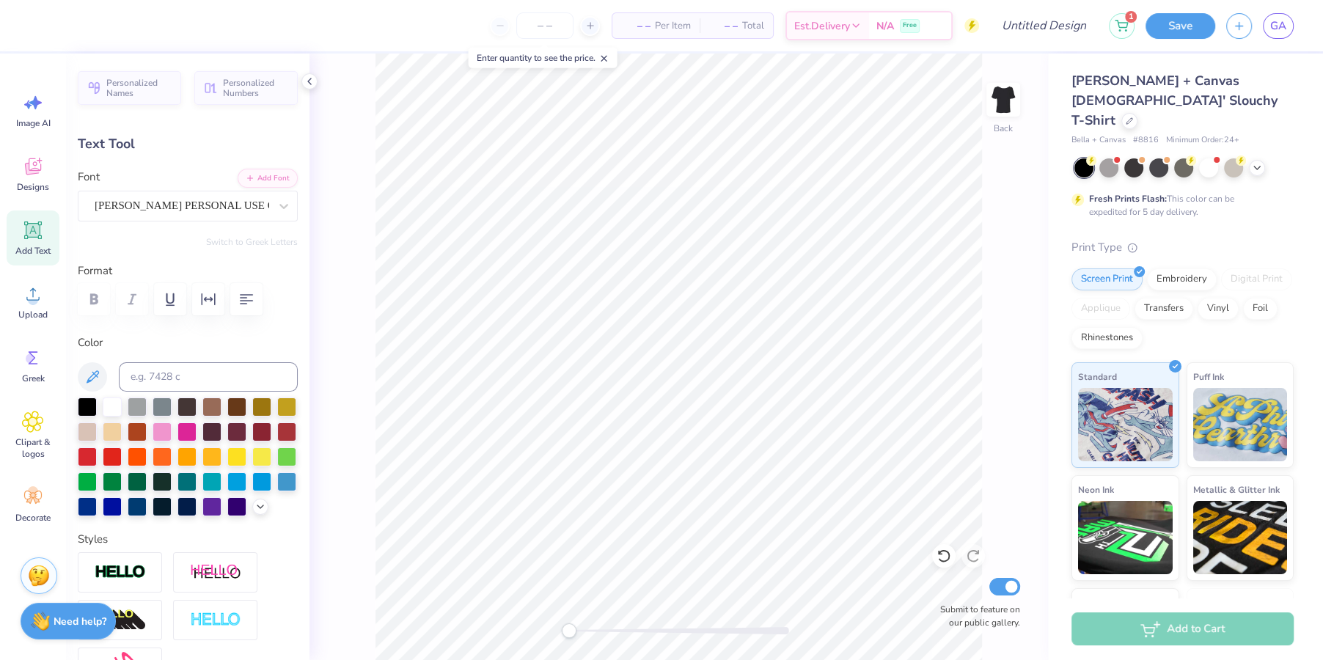
scroll to position [0, 1]
type textarea "R"
type textarea "Date Party"
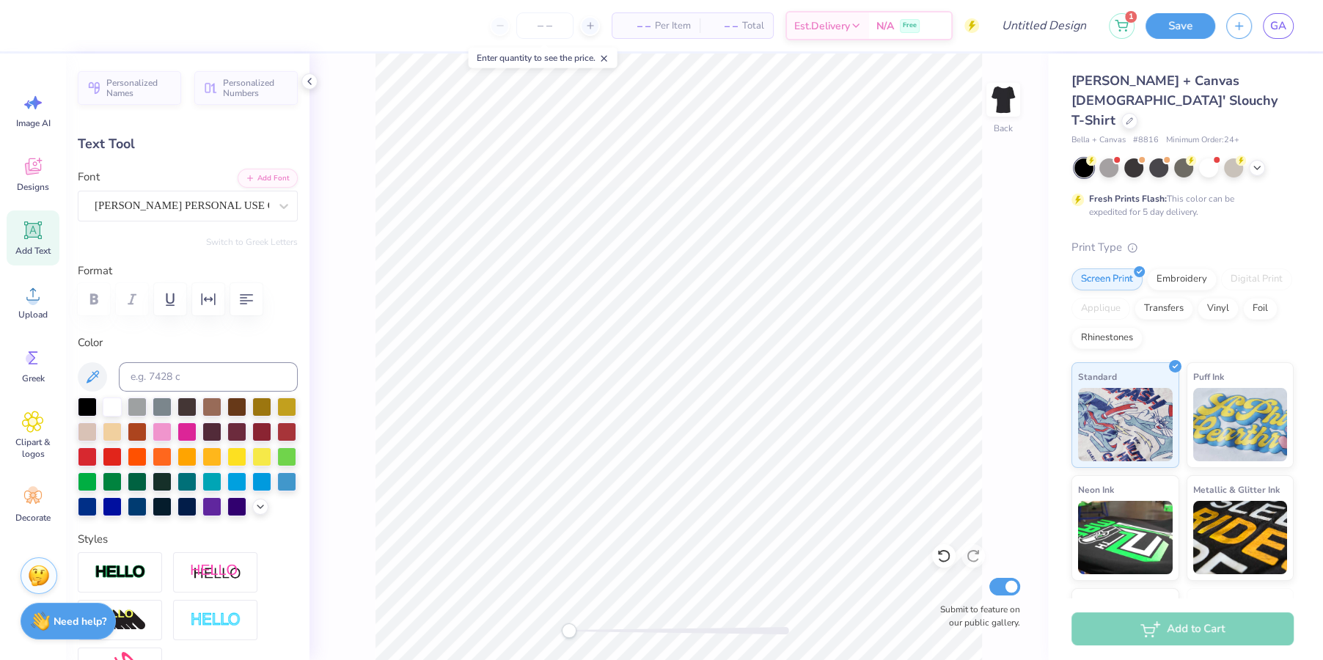
type input "3.27"
type input "0.35"
type input "7.47"
type input "0.0"
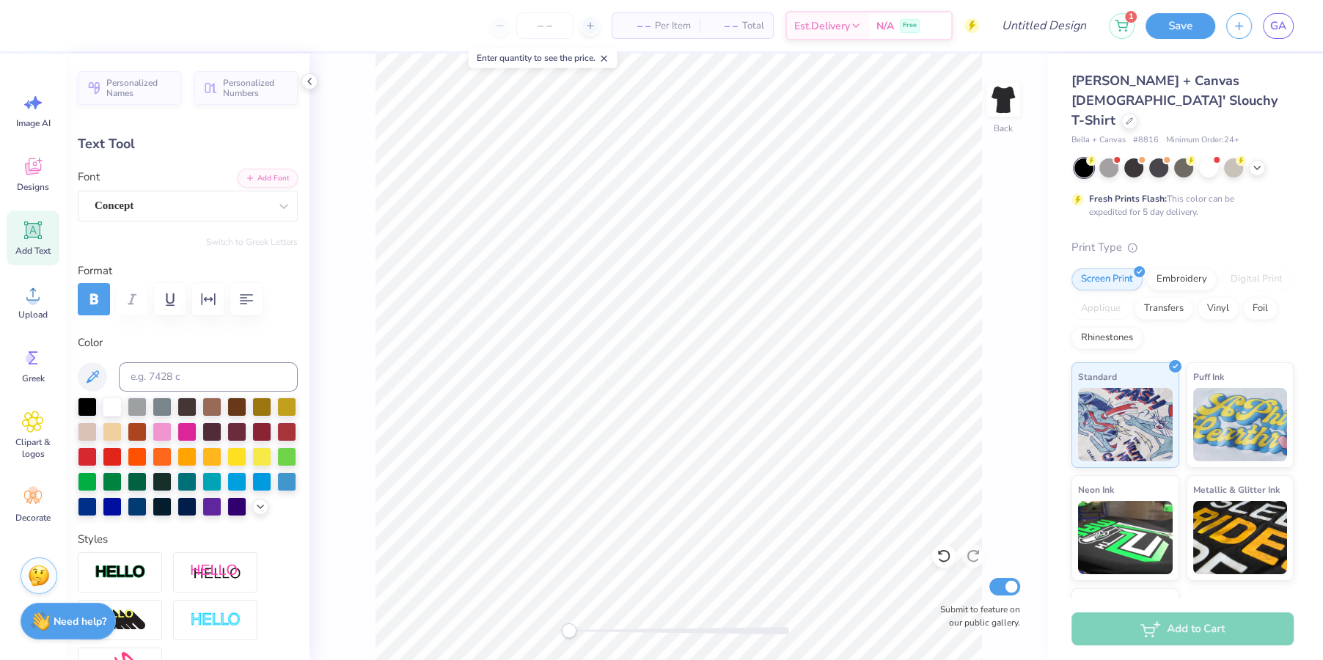
type textarea "F A L L 2 0 2 5"
type input "1.40"
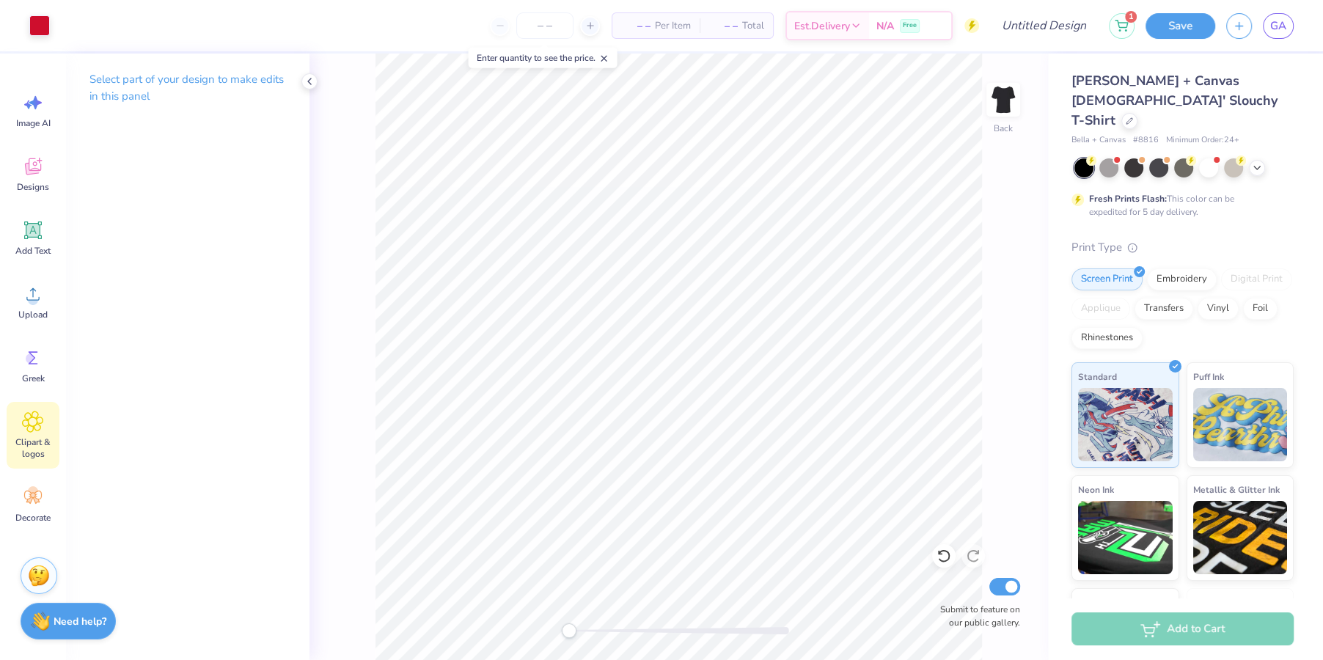
click at [29, 433] on div "Clipart & logos" at bounding box center [33, 435] width 53 height 67
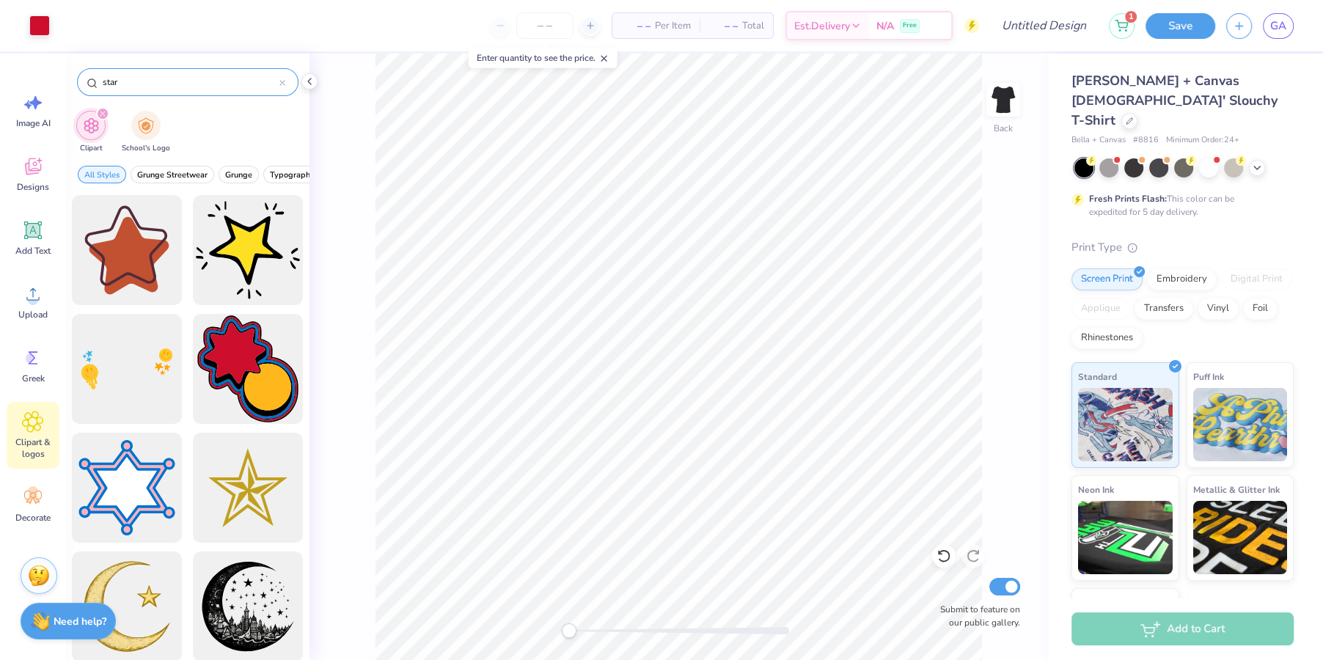
click at [282, 80] on icon at bounding box center [282, 83] width 6 height 6
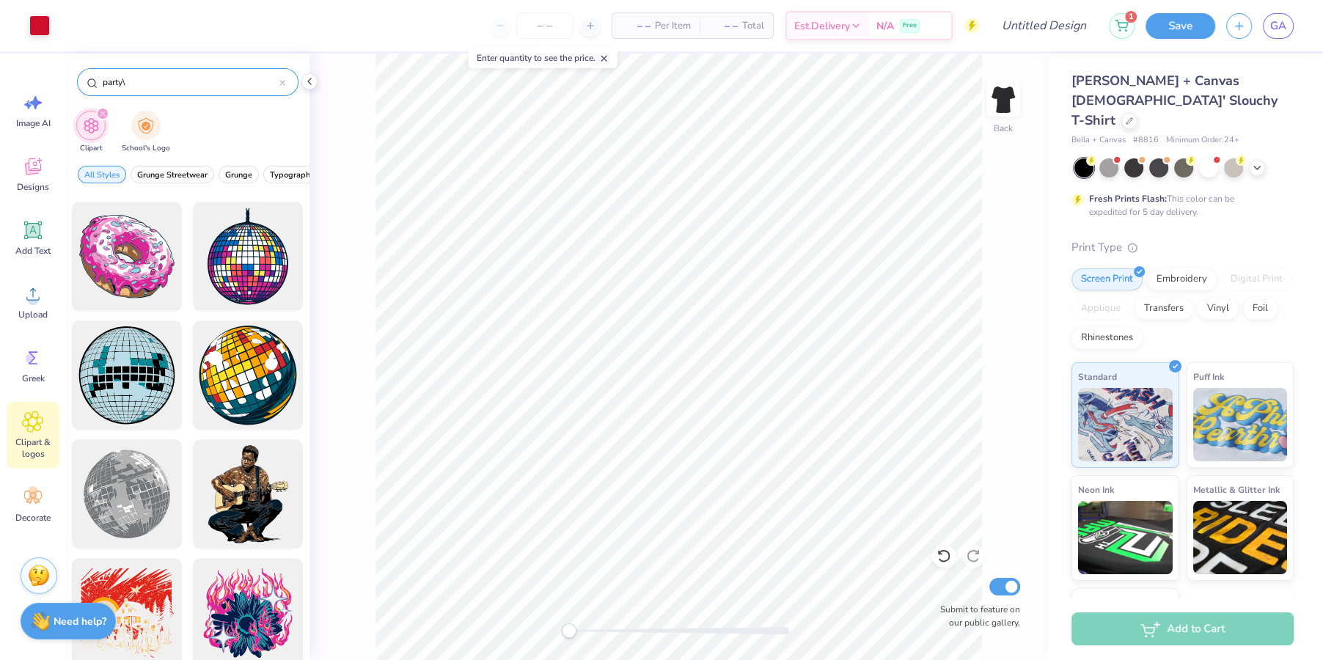
scroll to position [3788, 0]
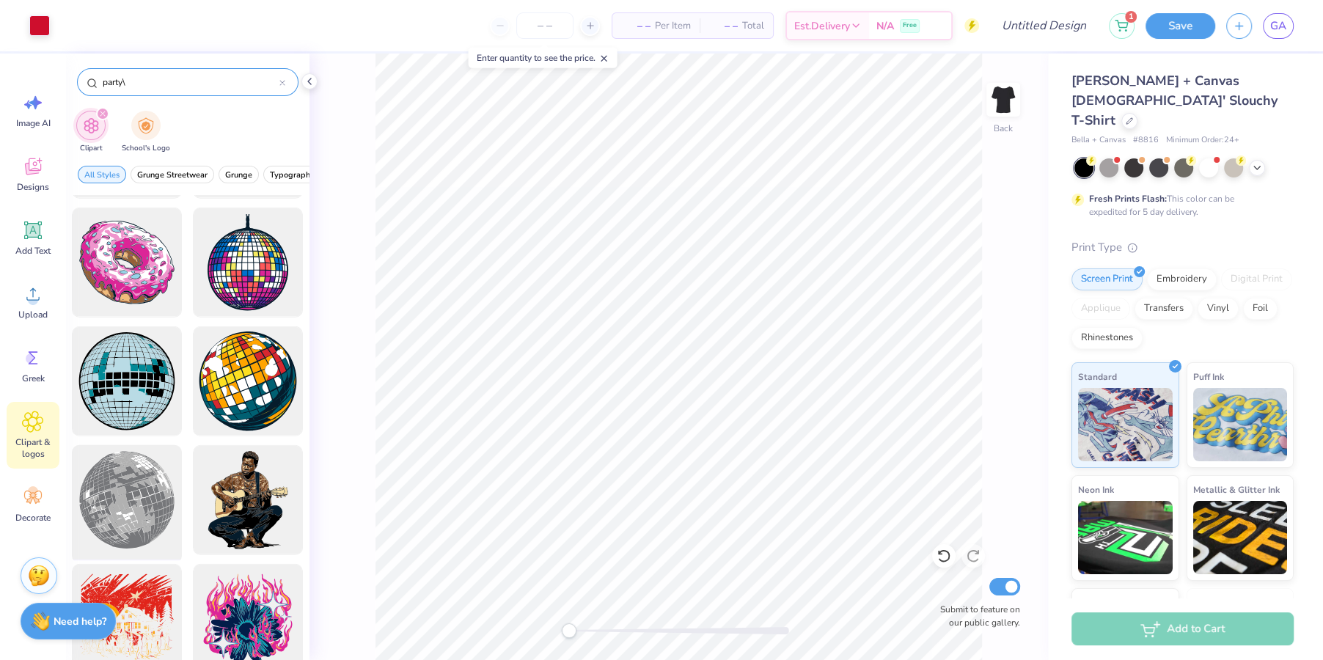
type input "party\"
click at [137, 506] on div at bounding box center [127, 500] width 121 height 121
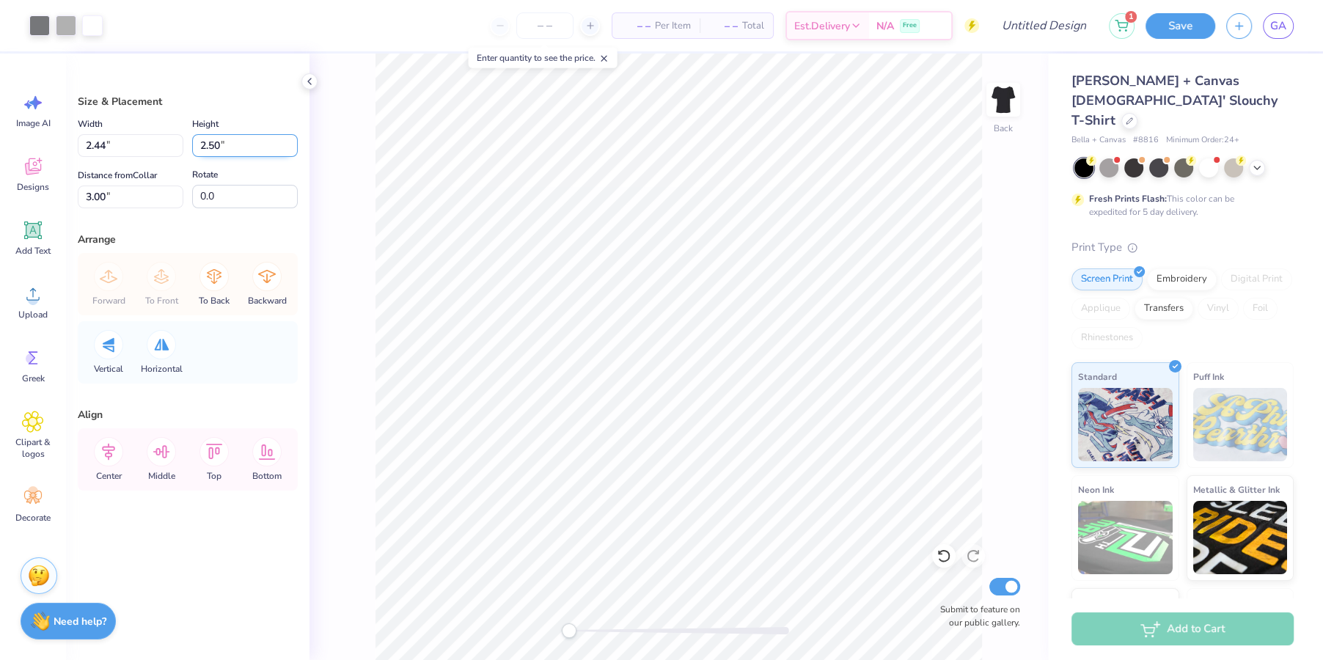
type input "2.44"
type input "2.50"
click at [717, 619] on li "Send Backward" at bounding box center [744, 617] width 115 height 29
type input "4.15"
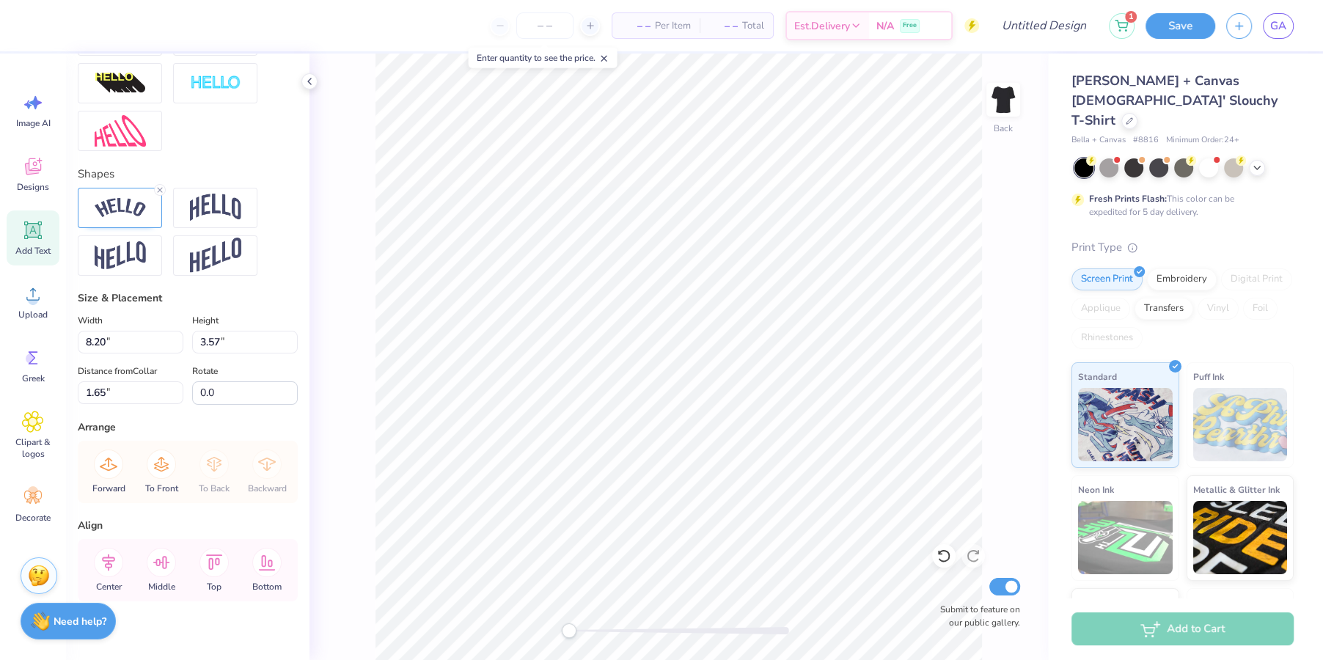
scroll to position [549, 0]
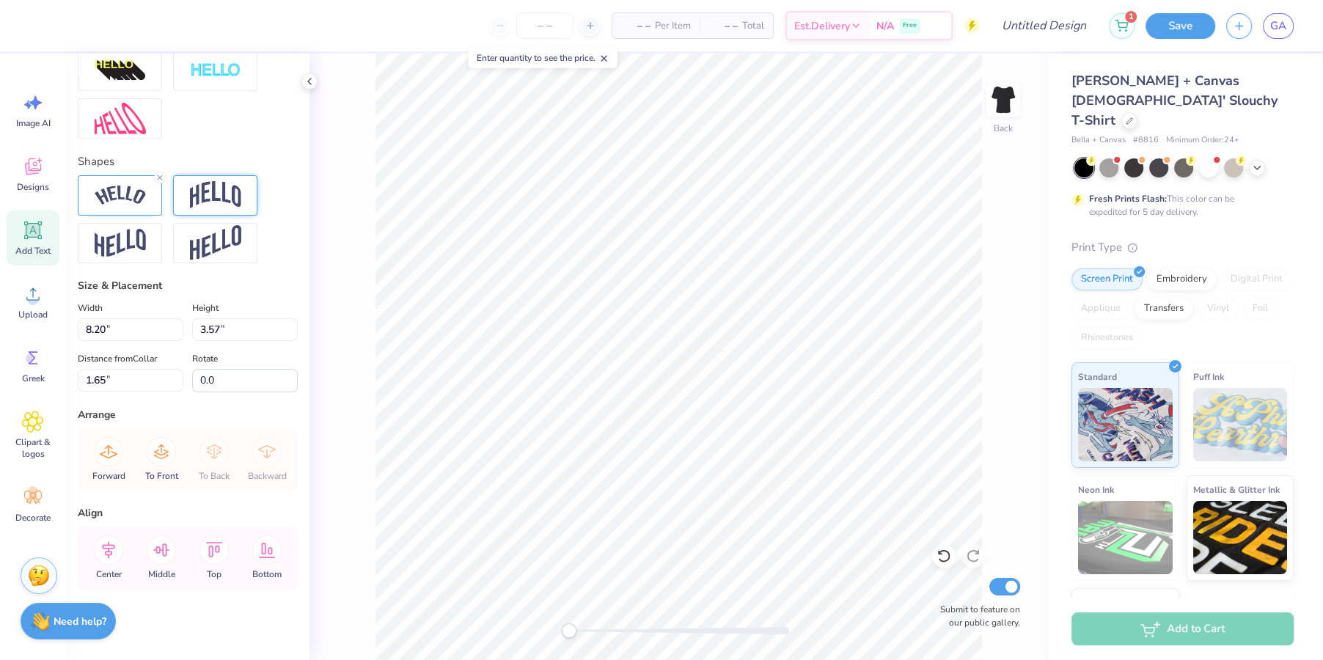
click at [212, 199] on img at bounding box center [215, 195] width 51 height 28
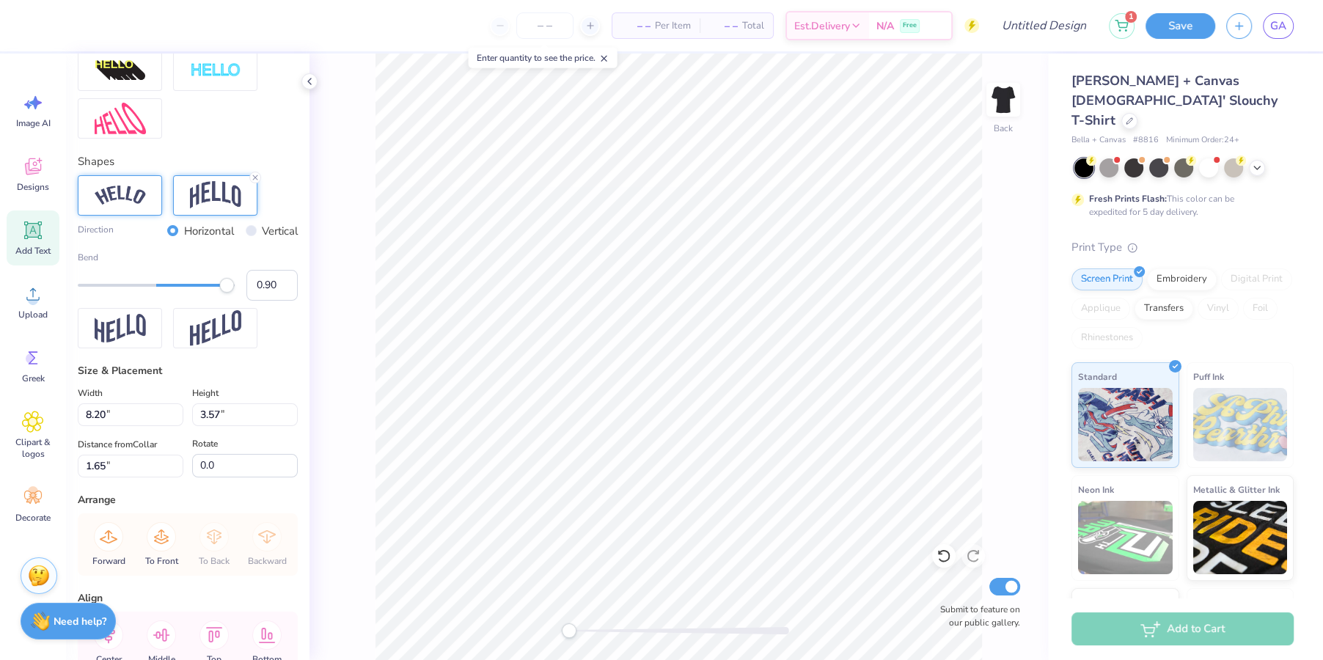
click at [125, 191] on img at bounding box center [120, 195] width 51 height 20
click at [284, 287] on input "0.89" at bounding box center [271, 285] width 51 height 31
click at [284, 287] on input "0.88" at bounding box center [271, 285] width 51 height 31
click at [284, 287] on input "0.87" at bounding box center [271, 285] width 51 height 31
click at [284, 287] on input "0.86" at bounding box center [271, 285] width 51 height 31
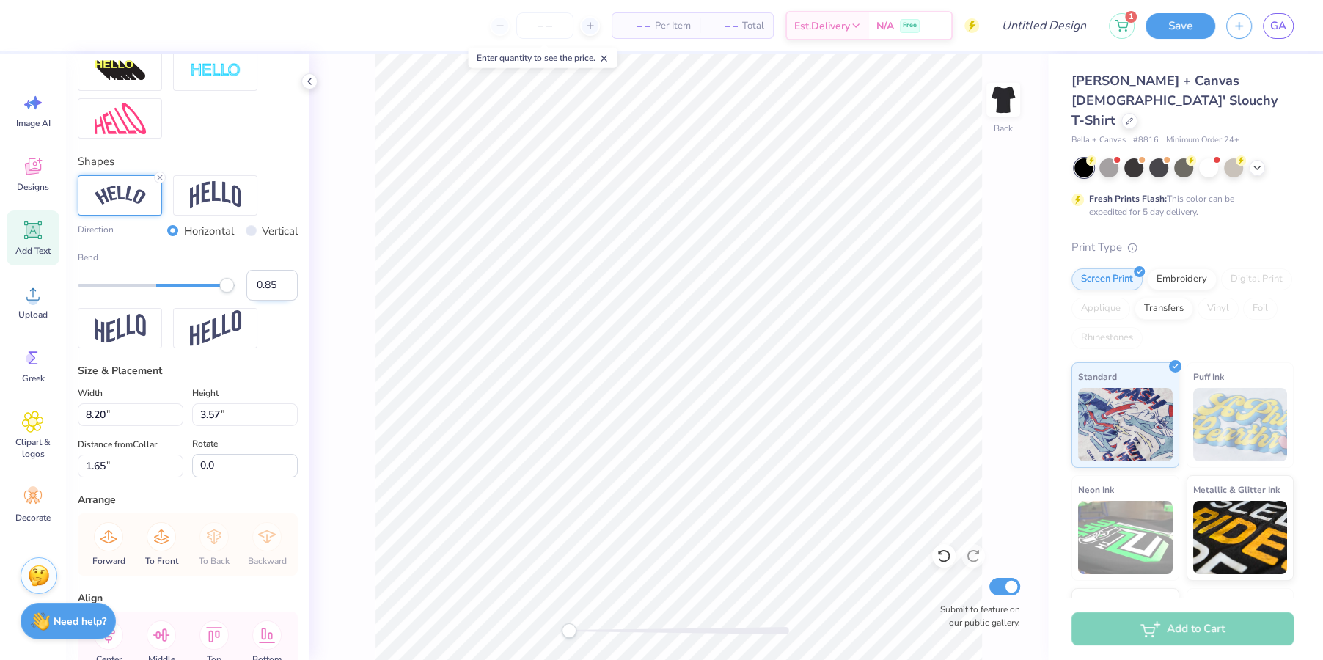
click at [284, 287] on input "0.85" at bounding box center [271, 285] width 51 height 31
click at [284, 287] on input "0.84" at bounding box center [271, 285] width 51 height 31
click at [284, 287] on input "0.83" at bounding box center [271, 285] width 51 height 31
click at [284, 287] on input "0.82" at bounding box center [271, 285] width 51 height 31
click at [284, 287] on input "0.81" at bounding box center [271, 285] width 51 height 31
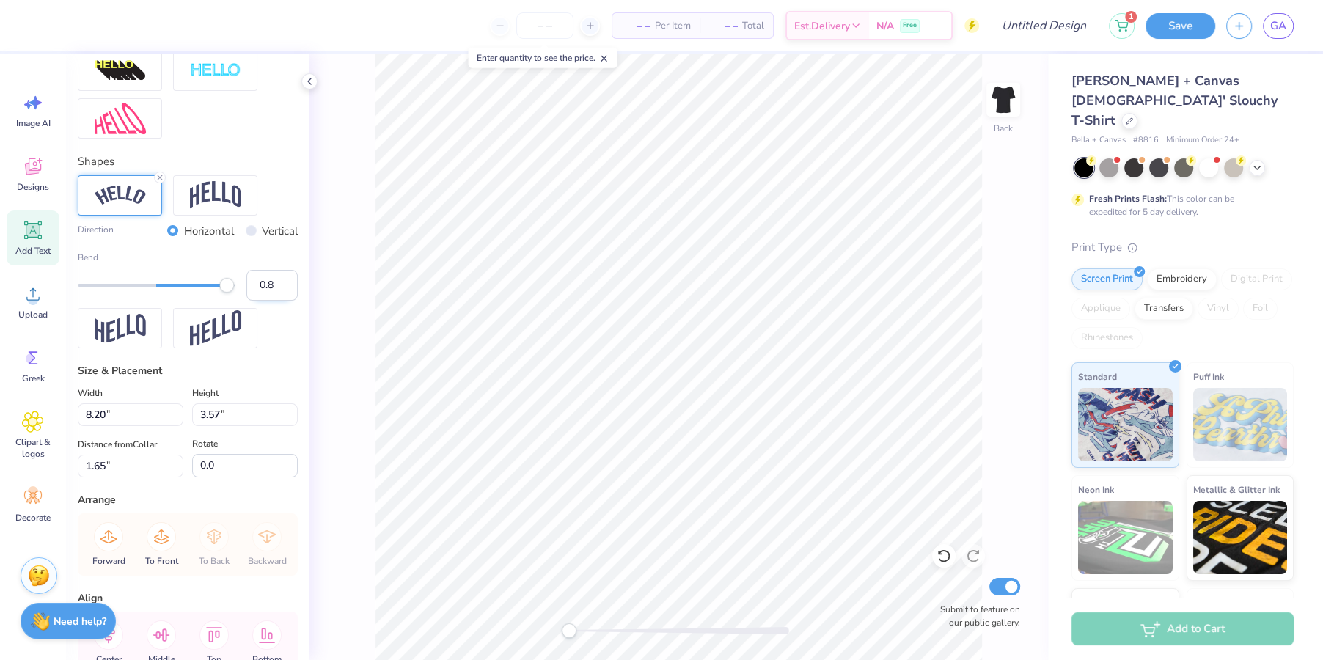
type input "0.8"
click at [284, 287] on input "0.8" at bounding box center [271, 285] width 51 height 31
type input "8.11"
type input "3.01"
type input "1.93"
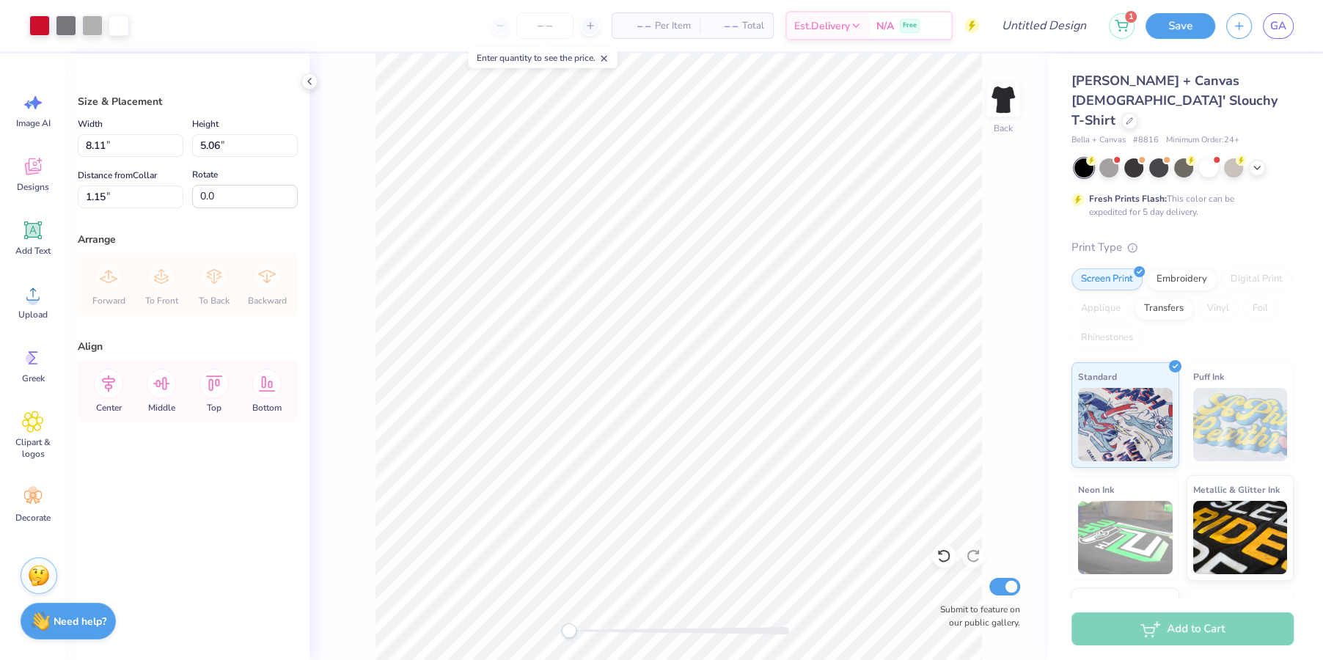
type input "1.15"
click at [109, 383] on icon at bounding box center [108, 383] width 13 height 17
click at [39, 27] on div at bounding box center [39, 24] width 21 height 21
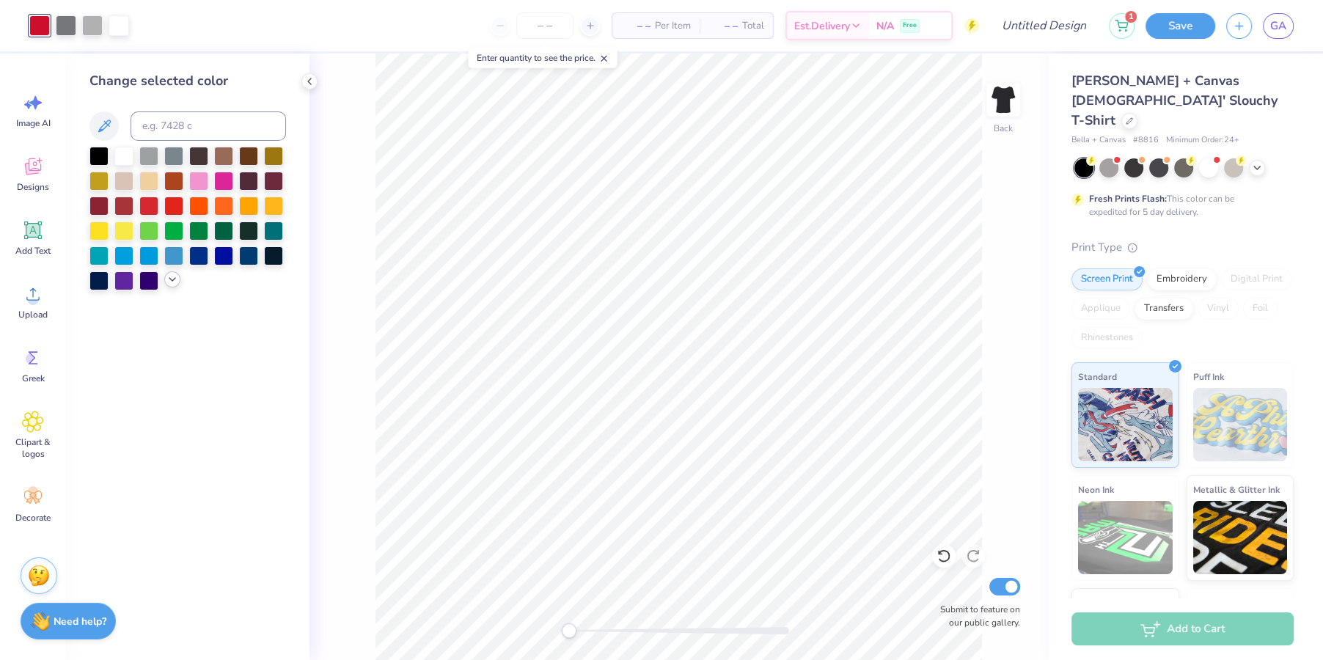
click at [172, 275] on icon at bounding box center [172, 279] width 12 height 12
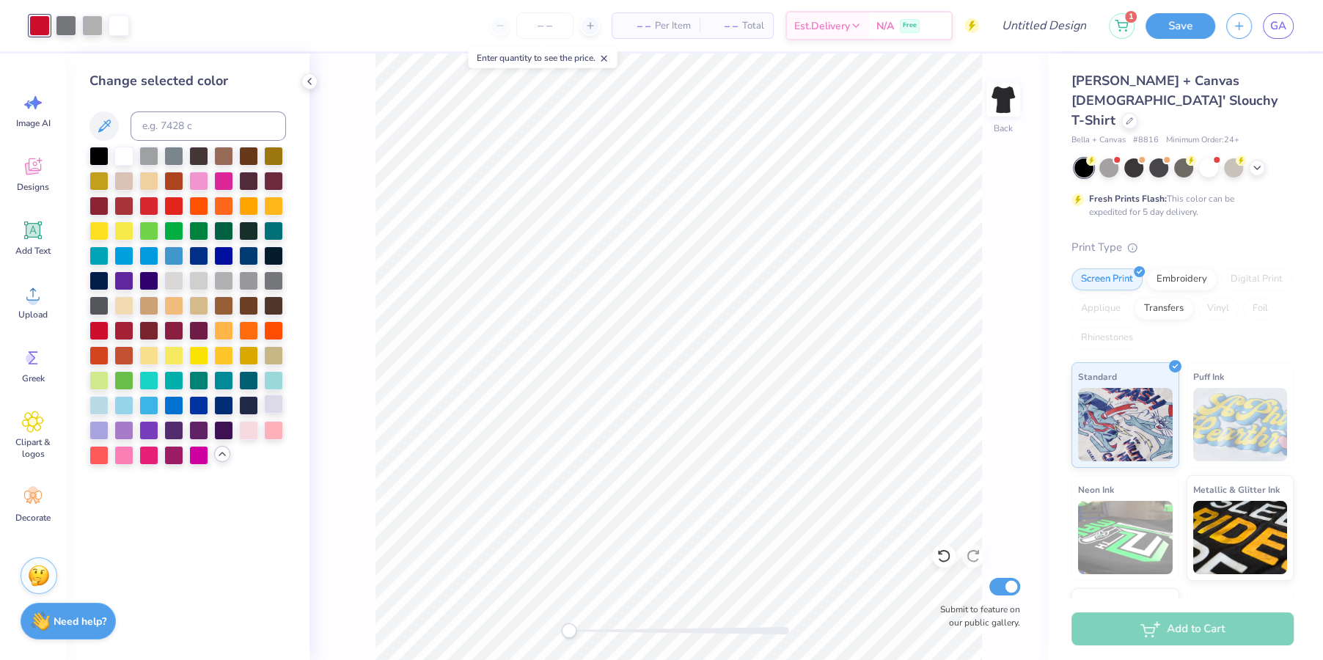
click at [273, 407] on div at bounding box center [273, 403] width 19 height 19
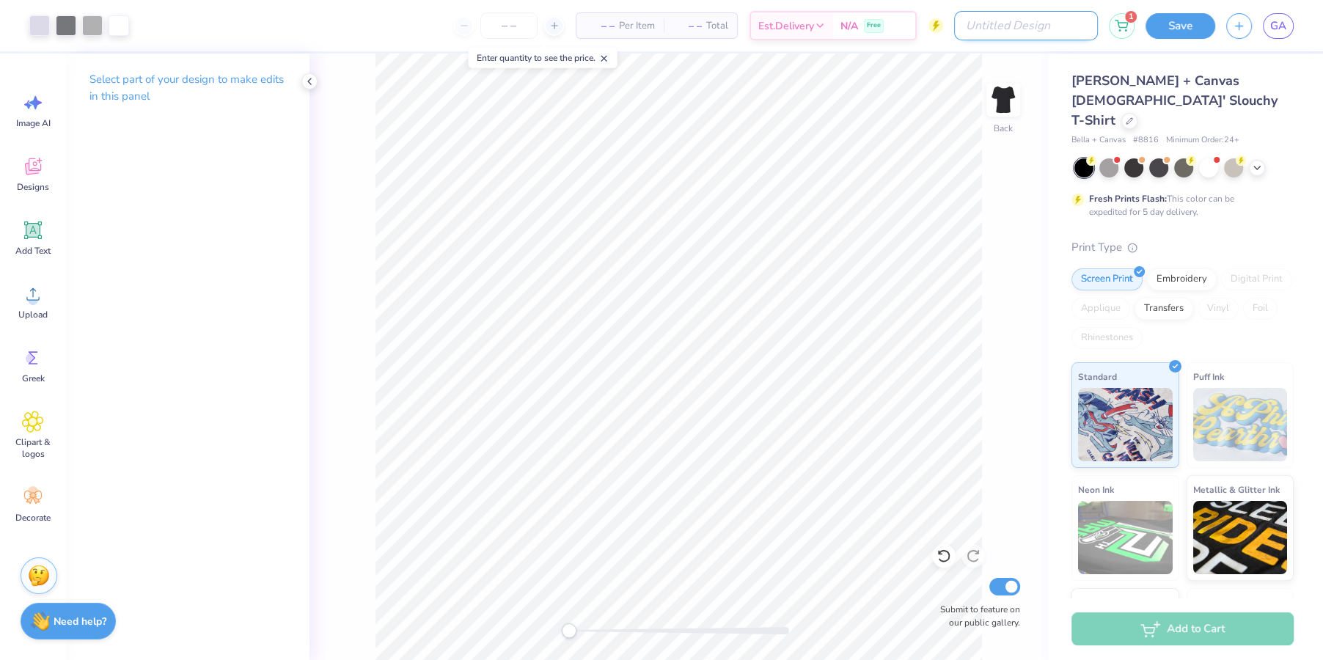
click at [1032, 29] on input "Design Title" at bounding box center [1026, 25] width 144 height 29
type input "DATE PARTY!!"
click at [1064, 26] on button "Save" at bounding box center [1180, 24] width 70 height 26
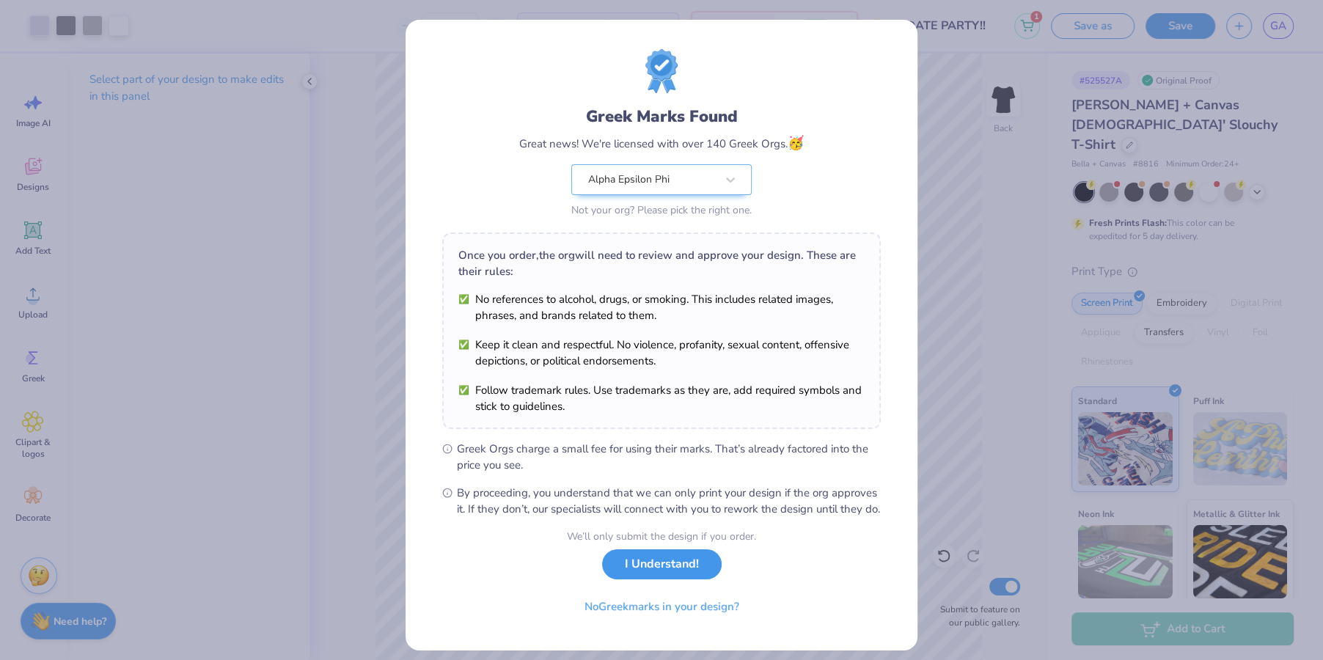
click at [705, 578] on button "I Understand!" at bounding box center [662, 564] width 120 height 30
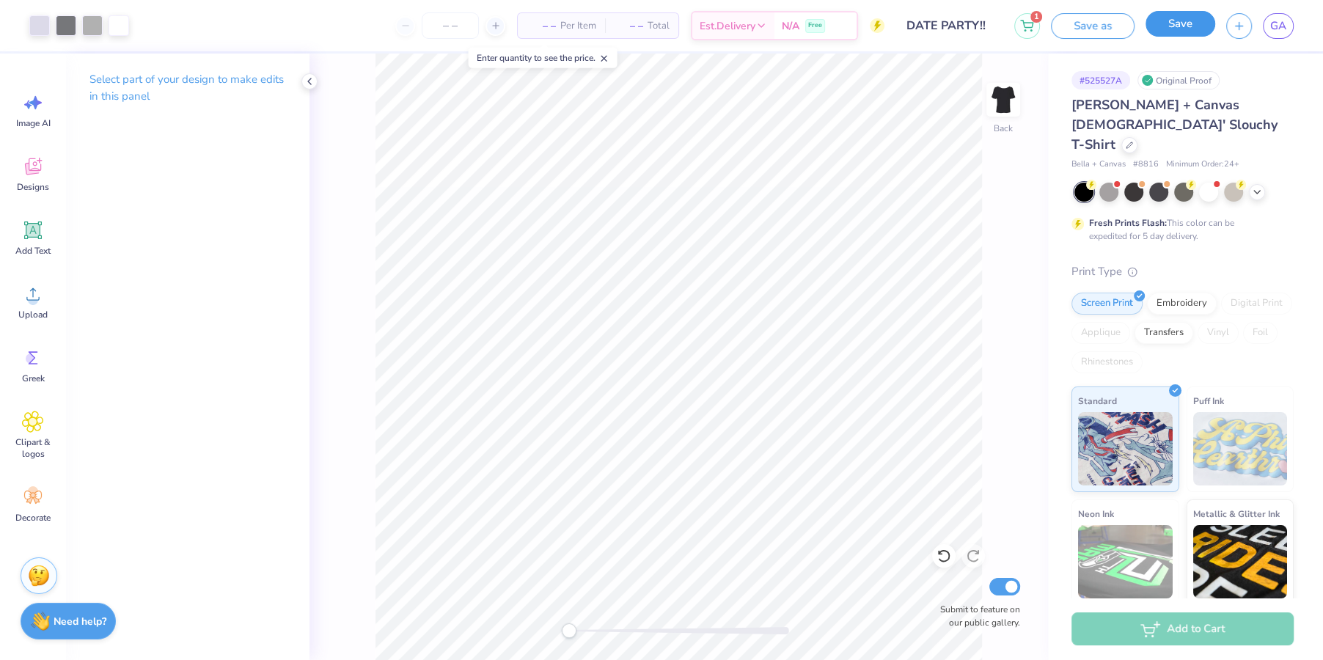
click at [1064, 31] on button "Save" at bounding box center [1180, 24] width 70 height 26
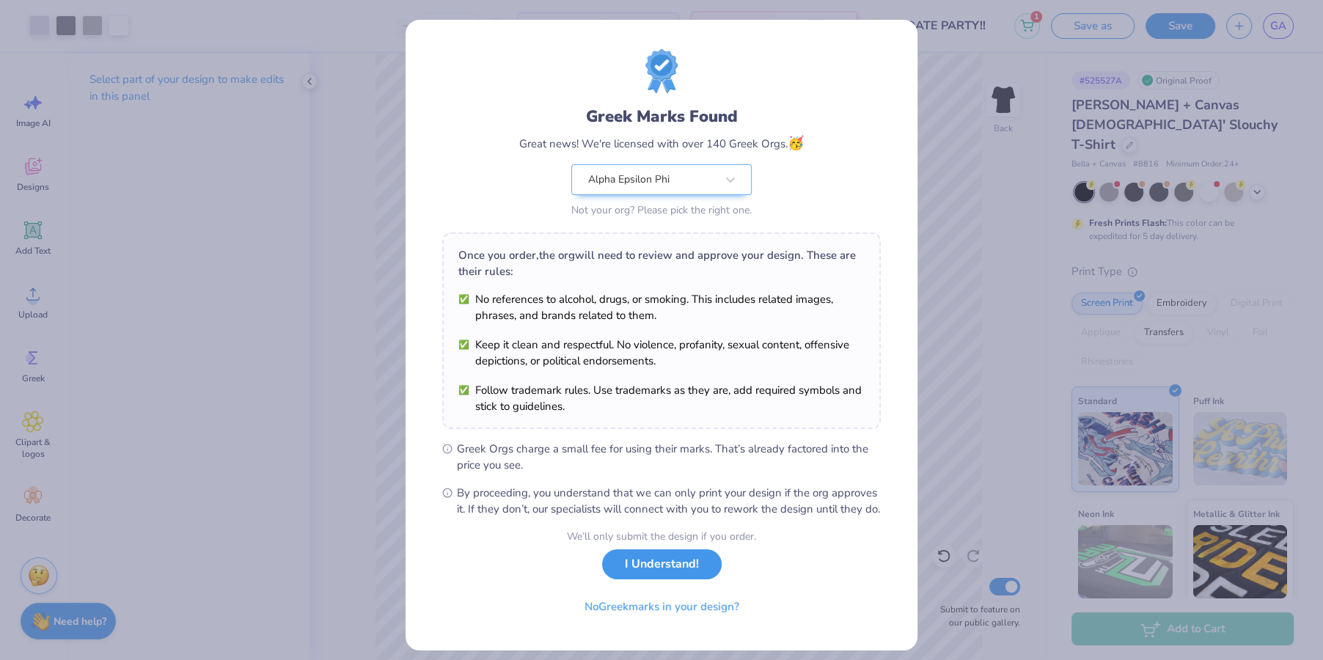
click at [637, 579] on button "I Understand!" at bounding box center [662, 564] width 120 height 30
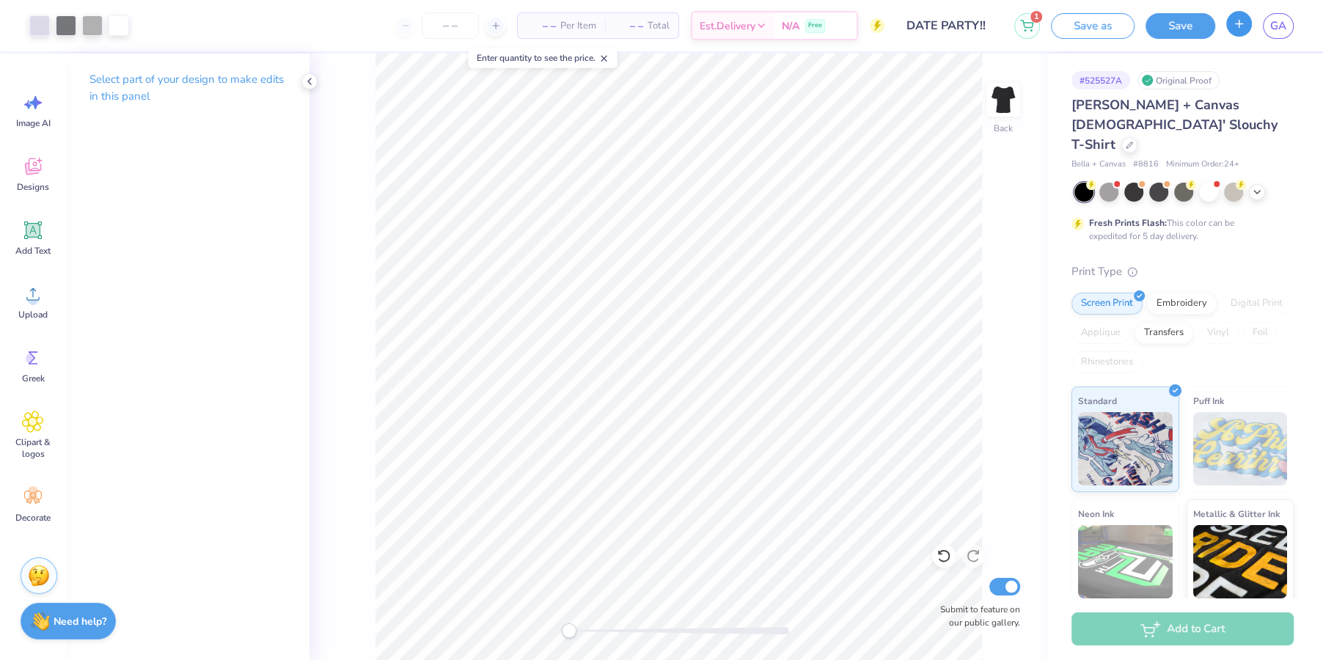
click at [1064, 26] on icon "button" at bounding box center [1238, 24] width 12 height 12
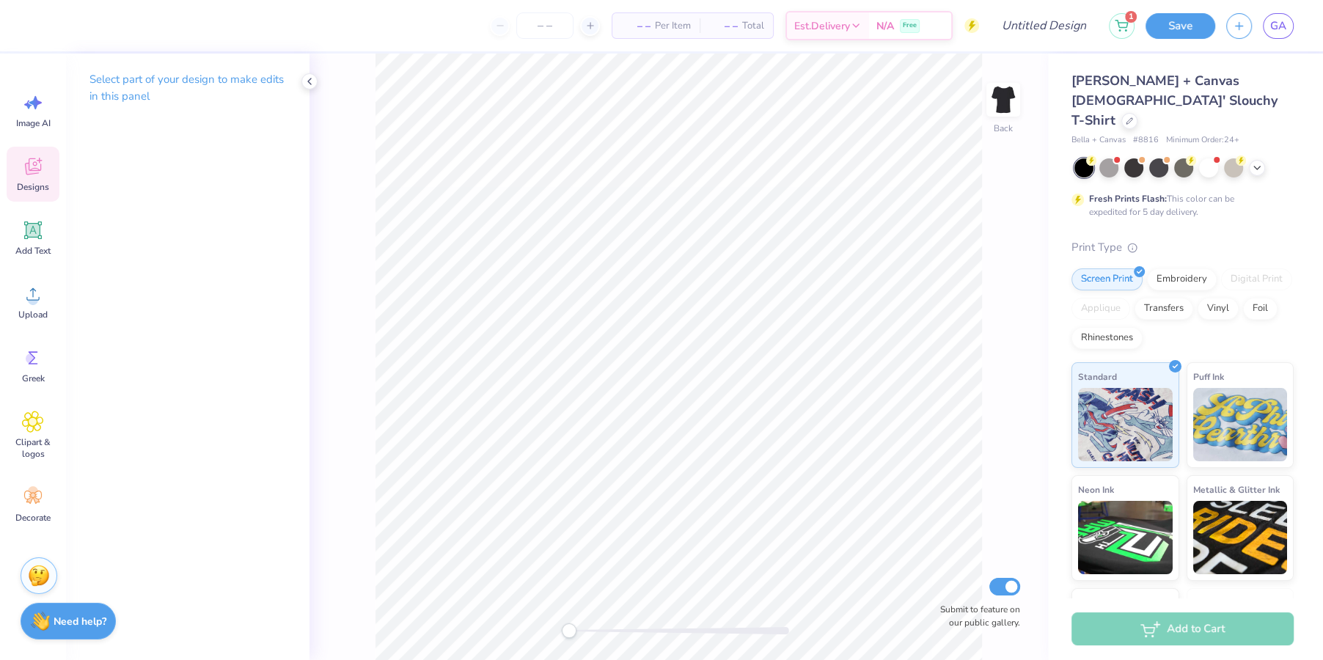
click at [34, 171] on icon at bounding box center [33, 169] width 14 height 12
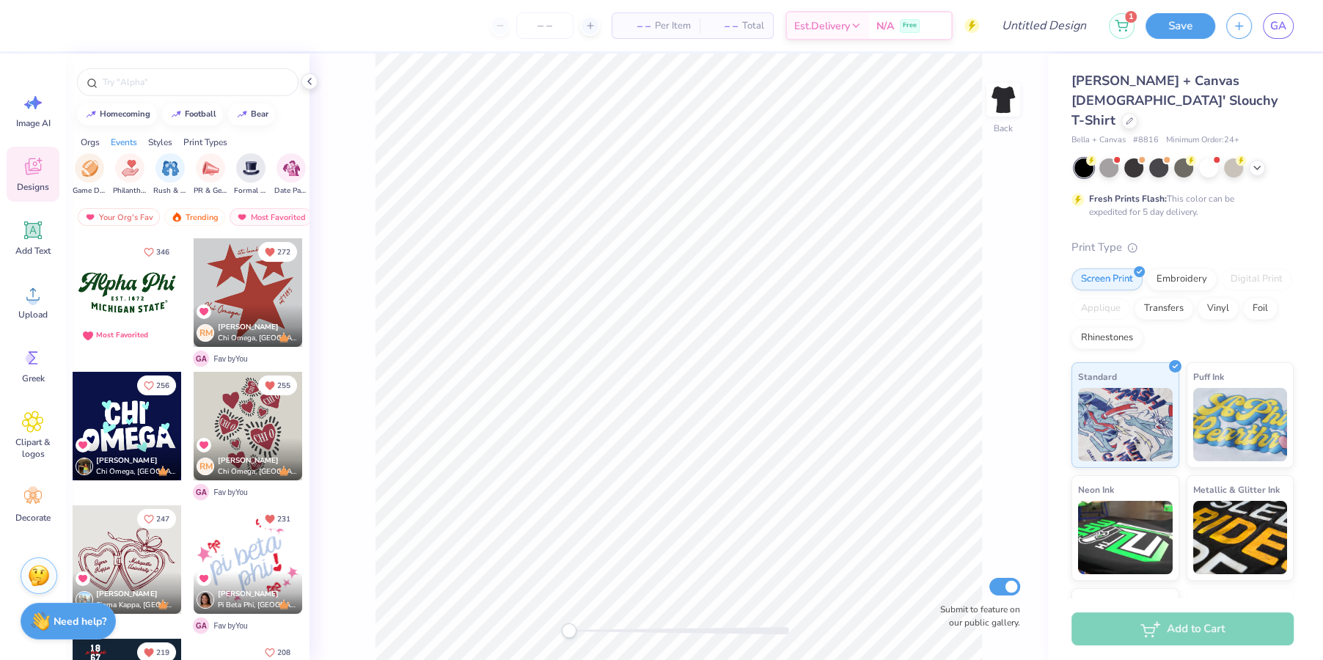
scroll to position [0, 276]
click at [240, 169] on img "filter for Formal & Semi" at bounding box center [239, 166] width 17 height 17
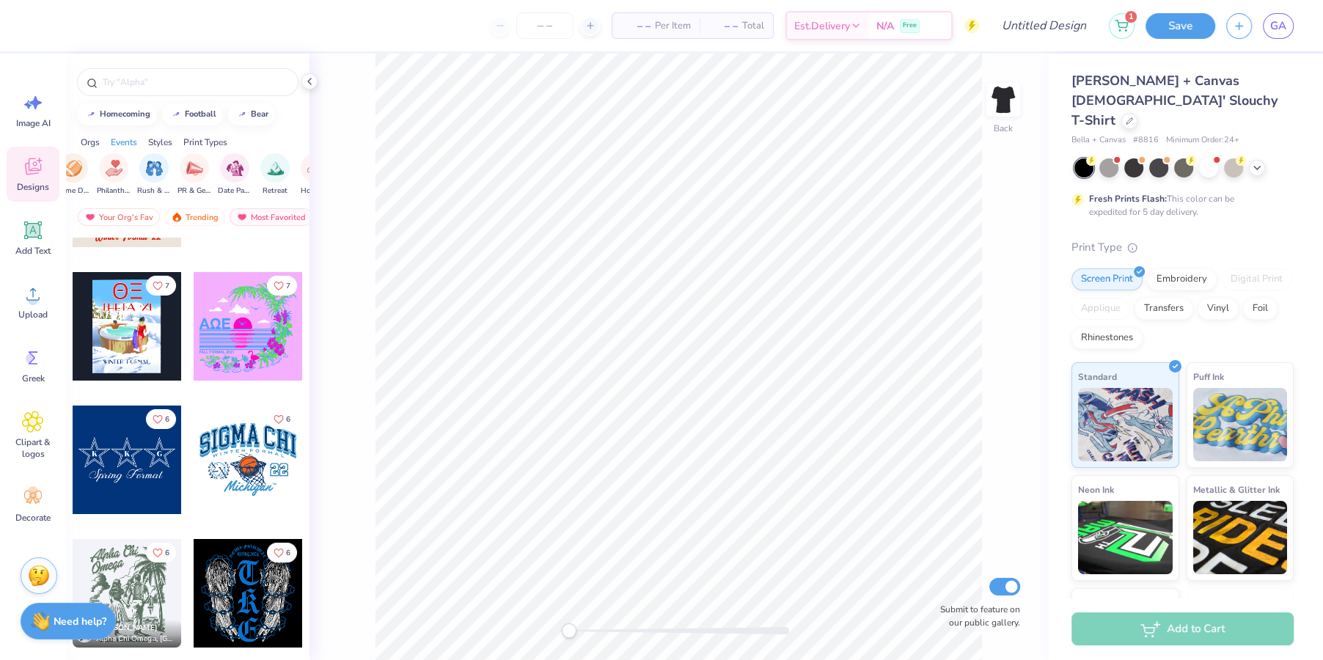
scroll to position [5038, 0]
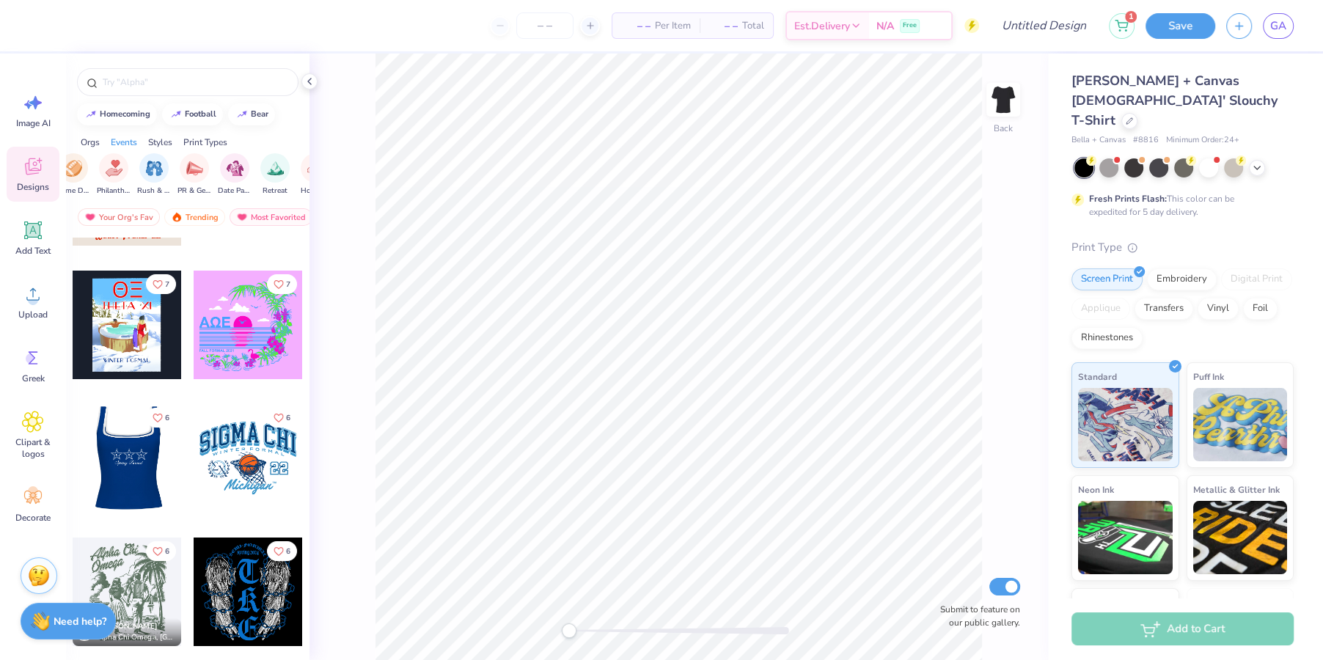
click at [139, 457] on div at bounding box center [127, 458] width 109 height 109
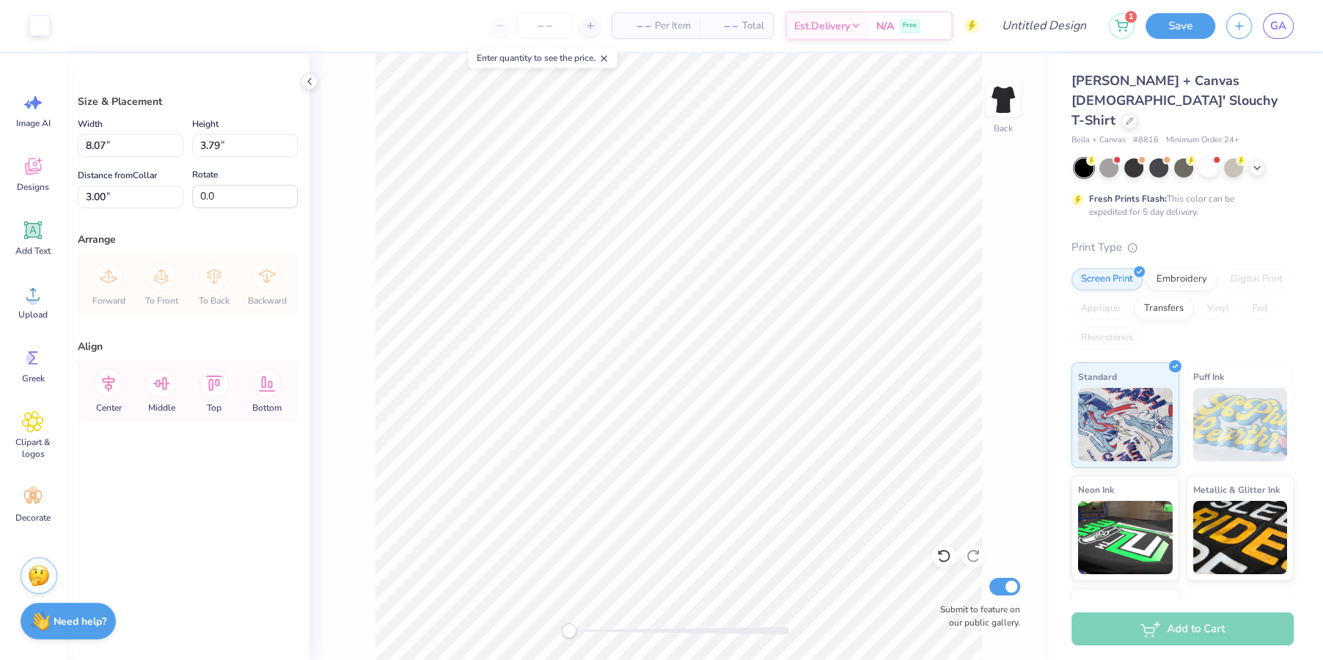
type input "8.07"
type input "3.79"
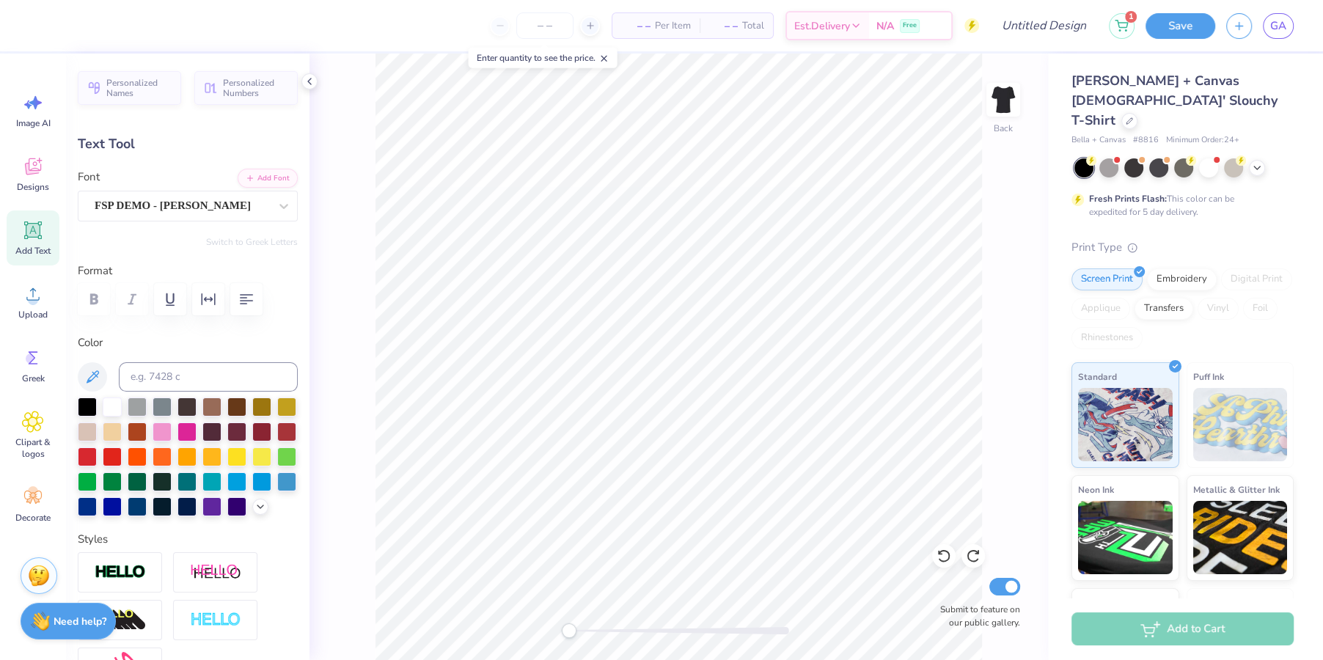
type input "2.66"
type input "2.78"
type textarea "A"
type input "2.67"
type textarea "E"
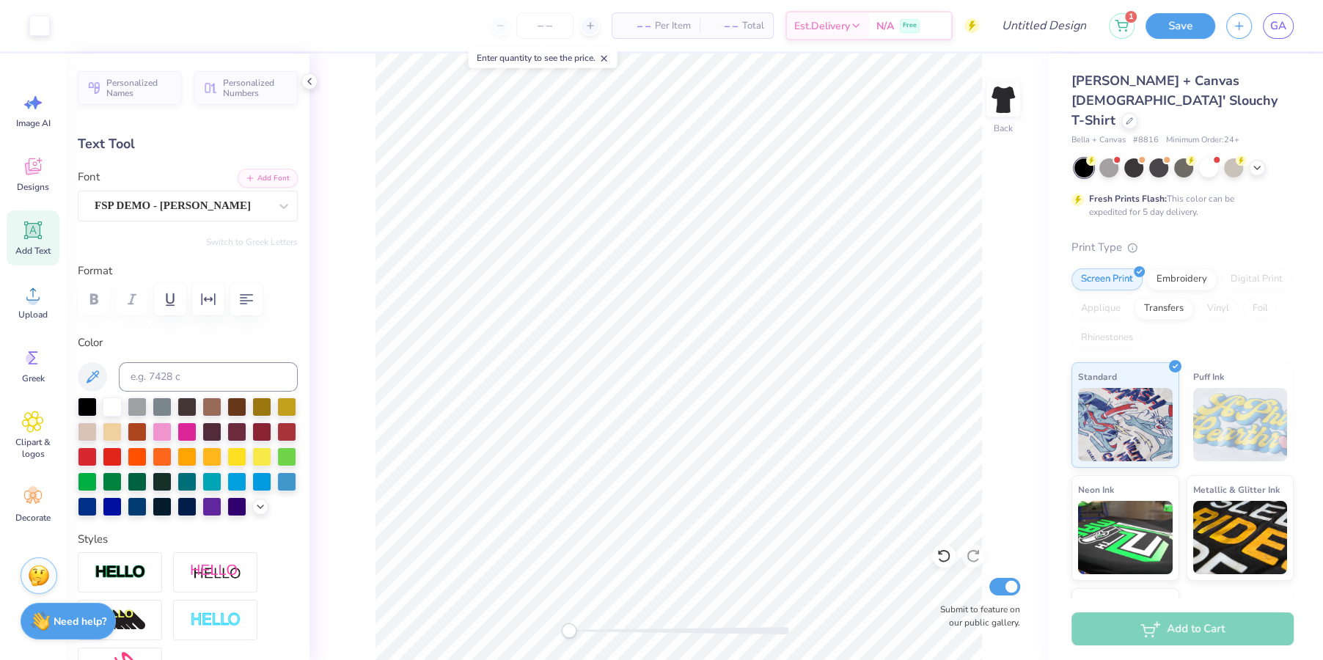
type input "0.42"
type input "0.43"
type input "2.66"
click at [36, 120] on span "Image AI" at bounding box center [33, 123] width 34 height 12
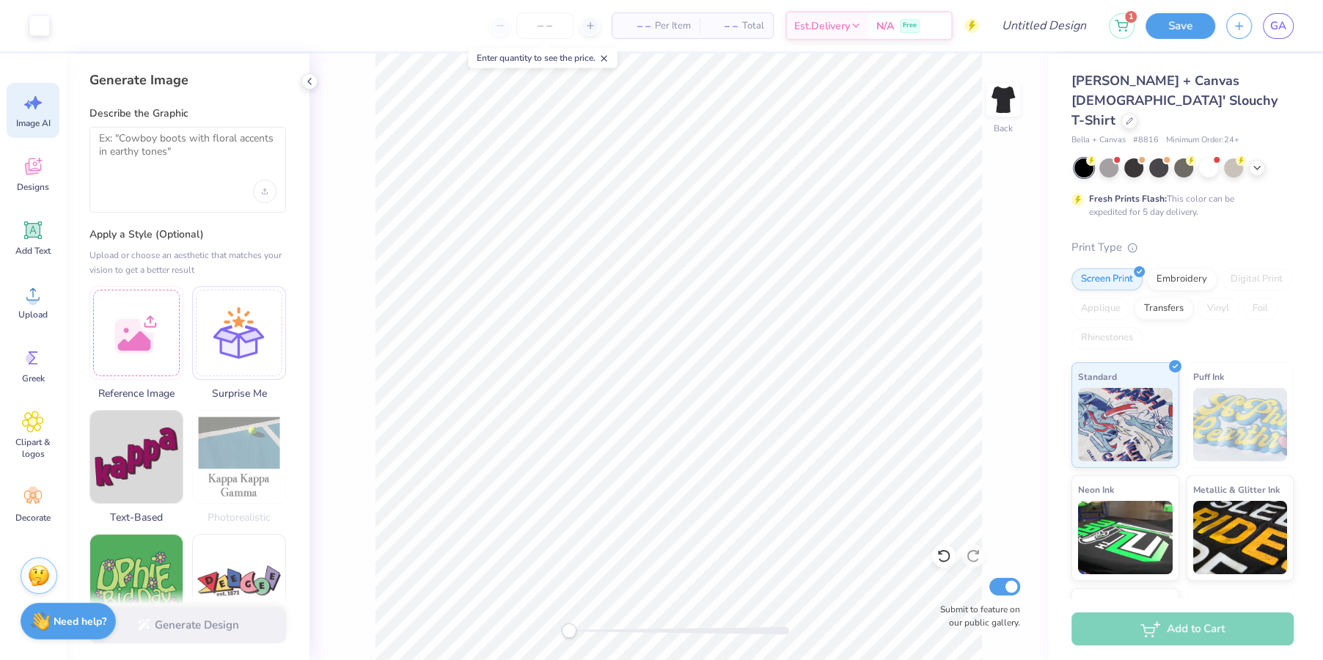
click at [199, 177] on div at bounding box center [187, 170] width 196 height 86
click at [183, 143] on textarea at bounding box center [187, 150] width 177 height 37
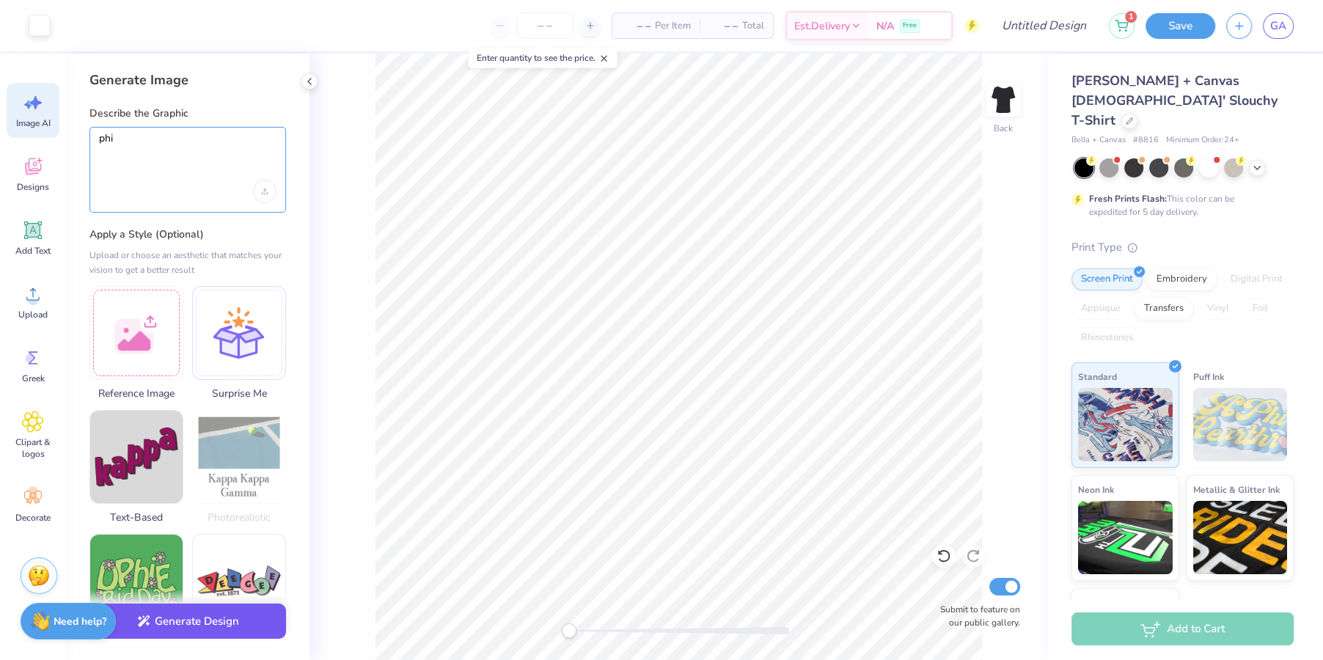
type textarea "phi"
click at [183, 623] on button "Generate Design" at bounding box center [187, 621] width 196 height 36
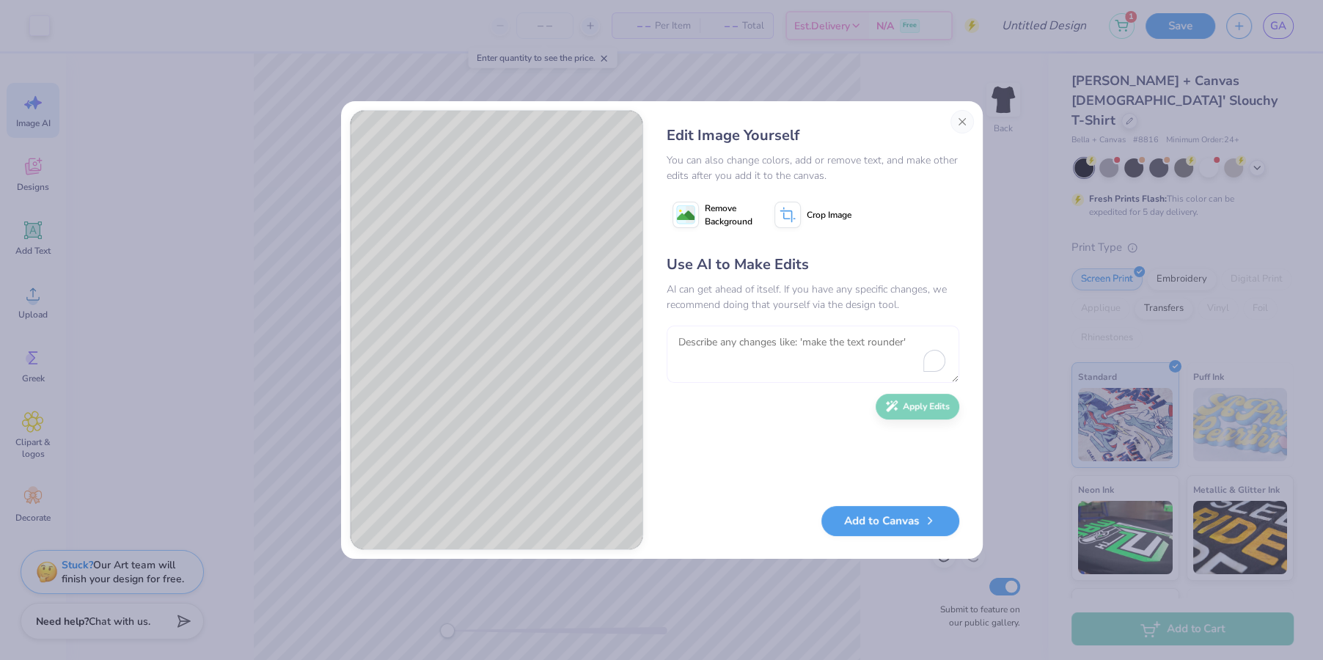
click at [697, 345] on textarea "To enrich screen reader interactions, please activate Accessibility in Grammarl…" at bounding box center [812, 354] width 293 height 57
click at [732, 342] on textarea "To enrich screen reader interactions, please activate Accessibility in Grammarl…" at bounding box center [812, 354] width 293 height 57
click at [859, 353] on textarea "To enrich screen reader interactions, please activate Accessibility in Grammarl…" at bounding box center [812, 354] width 293 height 57
click at [817, 353] on textarea "m" at bounding box center [812, 354] width 293 height 57
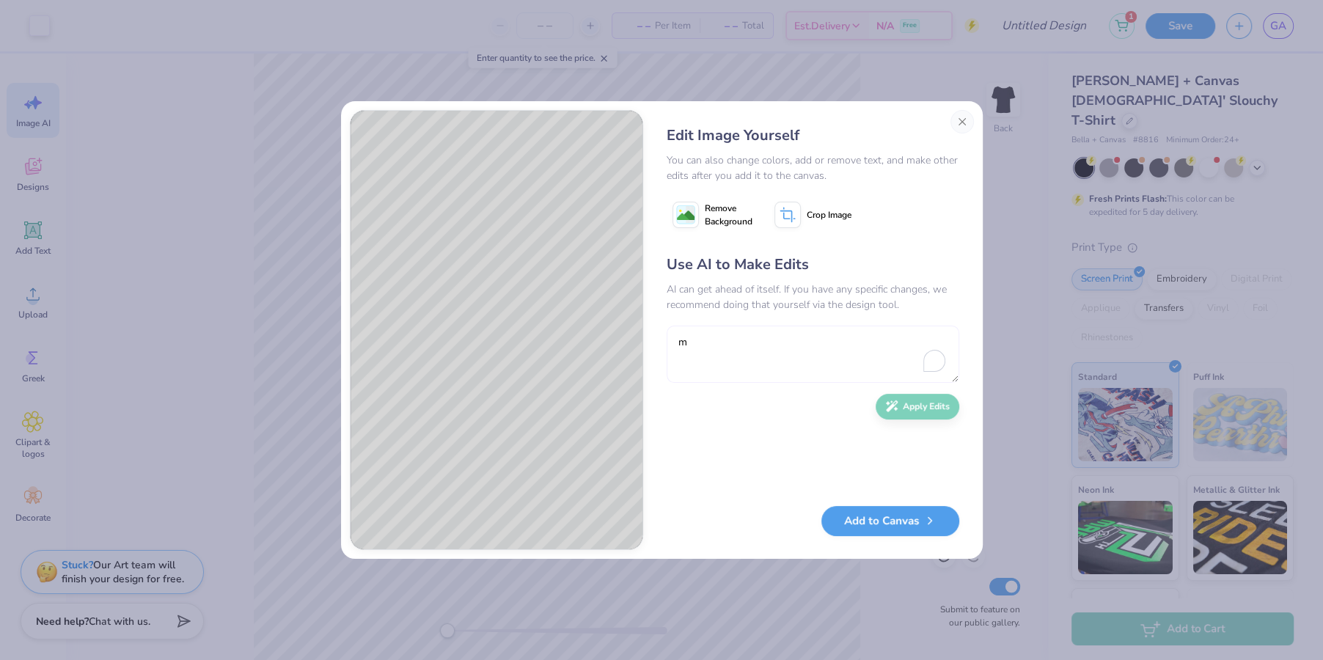
click at [757, 341] on textarea "m" at bounding box center [812, 354] width 293 height 57
click at [741, 353] on textarea "m" at bounding box center [812, 354] width 293 height 57
click at [790, 351] on textarea "m" at bounding box center [812, 354] width 293 height 57
click at [735, 354] on textarea "m" at bounding box center [812, 354] width 293 height 57
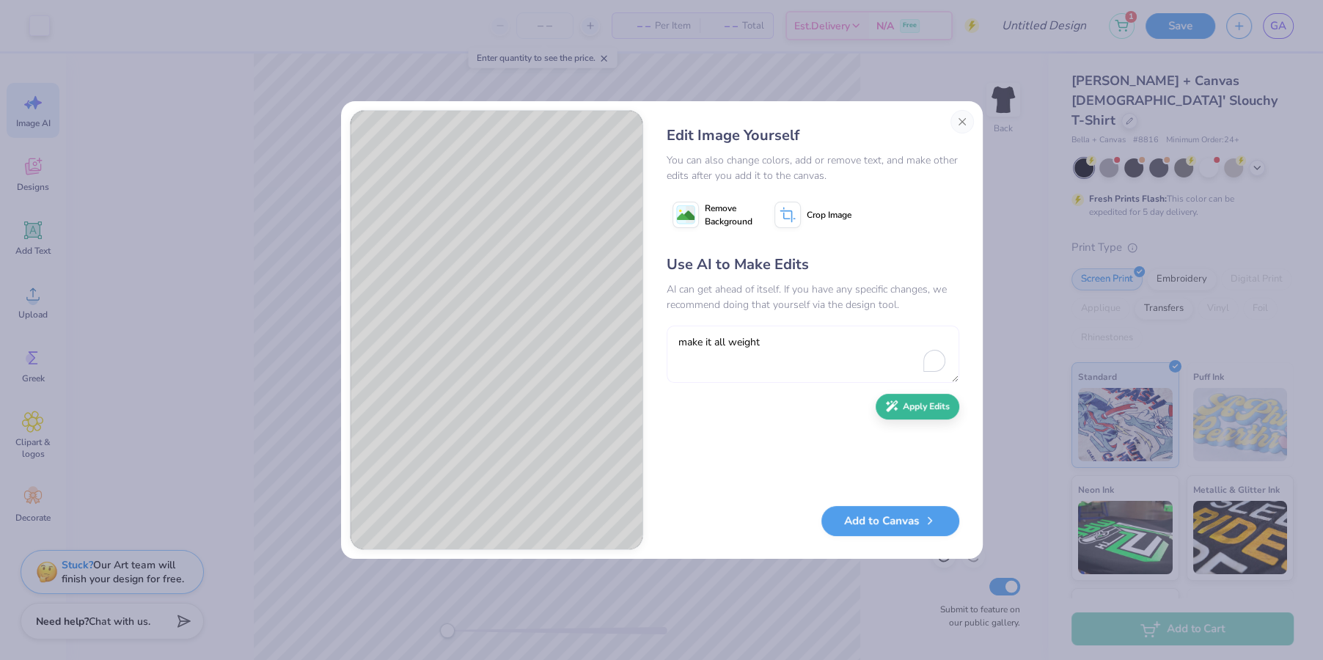
click at [719, 342] on textarea "m" at bounding box center [812, 354] width 293 height 57
click at [745, 342] on textarea "make it all weight" at bounding box center [812, 354] width 293 height 57
type textarea "make it all white"
click at [892, 404] on icon "button" at bounding box center [892, 403] width 12 height 12
click at [893, 521] on button "Add to Canvas" at bounding box center [890, 517] width 138 height 30
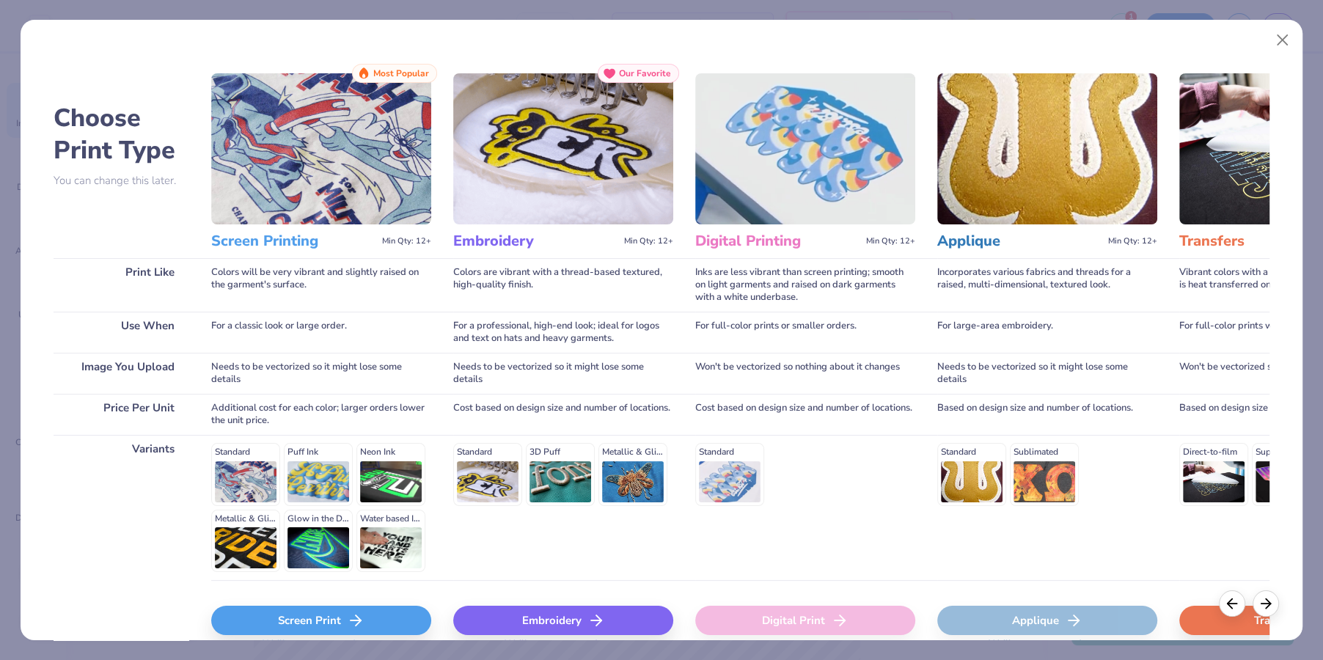
click at [341, 616] on div "Screen Print" at bounding box center [321, 620] width 220 height 29
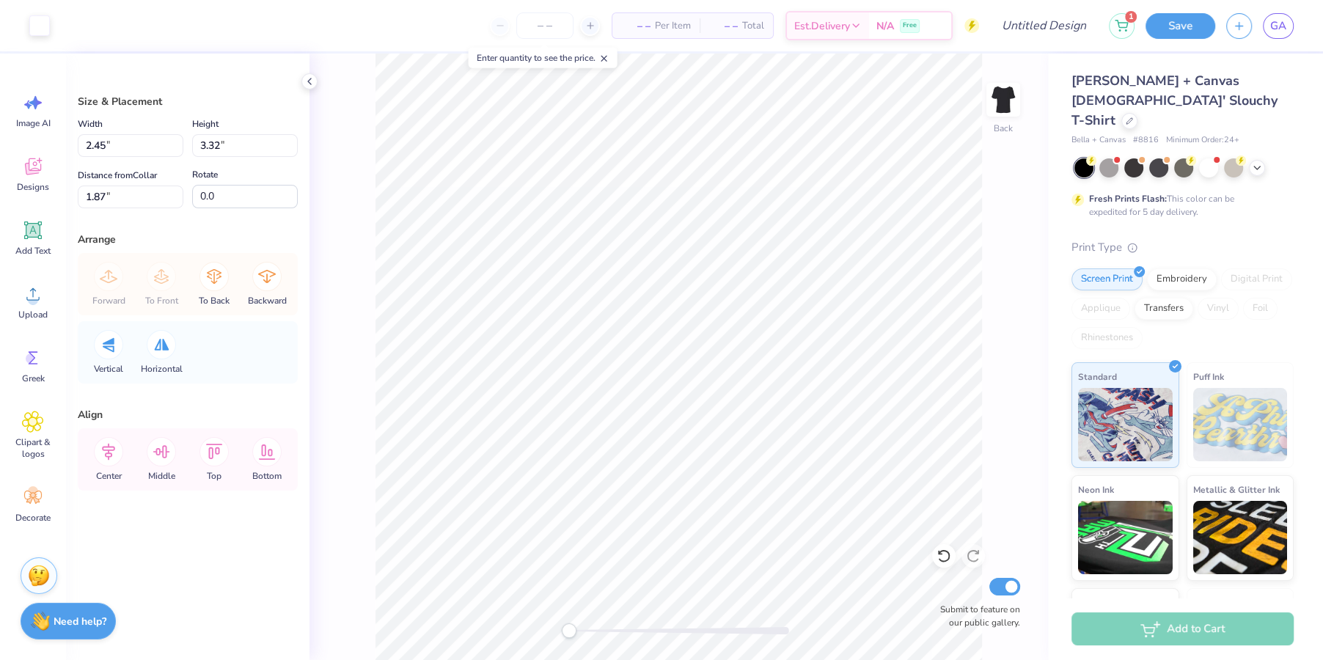
type input "2.45"
type input "3.32"
type input "0.31"
type input "0.42"
type input "0.45"
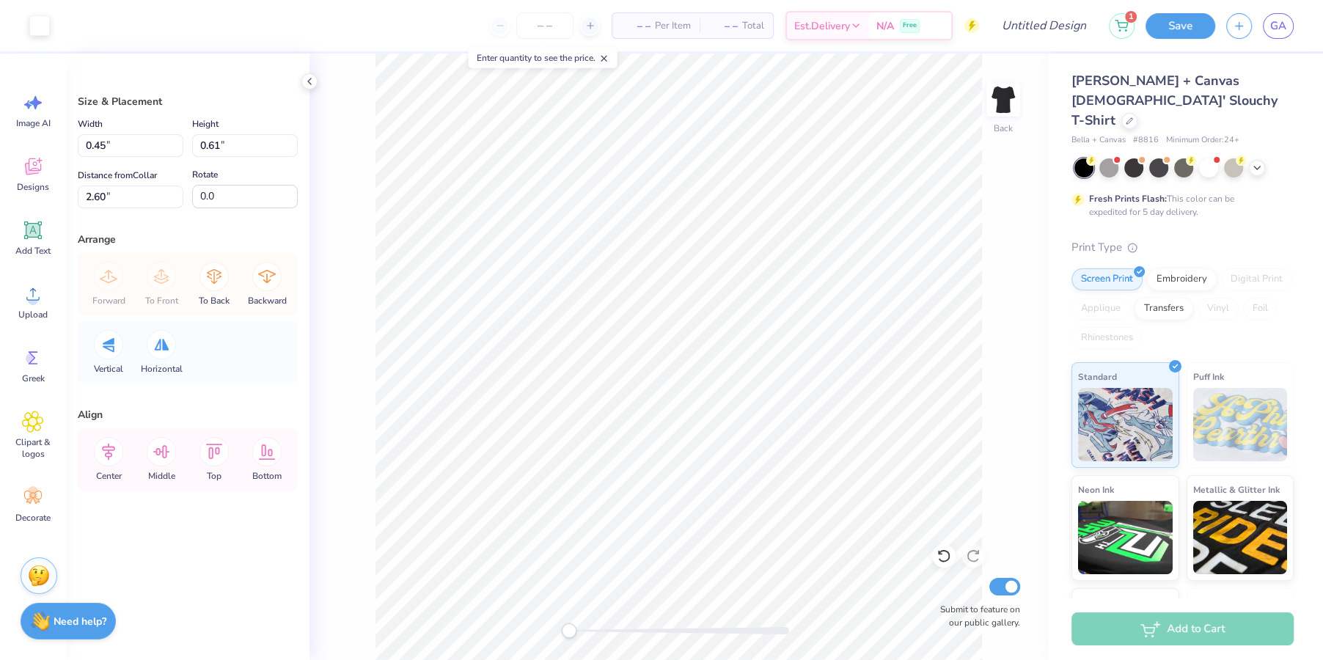
type input "0.61"
type input "2.60"
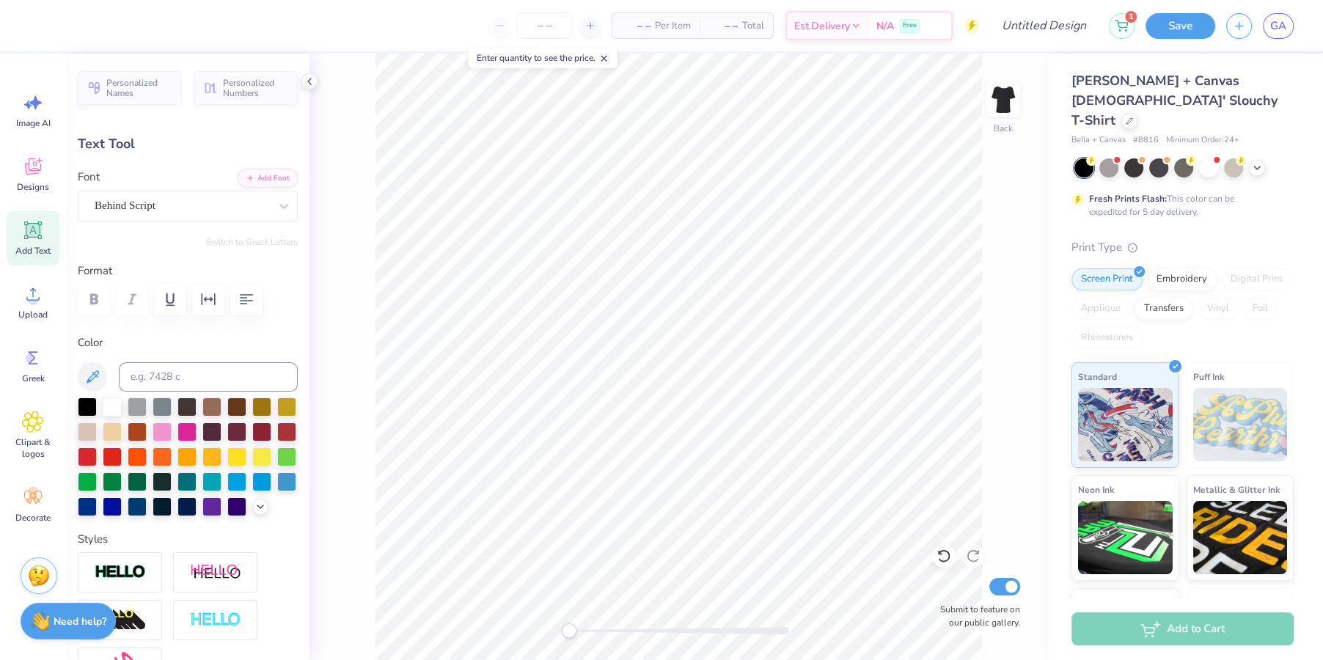
type textarea "S"
type textarea "Fall Date Party"
type input "7.09"
type input "1.23"
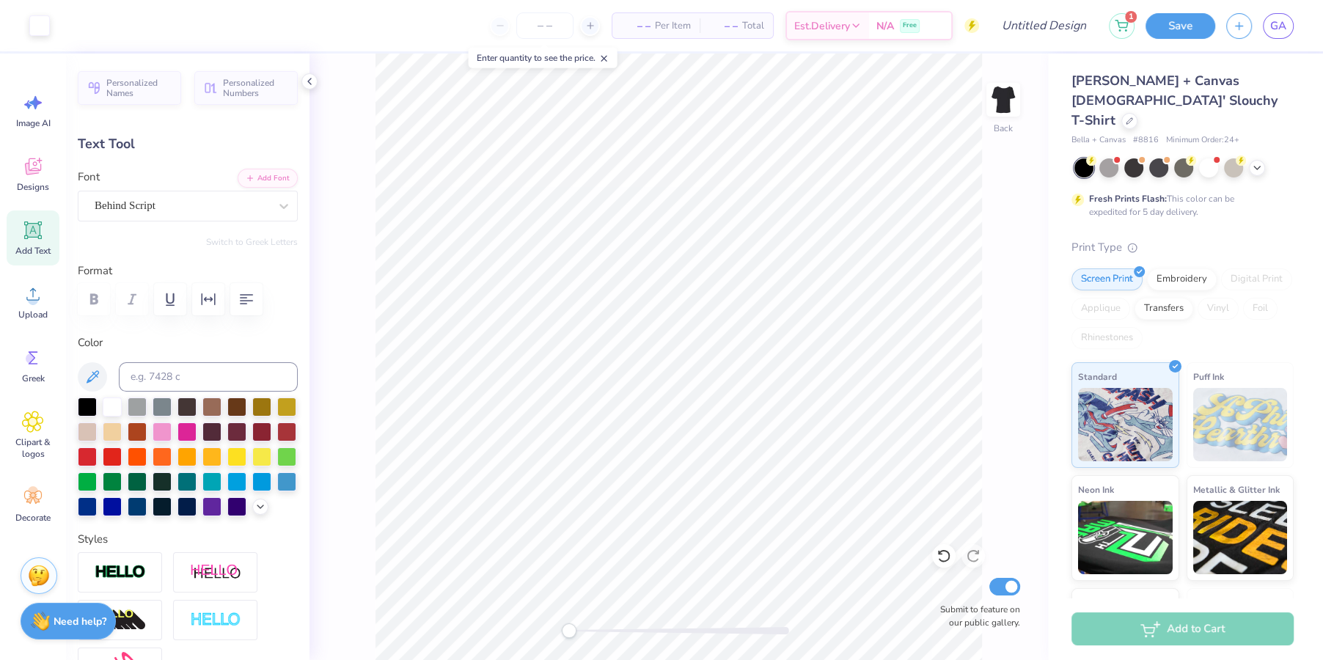
type input "4.05"
click at [1058, 30] on input "Design Title" at bounding box center [1026, 25] width 144 height 29
type input "DP"
click at [1201, 21] on button "Save" at bounding box center [1180, 24] width 70 height 26
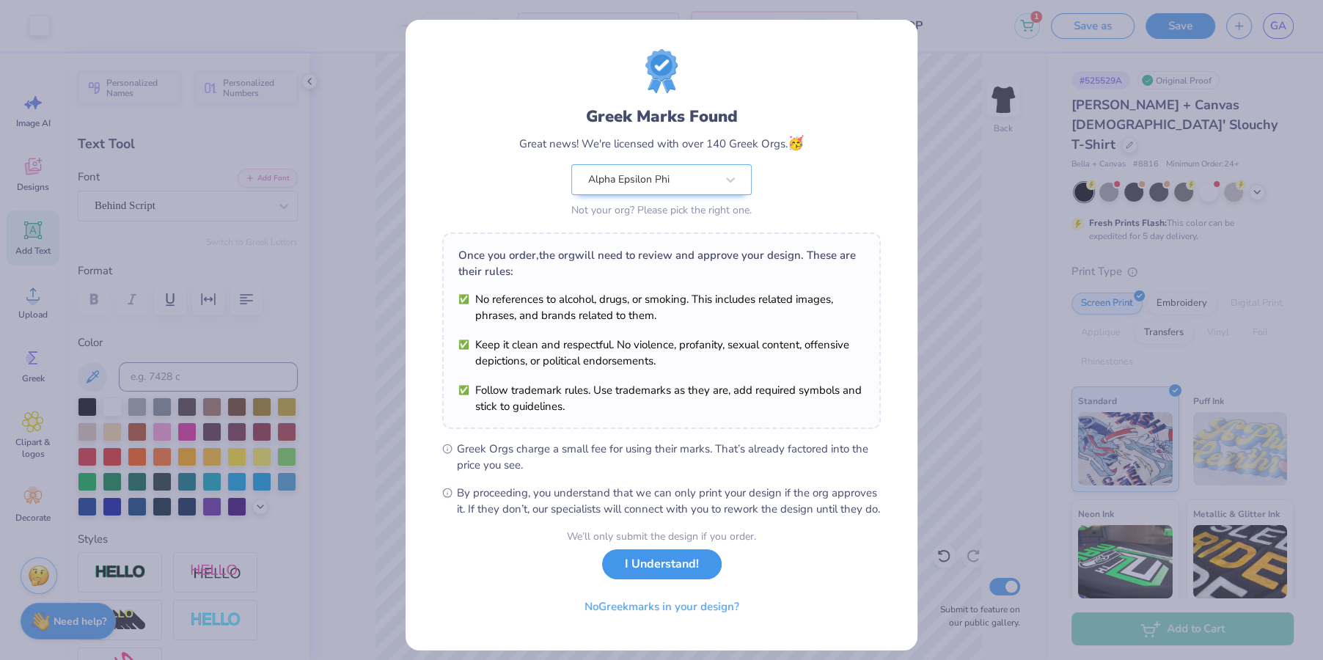
click at [682, 579] on button "I Understand!" at bounding box center [662, 564] width 120 height 30
